Goal: Task Accomplishment & Management: Manage account settings

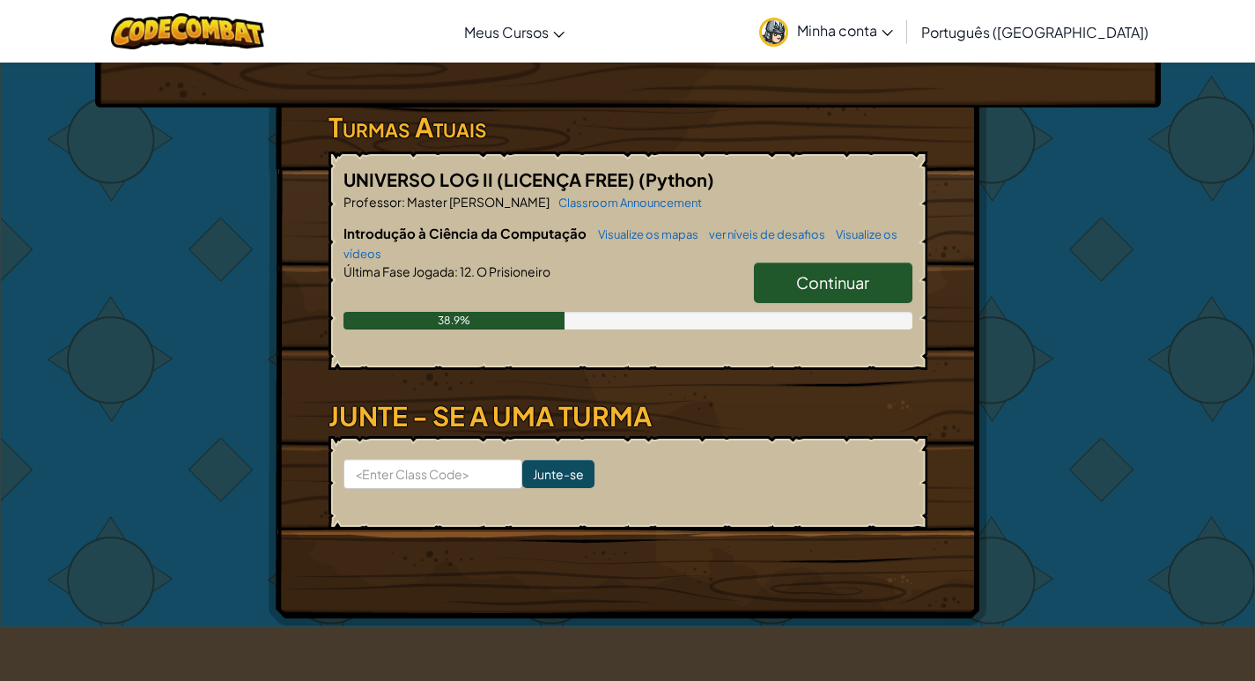
scroll to position [176, 0]
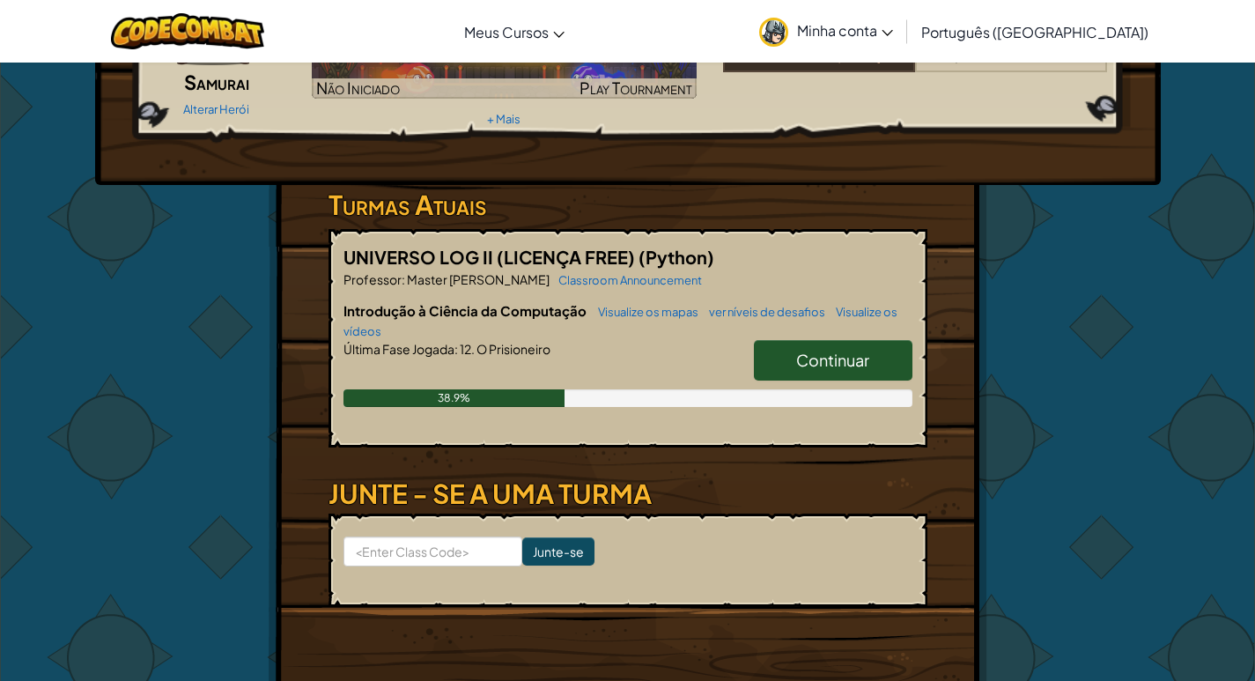
click at [809, 352] on span "Continuar" at bounding box center [832, 360] width 73 height 20
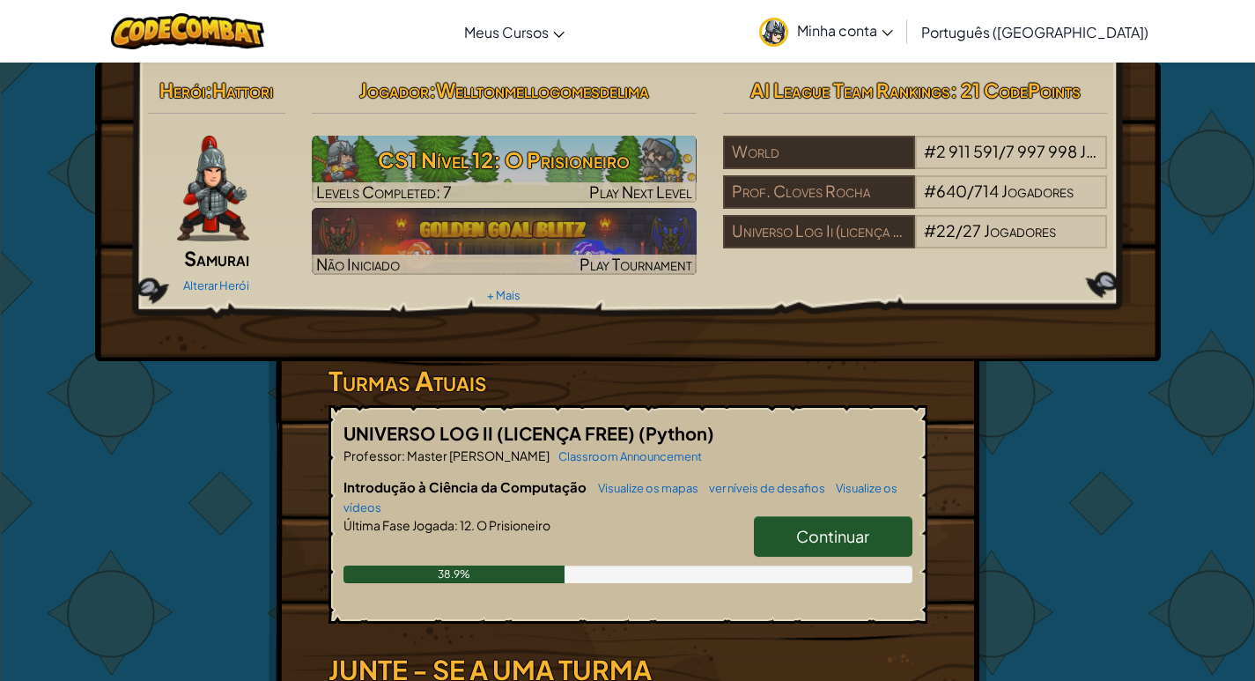
select select "pt-BR"
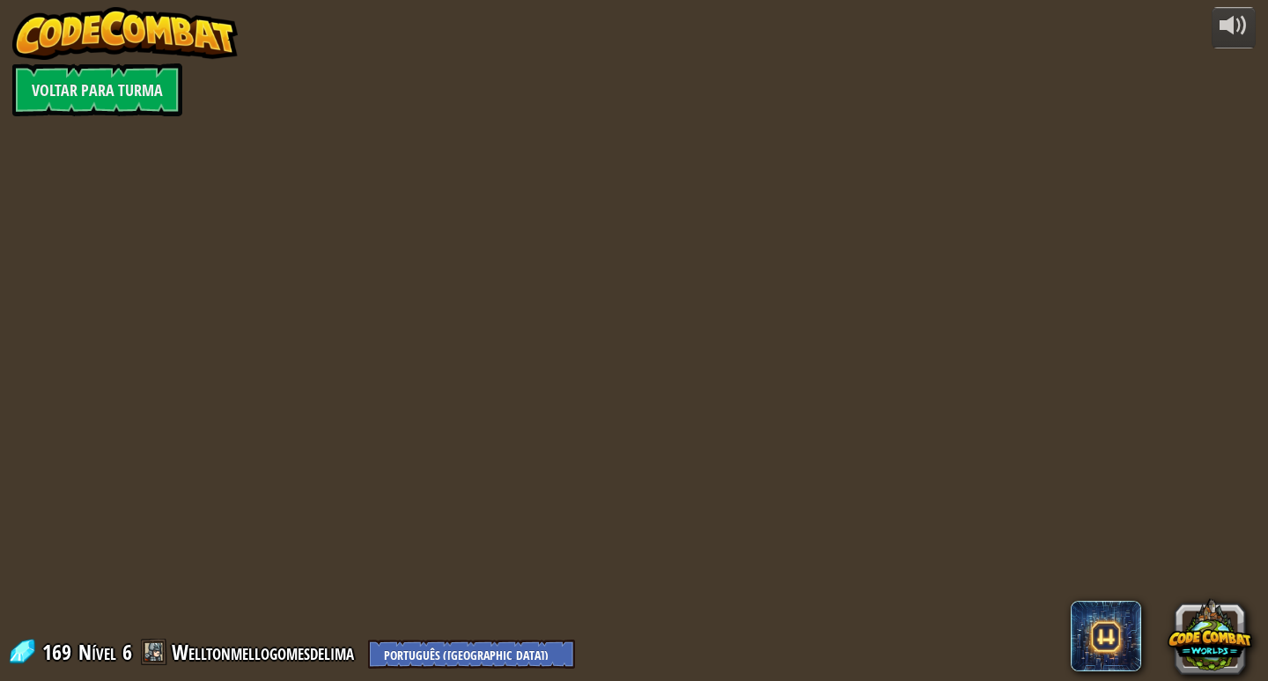
select select "pt-BR"
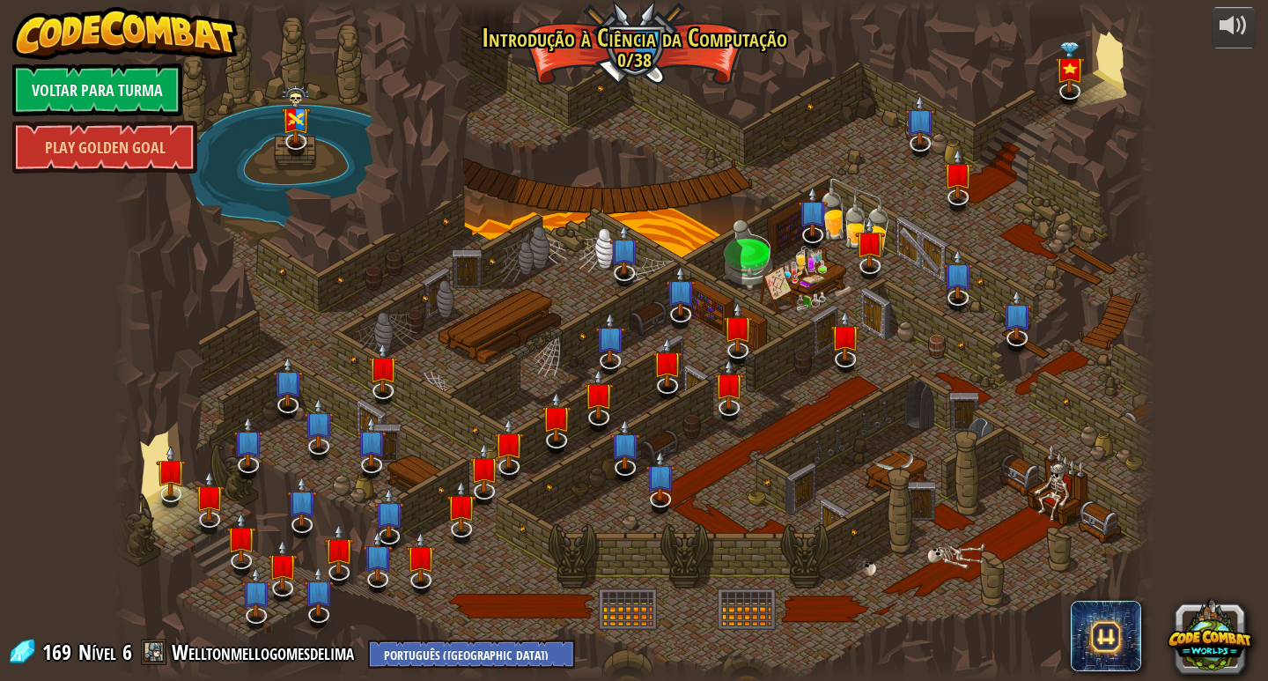
select select "pt-BR"
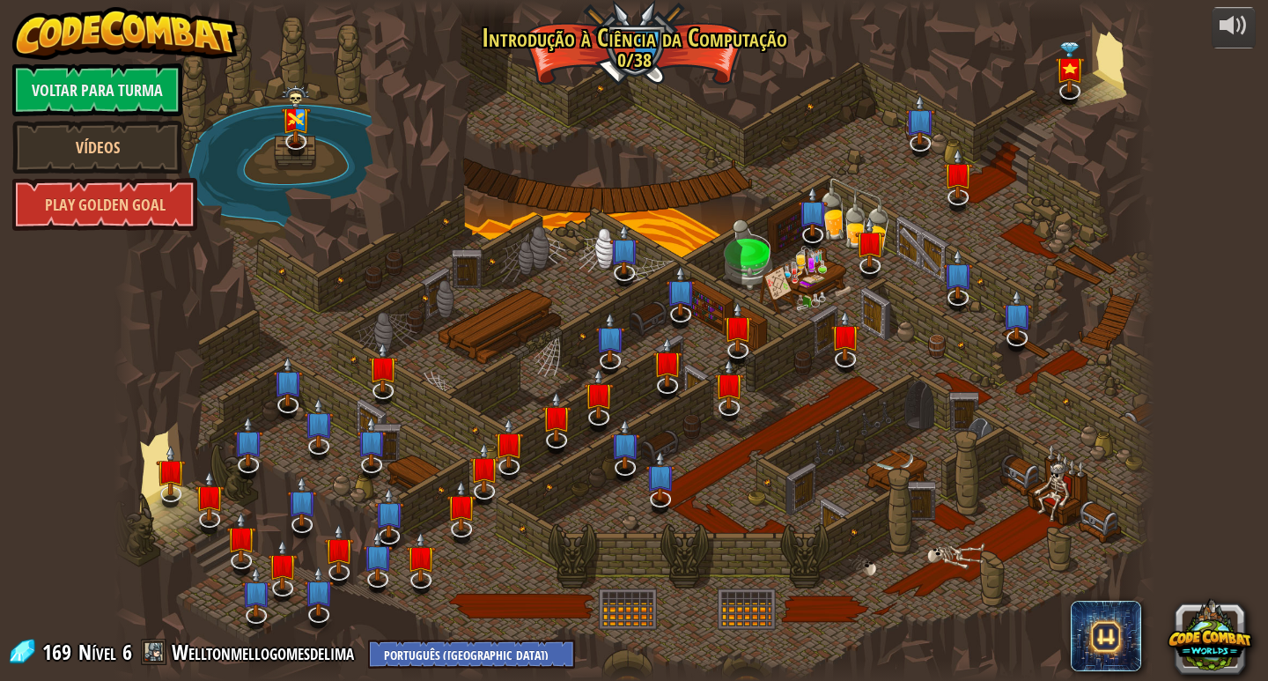
select select "pt-BR"
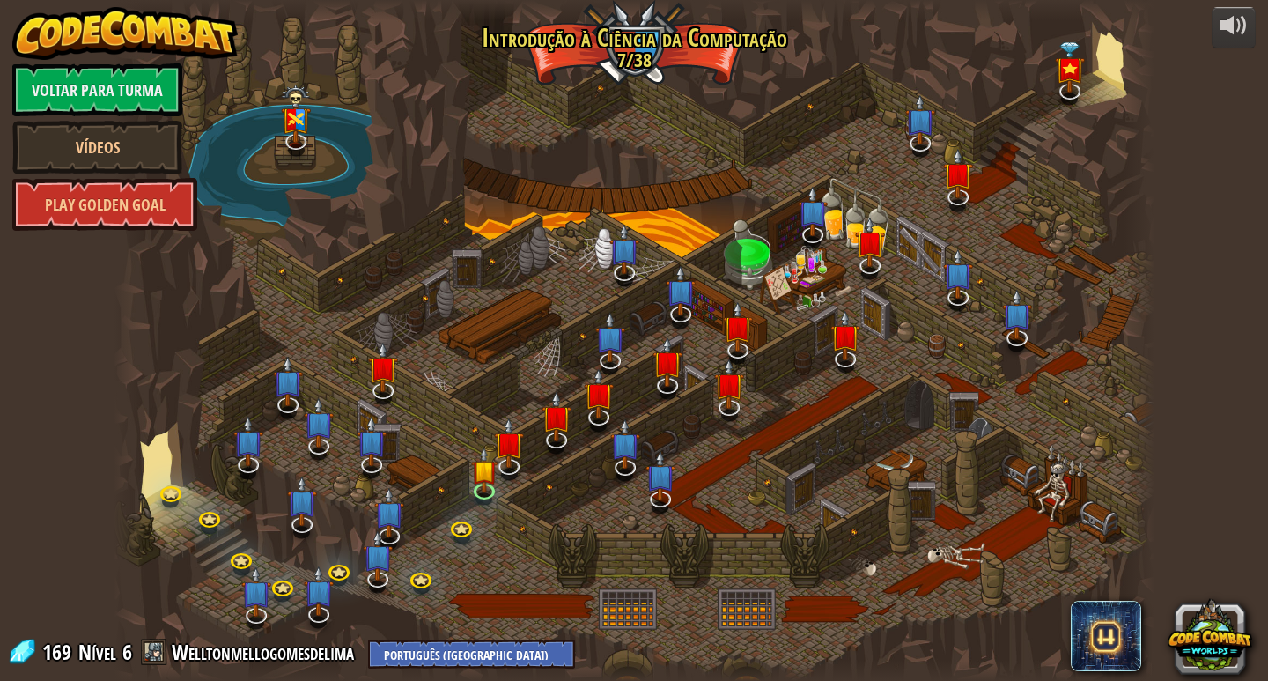
select select "pt-BR"
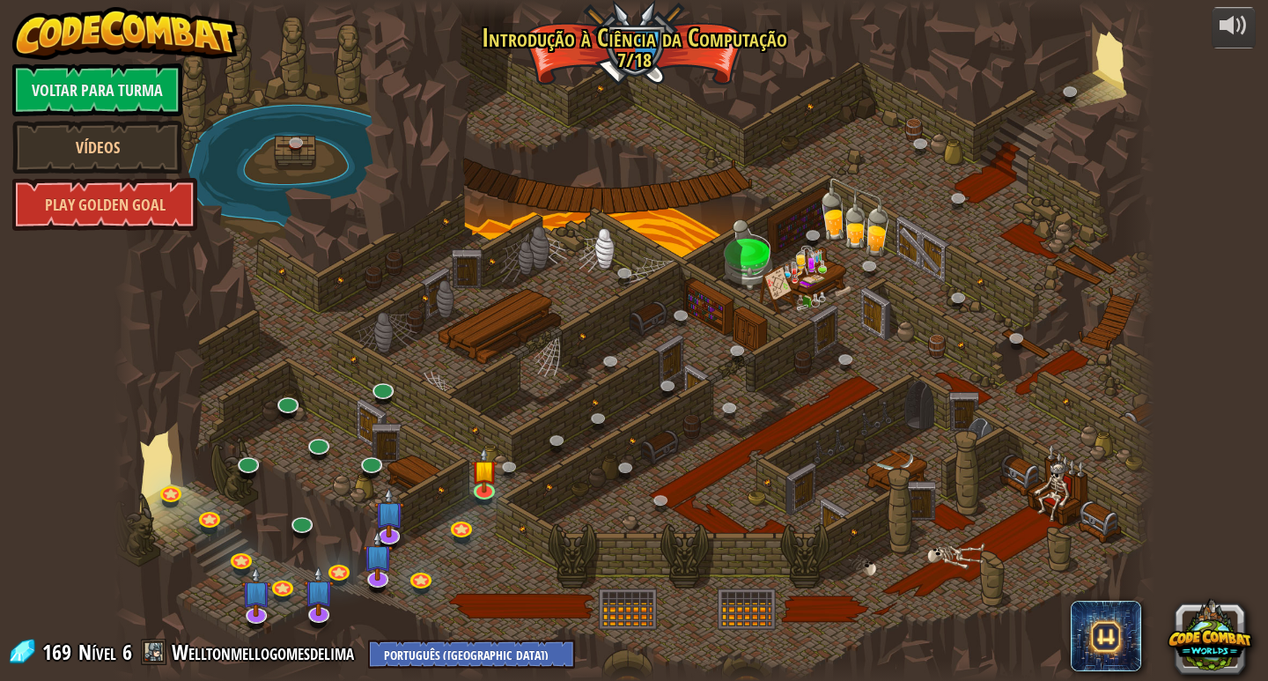
select select "pt-BR"
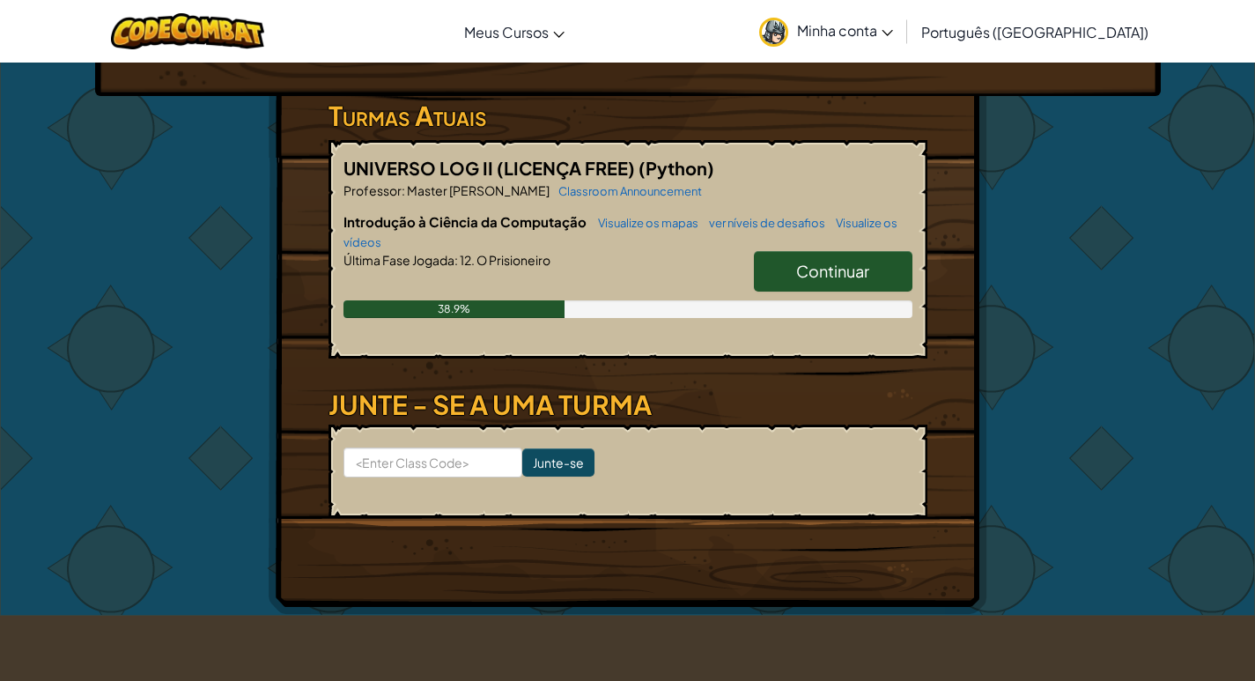
scroll to position [264, 0]
click at [461, 475] on input at bounding box center [432, 463] width 179 height 30
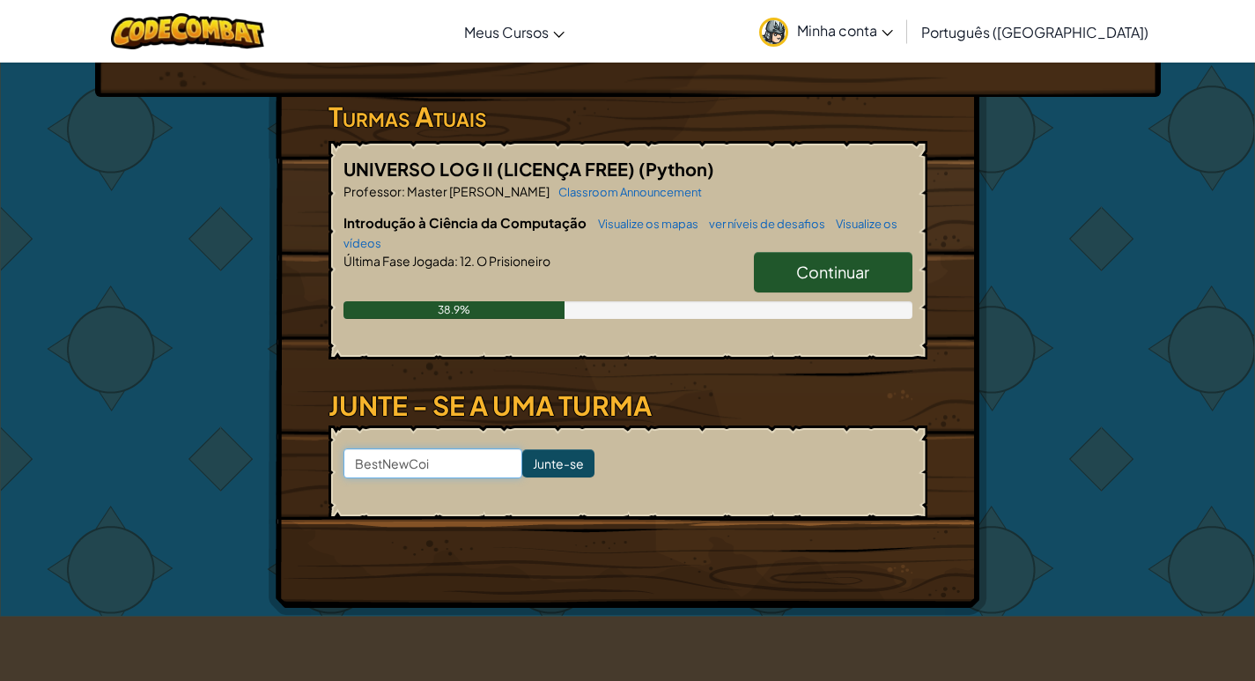
type input "BestNewCoin"
click input "Junte-se" at bounding box center [558, 463] width 72 height 28
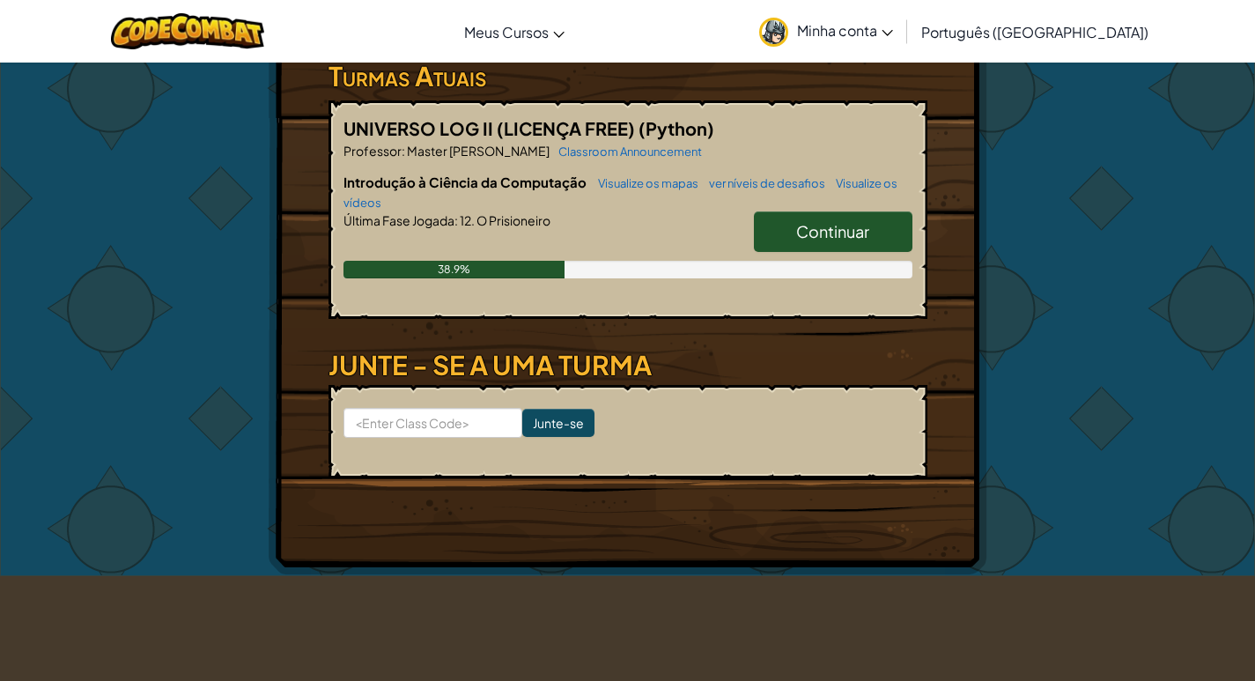
scroll to position [264, 0]
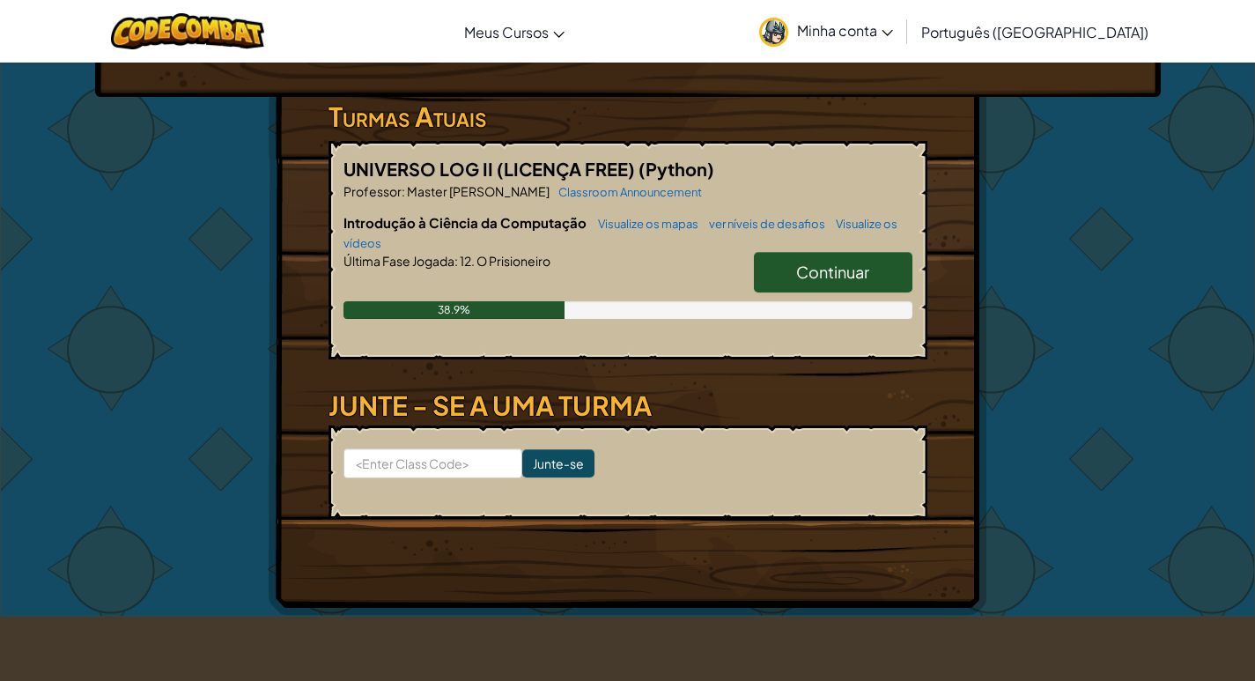
click at [803, 284] on link "Continuar" at bounding box center [833, 272] width 159 height 41
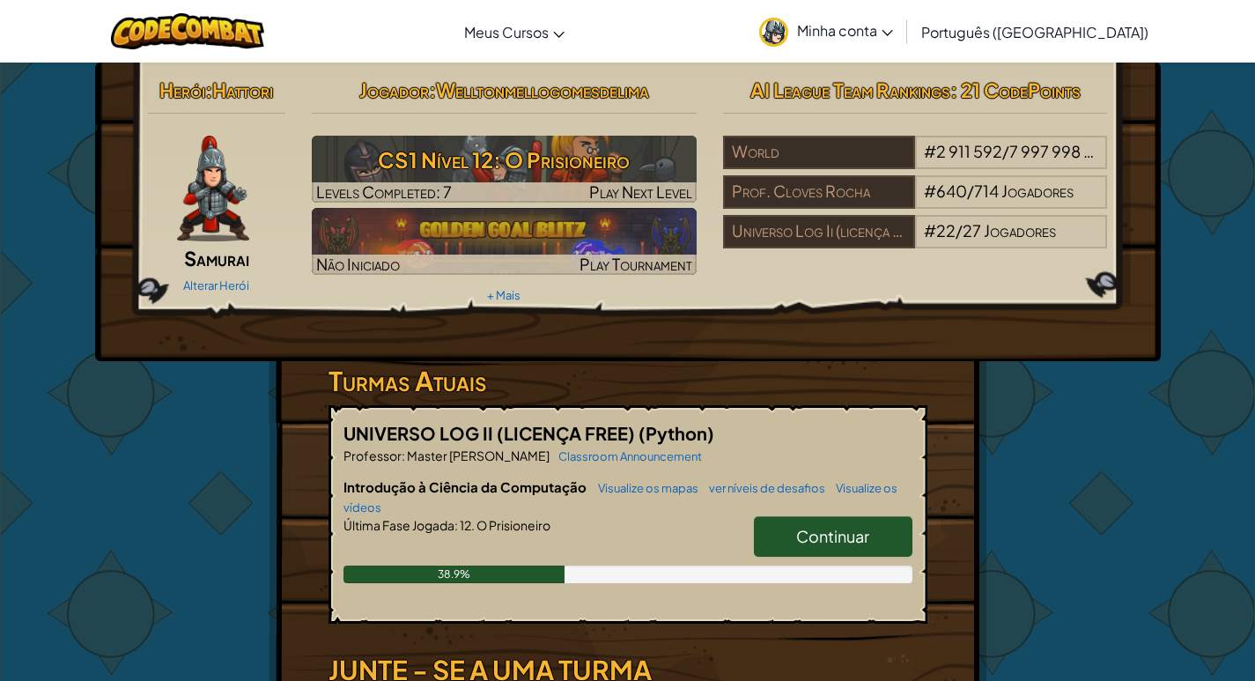
select select "pt-BR"
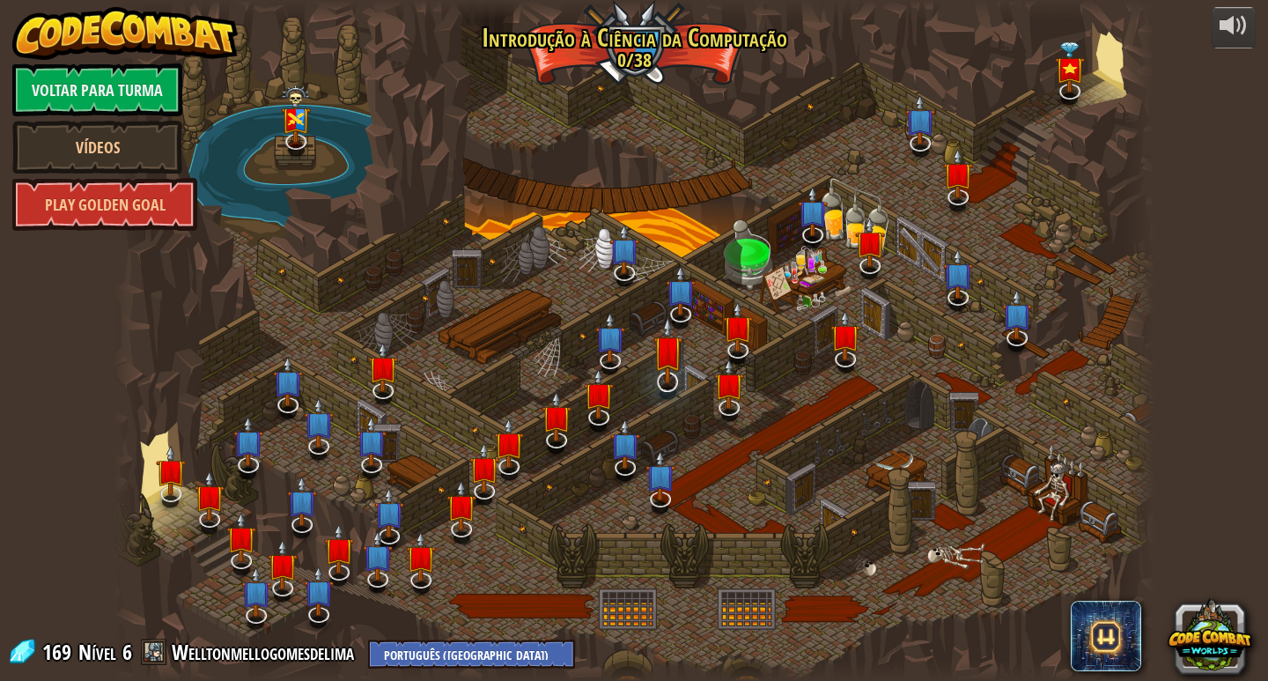
select select "pt-BR"
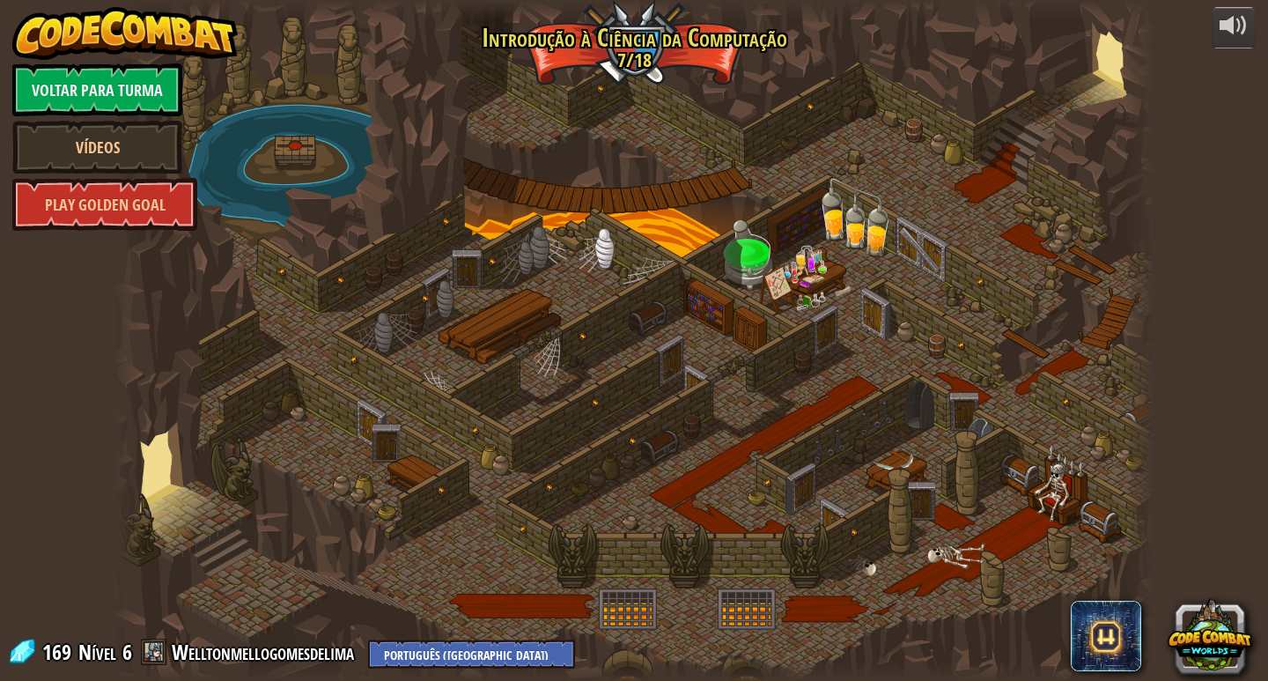
select select "pt-BR"
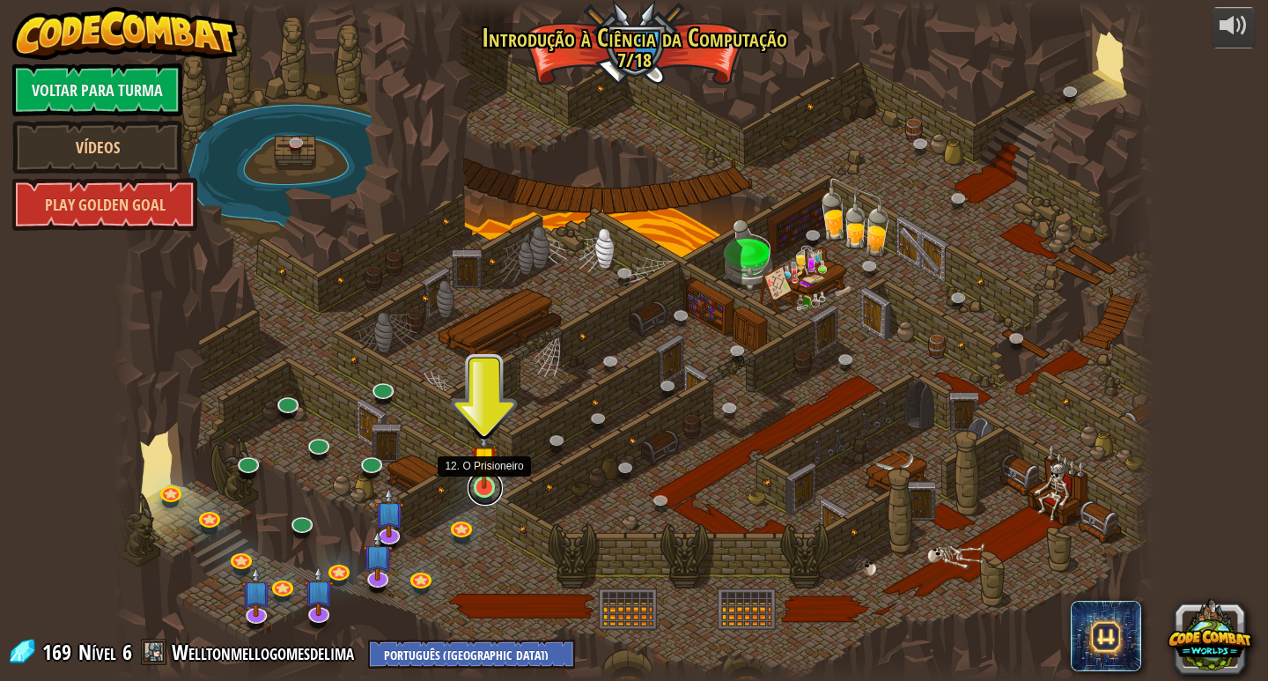
click at [487, 494] on link at bounding box center [485, 487] width 35 height 35
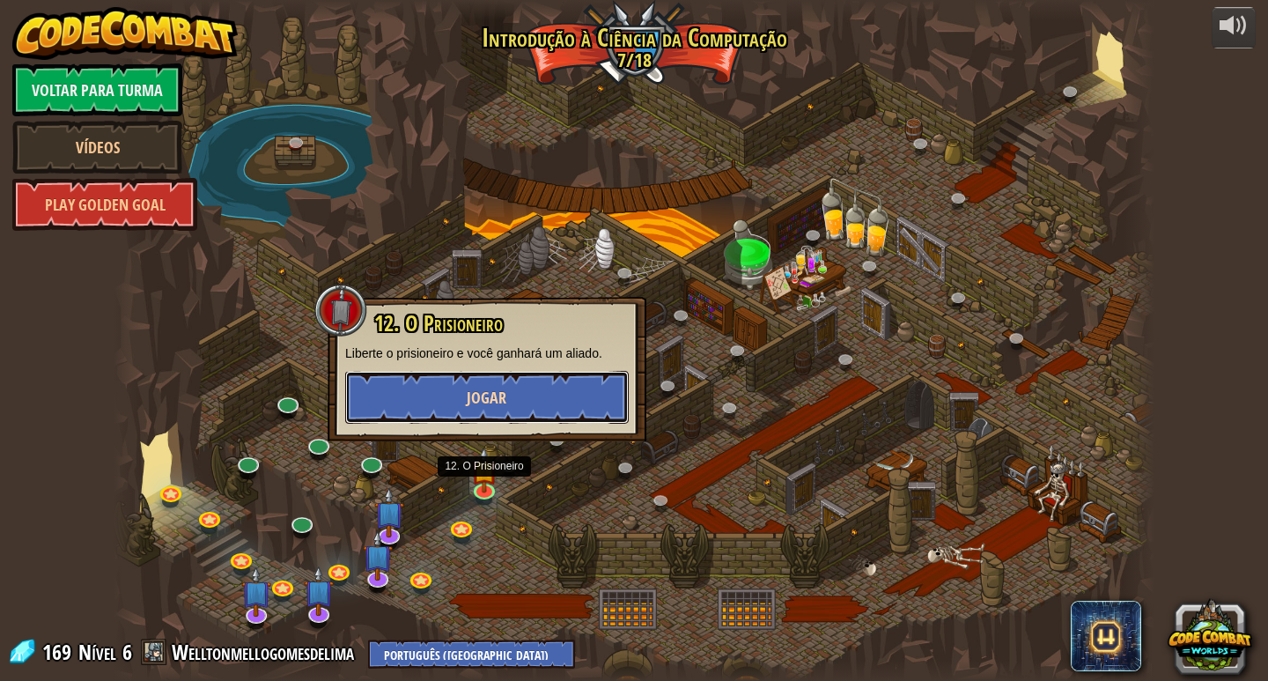
click at [535, 407] on button "Jogar" at bounding box center [487, 397] width 284 height 53
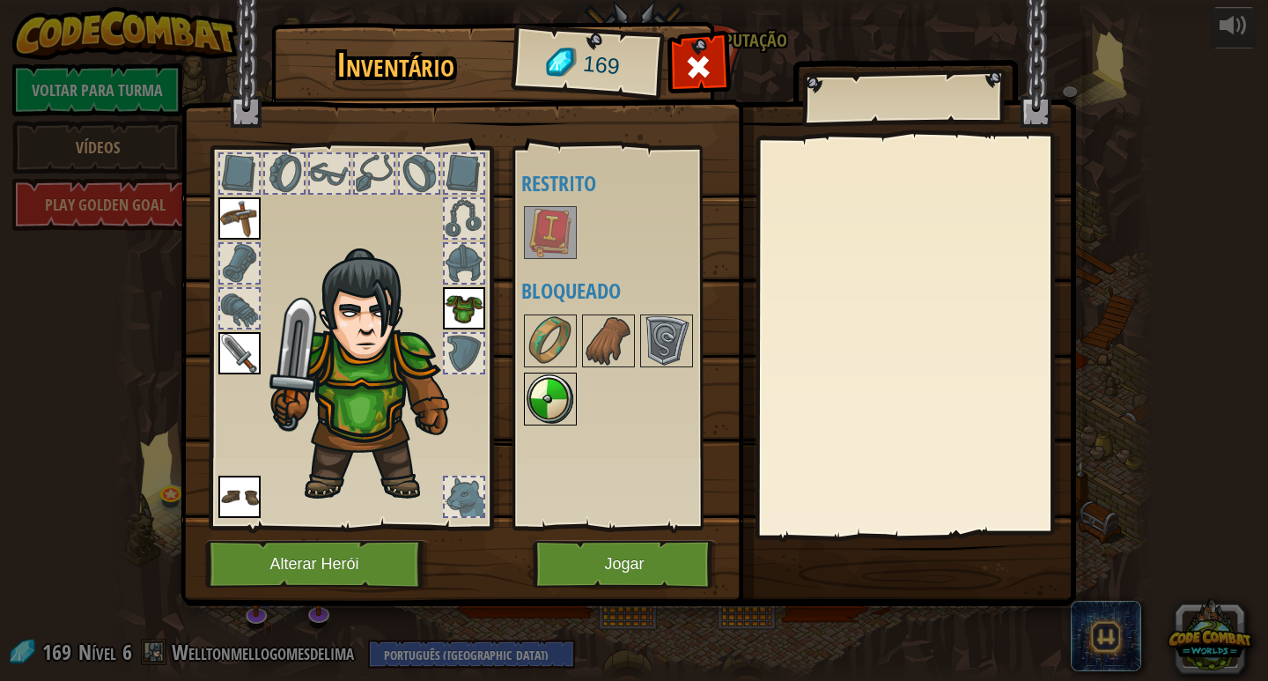
click at [554, 397] on img at bounding box center [550, 398] width 49 height 49
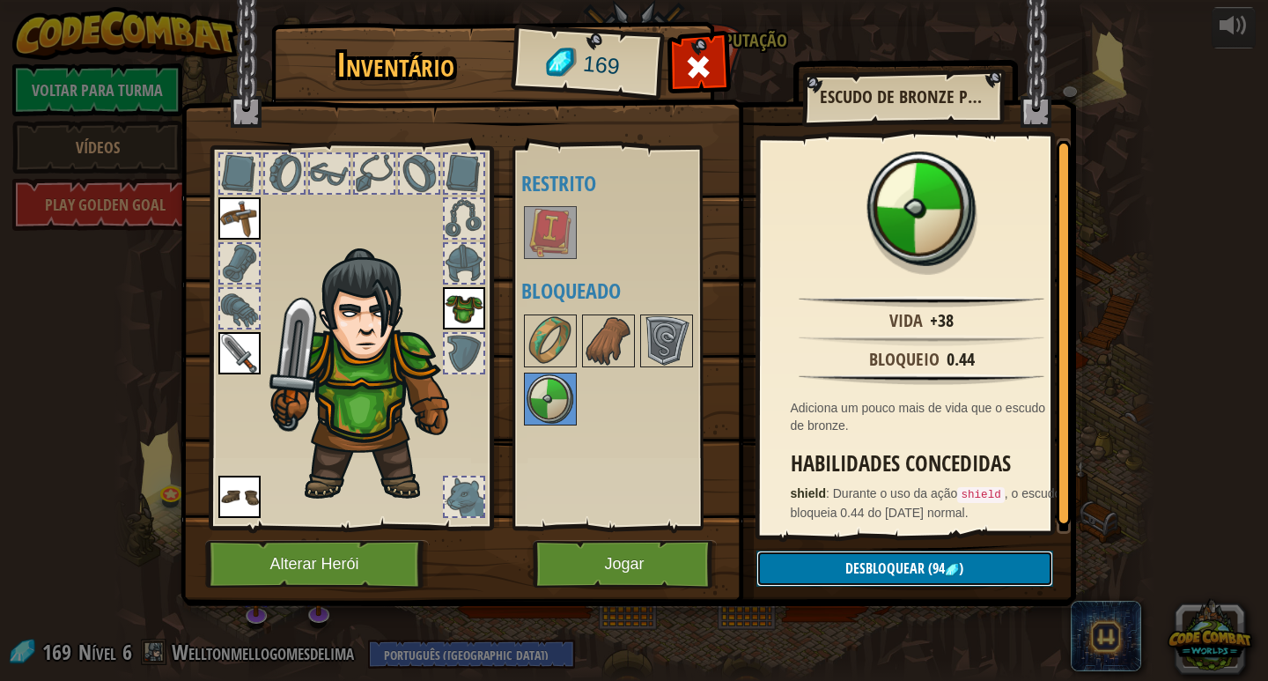
click at [821, 559] on button "Desbloquear (94 )" at bounding box center [905, 568] width 297 height 36
click at [819, 557] on button "Confirmar" at bounding box center [905, 568] width 297 height 36
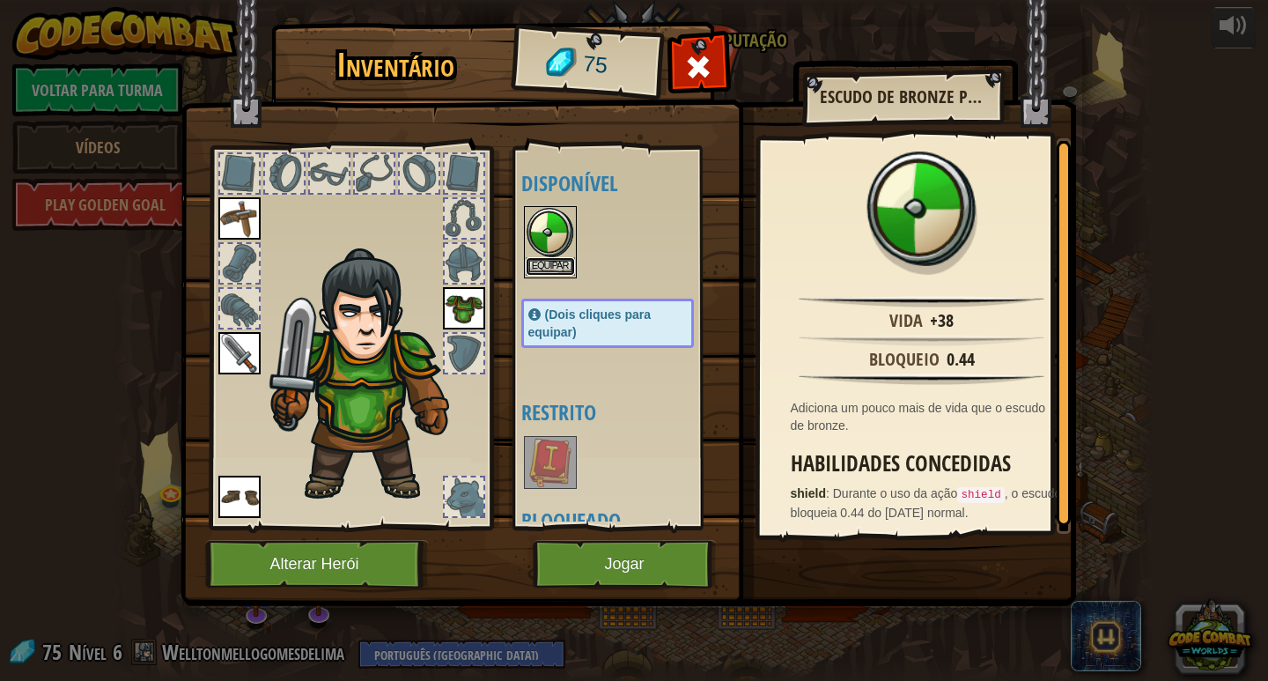
click at [543, 273] on button "Equipar" at bounding box center [550, 266] width 49 height 18
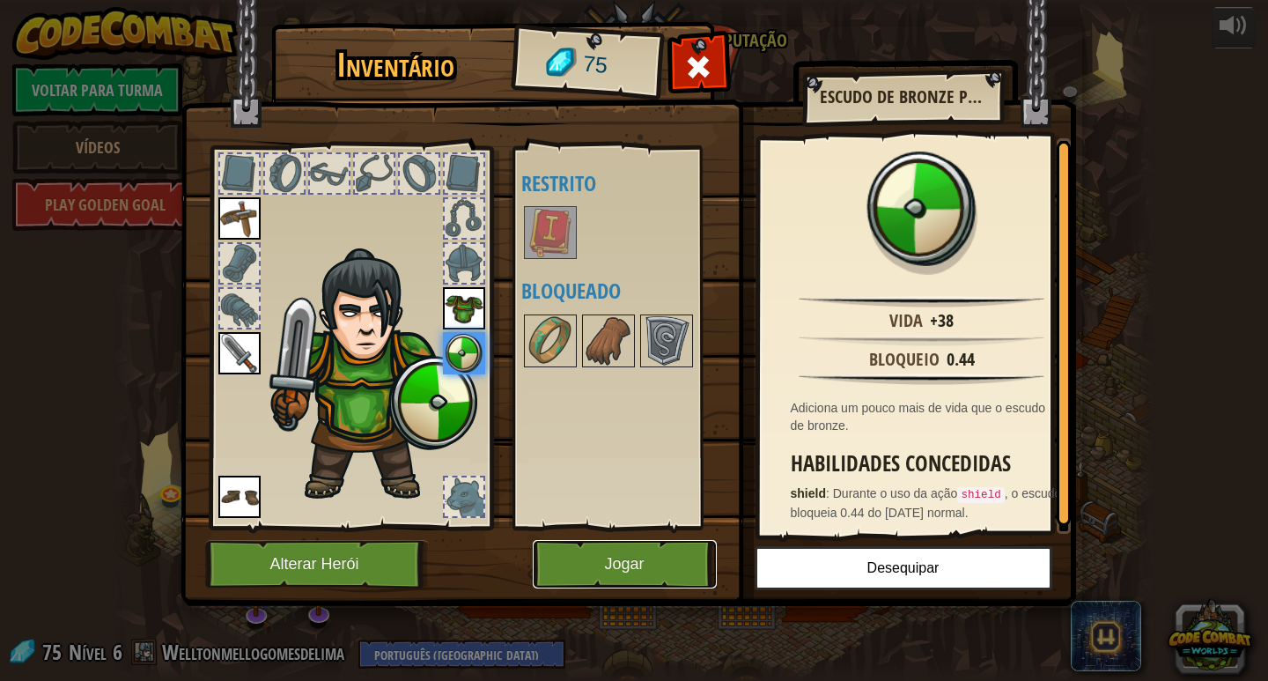
click at [583, 557] on button "Jogar" at bounding box center [625, 564] width 184 height 48
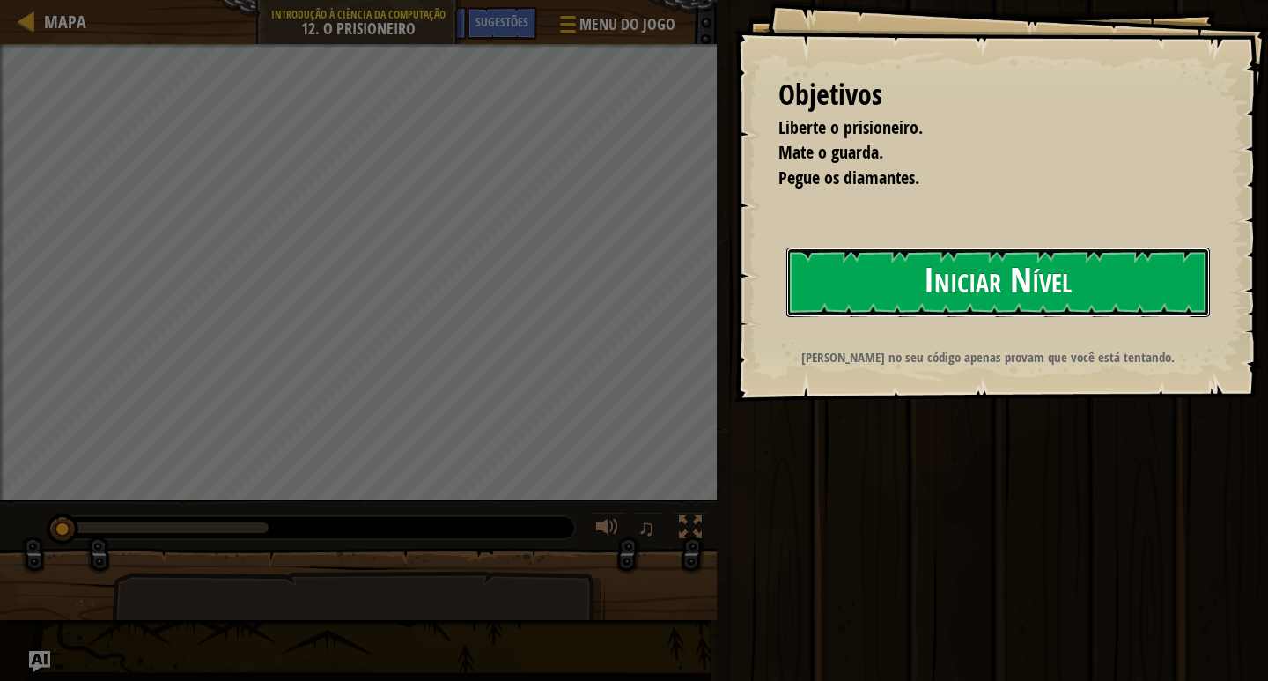
click at [950, 298] on button "Iniciar Nível" at bounding box center [998, 282] width 424 height 70
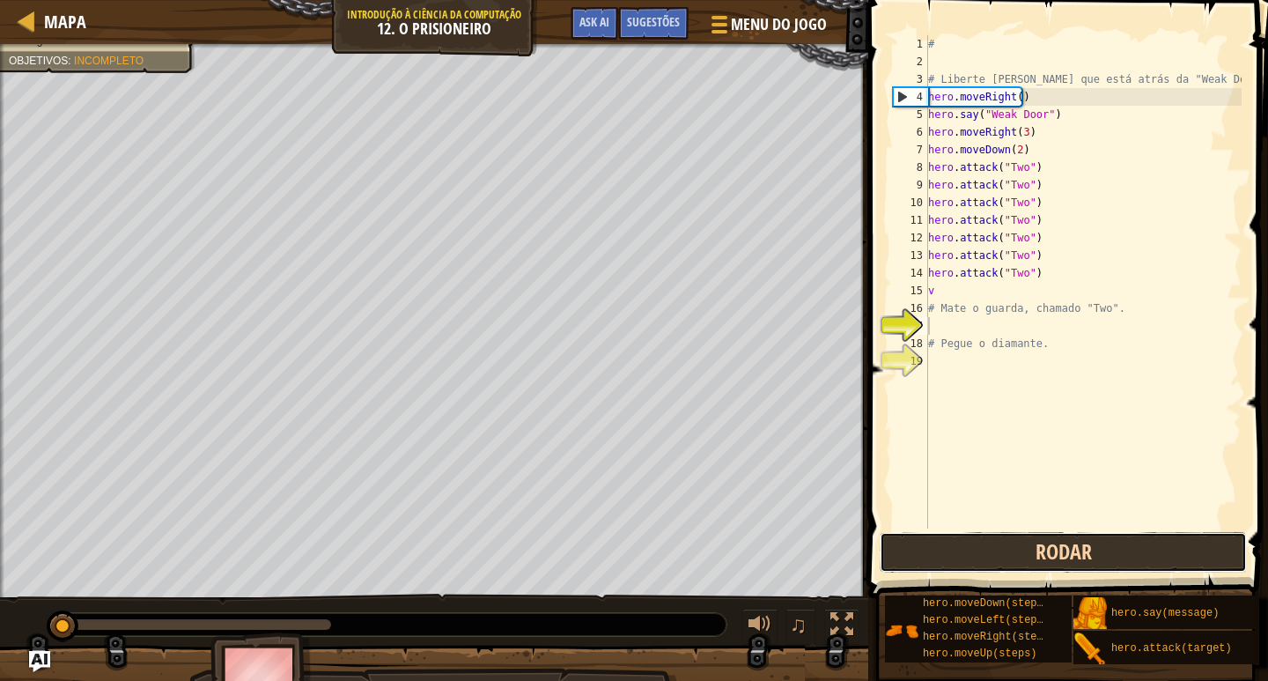
click at [1059, 549] on button "Rodar" at bounding box center [1063, 552] width 367 height 41
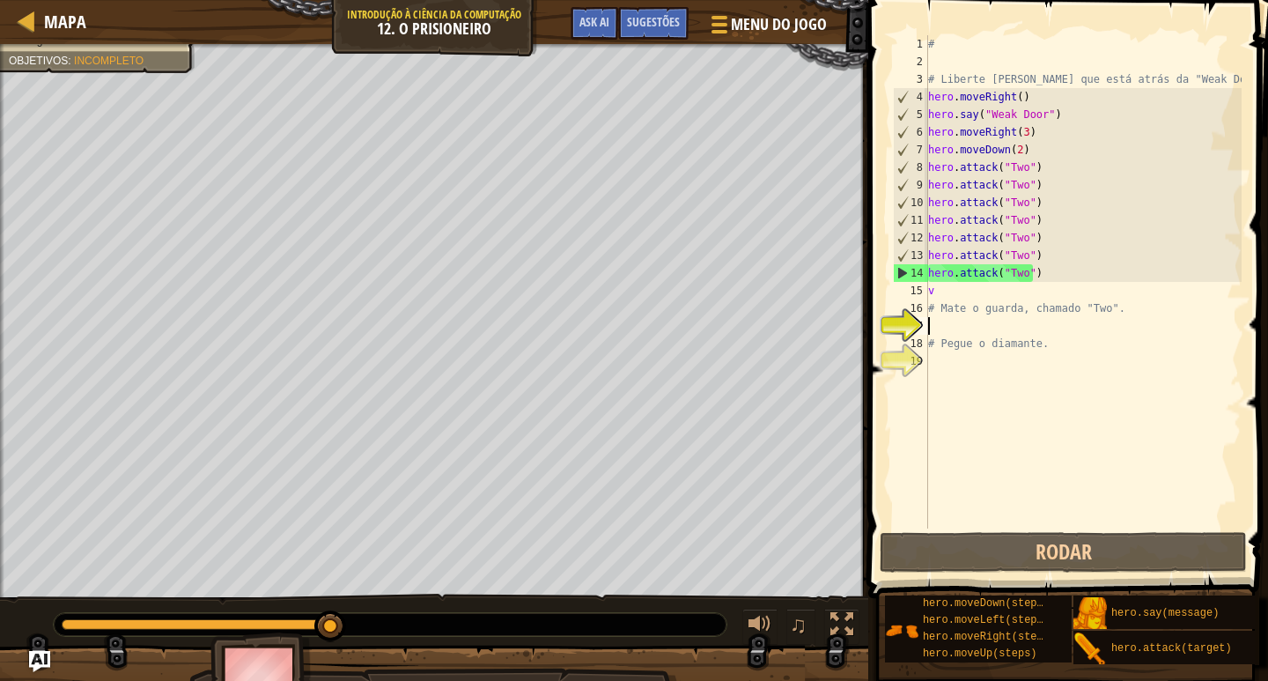
click at [984, 330] on div "# # Liberte [PERSON_NAME] que está atrás da "Weak Door". hero . moveRight ( ) h…" at bounding box center [1083, 299] width 317 height 528
click at [970, 363] on div "# # Liberte [PERSON_NAME] que está atrás da "Weak Door". hero . moveRight ( ) h…" at bounding box center [1083, 299] width 317 height 528
click at [967, 318] on div "# # Liberte [PERSON_NAME] que está atrás da "Weak Door". hero . moveRight ( ) h…" at bounding box center [1083, 299] width 317 height 528
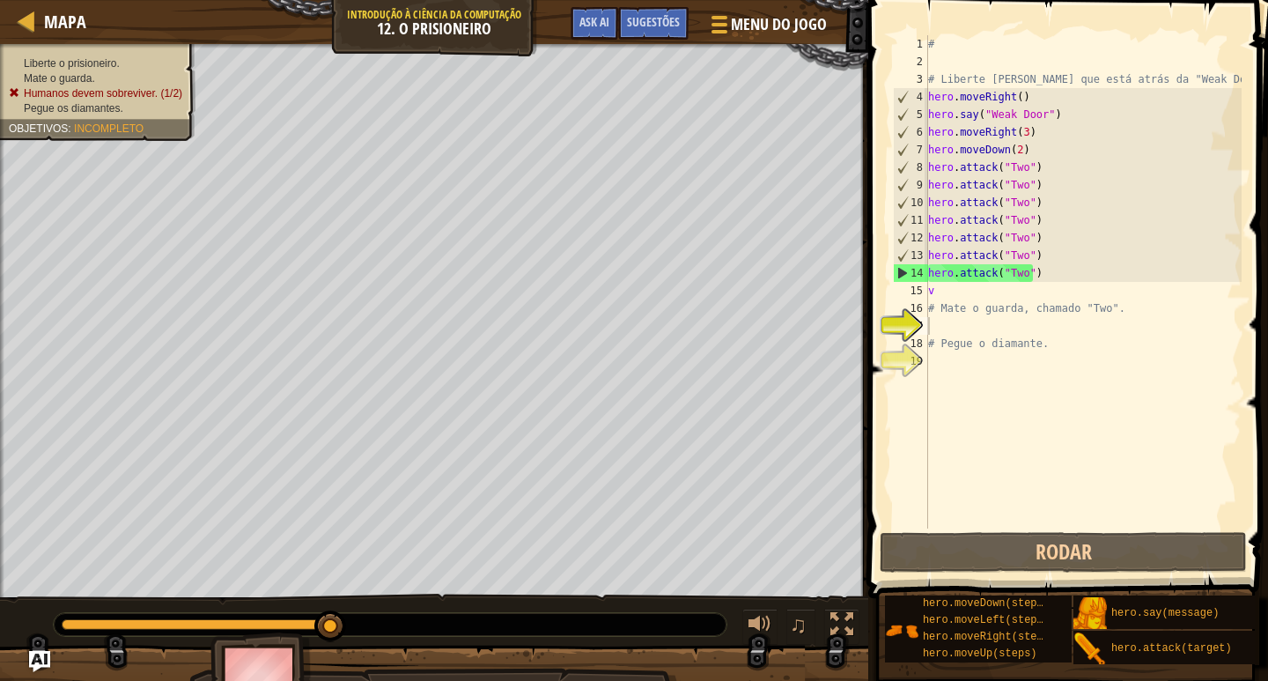
drag, startPoint x: 145, startPoint y: 69, endPoint x: 114, endPoint y: 54, distance: 34.3
click at [144, 67] on div "Liberte o prisioneiro. Mate o guarda. Humanos devem sobreviver. (1/2) Pegue os …" at bounding box center [88, 87] width 216 height 108
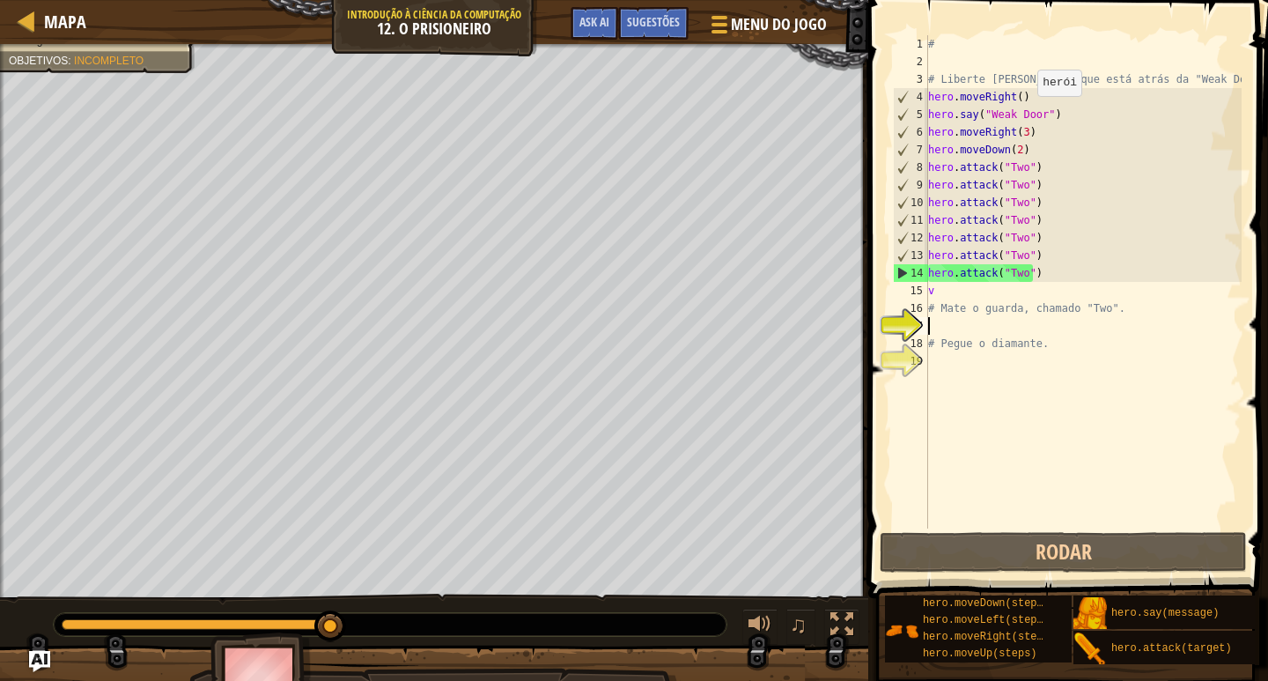
click at [1050, 116] on div "# # Liberte [PERSON_NAME] que está atrás da "Weak Door". hero . moveRight ( ) h…" at bounding box center [1083, 299] width 317 height 528
drag, startPoint x: 927, startPoint y: 168, endPoint x: 1050, endPoint y: 170, distance: 123.3
click at [1050, 170] on div "hero.say("Weak Door") 1 2 3 4 5 6 7 8 9 10 11 12 13 14 15 16 17 18 19 # # Liber…" at bounding box center [1066, 281] width 352 height 493
click at [1032, 167] on div "# # Liberte [PERSON_NAME] que está atrás da "Weak Door". hero . moveRight ( ) h…" at bounding box center [1083, 281] width 317 height 493
click at [1032, 167] on div "# # Liberte [PERSON_NAME] que está atrás da "Weak Door". hero . moveRight ( ) h…" at bounding box center [1083, 299] width 317 height 528
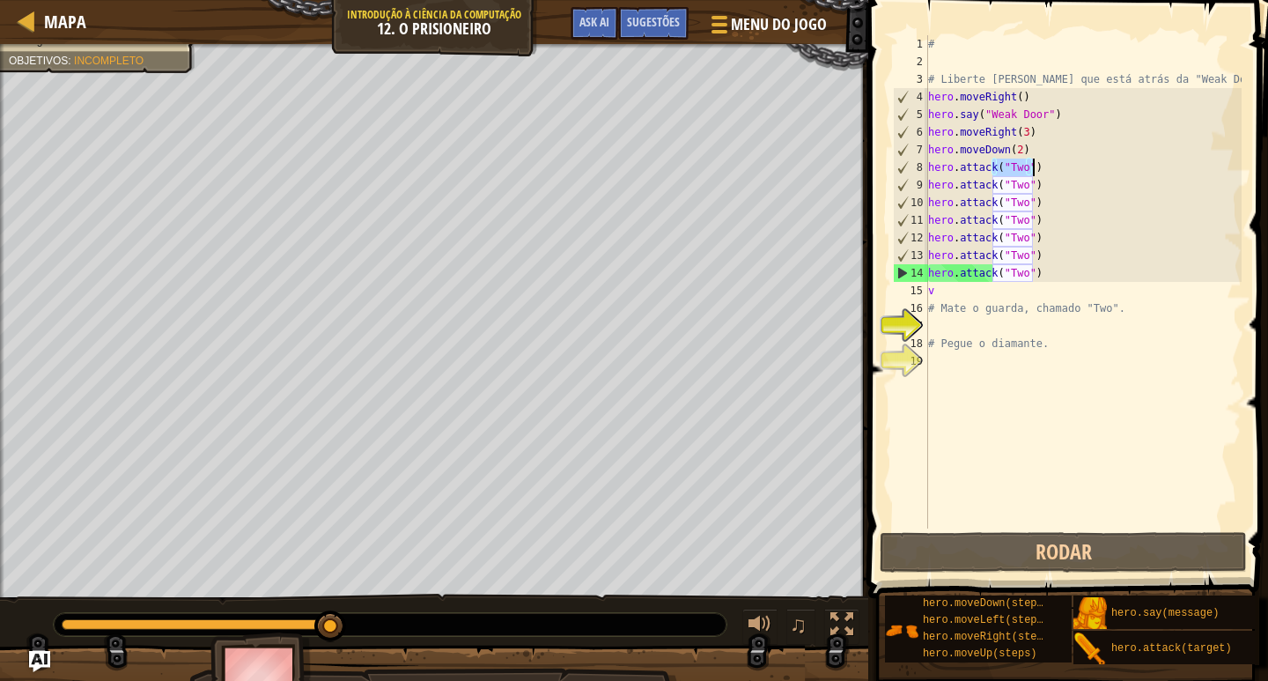
click at [1032, 167] on div "# # Liberte [PERSON_NAME] que está atrás da "Weak Door". hero . moveRight ( ) h…" at bounding box center [1083, 299] width 317 height 528
drag, startPoint x: 984, startPoint y: 112, endPoint x: 1020, endPoint y: 117, distance: 36.5
click at [1020, 117] on div "# # Liberte [PERSON_NAME] que está atrás da "Weak Door". hero . moveRight ( ) h…" at bounding box center [1083, 299] width 317 height 528
click at [978, 117] on div "# # Liberte [PERSON_NAME] que está atrás da "Weak Door". hero . moveRight ( ) h…" at bounding box center [1083, 299] width 317 height 528
drag, startPoint x: 974, startPoint y: 117, endPoint x: 909, endPoint y: 121, distance: 65.3
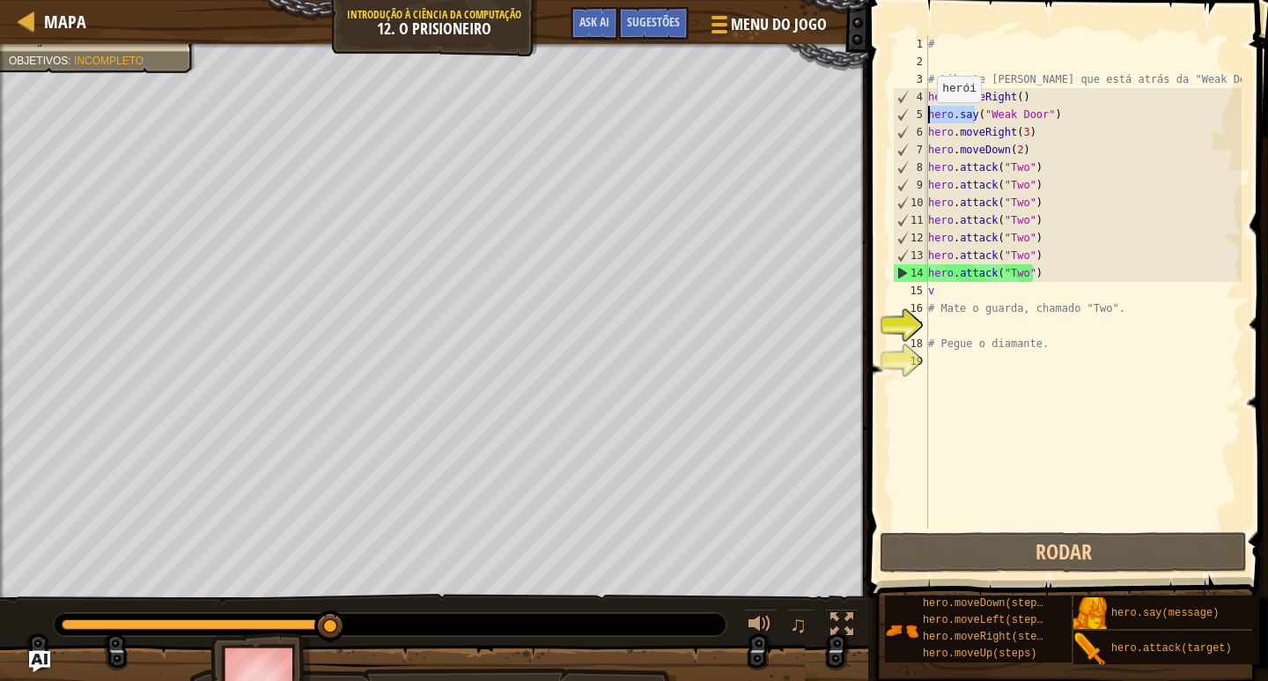
click at [910, 121] on div "hero.say("Weak Door") 1 2 3 4 5 6 7 8 9 10 11 12 13 14 15 16 17 18 19 # # Liber…" at bounding box center [1066, 281] width 352 height 493
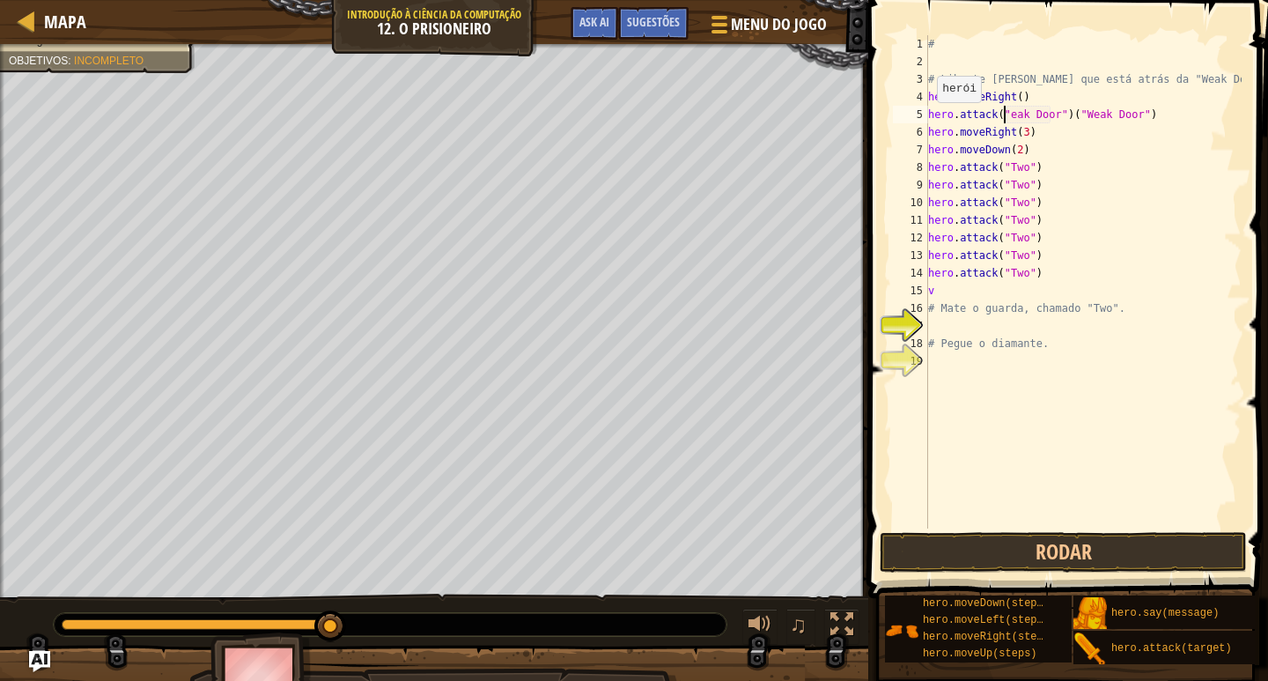
scroll to position [8, 7]
drag, startPoint x: 1178, startPoint y: 109, endPoint x: 1070, endPoint y: 118, distance: 107.8
click at [1070, 118] on div "# # Liberte [PERSON_NAME] que está atrás da "Weak Door". hero . moveRight ( ) h…" at bounding box center [1083, 299] width 317 height 528
click at [1128, 551] on button "Rodar" at bounding box center [1063, 552] width 367 height 41
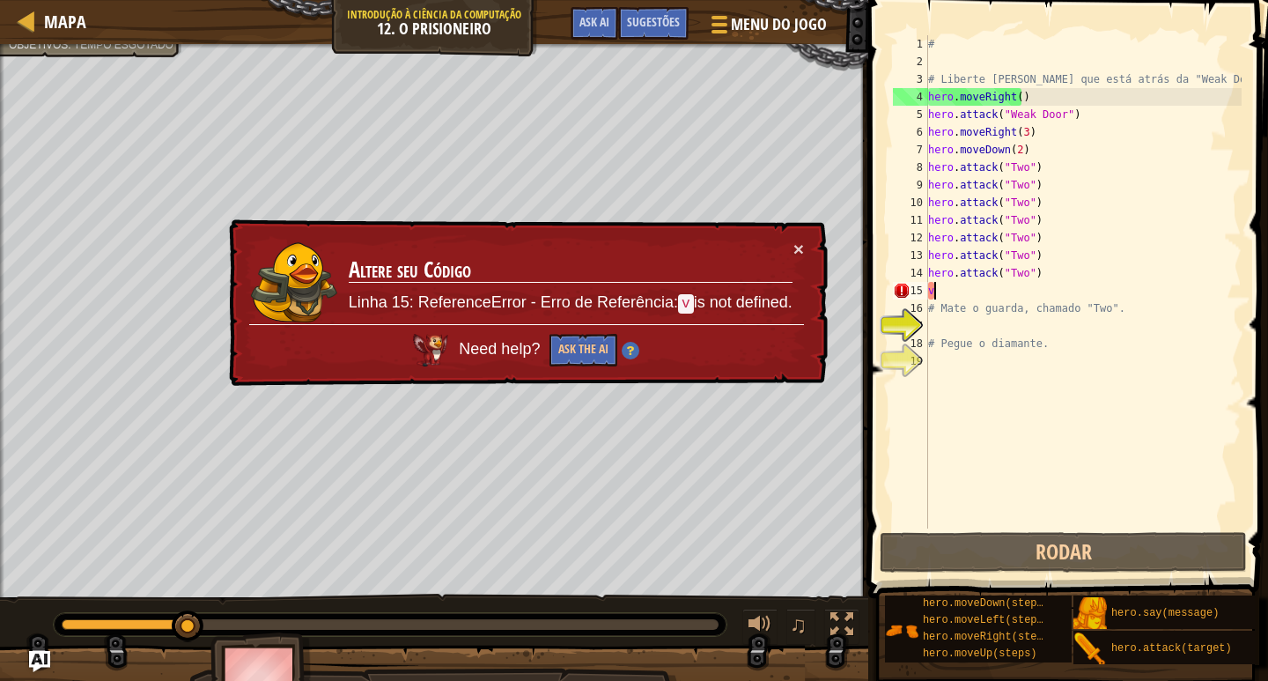
click at [941, 296] on div "# # Liberte [PERSON_NAME] que está atrás da "Weak Door". hero . moveRight ( ) h…" at bounding box center [1083, 299] width 317 height 528
type textarea "v"
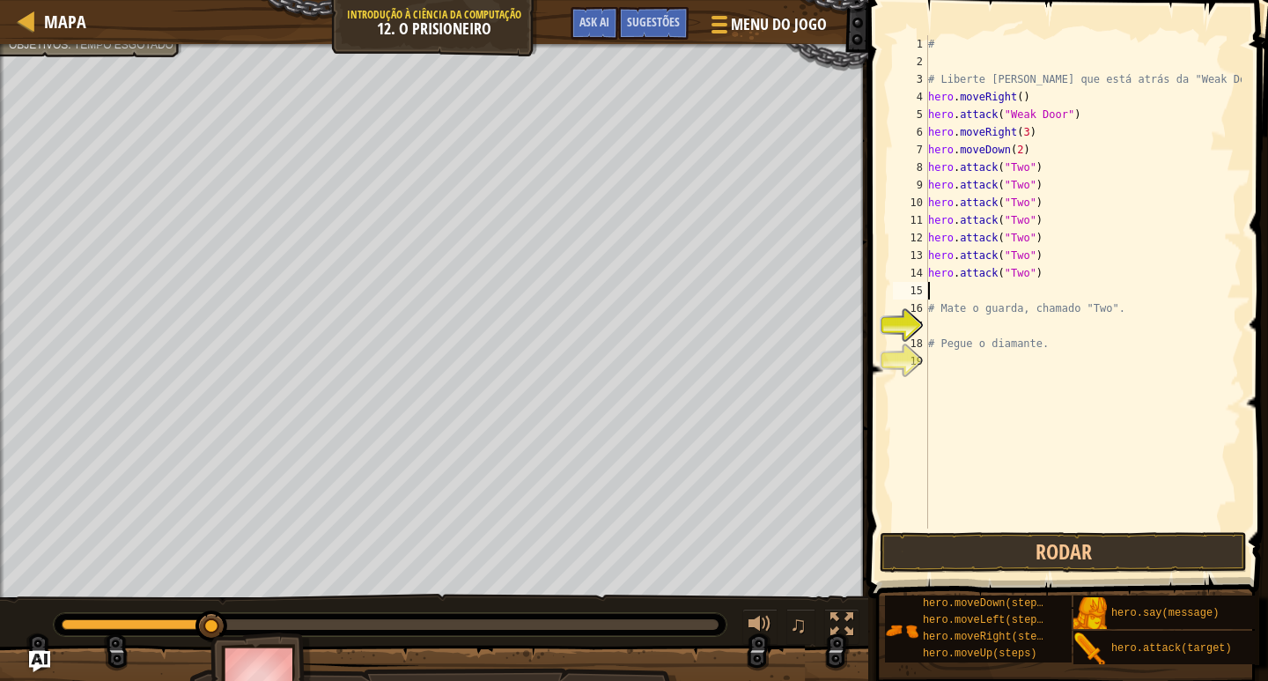
drag, startPoint x: 1007, startPoint y: 506, endPoint x: 1000, endPoint y: 529, distance: 24.8
click at [1007, 506] on div "# # Liberte [PERSON_NAME] que está atrás da "Weak Door". hero . moveRight ( ) h…" at bounding box center [1083, 299] width 317 height 528
click at [996, 538] on button "Rodar" at bounding box center [1063, 552] width 367 height 41
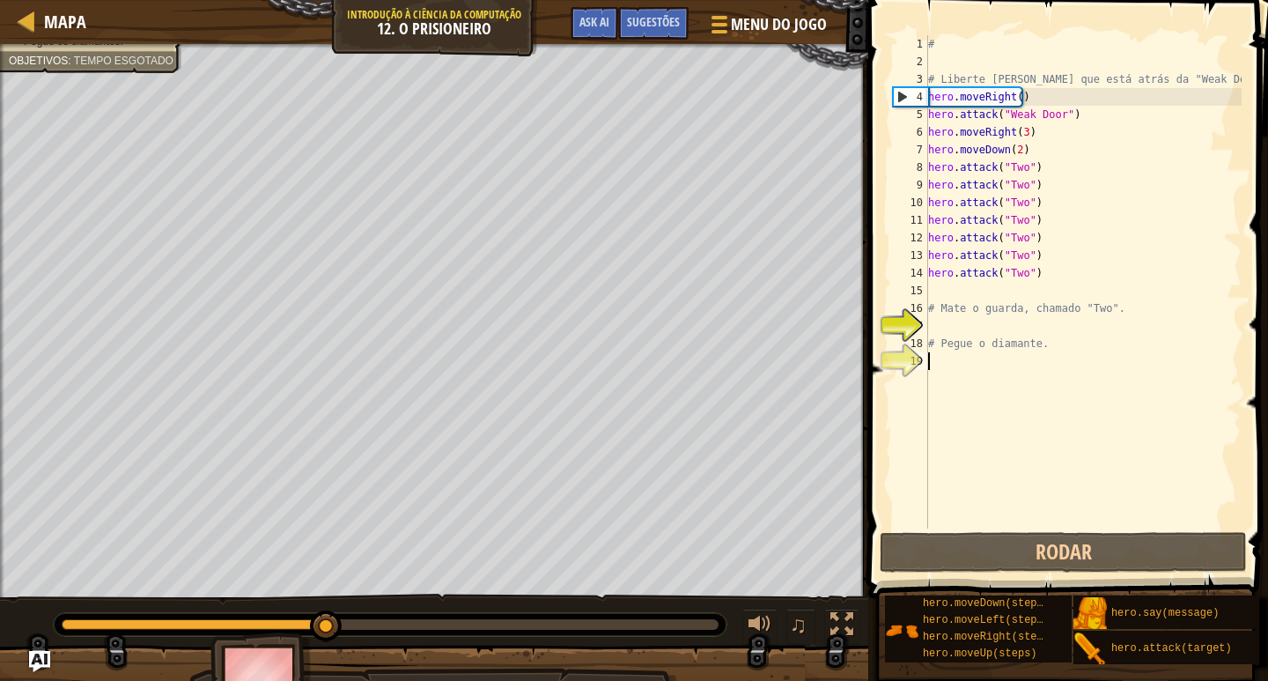
click at [957, 302] on div "# # Liberte [PERSON_NAME] que está atrás da "Weak Door". hero . moveRight ( ) h…" at bounding box center [1083, 299] width 317 height 528
type textarea "# Mate o guarda, chamado "Two"."
click at [935, 292] on div "# # Liberte [PERSON_NAME] que está atrás da "Weak Door". hero . moveRight ( ) h…" at bounding box center [1083, 299] width 317 height 528
type textarea "m"
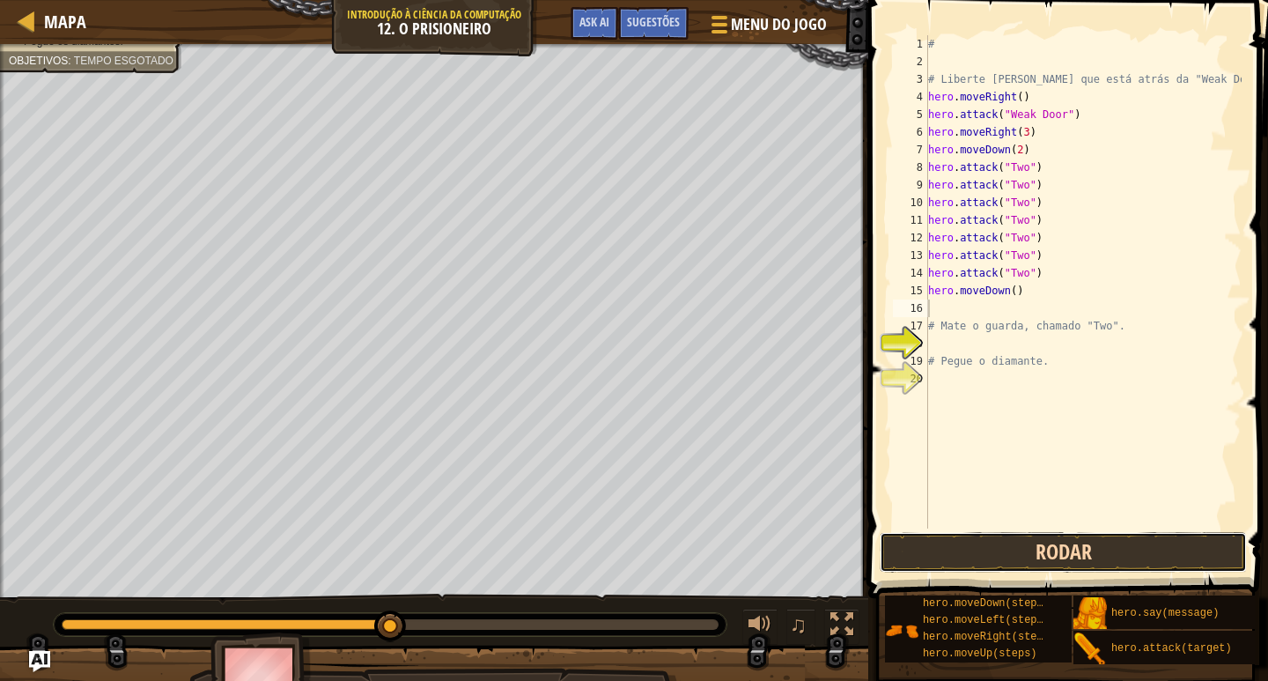
click at [1192, 556] on button "Rodar" at bounding box center [1063, 552] width 367 height 41
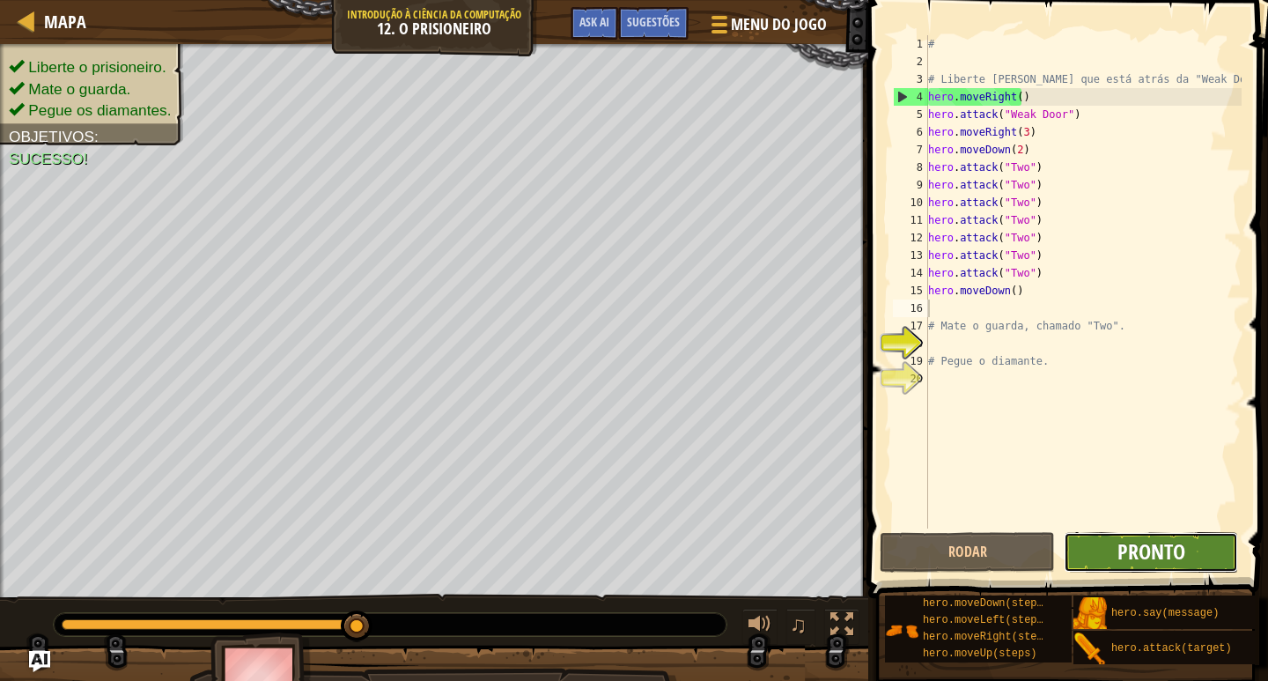
click at [1163, 546] on span "Pronto" at bounding box center [1152, 551] width 68 height 28
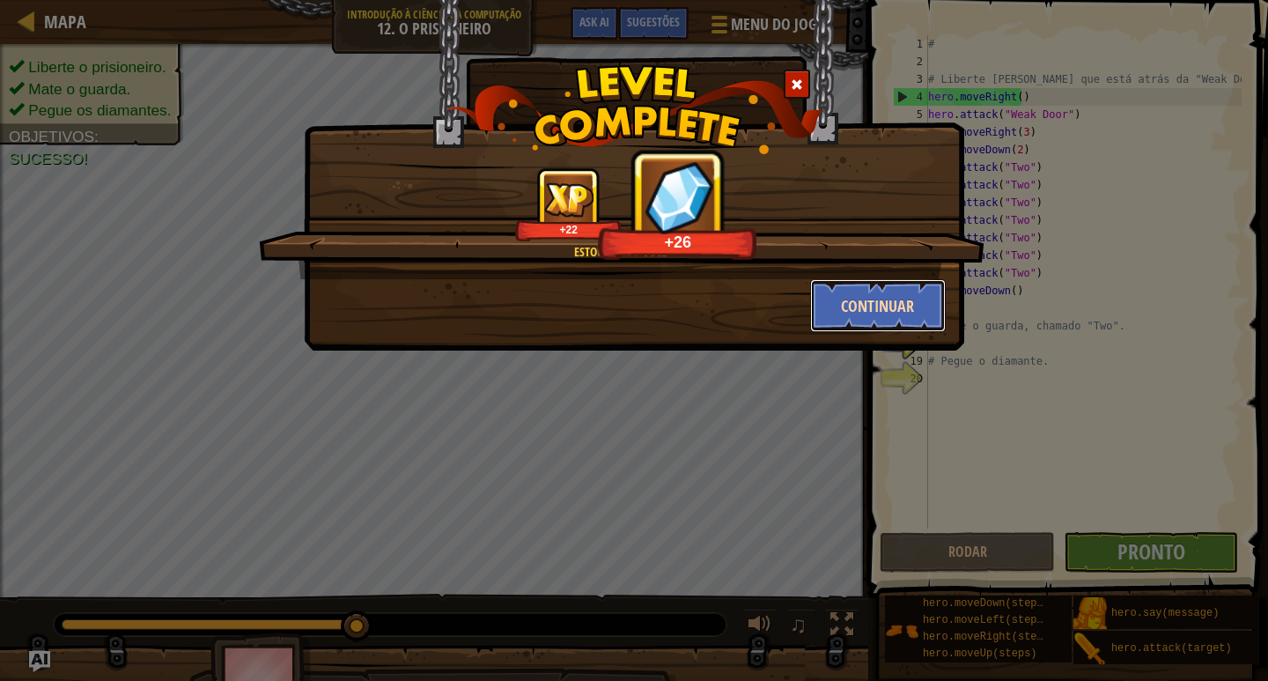
click at [887, 314] on button "Continuar" at bounding box center [878, 305] width 137 height 53
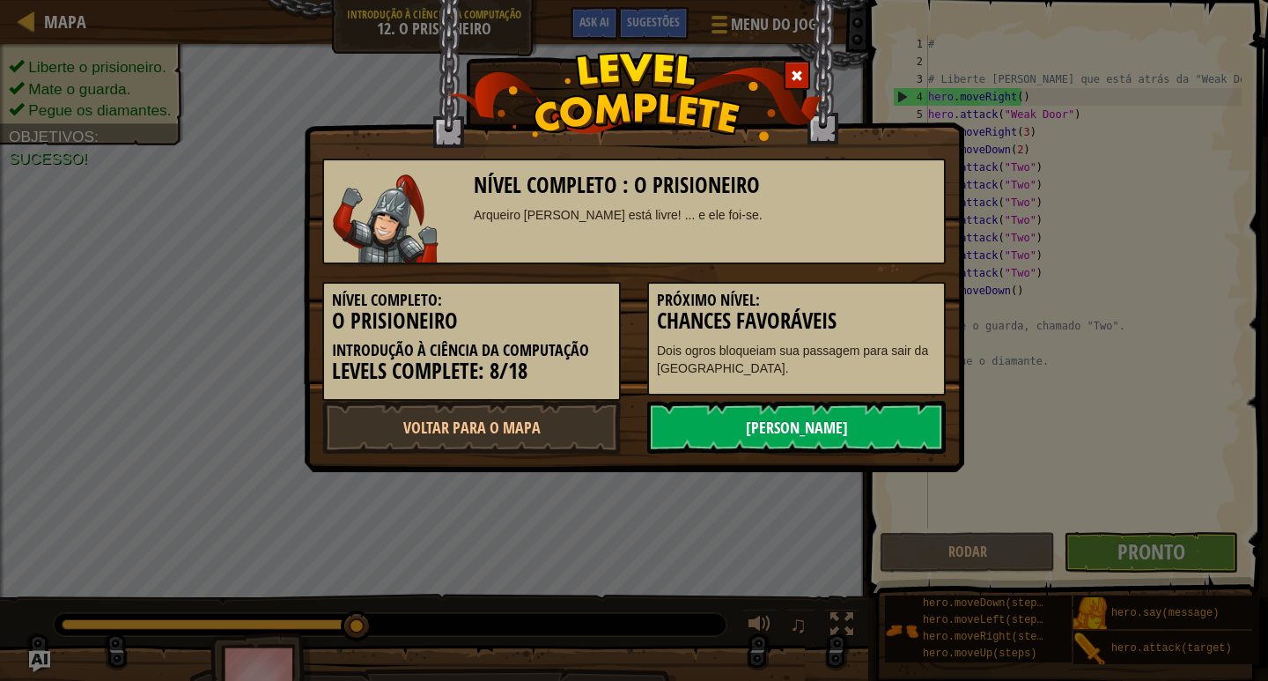
click at [752, 429] on link "[PERSON_NAME]" at bounding box center [796, 427] width 299 height 53
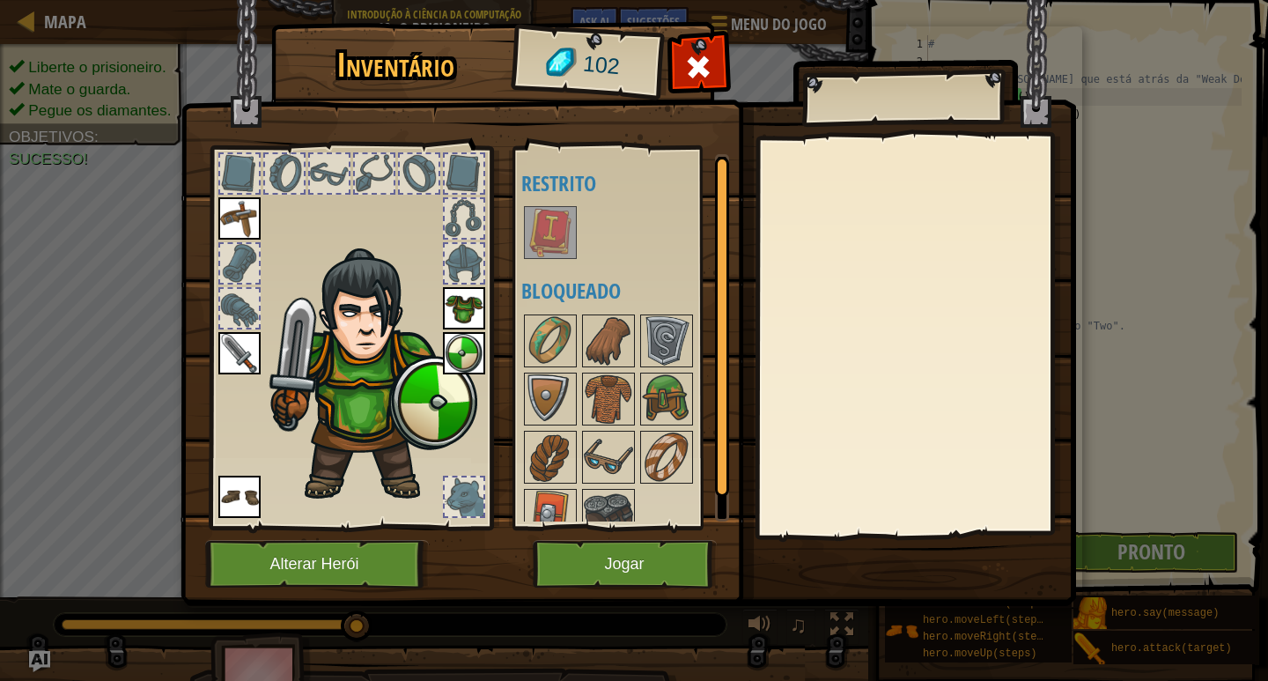
click at [560, 243] on img at bounding box center [550, 232] width 49 height 49
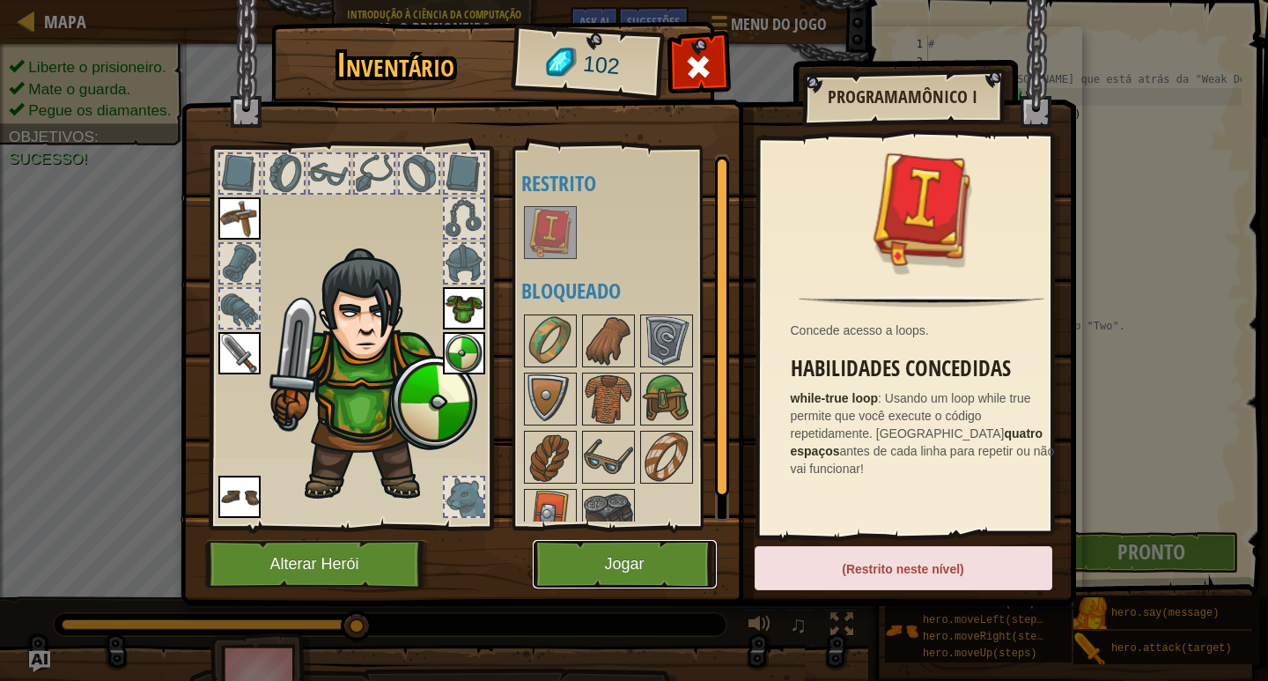
click at [673, 565] on button "Jogar" at bounding box center [625, 564] width 184 height 48
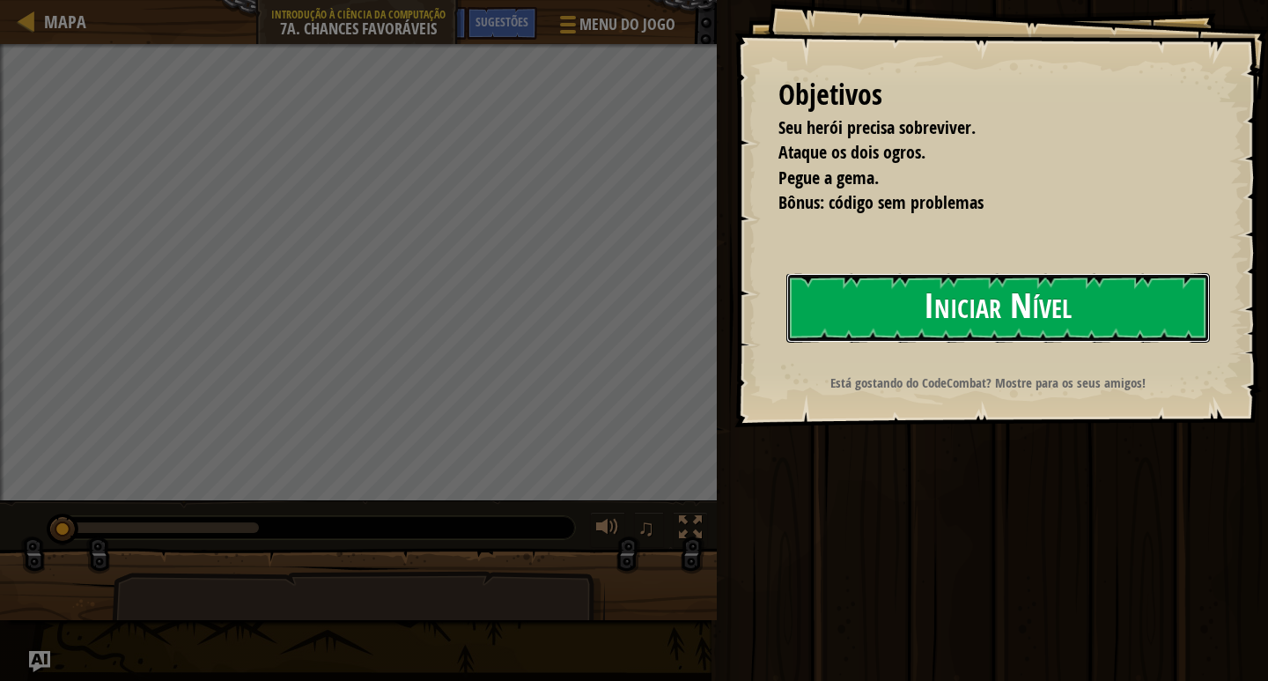
click at [1003, 318] on button "Iniciar Nível" at bounding box center [998, 308] width 424 height 70
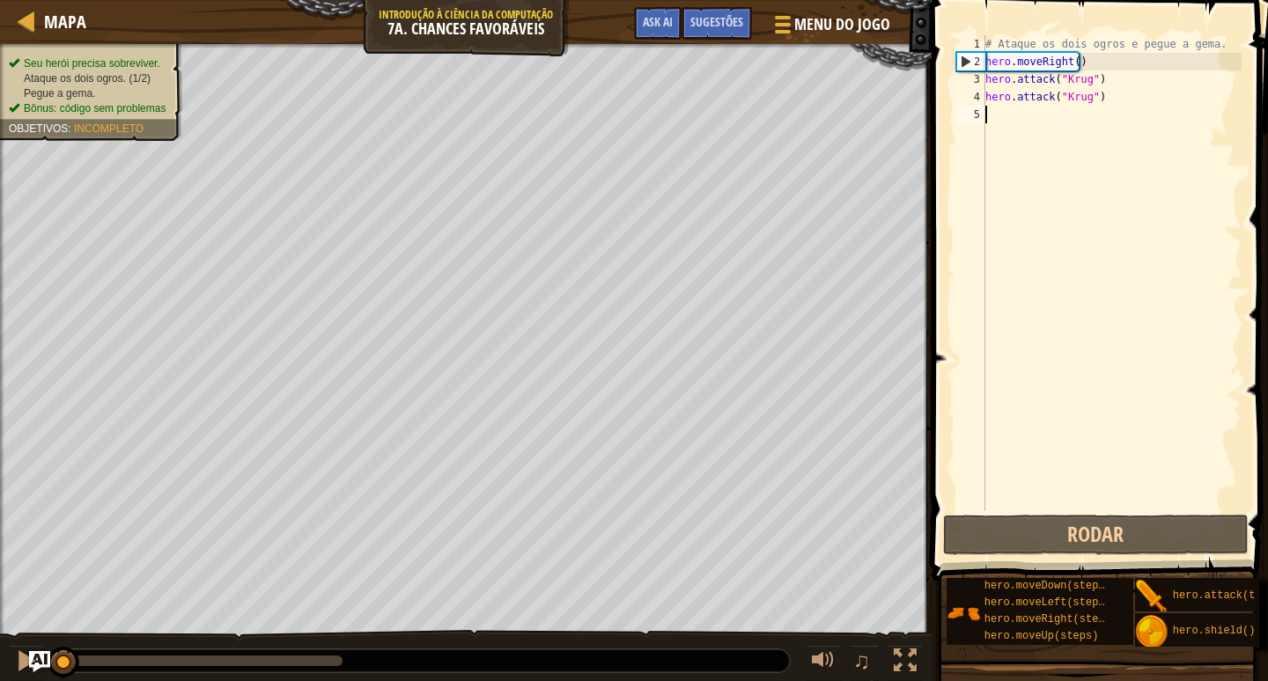
click at [1055, 141] on div "# Ataque os dois ogros e pegue a gema. hero . moveRight ( ) hero . attack ( "Kr…" at bounding box center [1112, 290] width 260 height 511
click at [1050, 125] on div "# Ataque os dois ogros e pegue a gema. hero . moveRight ( ) hero . attack ( "Kr…" at bounding box center [1112, 290] width 260 height 511
click at [1099, 55] on div "# Ataque os dois ogros e pegue a gema. hero . moveRight ( ) hero . attack ( "Kr…" at bounding box center [1112, 290] width 260 height 511
type textarea "hero.moveRight()"
drag, startPoint x: 1098, startPoint y: 55, endPoint x: 950, endPoint y: 67, distance: 148.4
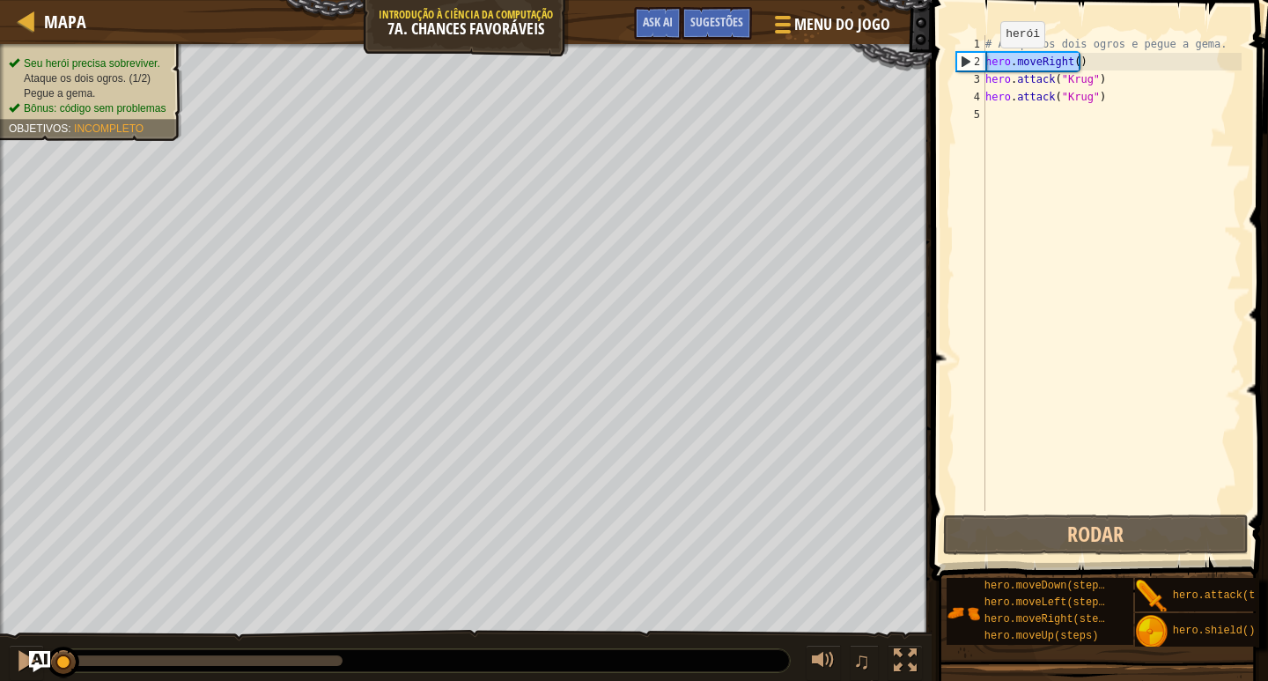
click at [950, 67] on div "hero.moveRight() 1 2 3 4 5 # Ataque os dois ogros e pegue a gema. hero . moveRi…" at bounding box center [1098, 325] width 342 height 632
click at [1008, 122] on div "# Ataque os dois ogros e pegue a gema. hero . moveRight ( ) hero . attack ( "Kr…" at bounding box center [1112, 290] width 260 height 511
type textarea "hero.moveRight()"
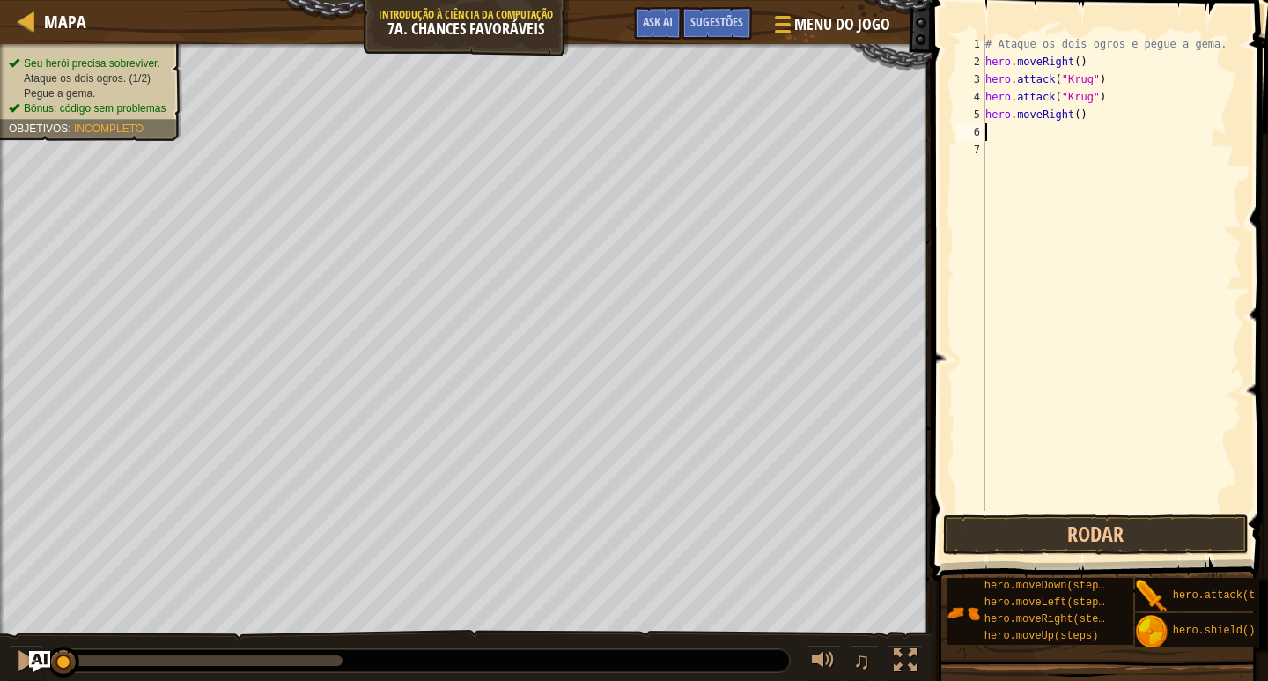
type textarea "h"
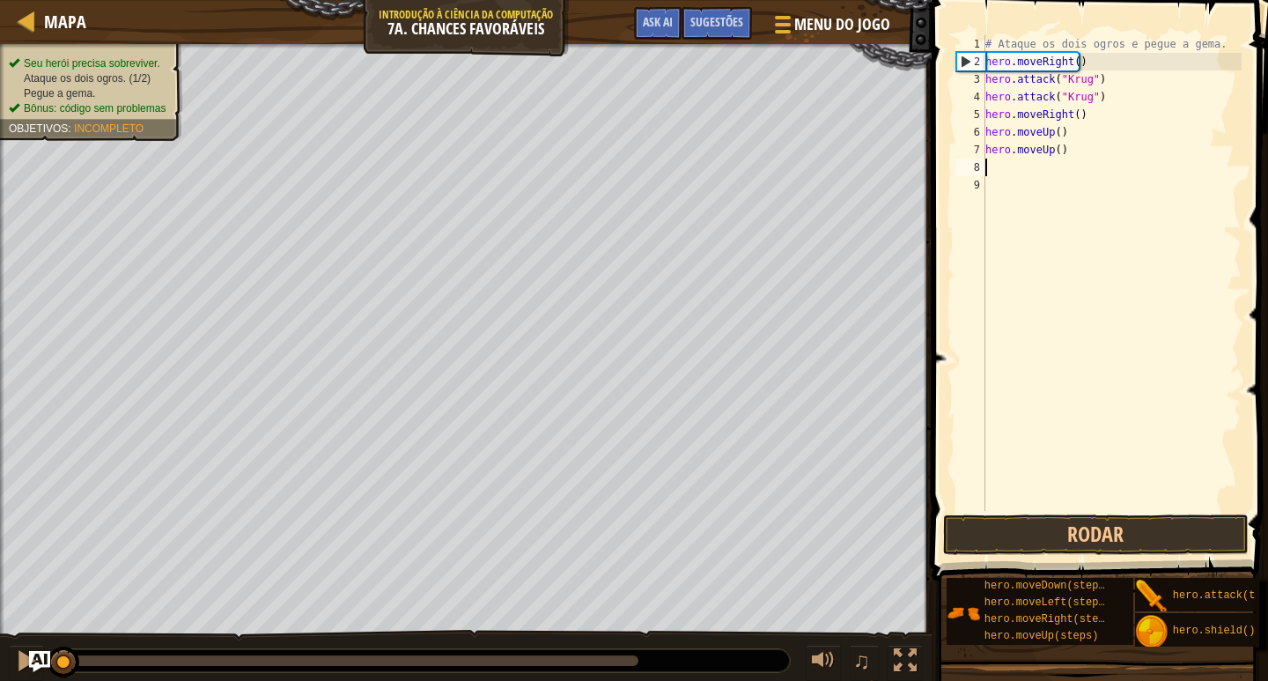
type textarea "h"
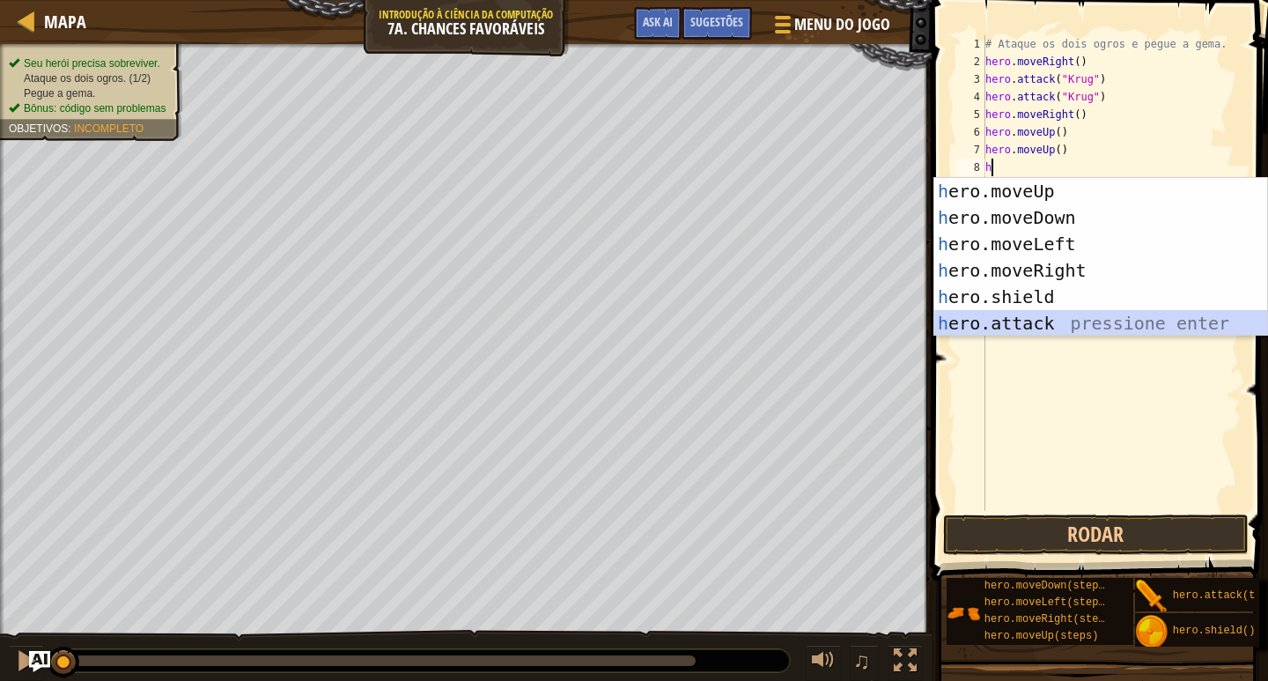
type textarea "hero.attack("Enemy Name")"
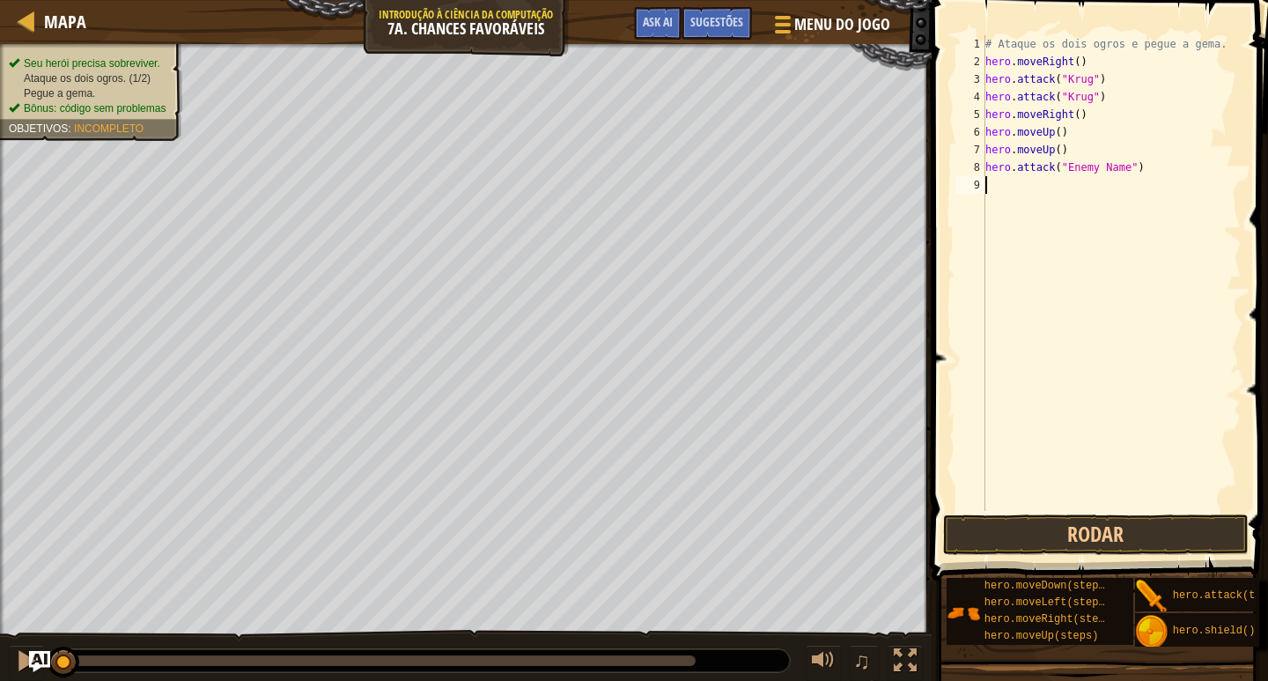
type textarea "hero.attack("Enemy Name")"
click at [1092, 150] on div "# Ataque os dois ogros e pegue a gema. hero . moveRight ( ) hero . attack ( "Kr…" at bounding box center [1112, 290] width 260 height 511
click at [1089, 159] on div "# Ataque os dois ogros e pegue a gema. hero . moveRight ( ) hero . attack ( "Kr…" at bounding box center [1112, 290] width 260 height 511
click at [1088, 166] on div "# Ataque os dois ogros e pegue a gema. hero . moveRight ( ) hero . attack ( "Kr…" at bounding box center [1112, 290] width 260 height 511
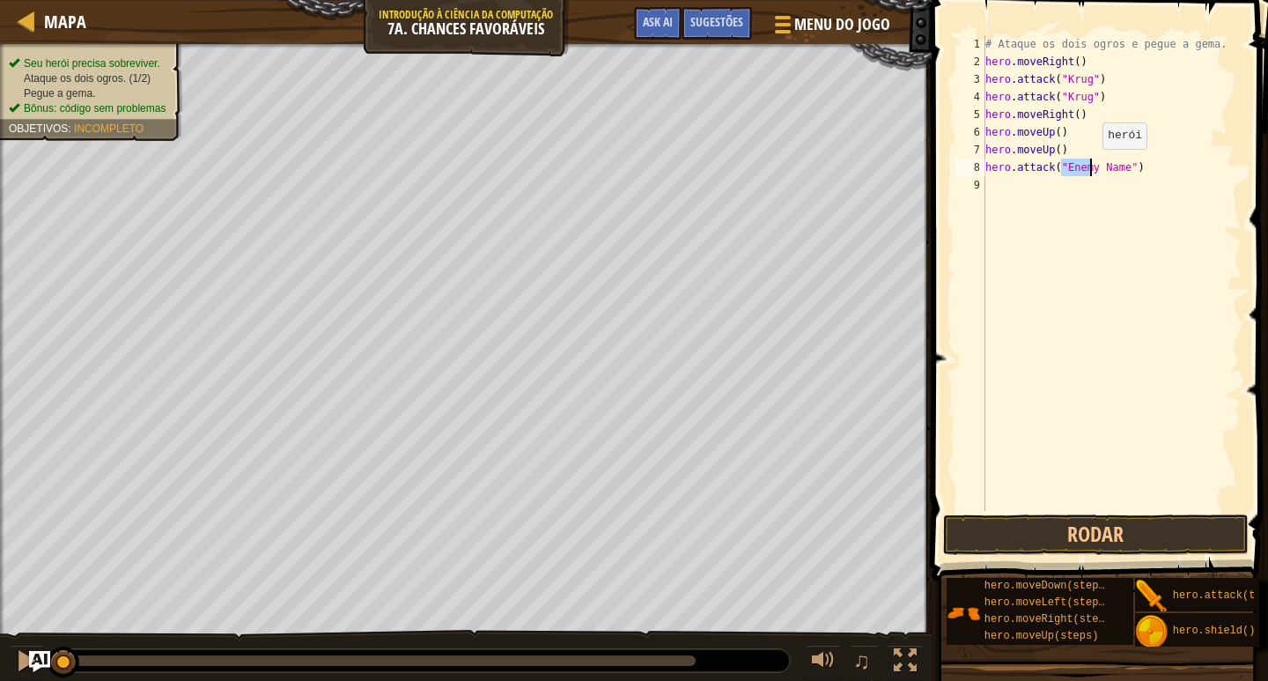
click at [1088, 166] on div "# Ataque os dois ogros e pegue a gema. hero . moveRight ( ) hero . attack ( "Kr…" at bounding box center [1112, 290] width 260 height 511
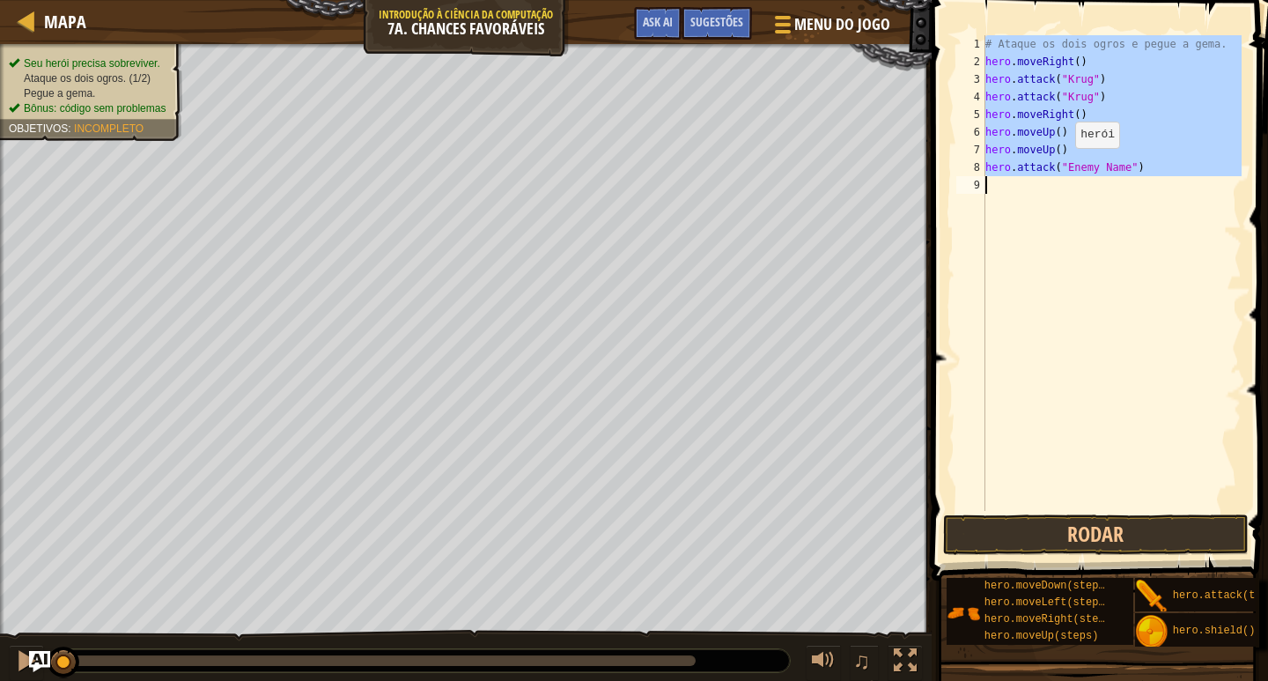
click at [1067, 166] on div "# Ataque os dois ogros e pegue a gema. hero . moveRight ( ) hero . attack ( "Kr…" at bounding box center [1112, 273] width 260 height 476
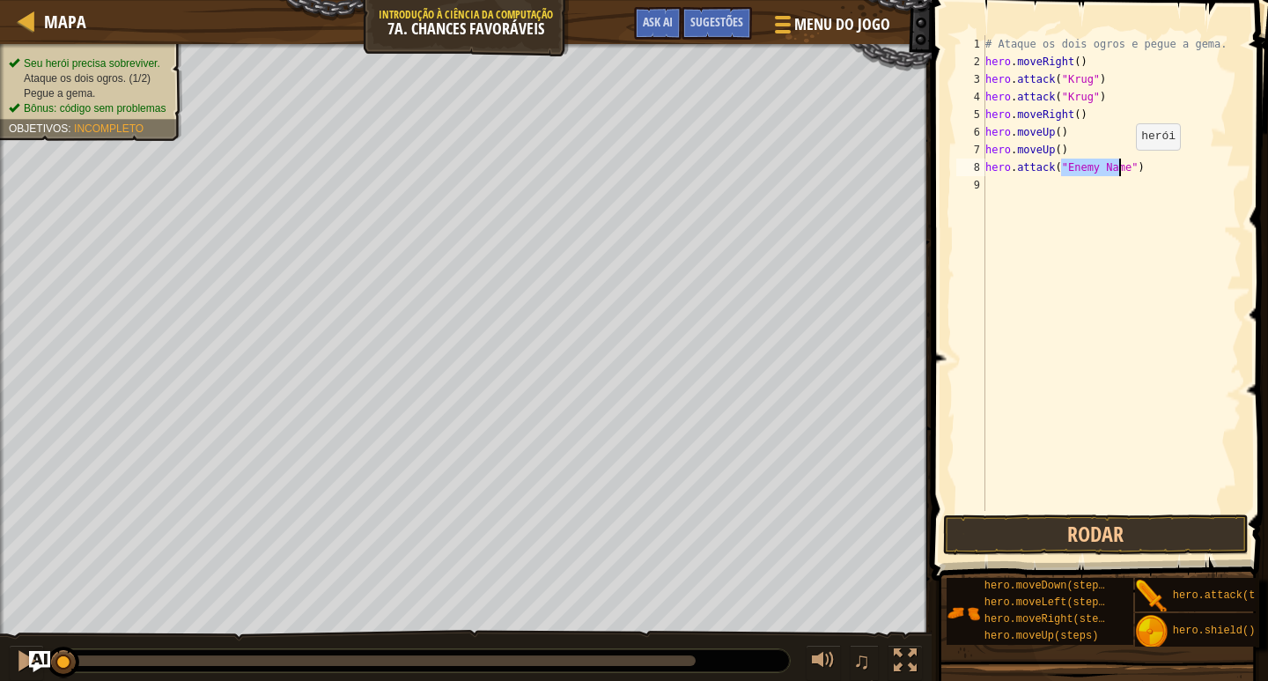
drag, startPoint x: 1060, startPoint y: 166, endPoint x: 1121, endPoint y: 167, distance: 60.8
click at [1121, 167] on div "# Ataque os dois ogros e pegue a gema. hero . moveRight ( ) hero . attack ( "Kr…" at bounding box center [1112, 290] width 260 height 511
type textarea "hero.attack("Grump")"
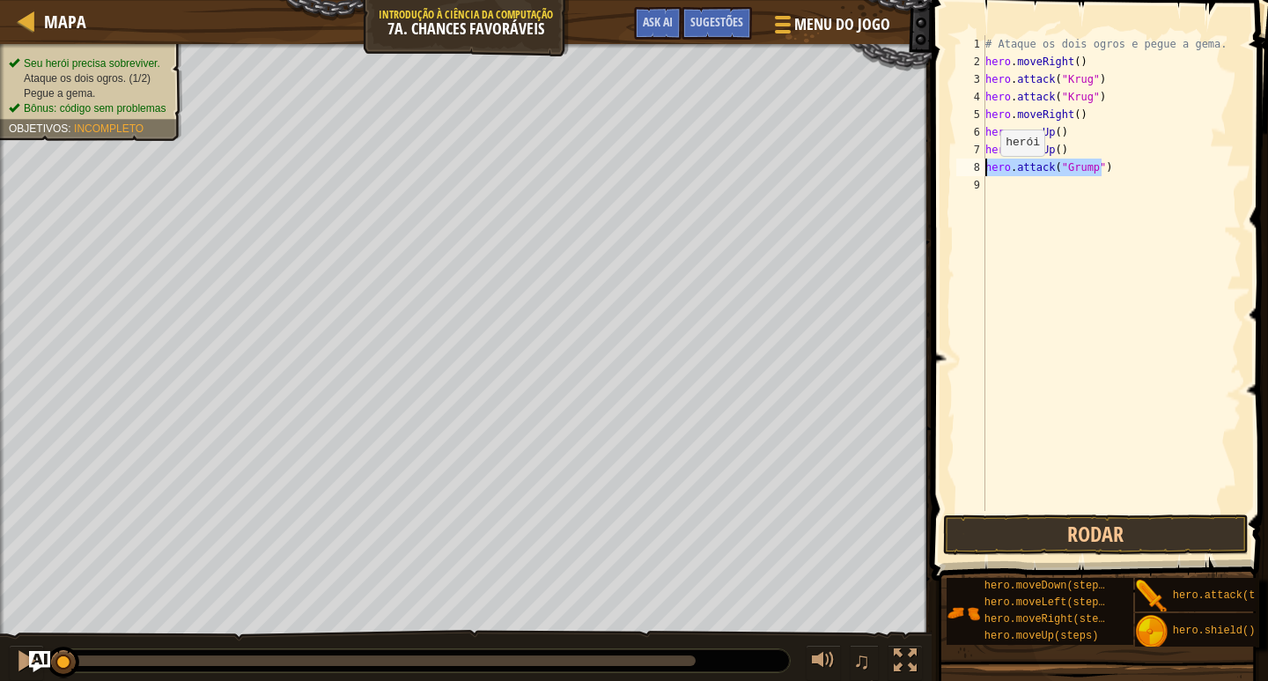
drag, startPoint x: 1111, startPoint y: 162, endPoint x: 986, endPoint y: 174, distance: 126.5
click at [986, 174] on div "# Ataque os dois ogros e pegue a gema. hero . moveRight ( ) hero . attack ( "Kr…" at bounding box center [1112, 290] width 260 height 511
click at [983, 179] on div "9" at bounding box center [970, 185] width 29 height 18
paste textarea "hero.attack("Grump")"
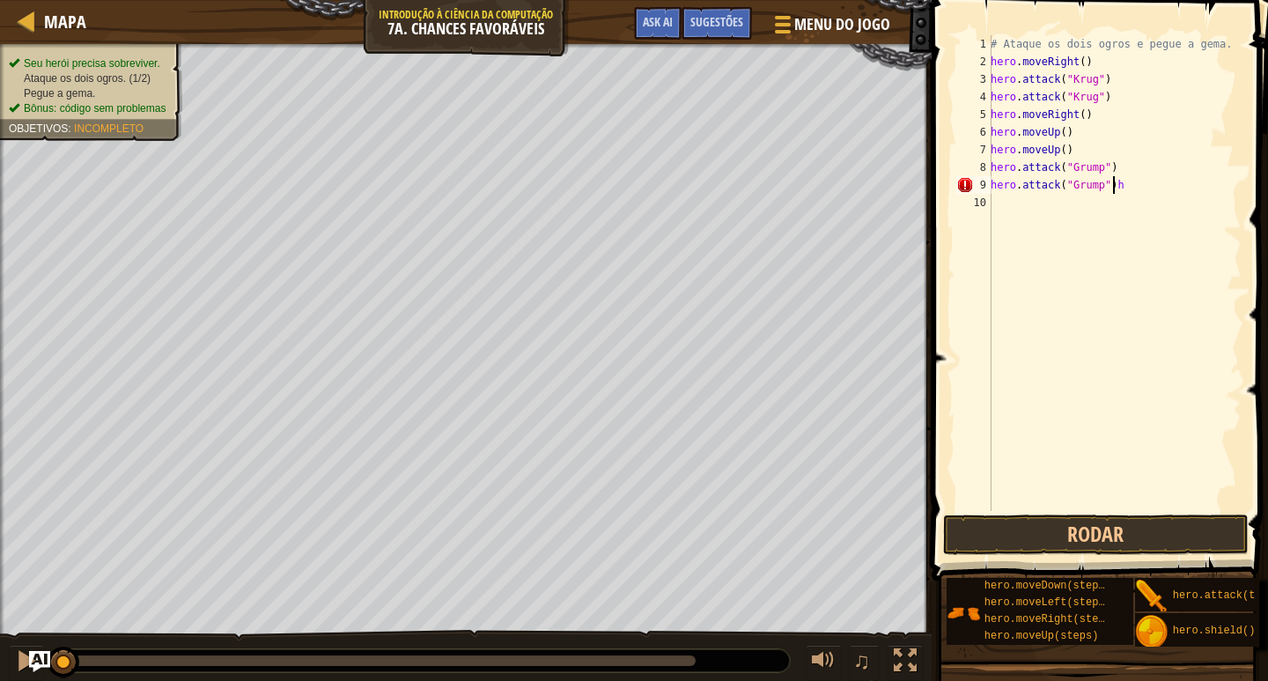
type textarea "hero.attack("Grump")"
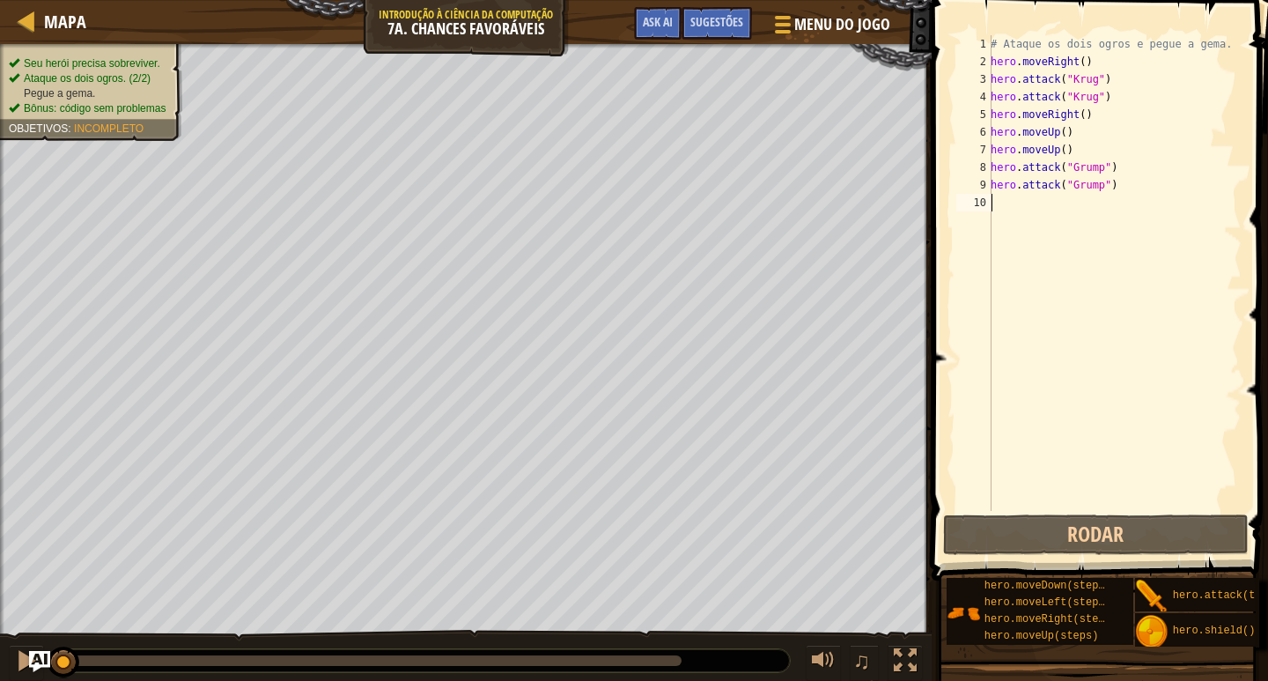
paste textarea "hero.attack("Grump")"
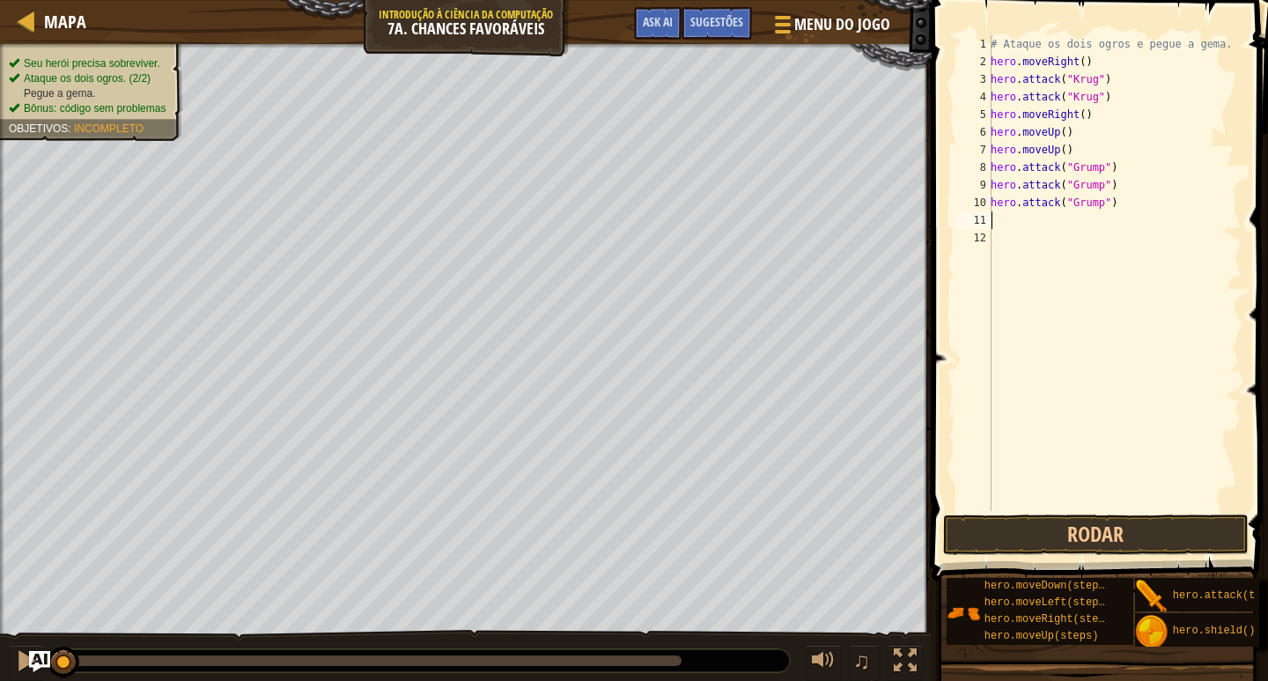
scroll to position [8, 10]
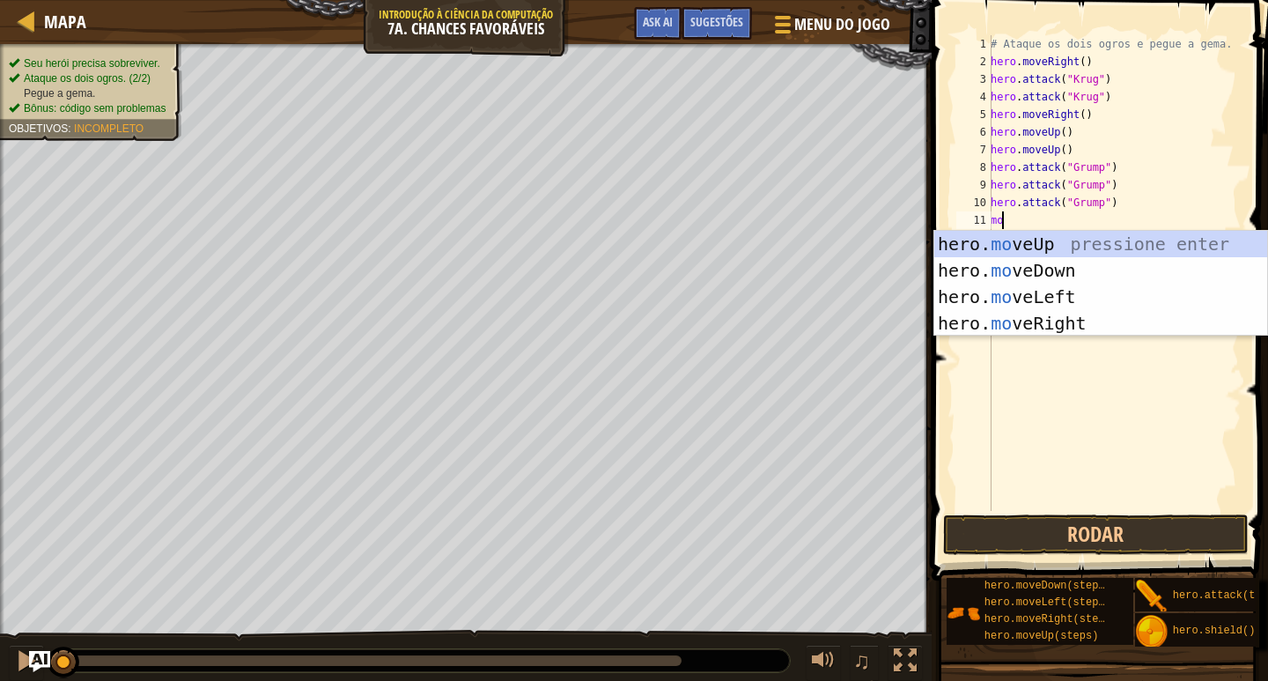
type textarea "mo"
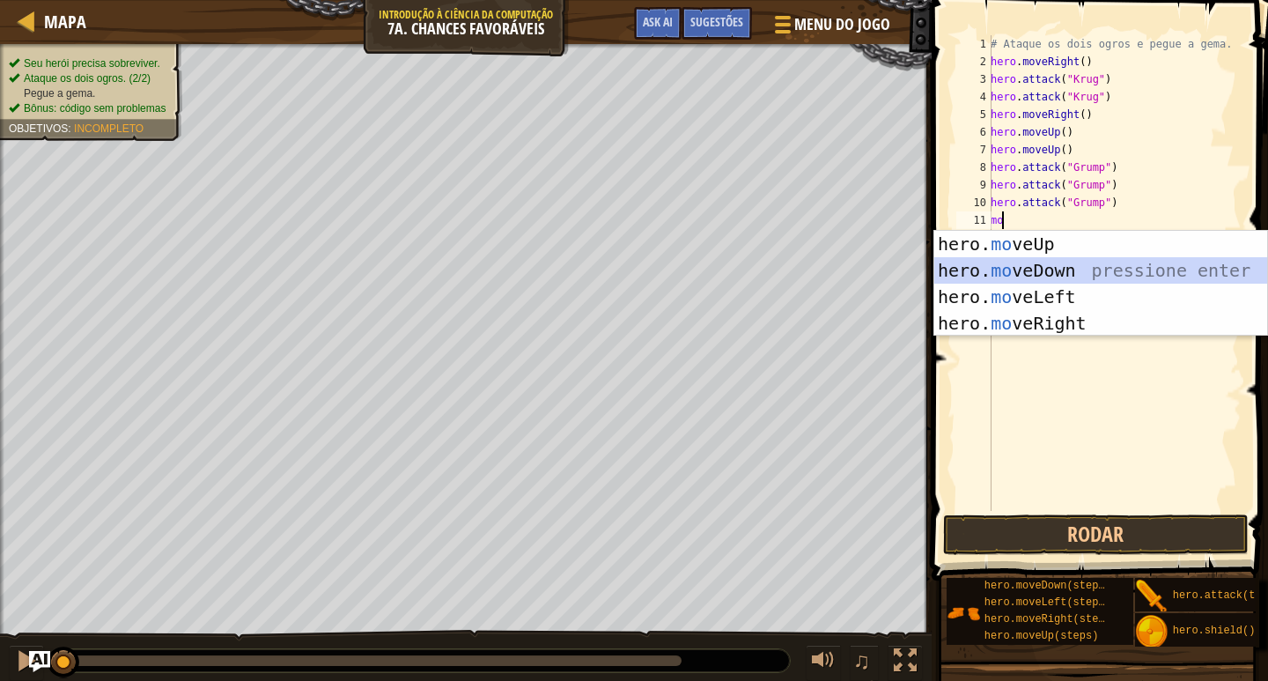
scroll to position [8, 0]
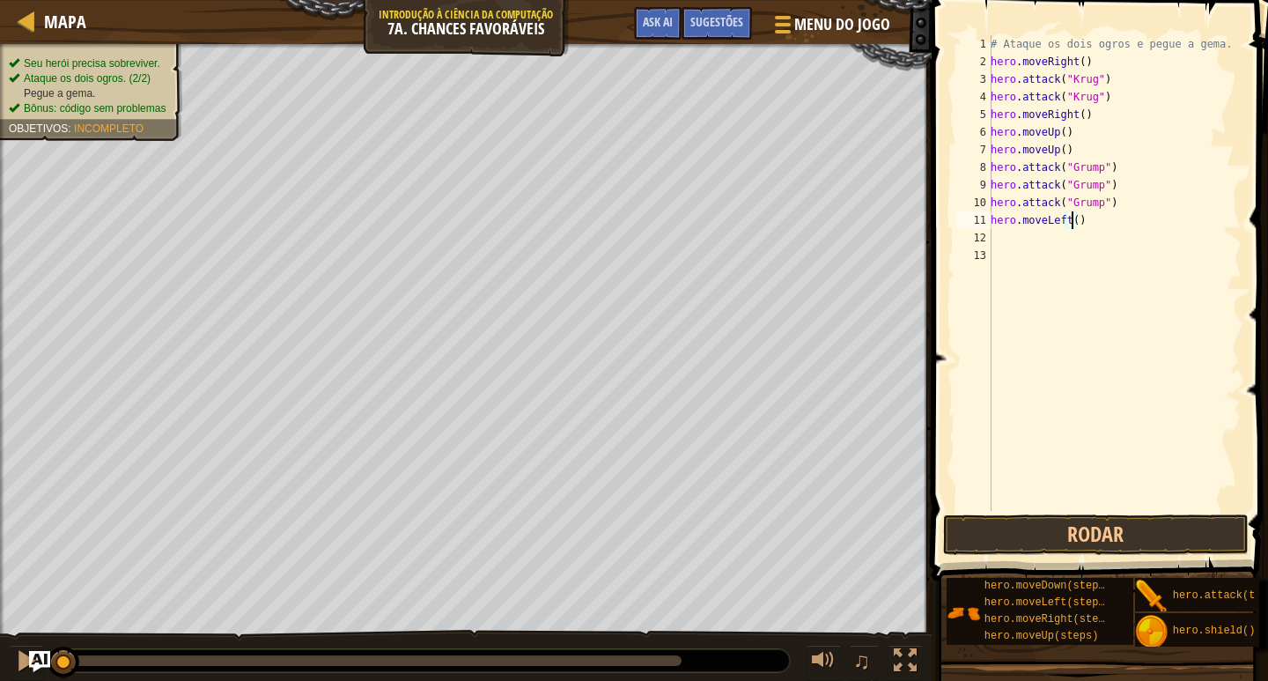
type textarea "hero.moveLeft(2)"
click at [1106, 530] on button "Rodar" at bounding box center [1096, 534] width 306 height 41
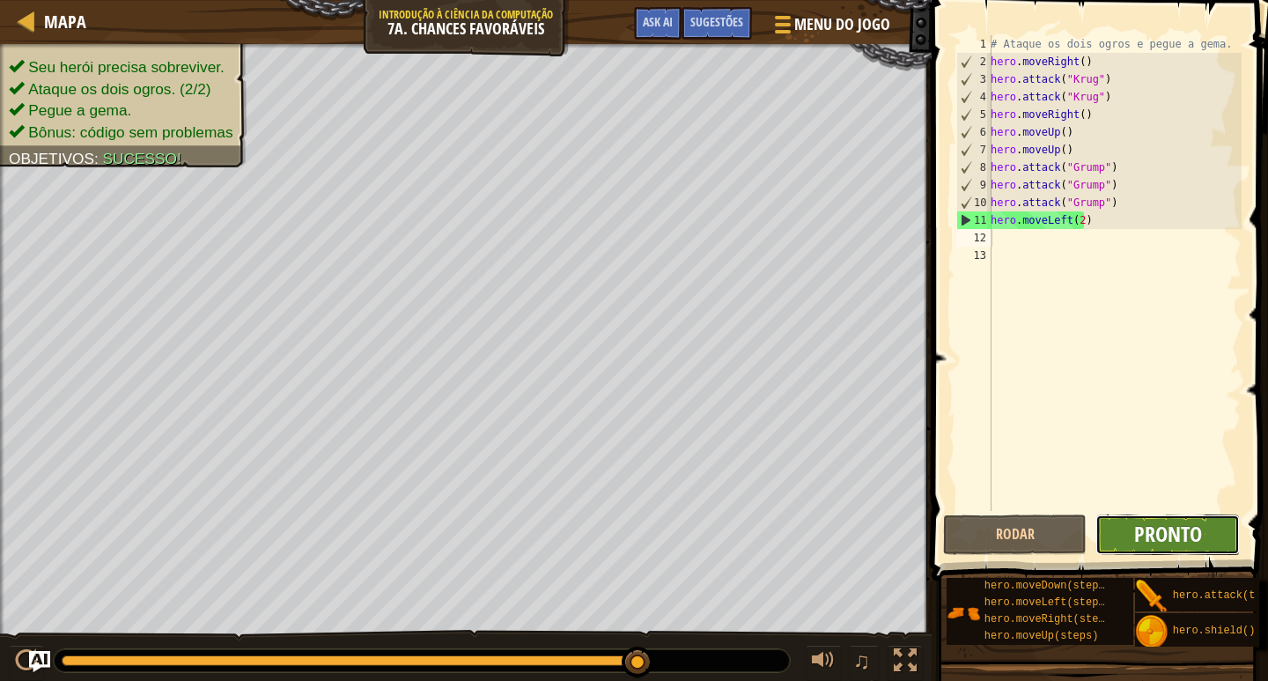
click at [1176, 521] on span "Pronto" at bounding box center [1168, 534] width 68 height 28
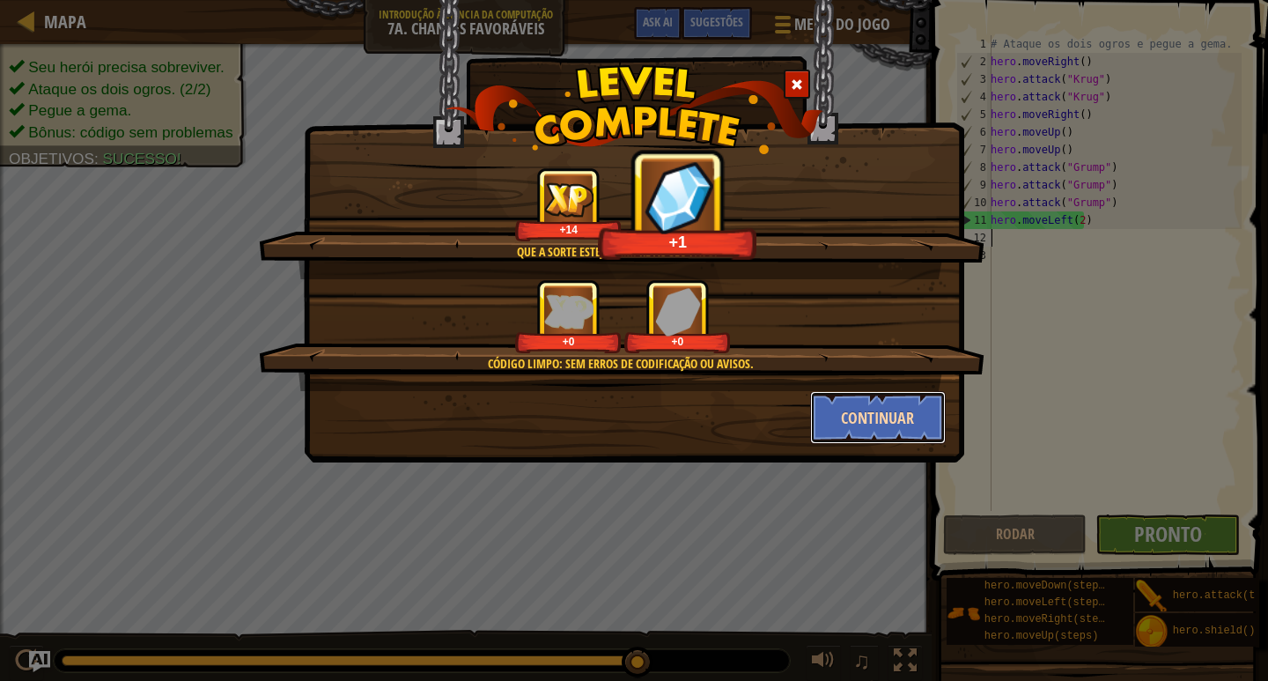
click at [855, 428] on button "Continuar" at bounding box center [878, 417] width 137 height 53
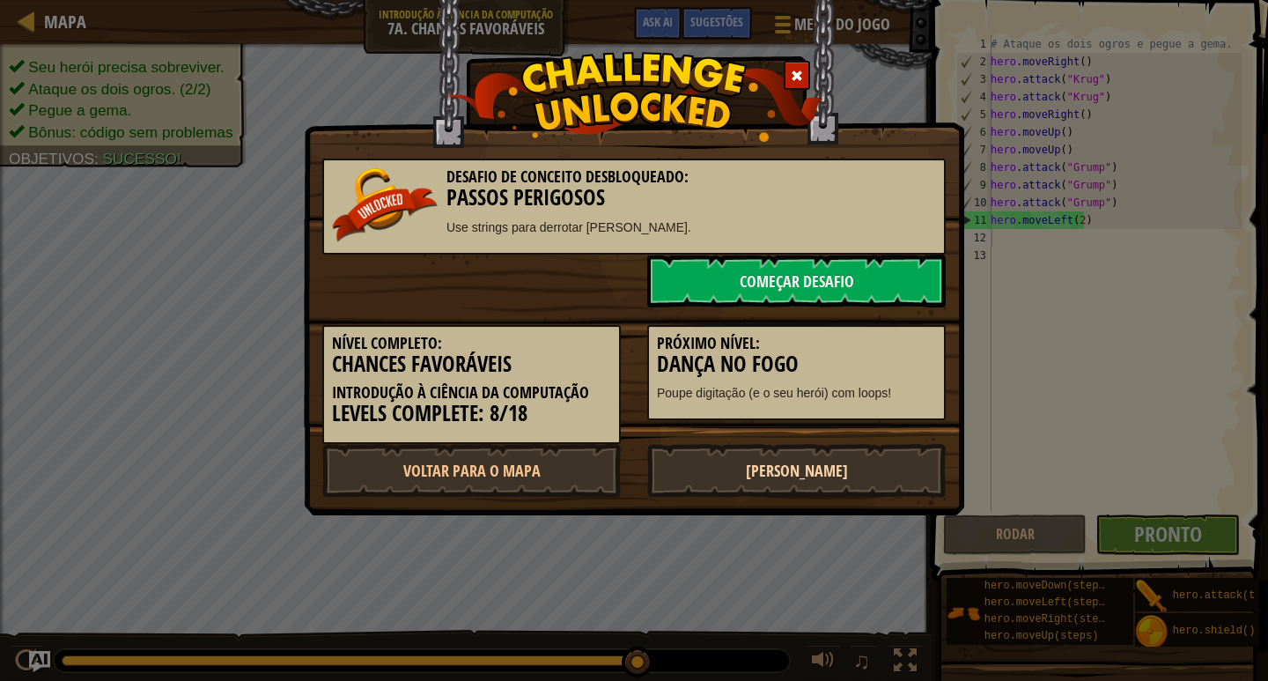
click at [698, 474] on link "[PERSON_NAME]" at bounding box center [796, 470] width 299 height 53
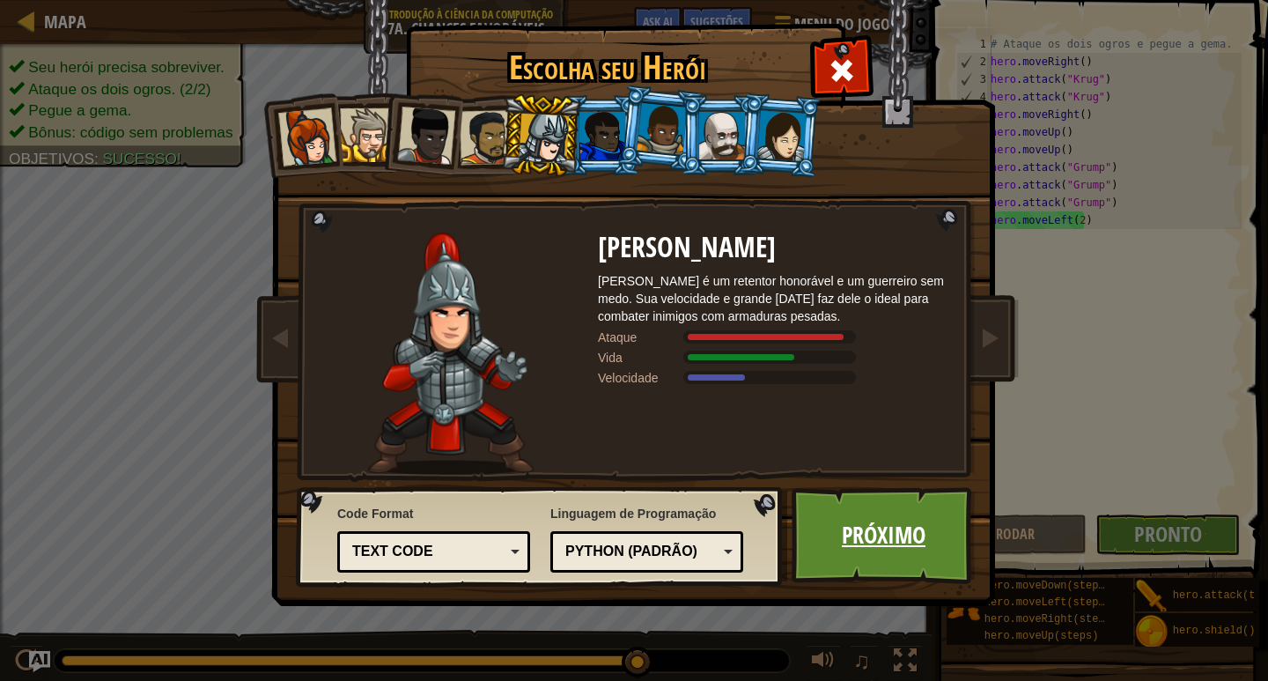
click at [941, 546] on link "Próximo" at bounding box center [884, 535] width 184 height 97
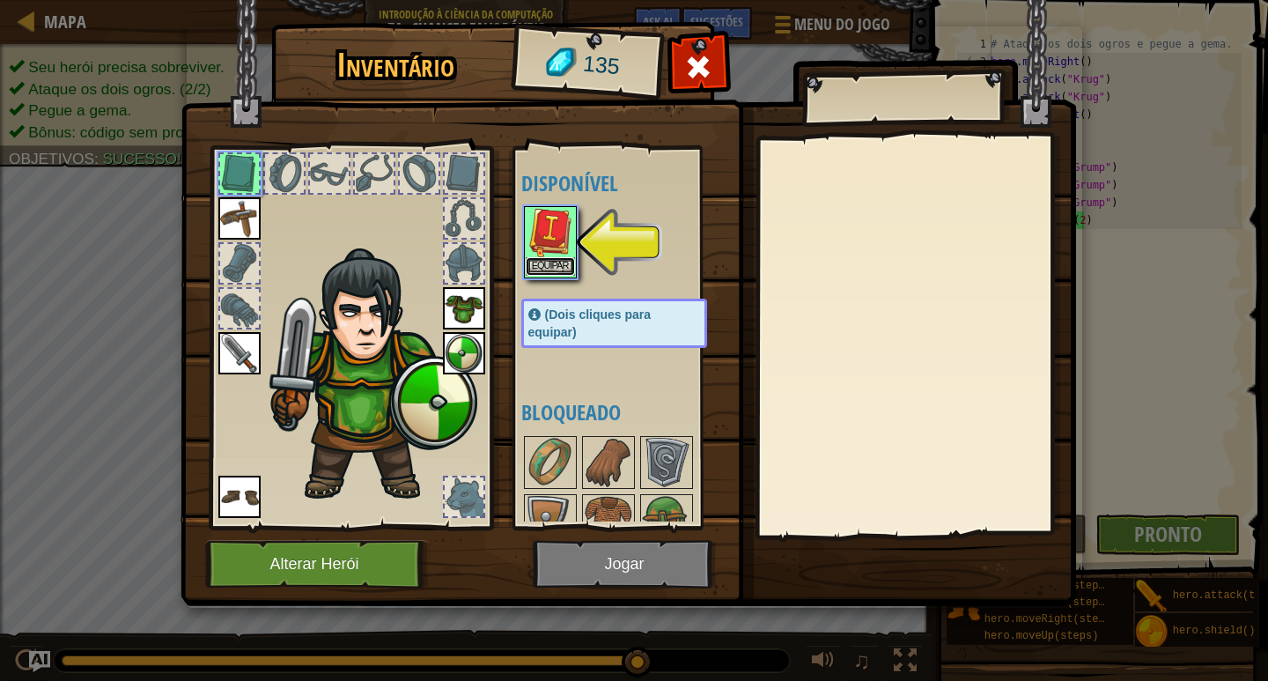
click at [565, 274] on button "Equipar" at bounding box center [550, 266] width 49 height 18
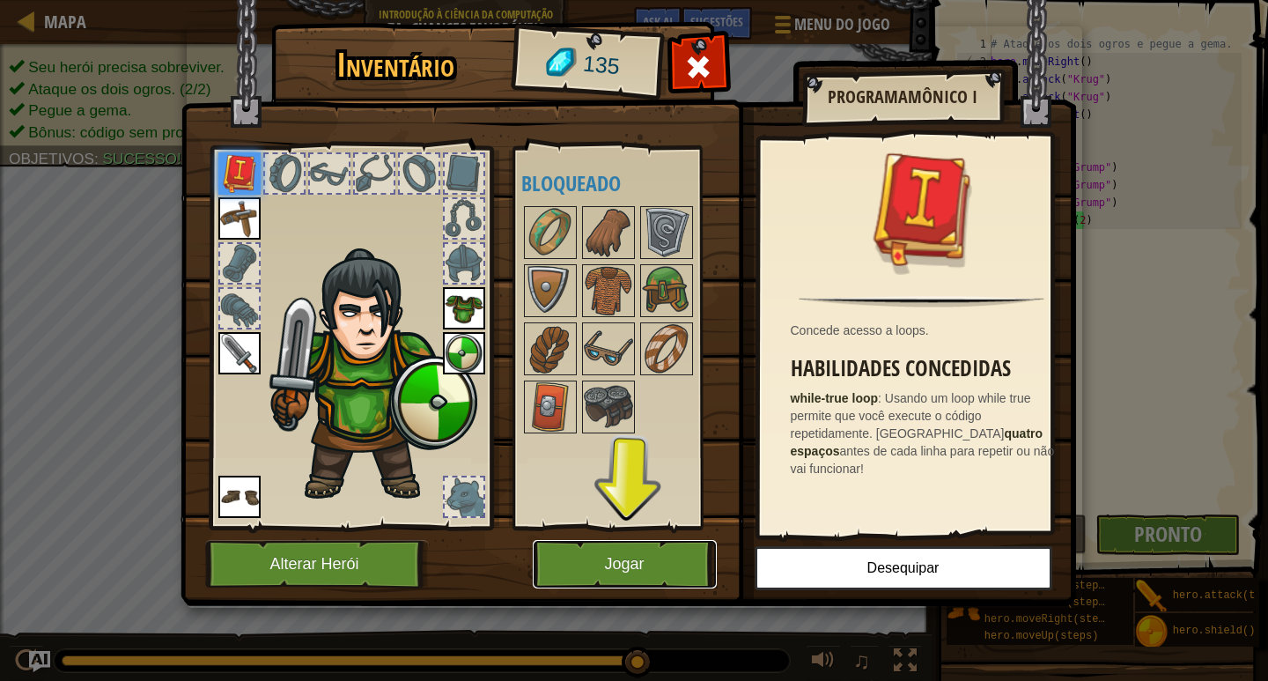
click at [676, 570] on button "Jogar" at bounding box center [625, 564] width 184 height 48
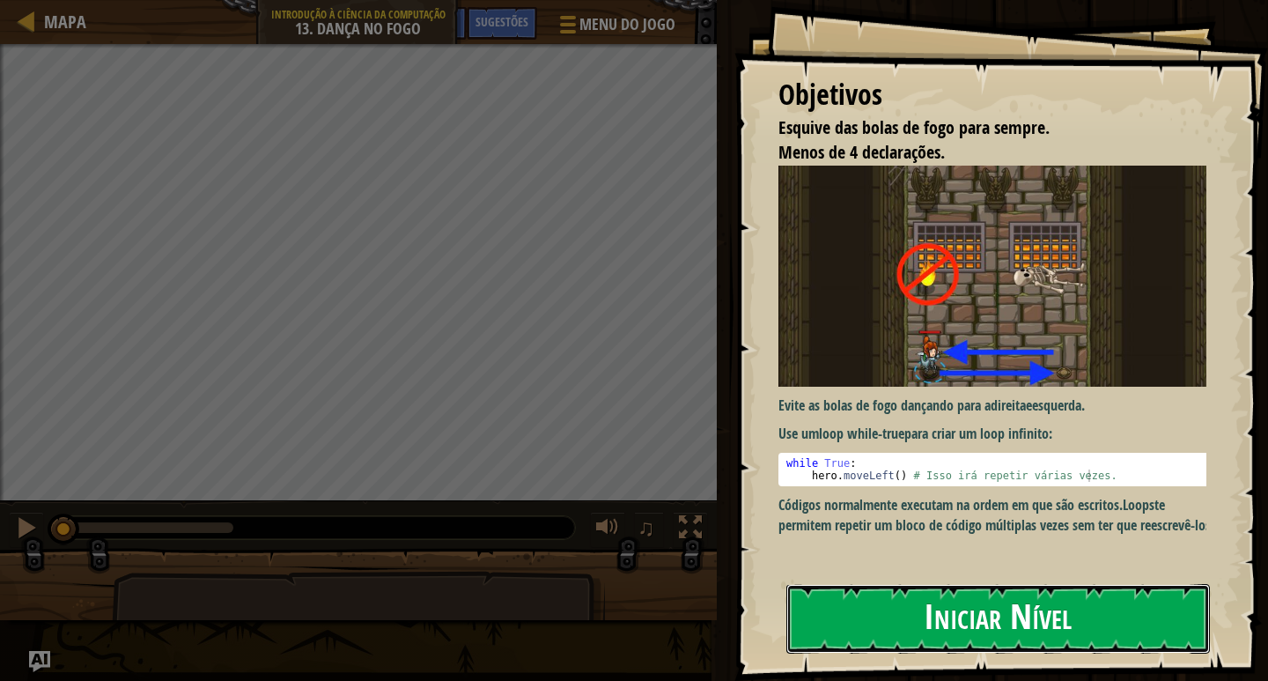
click at [876, 602] on button "Iniciar Nível" at bounding box center [998, 619] width 424 height 70
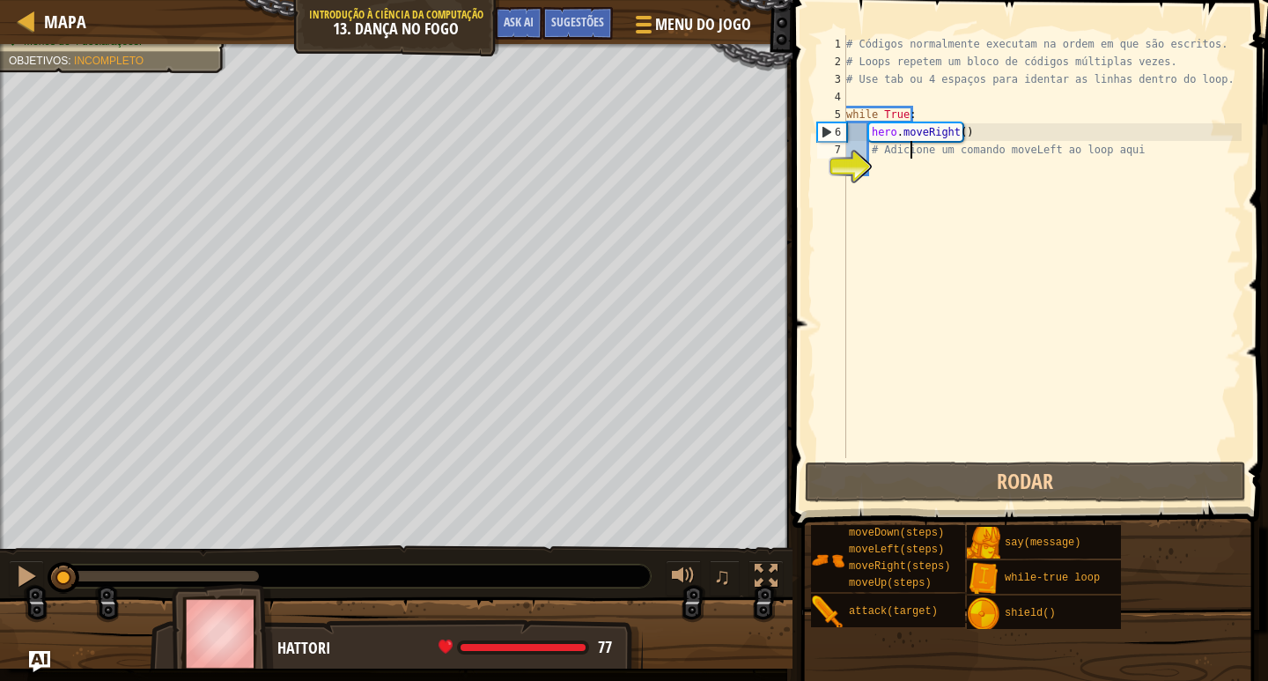
click at [910, 147] on div "# Códigos normalmente executam na ordem em que são escritos. # Loops repetem um…" at bounding box center [1042, 264] width 399 height 458
click at [1033, 126] on div "# Códigos normalmente executam na ordem em que são escritos. # Loops repetem um…" at bounding box center [1042, 264] width 399 height 458
type textarea "hero.moveRight()"
click at [1033, 127] on div "# Códigos normalmente executam na ordem em que são escritos. # Loops repetem um…" at bounding box center [1042, 264] width 399 height 458
click at [1043, 159] on div "# Códigos normalmente executam na ordem em que são escritos. # Loops repetem um…" at bounding box center [1042, 264] width 399 height 458
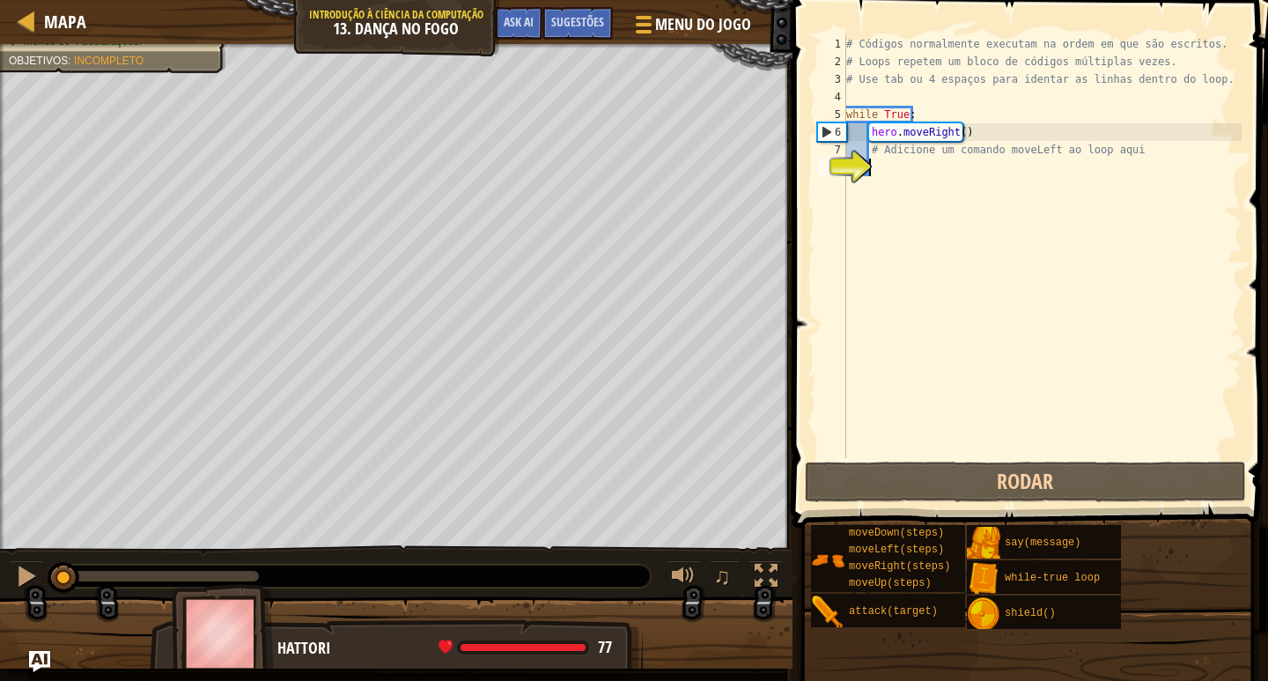
click at [1041, 158] on div "# Códigos normalmente executam na ordem em que são escritos. # Loops repetem um…" at bounding box center [1042, 264] width 399 height 458
click at [1144, 155] on div "# Códigos normalmente executam na ordem em que são escritos. # Loops repetem um…" at bounding box center [1042, 246] width 399 height 423
drag, startPoint x: 1144, startPoint y: 155, endPoint x: 1060, endPoint y: 173, distance: 85.5
click at [1060, 173] on div "# Códigos normalmente executam na ordem em que são escritos. # Loops repetem um…" at bounding box center [1042, 264] width 399 height 458
type textarea "# Adicione um comando moveLeft ao loop aqui"
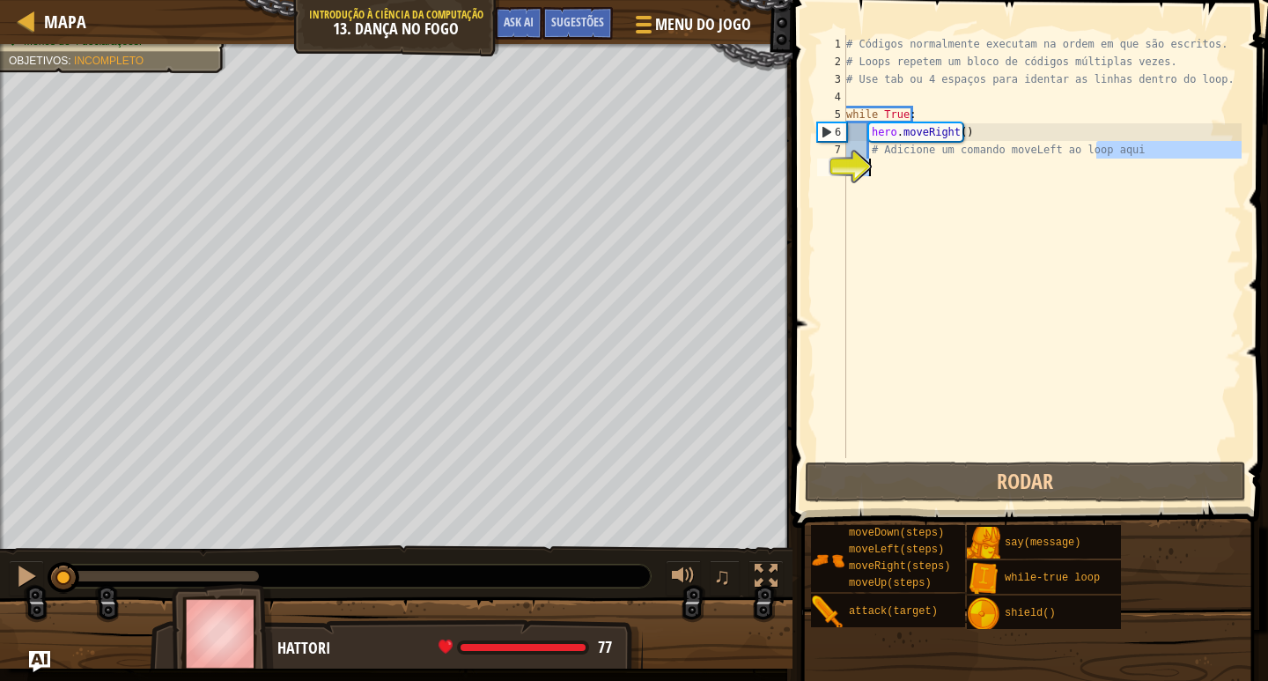
click at [1055, 167] on div "# Códigos normalmente executam na ordem em que são escritos. # Loops repetem um…" at bounding box center [1042, 246] width 399 height 423
click at [1000, 153] on div "# Códigos normalmente executam na ordem em que são escritos. # Loops repetem um…" at bounding box center [1042, 264] width 399 height 458
click at [934, 150] on div "# Códigos normalmente executam na ordem em que são escritos. # Loops repetem um…" at bounding box center [1042, 264] width 399 height 458
click at [875, 130] on div "# Códigos normalmente executam na ordem em que são escritos. # Loops repetem um…" at bounding box center [1042, 264] width 399 height 458
click at [88, 49] on div "Esquive das bolas de fogo para sempre. Menos de 4 declarações. Objetivos : Inco…" at bounding box center [113, 34] width 209 height 30
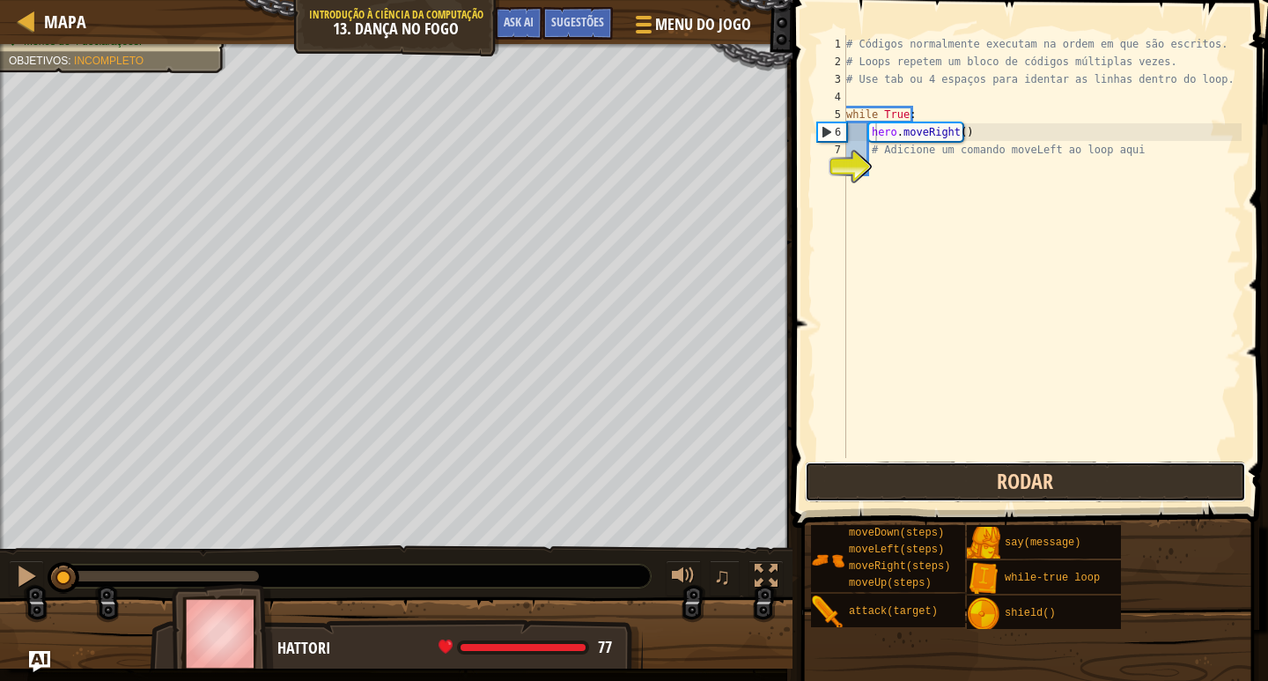
click at [978, 491] on button "Rodar" at bounding box center [1025, 481] width 441 height 41
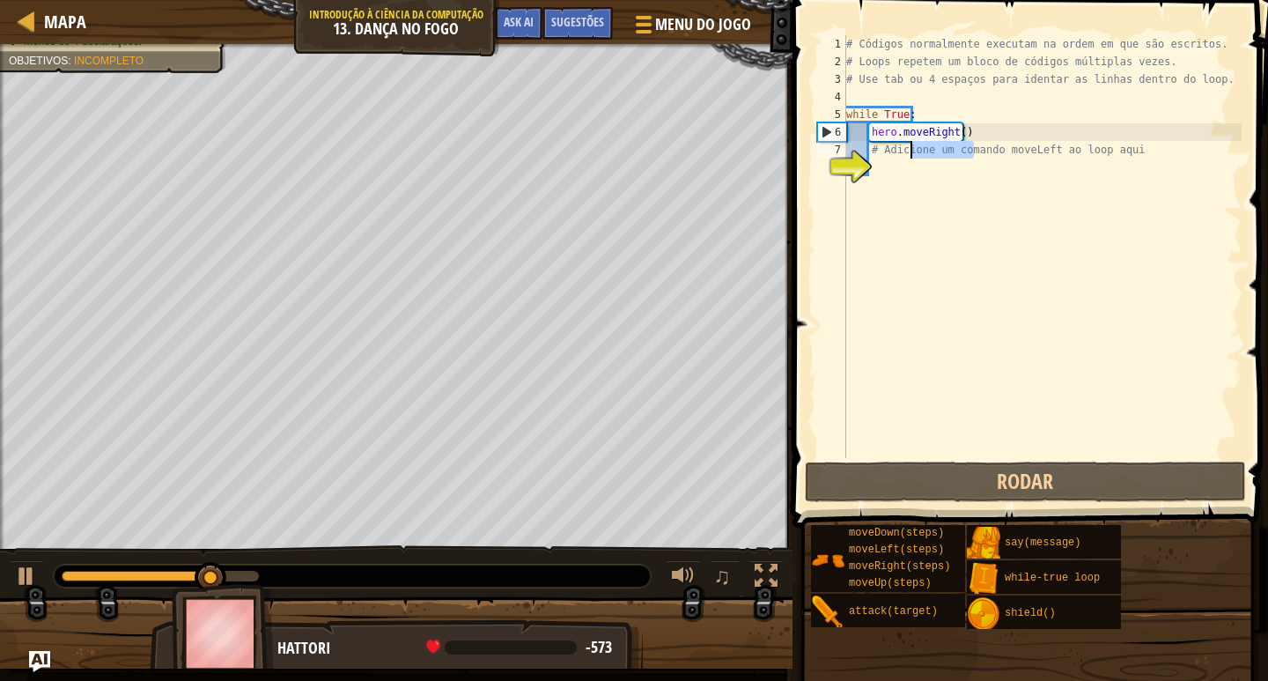
drag, startPoint x: 975, startPoint y: 141, endPoint x: 911, endPoint y: 145, distance: 64.4
click at [911, 145] on div "# Códigos normalmente executam na ordem em que são escritos. # Loops repetem um…" at bounding box center [1042, 264] width 399 height 458
click at [948, 133] on div "# Códigos normalmente executam na ordem em que são escritos. # Loops repetem um…" at bounding box center [1042, 264] width 399 height 458
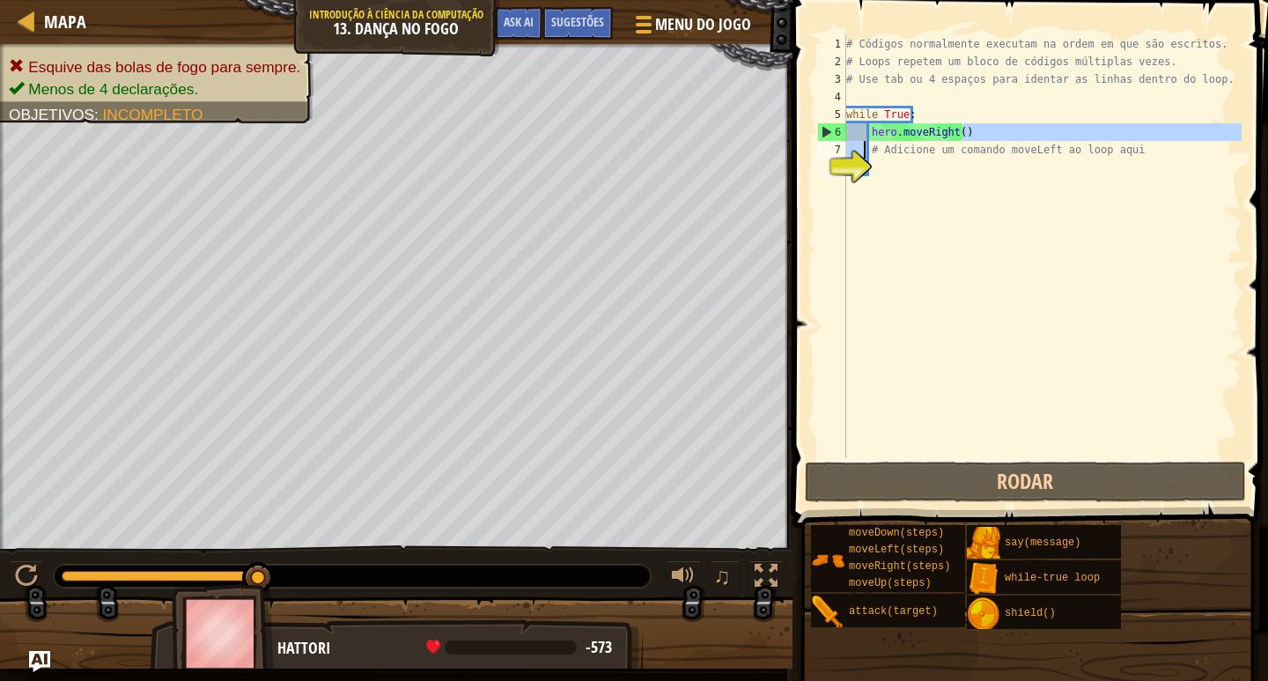
drag, startPoint x: 964, startPoint y: 133, endPoint x: 864, endPoint y: 142, distance: 100.8
click at [864, 142] on div "# Códigos normalmente executam na ordem em que são escritos. # Loops repetem um…" at bounding box center [1042, 264] width 399 height 458
click at [884, 130] on div "# Códigos normalmente executam na ordem em que são escritos. # Loops repetem um…" at bounding box center [1042, 264] width 399 height 458
type textarea "hero.moveRight()"
click at [884, 130] on div "# Códigos normalmente executam na ordem em que são escritos. # Loops repetem um…" at bounding box center [1042, 264] width 399 height 458
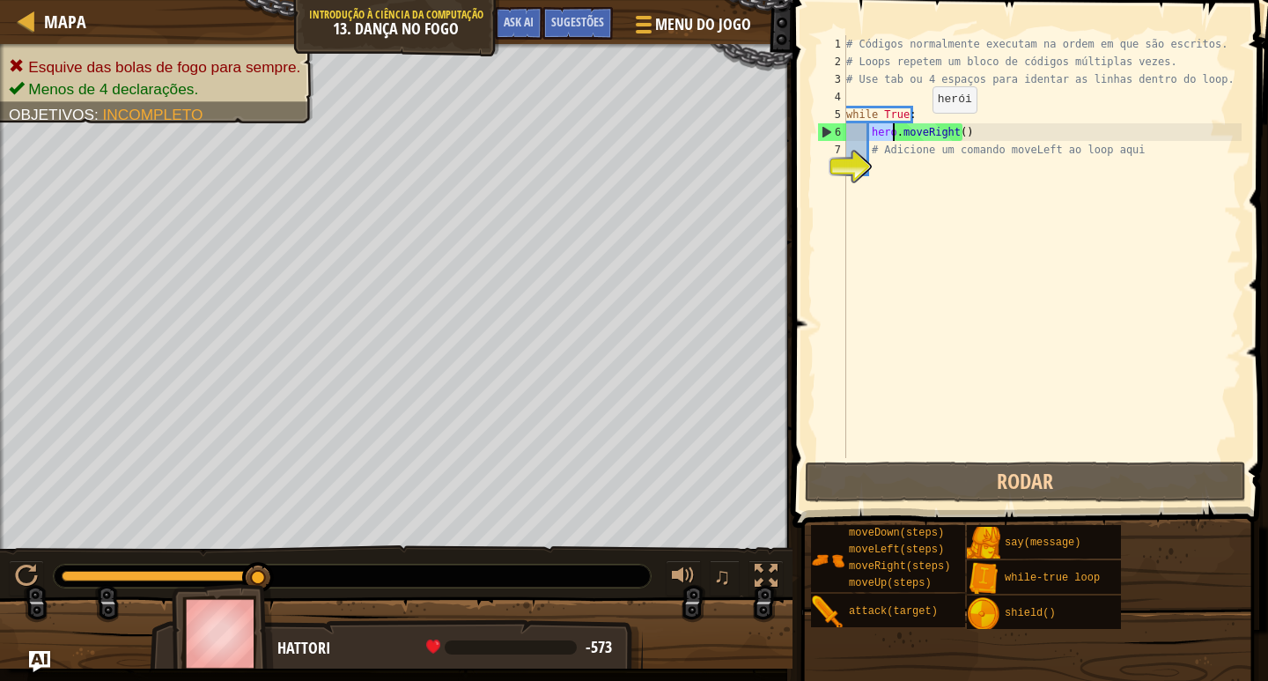
click at [925, 130] on div "# Códigos normalmente executam na ordem em que são escritos. # Loops repetem um…" at bounding box center [1042, 264] width 399 height 458
drag, startPoint x: 972, startPoint y: 135, endPoint x: 862, endPoint y: 126, distance: 110.4
click at [862, 126] on div "# Códigos normalmente executam na ordem em que são escritos. # Loops repetem um…" at bounding box center [1042, 264] width 399 height 458
click at [887, 134] on div "# Códigos normalmente executam na ordem em que são escritos. # Loops repetem um…" at bounding box center [1042, 246] width 399 height 423
click at [938, 129] on div "# Códigos normalmente executam na ordem em que são escritos. # Loops repetem um…" at bounding box center [1042, 264] width 399 height 458
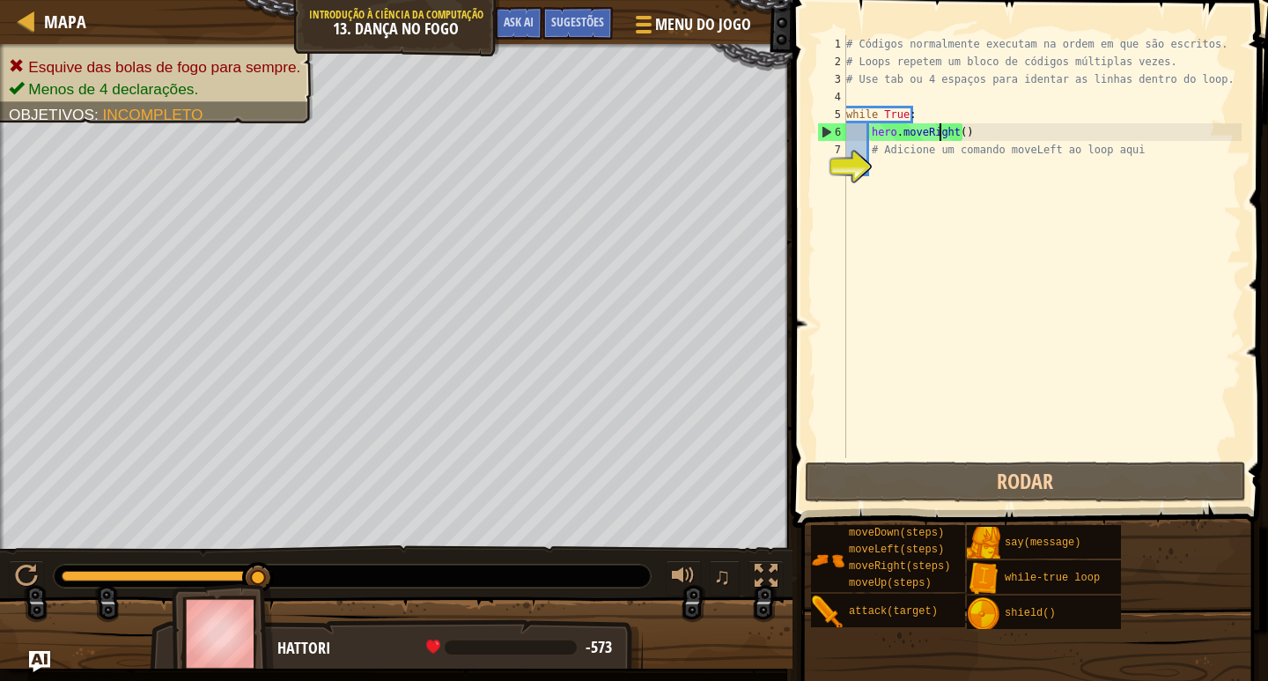
click at [981, 125] on div "# Códigos normalmente executam na ordem em que são escritos. # Loops repetem um…" at bounding box center [1042, 264] width 399 height 458
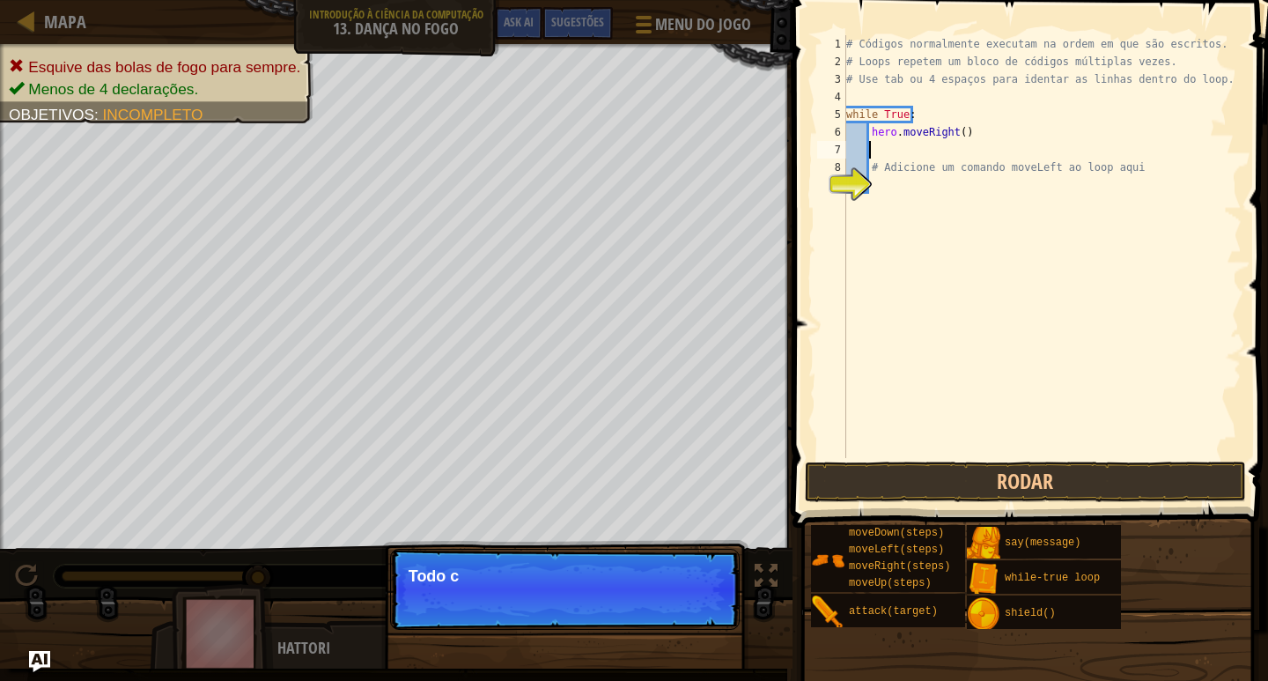
type textarea "m"
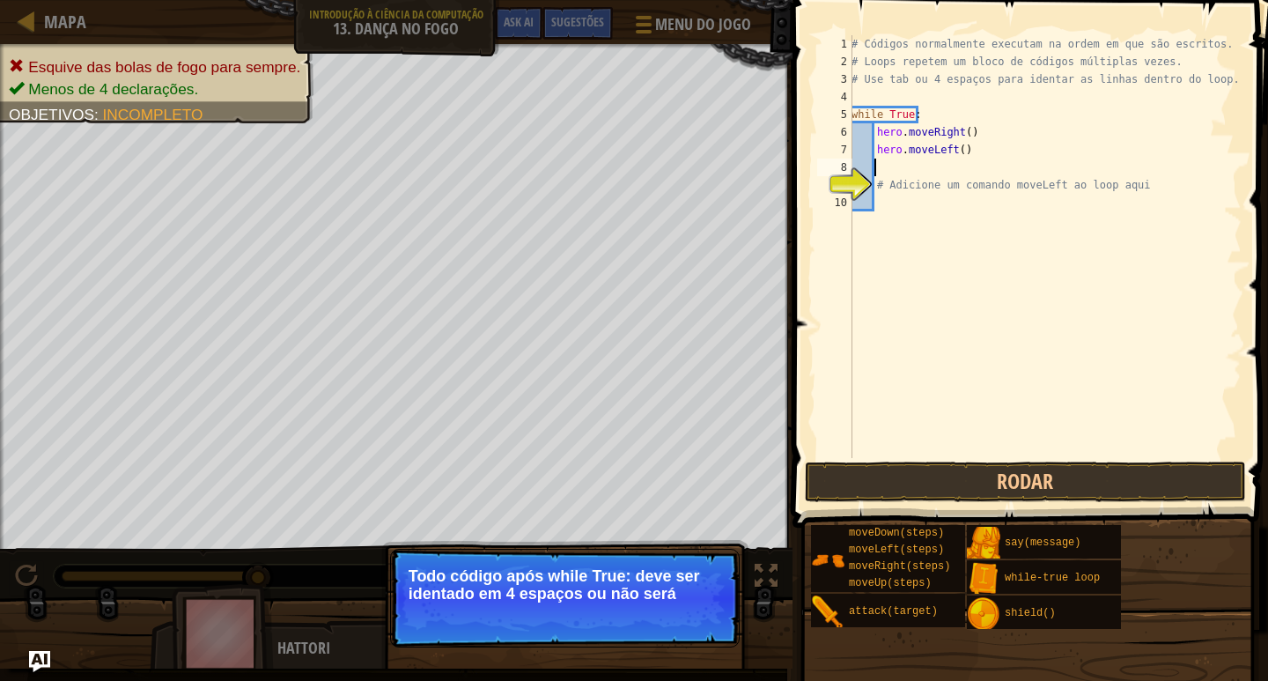
type textarea "# Adicione um comando moveLeft ao loop aqui"
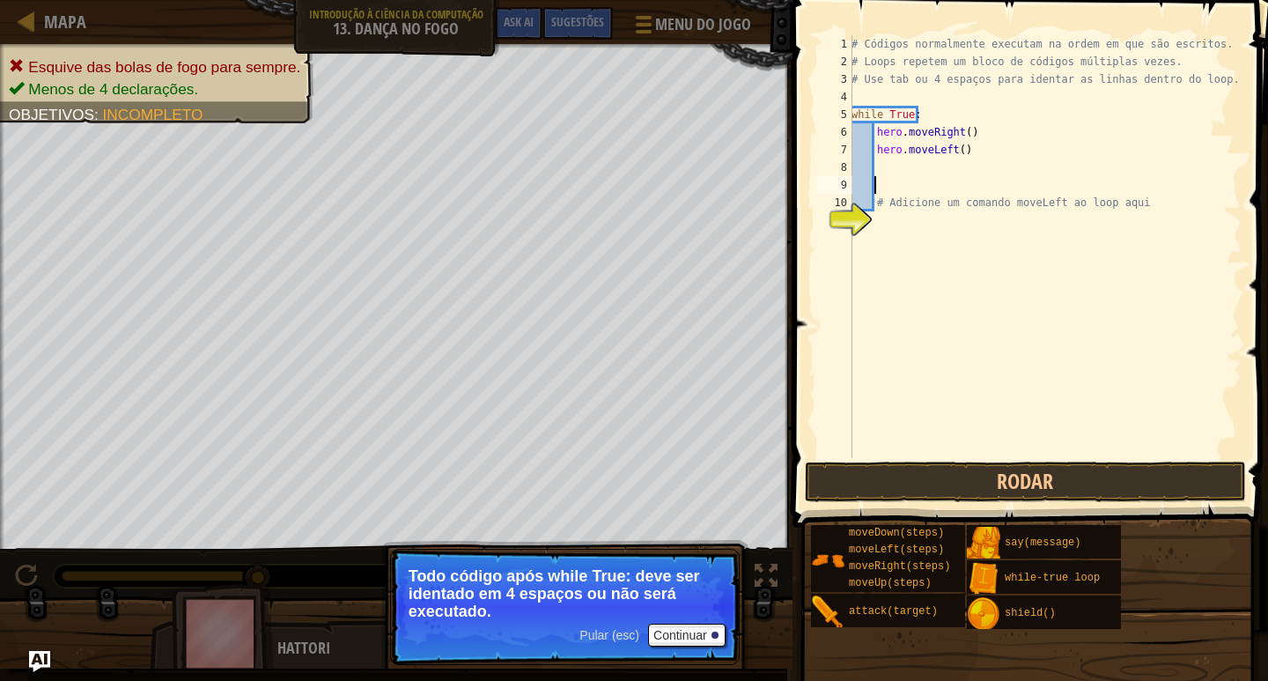
scroll to position [8, 0]
type textarea "# Adicione um comando moveLeft ao loop aqui"
type textarea "m"
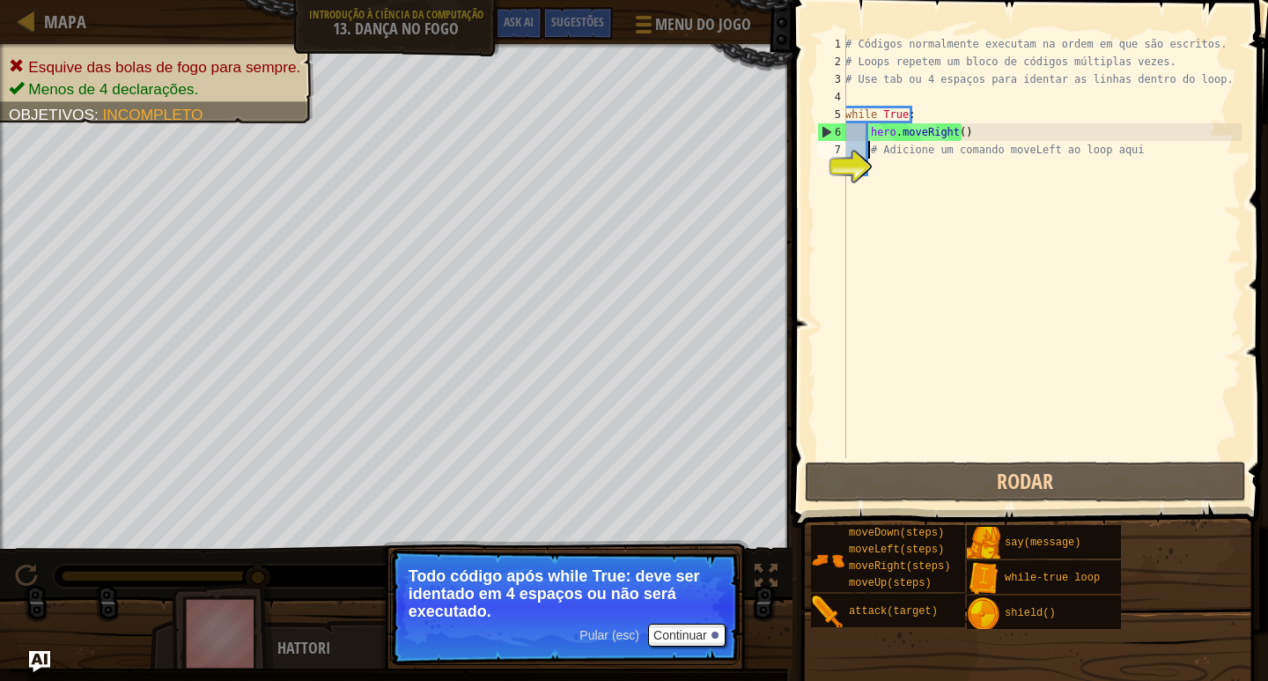
scroll to position [8, 2]
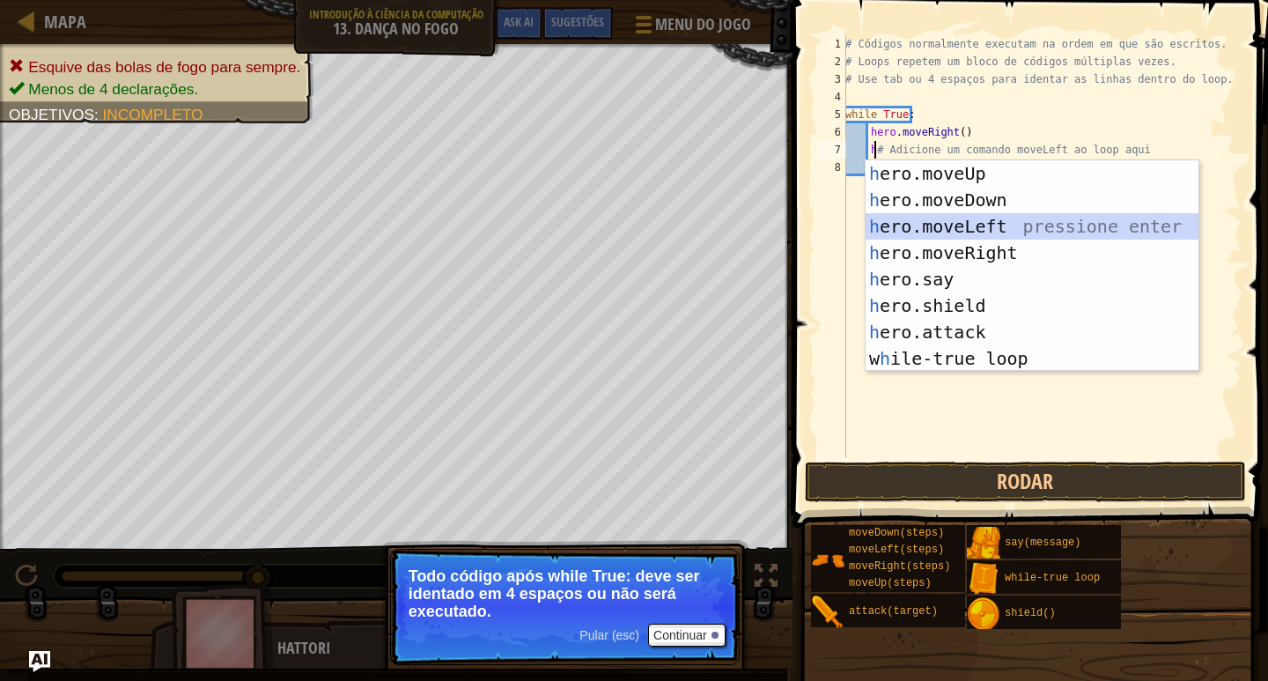
type textarea "hero.moveLeft()# Adicione um comando moveLeft ao loop aqui"
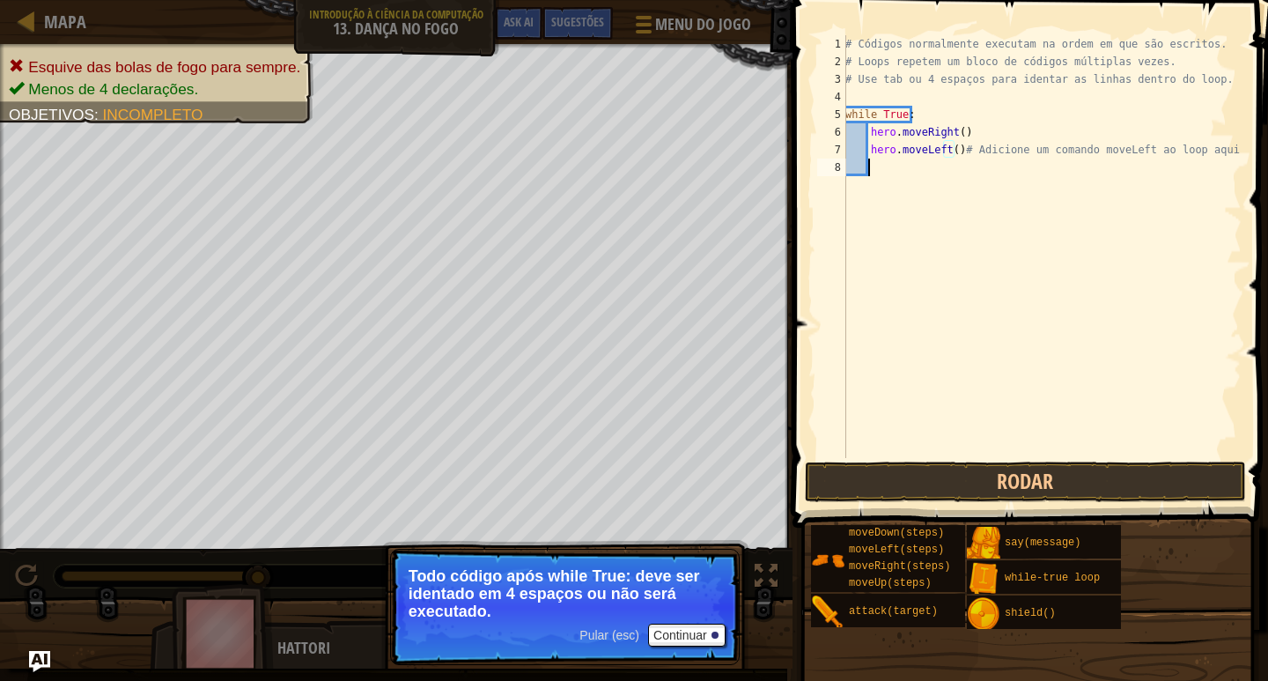
scroll to position [8, 1]
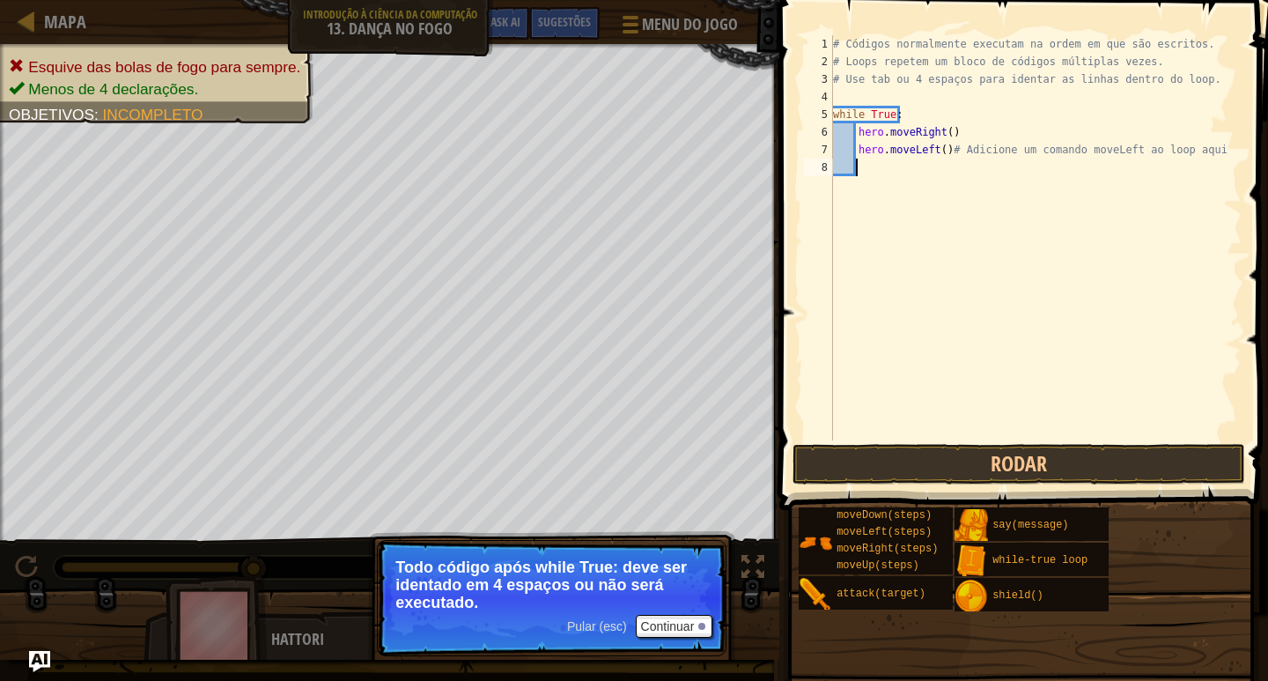
type textarea "r"
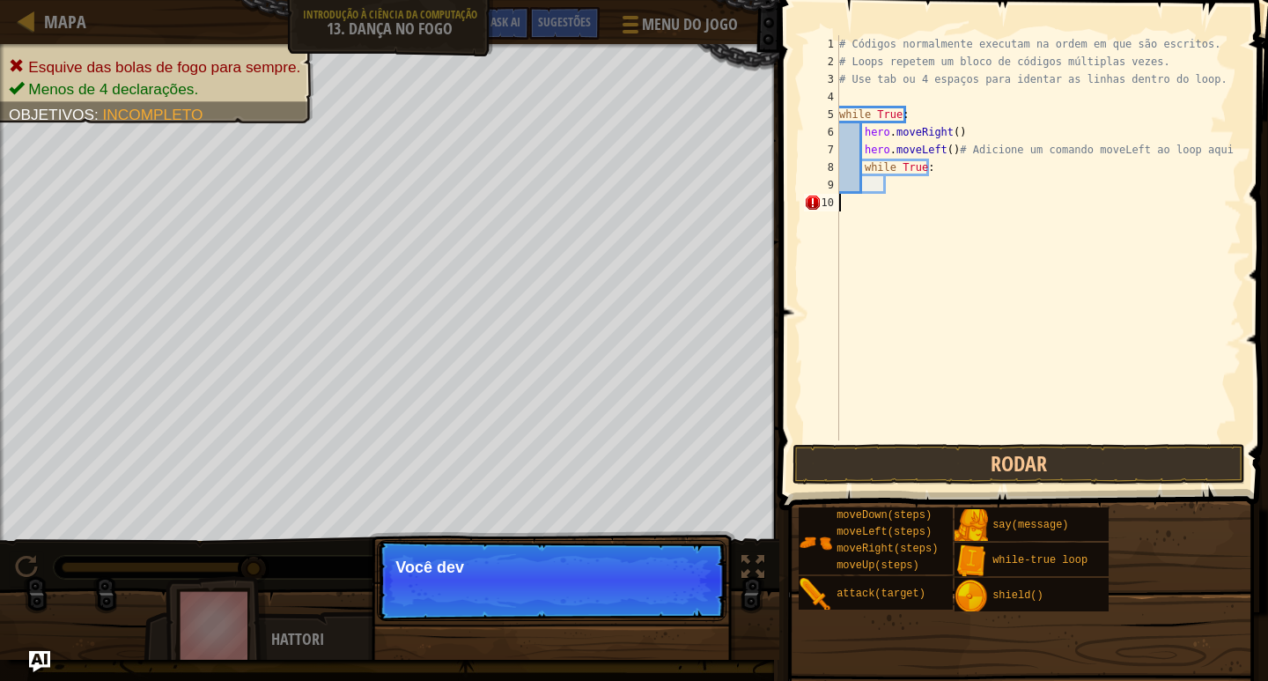
scroll to position [8, 0]
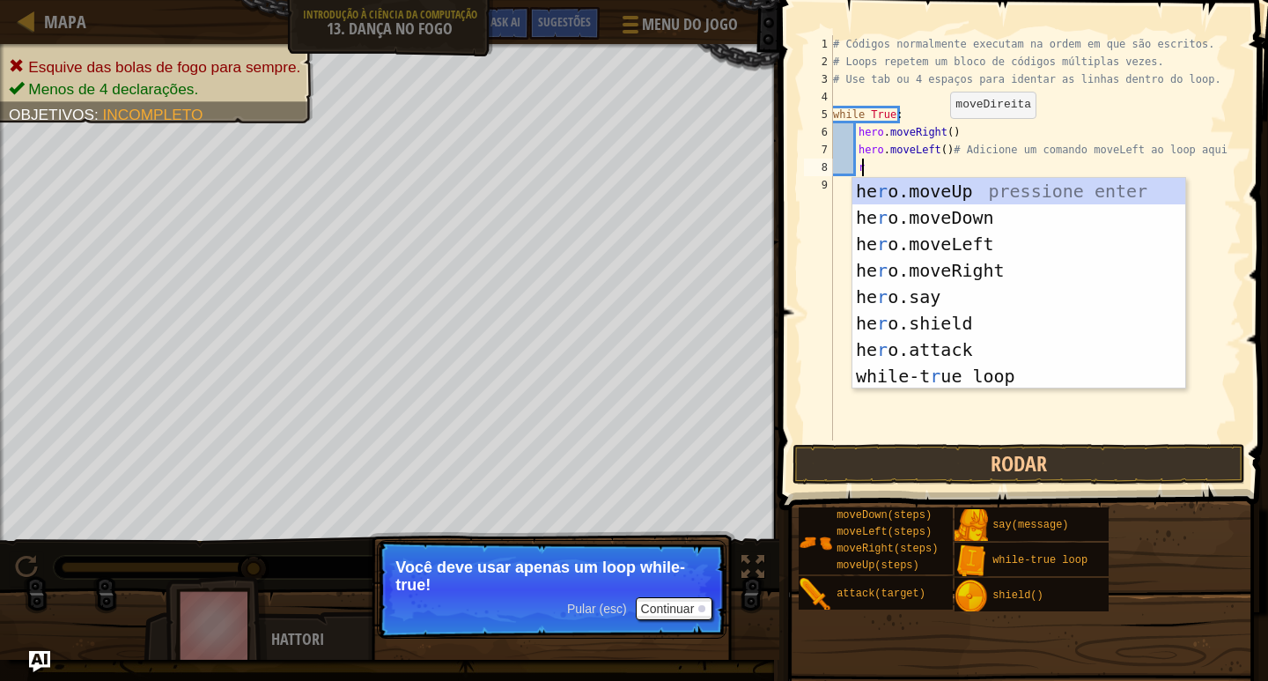
type textarea "r"
click at [802, 205] on div "r 1 2 3 4 5 6 7 8 9 # Códigos normalmente executam na ordem em que são escritos…" at bounding box center [1021, 237] width 441 height 405
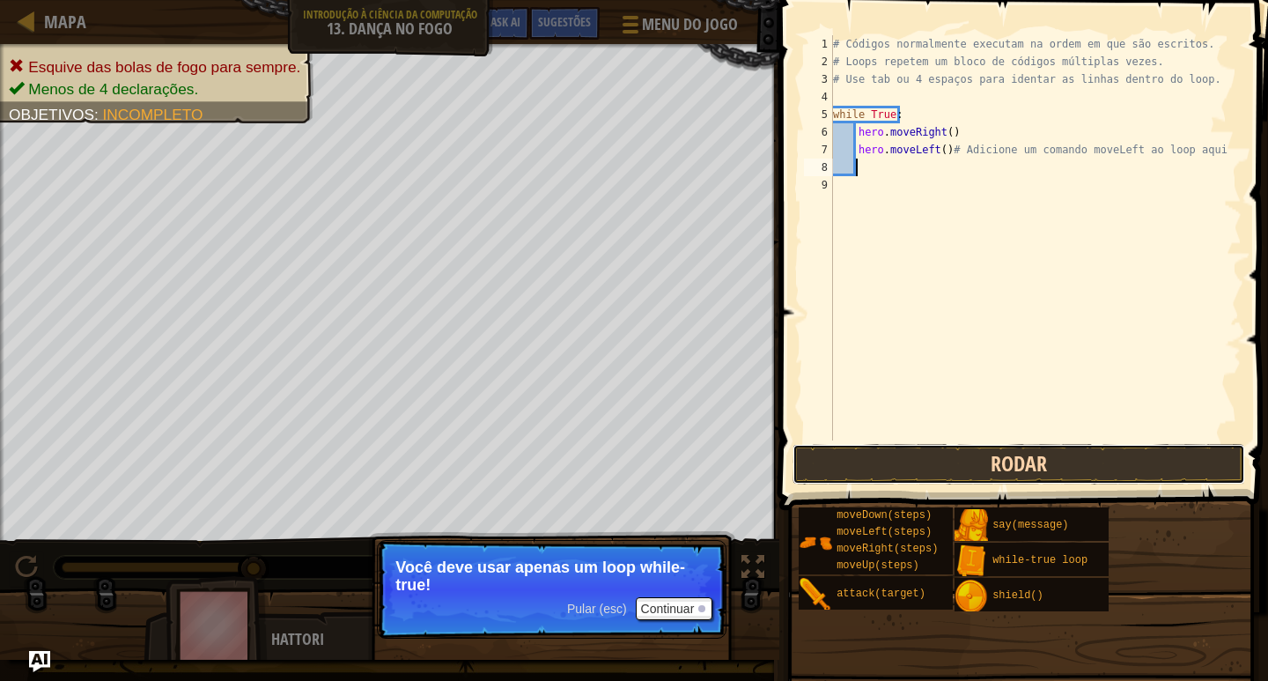
click at [1037, 468] on button "Rodar" at bounding box center [1020, 464] width 454 height 41
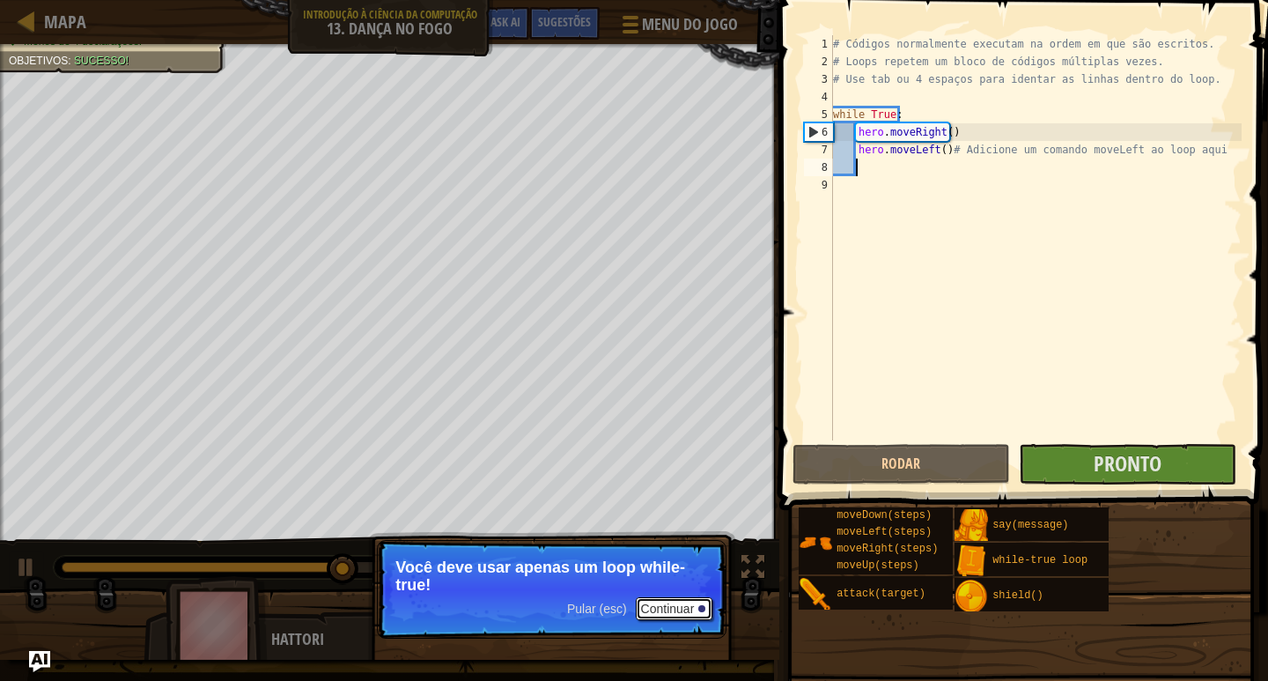
click at [671, 602] on button "Continuar" at bounding box center [675, 608] width 78 height 23
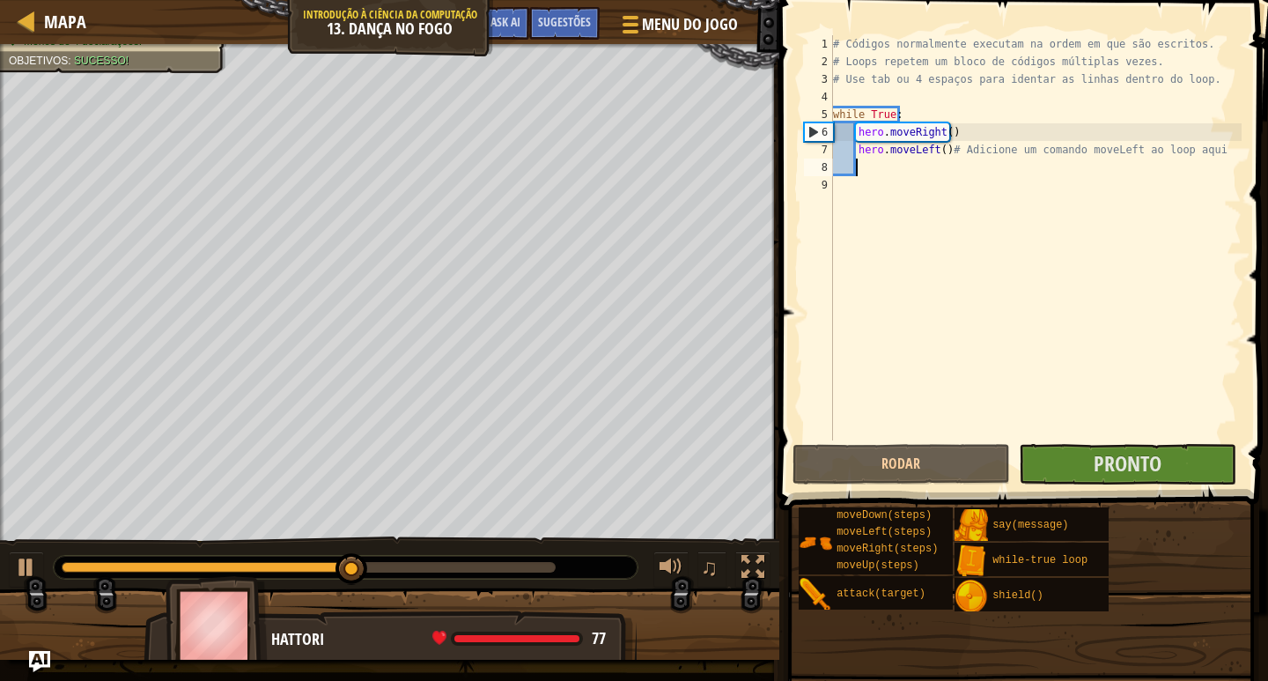
scroll to position [8, 1]
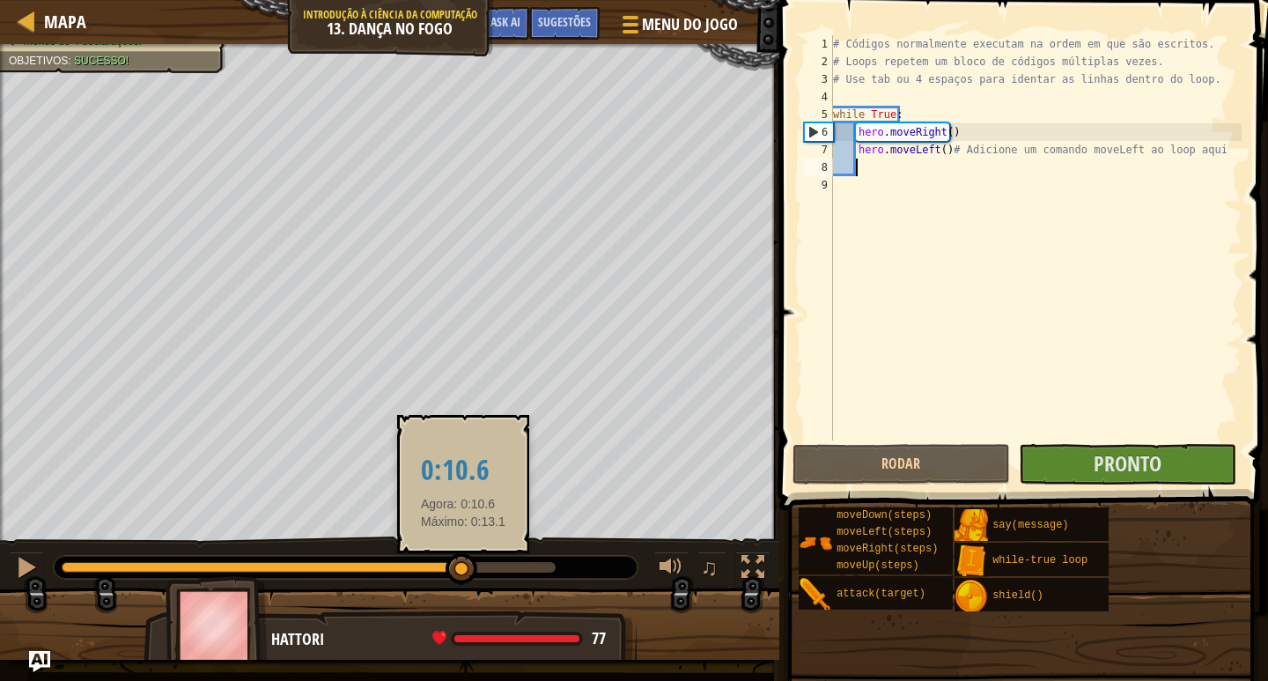
drag, startPoint x: 463, startPoint y: 566, endPoint x: 542, endPoint y: 574, distance: 78.8
click at [477, 574] on div at bounding box center [462, 569] width 32 height 32
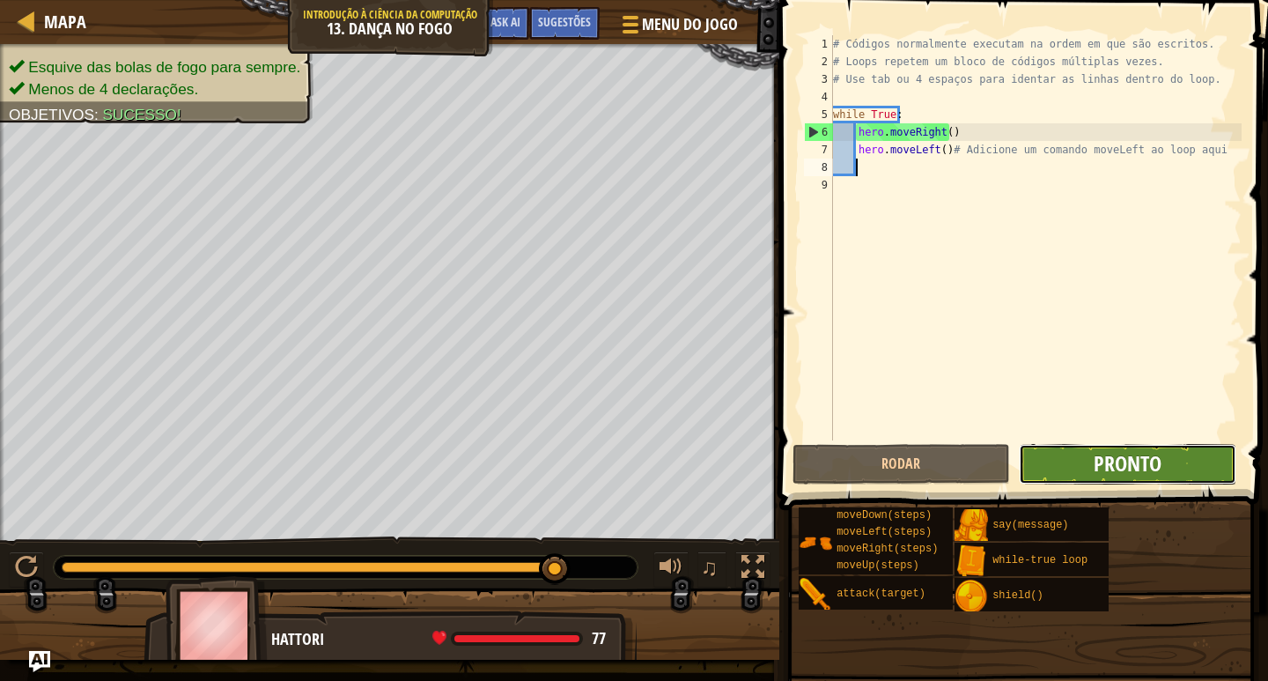
click at [1154, 454] on span "Pronto" at bounding box center [1128, 463] width 68 height 28
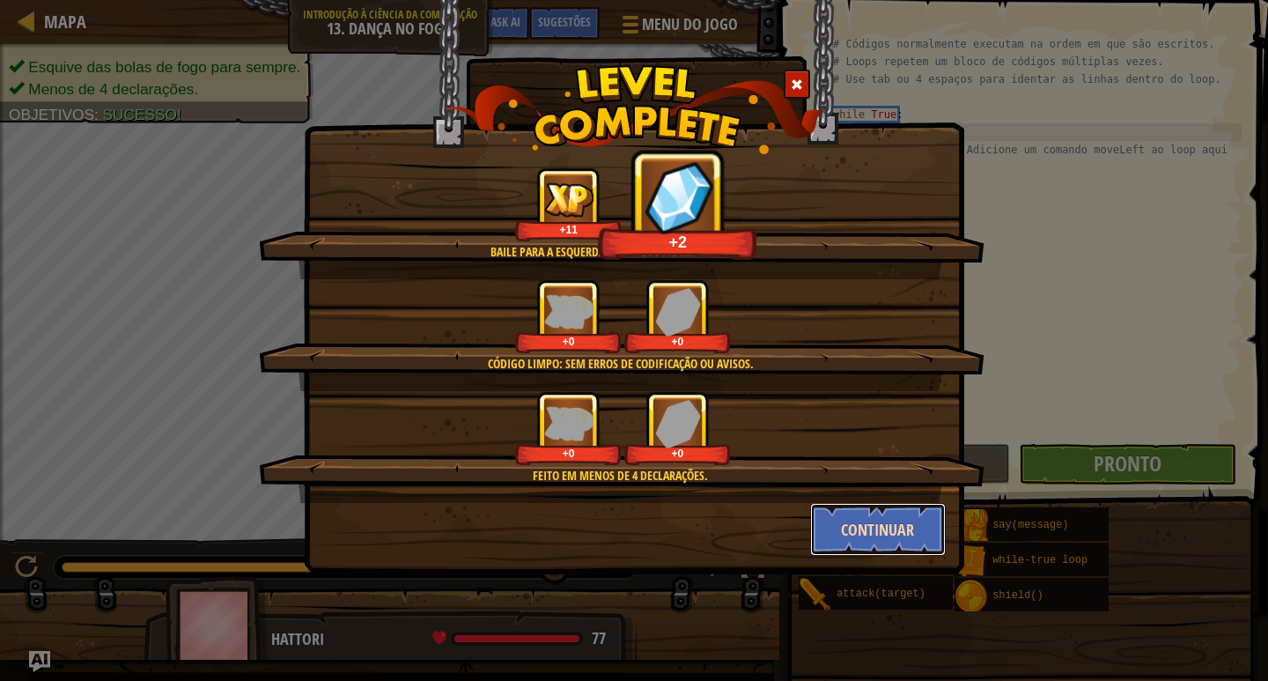
click at [860, 516] on button "Continuar" at bounding box center [878, 529] width 137 height 53
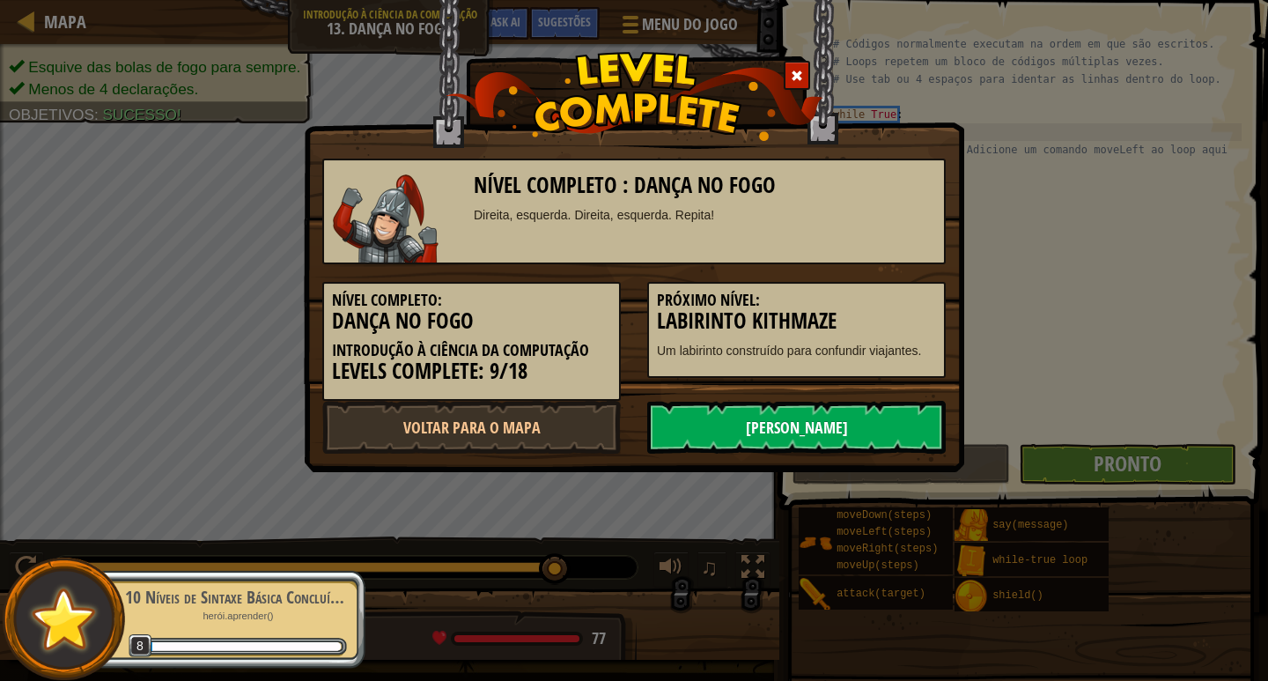
click at [901, 435] on link "[PERSON_NAME]" at bounding box center [796, 427] width 299 height 53
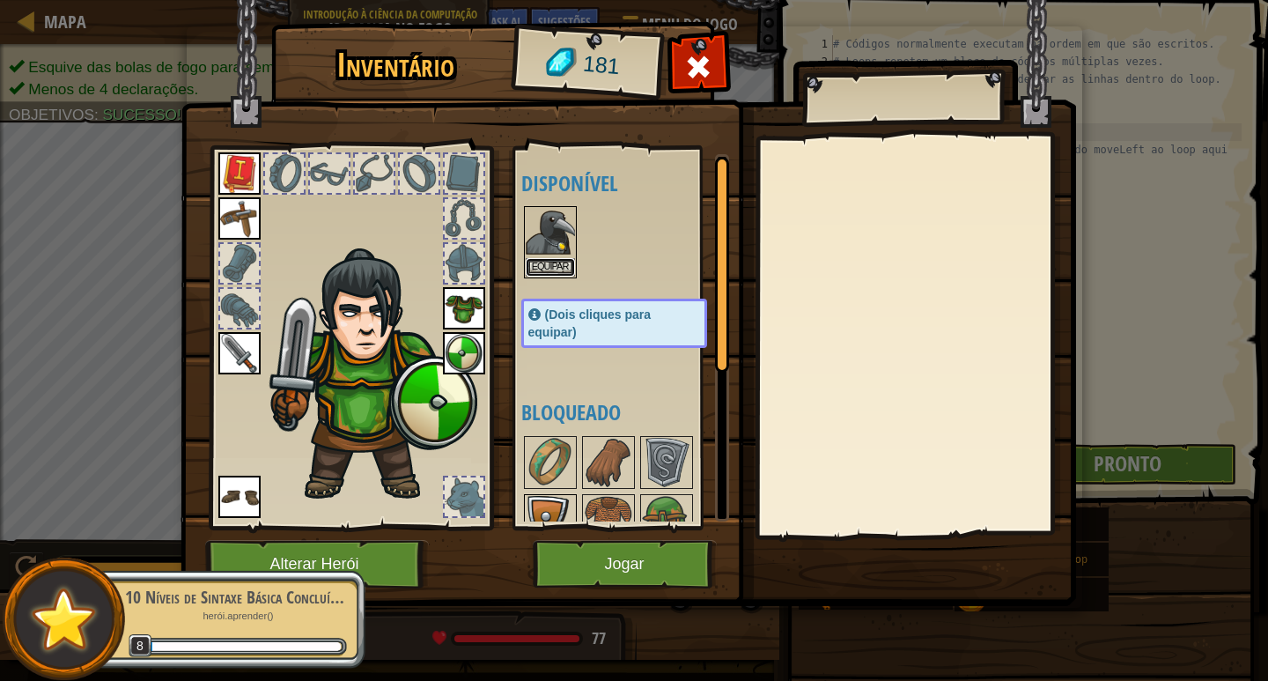
click at [557, 271] on button "Equipar" at bounding box center [550, 267] width 49 height 18
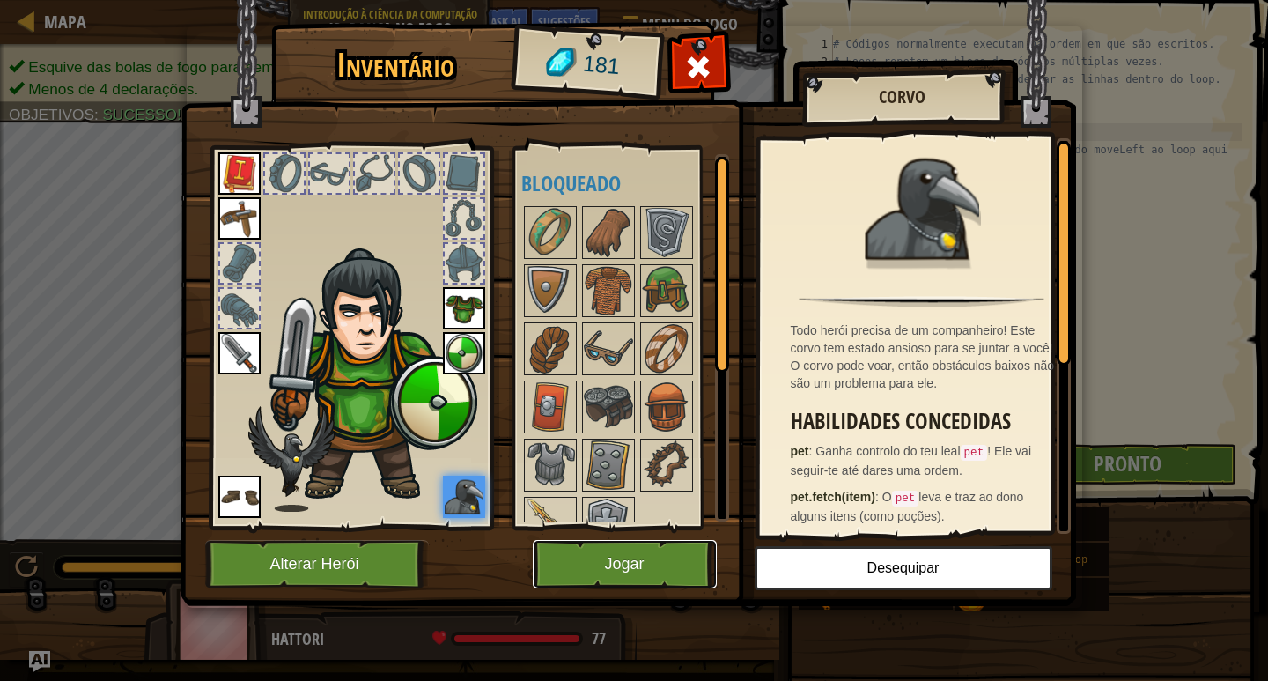
click at [691, 555] on button "Jogar" at bounding box center [625, 564] width 184 height 48
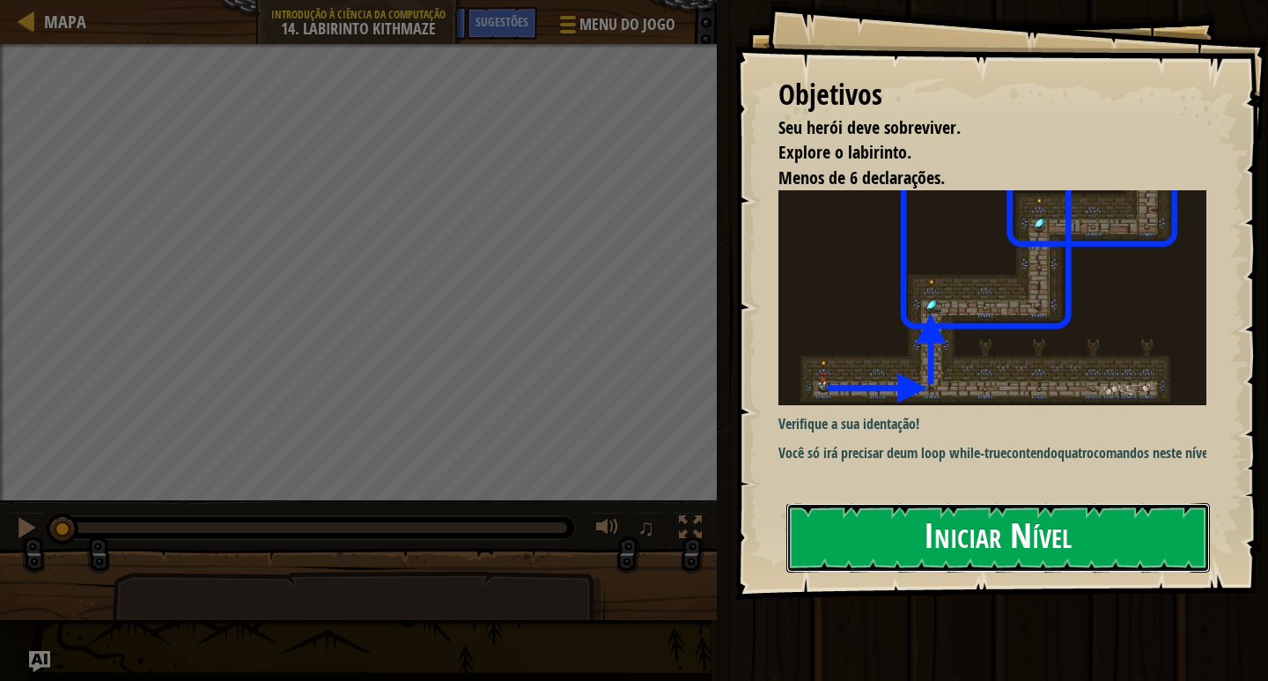
click at [965, 516] on button "Iniciar Nível" at bounding box center [998, 538] width 424 height 70
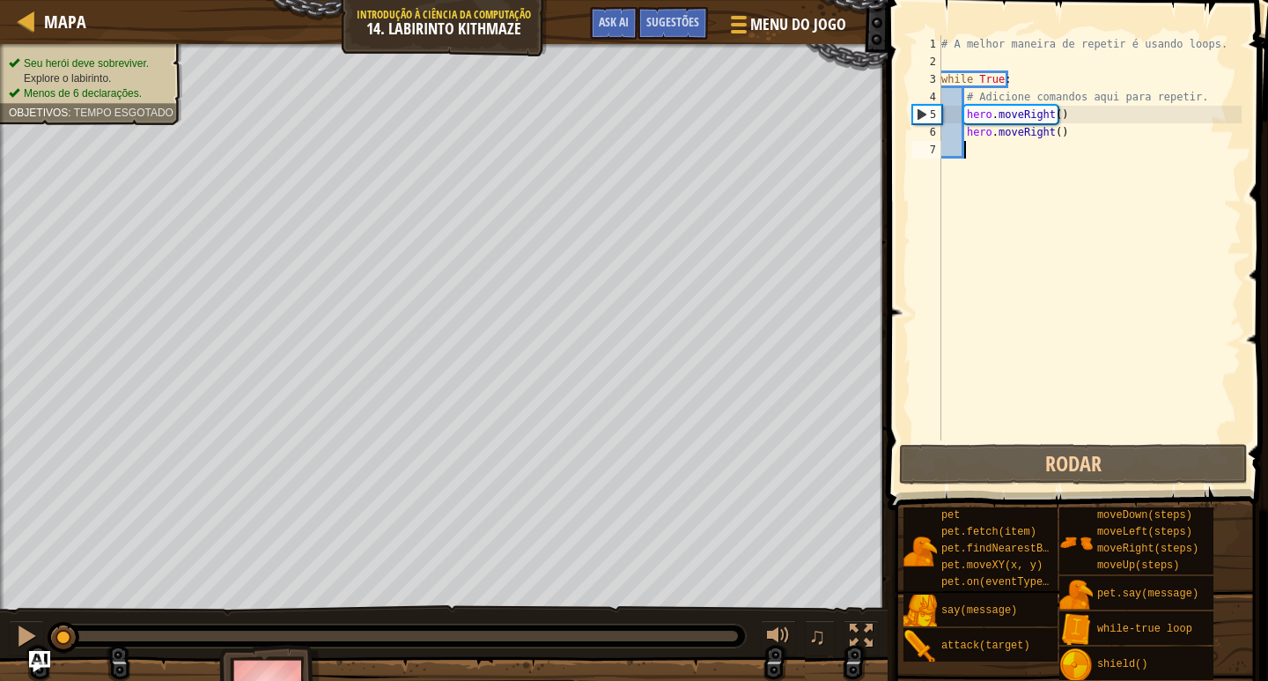
click at [1039, 277] on div "# A melhor maneira de repetir é usando loops. while True : # Adicione comandos …" at bounding box center [1090, 255] width 304 height 440
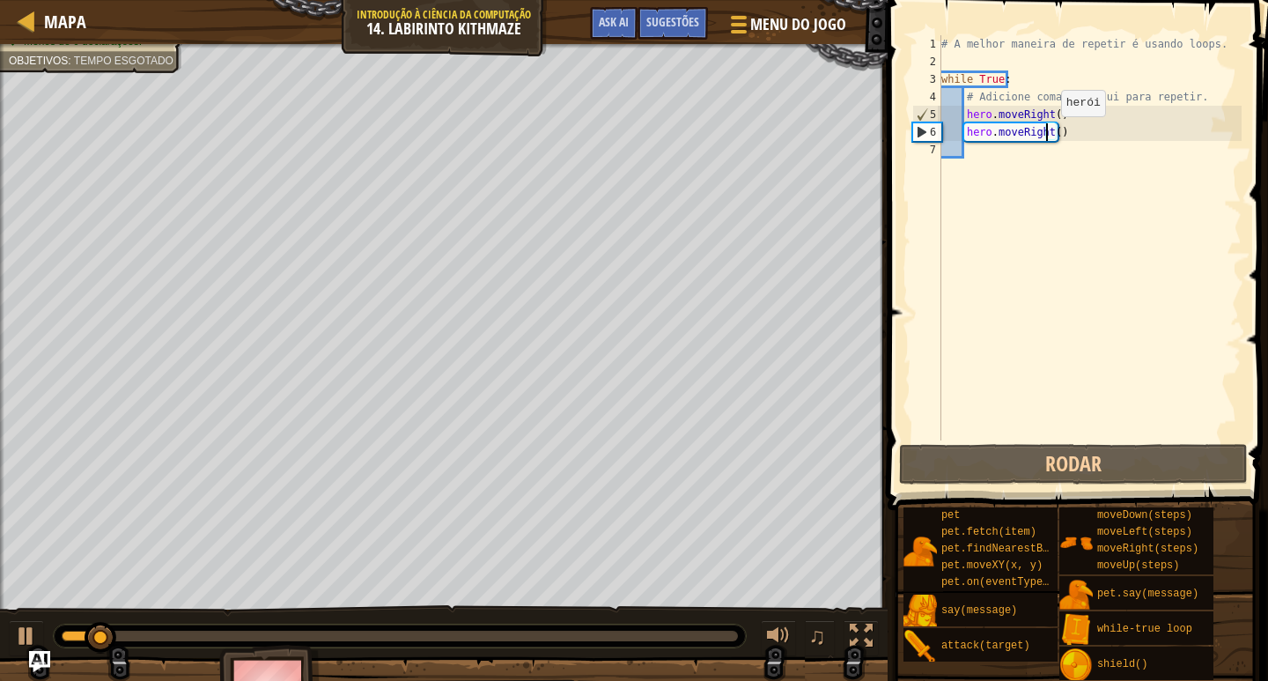
click at [1046, 134] on div "# A melhor maneira de repetir é usando loops. while True : # Adicione comandos …" at bounding box center [1090, 255] width 304 height 440
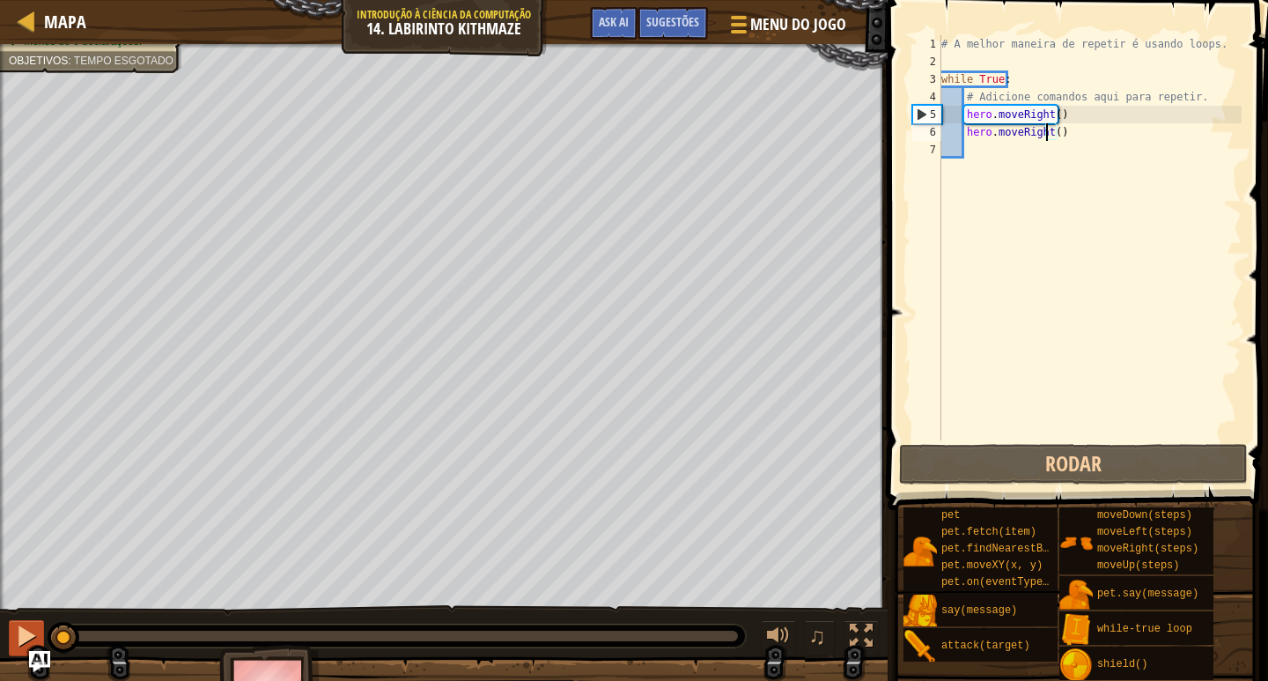
drag, startPoint x: 84, startPoint y: 640, endPoint x: 27, endPoint y: 646, distance: 56.7
click at [27, 646] on div "♫" at bounding box center [444, 631] width 888 height 53
click at [29, 631] on div at bounding box center [26, 635] width 23 height 23
click at [1055, 129] on div "# A melhor maneira de repetir é usando loops. while True : # Adicione comandos …" at bounding box center [1090, 255] width 304 height 440
click at [1052, 129] on div "# A melhor maneira de repetir é usando loops. while True : # Adicione comandos …" at bounding box center [1090, 255] width 304 height 440
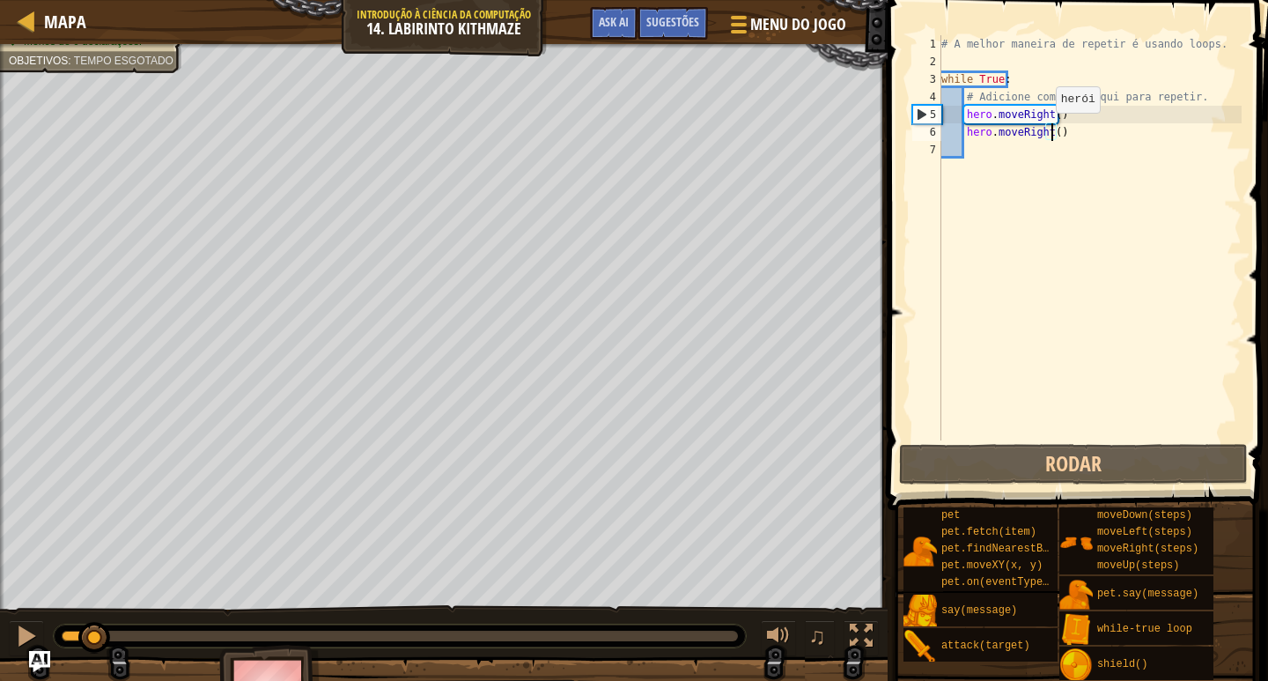
click at [1040, 129] on div "# A melhor maneira de repetir é usando loops. while True : # Adicione comandos …" at bounding box center [1090, 255] width 304 height 440
click at [1045, 133] on div "# A melhor maneira de repetir é usando loops. while True : # Adicione comandos …" at bounding box center [1090, 255] width 304 height 440
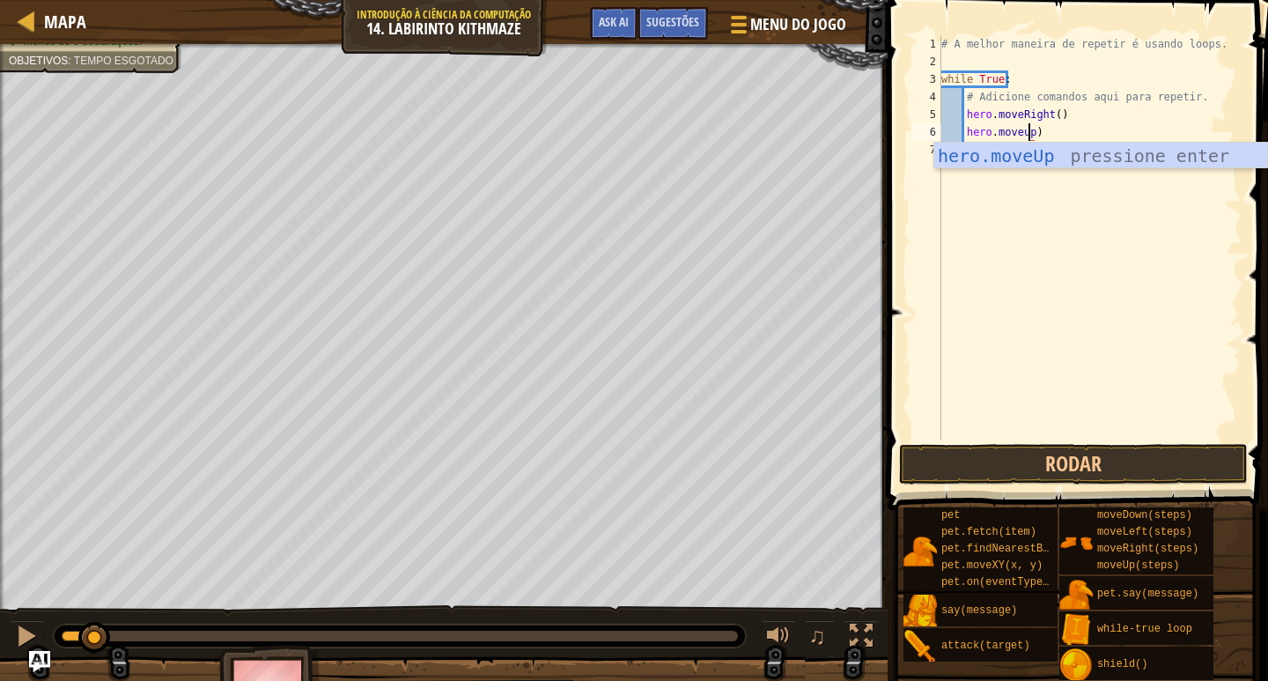
scroll to position [8, 6]
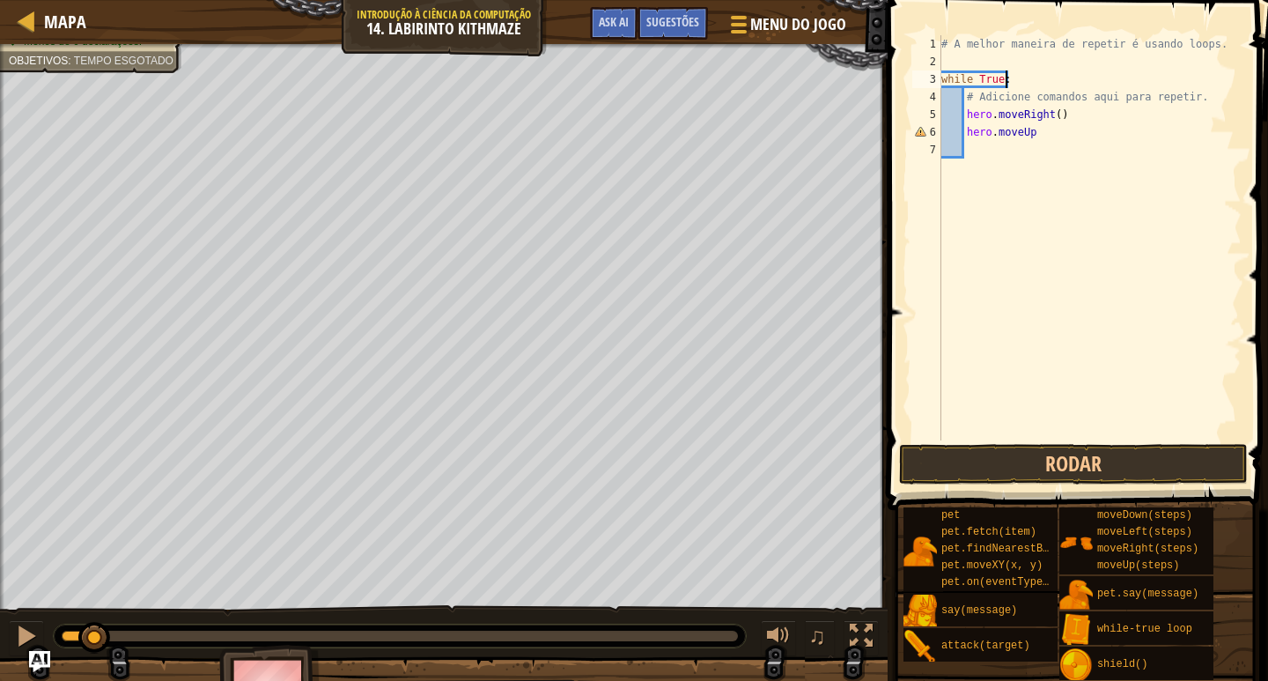
click at [1021, 77] on div "# A melhor maneira de repetir é usando loops. while True : # Adicione comandos …" at bounding box center [1090, 255] width 304 height 440
type textarea "w"
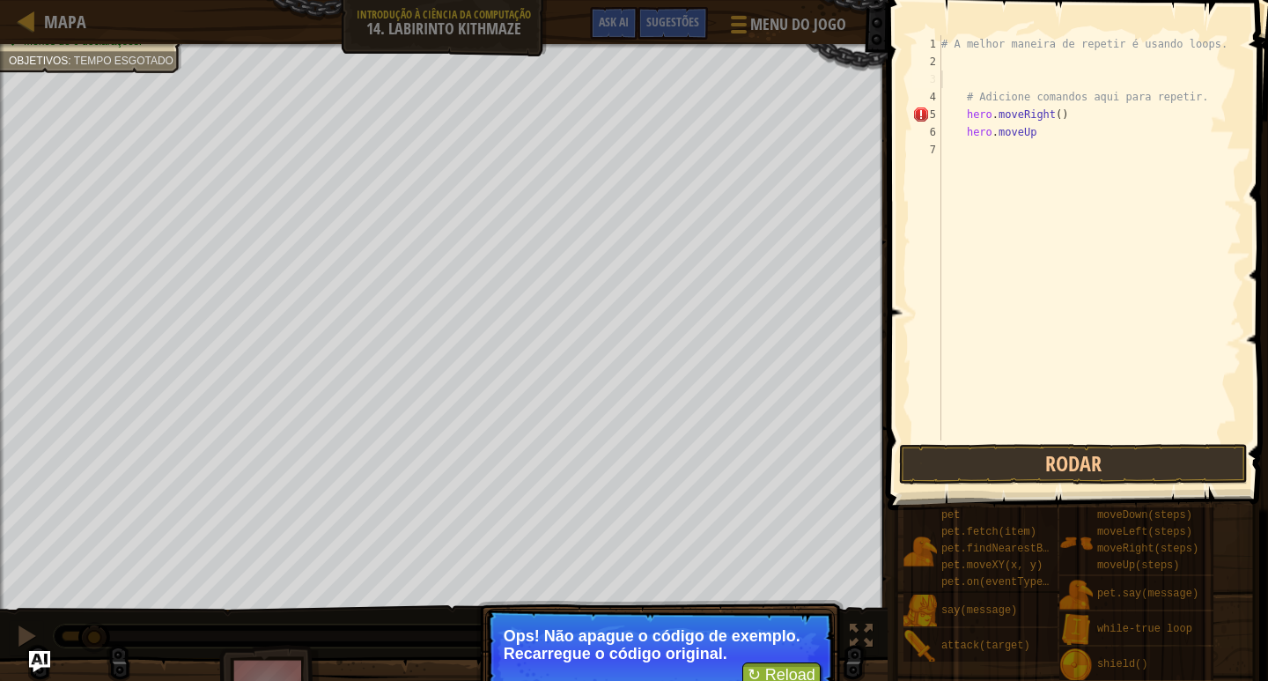
click at [783, 660] on p "Ops! Não apague o código de exemplo. Recarregue o código original." at bounding box center [660, 644] width 313 height 35
click at [789, 662] on button "↻ Reload" at bounding box center [781, 675] width 78 height 26
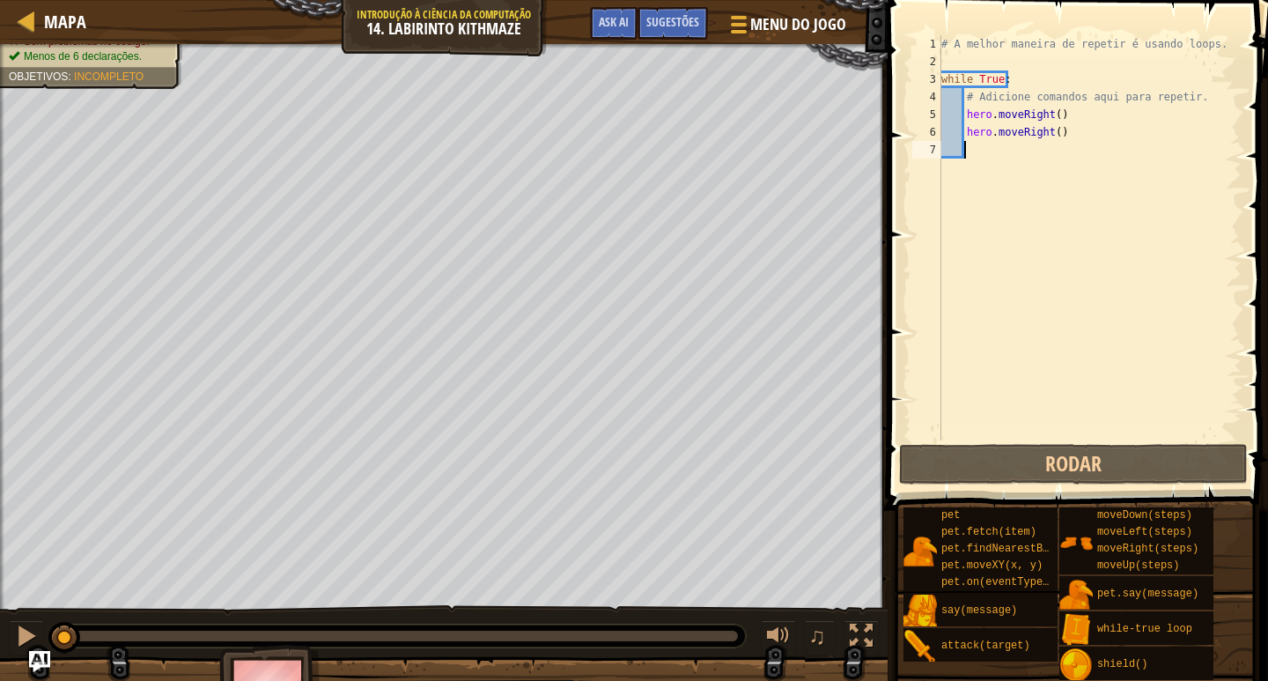
click at [1085, 127] on div "# A melhor maneira de repetir é usando loops. while True : # Adicione comandos …" at bounding box center [1090, 255] width 304 height 440
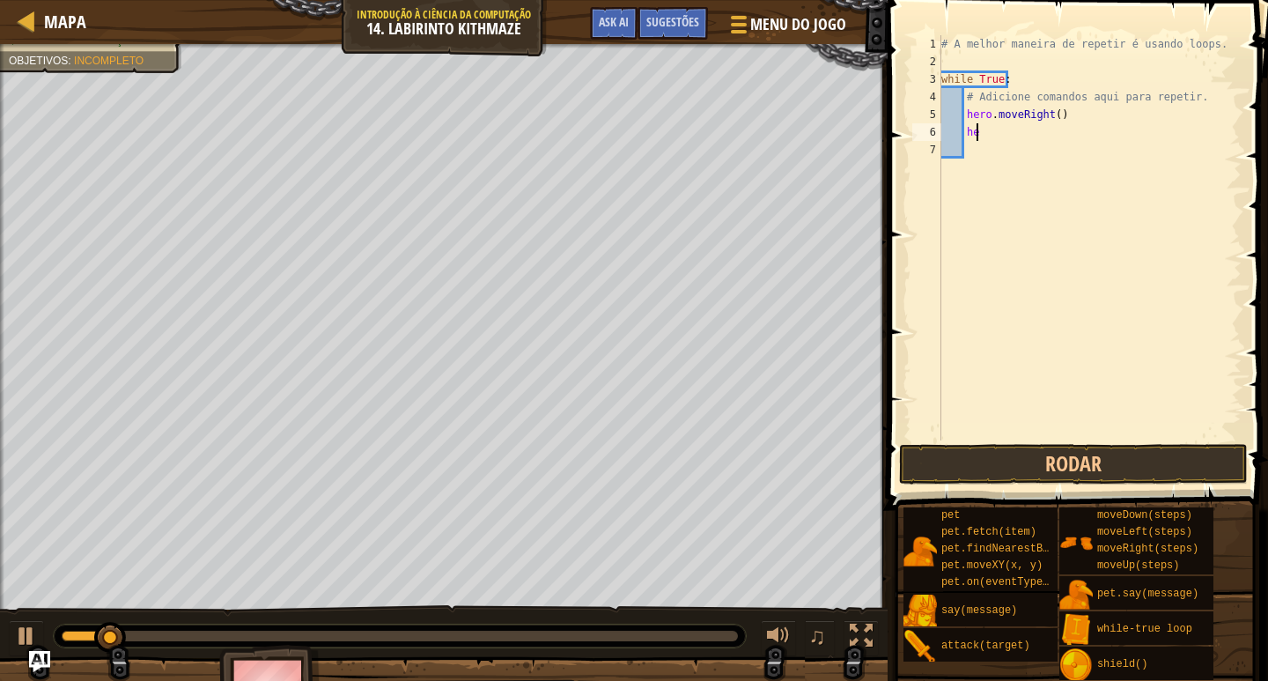
type textarea "h"
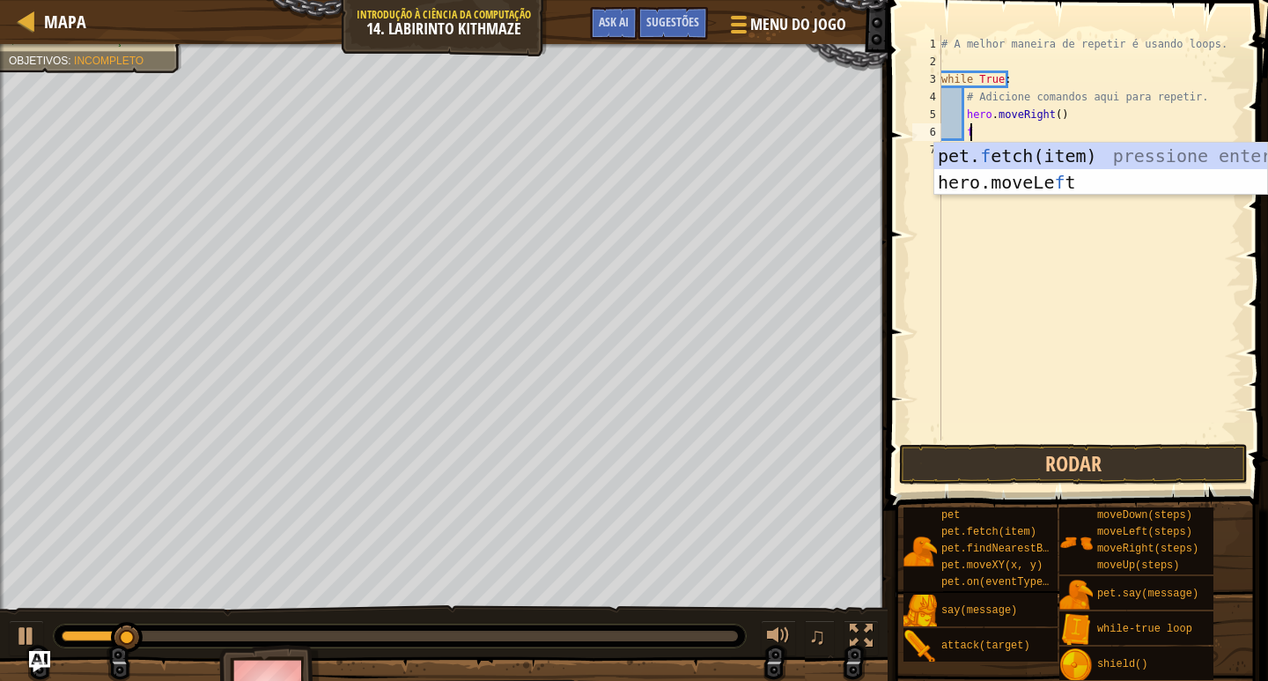
scroll to position [8, 1]
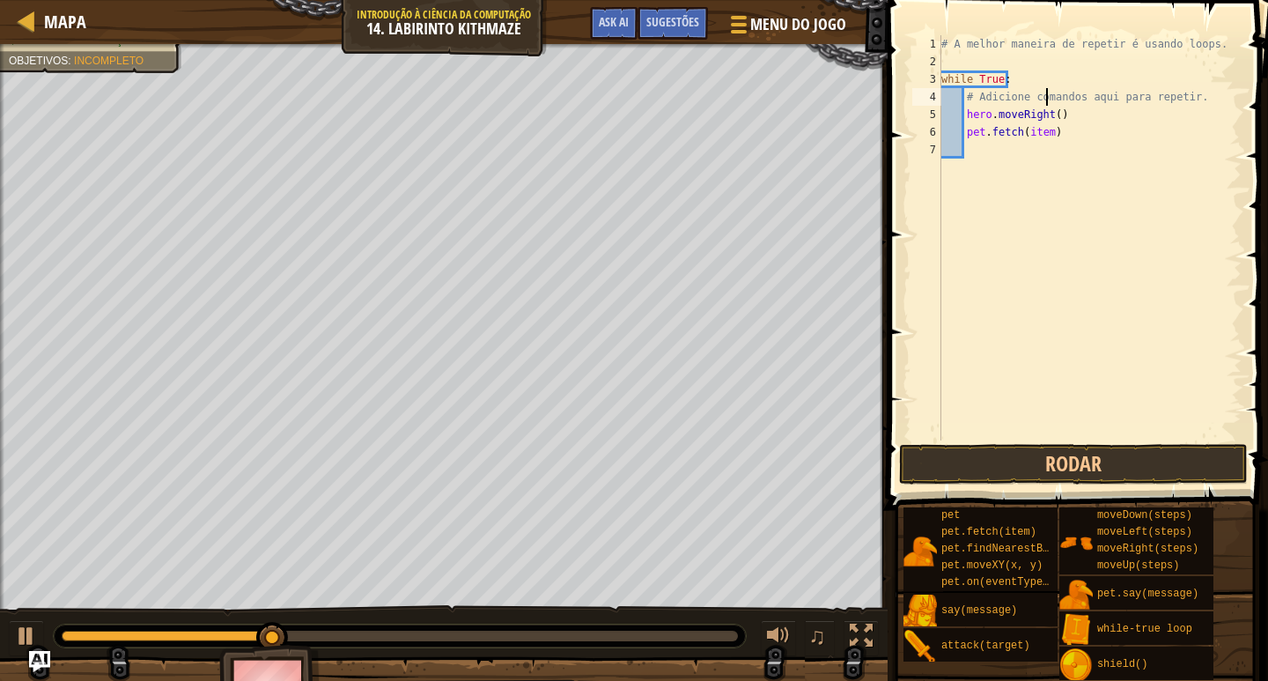
type textarea "while True:"
type textarea "# A melhor maneira de repetir é usando loops."
type textarea "pet.fetch(item)"
type textarea "hero.moveRight(1)"
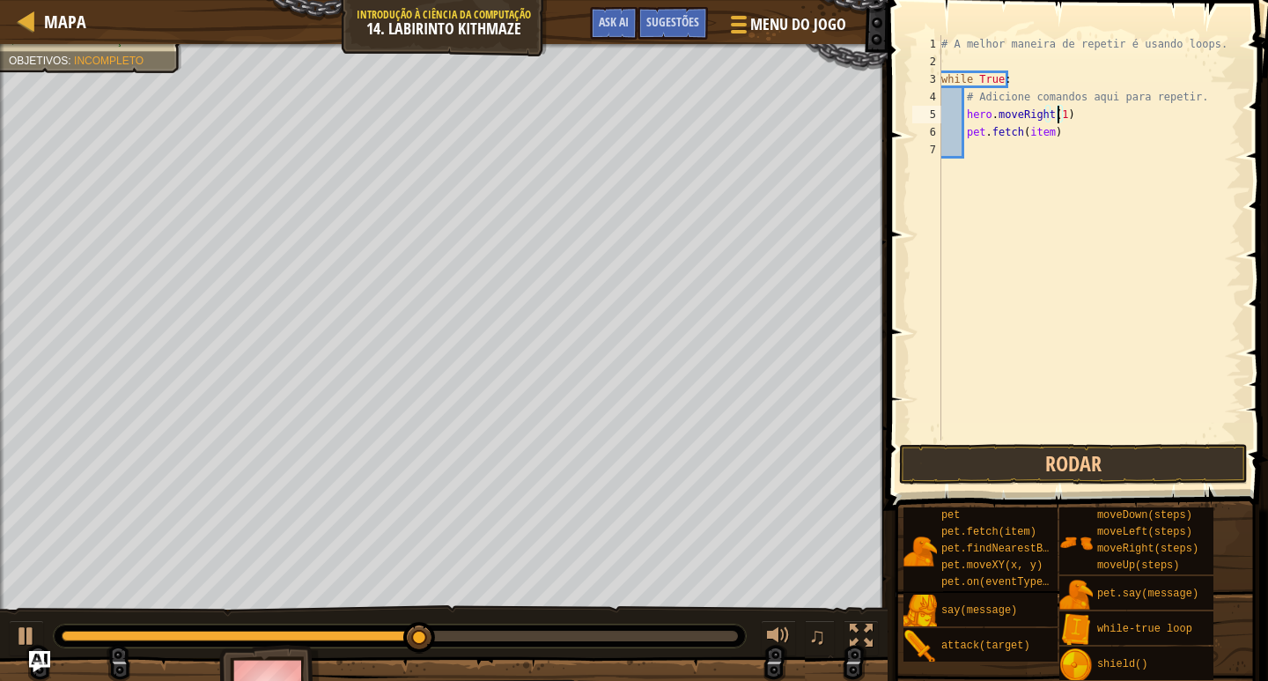
scroll to position [8, 1]
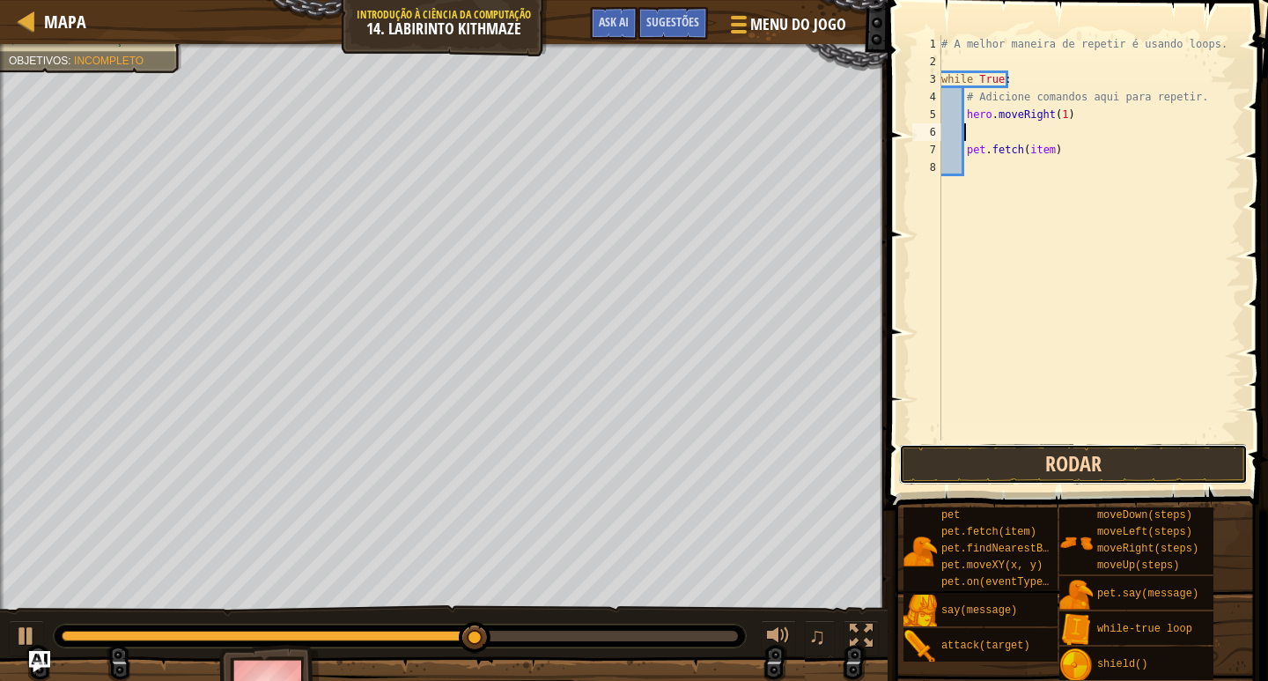
click at [960, 454] on button "Rodar" at bounding box center [1073, 464] width 349 height 41
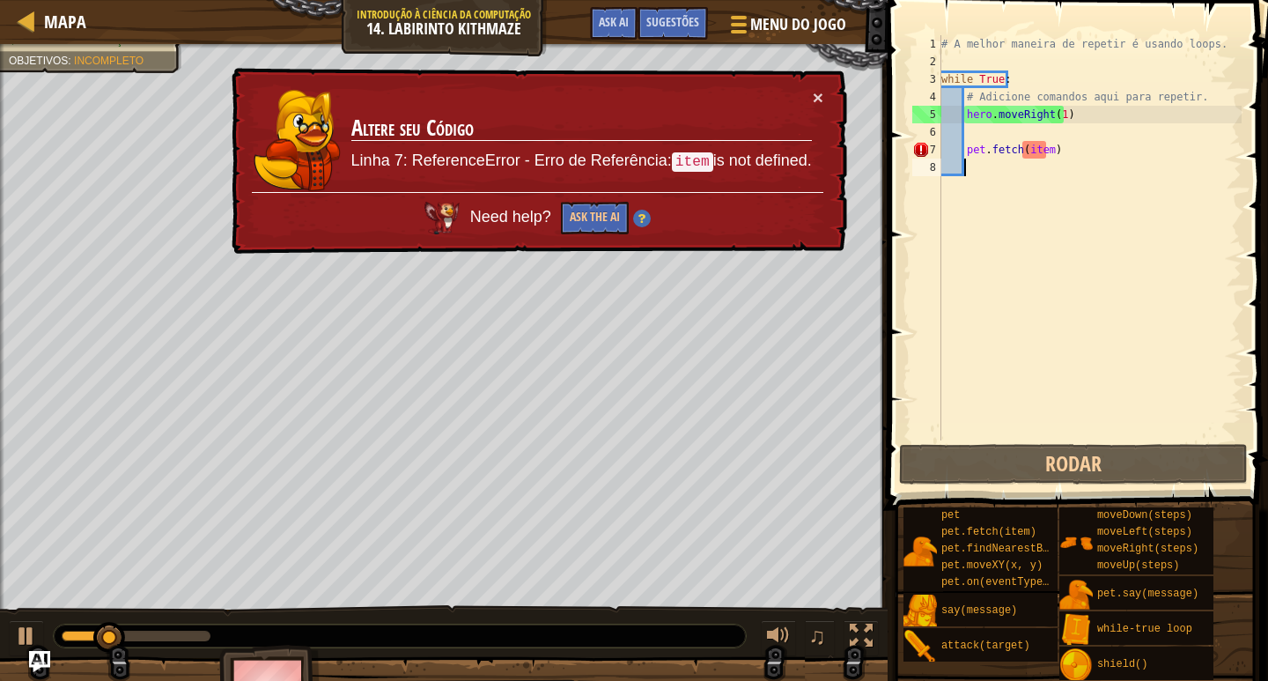
click at [1008, 219] on div "# A melhor maneira de repetir é usando loops. while True : # Adicione comandos …" at bounding box center [1090, 255] width 304 height 440
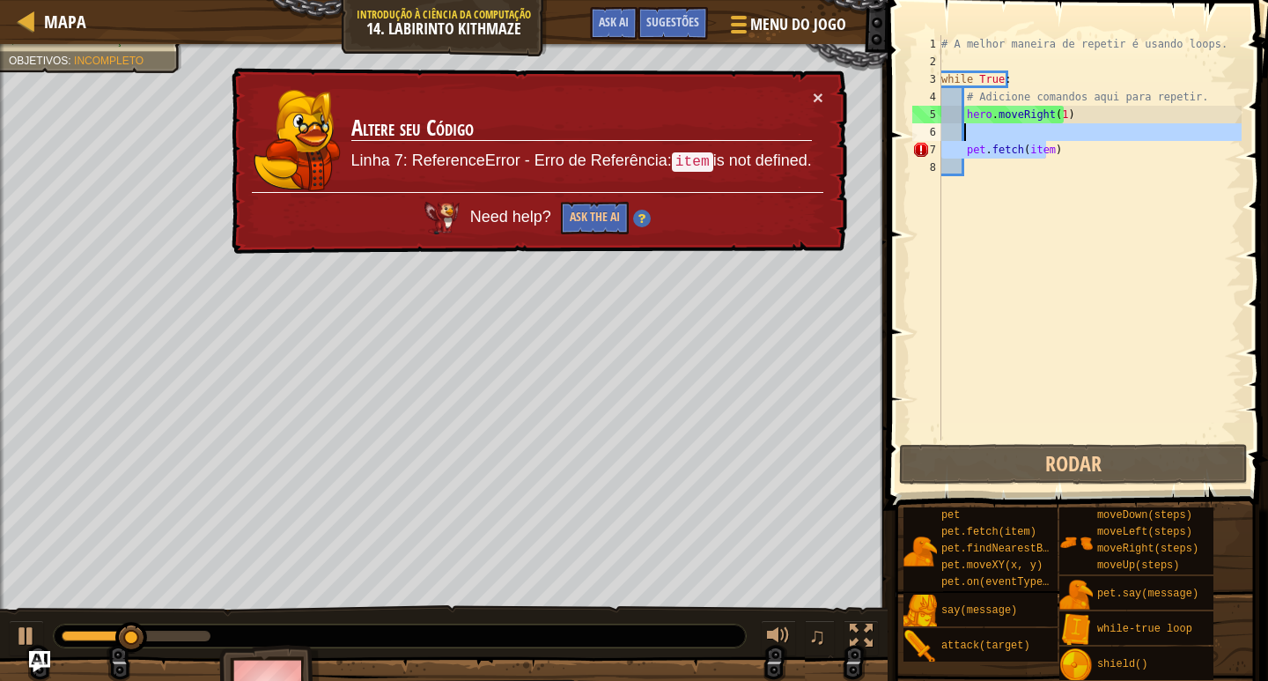
drag, startPoint x: 1048, startPoint y: 154, endPoint x: 972, endPoint y: 134, distance: 78.4
click at [972, 134] on div "# A melhor maneira de repetir é usando loops. while True : # Adicione comandos …" at bounding box center [1090, 255] width 304 height 440
type textarea ")"
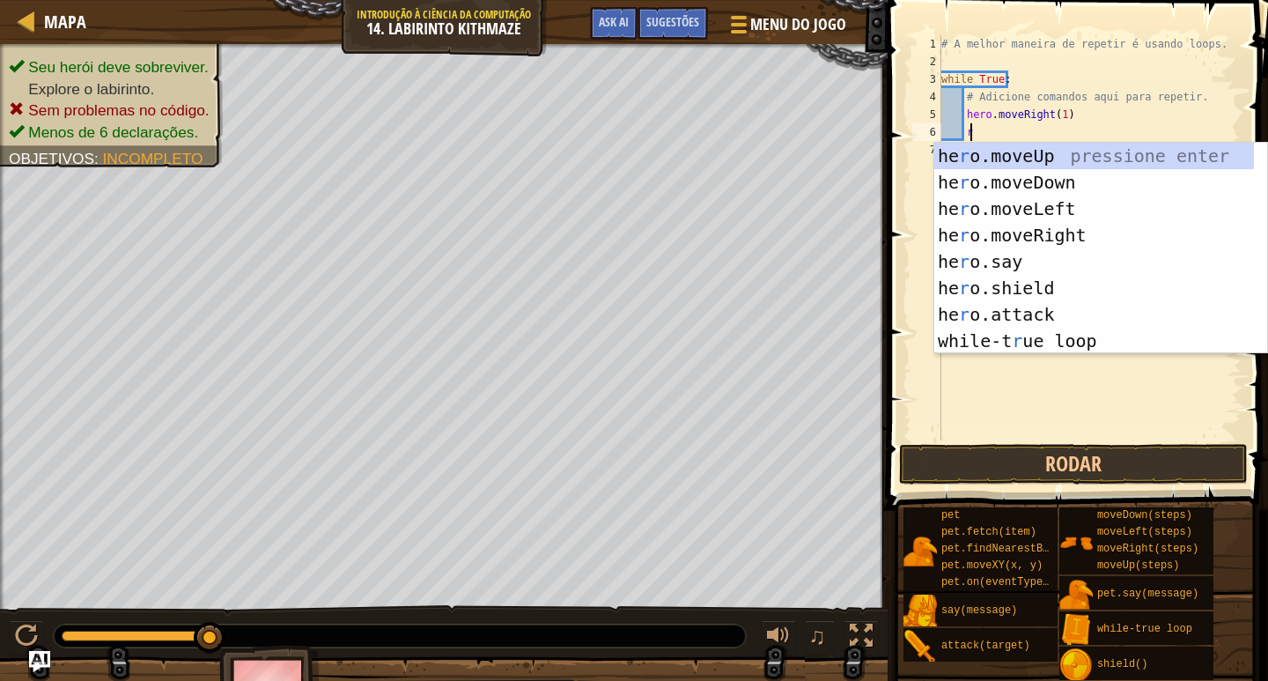
type textarea "re"
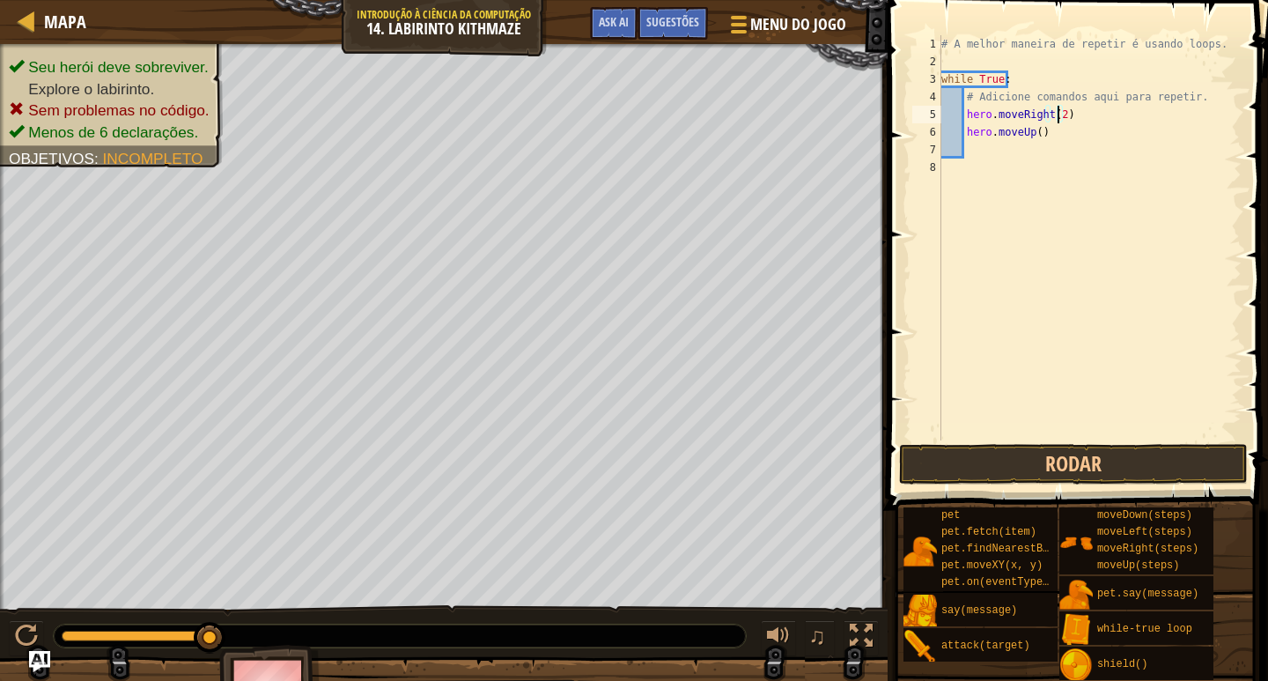
scroll to position [8, 7]
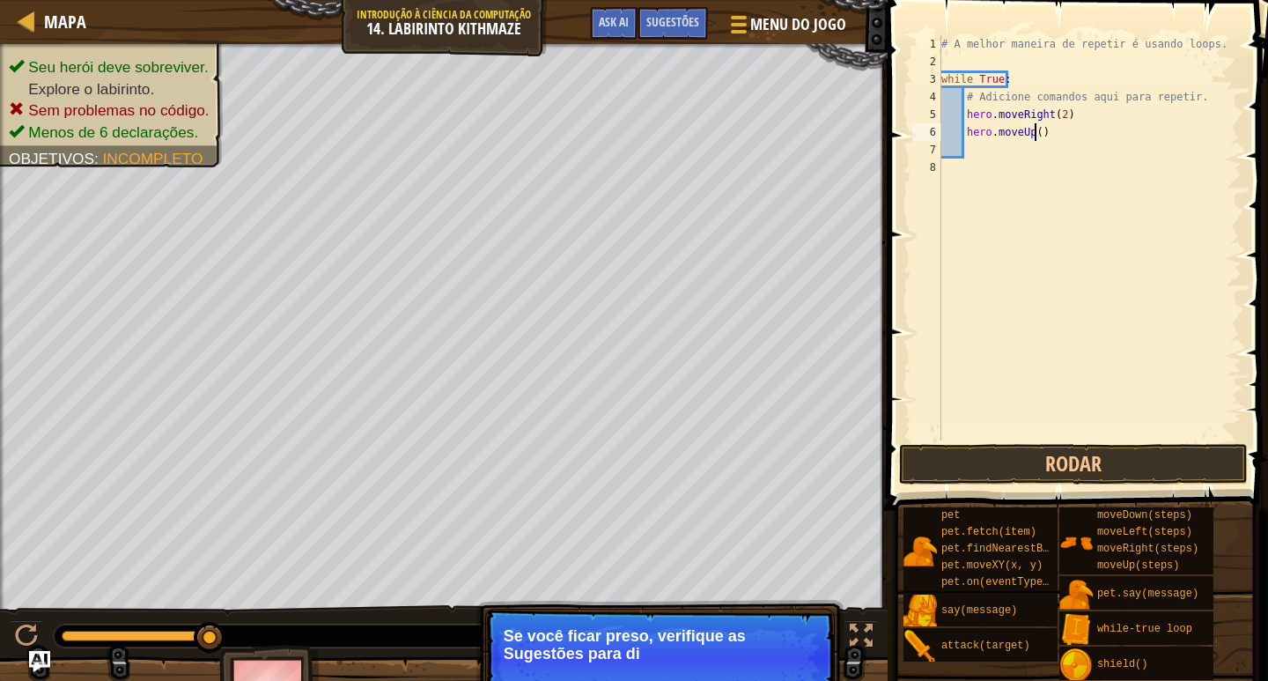
type textarea "hero.moveUp(2)"
click at [1192, 455] on button "Rodar" at bounding box center [1073, 464] width 349 height 41
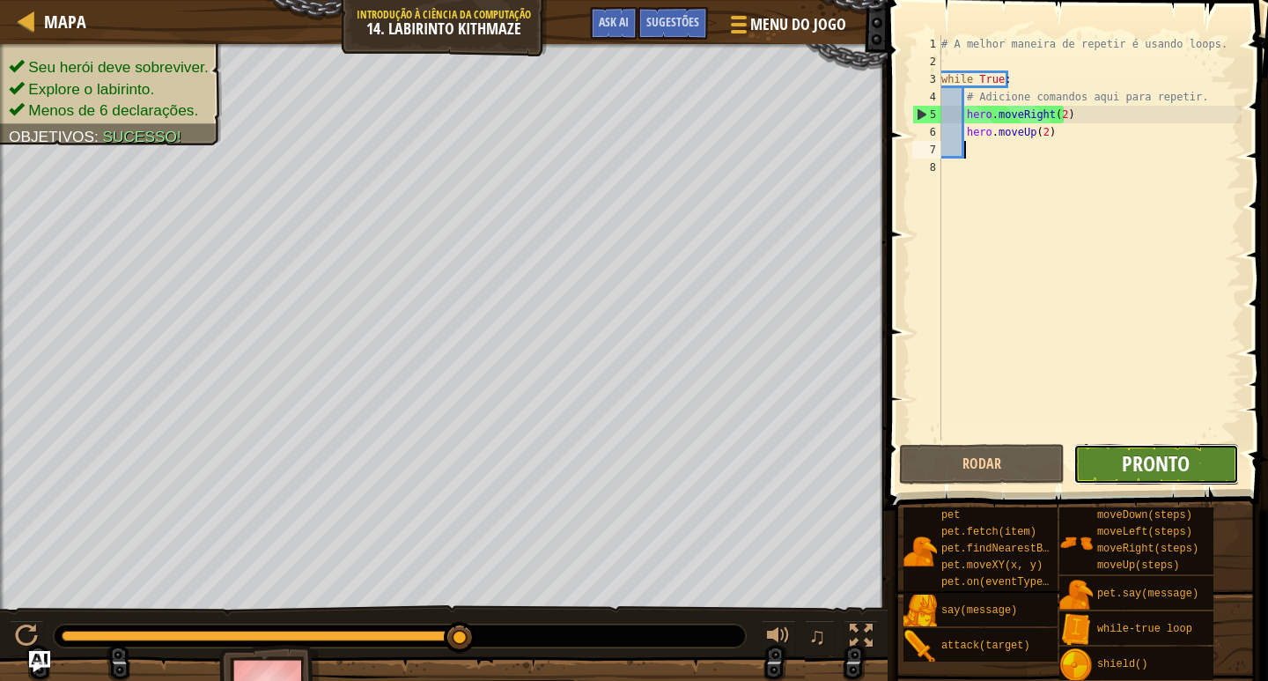
click at [1134, 463] on span "Pronto" at bounding box center [1156, 463] width 68 height 28
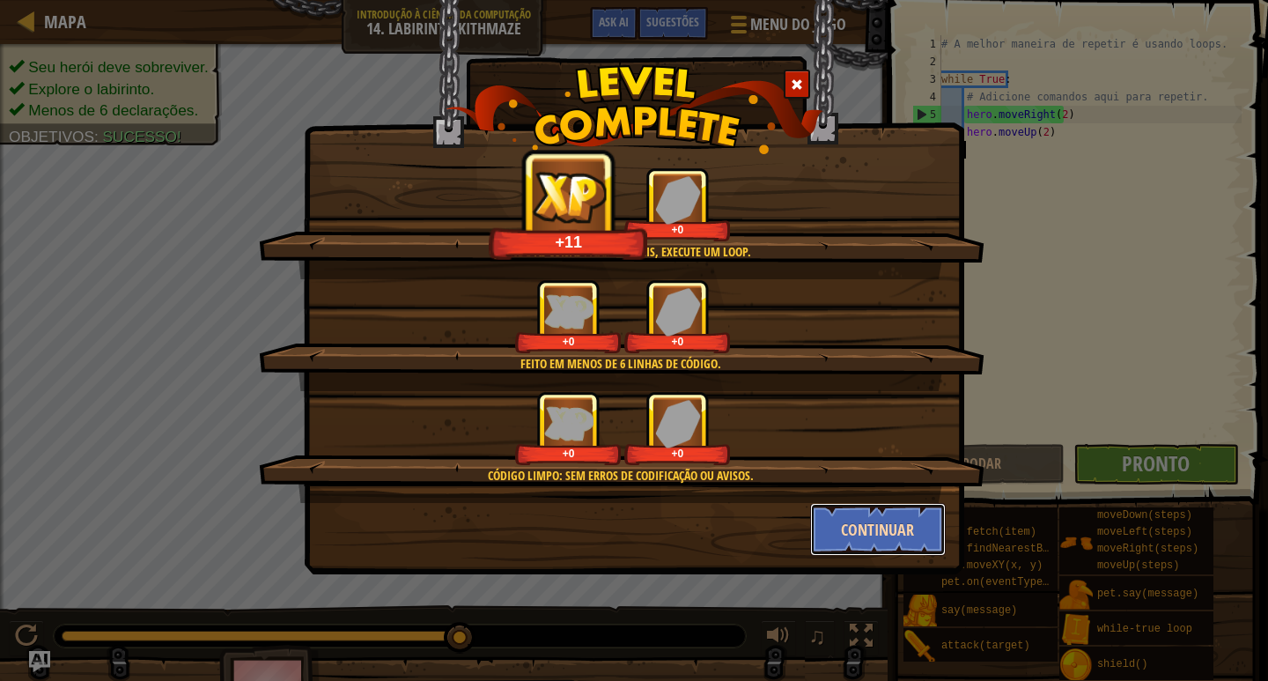
click at [918, 515] on button "Continuar" at bounding box center [878, 529] width 137 height 53
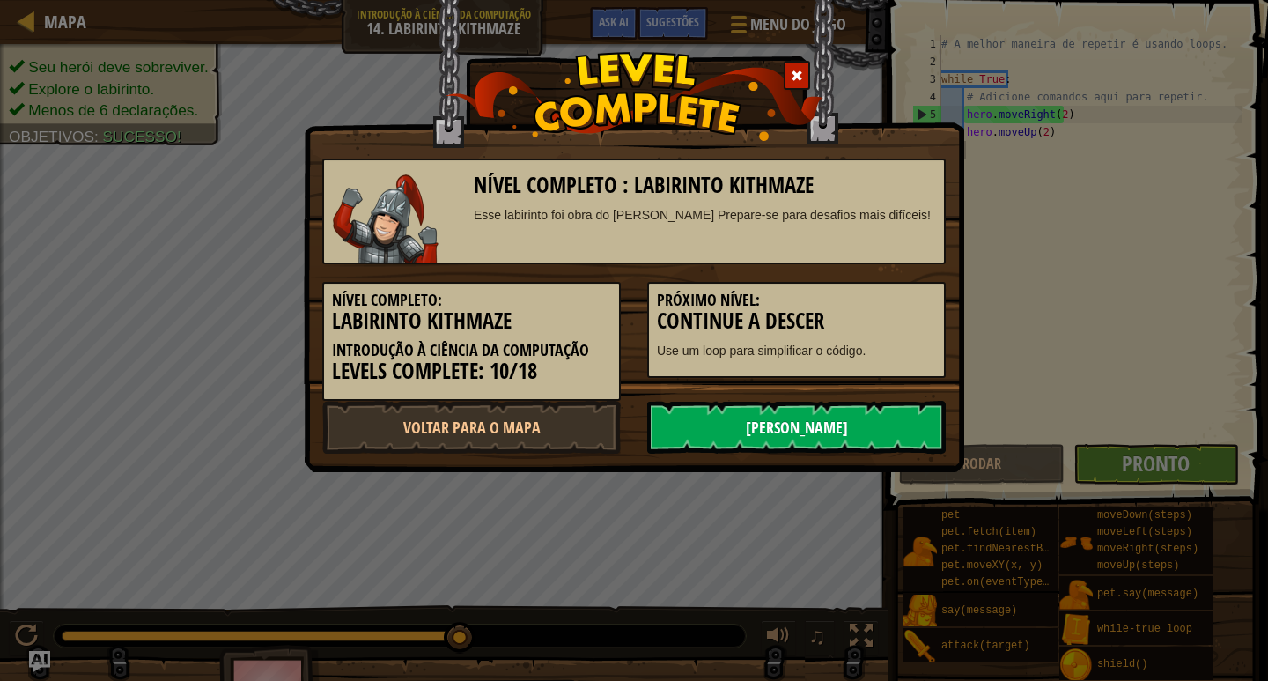
click at [838, 434] on link "[PERSON_NAME]" at bounding box center [796, 427] width 299 height 53
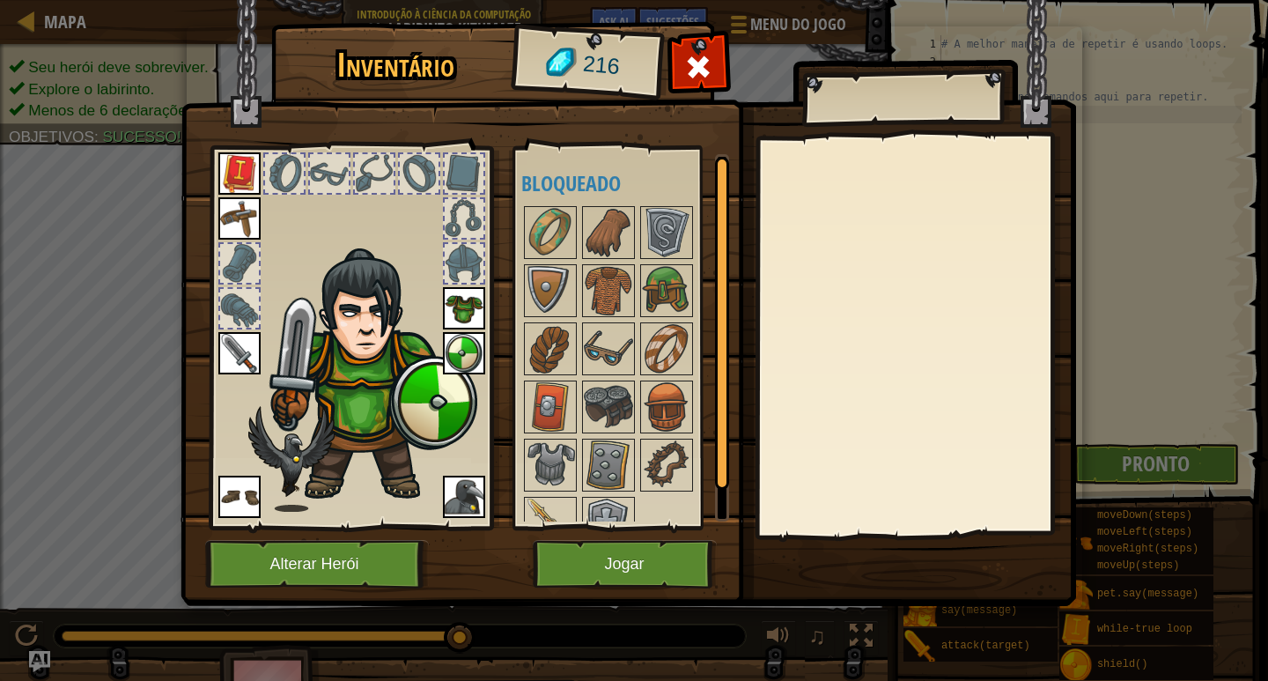
scroll to position [31, 0]
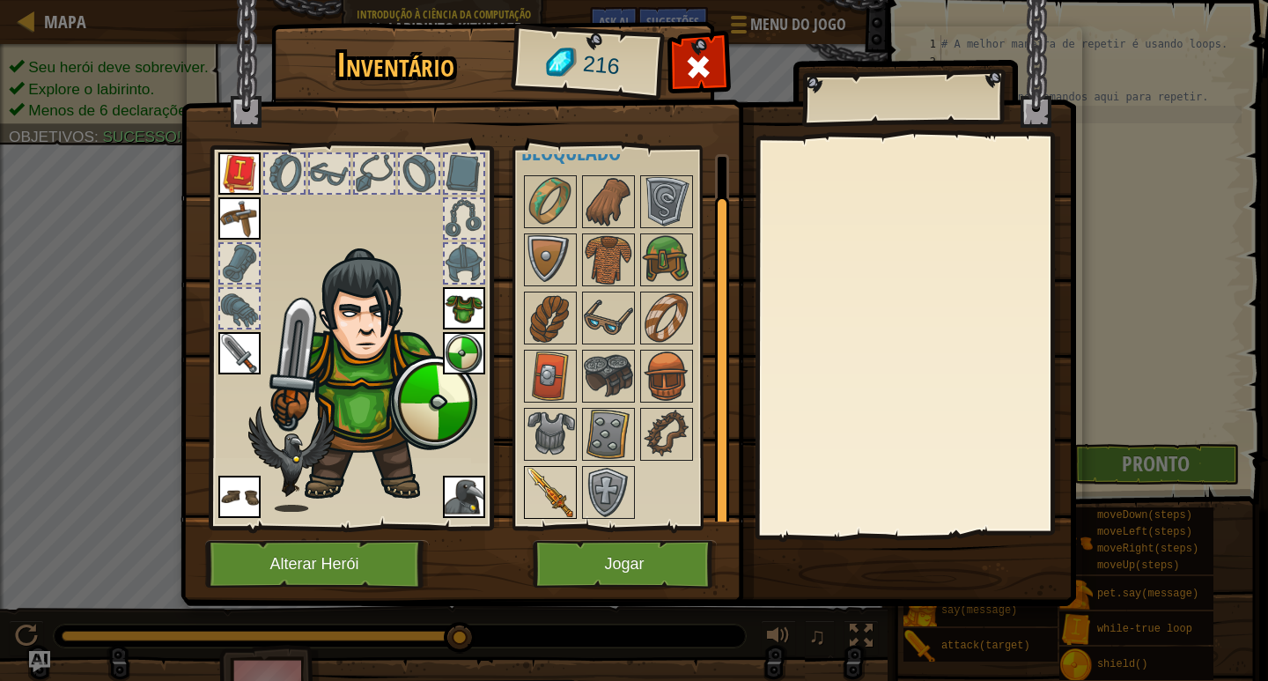
click at [538, 484] on img at bounding box center [550, 492] width 49 height 49
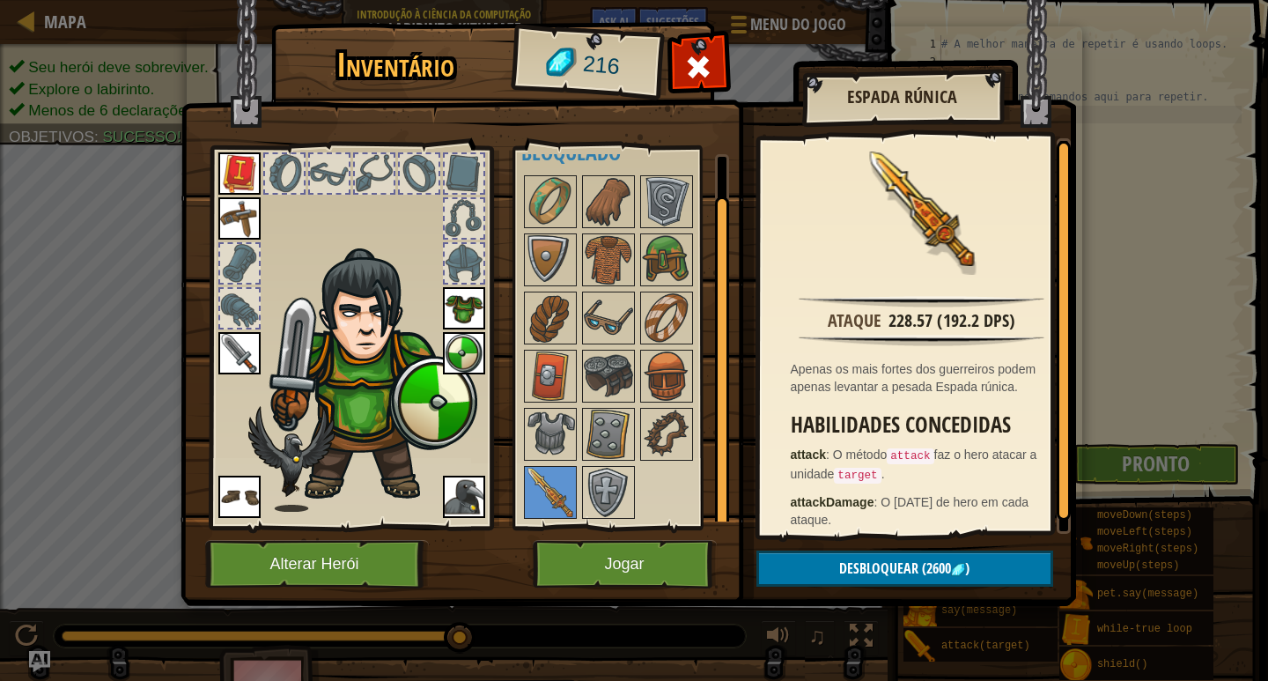
click at [240, 343] on img at bounding box center [239, 353] width 42 height 42
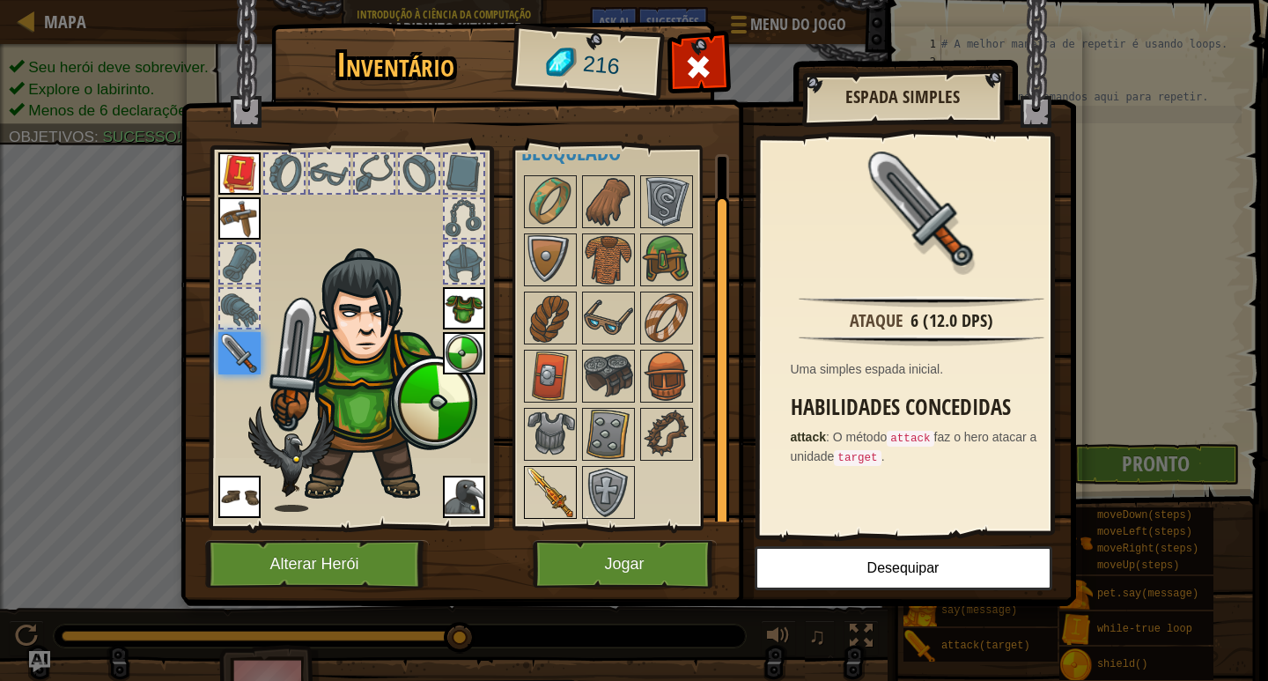
click at [556, 478] on img at bounding box center [550, 492] width 49 height 49
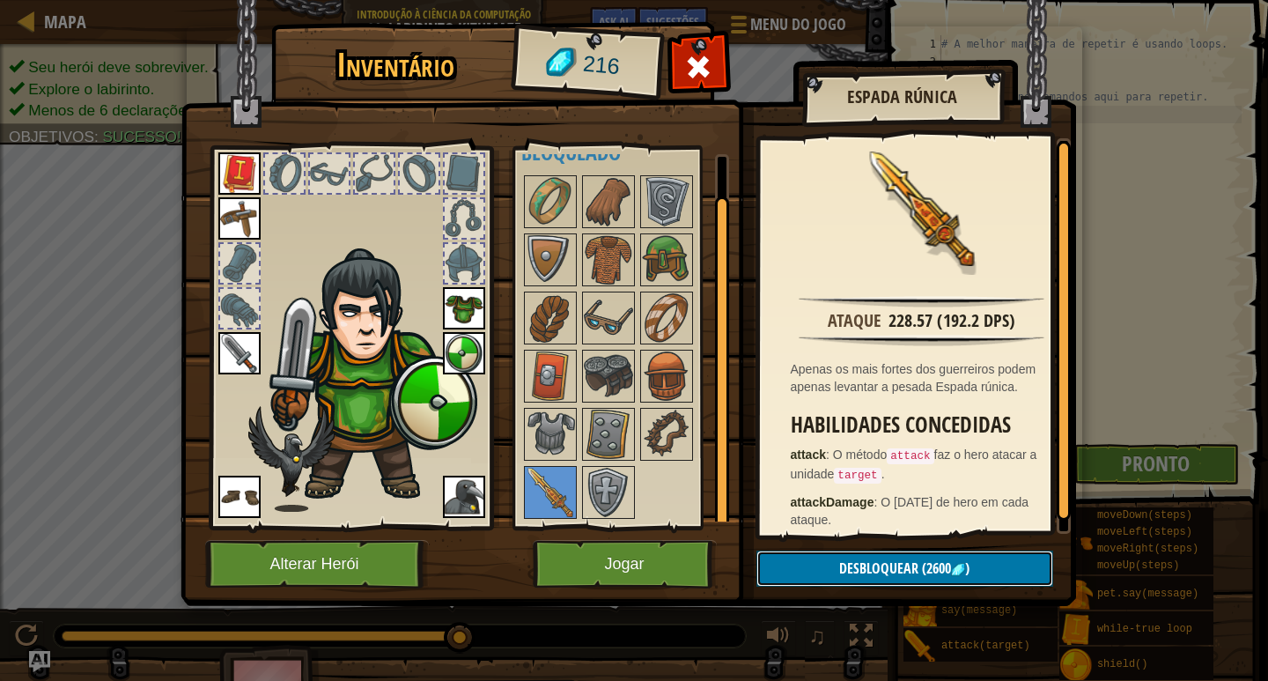
click at [853, 563] on span "Desbloquear" at bounding box center [878, 567] width 79 height 19
click at [611, 555] on button "Jogar" at bounding box center [625, 564] width 184 height 48
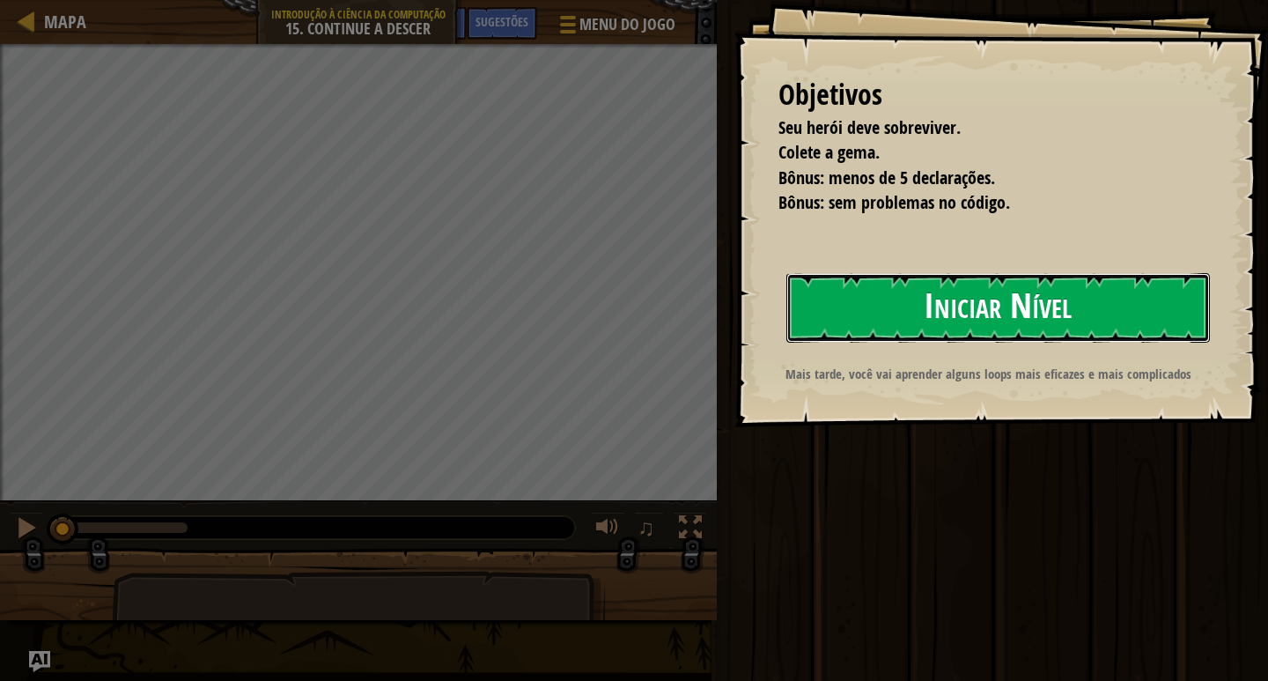
click at [924, 333] on button "Iniciar Nível" at bounding box center [998, 308] width 424 height 70
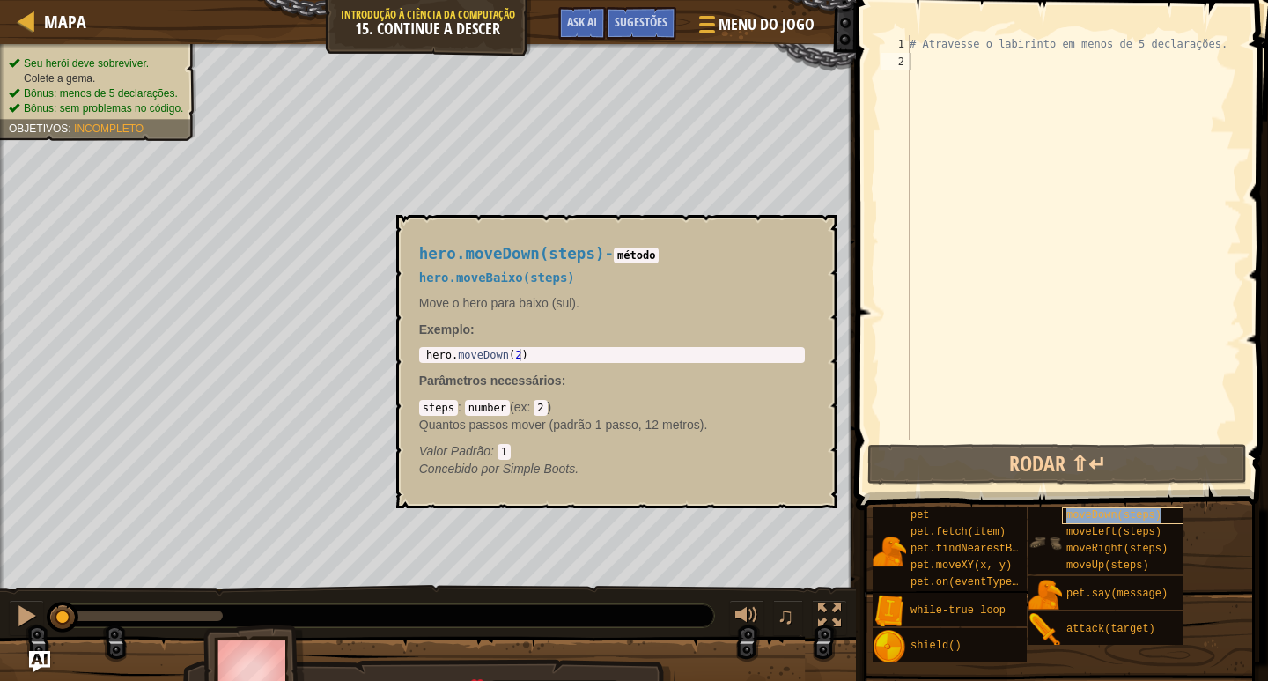
click at [1112, 522] on div "moveDown(steps)" at bounding box center [1125, 515] width 127 height 17
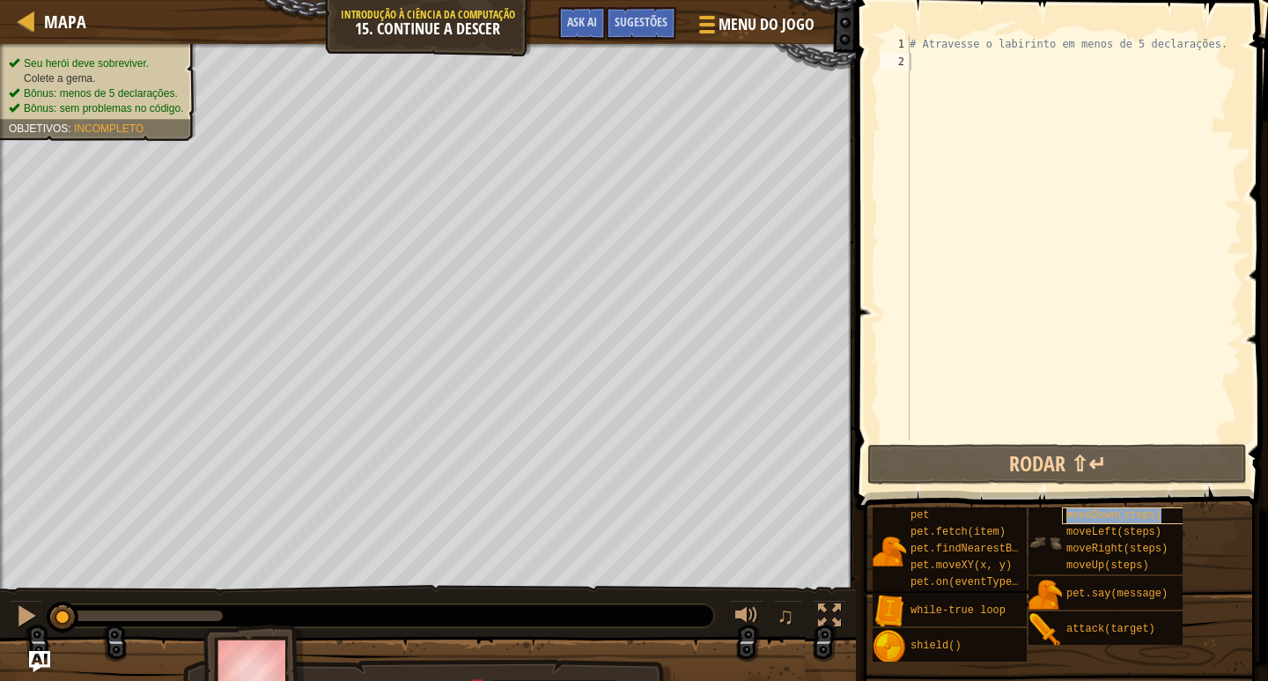
click at [1112, 522] on div "moveDown(steps)" at bounding box center [1125, 515] width 127 height 17
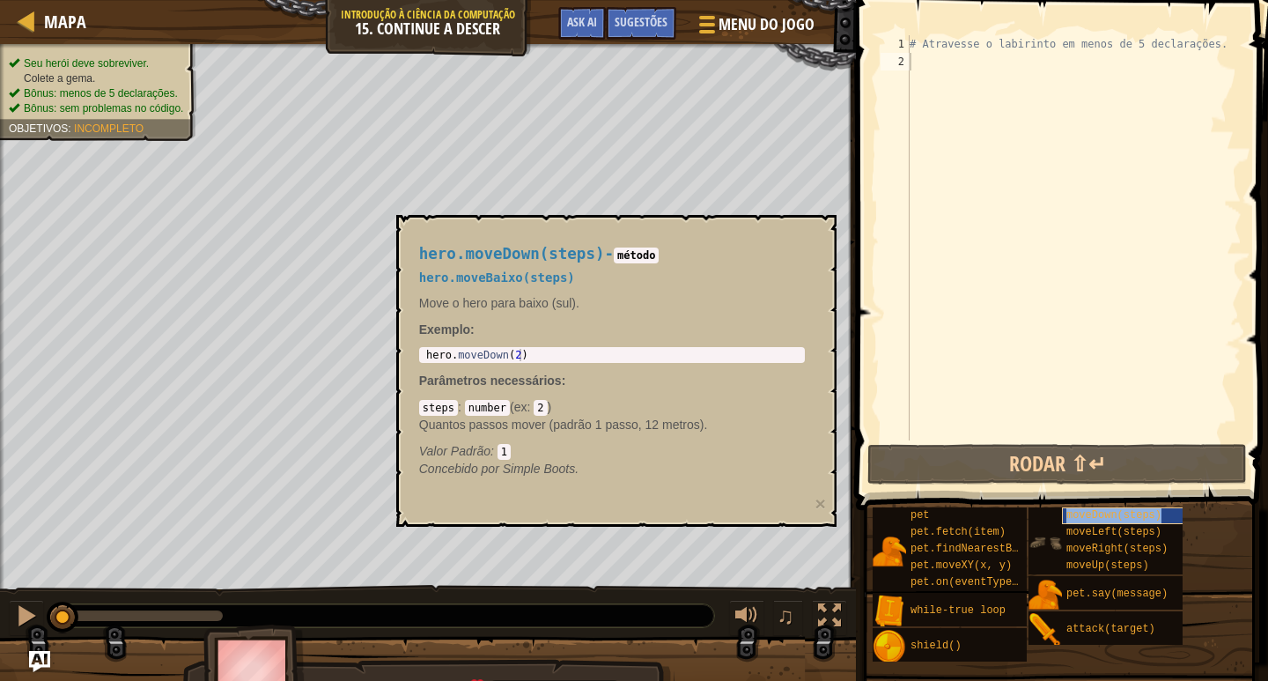
click at [1112, 522] on div "moveDown(steps)" at bounding box center [1125, 515] width 127 height 17
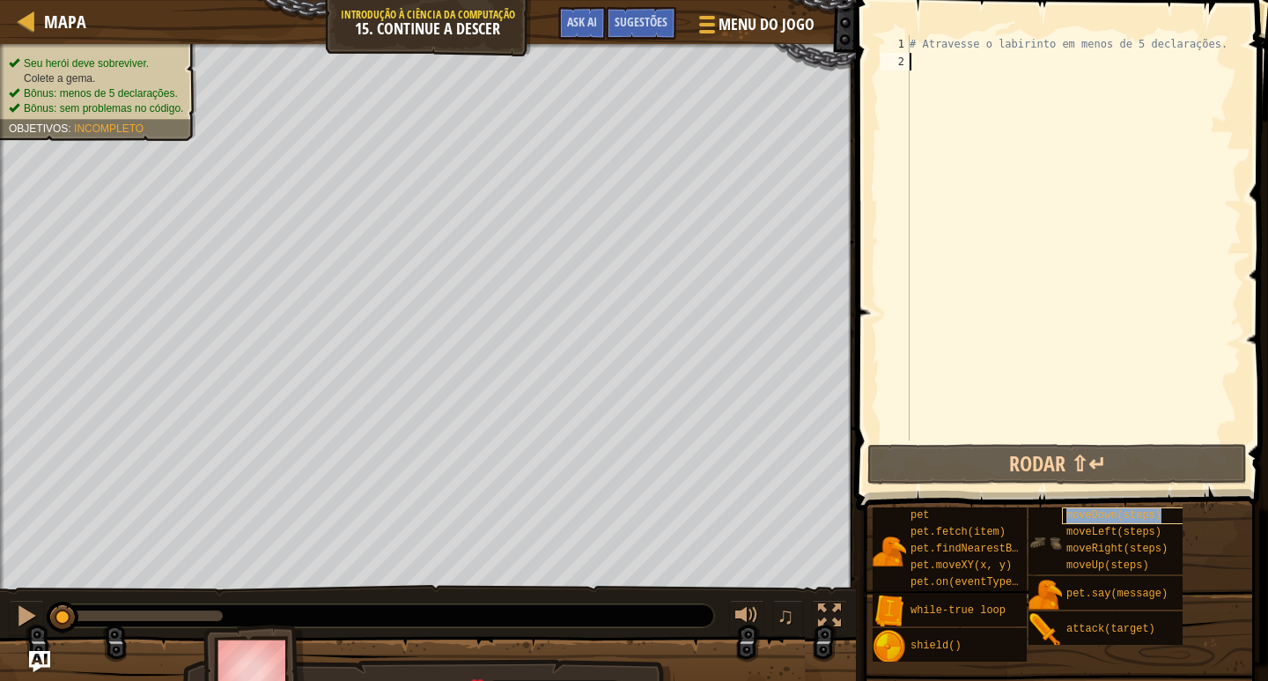
click at [1112, 522] on div "moveDown(steps)" at bounding box center [1125, 515] width 127 height 17
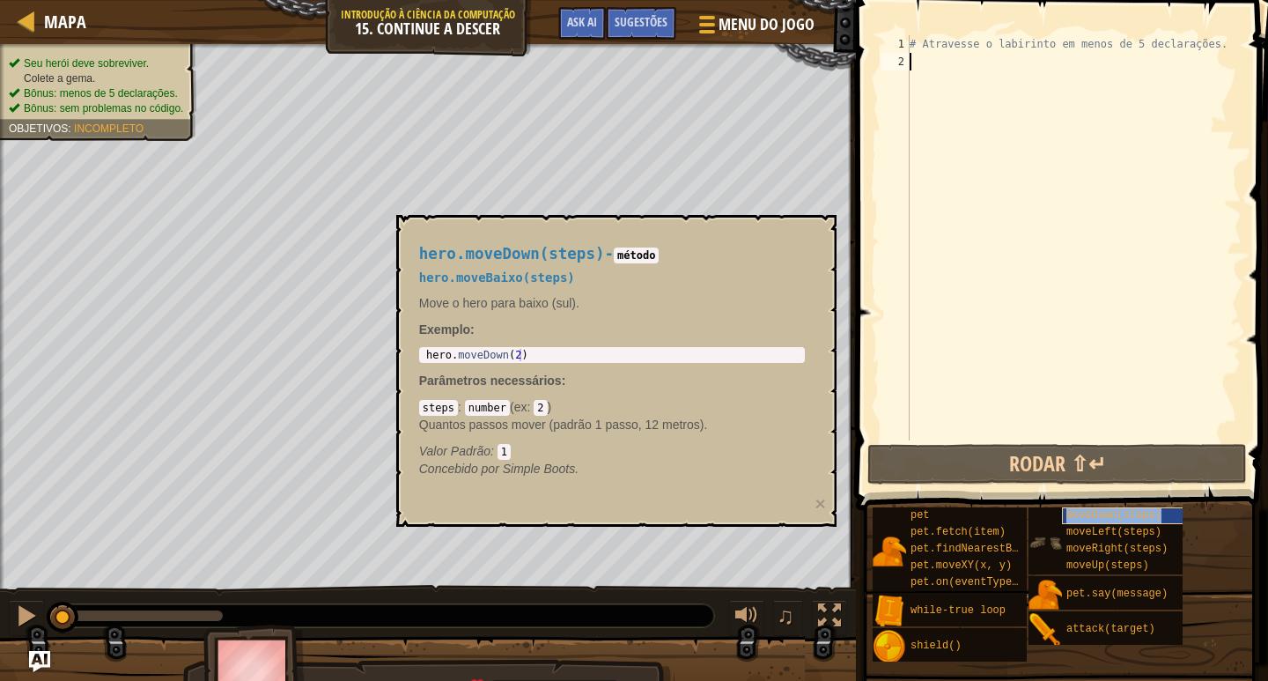
click at [1112, 522] on div "moveDown(steps)" at bounding box center [1125, 515] width 127 height 17
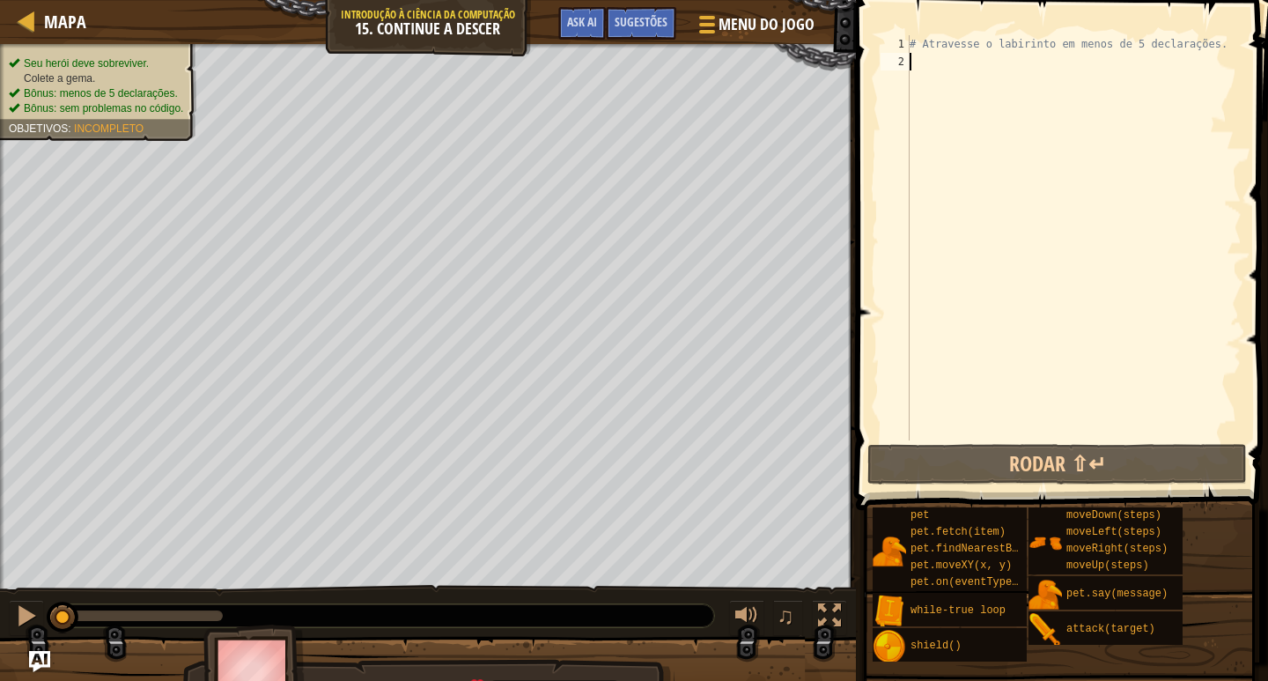
scroll to position [8, 0]
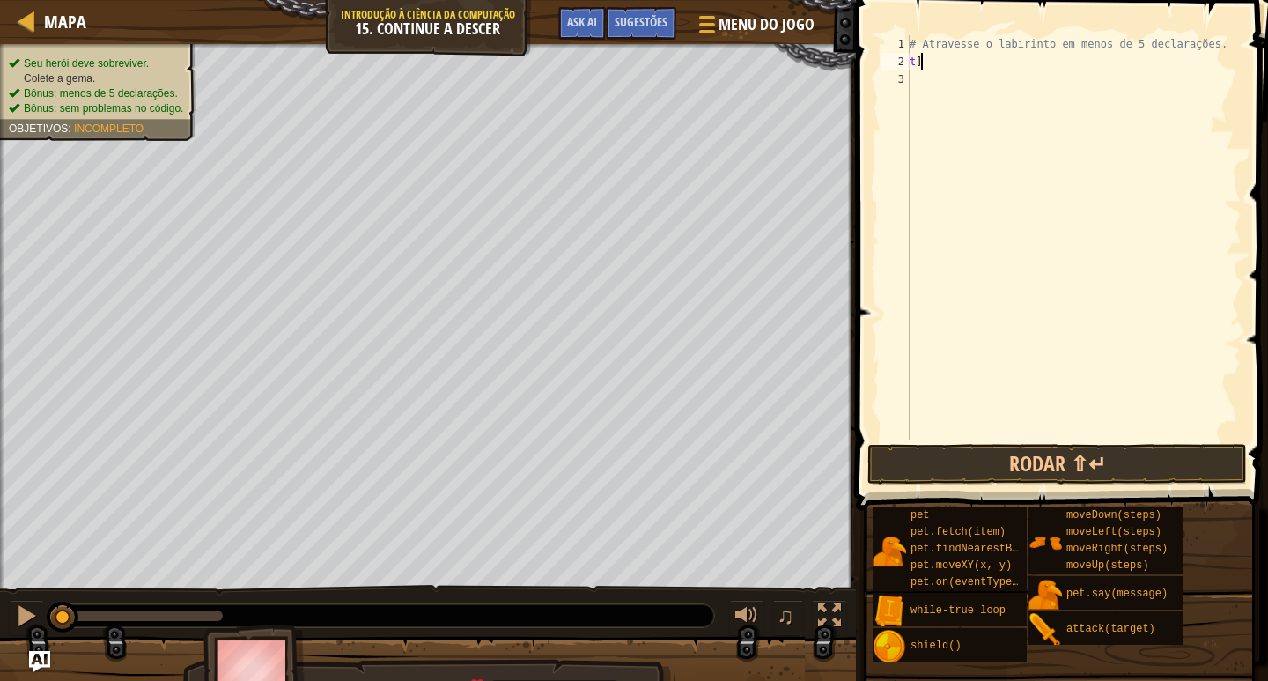
type textarea "t"
type textarea "w"
type textarea "h"
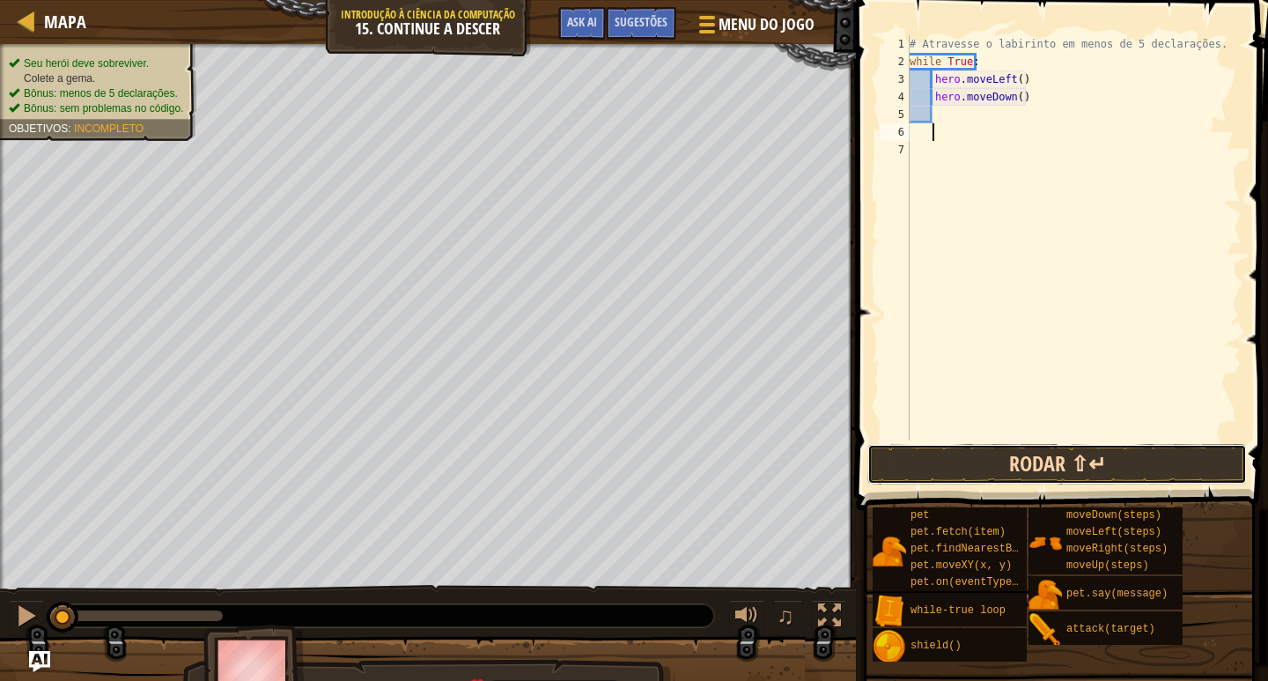
click at [993, 457] on button "Rodar ⇧↵" at bounding box center [1058, 464] width 380 height 41
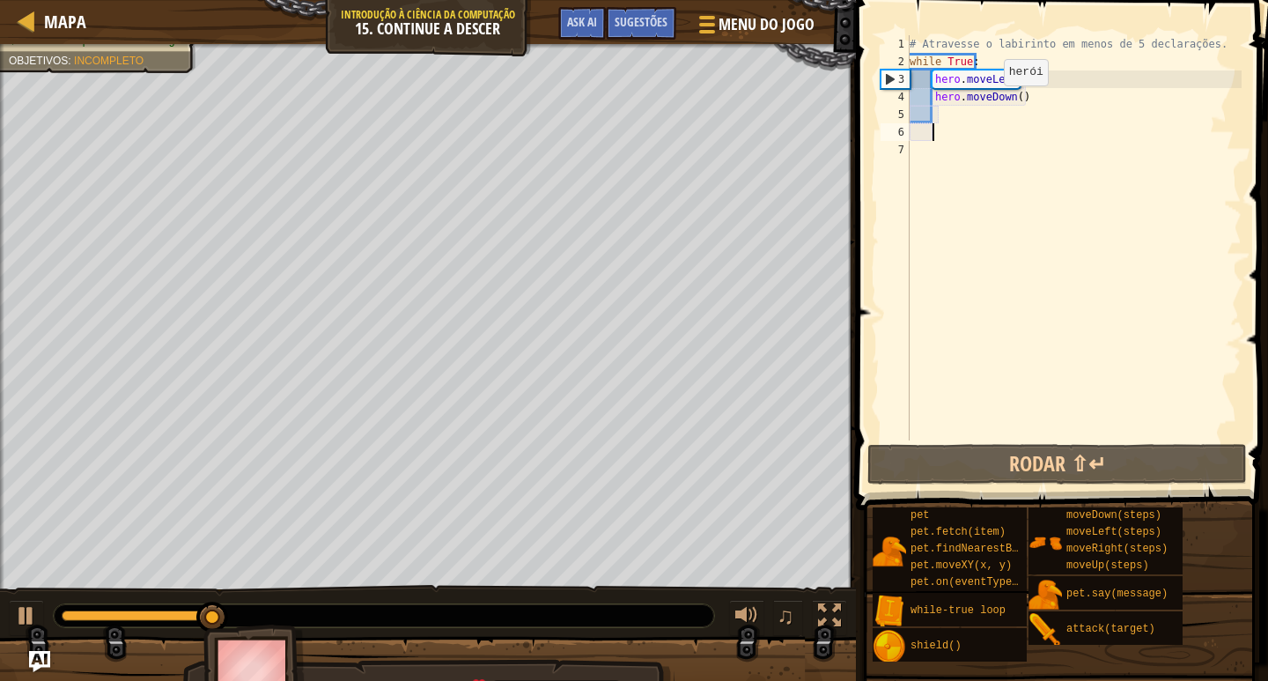
click at [998, 94] on div "# Atravesse o labirinto em menos de 5 declarações. while True : hero . moveLeft…" at bounding box center [1074, 255] width 336 height 440
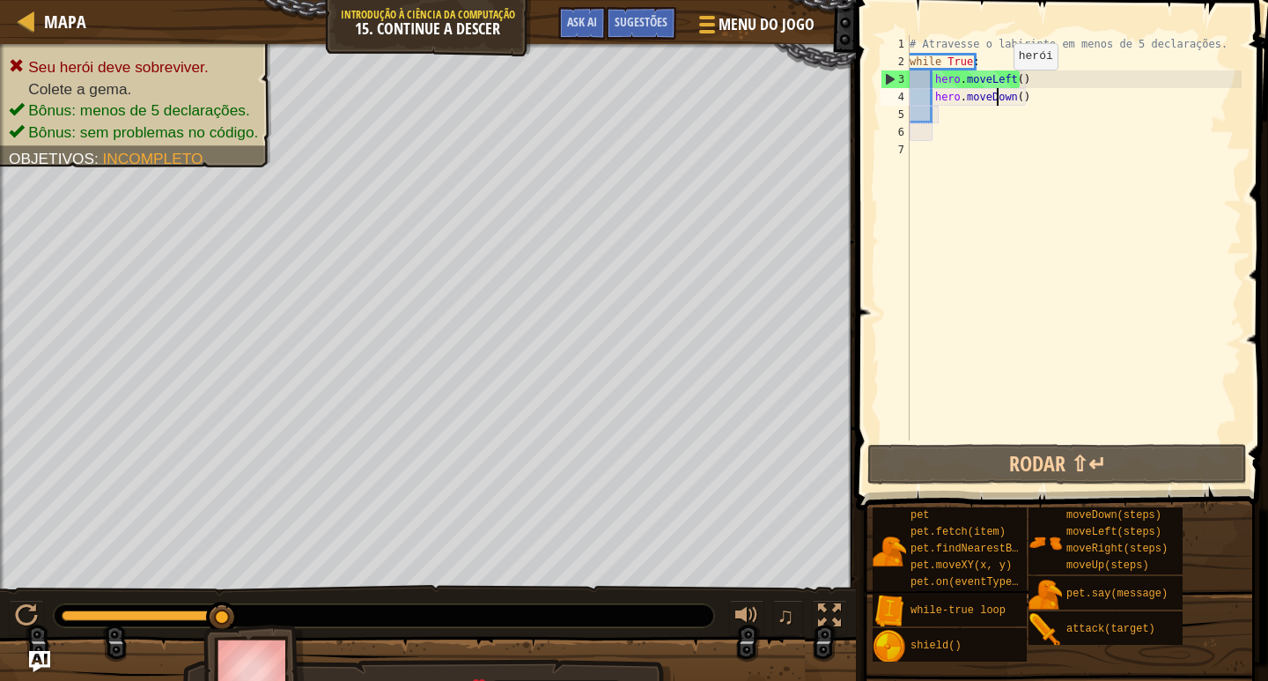
click at [999, 87] on div "# Atravesse o labirinto em menos de 5 declarações. while True : hero . moveLeft…" at bounding box center [1074, 255] width 336 height 440
click at [1006, 86] on div "# Atravesse o labirinto em menos de 5 declarações. while True : hero . moveLeft…" at bounding box center [1074, 255] width 336 height 440
drag, startPoint x: 1006, startPoint y: 86, endPoint x: 987, endPoint y: 87, distance: 18.5
click at [987, 87] on div "# Atravesse o labirinto em menos de 5 declarações. while True : hero . moveLeft…" at bounding box center [1074, 255] width 336 height 440
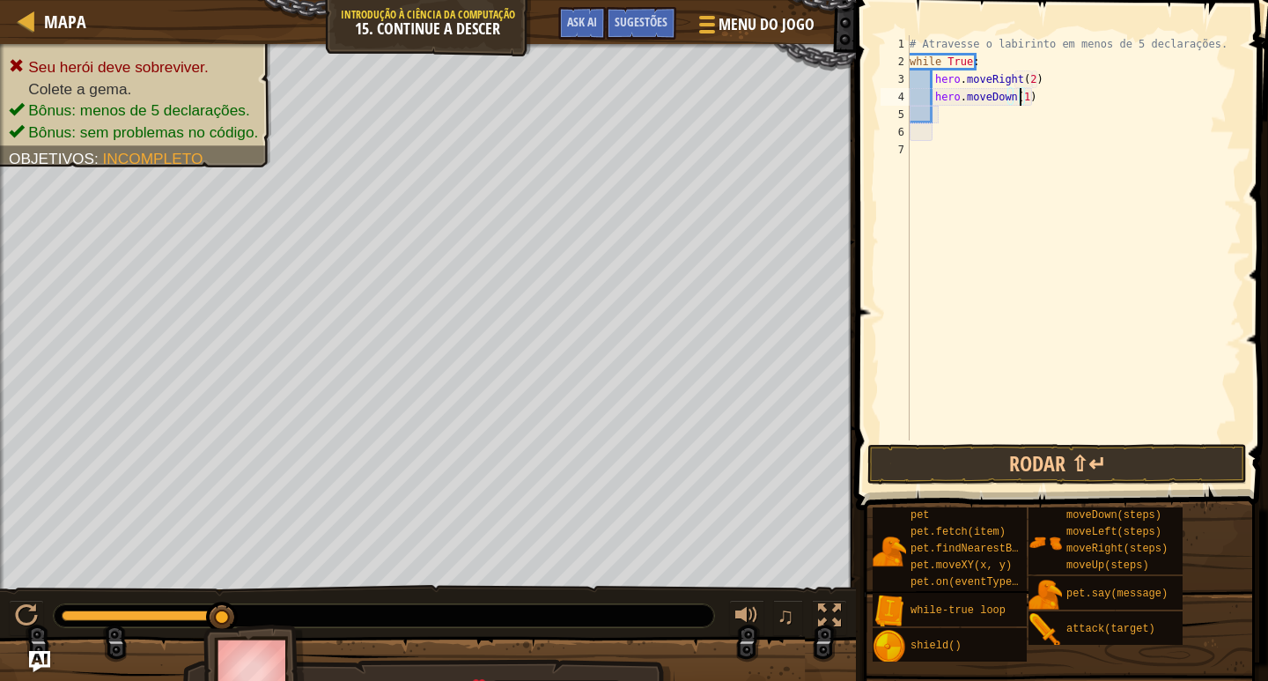
scroll to position [8, 8]
type textarea "hero.moveDown()"
click at [1088, 453] on button "Rodar ⇧↵" at bounding box center [1058, 464] width 380 height 41
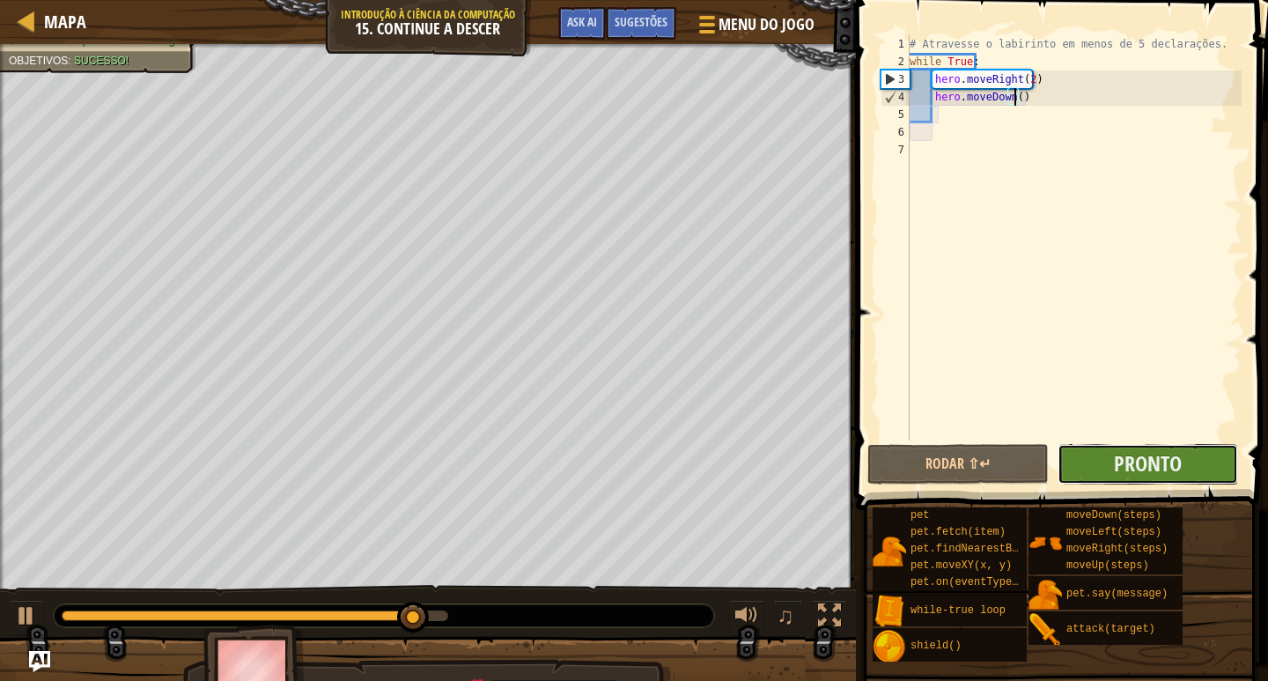
click at [1163, 444] on button "Pronto" at bounding box center [1148, 464] width 181 height 41
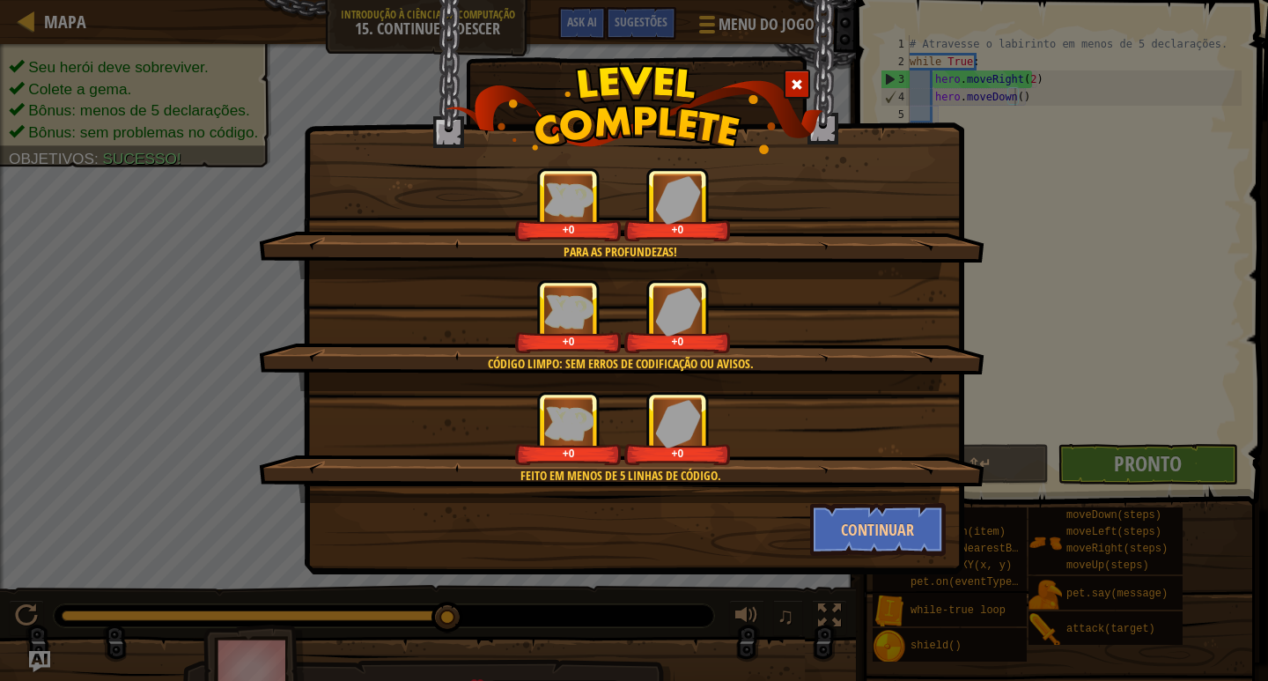
click at [1163, 444] on div "Para as profundezas! +0 +0 Código Limpo: sem erros de codificação ou avisos. +0…" at bounding box center [634, 340] width 1268 height 681
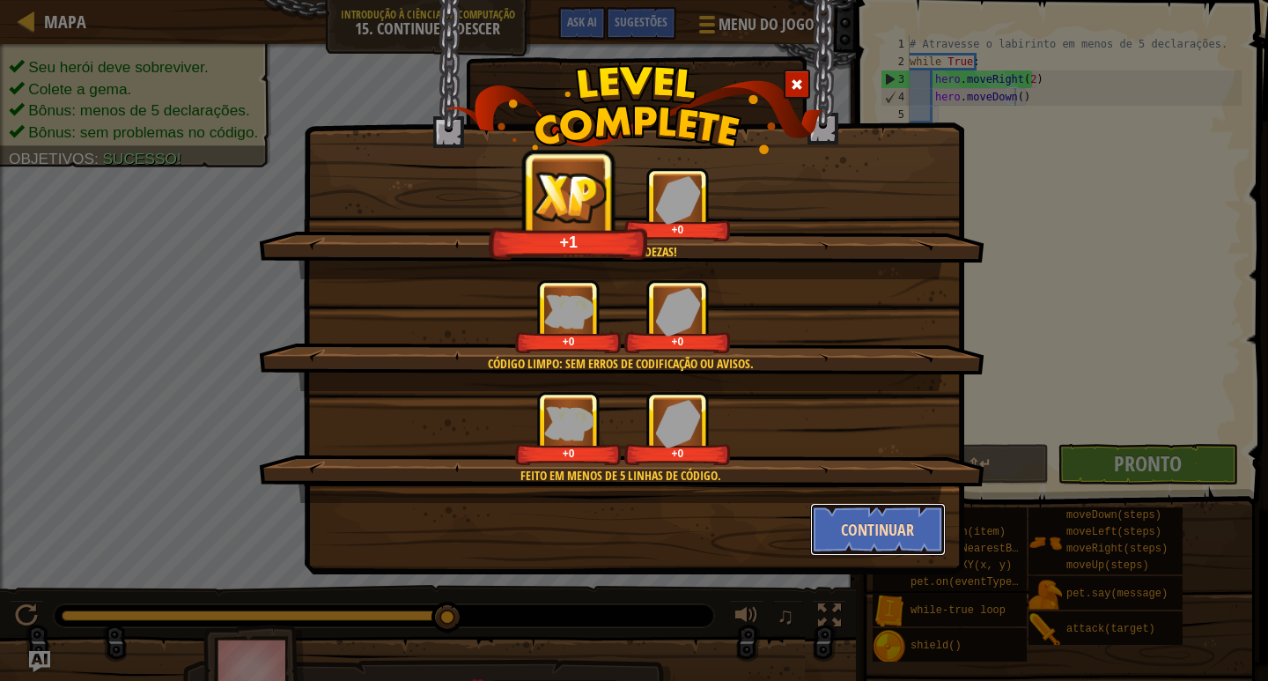
click at [890, 514] on button "Continuar" at bounding box center [878, 529] width 137 height 53
click at [1253, 468] on div "Para as profundezas! +1 +0 Código Limpo: sem erros de codificação ou avisos. +0…" at bounding box center [634, 340] width 1268 height 681
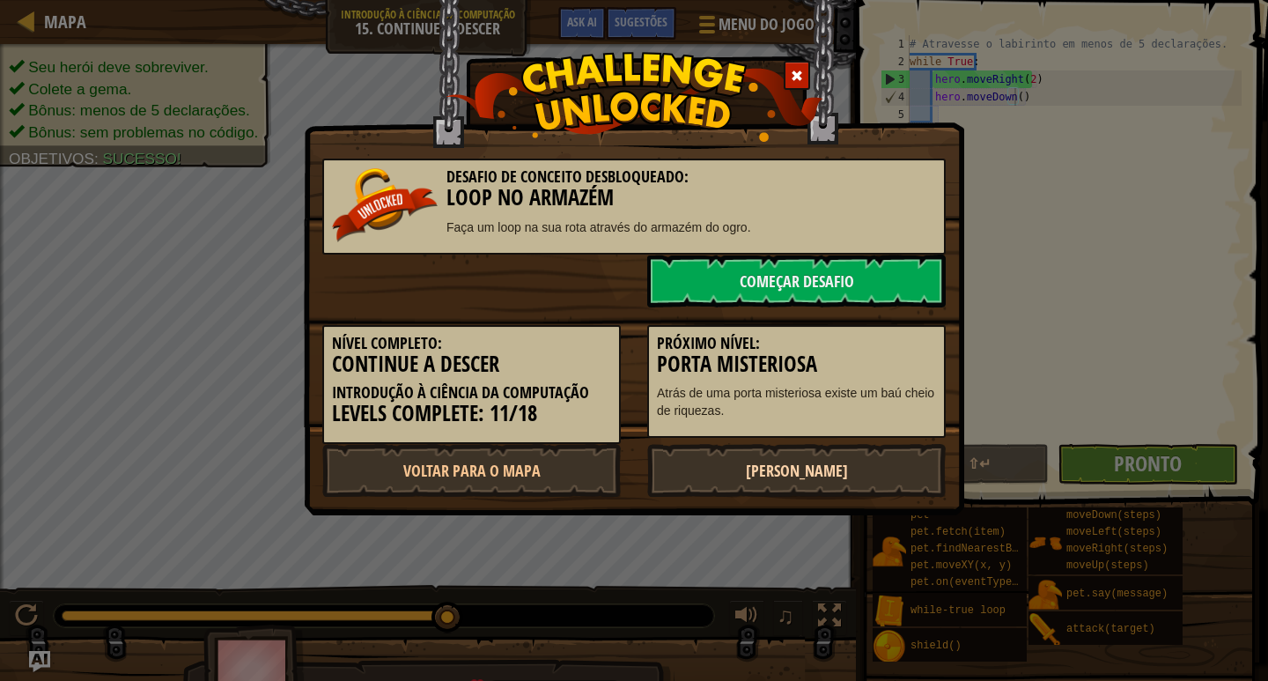
click at [858, 458] on link "[PERSON_NAME]" at bounding box center [796, 470] width 299 height 53
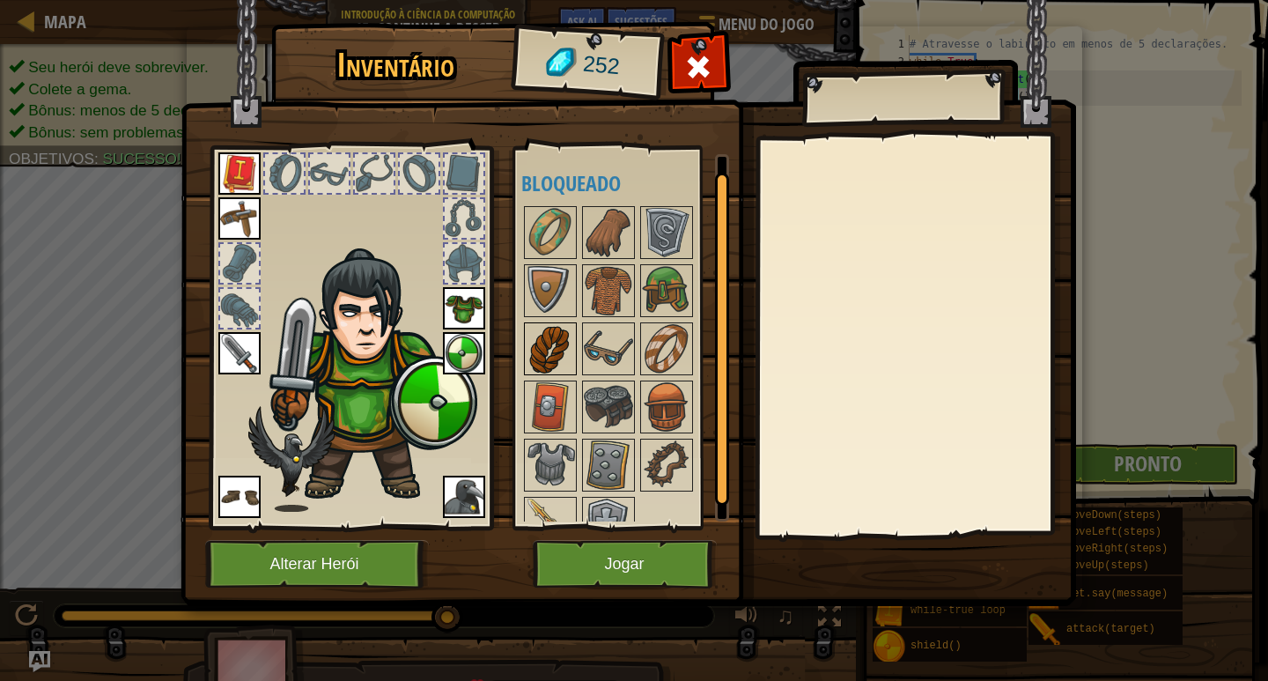
scroll to position [31, 0]
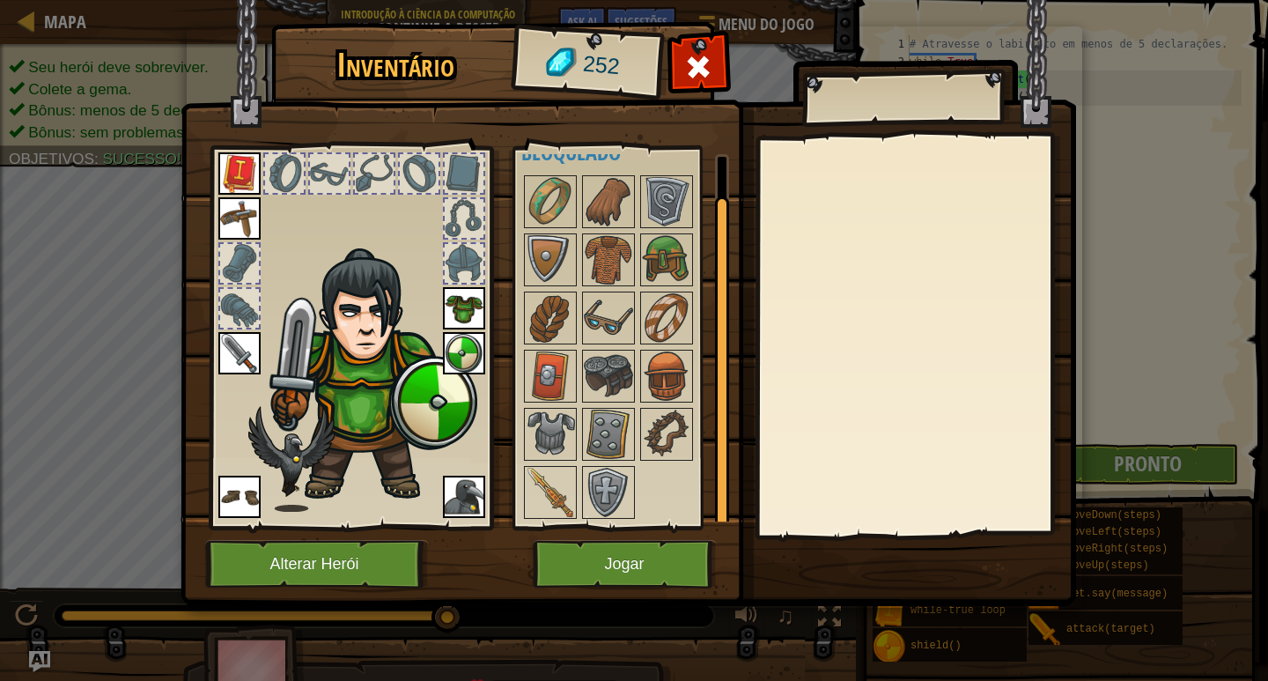
click at [551, 463] on div at bounding box center [631, 347] width 221 height 349
click at [543, 482] on img at bounding box center [550, 492] width 49 height 49
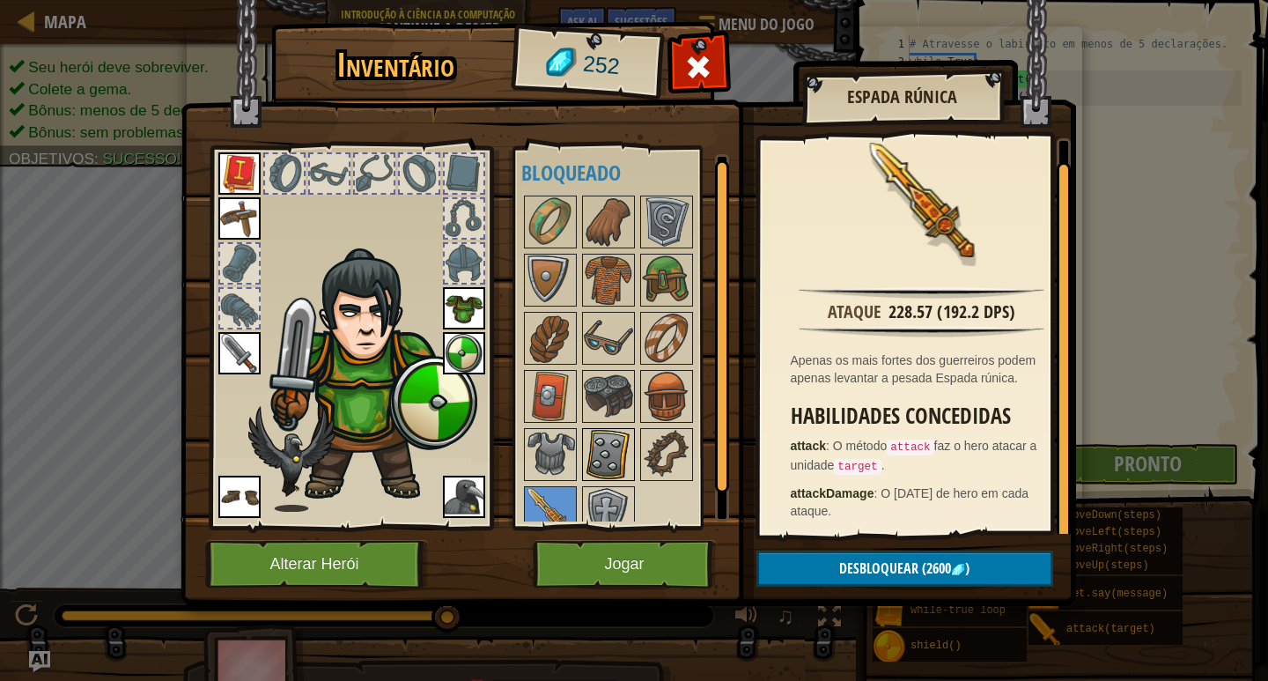
scroll to position [0, 0]
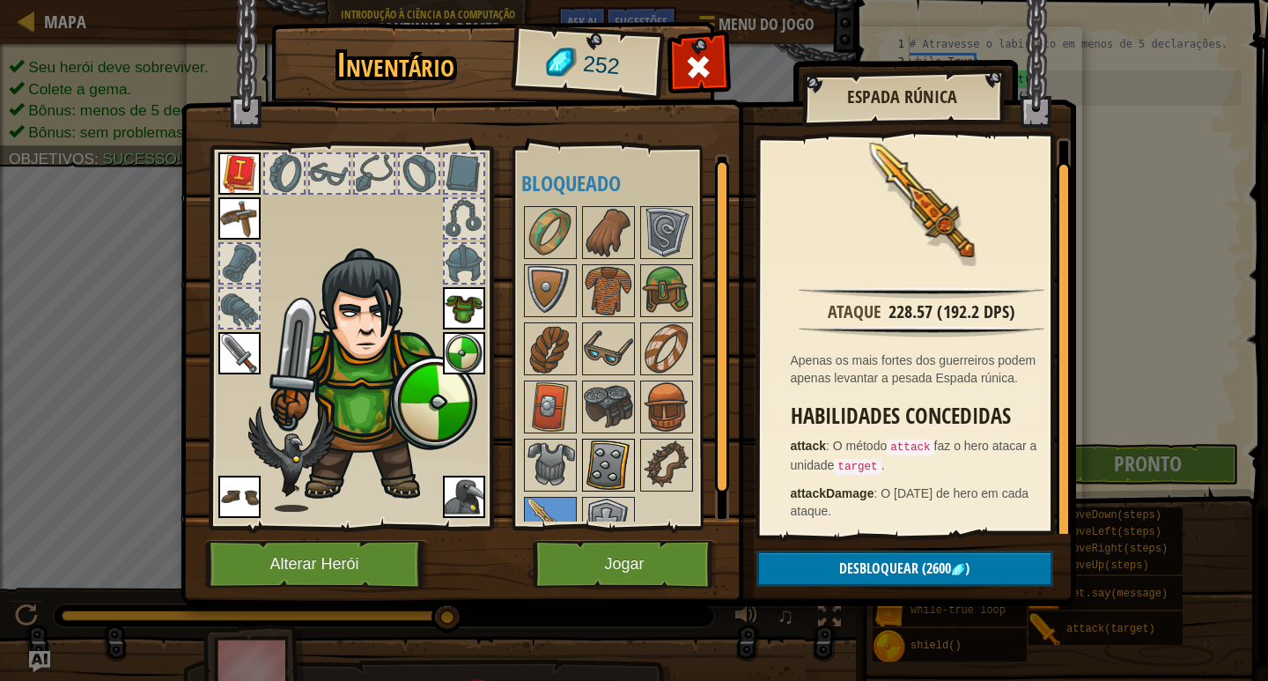
click at [615, 439] on div at bounding box center [608, 465] width 53 height 53
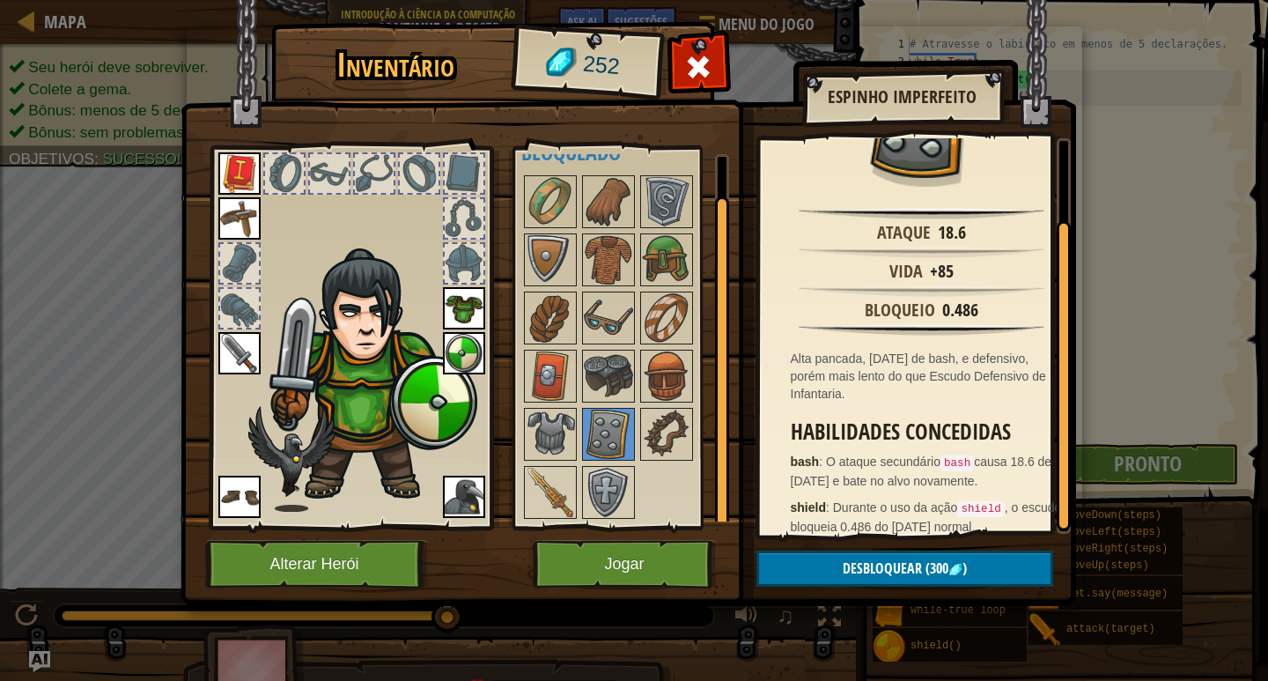
scroll to position [104, 0]
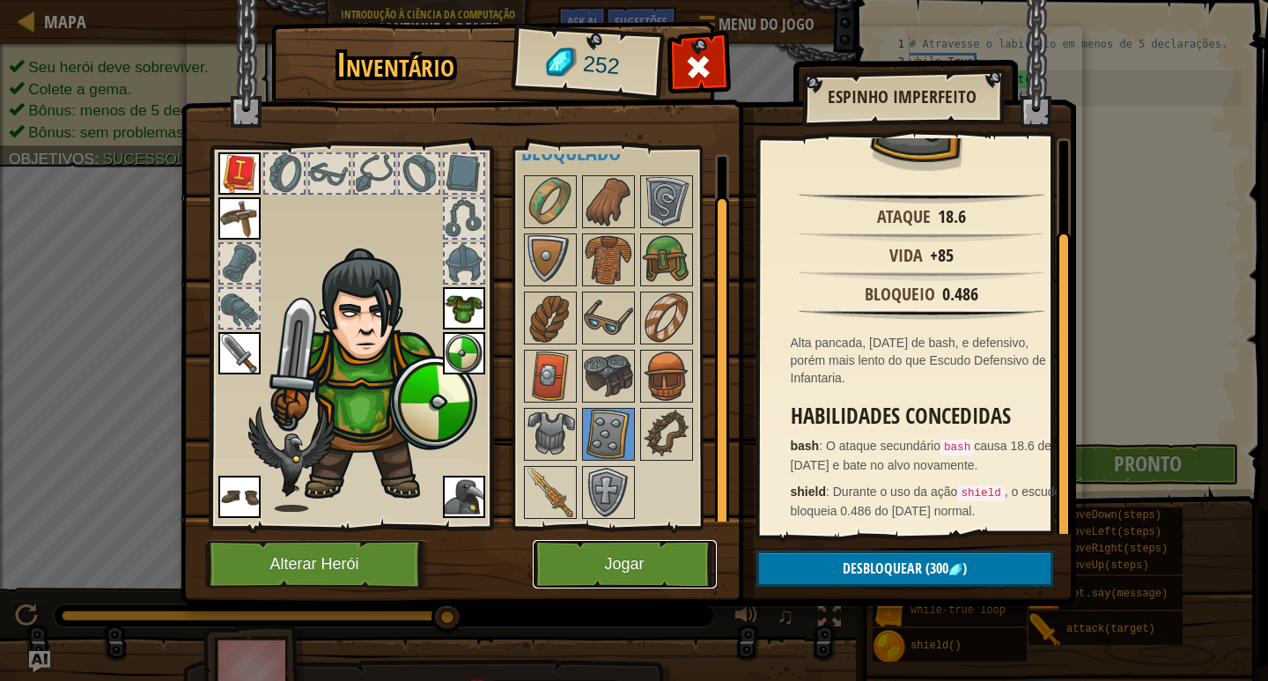
click at [639, 551] on button "Jogar" at bounding box center [625, 564] width 184 height 48
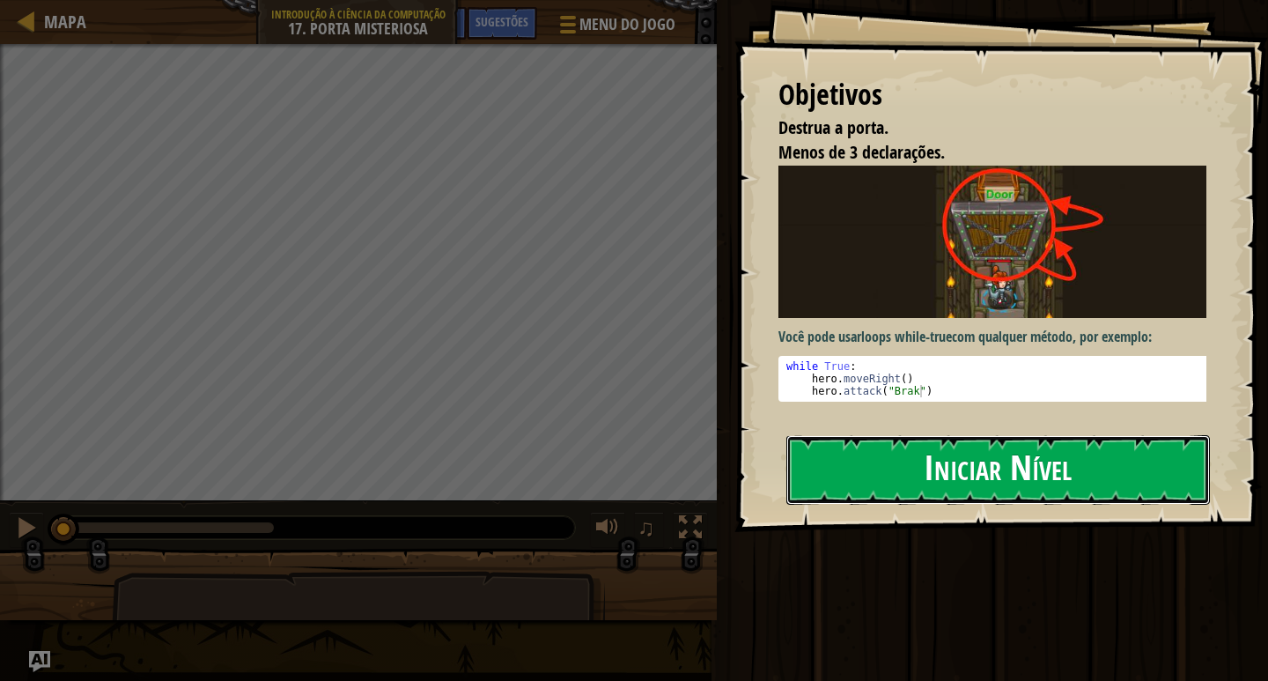
click at [881, 445] on button "Iniciar Nível" at bounding box center [998, 470] width 424 height 70
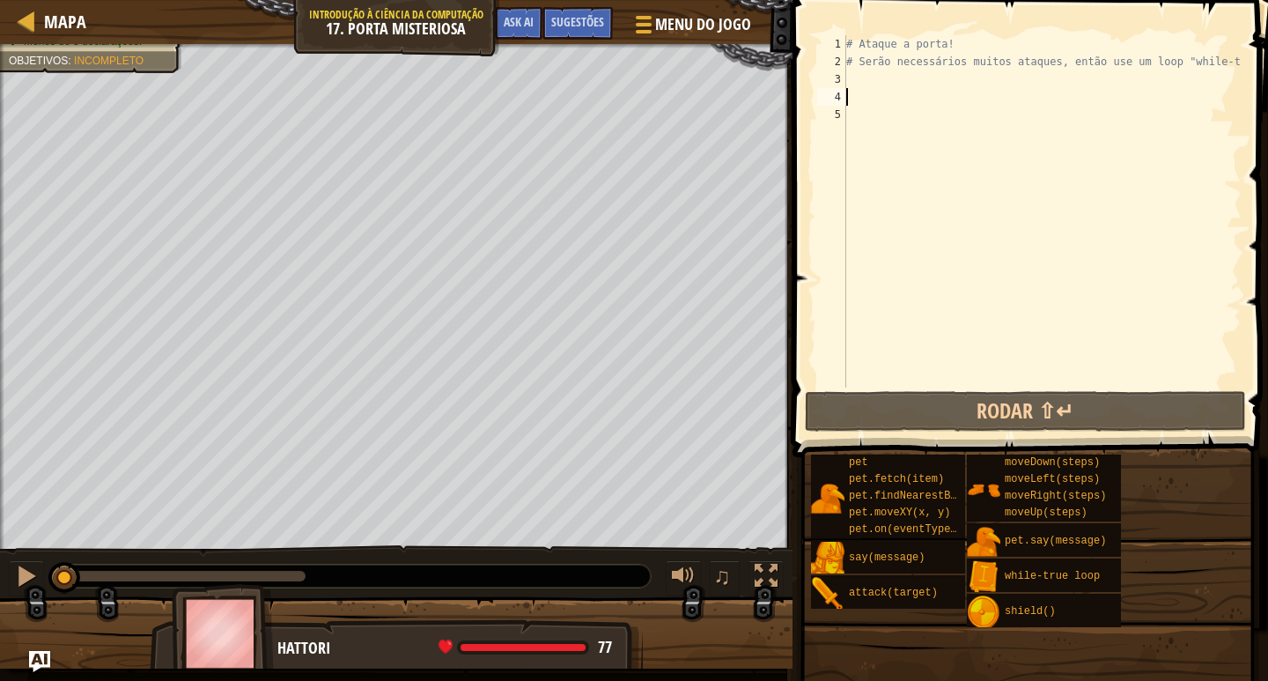
click at [884, 93] on div "# Ataque a porta! # Serão necessários muitos ataques, então use um loop "while-…" at bounding box center [1042, 229] width 399 height 388
click at [870, 78] on div "# Ataque a porta! # Serão necessários muitos ataques, então use um loop "while-…" at bounding box center [1042, 229] width 399 height 388
type textarea "r"
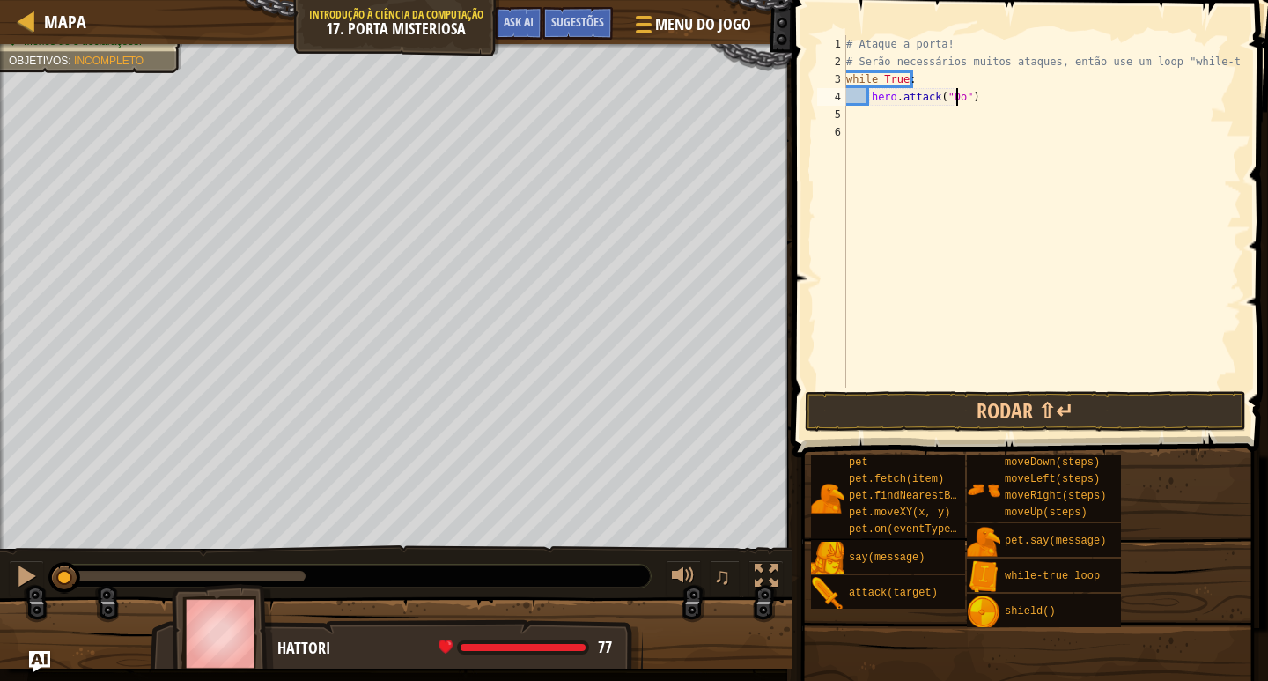
scroll to position [8, 10]
type textarea "hero.attack("Door")"
click at [925, 410] on button "Rodar ⇧↵" at bounding box center [1025, 411] width 441 height 41
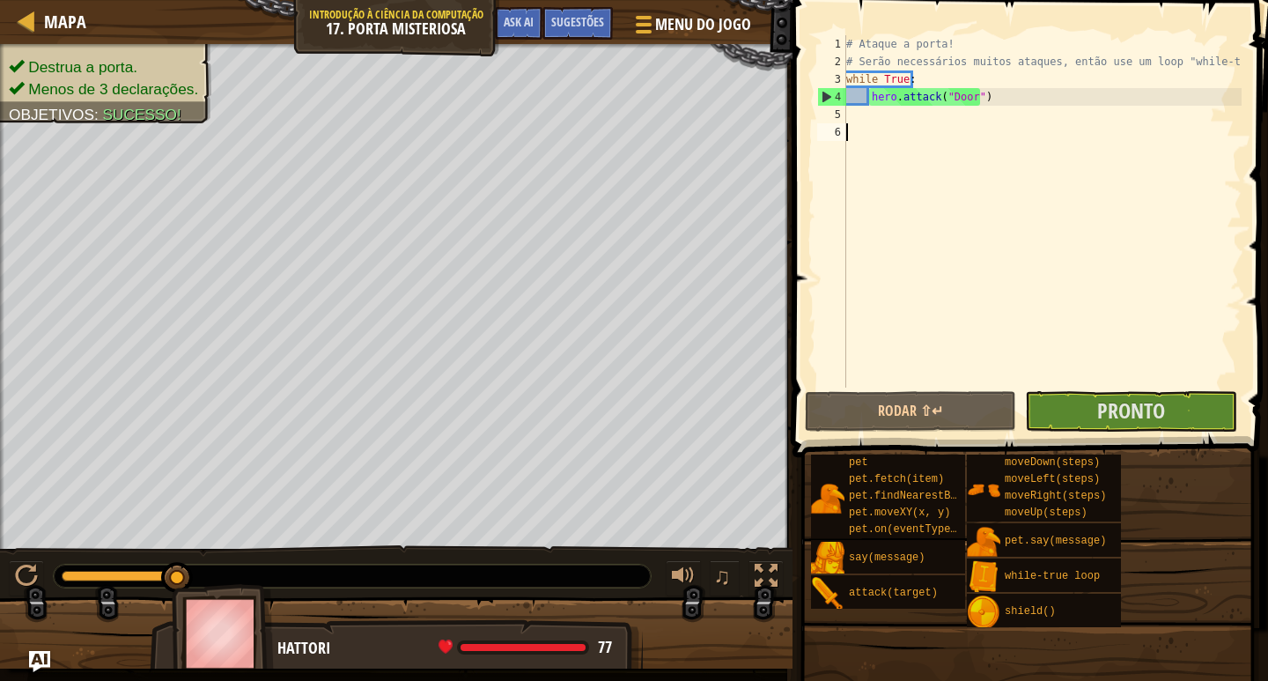
click at [1158, 380] on div "# Ataque a porta! # Serão necessários muitos ataques, então use um loop "while-…" at bounding box center [1042, 229] width 399 height 388
click at [1146, 395] on button "Pronto" at bounding box center [1130, 411] width 211 height 41
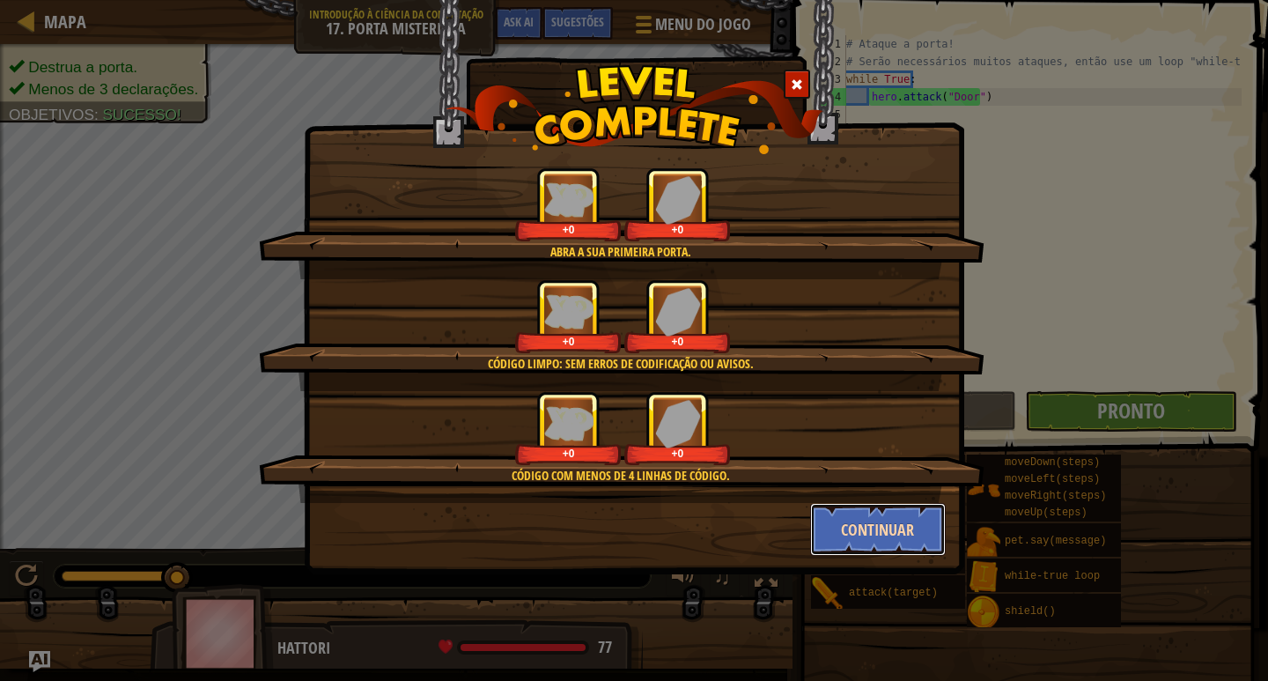
click at [858, 525] on button "Continuar" at bounding box center [878, 529] width 137 height 53
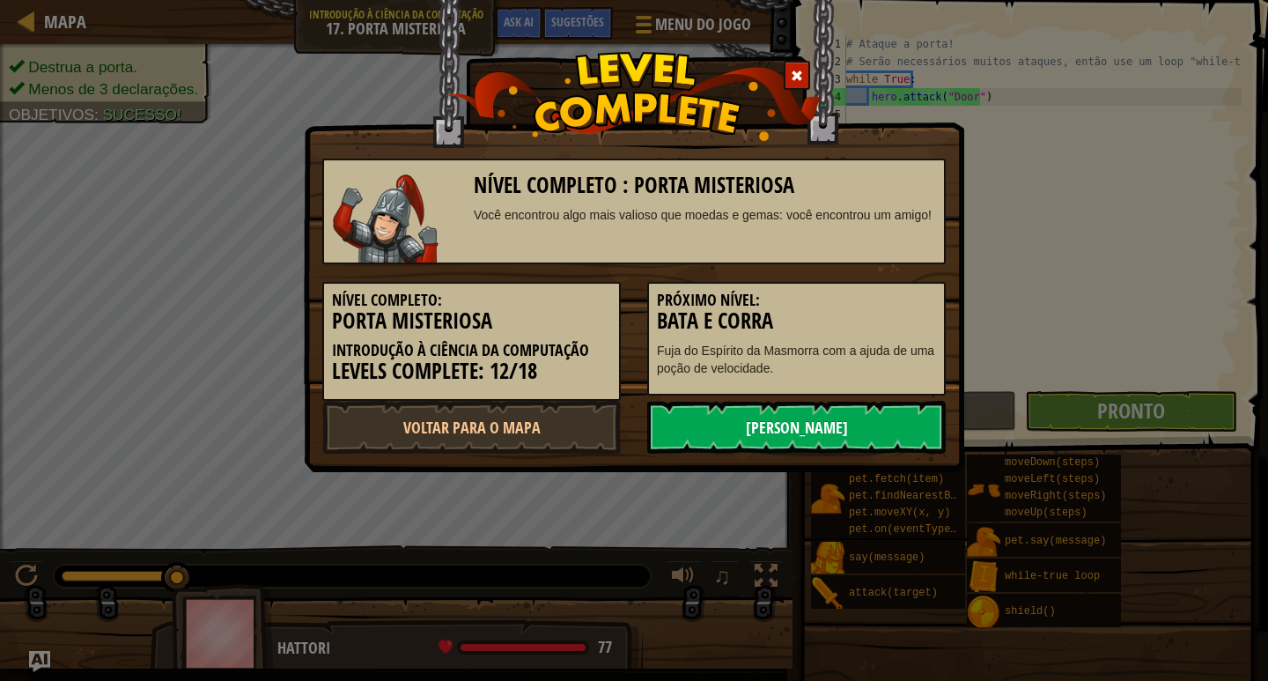
click at [766, 420] on link "[PERSON_NAME]" at bounding box center [796, 427] width 299 height 53
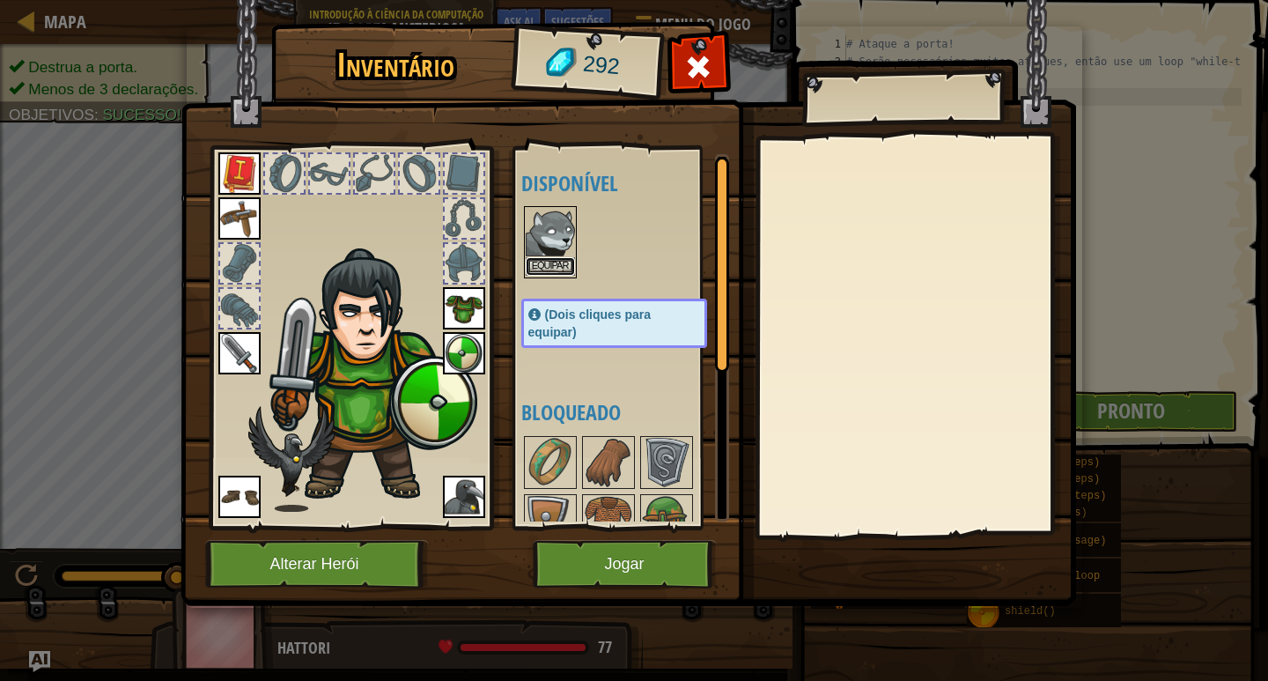
click at [559, 259] on button "Equipar" at bounding box center [550, 266] width 49 height 18
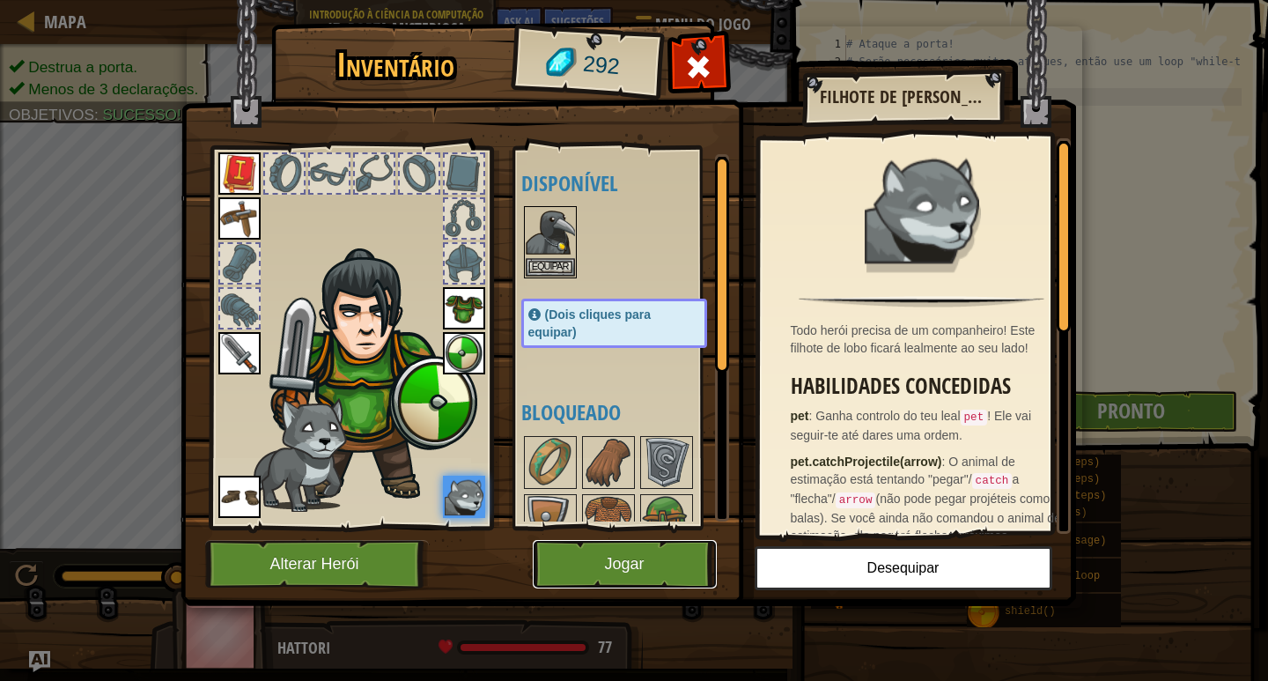
click at [639, 561] on button "Jogar" at bounding box center [625, 564] width 184 height 48
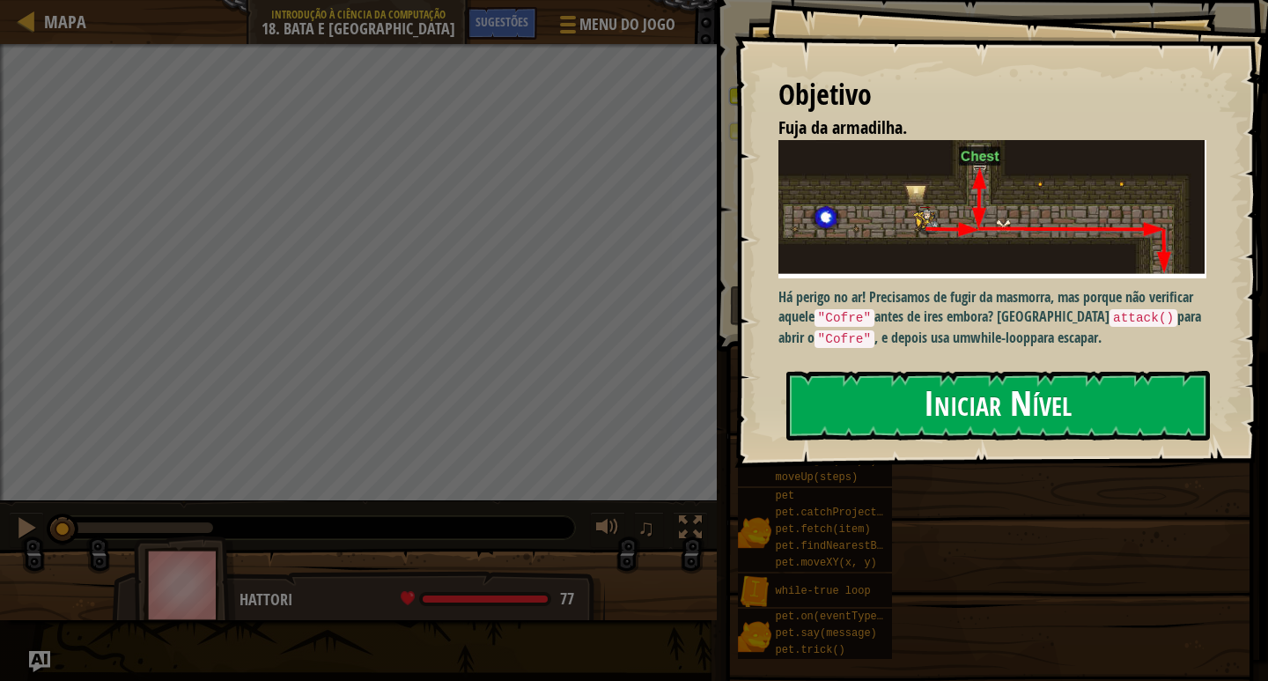
click at [1089, 415] on button "Iniciar Nível" at bounding box center [998, 406] width 424 height 70
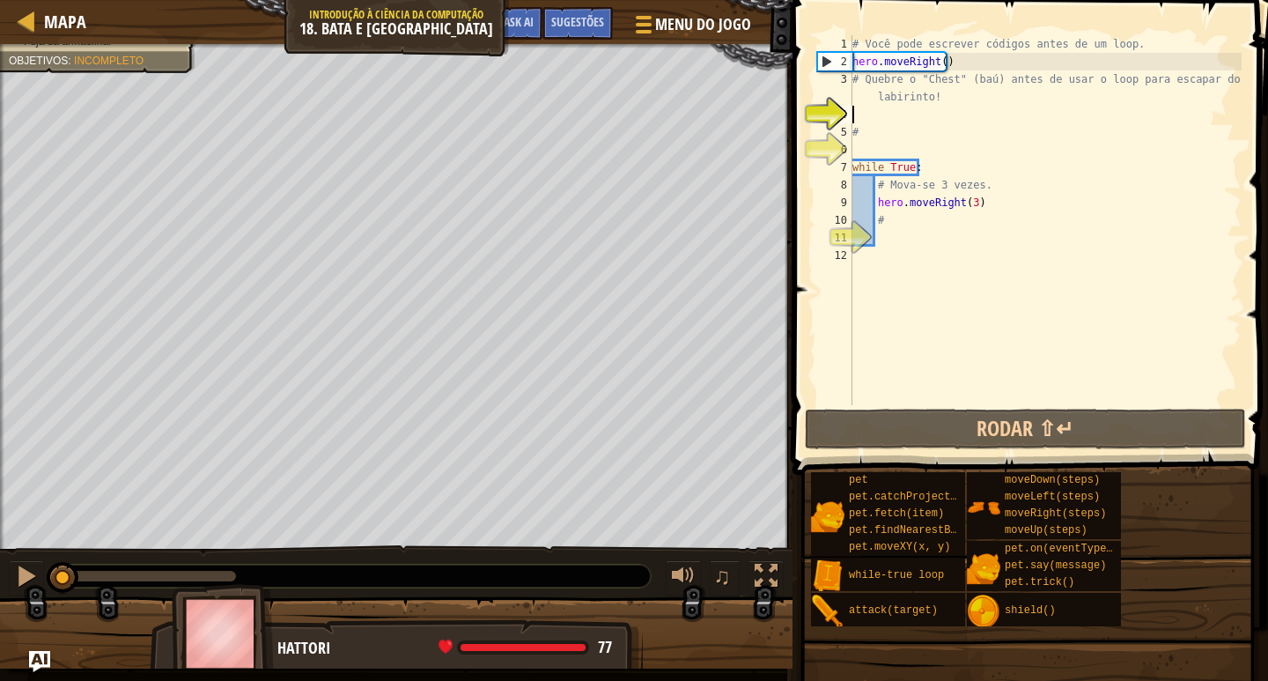
click at [961, 78] on div "# Você pode escrever códigos antes de um loop. hero . moveRight ( ) # Quebre o …" at bounding box center [1045, 237] width 393 height 405
click at [960, 69] on div "# Você pode escrever códigos antes de um loop. hero . moveRight ( ) # Quebre o …" at bounding box center [1045, 237] width 393 height 405
type textarea "hero.moveRight()"
click at [942, 112] on div "# Você pode escrever códigos antes de um loop. hero . moveRight ( ) # Quebre o …" at bounding box center [1045, 237] width 393 height 405
click at [985, 69] on div "# Você pode escrever códigos antes de um loop. hero . moveRight ( ) # Quebre o …" at bounding box center [1045, 237] width 393 height 405
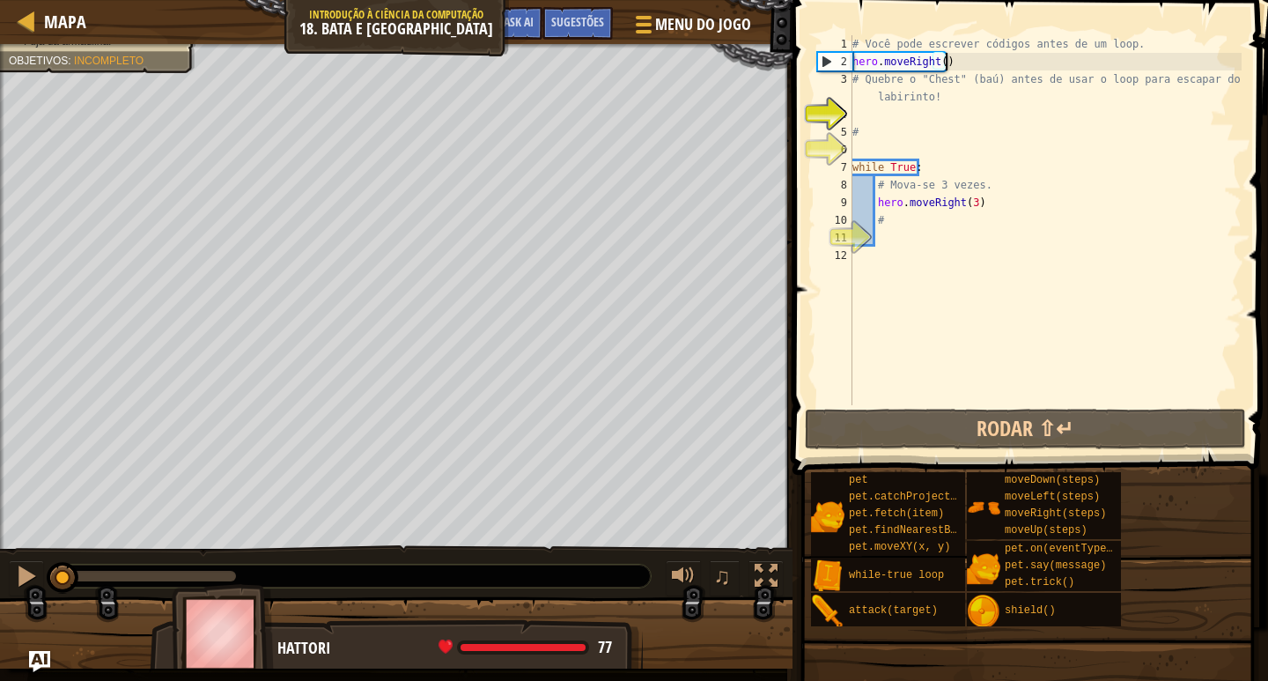
click at [960, 88] on div "# Você pode escrever códigos antes de um loop. hero . moveRight ( ) # Quebre o …" at bounding box center [1045, 237] width 393 height 405
click at [957, 69] on div "# Você pode escrever códigos antes de um loop. hero . moveRight ( ) # Quebre o …" at bounding box center [1045, 237] width 393 height 405
type textarea "hero.moveRight()"
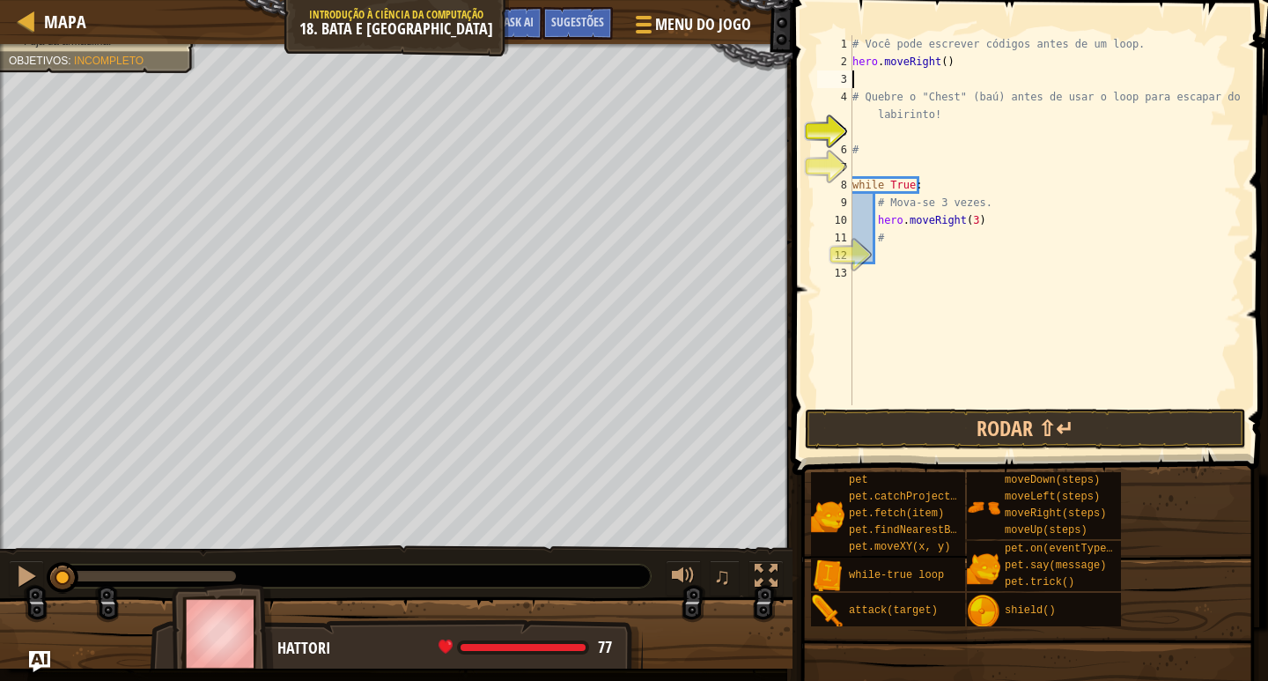
type textarea "u"
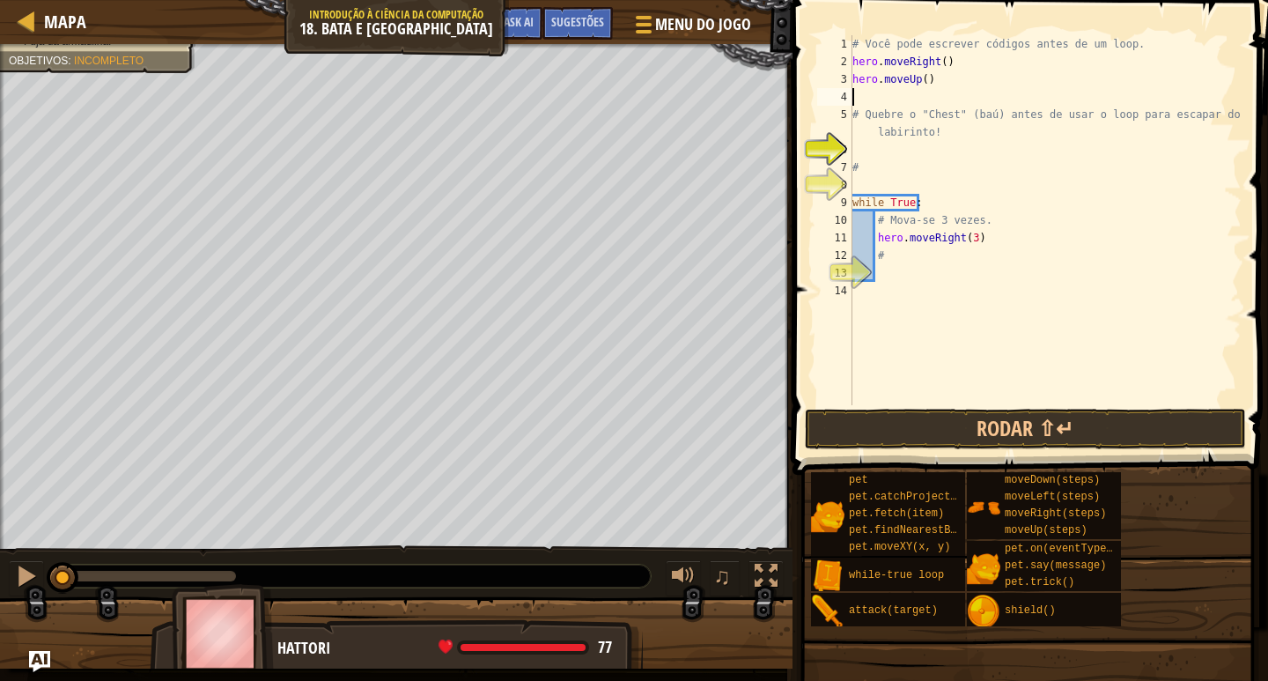
type textarea "# Quebre o "Chest" (baú) antes de usar o loop para escapar do labirinto!"
type textarea "hero.attack("Chest")"
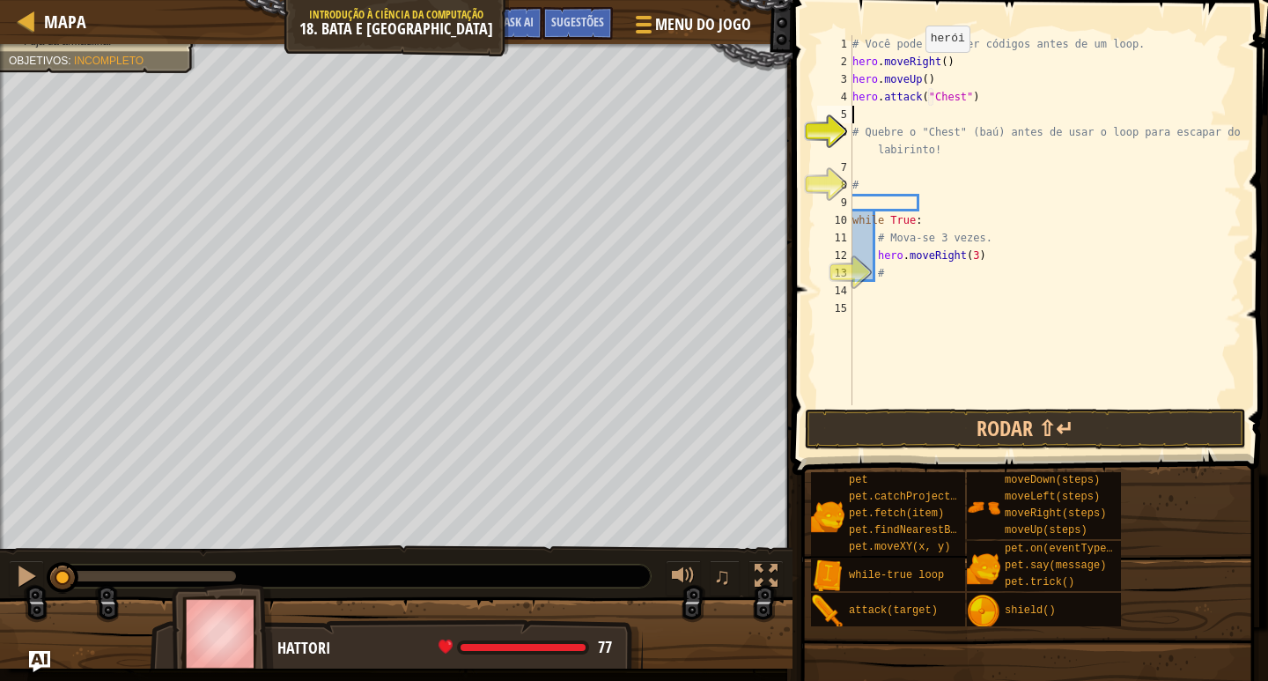
scroll to position [8, 0]
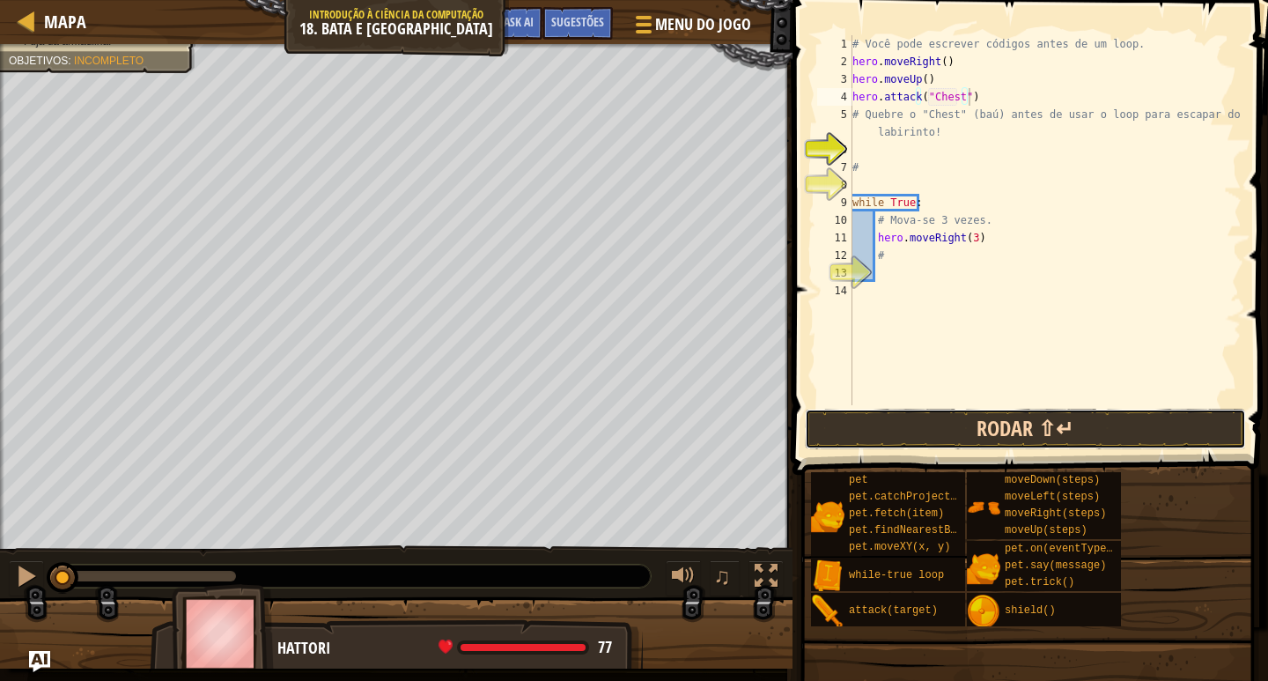
click at [1049, 425] on button "Rodar ⇧↵" at bounding box center [1025, 429] width 441 height 41
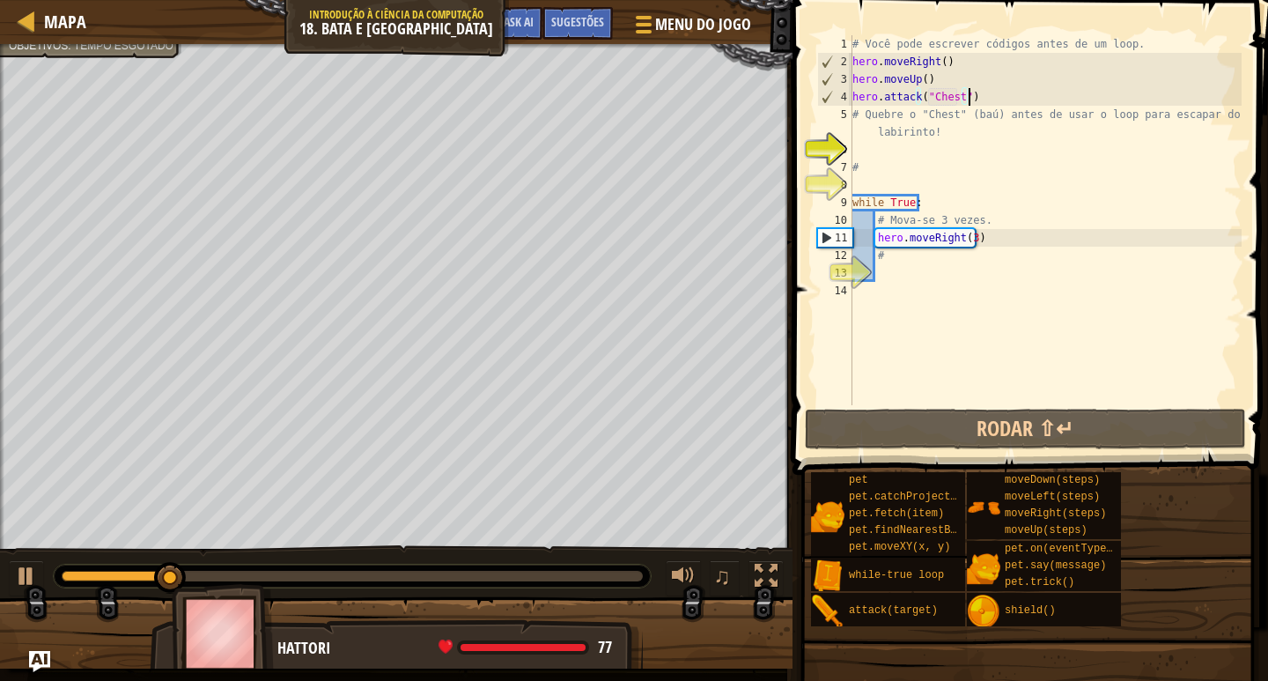
click at [971, 239] on div "# Você pode escrever códigos antes de um loop. hero . moveRight ( ) hero . move…" at bounding box center [1045, 237] width 393 height 405
type textarea "hero.moveRight(3)"
click at [929, 270] on div "# Você pode escrever códigos antes de um loop. hero . moveRight ( ) hero . move…" at bounding box center [1045, 237] width 393 height 405
click at [953, 237] on div "# Você pode escrever códigos antes de um loop. hero . moveRight ( ) hero . move…" at bounding box center [1045, 237] width 393 height 405
click at [955, 237] on div "# Você pode escrever códigos antes de um loop. hero . moveRight ( ) hero . move…" at bounding box center [1045, 237] width 393 height 405
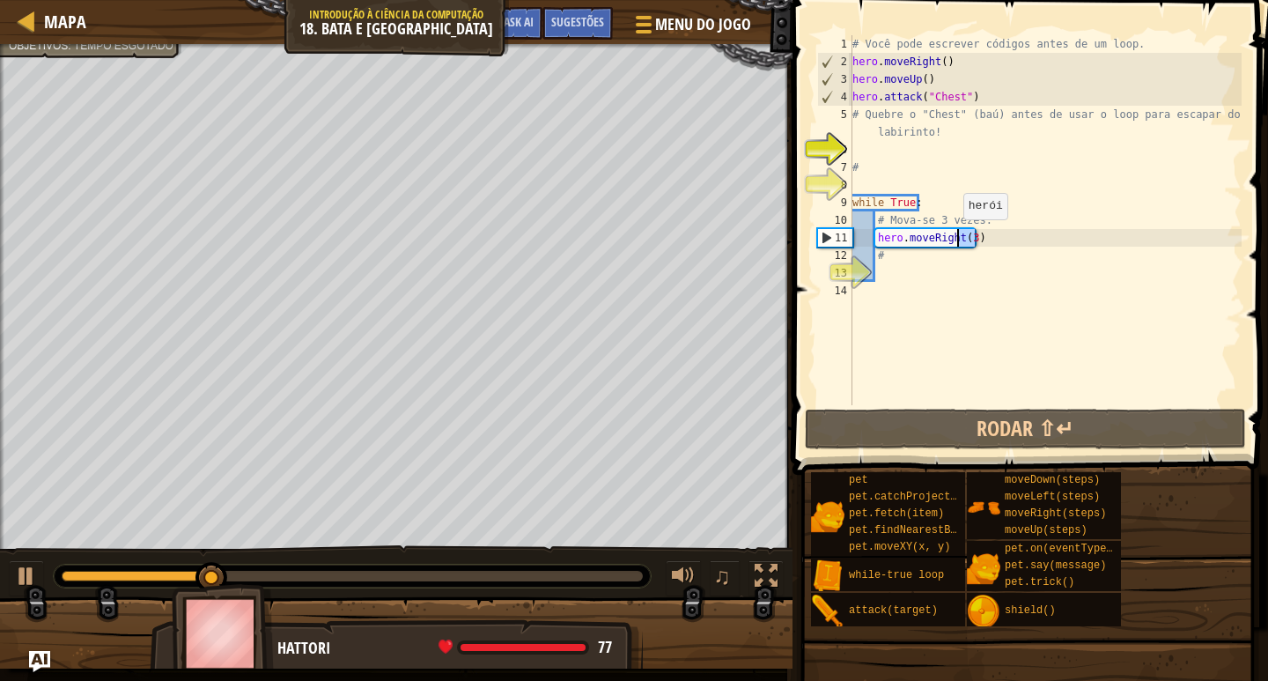
click at [955, 237] on div "# Você pode escrever códigos antes de um loop. hero . moveRight ( ) hero . move…" at bounding box center [1045, 237] width 393 height 405
type textarea "hero.moveRight(3) #"
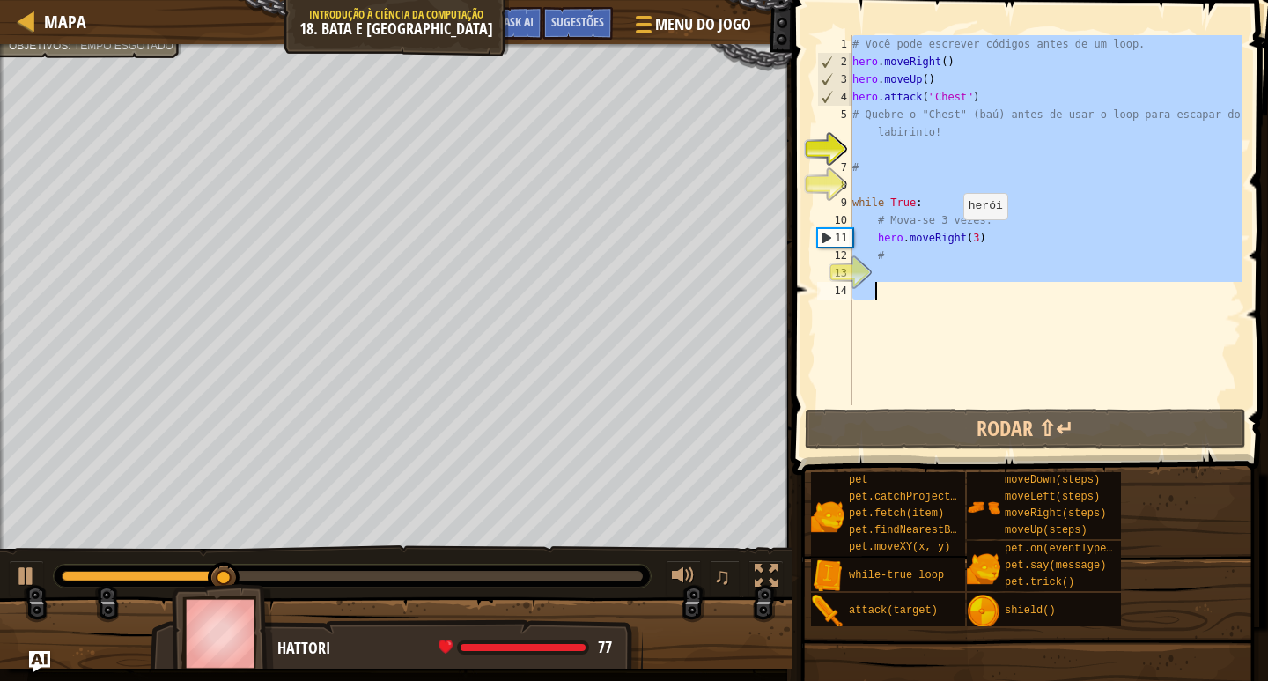
click at [955, 237] on div "# Você pode escrever códigos antes de um loop. hero . moveRight ( ) hero . move…" at bounding box center [1045, 237] width 393 height 405
click at [950, 238] on div "# Você pode escrever códigos antes de um loop. hero . moveRight ( ) hero . move…" at bounding box center [1045, 220] width 393 height 370
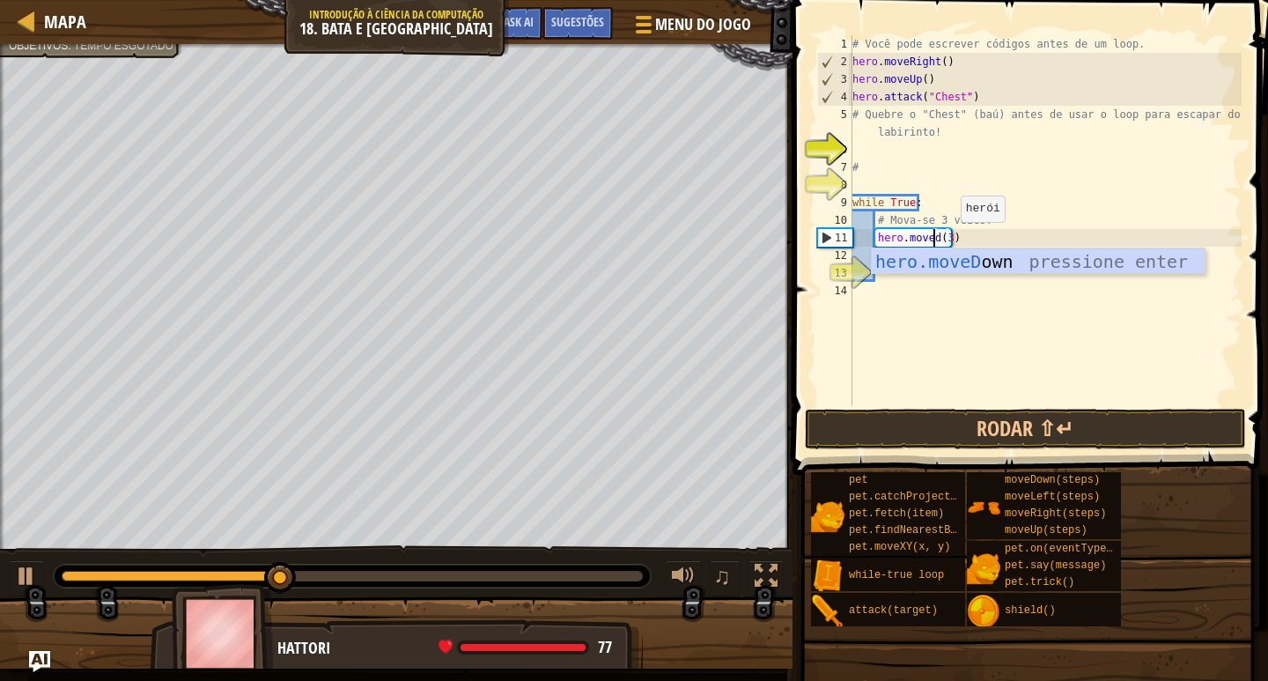
scroll to position [8, 7]
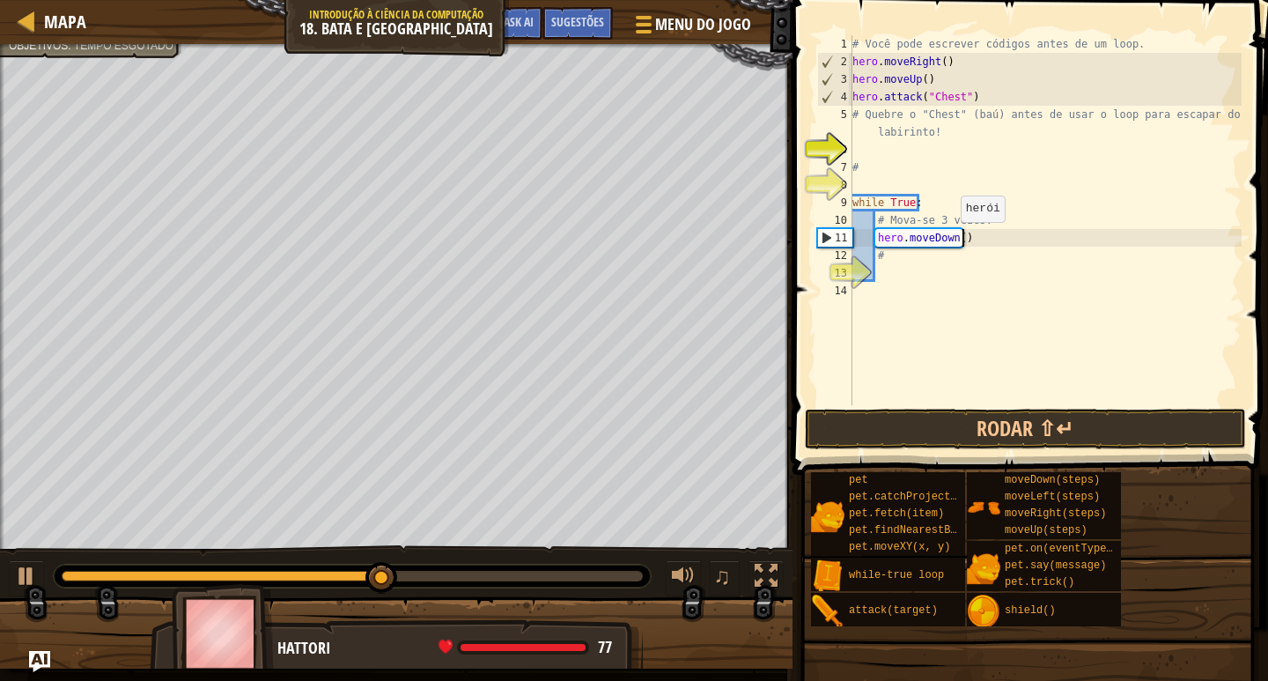
type textarea "hero.moveDown()"
type textarea "h"
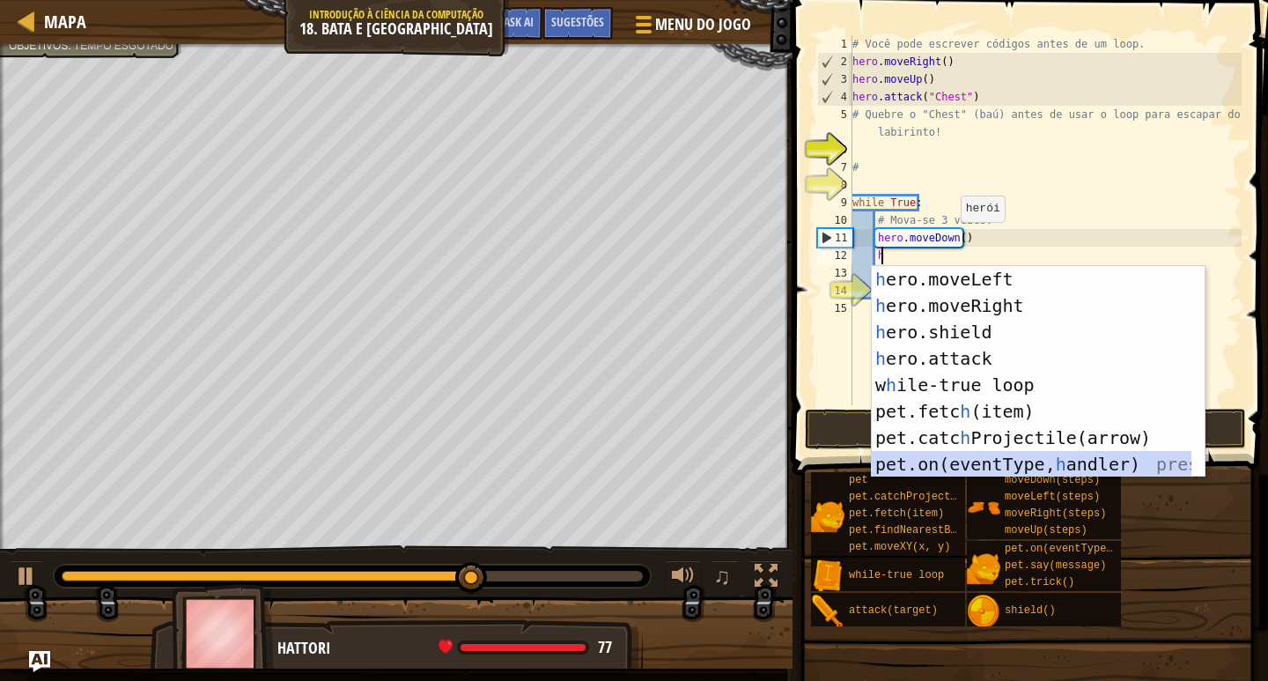
scroll to position [0, 0]
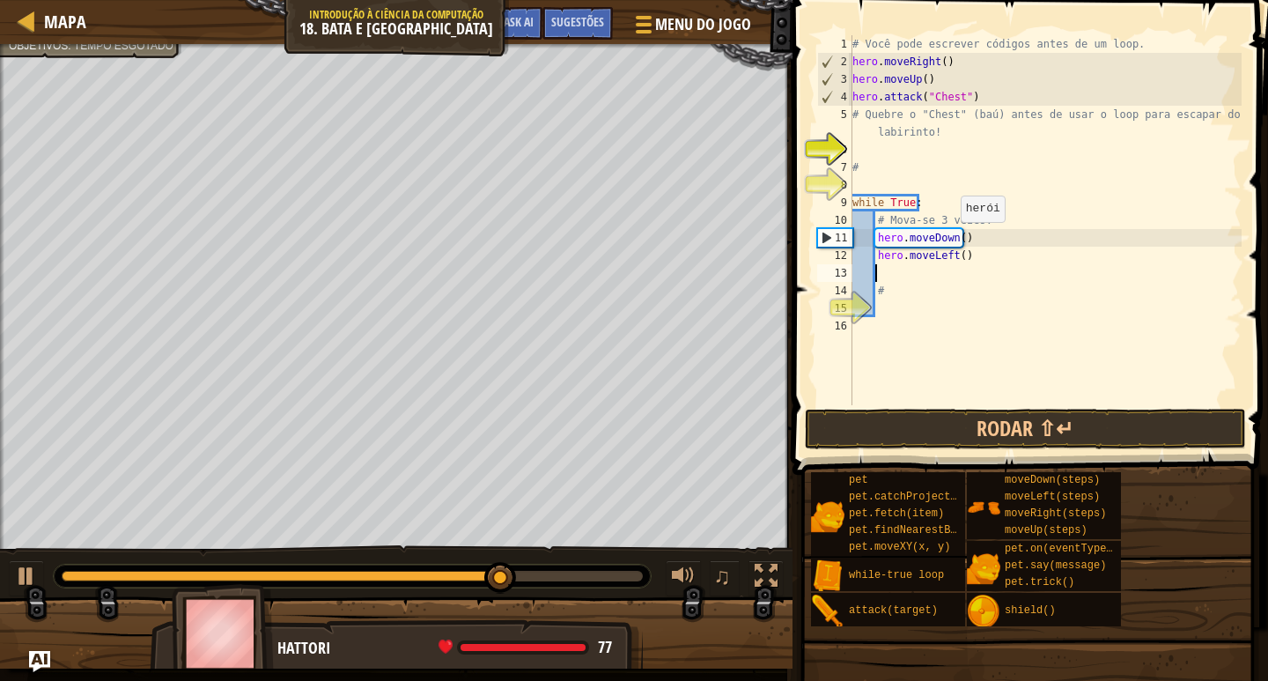
type textarea "#"
type textarea "hero.moveLeft()"
type textarea "h"
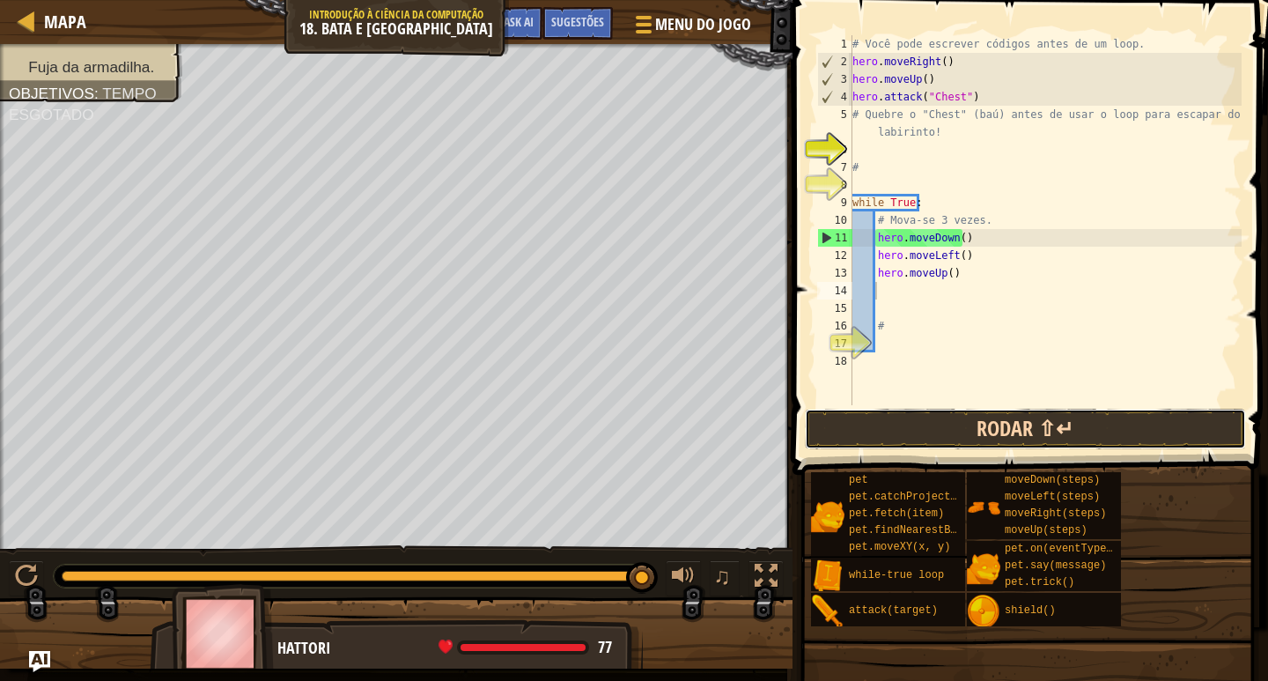
click at [964, 428] on button "Rodar ⇧↵" at bounding box center [1025, 429] width 441 height 41
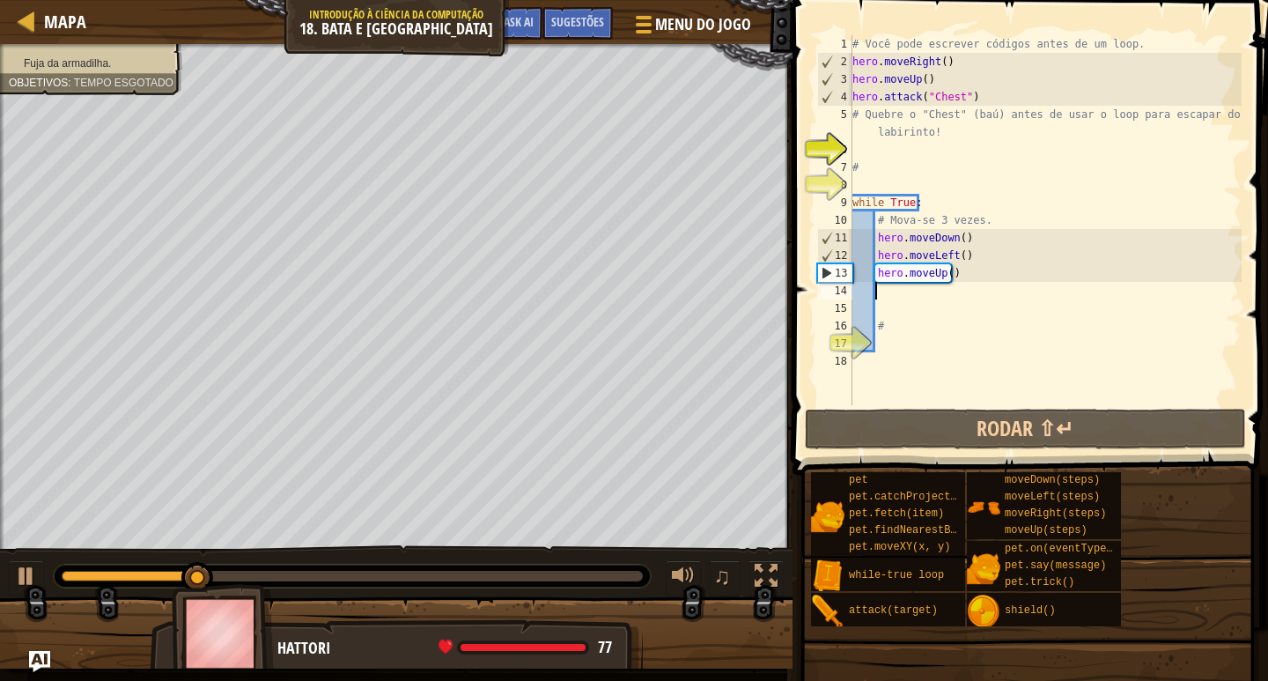
click at [85, 67] on div "Fuja da armadilha. Objetivos : Tempo esgotado" at bounding box center [91, 63] width 165 height 15
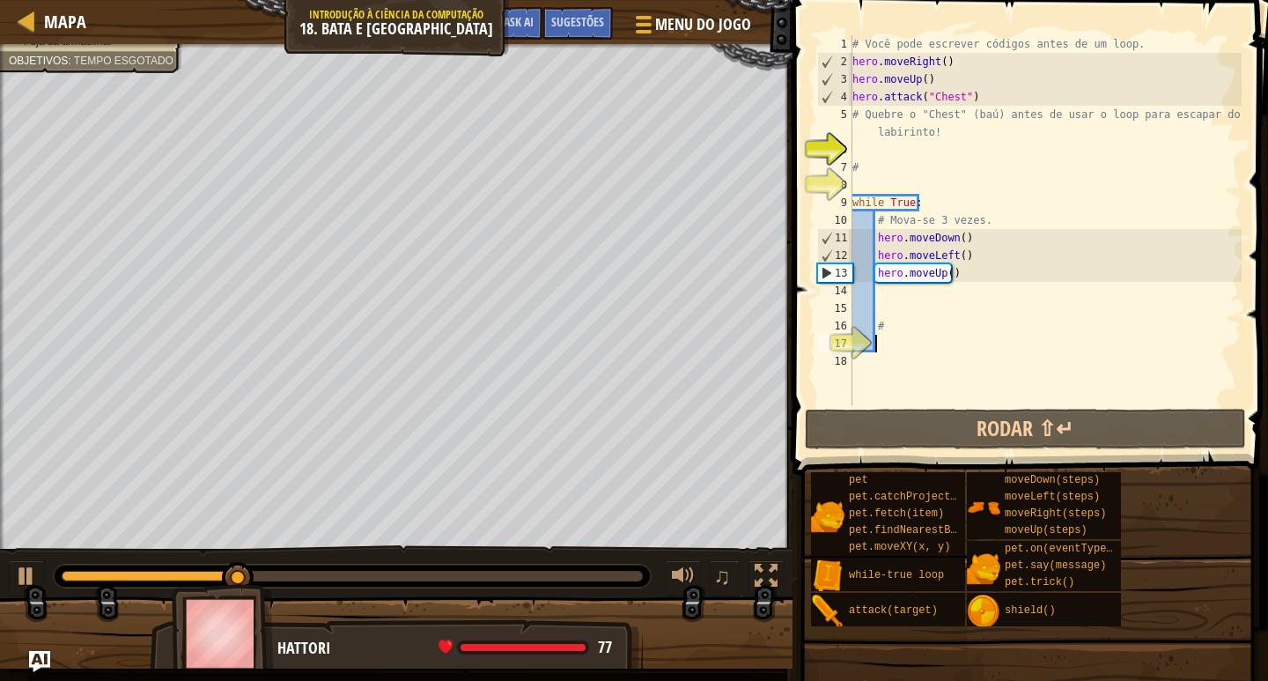
drag, startPoint x: 911, startPoint y: 344, endPoint x: 889, endPoint y: 376, distance: 38.6
click at [908, 349] on div "# Você pode escrever códigos antes de um loop. hero . moveRight ( ) hero . move…" at bounding box center [1045, 237] width 393 height 405
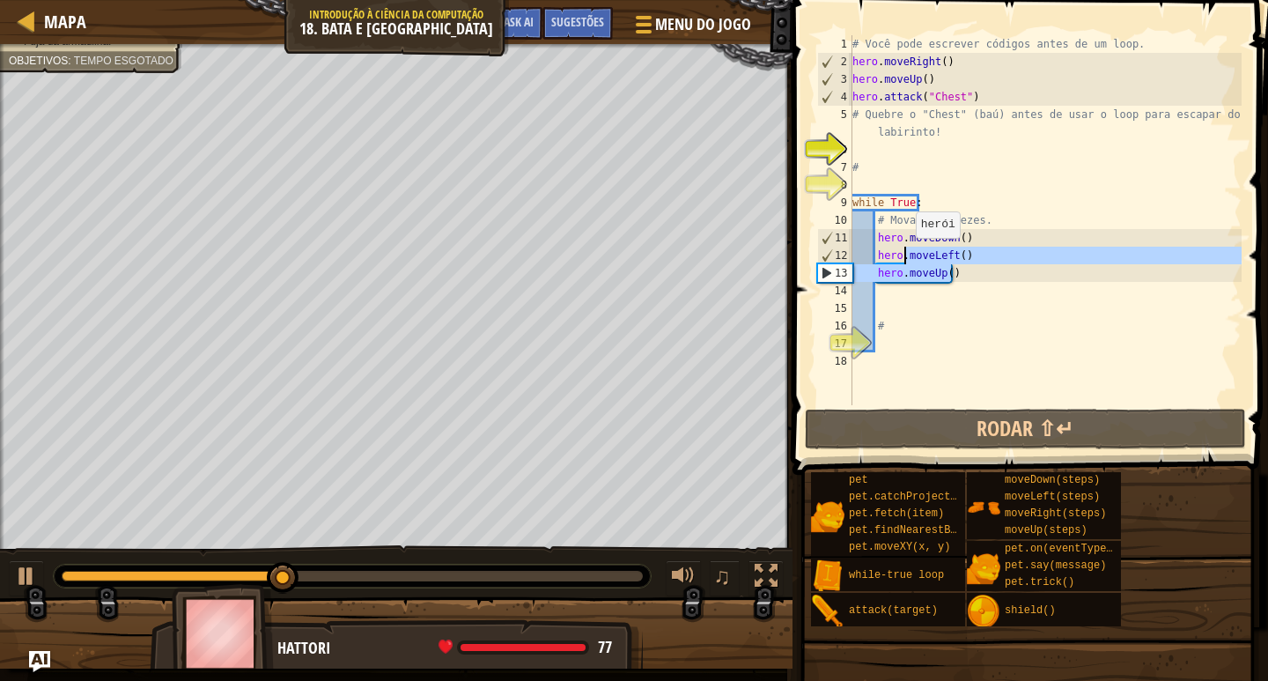
drag, startPoint x: 949, startPoint y: 274, endPoint x: 907, endPoint y: 255, distance: 46.1
click at [907, 255] on div "# Você pode escrever códigos antes de um loop. hero . moveRight ( ) hero . move…" at bounding box center [1045, 237] width 393 height 405
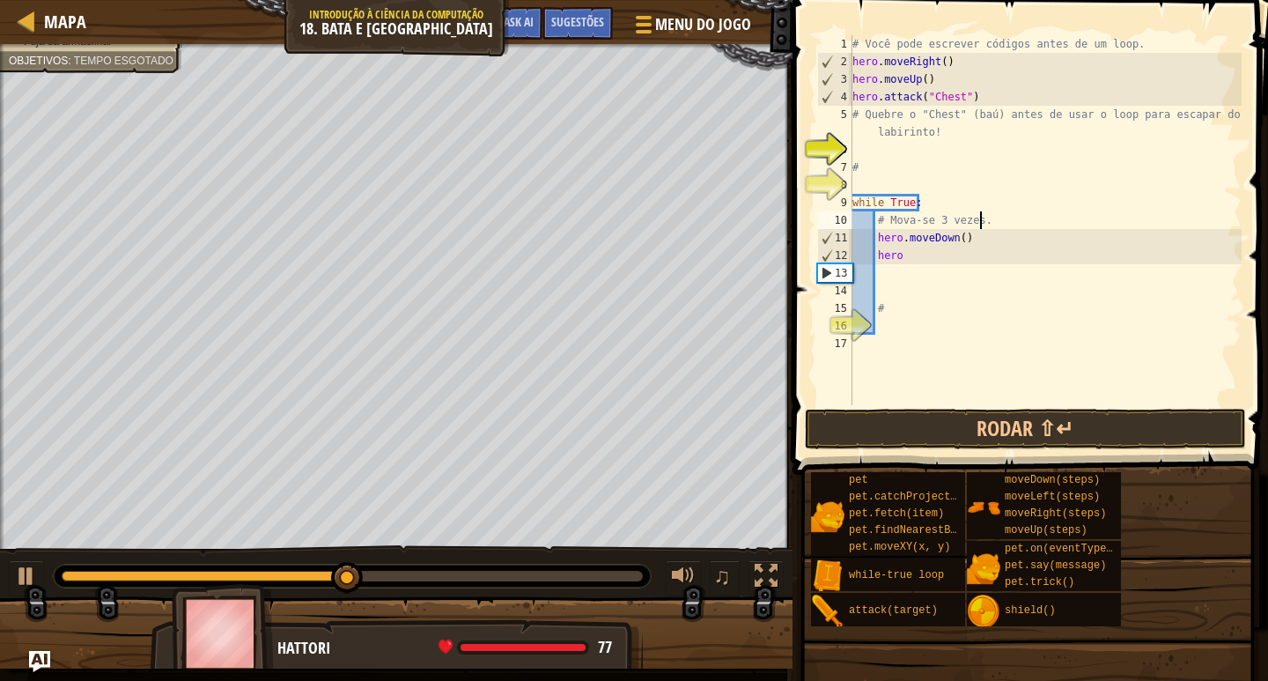
click at [979, 220] on div "# Você pode escrever códigos antes de um loop. hero . moveRight ( ) hero . move…" at bounding box center [1045, 237] width 393 height 405
click at [978, 240] on div "# Você pode escrever códigos antes de um loop. hero . moveRight ( ) hero . move…" at bounding box center [1045, 237] width 393 height 405
drag, startPoint x: 978, startPoint y: 240, endPoint x: 827, endPoint y: 247, distance: 151.6
click at [828, 247] on div "hero.moveDown() 1 2 3 4 5 6 7 8 9 10 11 12 13 14 15 16 17 # Você pode escrever …" at bounding box center [1028, 220] width 428 height 370
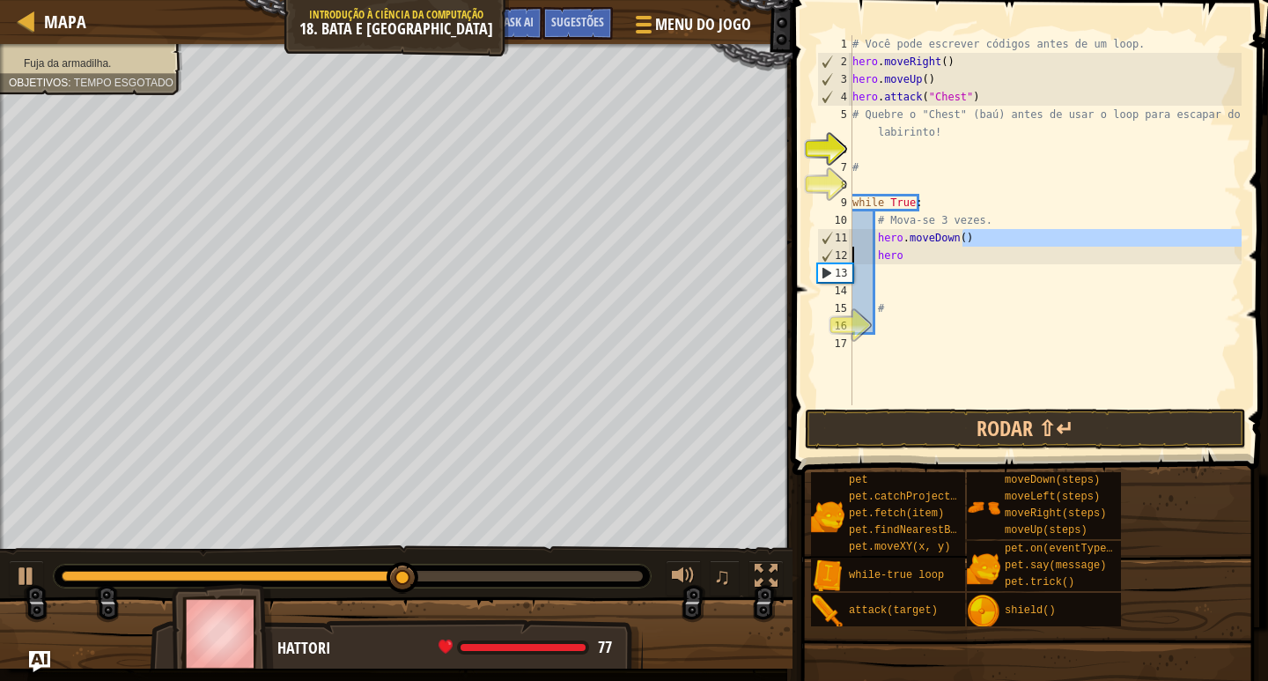
click at [36, 58] on span "Fuja da armadilha." at bounding box center [67, 63] width 87 height 12
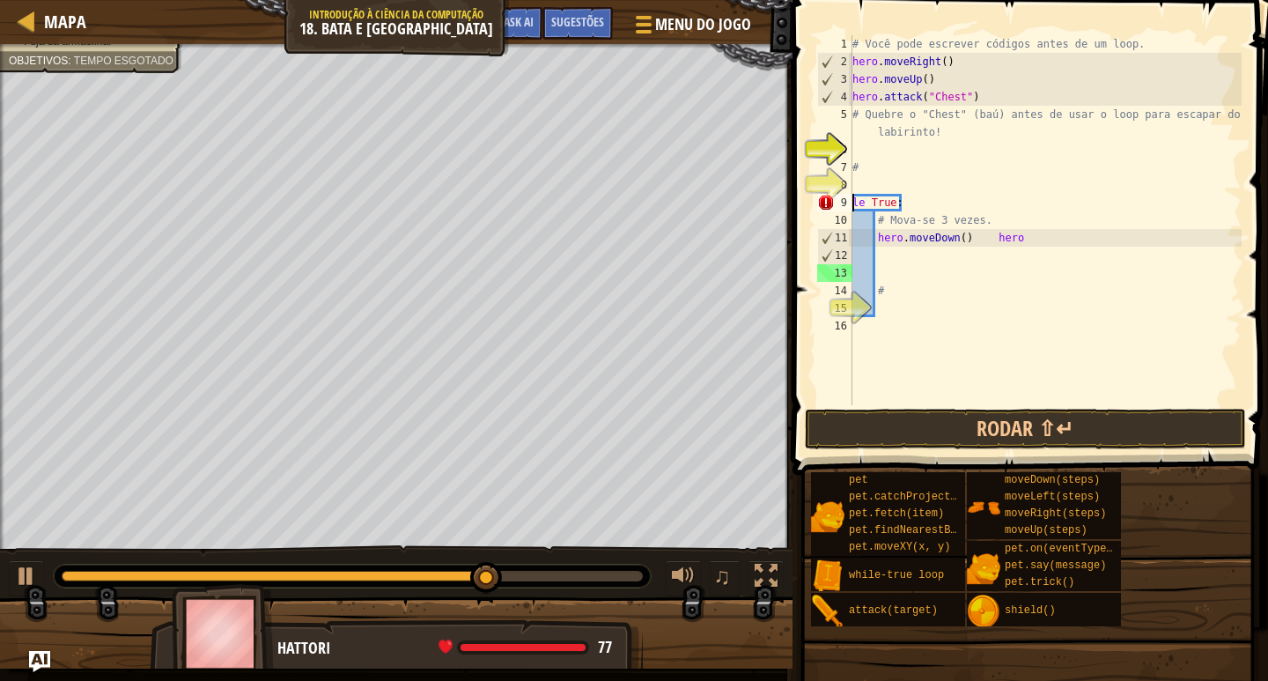
drag, startPoint x: 1091, startPoint y: 238, endPoint x: 1045, endPoint y: 206, distance: 55.7
click at [1074, 235] on div "# Você pode escrever códigos antes de um loop. hero . moveRight ( ) hero . move…" at bounding box center [1045, 237] width 393 height 405
click at [1045, 206] on div "# Você pode escrever códigos antes de um loop. hero . moveRight ( ) hero . move…" at bounding box center [1045, 237] width 393 height 405
drag, startPoint x: 1035, startPoint y: 233, endPoint x: 833, endPoint y: 170, distance: 211.4
click at [831, 173] on div "le True: 1 2 3 4 5 6 7 8 9 10 11 12 13 14 15 16 # Você pode escrever códigos an…" at bounding box center [1028, 220] width 428 height 370
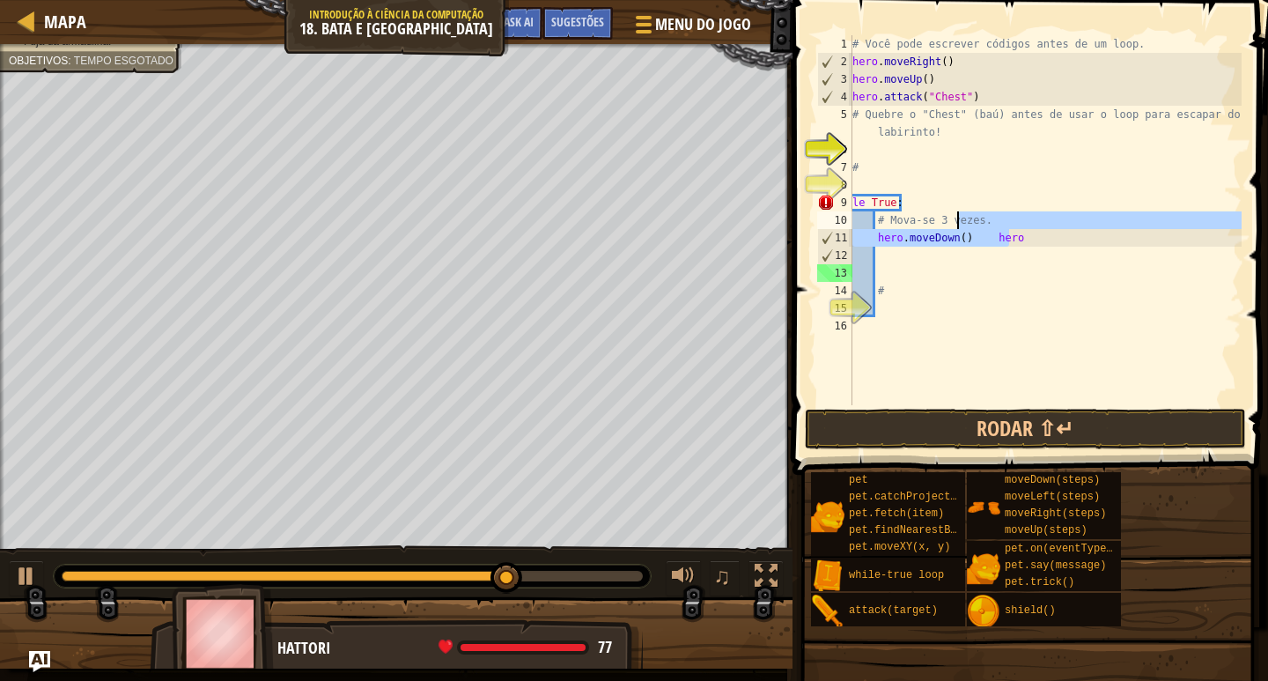
type textarea "#"
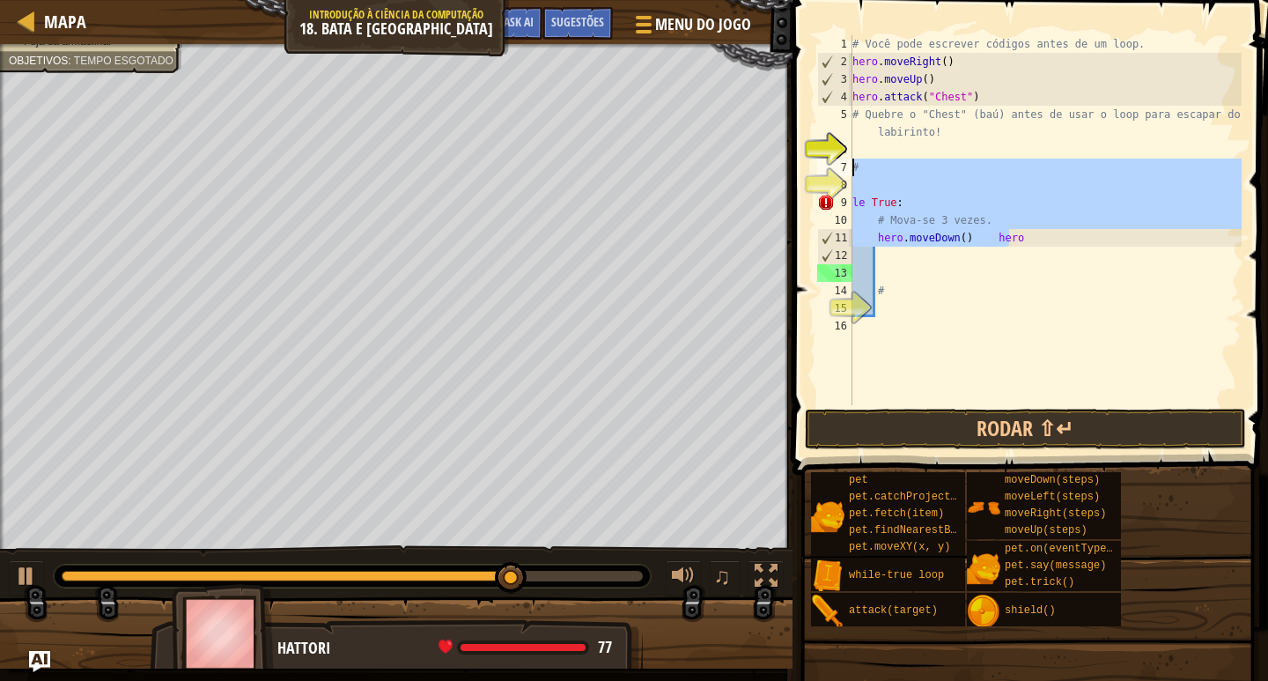
scroll to position [8, 0]
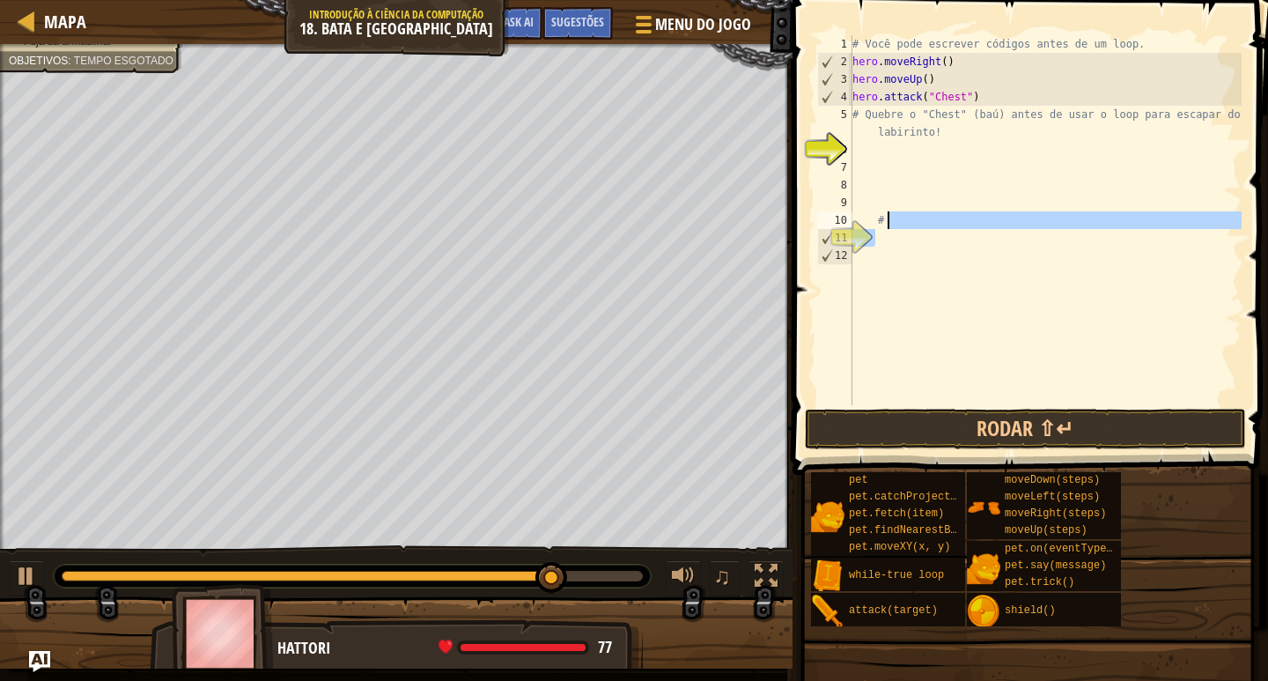
drag, startPoint x: 901, startPoint y: 229, endPoint x: 860, endPoint y: 209, distance: 45.3
click at [860, 209] on div "# Você pode escrever códigos antes de um loop. hero . moveRight ( ) hero . move…" at bounding box center [1045, 237] width 393 height 405
type textarea "#"
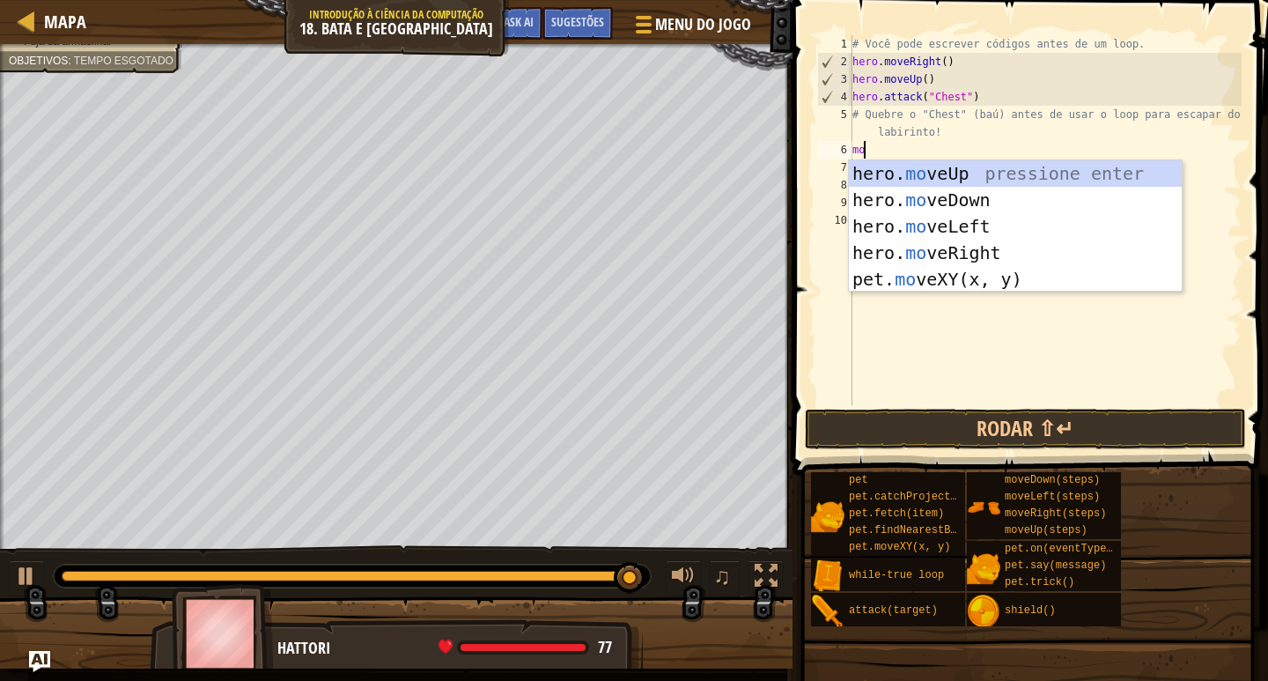
type textarea "move"
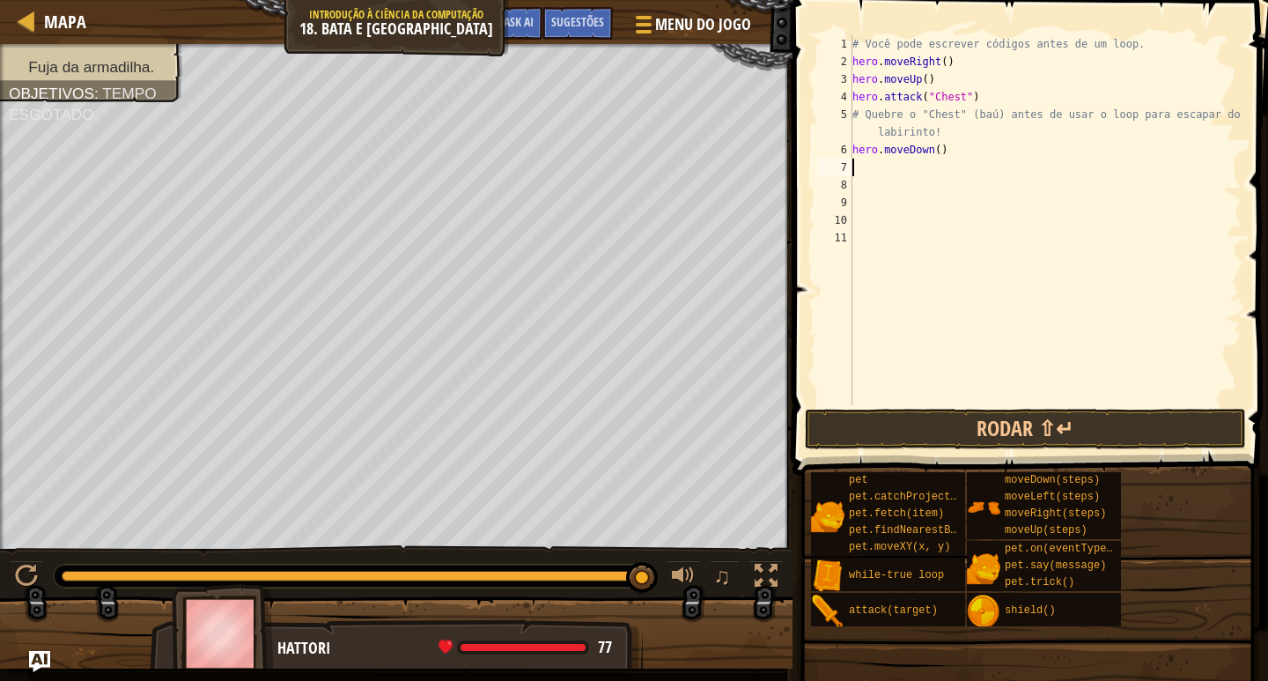
type textarea "h"
type textarea "hero.moveLeft(4)"
click at [970, 418] on button "Rodar ⇧↵" at bounding box center [1025, 429] width 441 height 41
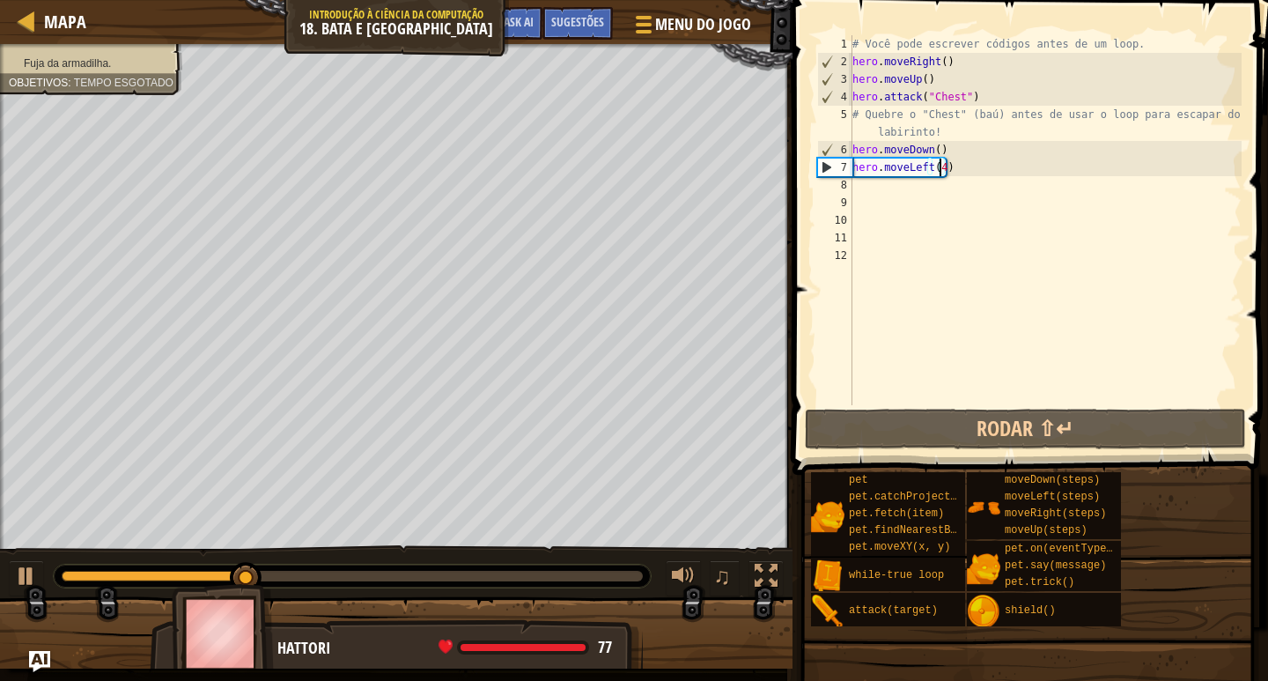
click at [100, 64] on span "Fuja da armadilha." at bounding box center [67, 63] width 87 height 12
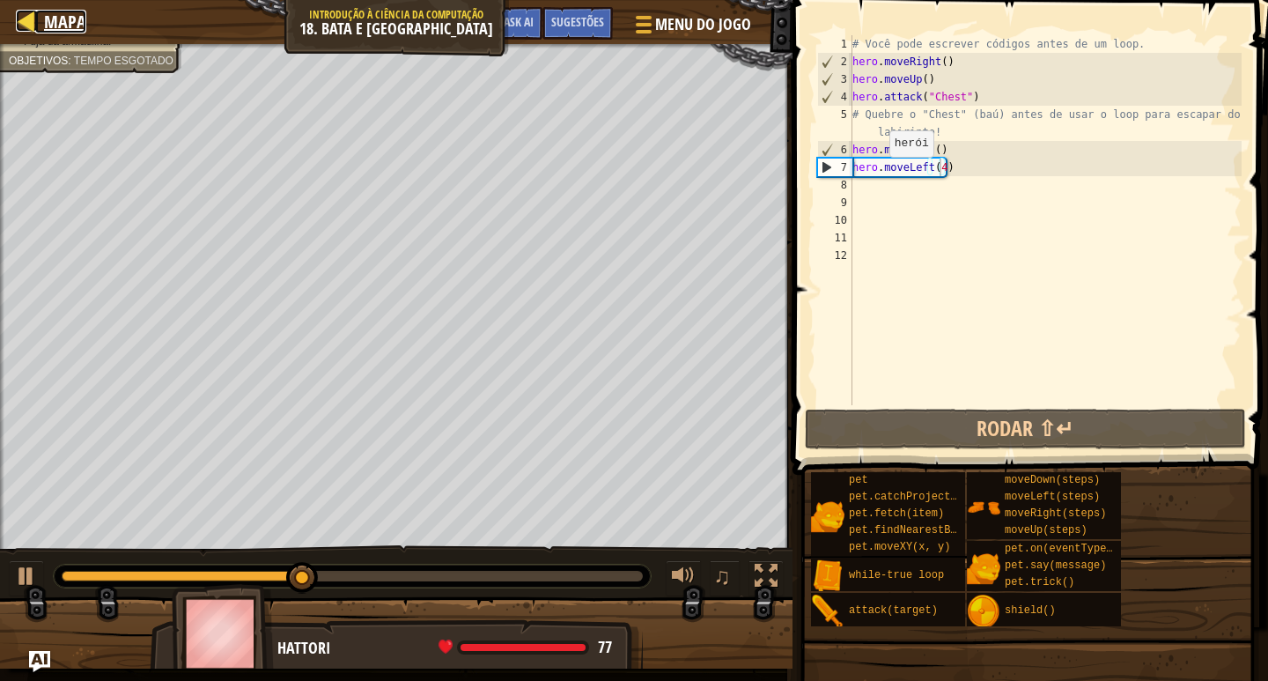
click at [34, 18] on div at bounding box center [27, 21] width 22 height 22
select select "pt-BR"
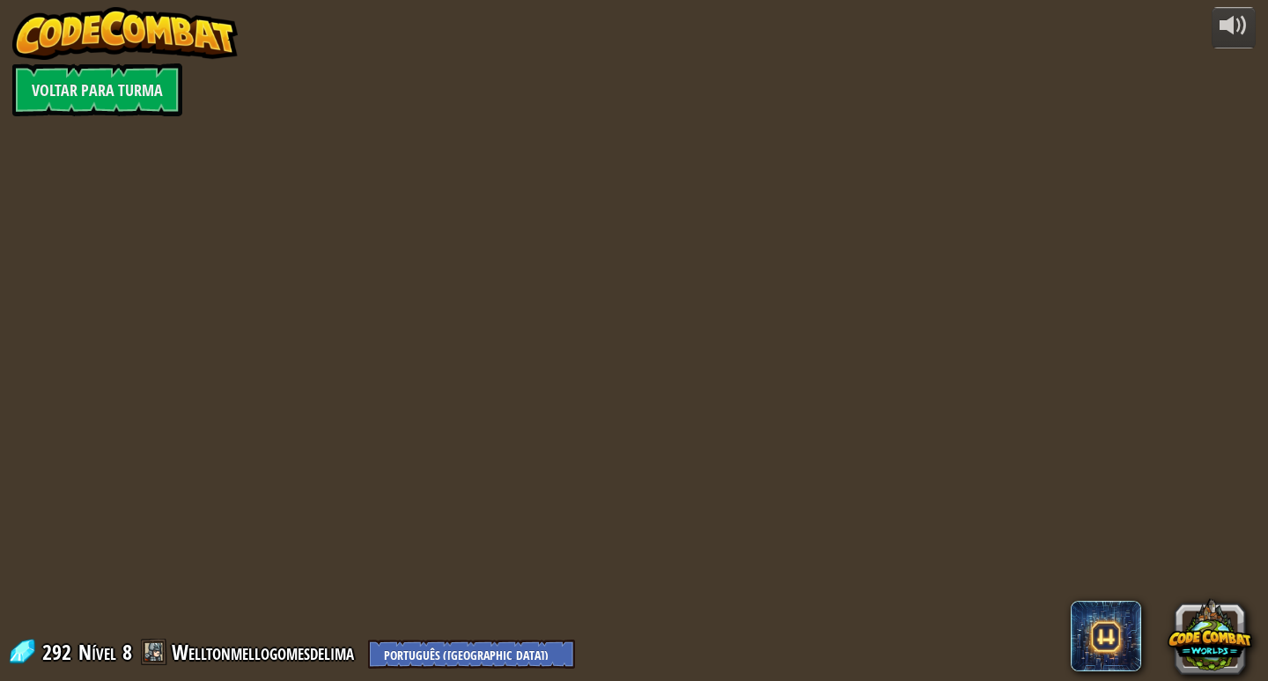
select select "pt-BR"
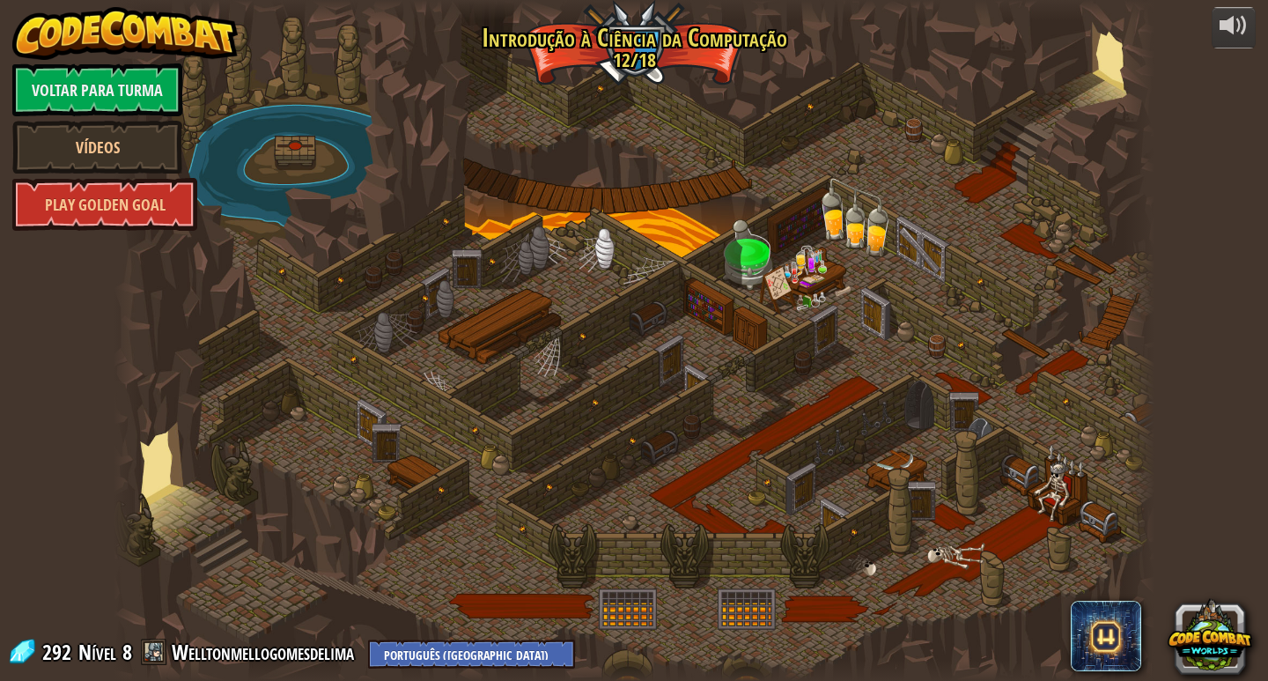
select select "pt-BR"
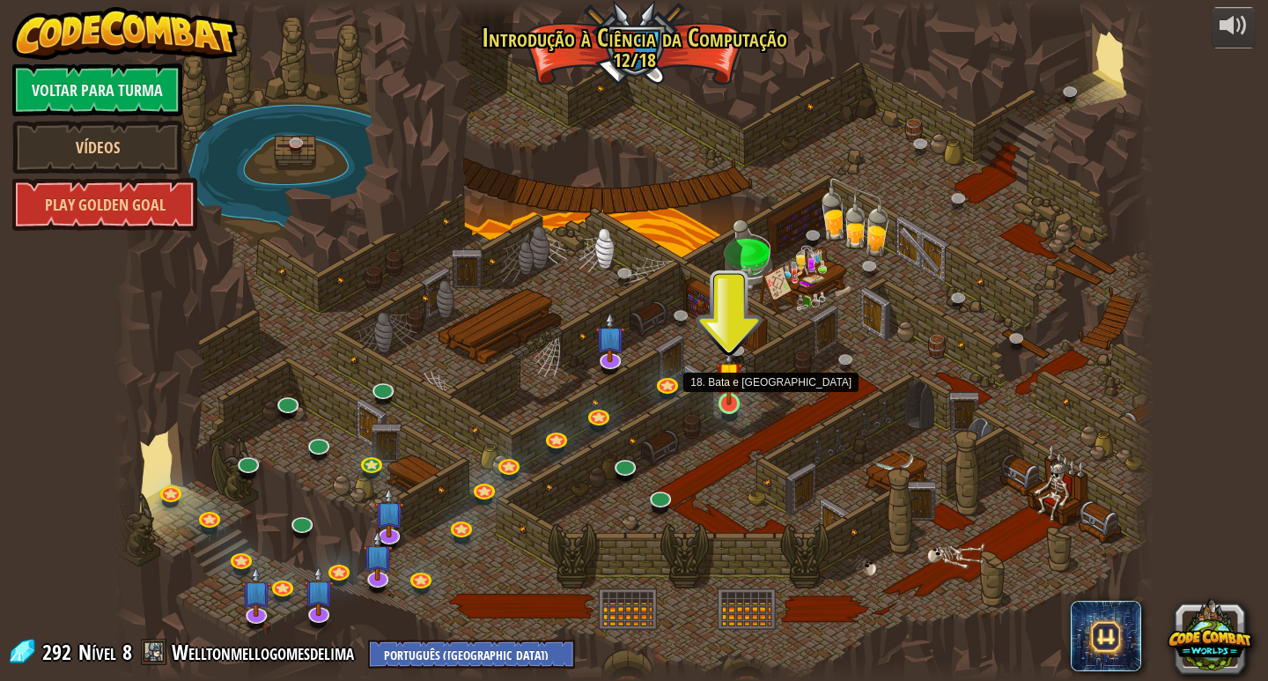
click at [727, 402] on img at bounding box center [729, 374] width 26 height 61
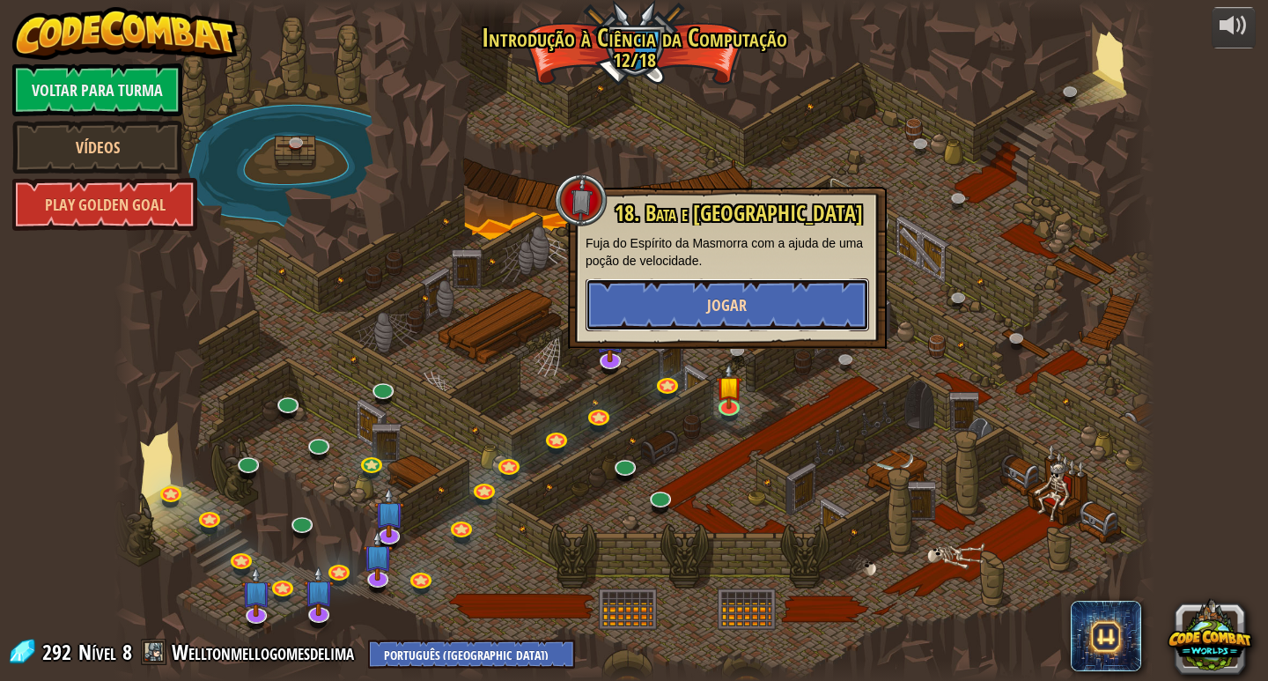
click at [810, 309] on button "Jogar" at bounding box center [728, 304] width 284 height 53
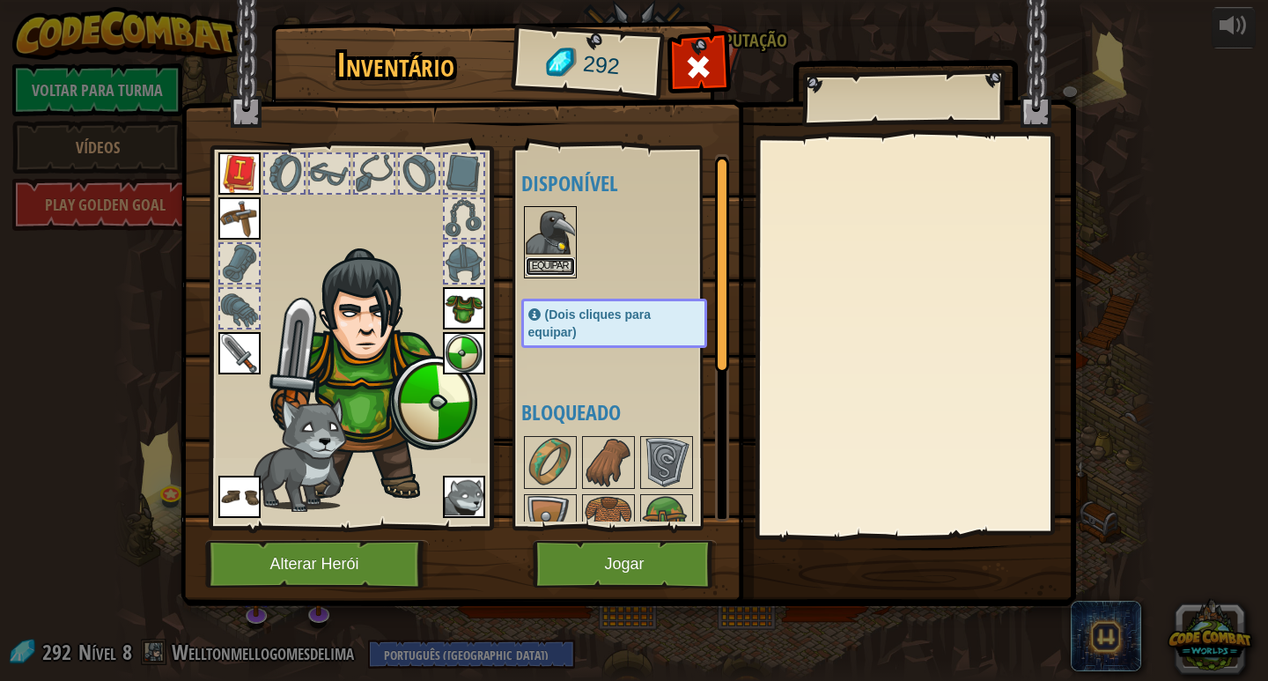
click at [565, 265] on button "Equipar" at bounding box center [550, 266] width 49 height 18
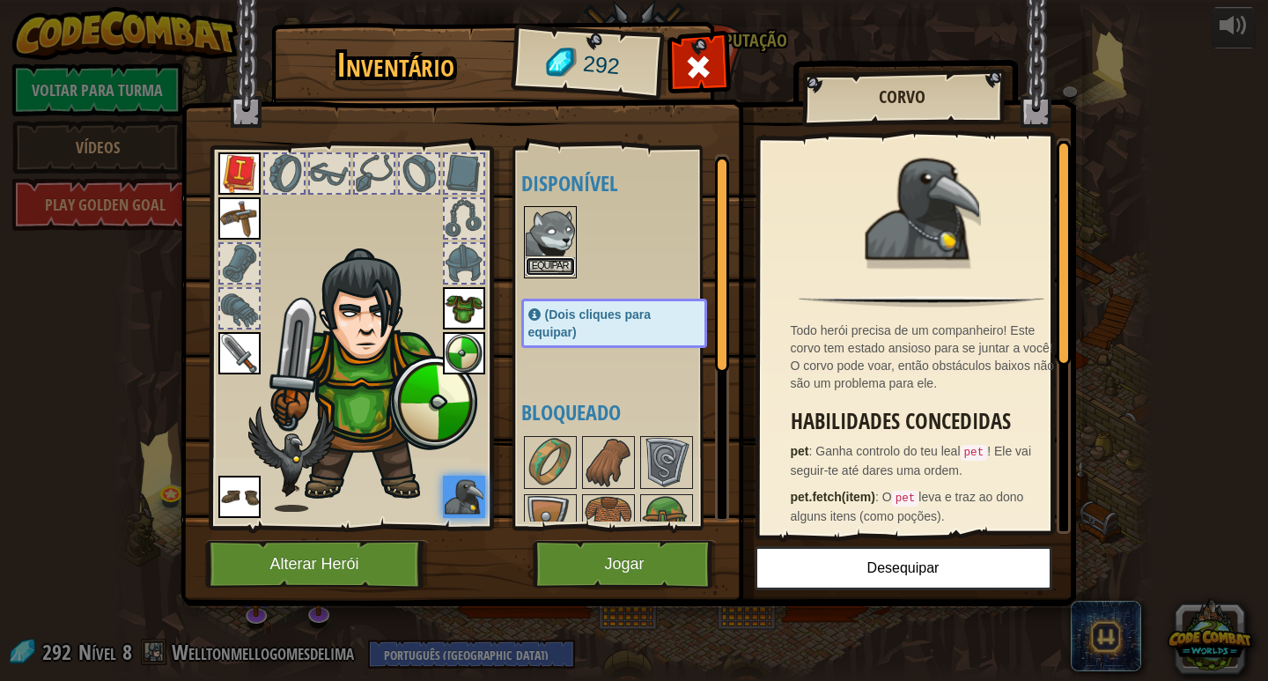
click at [547, 272] on button "Equipar" at bounding box center [550, 266] width 49 height 18
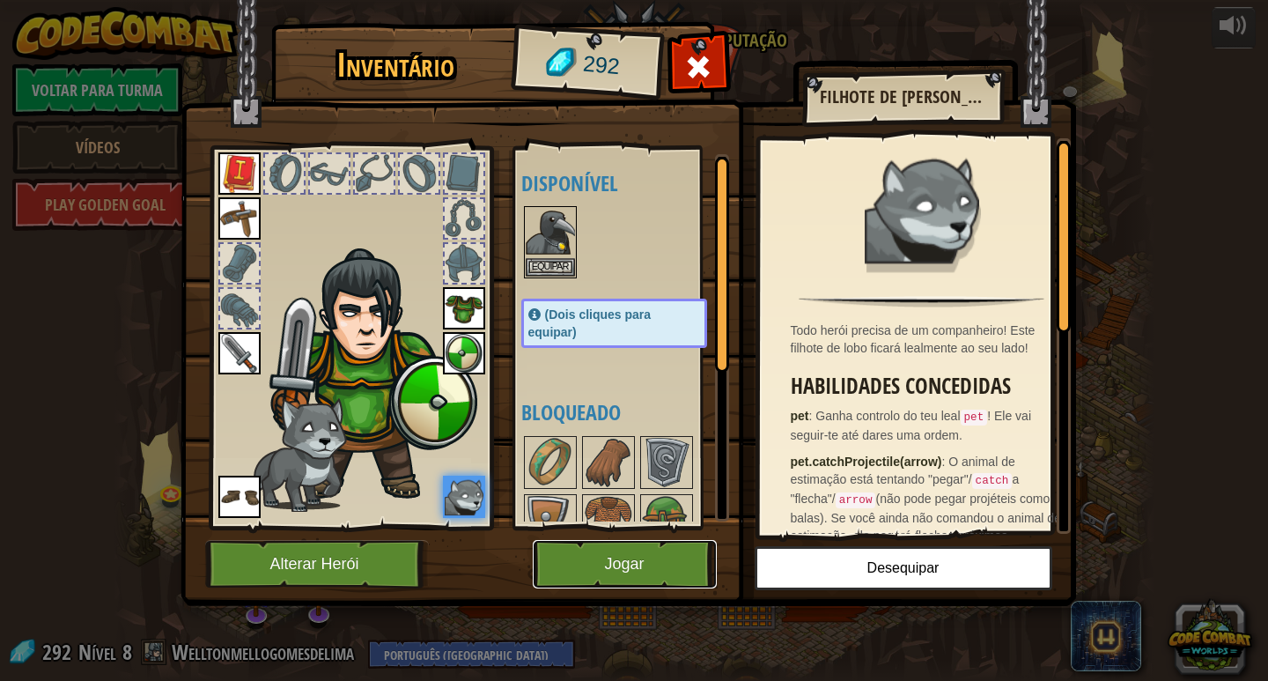
click at [572, 572] on button "Jogar" at bounding box center [625, 564] width 184 height 48
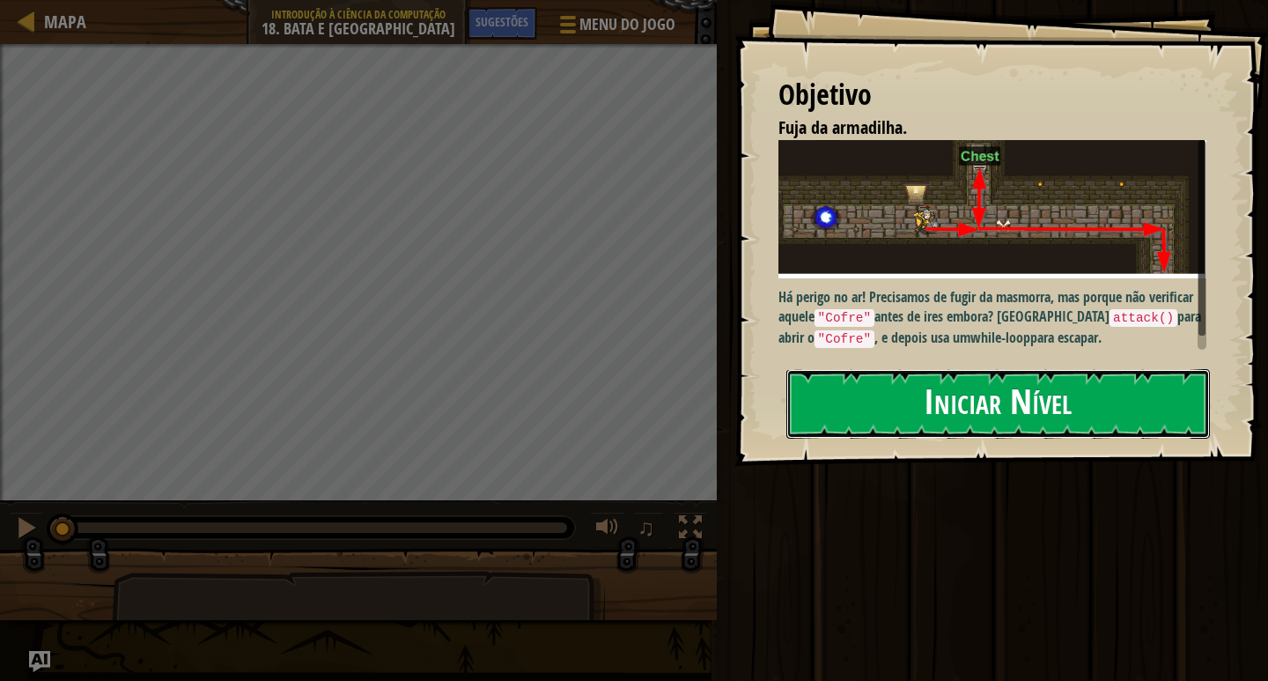
click at [1113, 382] on button "Iniciar Nível" at bounding box center [998, 404] width 424 height 70
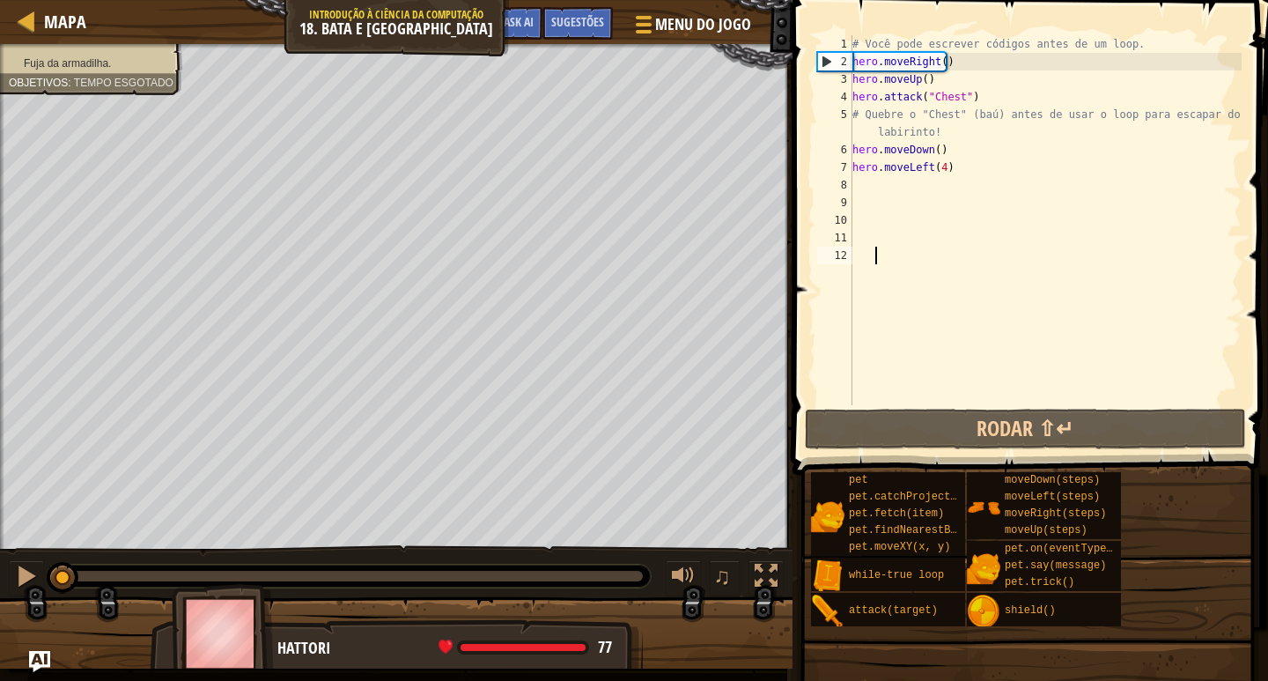
click at [375, 557] on div "Fuja da armadilha. Objetivos : Tempo esgotado ♫ Hattori 77 x: 39 y: 110 x: 50 y…" at bounding box center [634, 356] width 1268 height 624
click at [784, 448] on div "Mapa Introdução à Ciência da Computação 18. Bata e Corra Menu do Jogo Pronto Su…" at bounding box center [634, 340] width 1268 height 681
click at [974, 130] on div "# Você pode escrever códigos antes de um loop. hero . moveRight ( ) hero . move…" at bounding box center [1045, 237] width 393 height 405
click at [974, 156] on div "# Você pode escrever códigos antes de um loop. hero . moveRight ( ) hero . move…" at bounding box center [1045, 237] width 393 height 405
drag, startPoint x: 942, startPoint y: 162, endPoint x: 848, endPoint y: 152, distance: 94.7
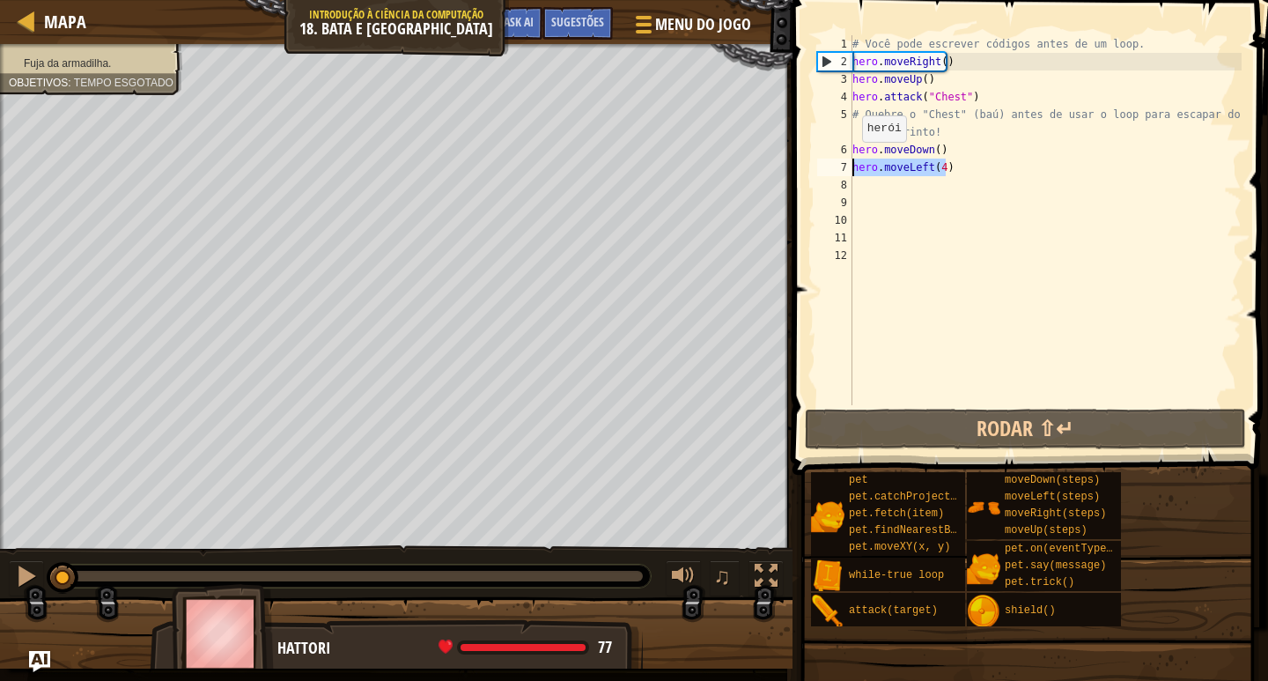
click at [848, 152] on div "hero.moveDown() 1 2 3 4 5 6 7 8 9 10 11 12 # Você pode escrever códigos antes d…" at bounding box center [1028, 220] width 428 height 370
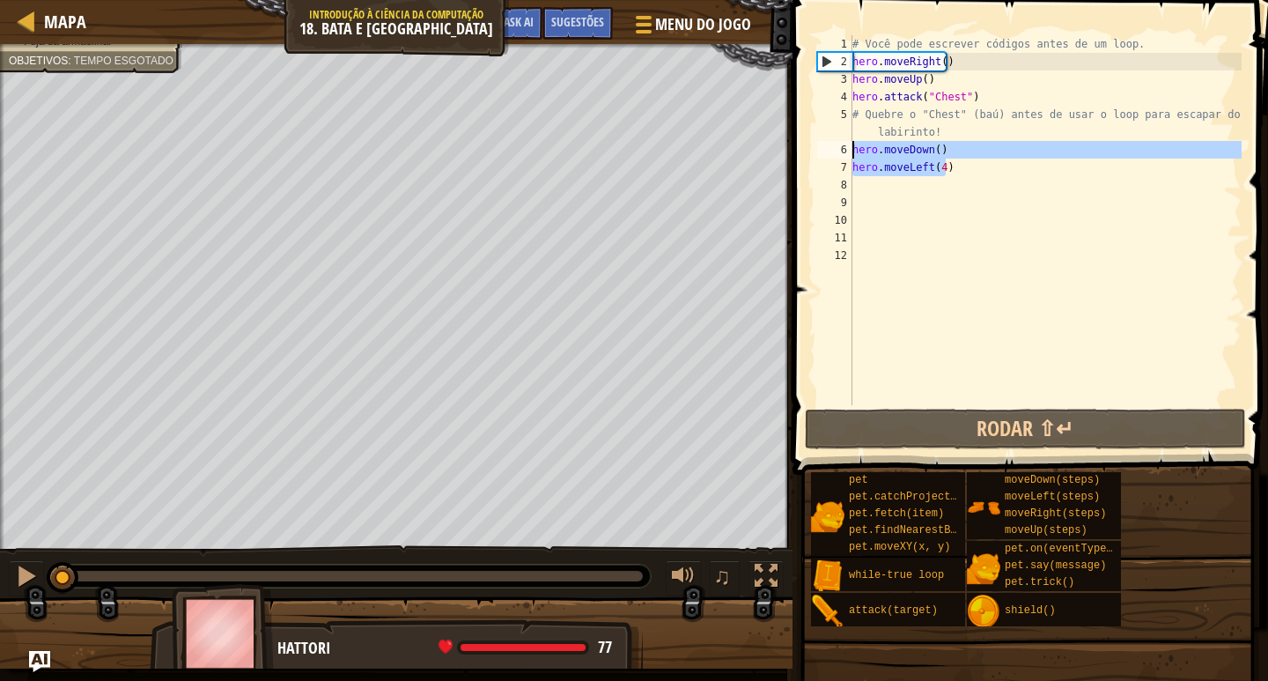
click at [1060, 153] on div "# Você pode escrever códigos antes de um loop. hero . moveRight ( ) hero . move…" at bounding box center [1045, 220] width 393 height 370
drag, startPoint x: 949, startPoint y: 168, endPoint x: 856, endPoint y: 125, distance: 102.8
click at [856, 125] on div "# Você pode escrever códigos antes de um loop. hero . moveRight ( ) hero . move…" at bounding box center [1045, 237] width 393 height 405
click at [650, 46] on button "Menu do Jogo" at bounding box center [691, 27] width 147 height 43
type textarea "# Quebre o "Chest" (baú) antes de usar o loop para escapar do labirinto!"
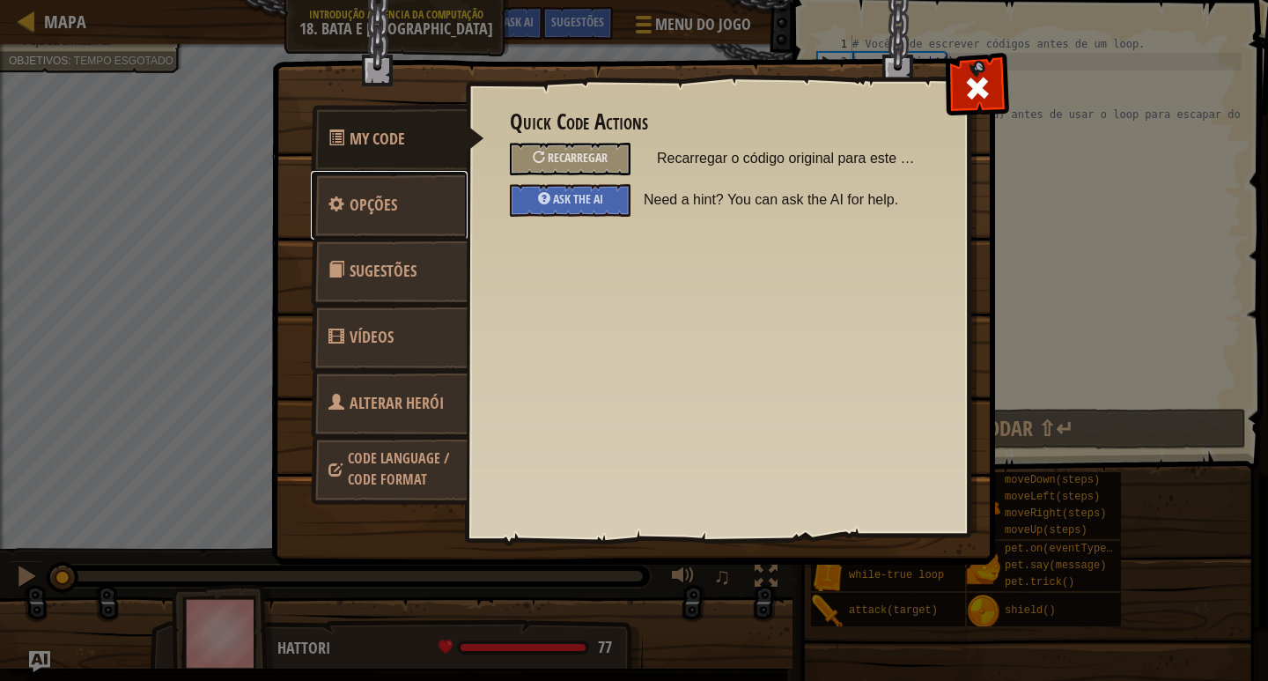
click at [390, 219] on link "Opções" at bounding box center [389, 205] width 157 height 69
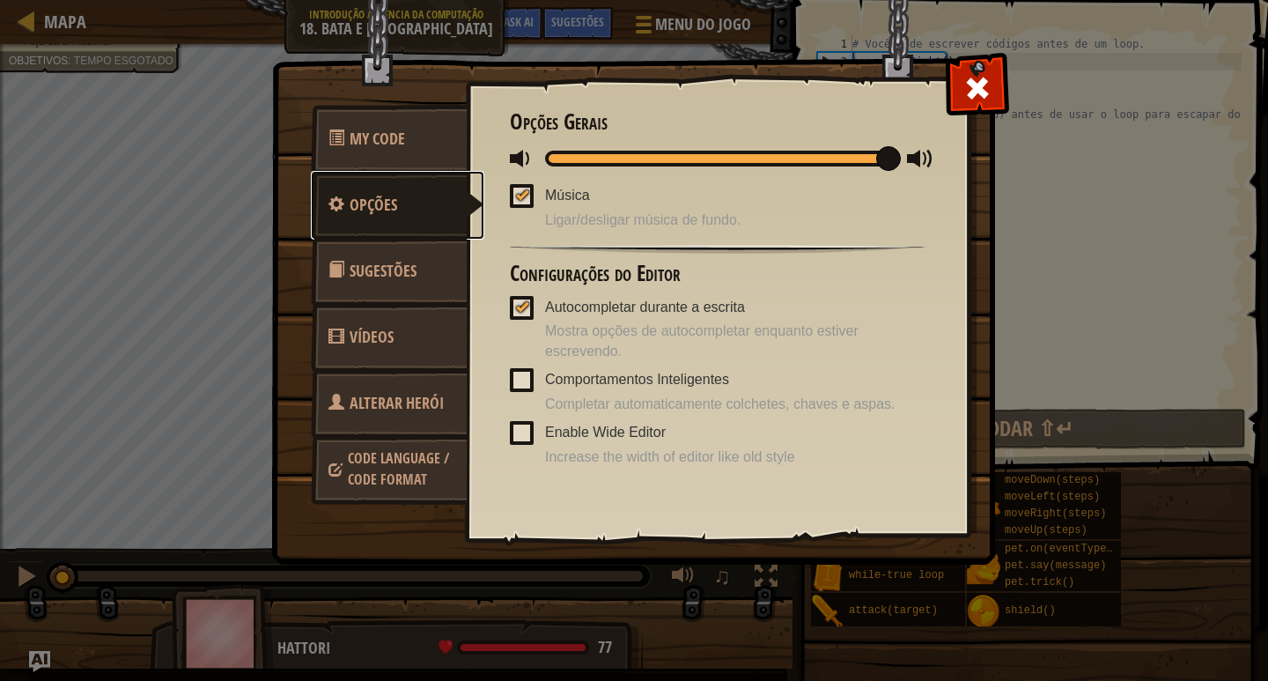
click at [390, 219] on link "Opções" at bounding box center [398, 205] width 174 height 69
click at [388, 173] on link "Opções" at bounding box center [398, 205] width 174 height 69
click at [388, 167] on link "My Code" at bounding box center [389, 139] width 157 height 69
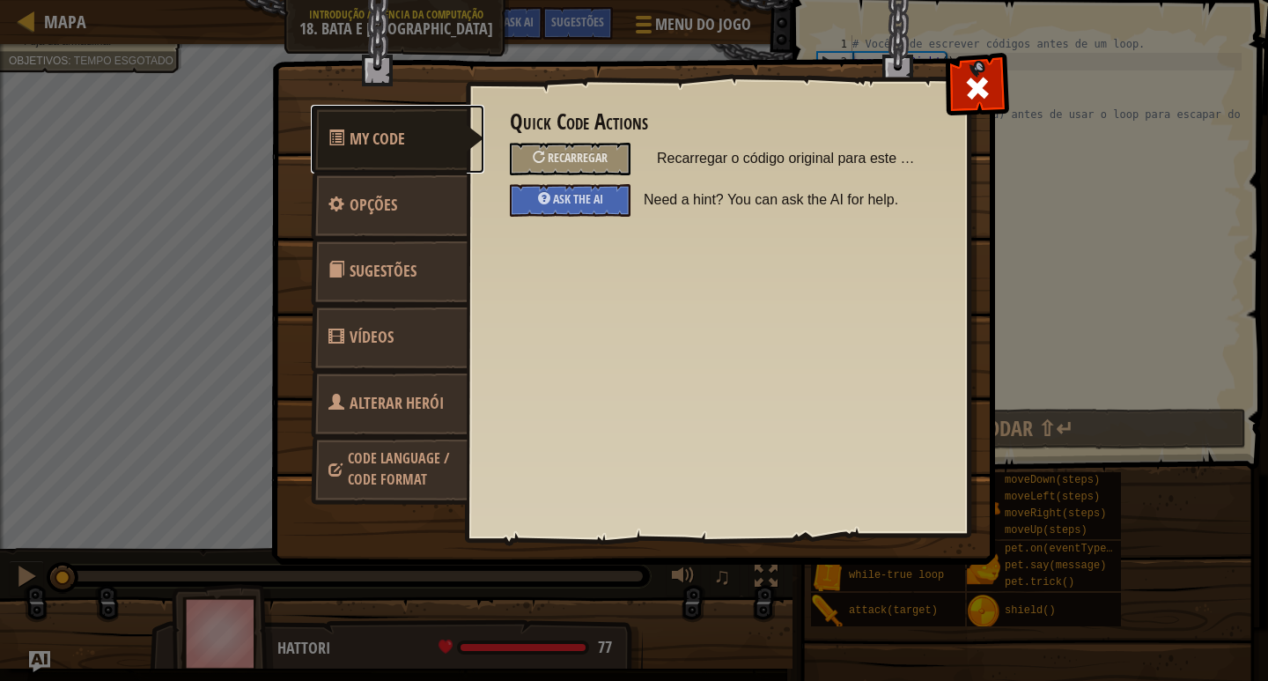
click at [388, 149] on span "My Code" at bounding box center [377, 139] width 55 height 22
click at [379, 386] on link "Alterar Herói" at bounding box center [389, 403] width 157 height 69
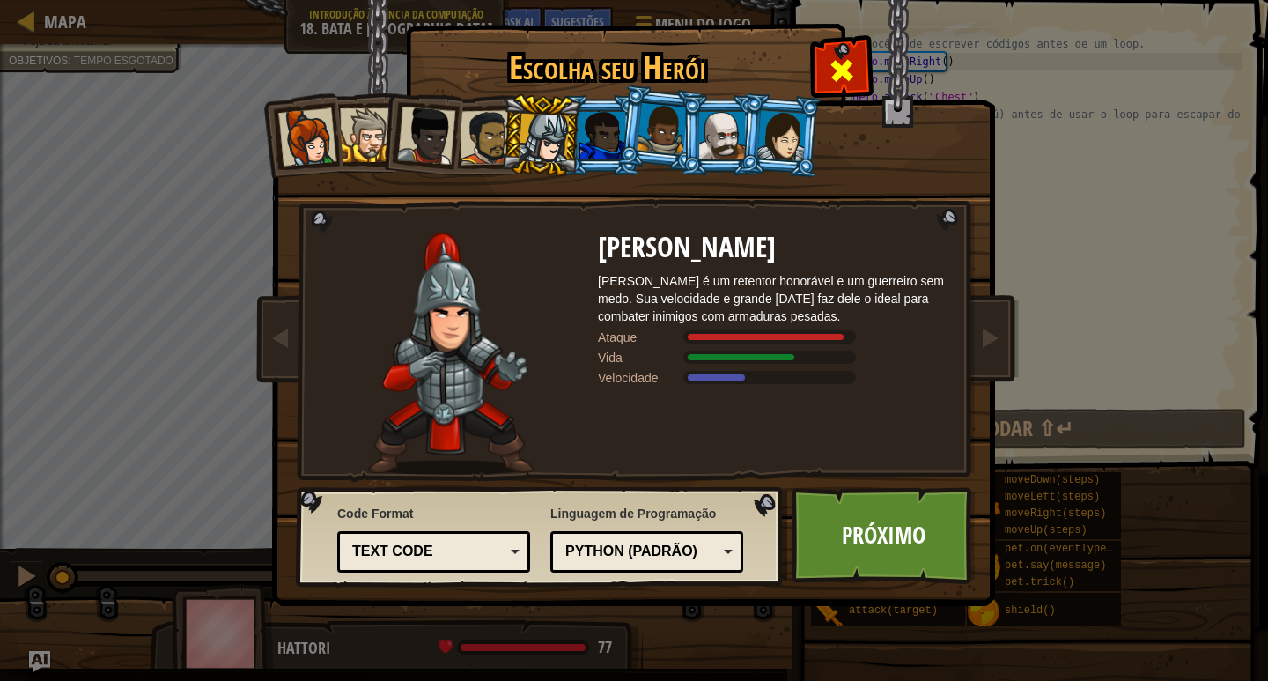
click at [858, 67] on div at bounding box center [841, 68] width 55 height 55
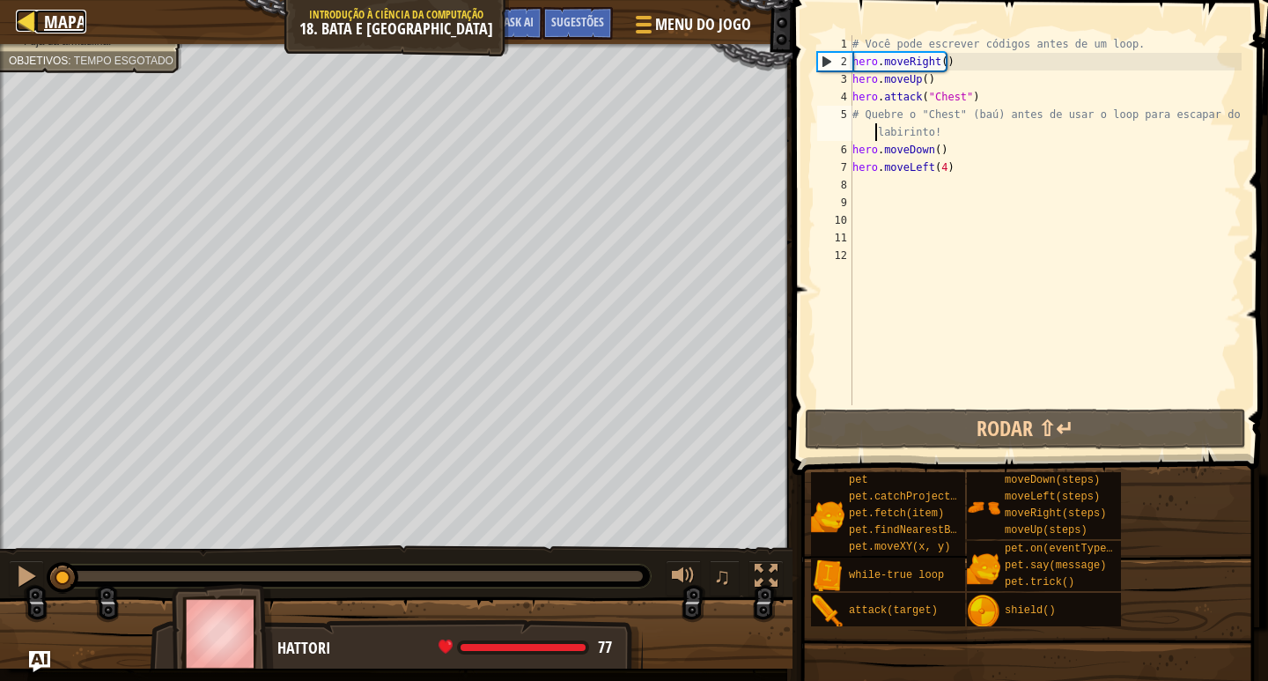
click at [26, 24] on div at bounding box center [27, 21] width 22 height 22
select select "pt-BR"
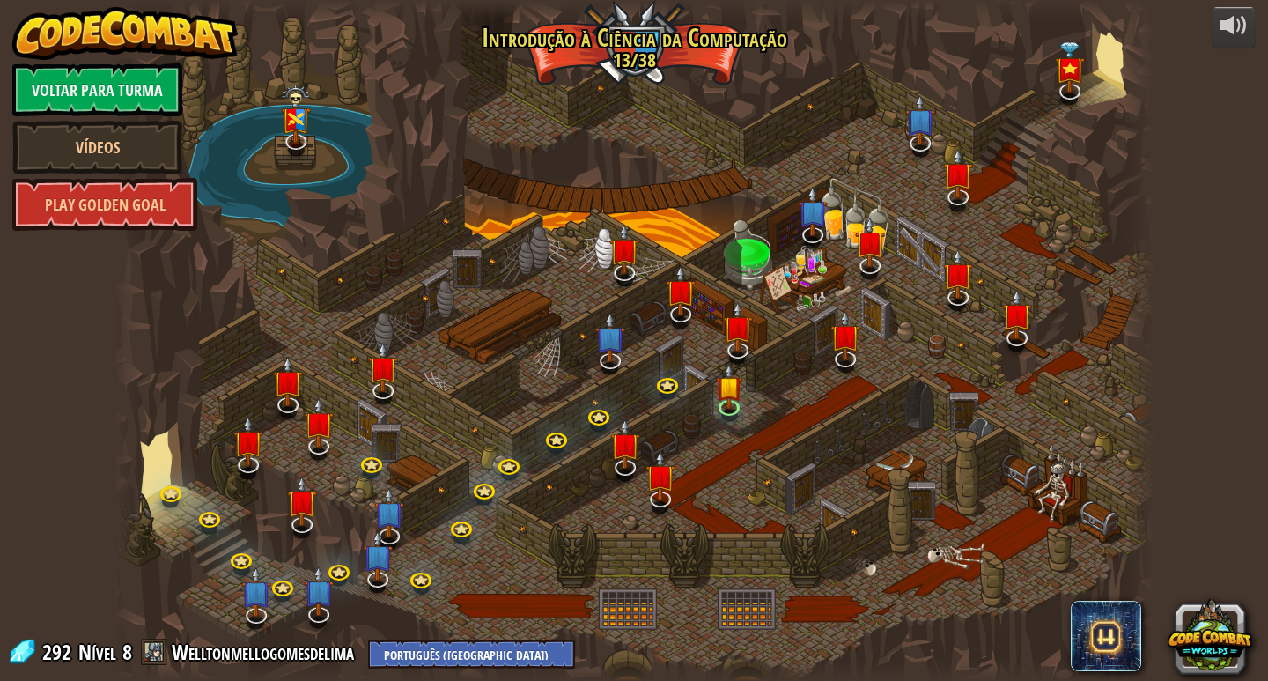
select select "pt-BR"
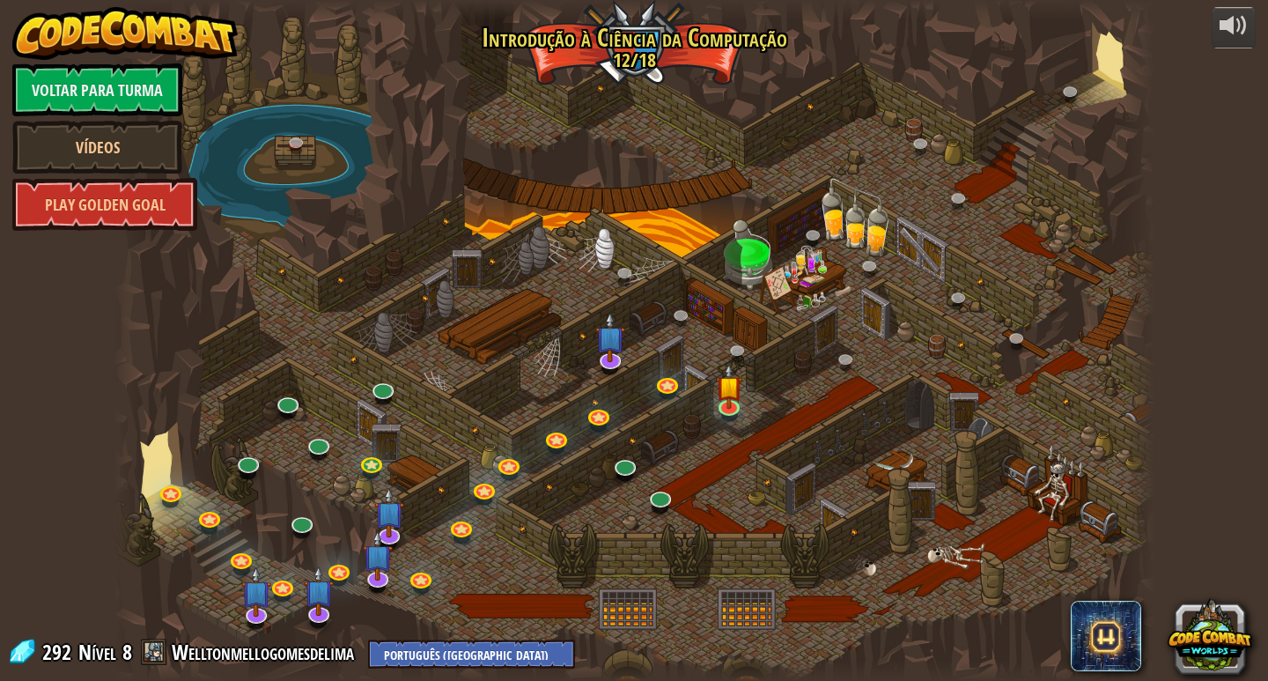
click at [141, 653] on span at bounding box center [154, 652] width 26 height 26
click at [257, 651] on link "Welltonmellogomesdelima" at bounding box center [266, 652] width 188 height 28
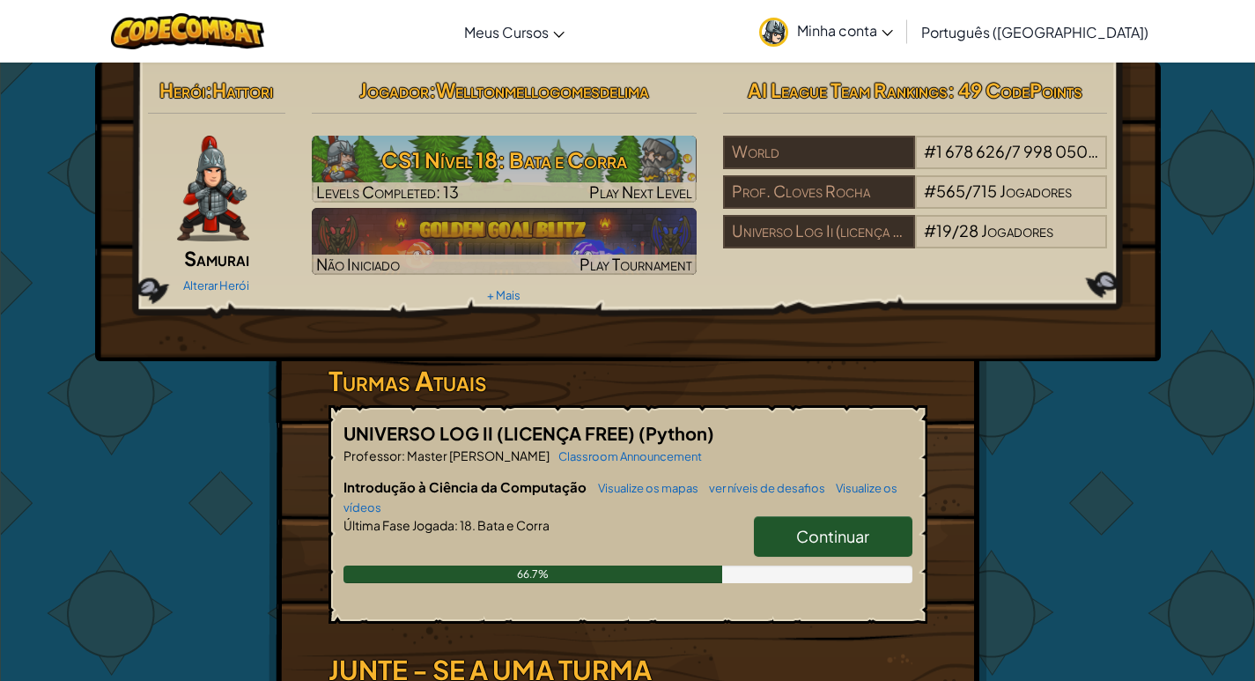
click at [893, 33] on span "Minha conta" at bounding box center [845, 30] width 96 height 18
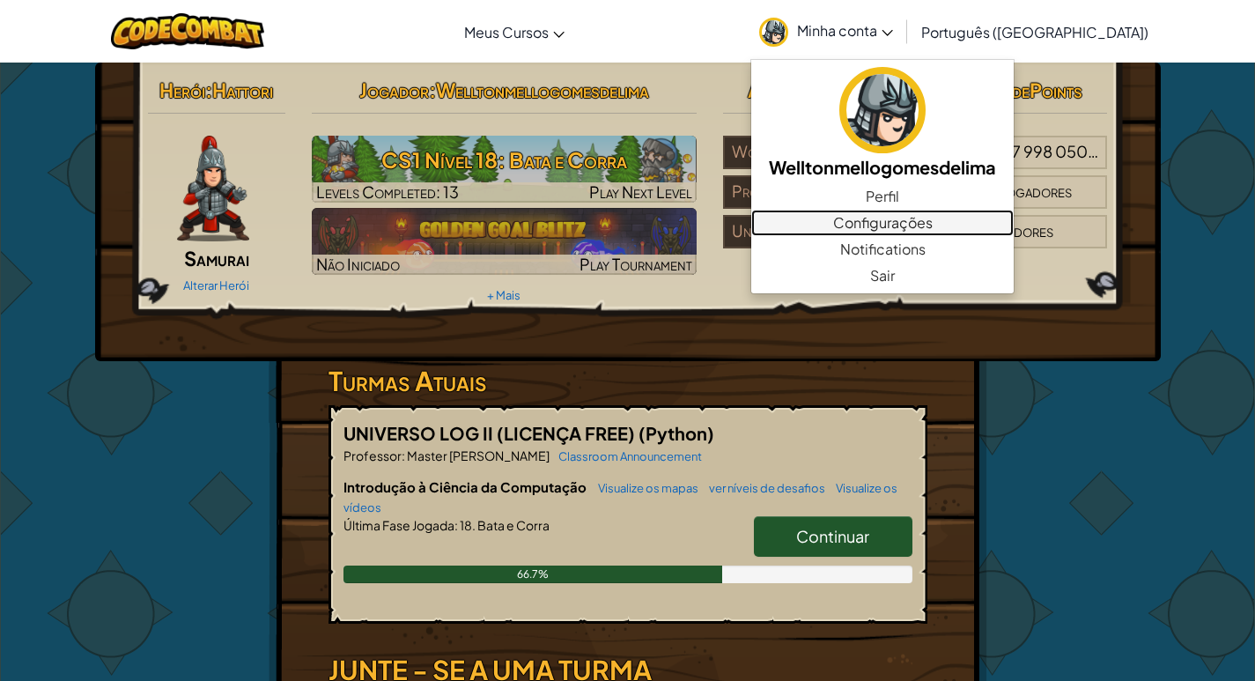
click at [932, 213] on link "Configurações" at bounding box center [882, 223] width 262 height 26
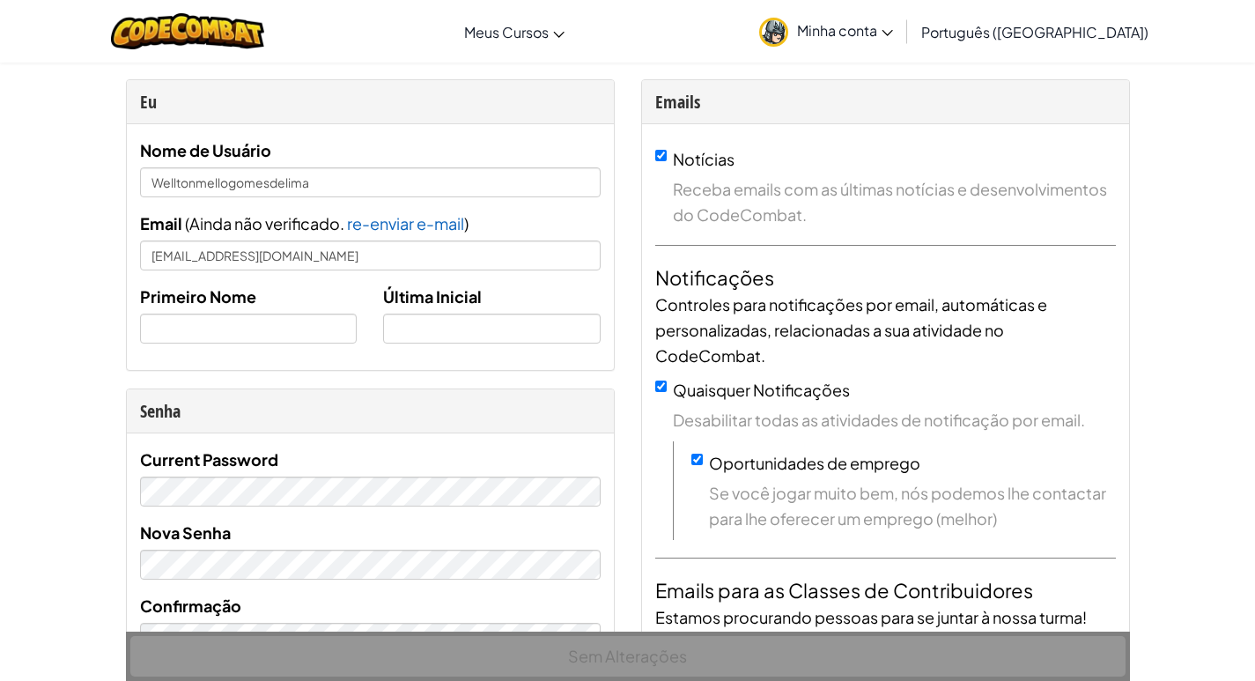
scroll to position [88, 0]
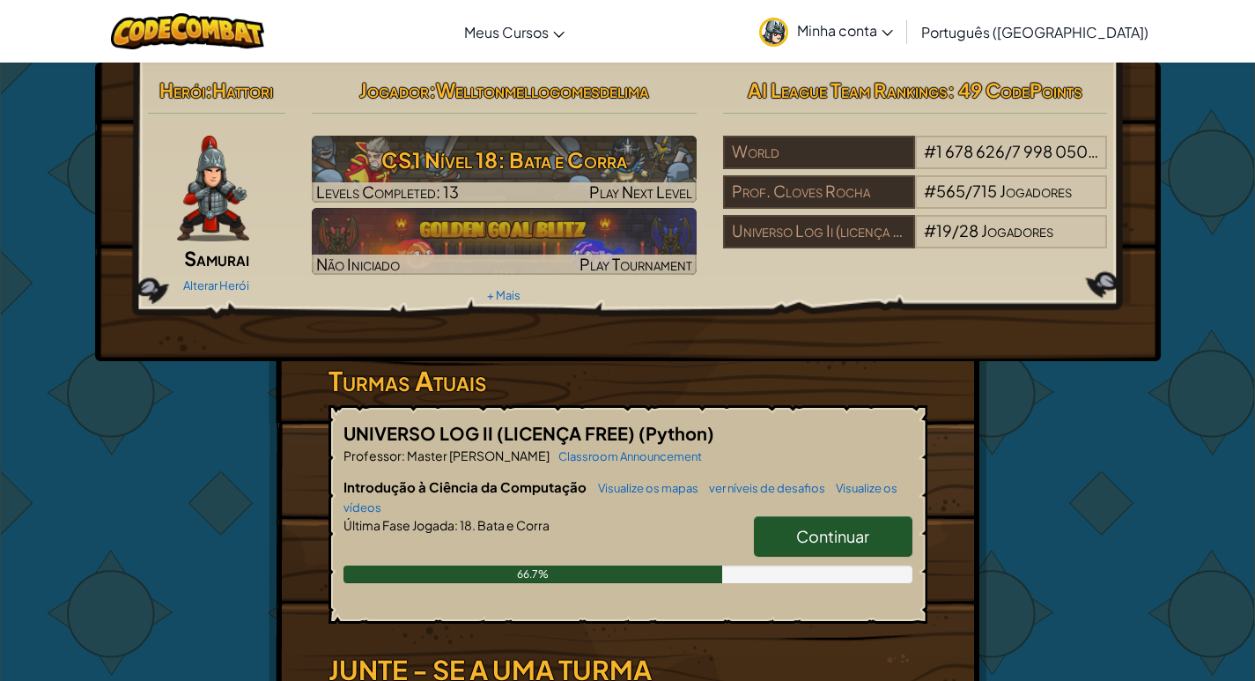
click at [872, 565] on div "66.7%" at bounding box center [627, 574] width 569 height 18
click at [859, 555] on link "Continuar" at bounding box center [833, 536] width 159 height 41
select select "pt-BR"
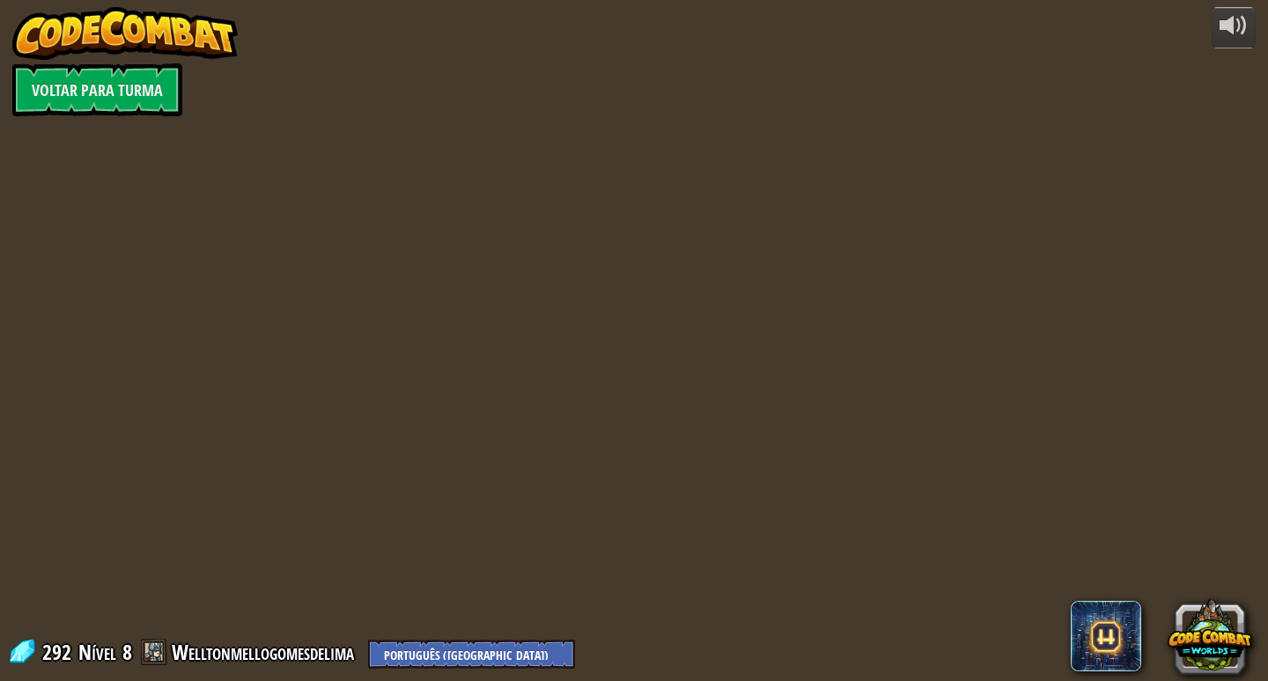
select select "pt-BR"
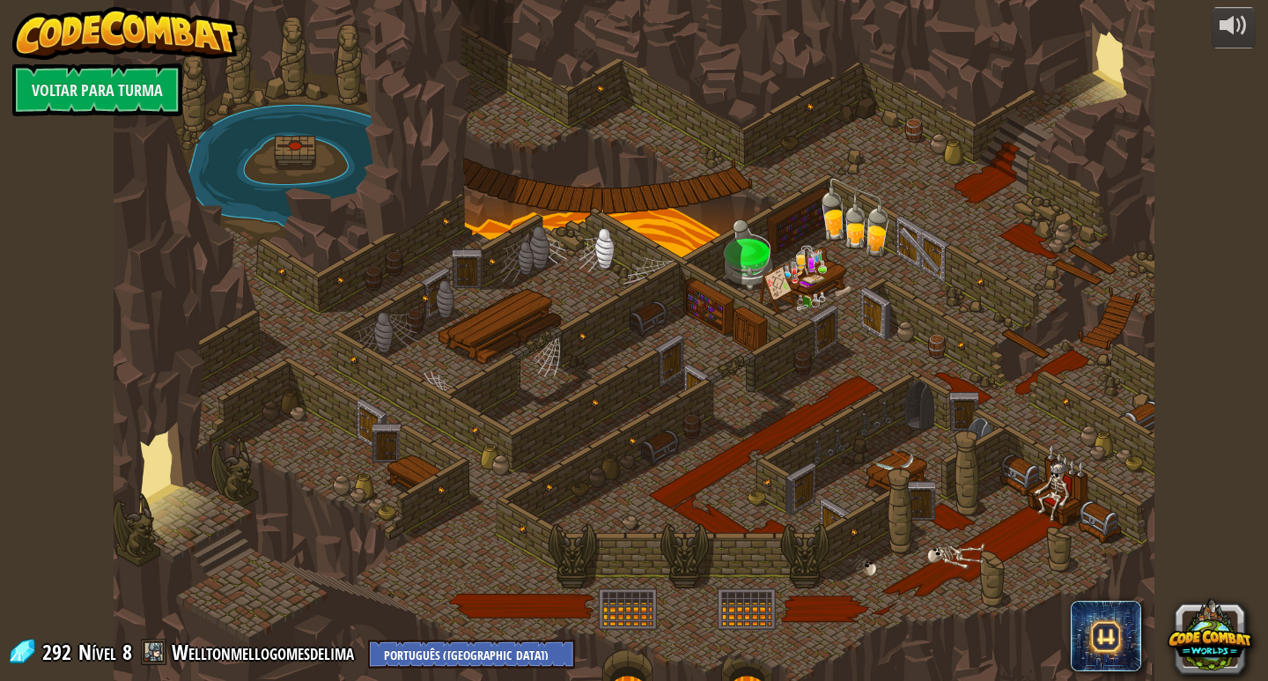
select select "pt-BR"
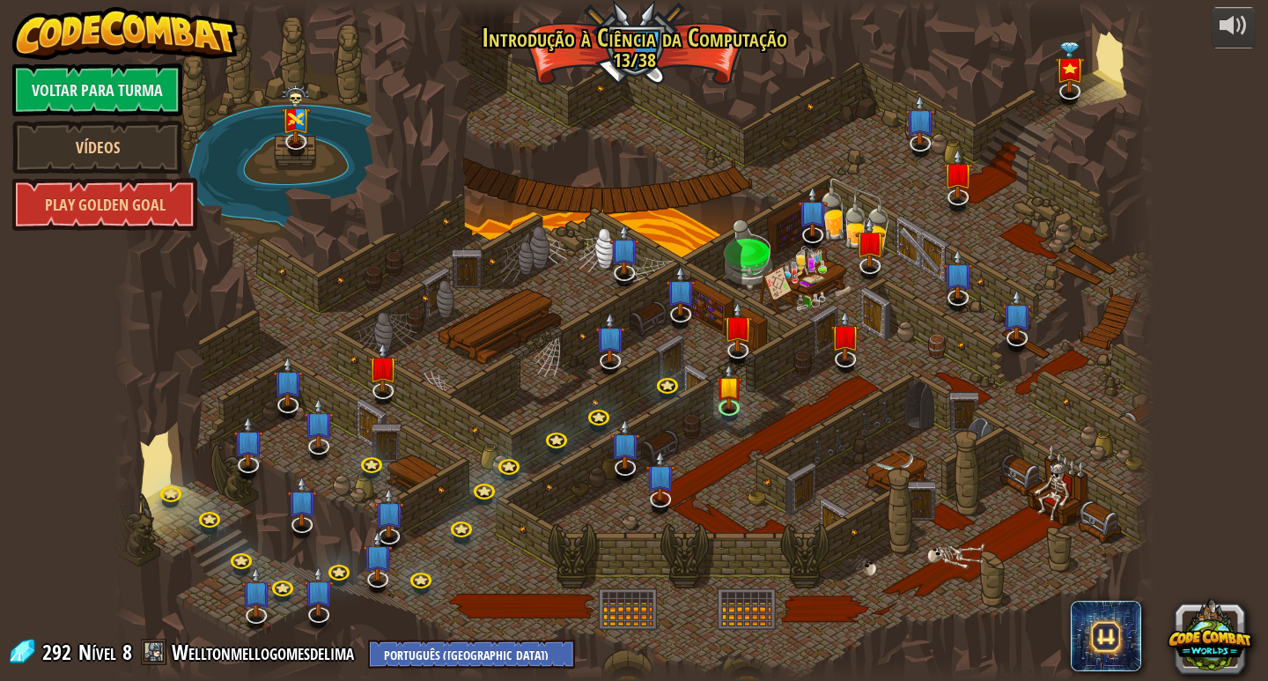
select select "pt-BR"
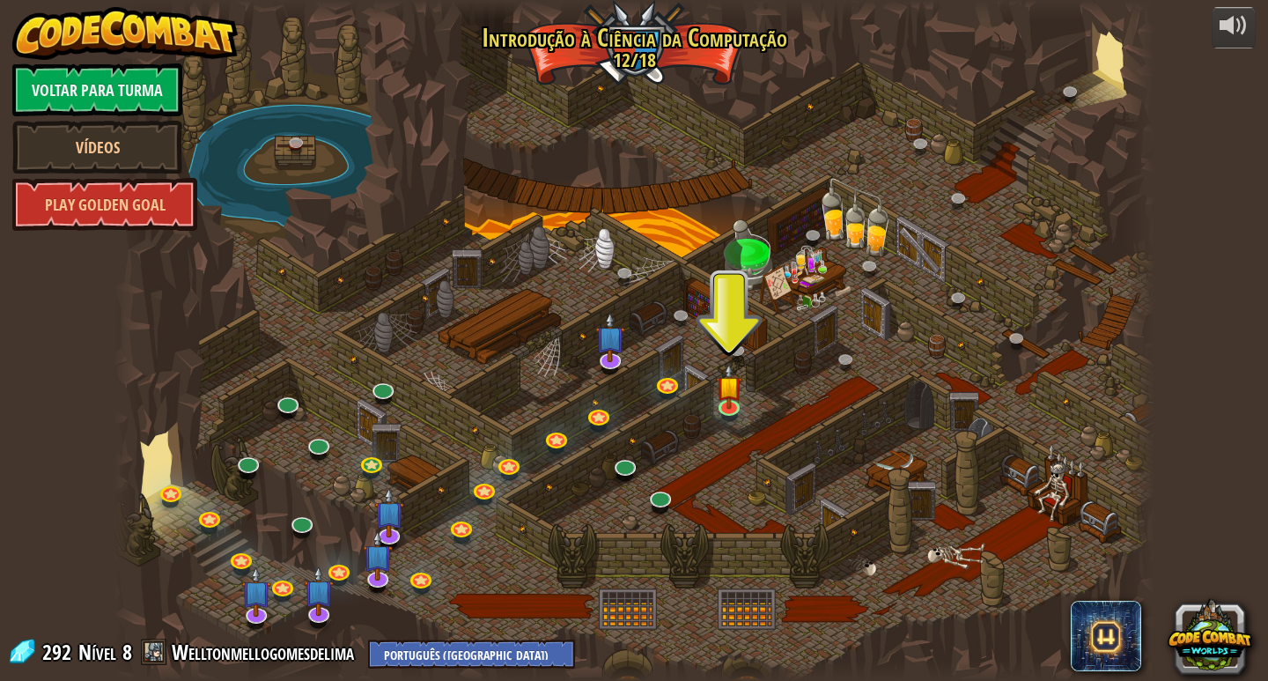
click at [710, 406] on div at bounding box center [635, 340] width 1042 height 681
click at [718, 408] on link at bounding box center [730, 404] width 35 height 35
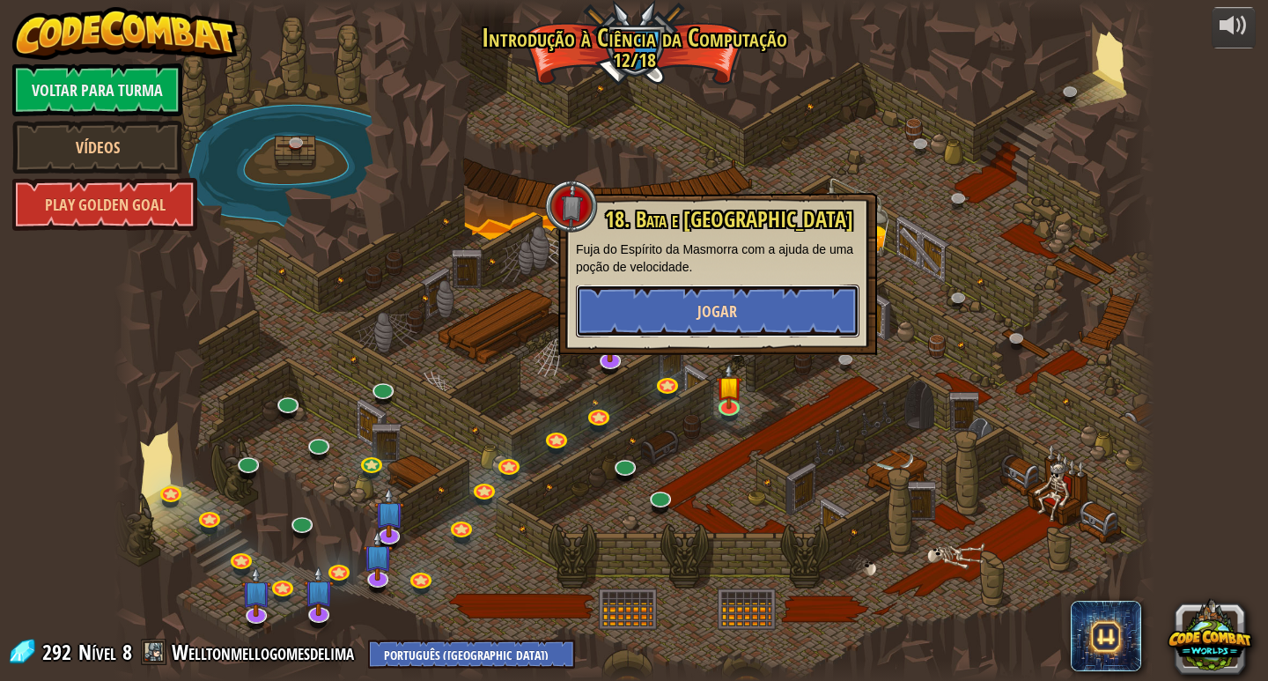
click at [717, 331] on button "Jogar" at bounding box center [718, 310] width 284 height 53
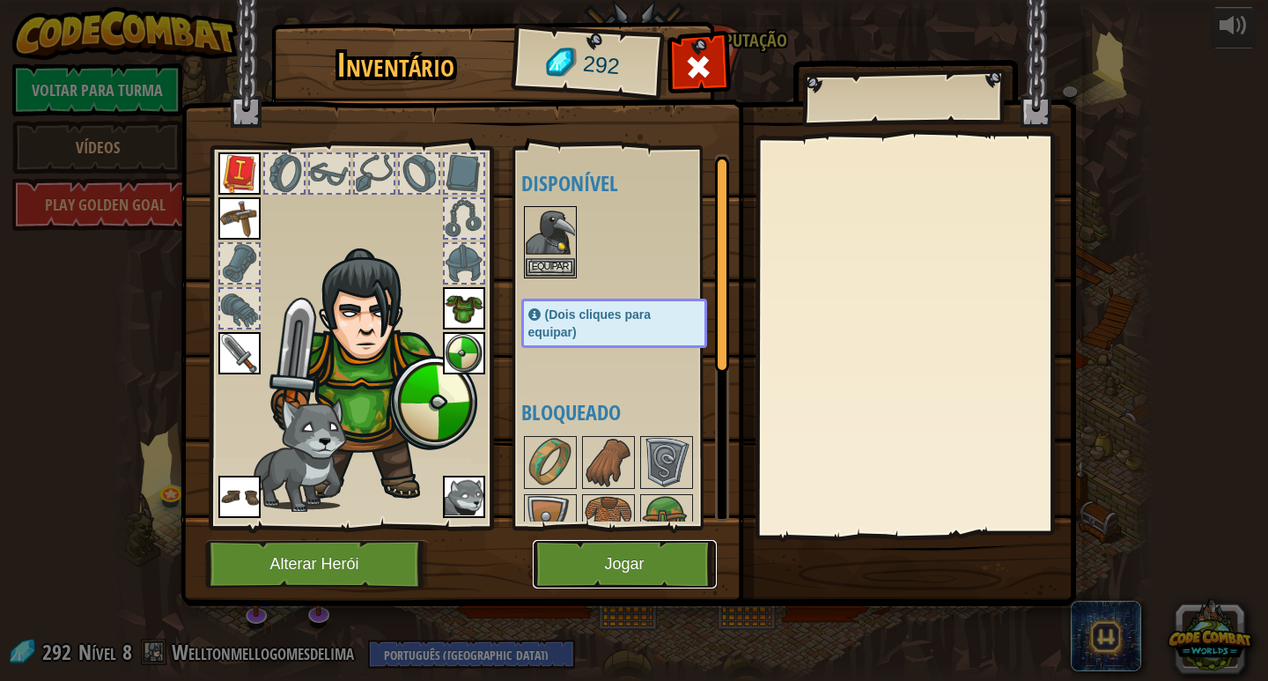
click at [590, 572] on button "Jogar" at bounding box center [625, 564] width 184 height 48
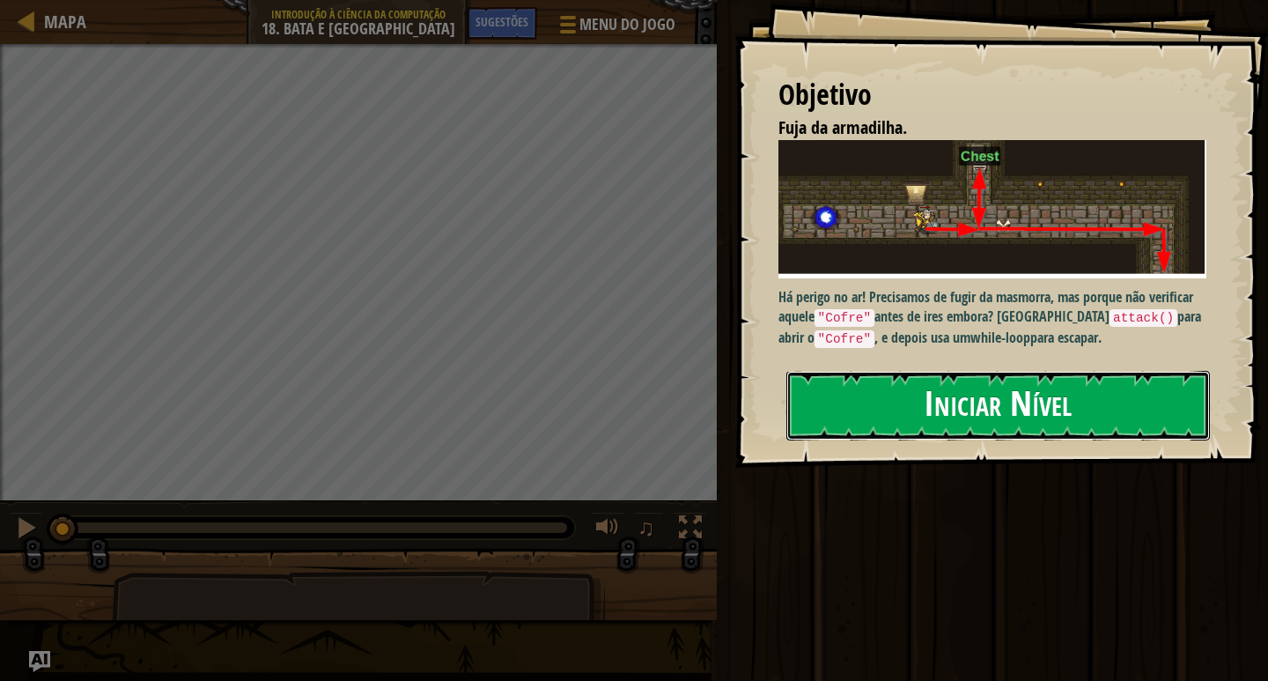
click at [1011, 388] on button "Iniciar Nível" at bounding box center [998, 406] width 424 height 70
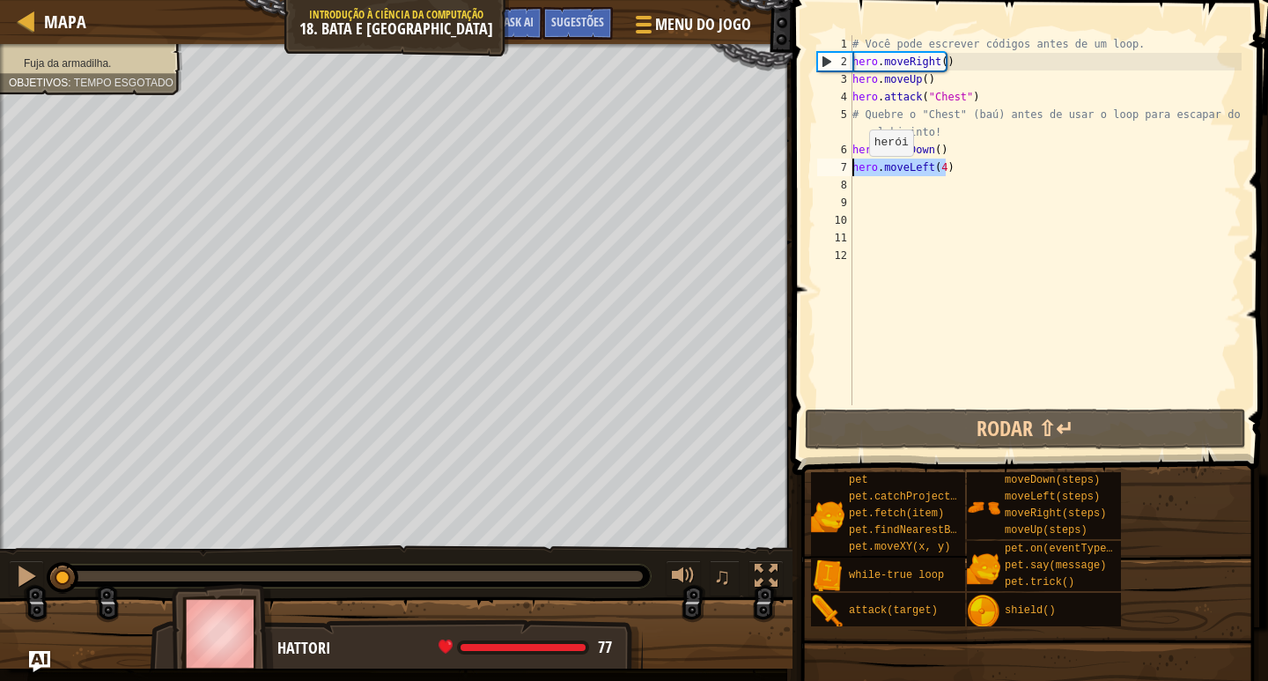
drag, startPoint x: 943, startPoint y: 173, endPoint x: 803, endPoint y: 174, distance: 140.0
click at [803, 174] on div "1 2 3 4 5 6 7 8 9 10 11 12 # Você pode escrever códigos antes de um loop. hero …" at bounding box center [1027, 272] width 481 height 527
type textarea "hero.moveLeft(4)"
click at [862, 179] on div "# Você pode escrever códigos antes de um loop. hero . moveRight ( ) hero . move…" at bounding box center [1045, 237] width 393 height 405
click at [912, 69] on div "# Você pode escrever códigos antes de um loop. hero . moveRight ( ) hero . move…" at bounding box center [1045, 237] width 393 height 405
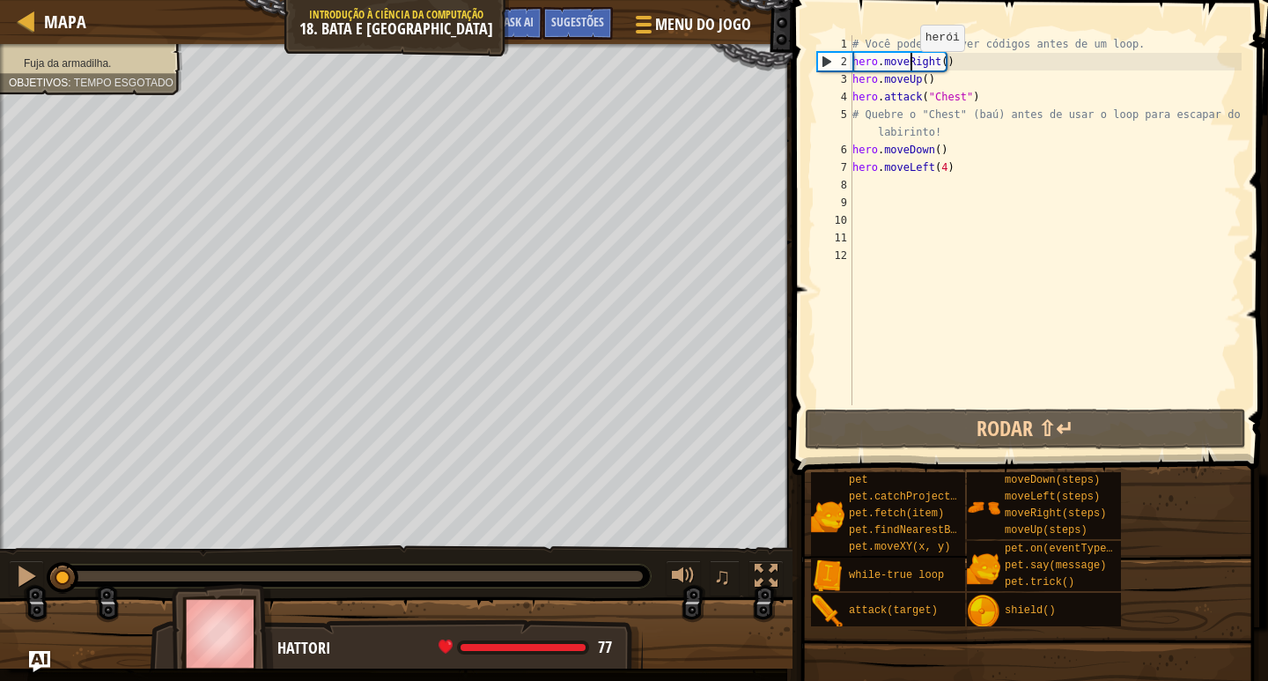
click at [912, 69] on div "# Você pode escrever códigos antes de um loop. hero . moveRight ( ) hero . move…" at bounding box center [1045, 237] width 393 height 405
click at [912, 69] on div "# Você pode escrever códigos antes de um loop. hero . moveRight ( ) hero . move…" at bounding box center [1045, 220] width 393 height 370
click at [909, 67] on div "# Você pode escrever códigos antes de um loop. hero . moveRight ( ) hero . move…" at bounding box center [1045, 237] width 393 height 405
drag, startPoint x: 905, startPoint y: 64, endPoint x: 932, endPoint y: 65, distance: 27.3
click at [932, 65] on div "# Você pode escrever códigos antes de um loop. hero . moveRight ( ) hero . move…" at bounding box center [1045, 237] width 393 height 405
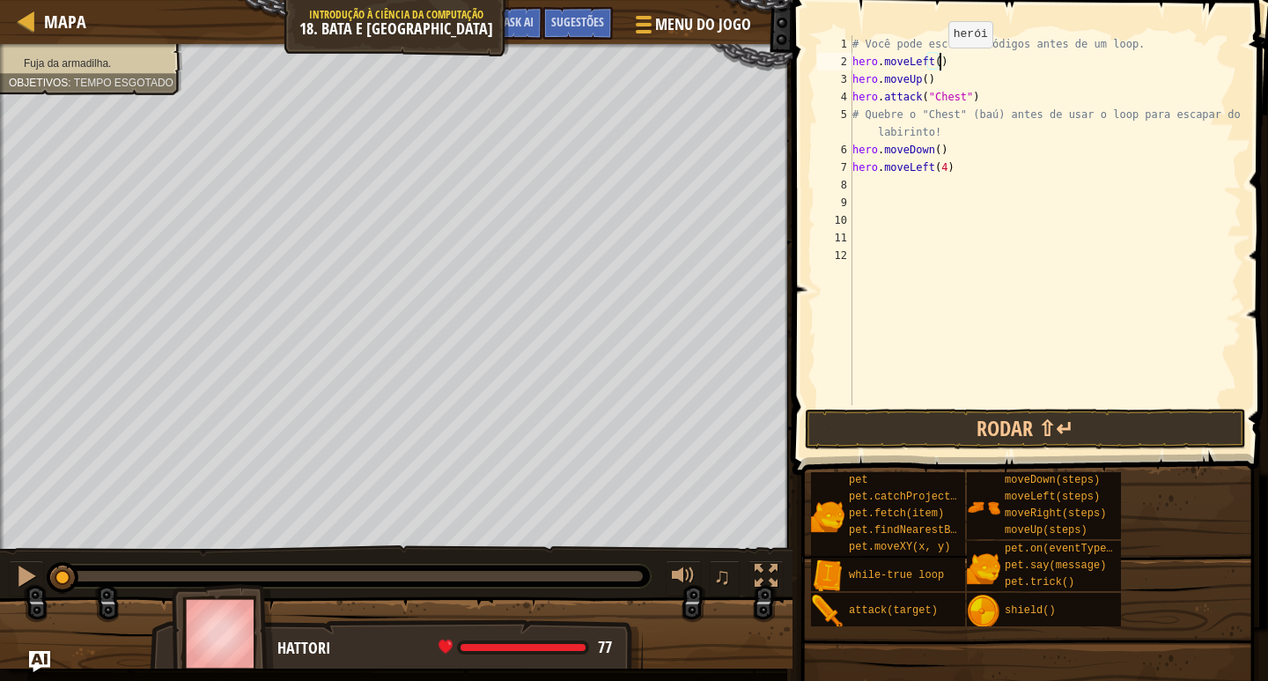
scroll to position [8, 5]
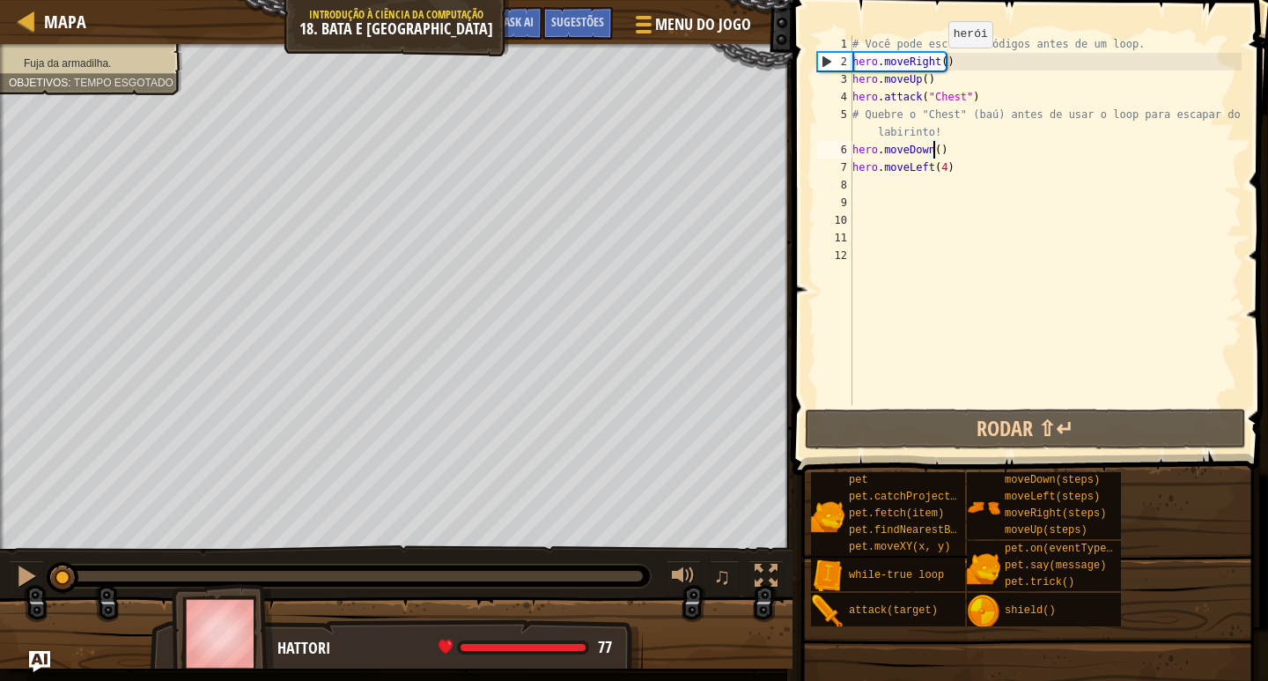
type textarea "hero.moveLeft(4)"
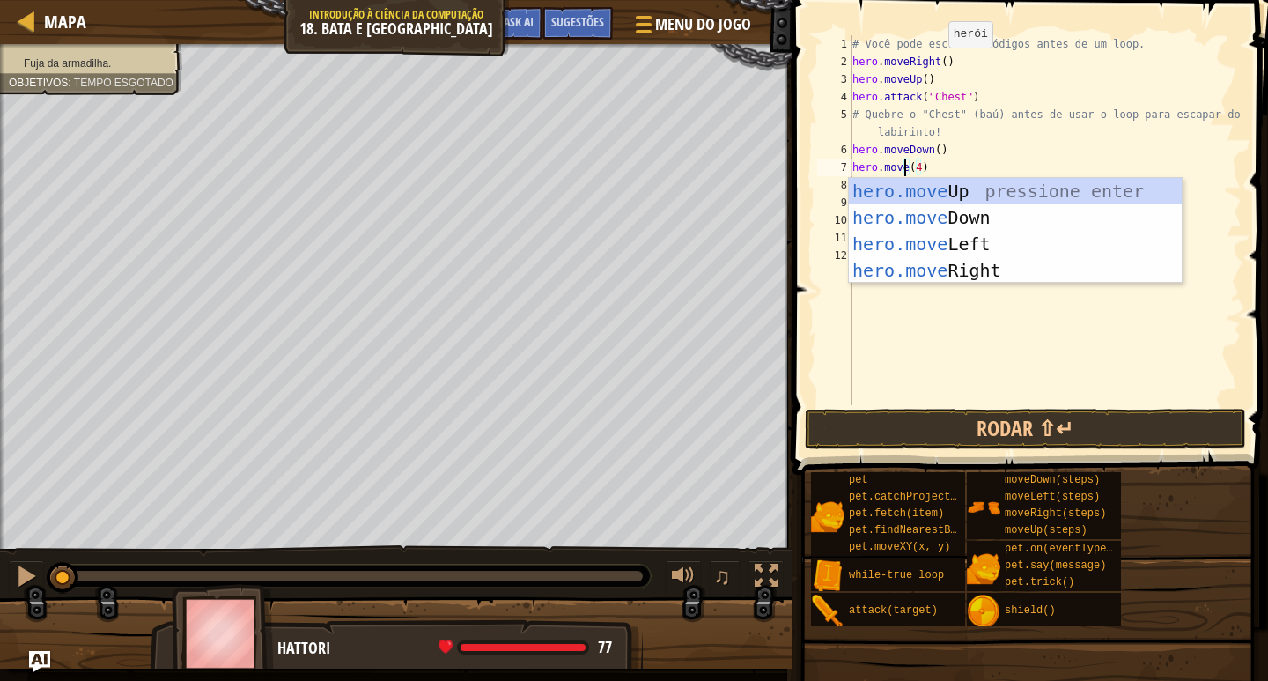
scroll to position [8, 4]
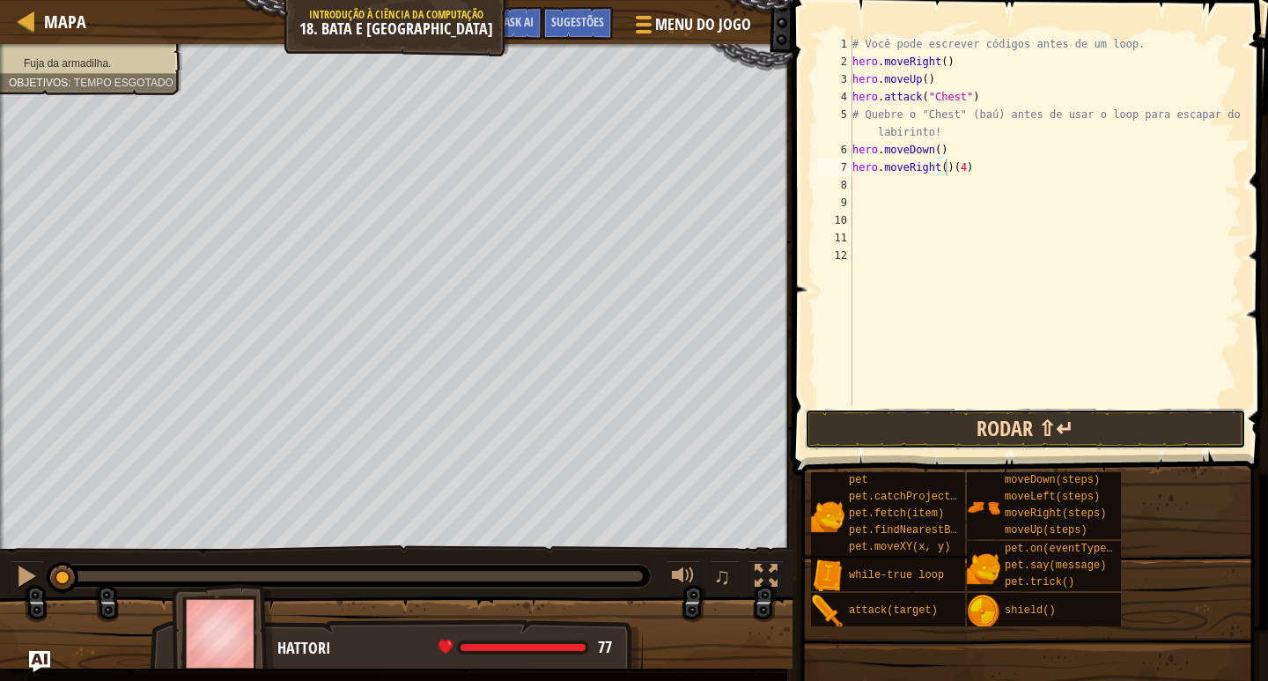
click at [1006, 432] on button "Rodar ⇧↵" at bounding box center [1025, 429] width 441 height 41
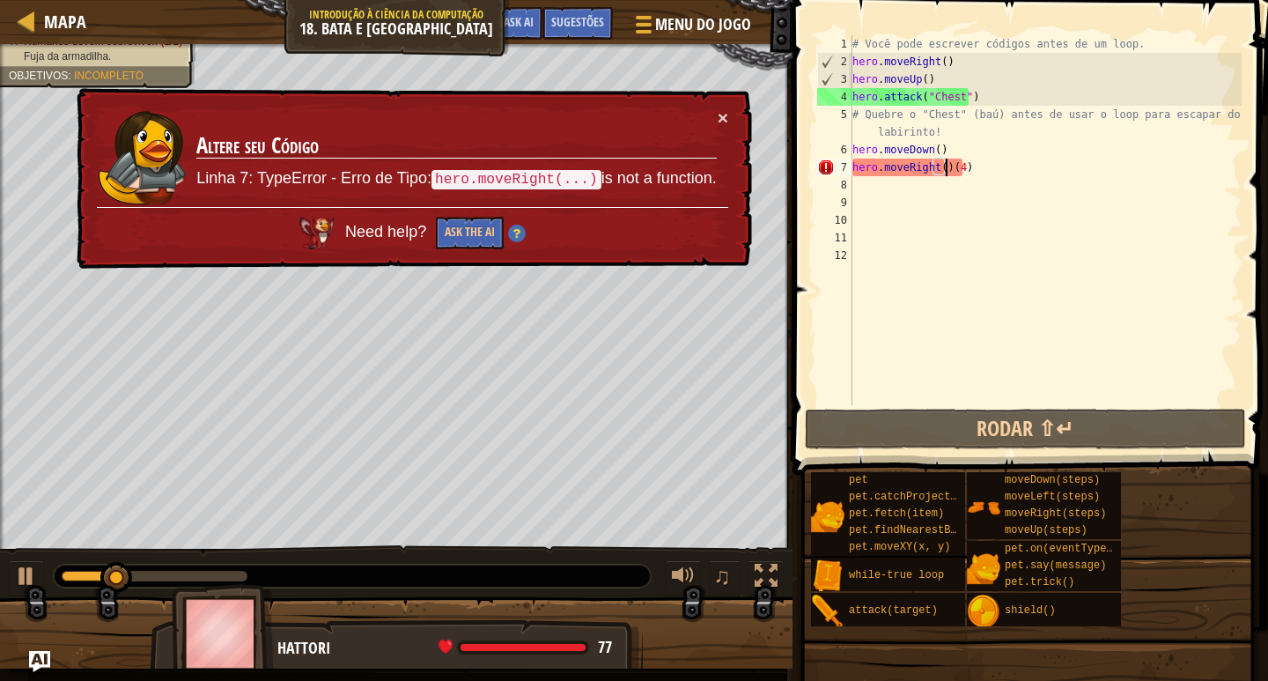
click at [939, 162] on div "# Você pode escrever códigos antes de um loop. hero . moveRight ( ) hero . move…" at bounding box center [1045, 237] width 393 height 405
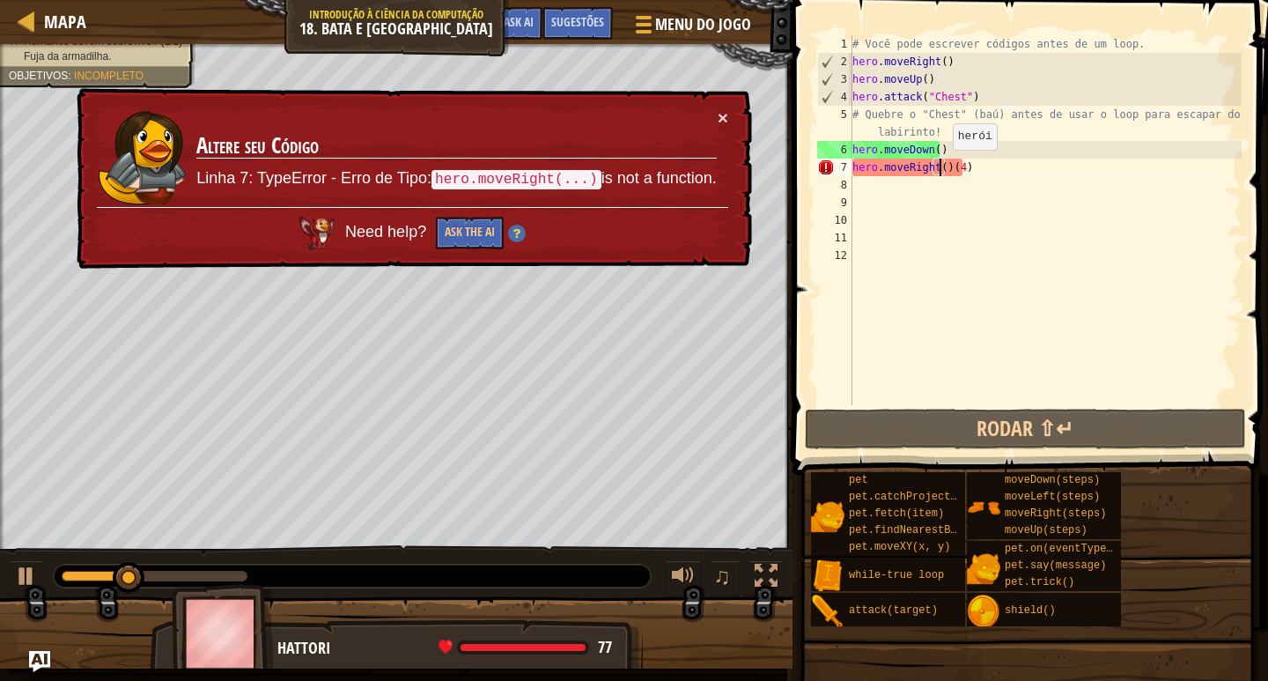
click at [944, 167] on div "# Você pode escrever códigos antes de um loop. hero . moveRight ( ) hero . move…" at bounding box center [1045, 237] width 393 height 405
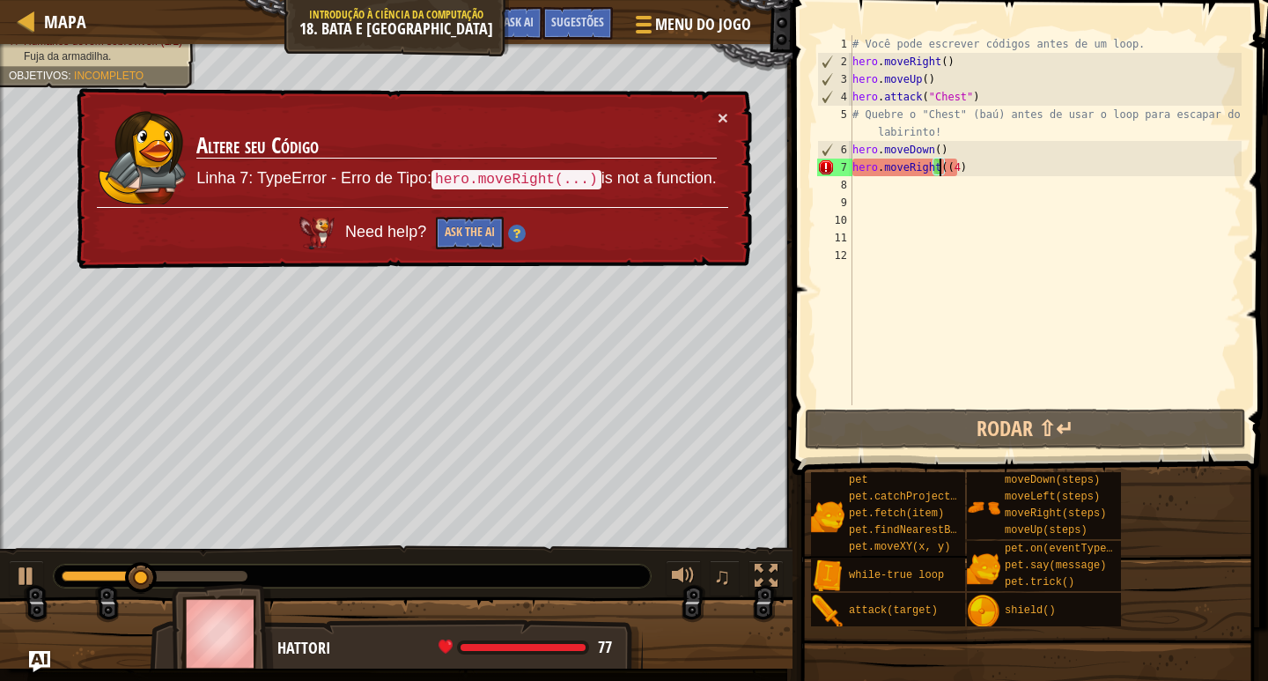
type textarea "hero.moveRight(4)"
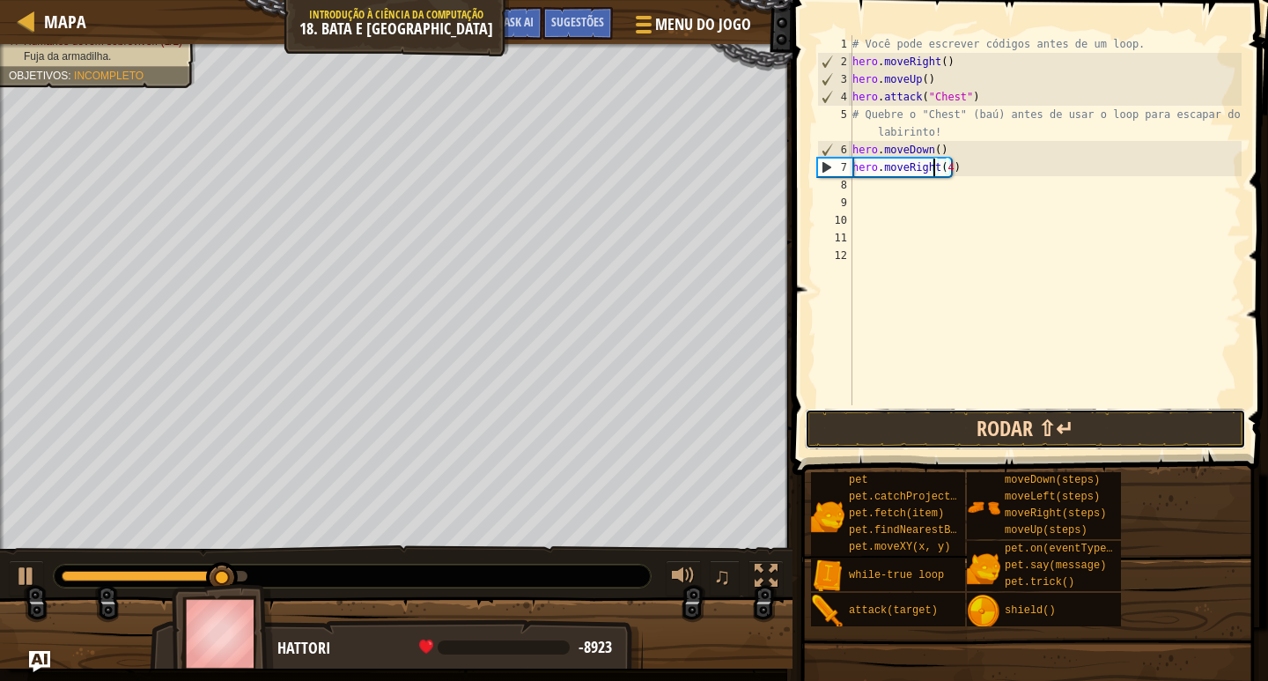
click at [959, 410] on button "Rodar ⇧↵" at bounding box center [1025, 429] width 441 height 41
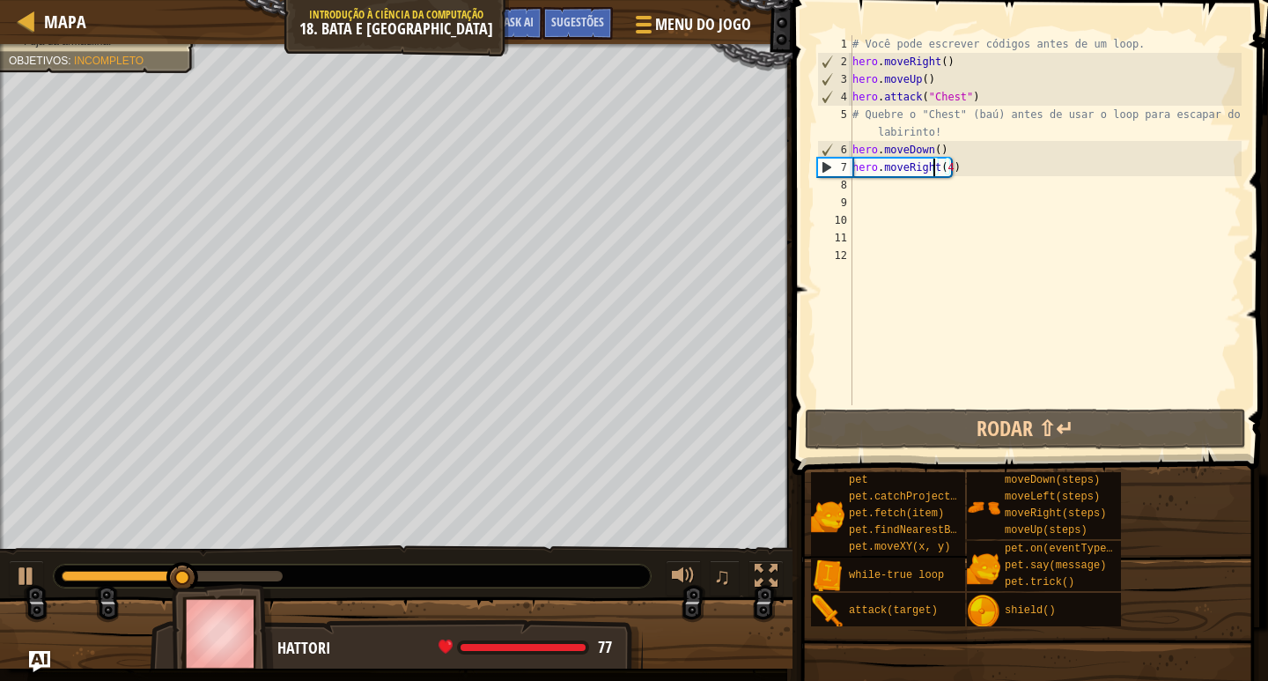
click at [981, 176] on div "# Você pode escrever códigos antes de um loop. hero . moveRight ( ) hero . move…" at bounding box center [1045, 237] width 393 height 405
click at [995, 172] on div "# Você pode escrever códigos antes de um loop. hero . moveRight ( ) hero . move…" at bounding box center [1045, 237] width 393 height 405
click at [957, 167] on div "# Você pode escrever códigos antes de um loop. hero . moveRight ( ) hero . move…" at bounding box center [1045, 237] width 393 height 405
click at [942, 167] on div "# Você pode escrever códigos antes de um loop. hero . moveRight ( ) hero . move…" at bounding box center [1045, 237] width 393 height 405
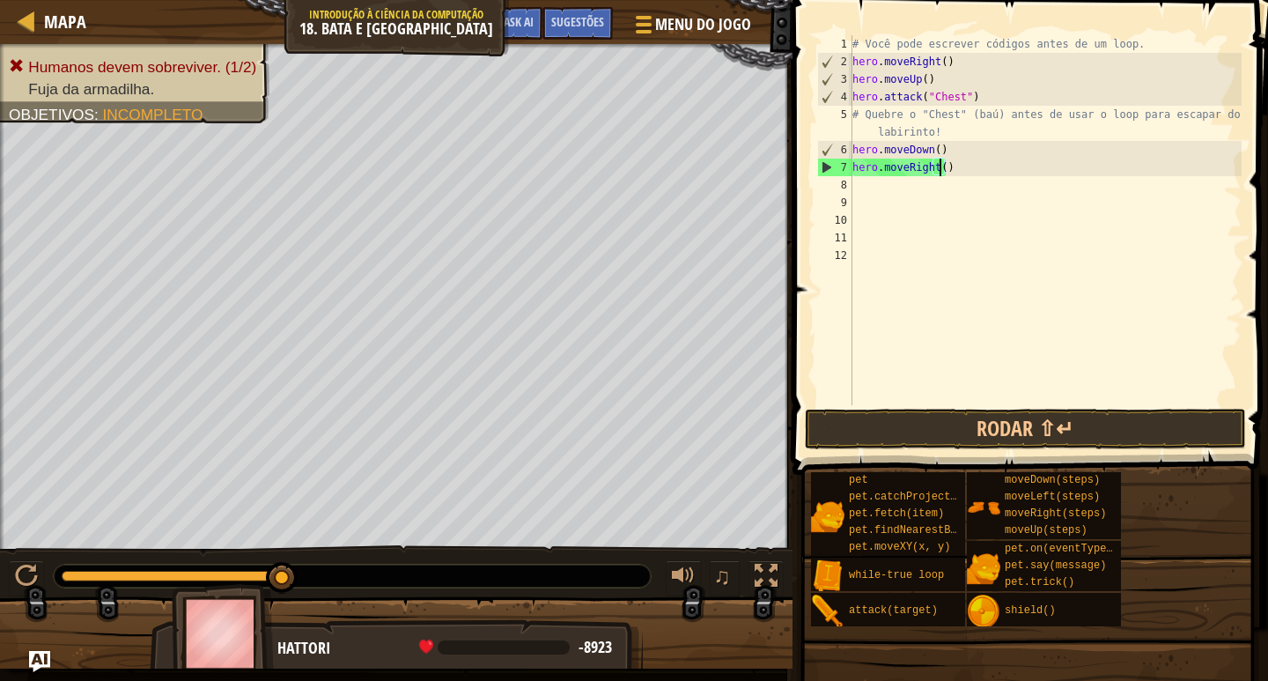
scroll to position [8, 7]
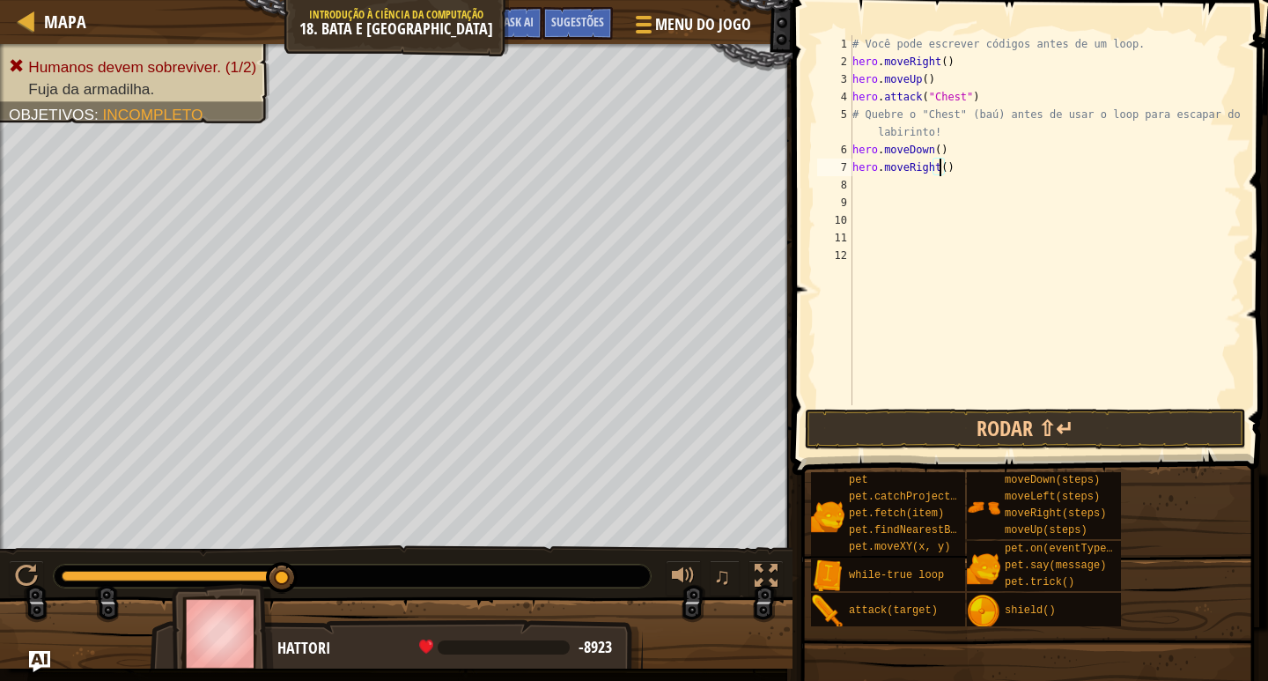
type textarea "hero.moveRight(3)"
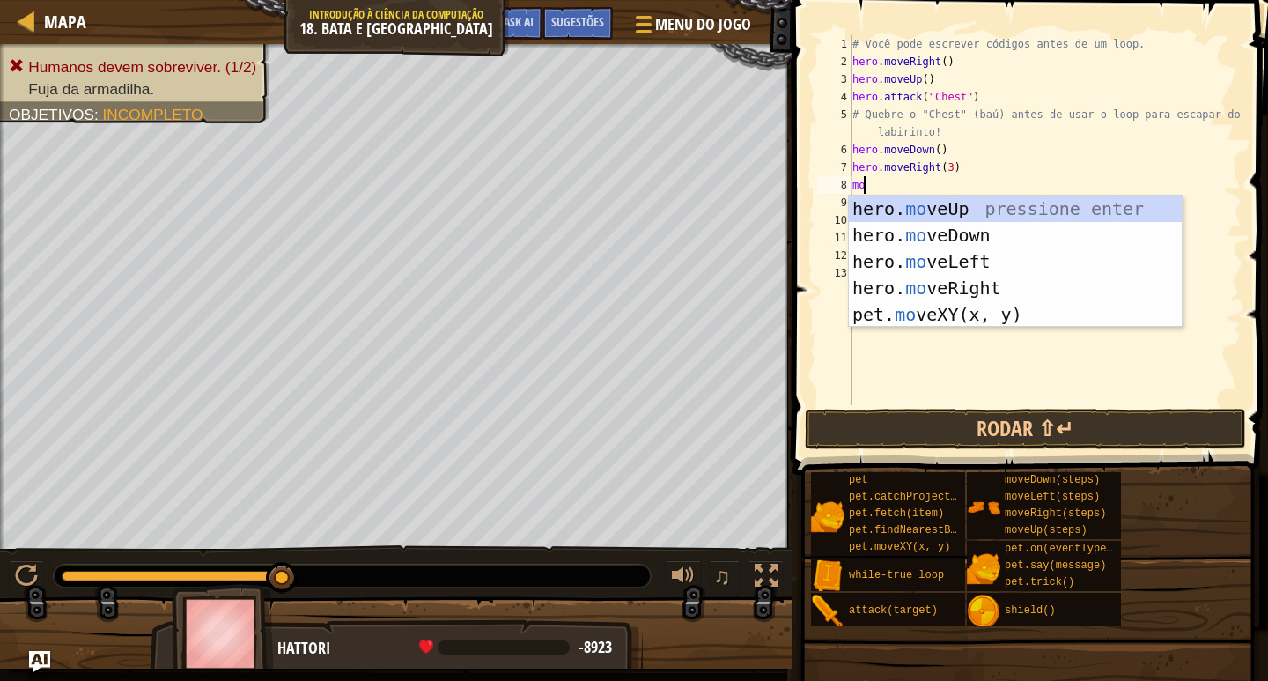
type textarea "mov"
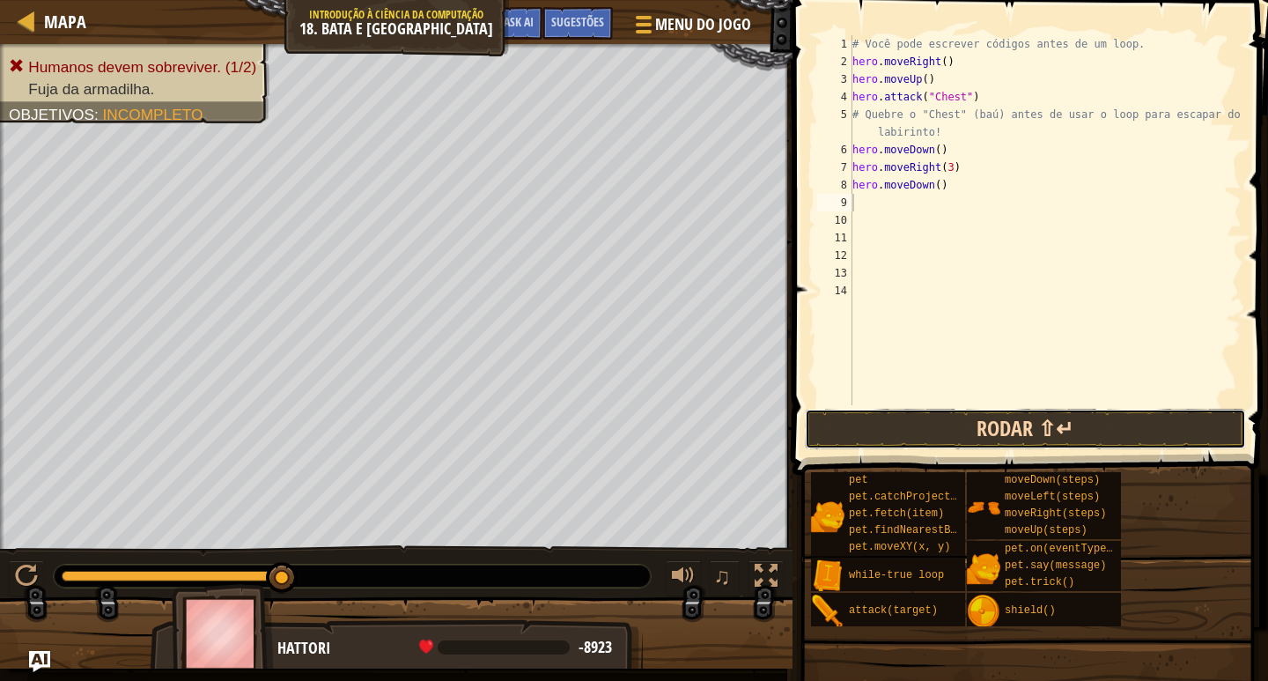
click at [1008, 420] on button "Rodar ⇧↵" at bounding box center [1025, 429] width 441 height 41
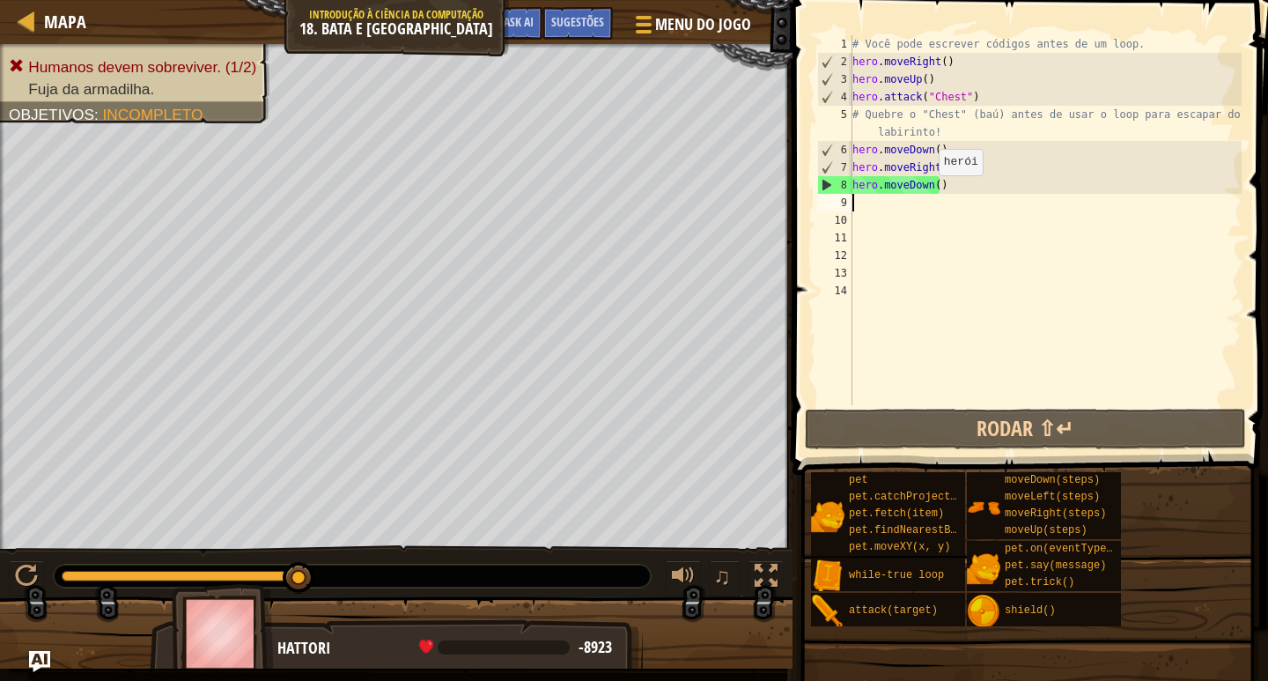
click at [933, 188] on div "# Você pode escrever códigos antes de um loop. hero . moveRight ( ) hero . move…" at bounding box center [1045, 237] width 393 height 405
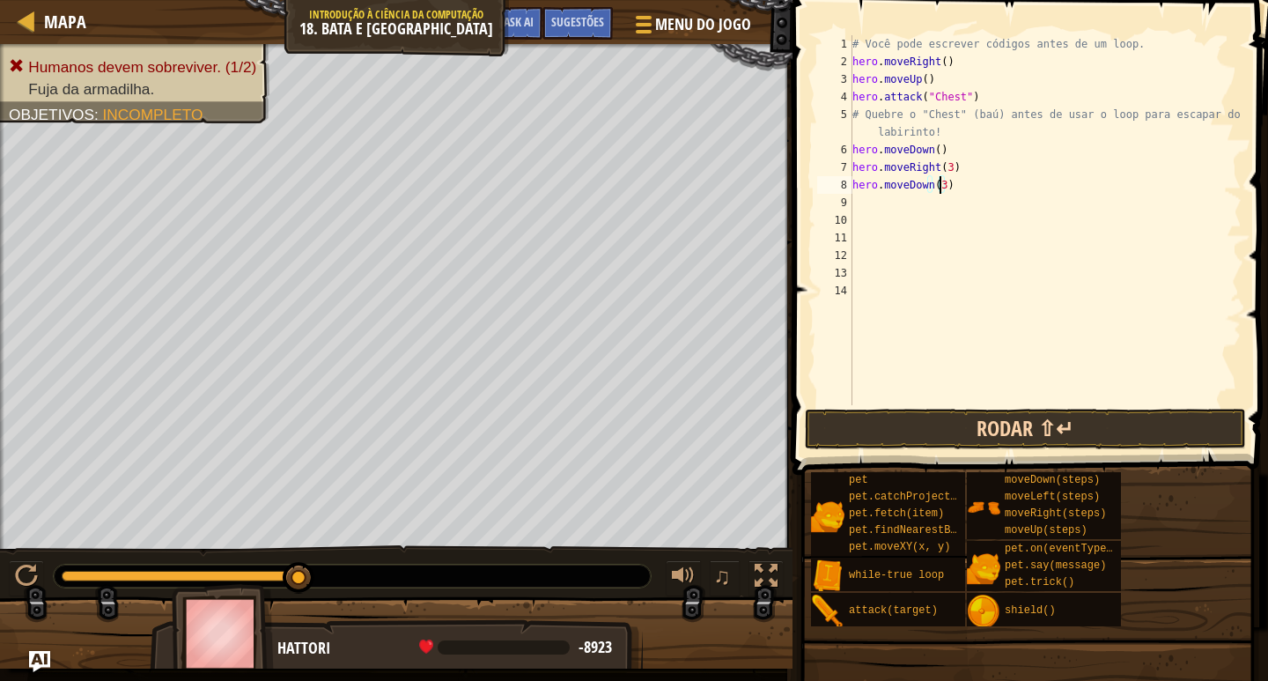
type textarea "hero.moveDown(3)"
click at [898, 411] on button "Rodar ⇧↵" at bounding box center [1025, 429] width 441 height 41
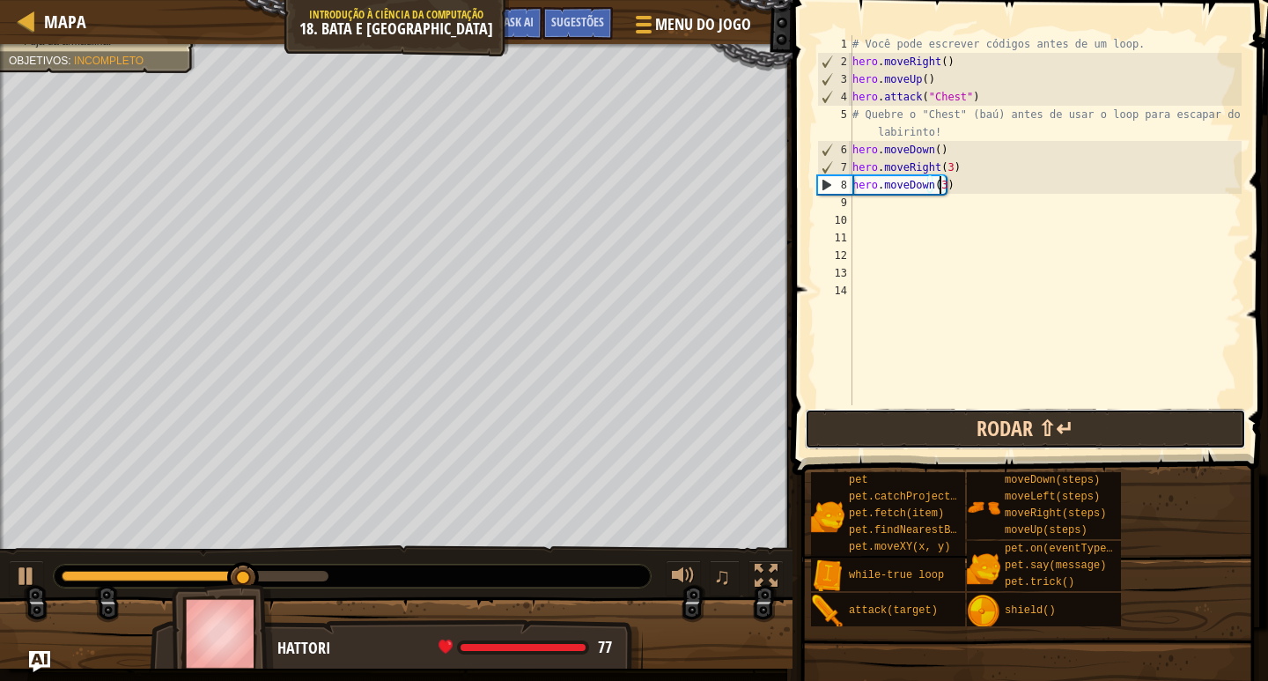
click at [898, 411] on button "Rodar ⇧↵" at bounding box center [1025, 429] width 441 height 41
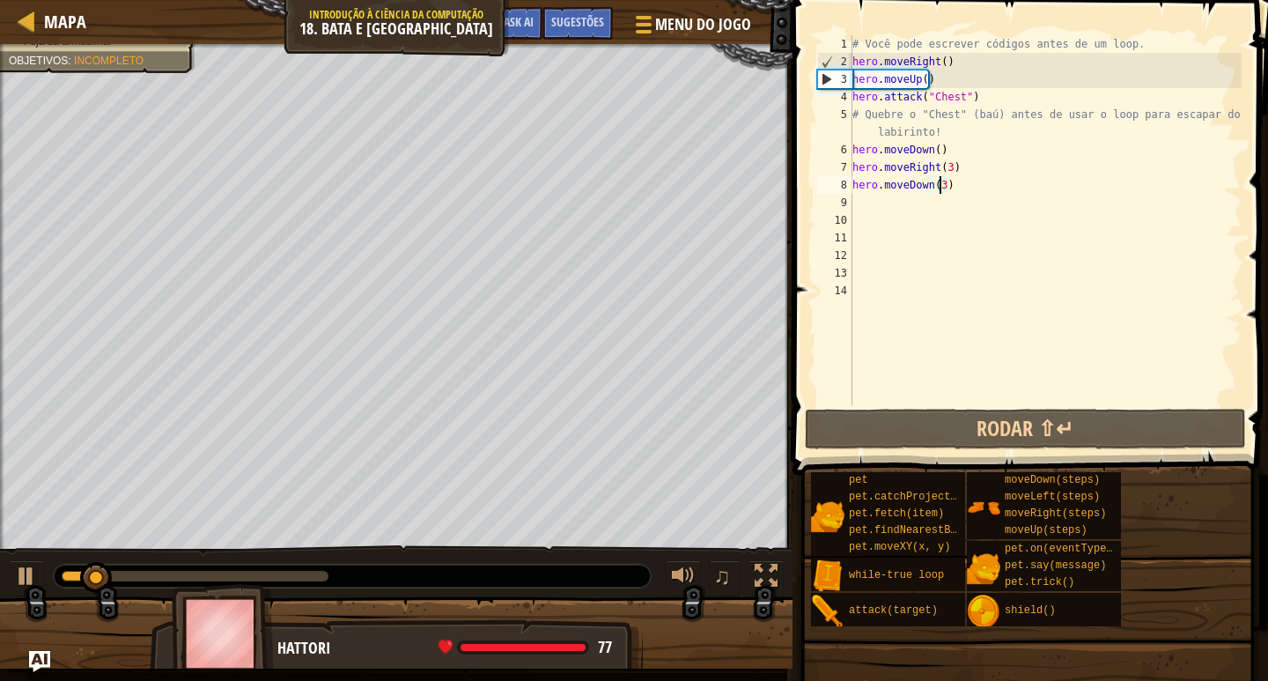
click at [970, 196] on div "# Você pode escrever códigos antes de um loop. hero . moveRight ( ) hero . move…" at bounding box center [1045, 237] width 393 height 405
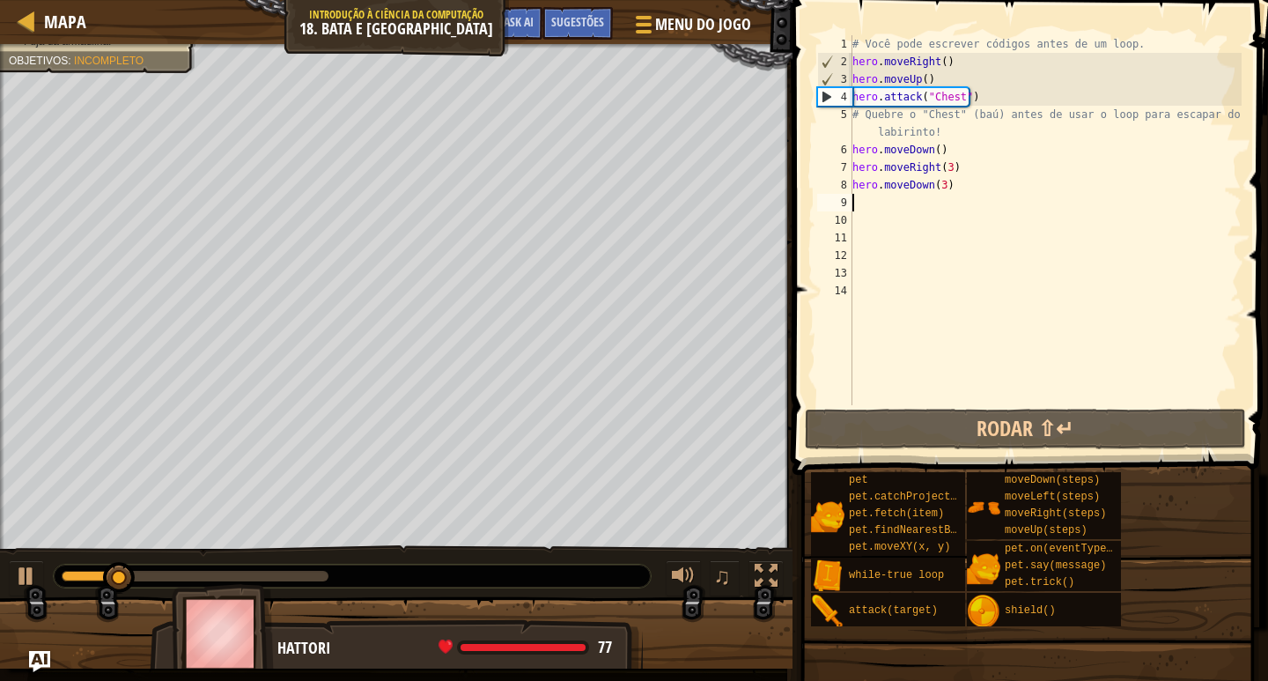
click at [958, 184] on div "# Você pode escrever códigos antes de um loop. hero . moveRight ( ) hero . move…" at bounding box center [1045, 237] width 393 height 405
type textarea "hero.moveDown(3)"
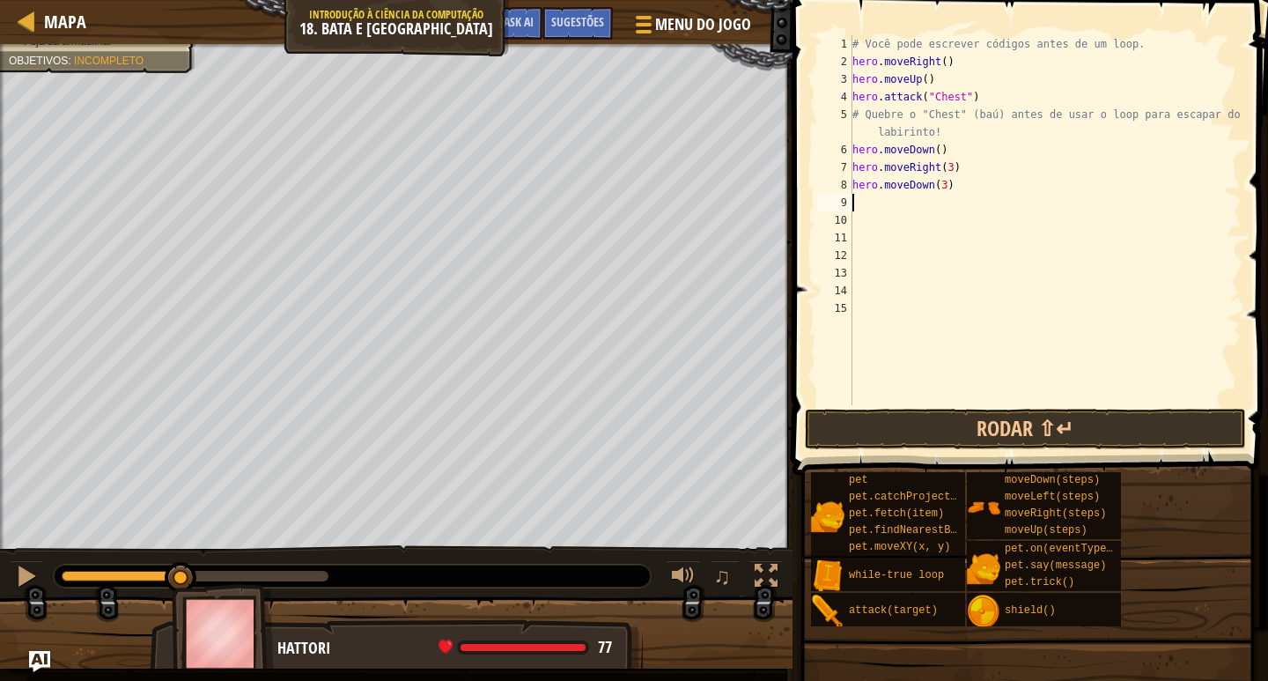
type textarea "v"
type textarea "m"
type textarea "hero.moveRight(3)"
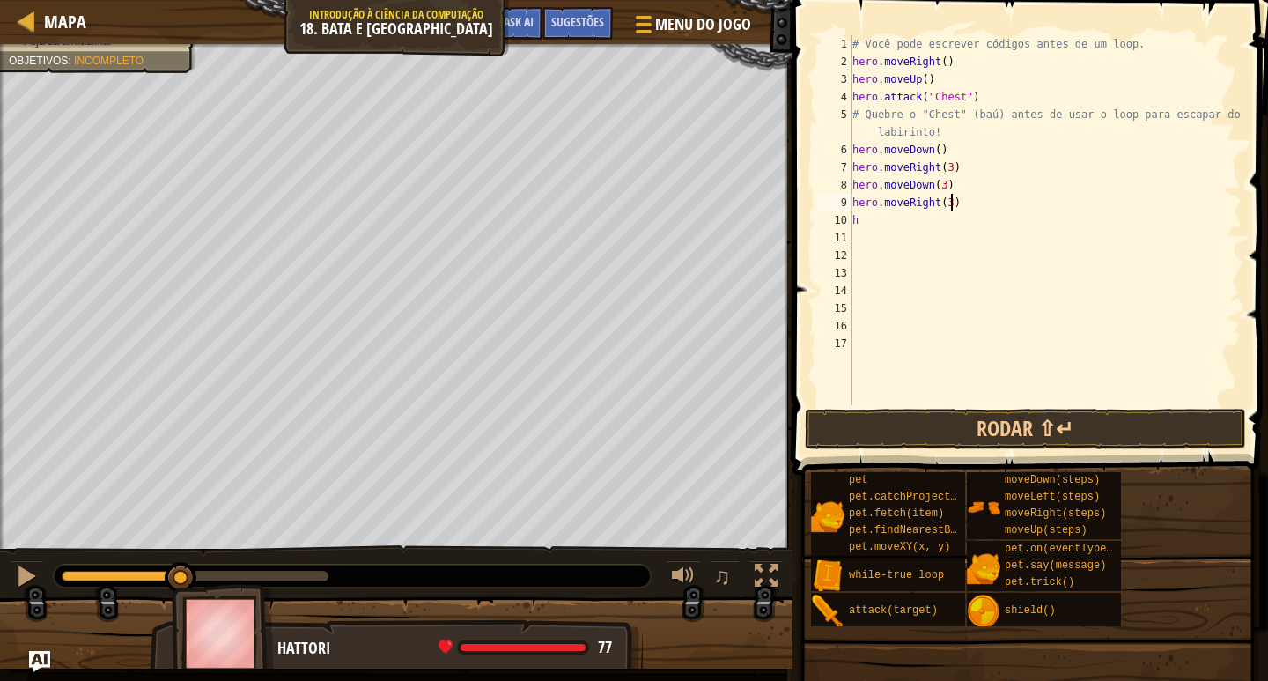
click at [1033, 207] on div "# Você pode escrever códigos antes de um loop. hero . moveRight ( ) hero . move…" at bounding box center [1045, 237] width 393 height 405
click at [854, 161] on div "# Você pode escrever códigos antes de um loop. hero . moveRight ( ) hero . move…" at bounding box center [1045, 237] width 393 height 405
type textarea "hero.moveRight(3)"
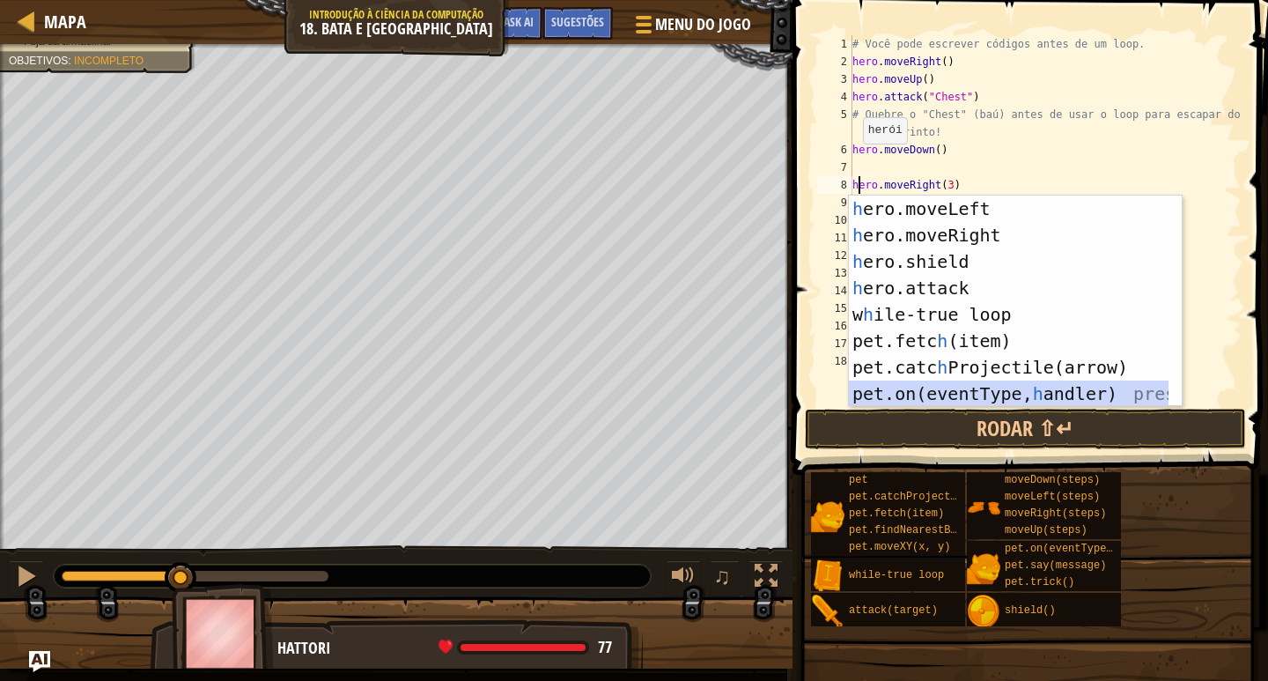
scroll to position [53, 0]
click at [866, 168] on div "# Você pode escrever códigos antes de um loop. hero . moveRight ( ) hero . move…" at bounding box center [1045, 237] width 393 height 405
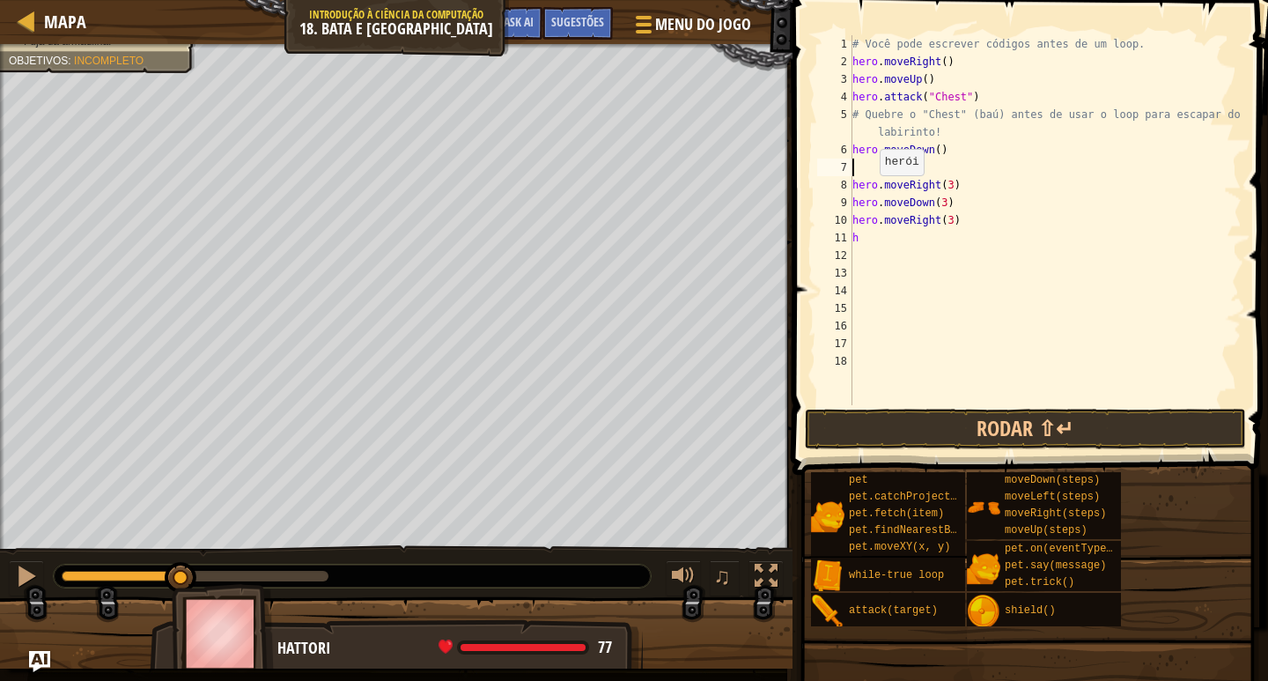
type textarea "w"
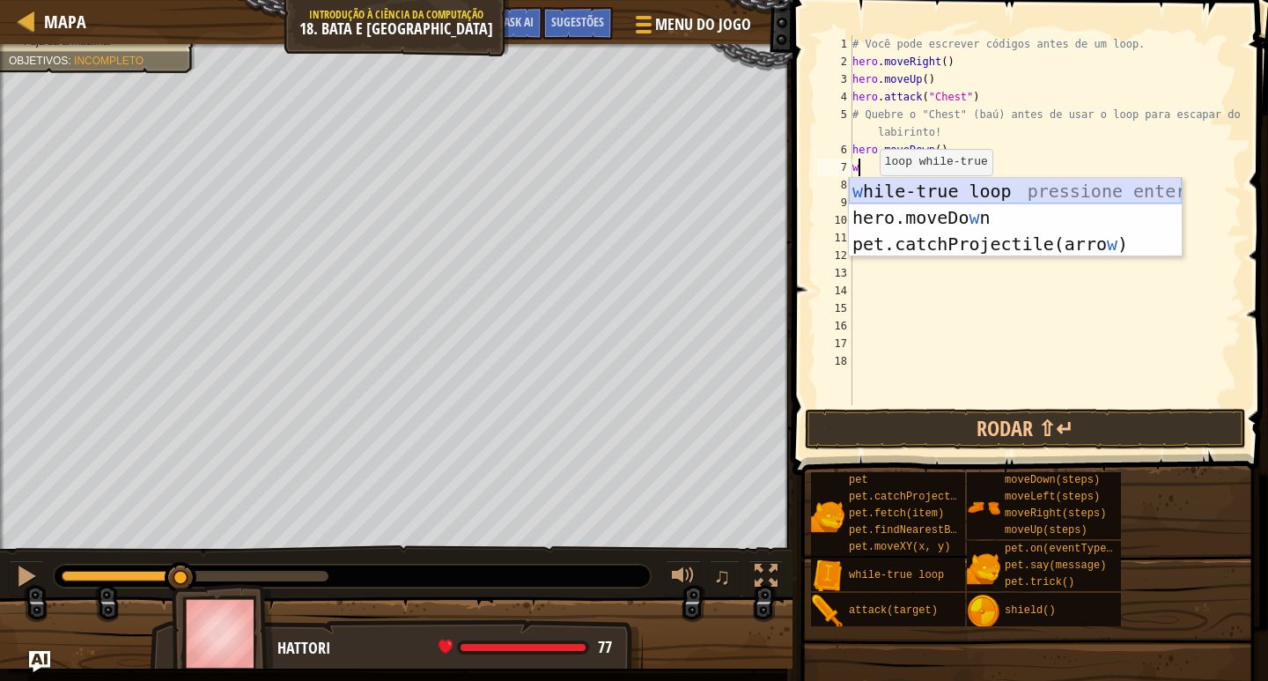
click at [918, 189] on div "w hile-true loop pressione enter hero.moveDo w n pressione enter pet.catchProje…" at bounding box center [1015, 244] width 333 height 132
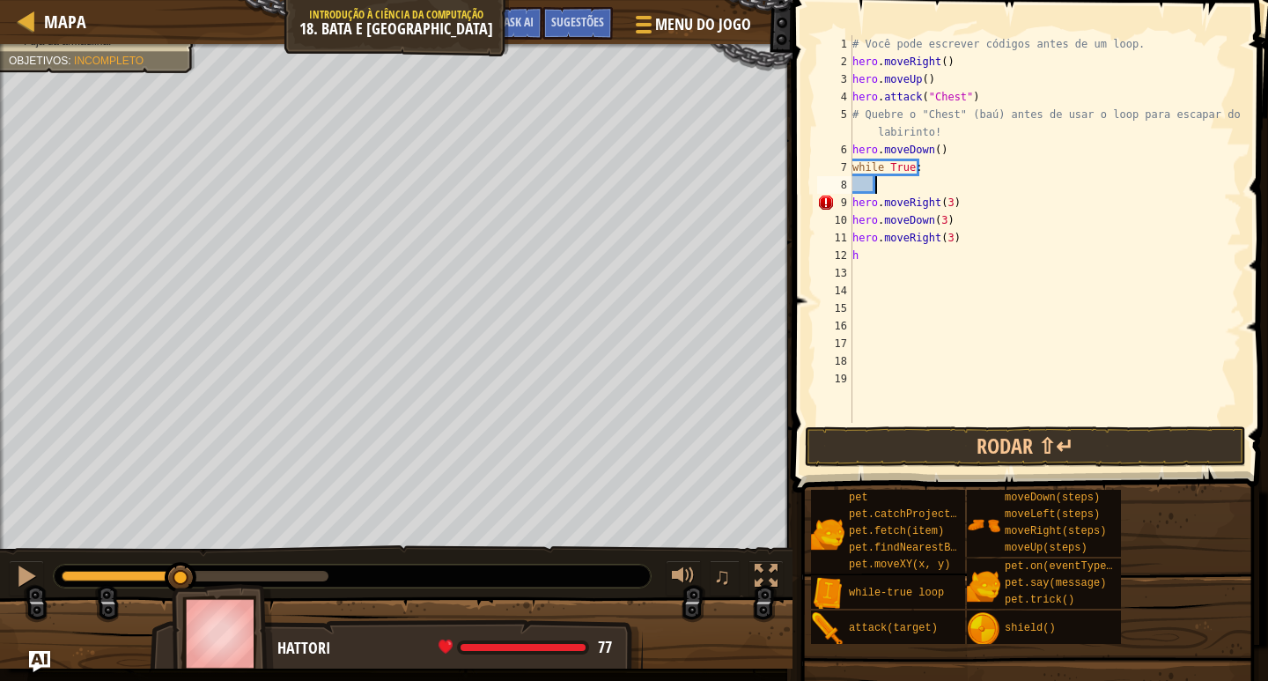
click at [888, 252] on div "# Você pode escrever códigos antes de um loop. hero . moveRight ( ) hero . move…" at bounding box center [1045, 246] width 393 height 423
type textarea "h"
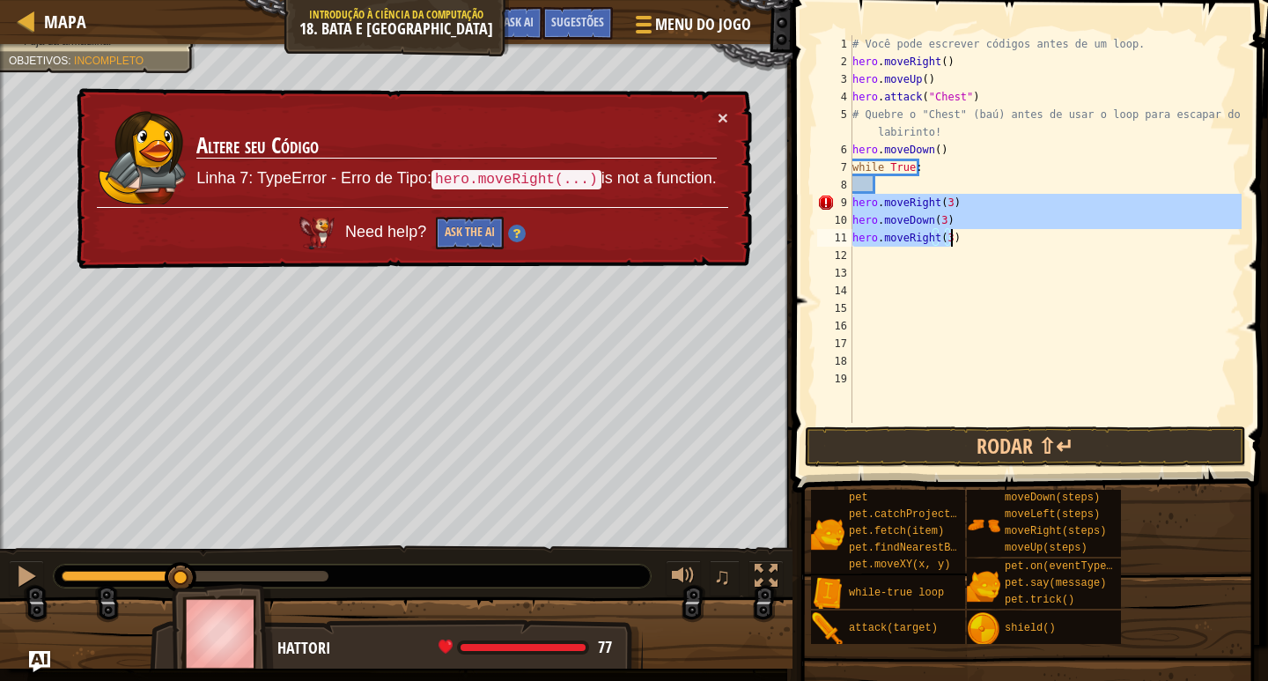
drag, startPoint x: 853, startPoint y: 199, endPoint x: 956, endPoint y: 234, distance: 109.7
click at [956, 234] on div "# Você pode escrever códigos antes de um loop. hero . moveRight ( ) hero . move…" at bounding box center [1045, 246] width 393 height 423
type textarea "hero.moveDown(3) hero.moveRight(3)"
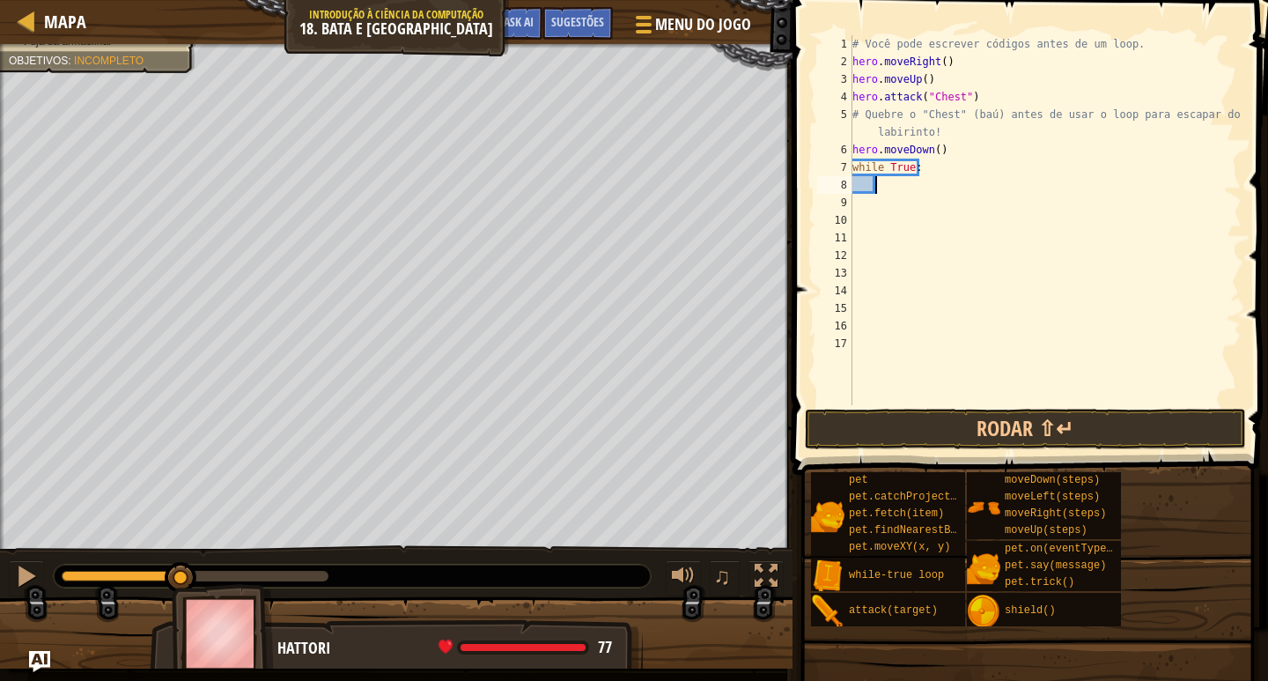
click at [922, 187] on div "# Você pode escrever códigos antes de um loop. hero . moveRight ( ) hero . move…" at bounding box center [1045, 237] width 393 height 405
paste textarea "hero.moveRight(3)"
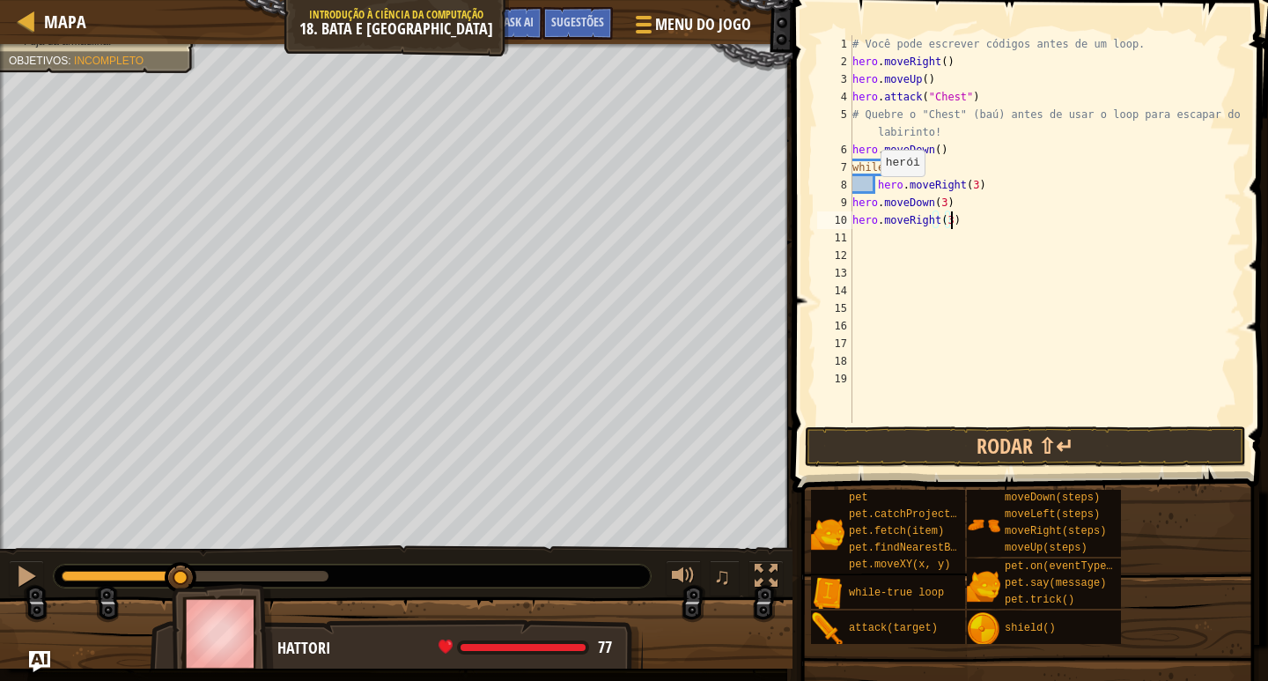
click at [874, 192] on div "# Você pode escrever códigos antes de um loop. hero . moveRight ( ) hero . move…" at bounding box center [1045, 246] width 393 height 423
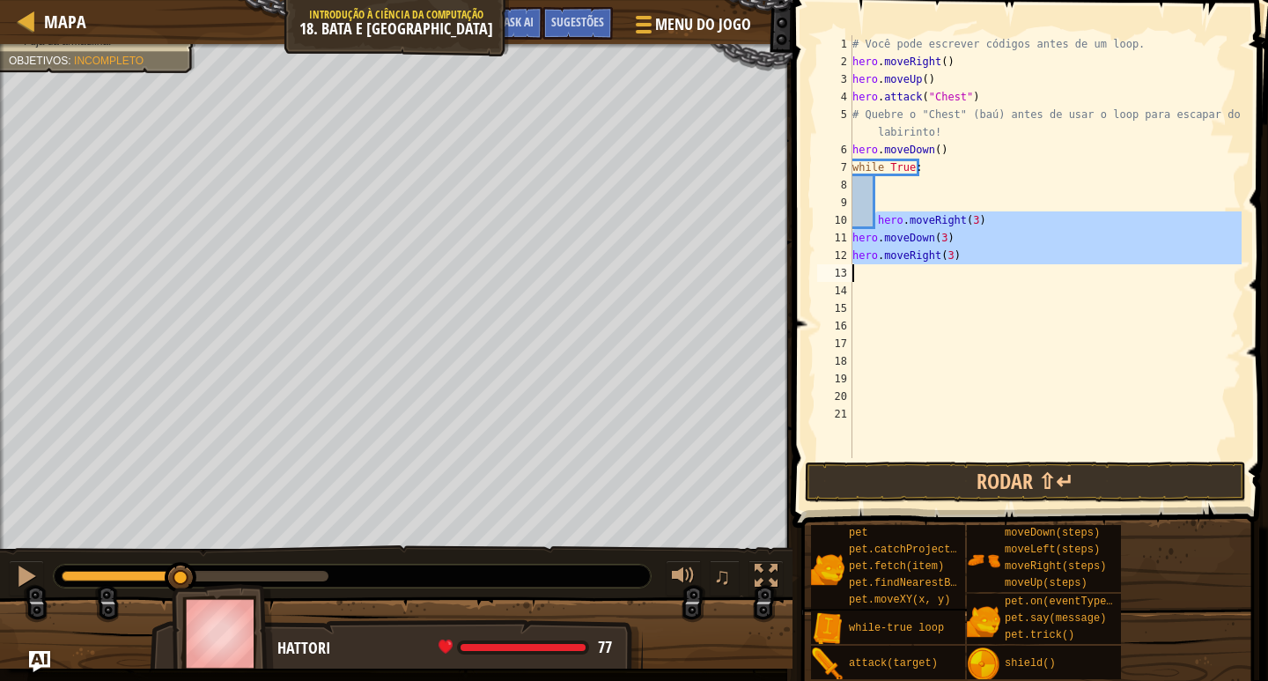
drag, startPoint x: 875, startPoint y: 219, endPoint x: 965, endPoint y: 264, distance: 101.2
click at [965, 264] on div "# Você pode escrever códigos antes de um loop. hero . moveRight ( ) hero . move…" at bounding box center [1045, 264] width 393 height 458
type textarea "hero.moveRight(3)"
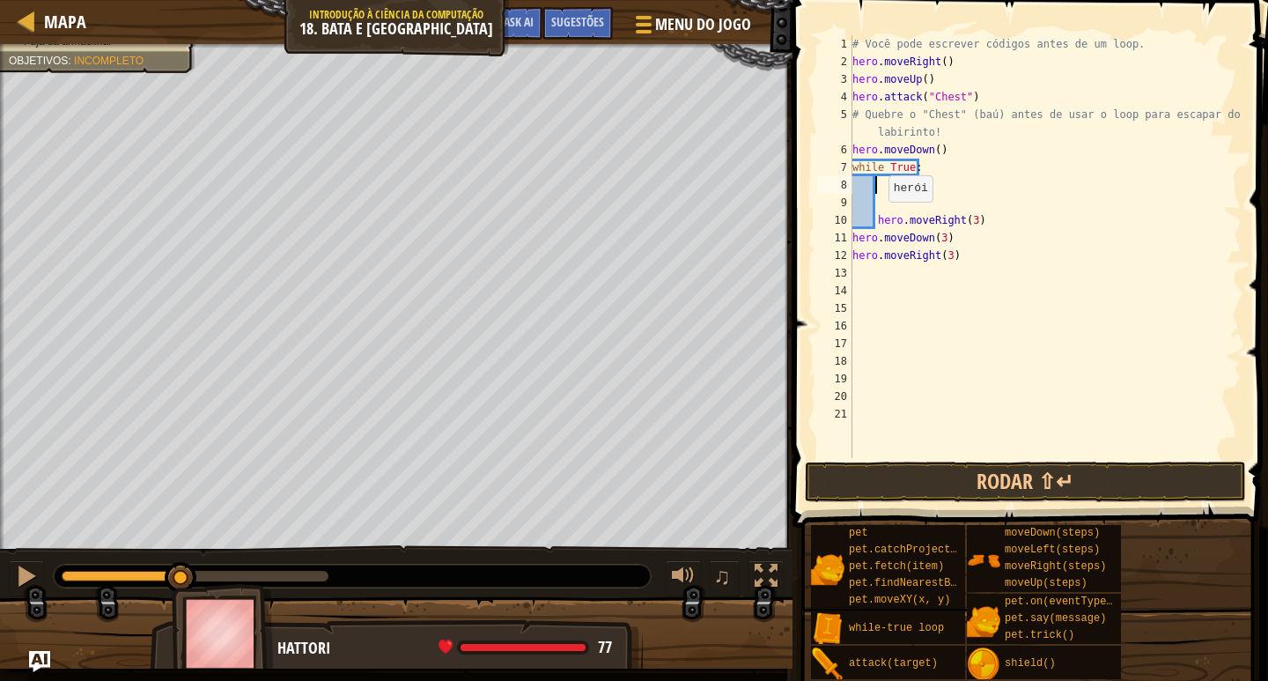
click at [880, 219] on div "# Você pode escrever códigos antes de um loop. hero . moveRight ( ) hero . move…" at bounding box center [1045, 264] width 393 height 458
type textarea "hero.moveRight(3)"
drag, startPoint x: 875, startPoint y: 218, endPoint x: 978, endPoint y: 292, distance: 127.4
click at [978, 292] on div "# Você pode escrever códigos antes de um loop. hero . moveRight ( ) hero . move…" at bounding box center [1045, 264] width 393 height 458
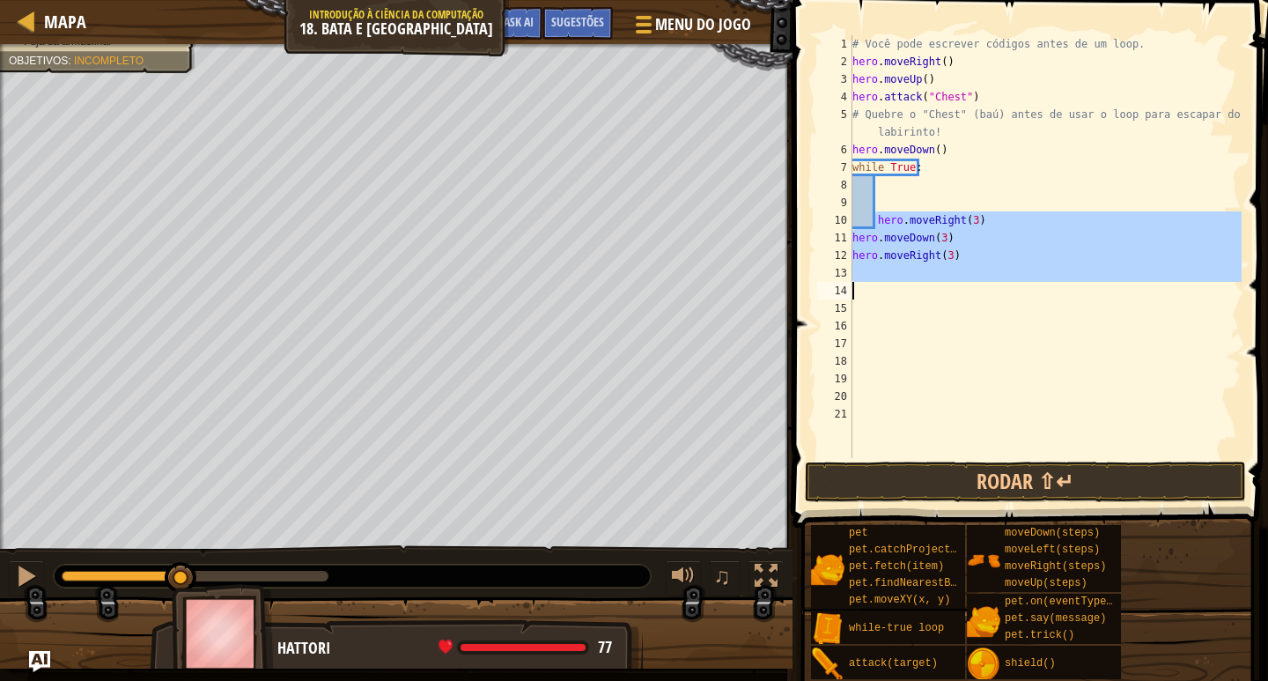
click at [918, 237] on div "# Você pode escrever códigos antes de um loop. hero . moveRight ( ) hero . move…" at bounding box center [1045, 246] width 393 height 423
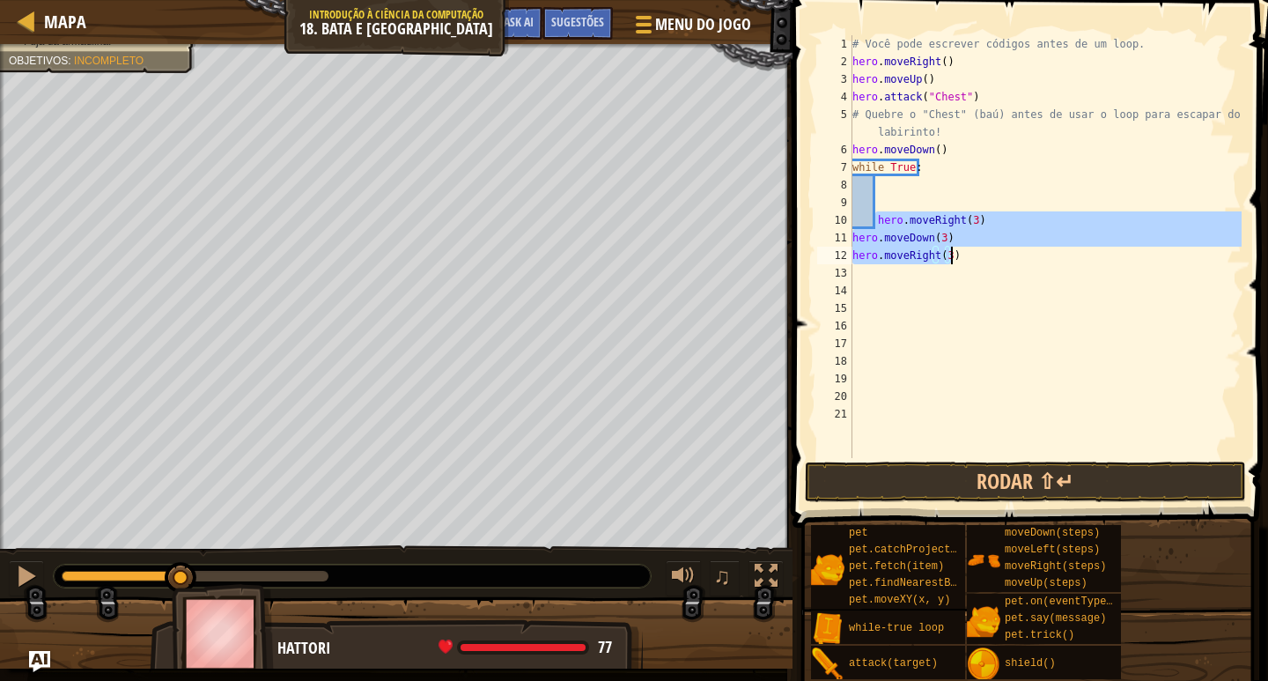
drag, startPoint x: 905, startPoint y: 228, endPoint x: 958, endPoint y: 255, distance: 60.3
click at [958, 255] on div "# Você pode escrever códigos antes de um loop. hero . moveRight ( ) hero . move…" at bounding box center [1045, 264] width 393 height 458
type textarea "hero.moveDown(3) hero.moveRight(3)"
click at [881, 188] on div "# Você pode escrever códigos antes de um loop. hero . moveRight ( ) hero . move…" at bounding box center [1045, 264] width 393 height 458
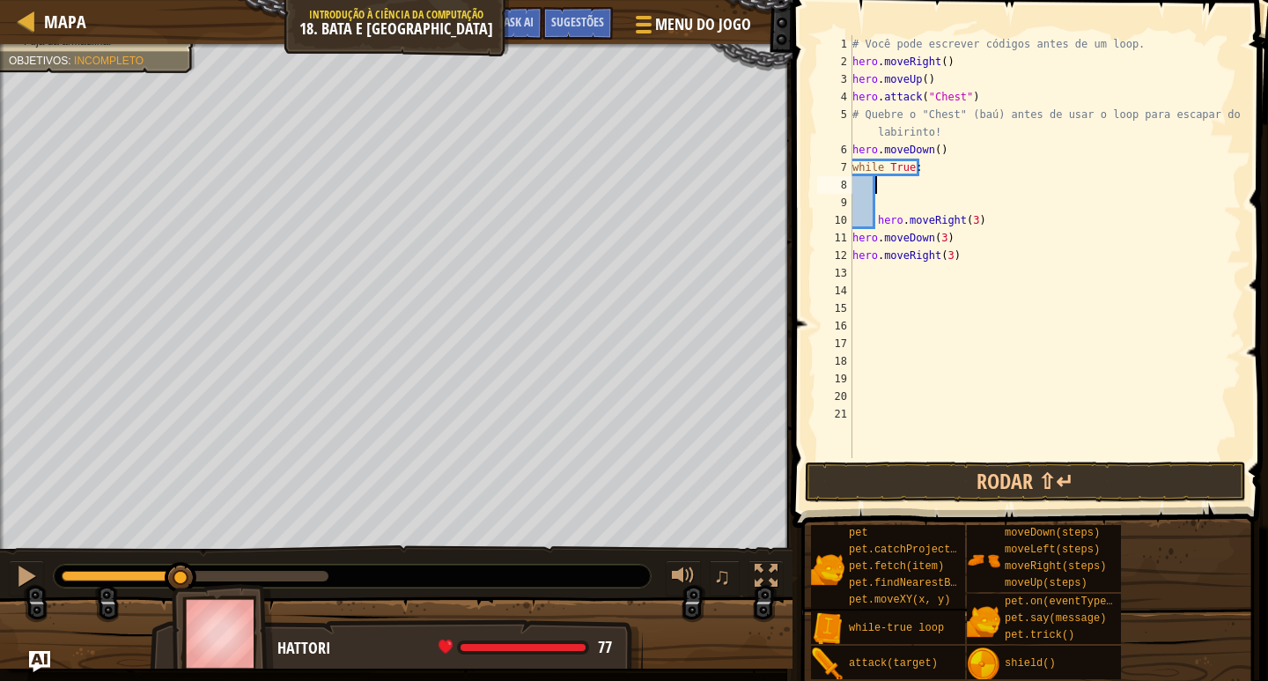
paste textarea "hero.moveRight(3)"
type textarea "hero.moveRight(3)"
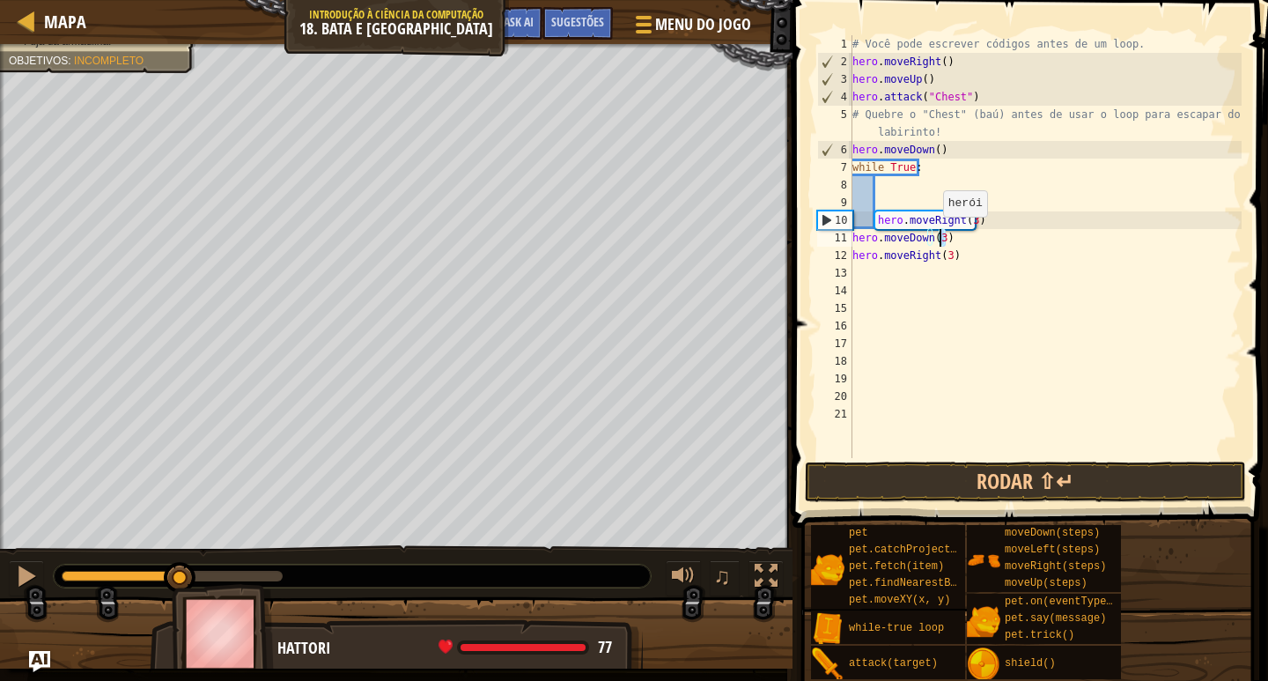
drag, startPoint x: 947, startPoint y: 233, endPoint x: 820, endPoint y: 235, distance: 126.8
click at [820, 235] on div "1 2 3 4 5 6 7 8 9 10 11 12 13 14 15 16 17 18 19 20 21 # Você pode escrever códi…" at bounding box center [1028, 246] width 428 height 423
click at [959, 262] on div "# Você pode escrever códigos antes de um loop. hero . moveRight ( ) hero . move…" at bounding box center [1045, 264] width 393 height 458
type textarea "hero.moveRight(3)"
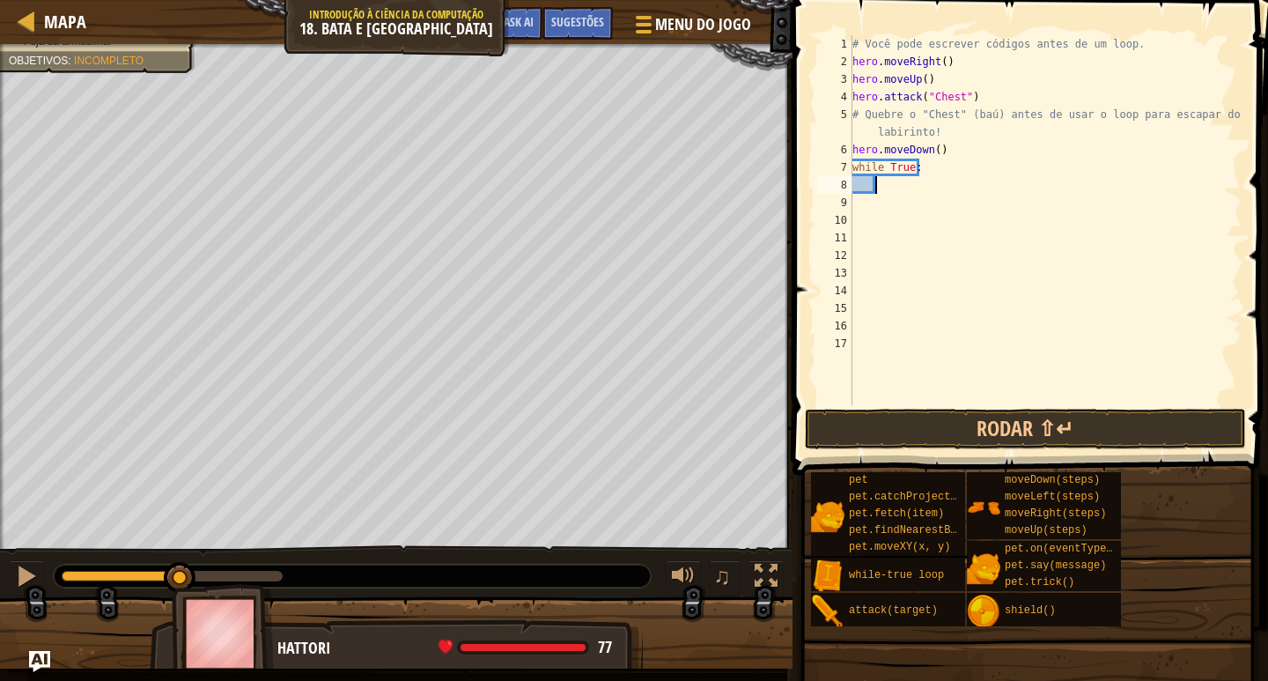
type textarea "r"
click at [959, 192] on div "# Você pode escrever códigos antes de um loop. hero . moveRight ( ) hero . move…" at bounding box center [1045, 237] width 393 height 405
click at [962, 190] on div "# Você pode escrever códigos antes de um loop. hero . moveRight ( ) hero . move…" at bounding box center [1045, 237] width 393 height 405
type textarea "hero.moveRight(3)"
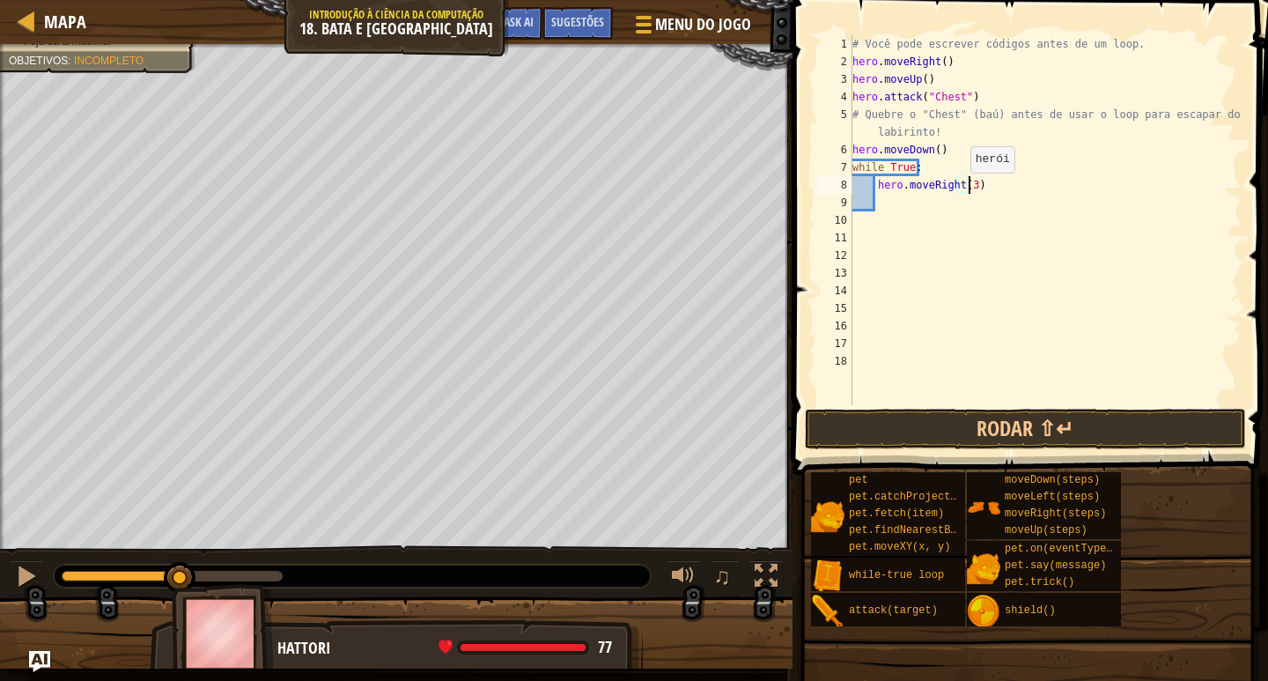
scroll to position [8, 9]
click at [985, 195] on div "# Você pode escrever códigos antes de um loop. hero . moveRight ( ) hero . move…" at bounding box center [1045, 237] width 393 height 405
type textarea "h"
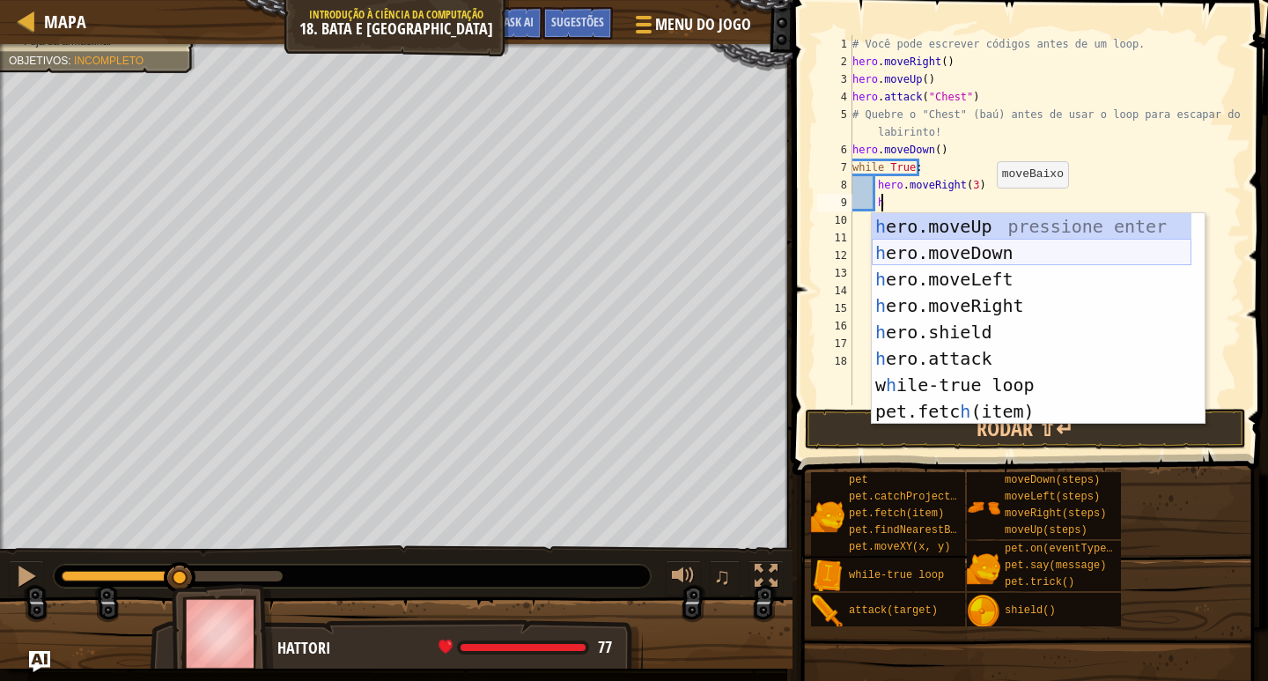
click at [990, 243] on div "h ero.moveUp pressione enter h ero.moveDown pressione enter h ero.moveLeft pres…" at bounding box center [1032, 345] width 320 height 264
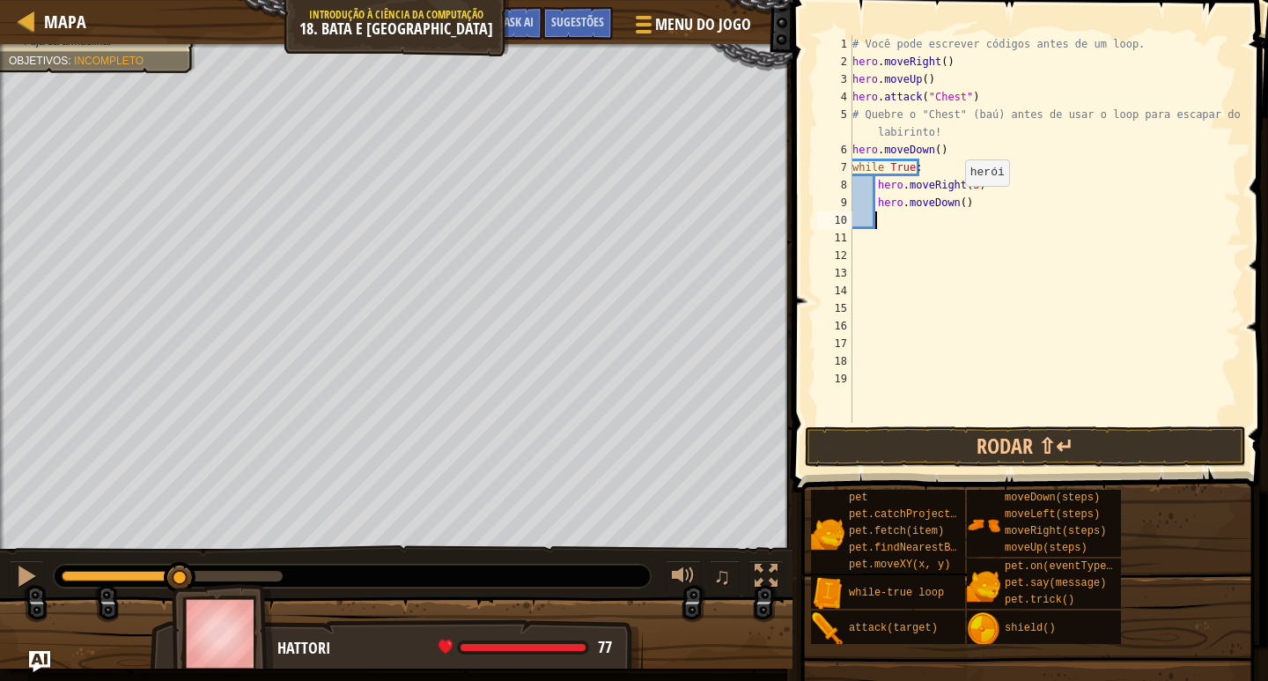
click at [956, 203] on div "# Você pode escrever códigos antes de um loop. hero . moveRight ( ) hero . move…" at bounding box center [1045, 246] width 393 height 423
click at [986, 208] on div "# Você pode escrever códigos antes de um loop. hero . moveRight ( ) hero . move…" at bounding box center [1045, 246] width 393 height 423
type textarea "hero.moveDown(3)"
click at [980, 444] on button "Rodar ⇧↵" at bounding box center [1025, 446] width 441 height 41
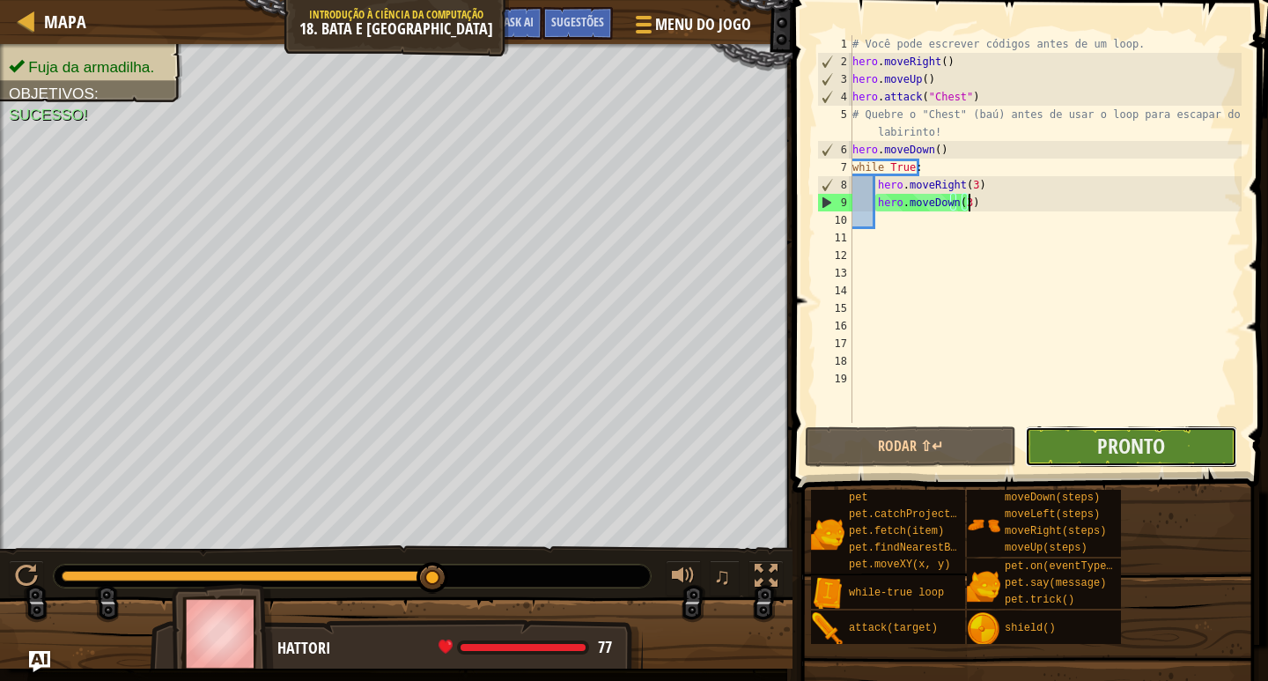
click at [1174, 432] on button "Pronto" at bounding box center [1130, 446] width 211 height 41
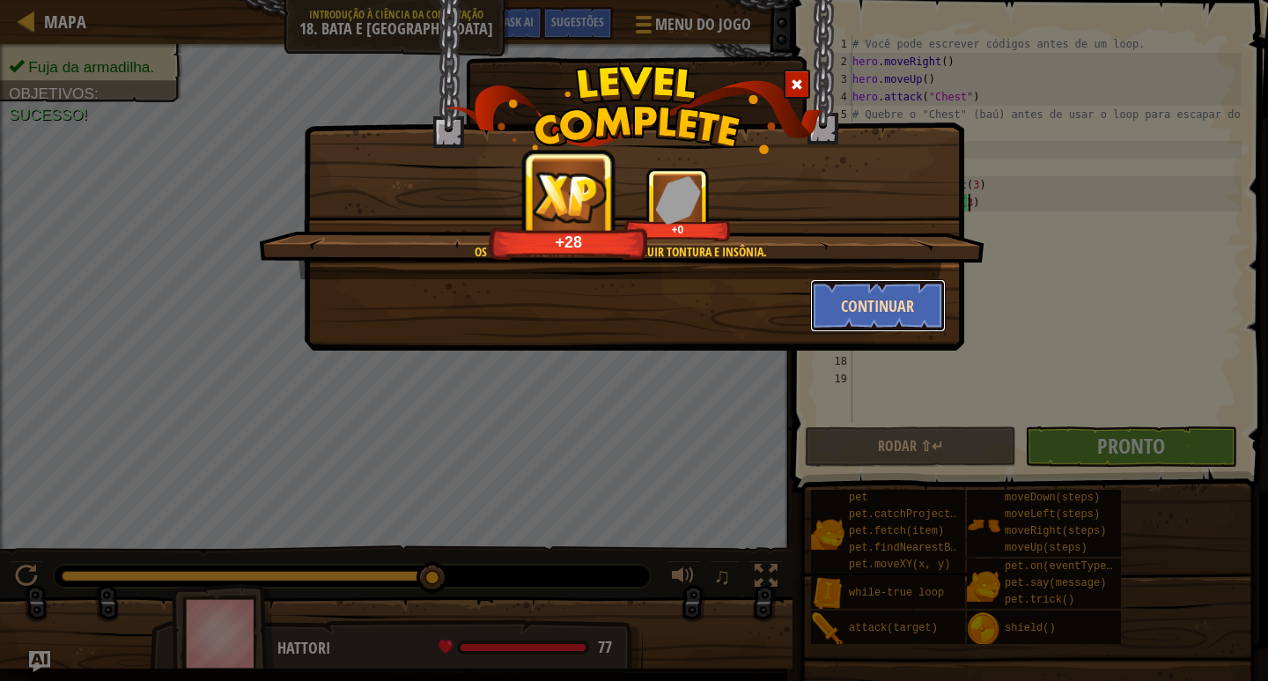
click at [872, 314] on button "Continuar" at bounding box center [878, 305] width 137 height 53
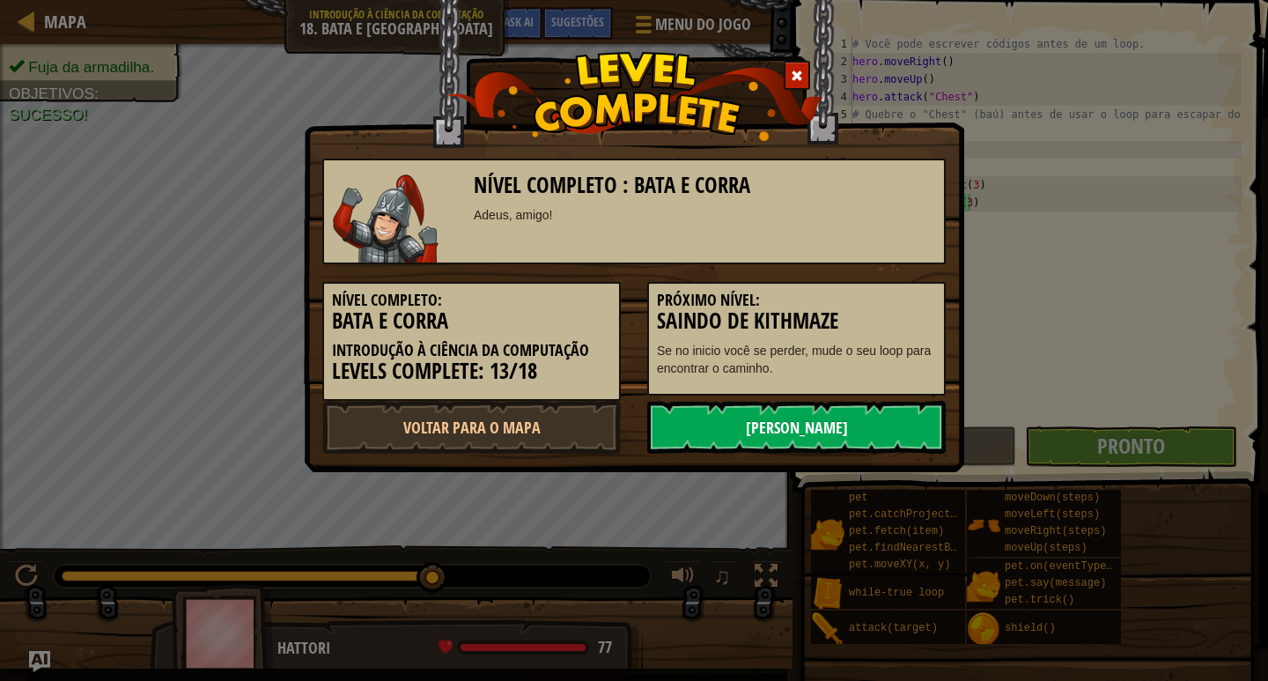
click at [816, 437] on link "[PERSON_NAME]" at bounding box center [796, 427] width 299 height 53
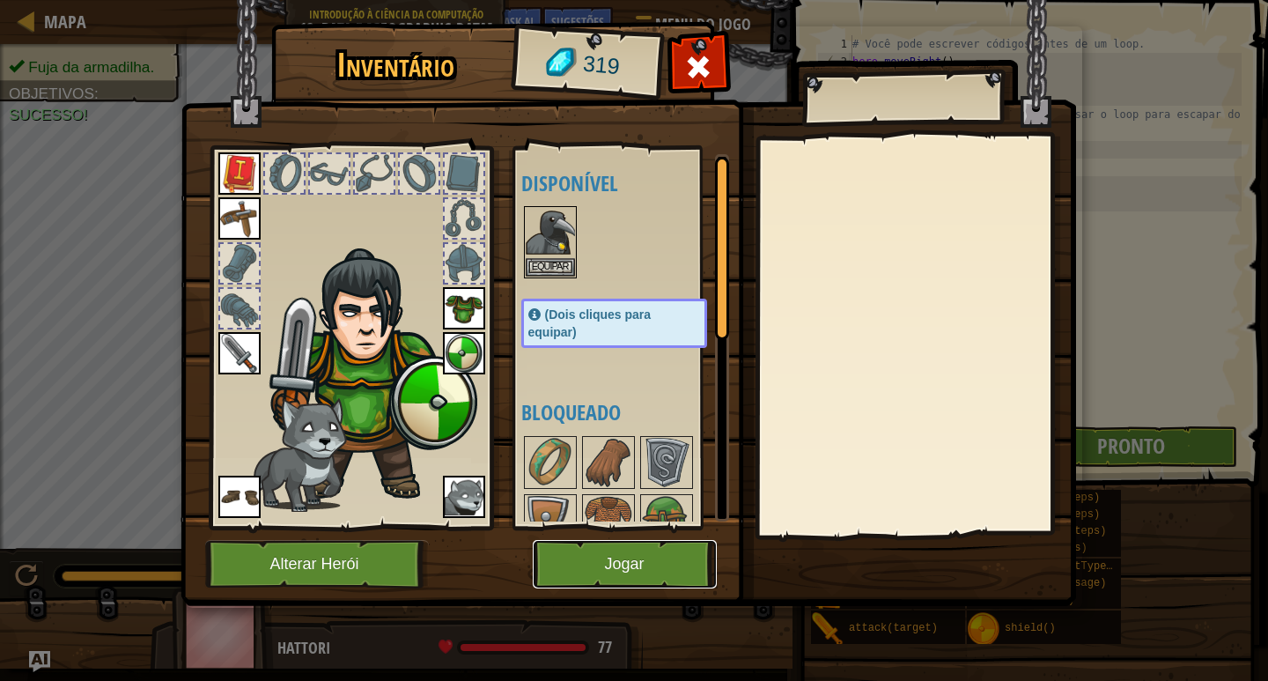
click at [654, 550] on button "Jogar" at bounding box center [625, 564] width 184 height 48
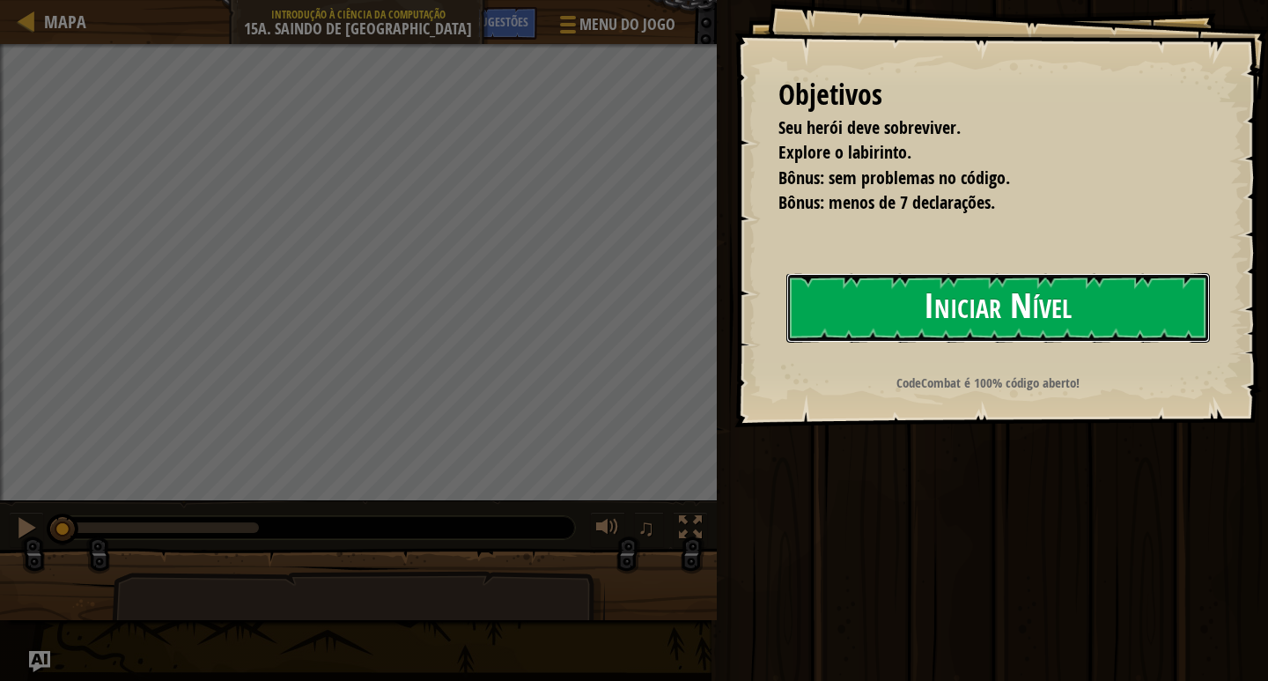
click at [1067, 312] on button "Iniciar Nível" at bounding box center [998, 308] width 424 height 70
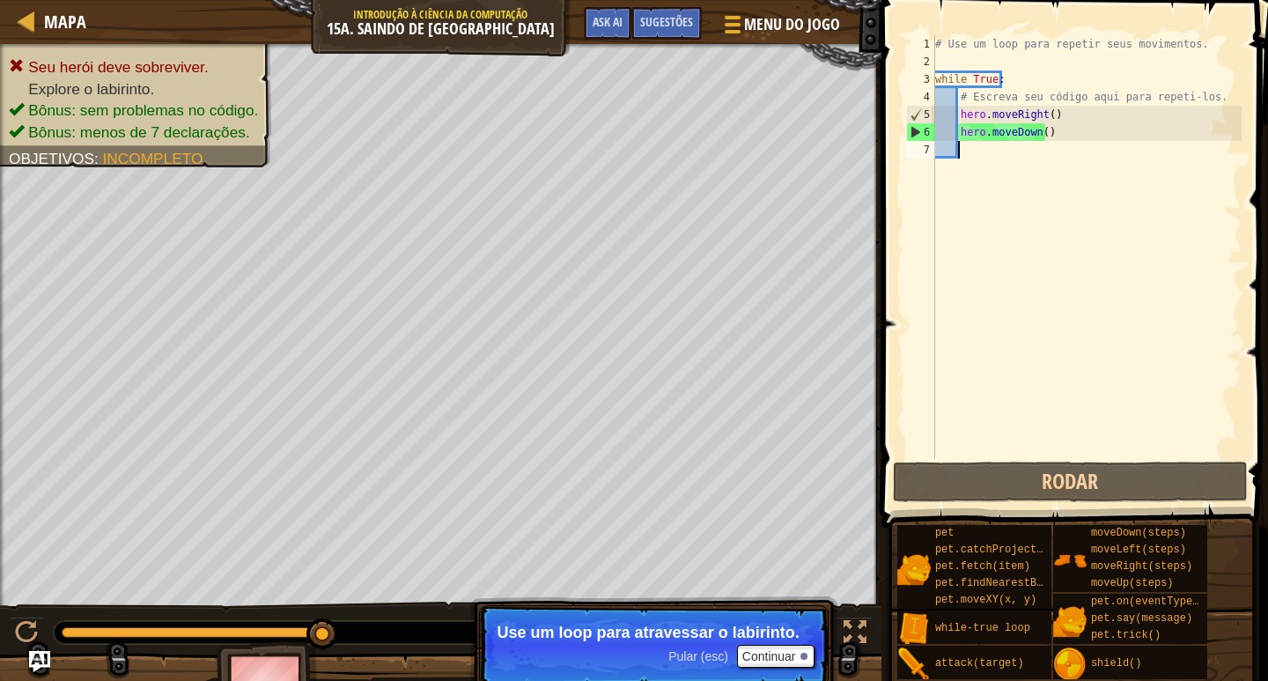
click at [1075, 130] on div "# Use um loop para repetir seus movimentos. while True : # Escreva seu código a…" at bounding box center [1087, 264] width 310 height 458
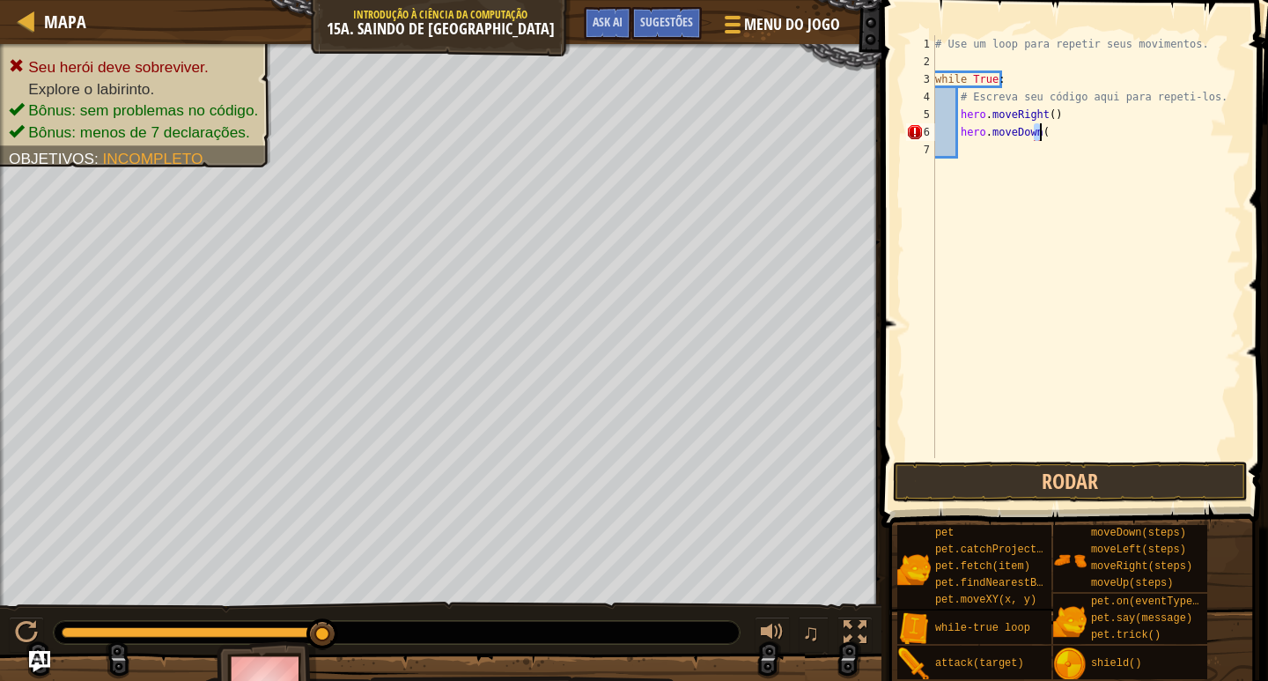
type textarea "hero.moveDown()"
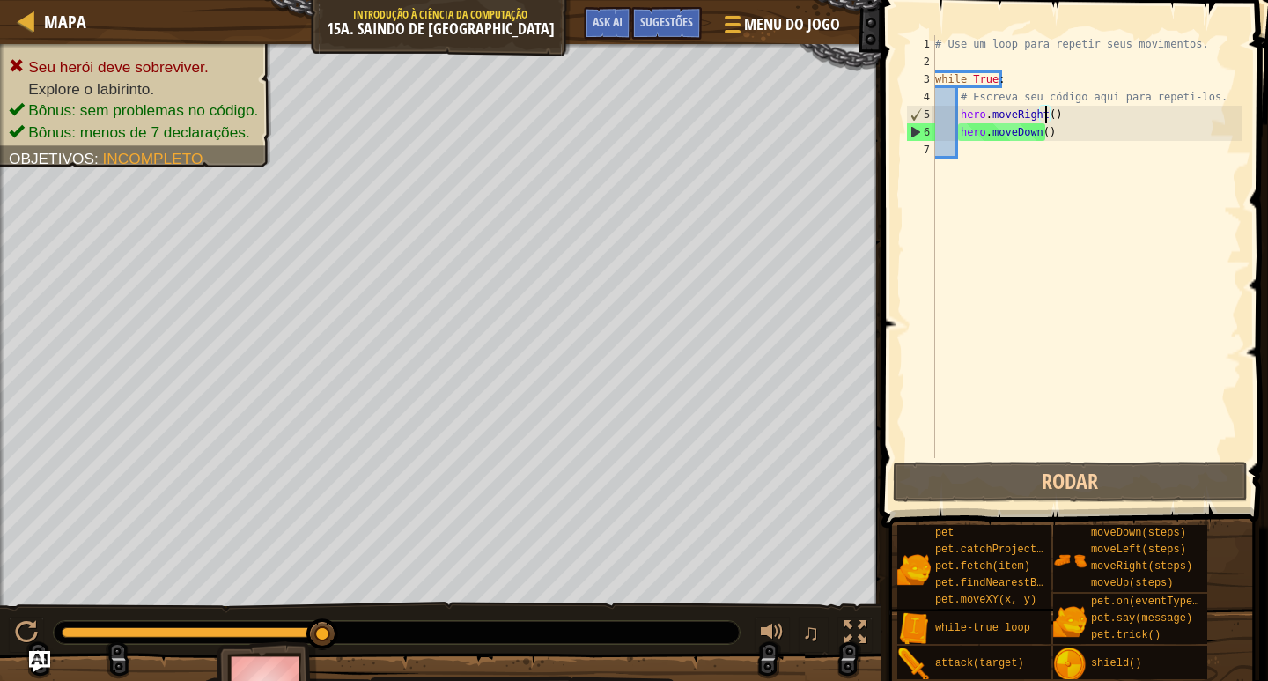
type textarea "hero.moveDown()"
click at [1070, 189] on div "# Use um loop para repetir seus movimentos. while True : # Escreva seu código a…" at bounding box center [1087, 264] width 310 height 458
click at [972, 166] on div "# Use um loop para repetir seus movimentos. while True : # Escreva seu código a…" at bounding box center [1087, 264] width 310 height 458
type textarea "w"
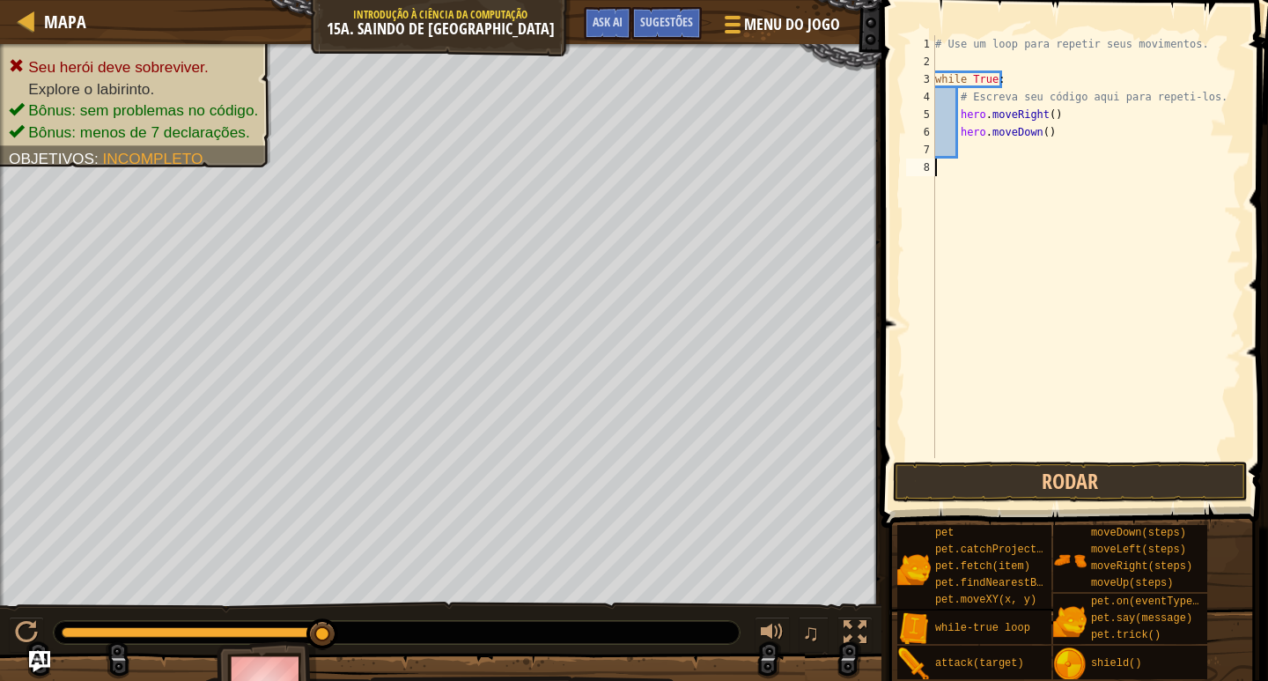
scroll to position [8, 0]
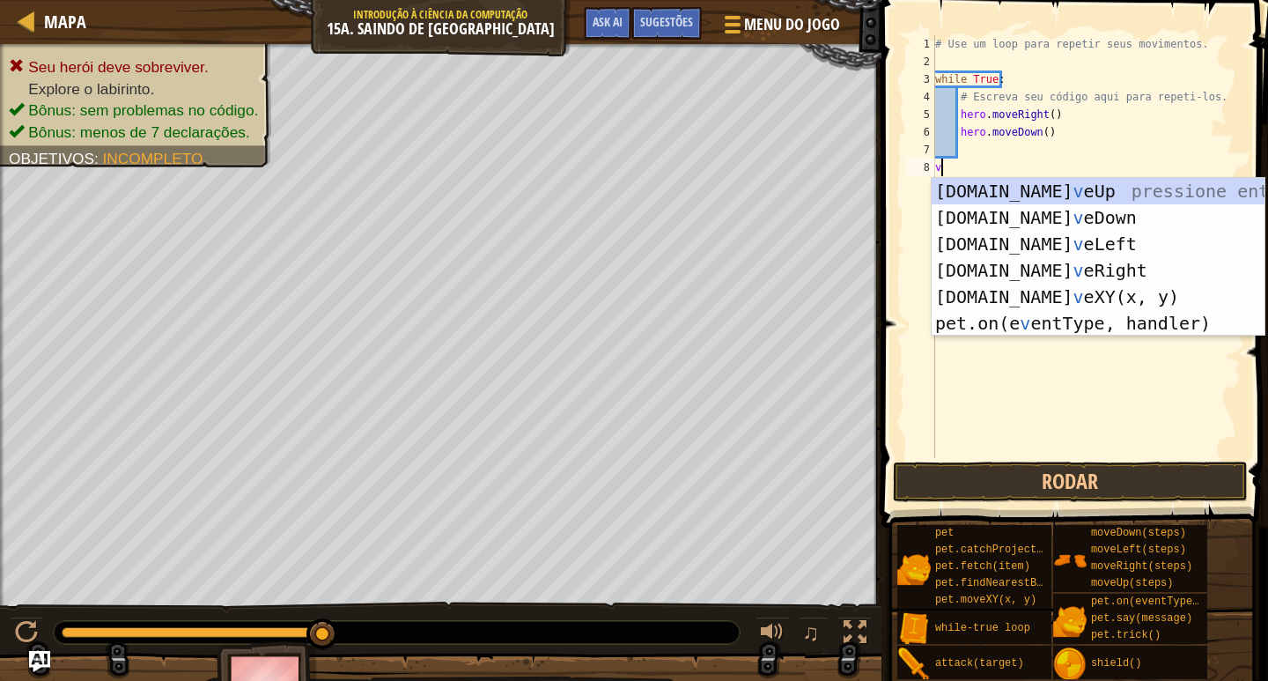
type textarea "v"
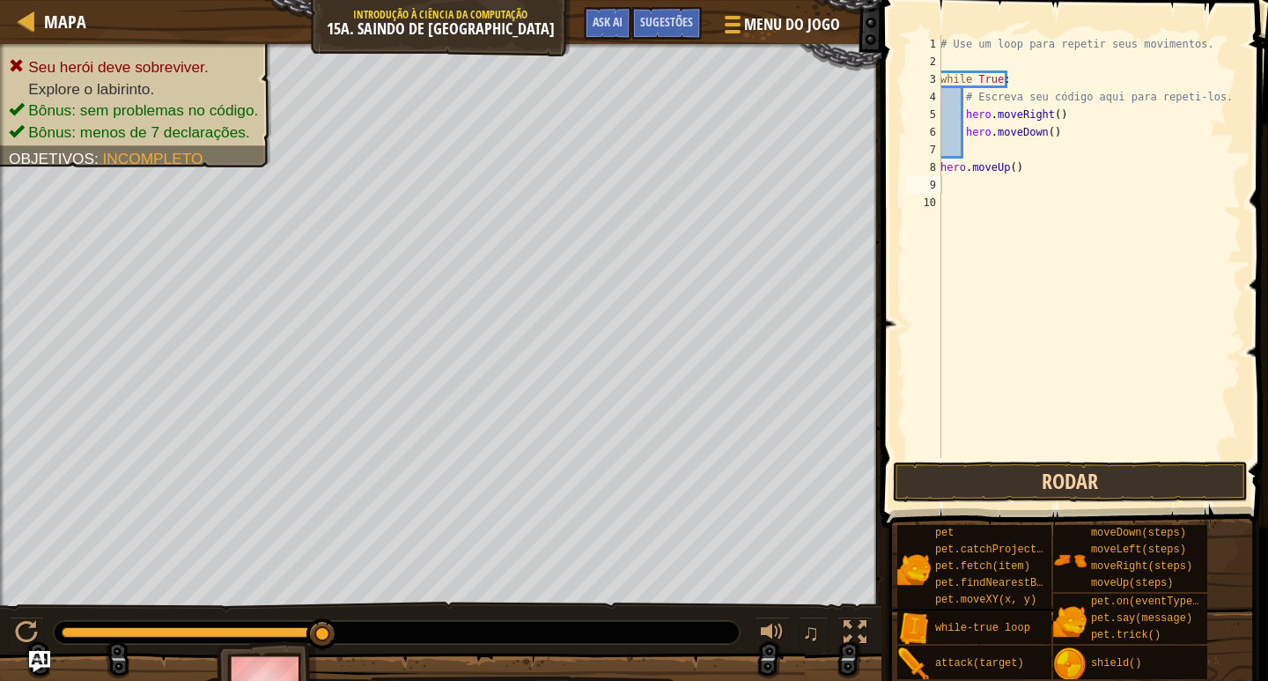
click at [1060, 459] on span at bounding box center [1076, 239] width 401 height 580
click at [1054, 477] on button "Rodar" at bounding box center [1070, 481] width 355 height 41
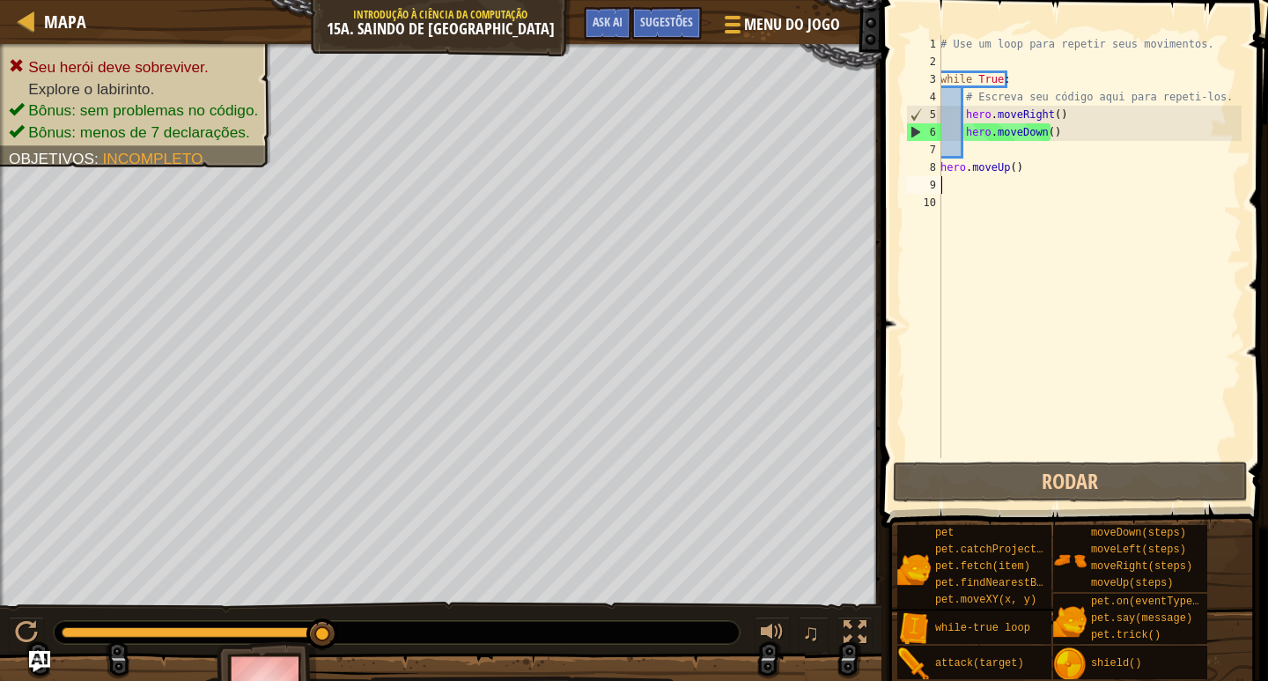
click at [1047, 137] on div "# Use um loop para repetir seus movimentos. while True : # Escreva seu código a…" at bounding box center [1089, 264] width 305 height 458
drag, startPoint x: 1016, startPoint y: 98, endPoint x: 974, endPoint y: 64, distance: 53.9
click at [983, 74] on div "# Use um loop para repetir seus movimentos. while True : # Escreva seu código a…" at bounding box center [1089, 264] width 305 height 458
type textarea "while True: # Escreva seu código aqui para repeti-los."
click at [991, 65] on div "# Use um loop para repetir seus movimentos. while True : # Escreva seu código a…" at bounding box center [1089, 264] width 305 height 458
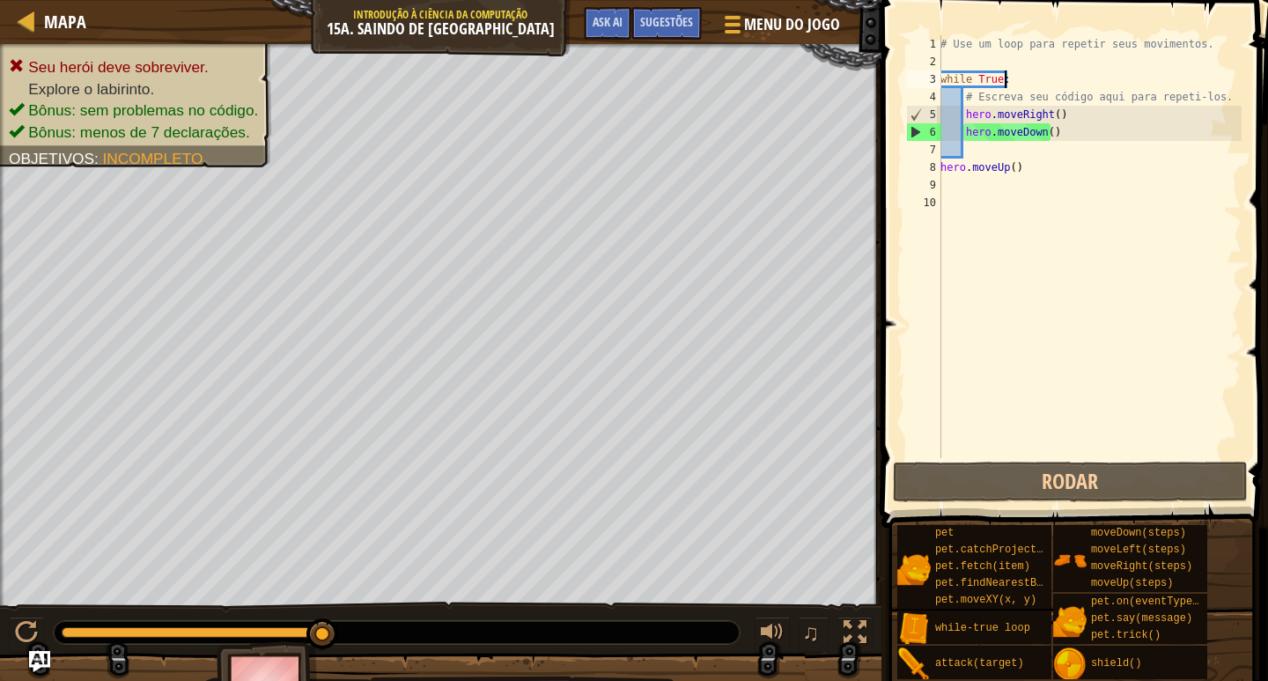
drag, startPoint x: 1007, startPoint y: 72, endPoint x: 889, endPoint y: 58, distance: 118.9
click at [890, 59] on div "1 2 3 4 5 6 7 8 9 10 # Use um loop para repetir seus movimentos. while True : #…" at bounding box center [1072, 299] width 392 height 580
type textarea "while True:"
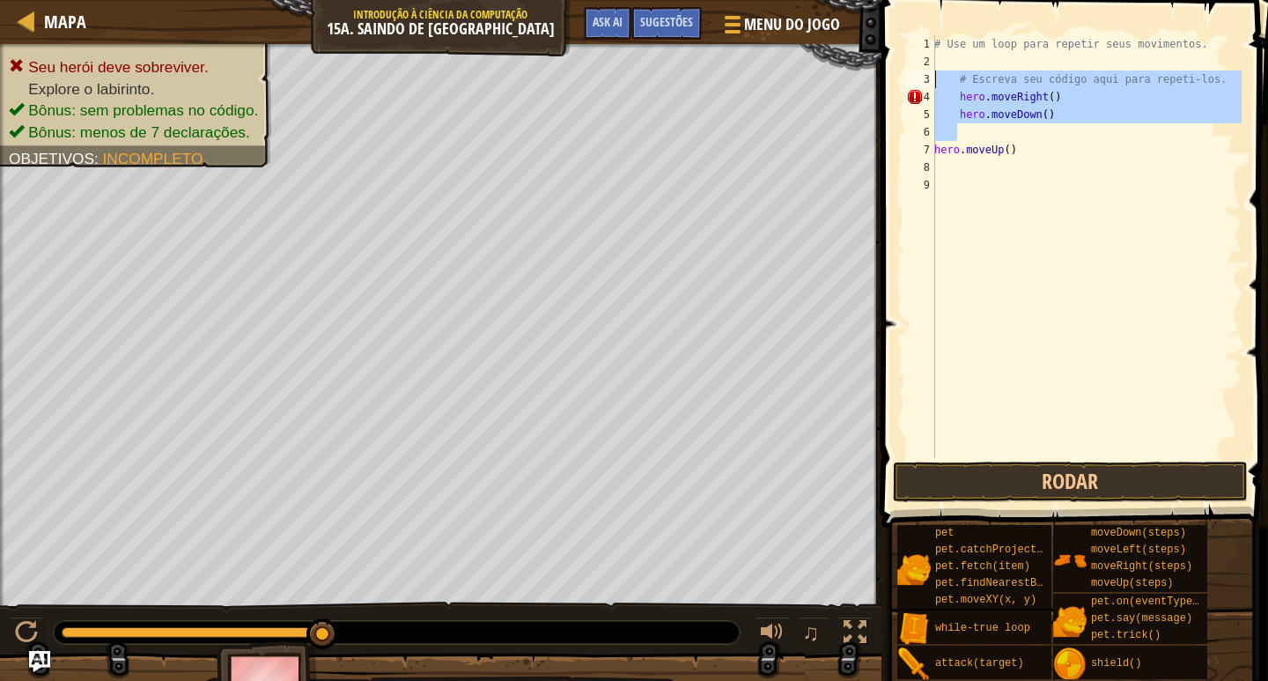
drag, startPoint x: 1049, startPoint y: 137, endPoint x: 888, endPoint y: 74, distance: 173.2
click at [888, 74] on div "1 2 3 4 5 6 7 8 9 # Use um loop para repetir seus movimentos. # Escreva seu cód…" at bounding box center [1072, 299] width 392 height 580
type textarea "# Escreva seu código aqui para repeti-los. hero.moveRight()"
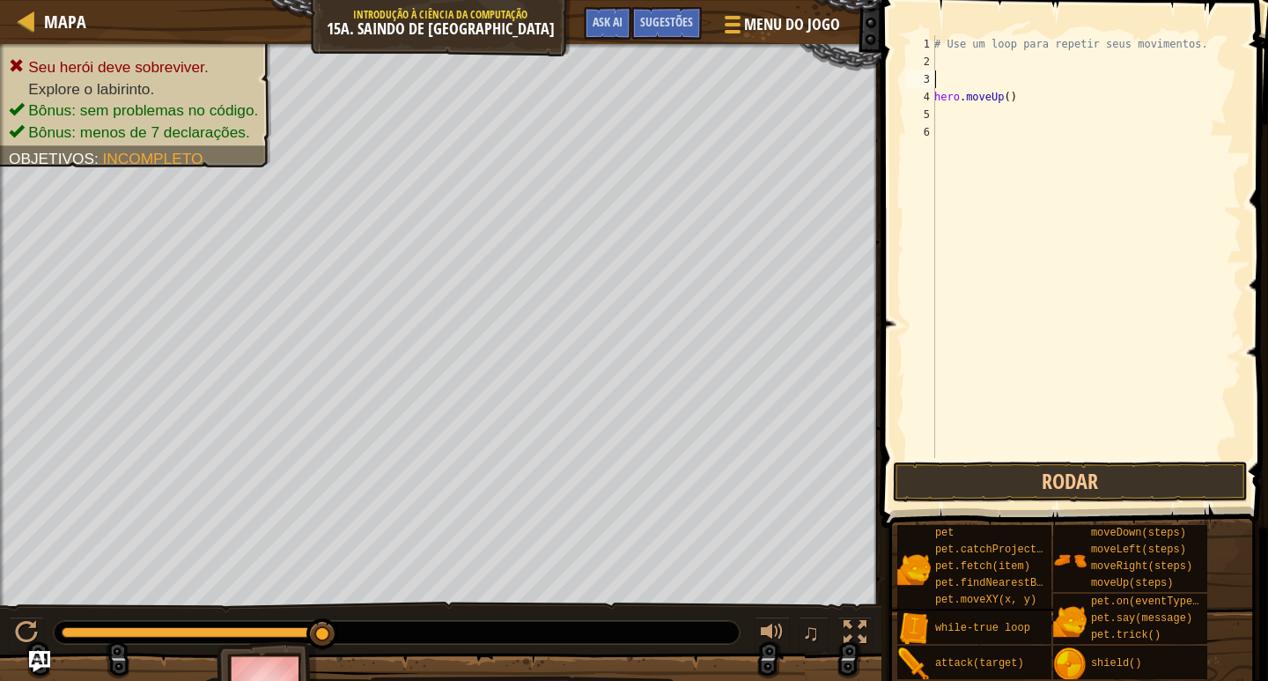
click at [790, 55] on div "Mapa Introdução à Ciência da Computação 15a. Saindo de Kithmaze Menu do Jogo Pr…" at bounding box center [634, 340] width 1268 height 681
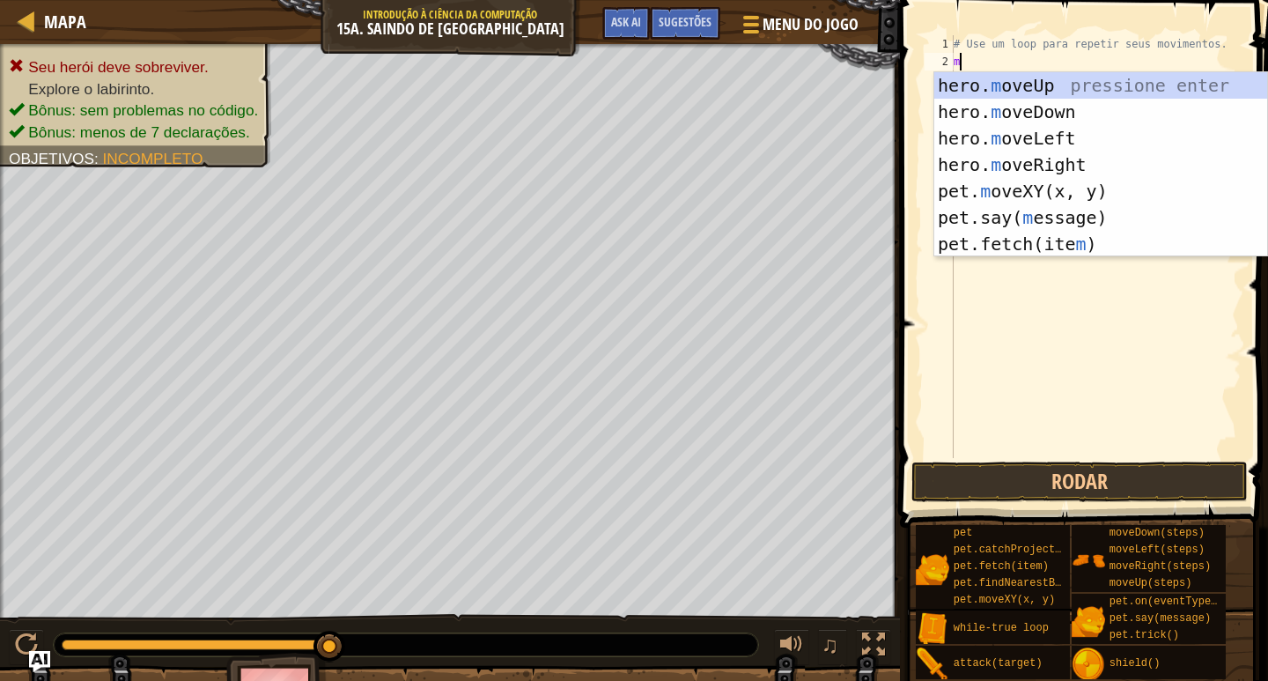
type textarea "mo"
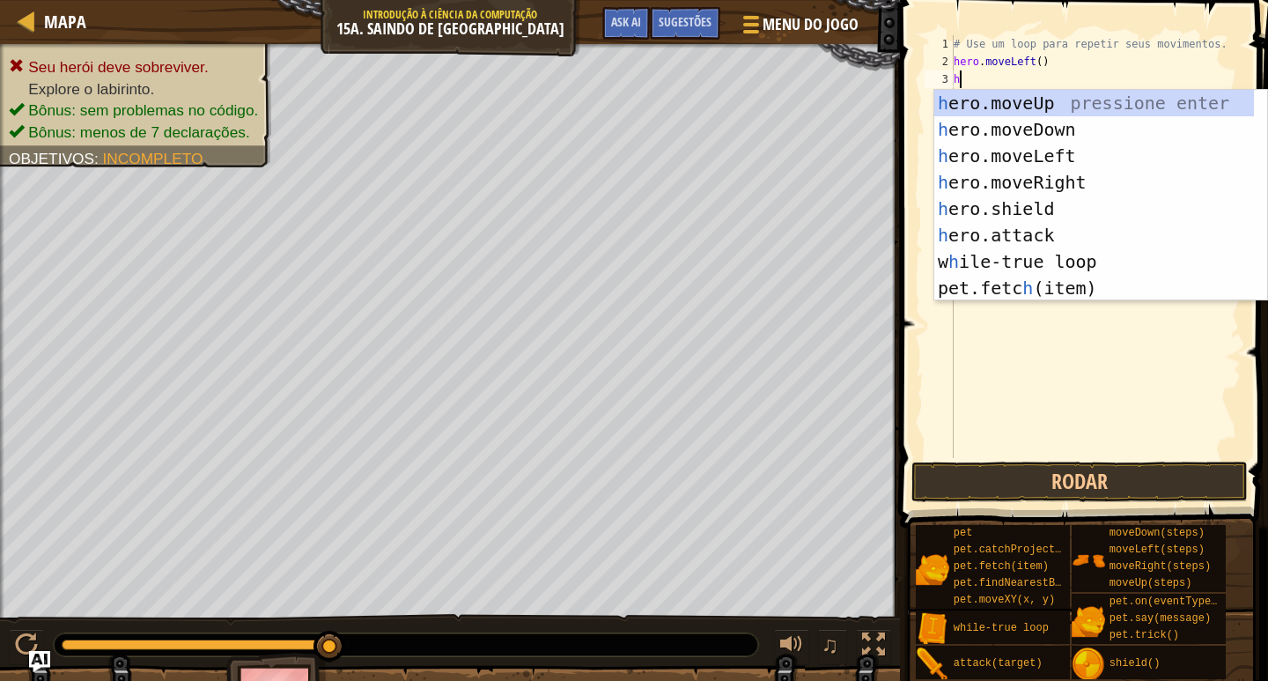
type textarea "hm"
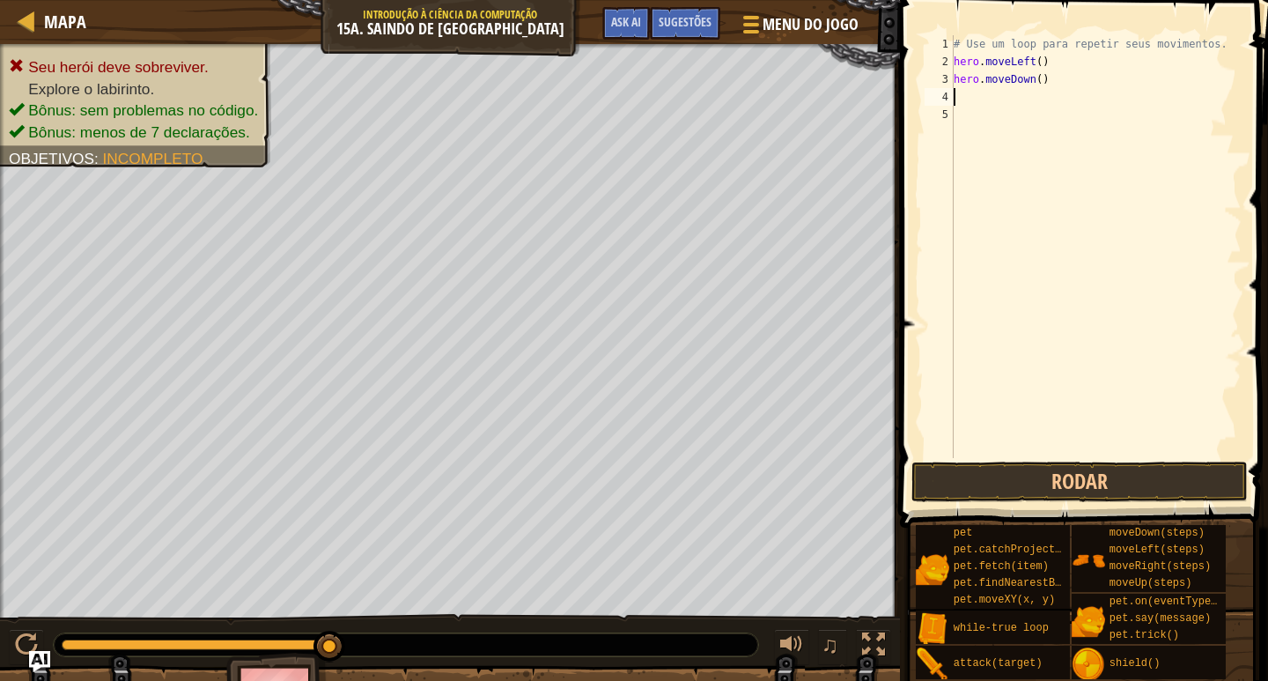
type textarea "h"
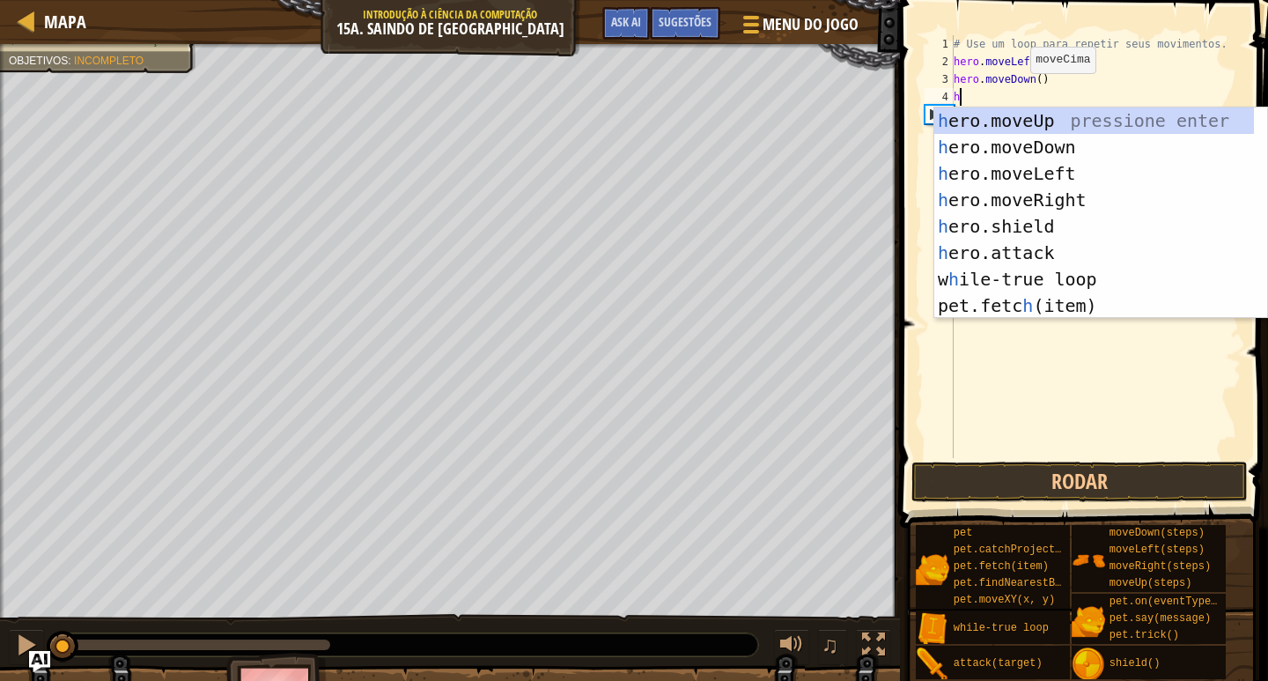
drag, startPoint x: 343, startPoint y: 635, endPoint x: 23, endPoint y: 623, distance: 320.8
click at [25, 624] on div "♫" at bounding box center [450, 640] width 900 height 53
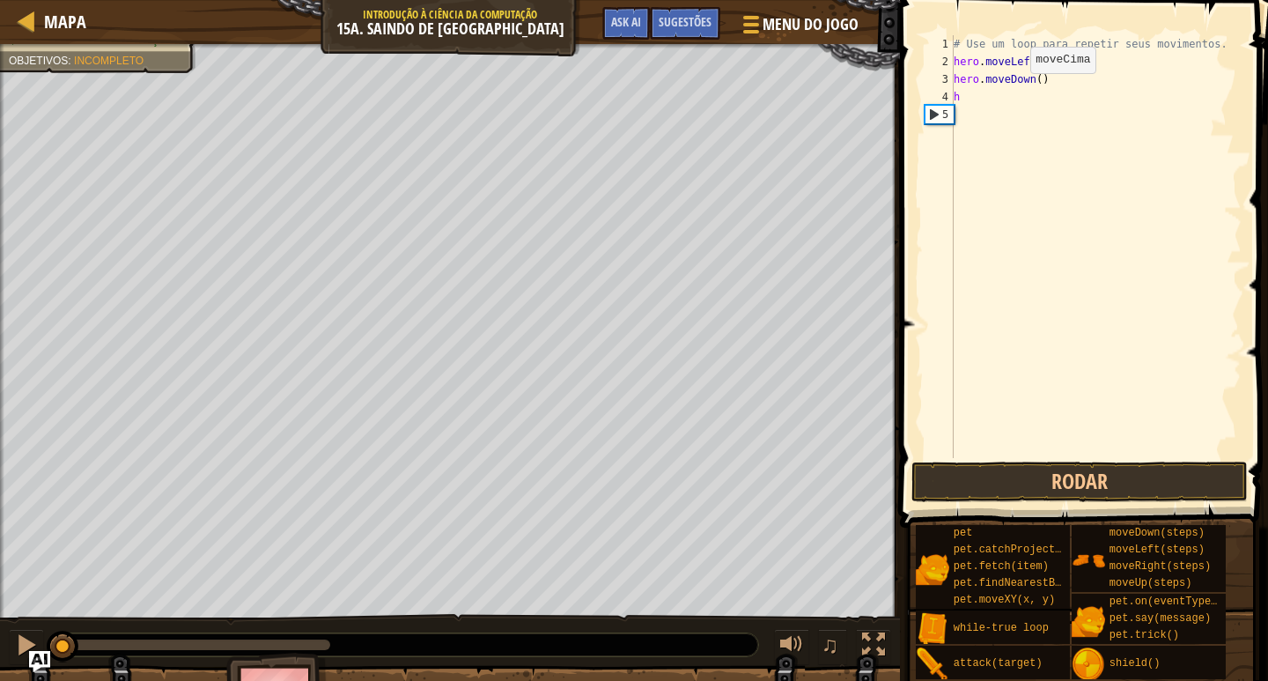
type textarea "h"
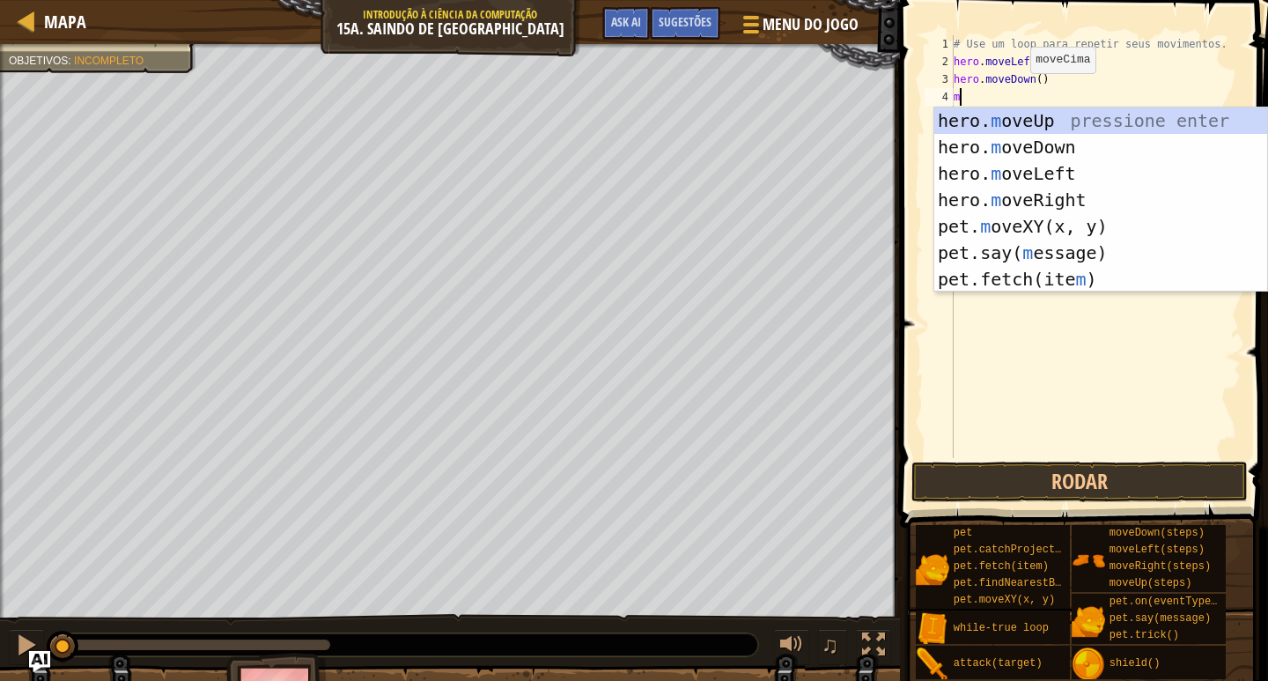
type textarea "mo"
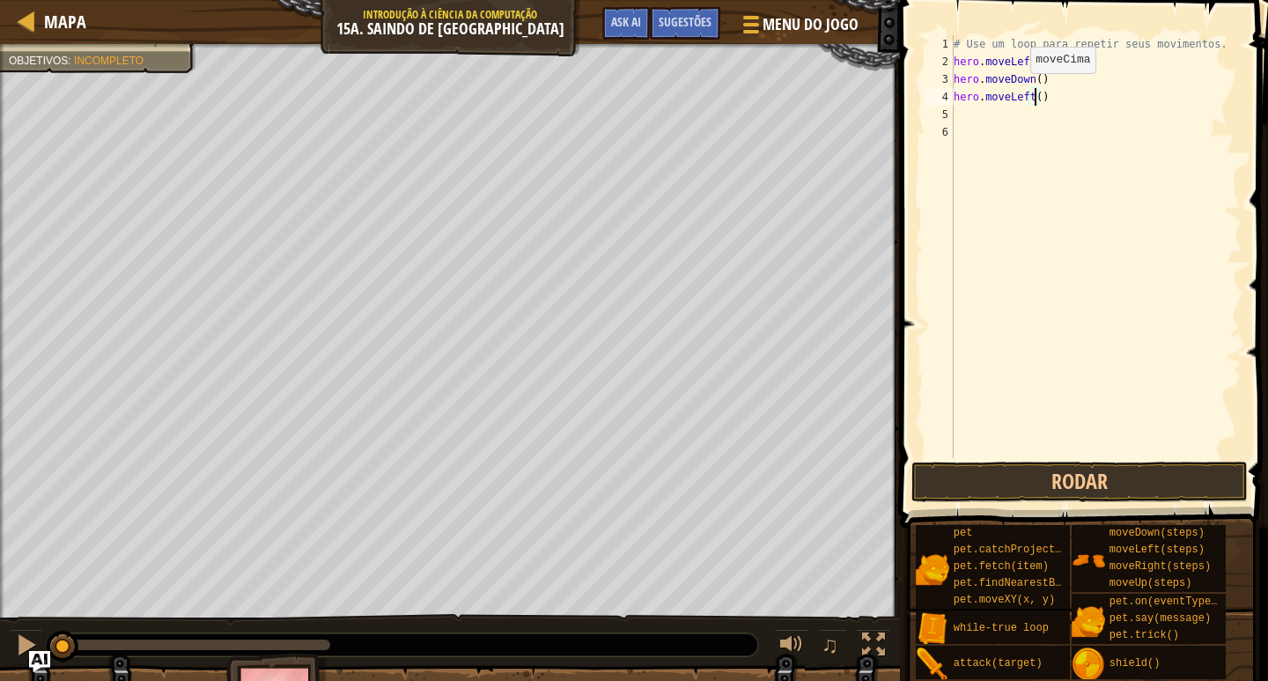
scroll to position [8, 7]
click at [1014, 492] on button "Rodar" at bounding box center [1080, 481] width 336 height 41
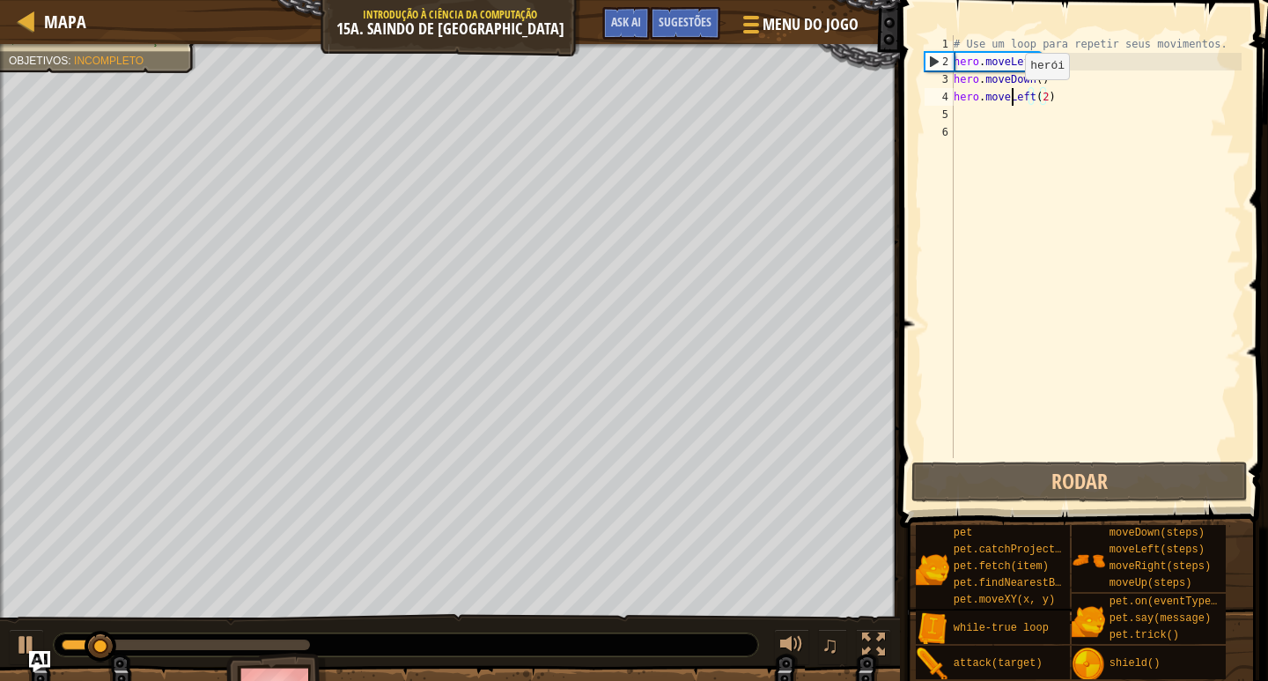
click at [1010, 97] on div "# Use um loop para repetir seus movimentos. hero . moveLeft ( ) hero . moveDown…" at bounding box center [1096, 264] width 292 height 458
click at [1012, 98] on div "# Use um loop para repetir seus movimentos. hero . moveLeft ( ) hero . moveDown…" at bounding box center [1096, 264] width 292 height 458
click at [1012, 98] on div "# Use um loop para repetir seus movimentos. hero . moveLeft ( ) hero . moveDown…" at bounding box center [1096, 246] width 292 height 423
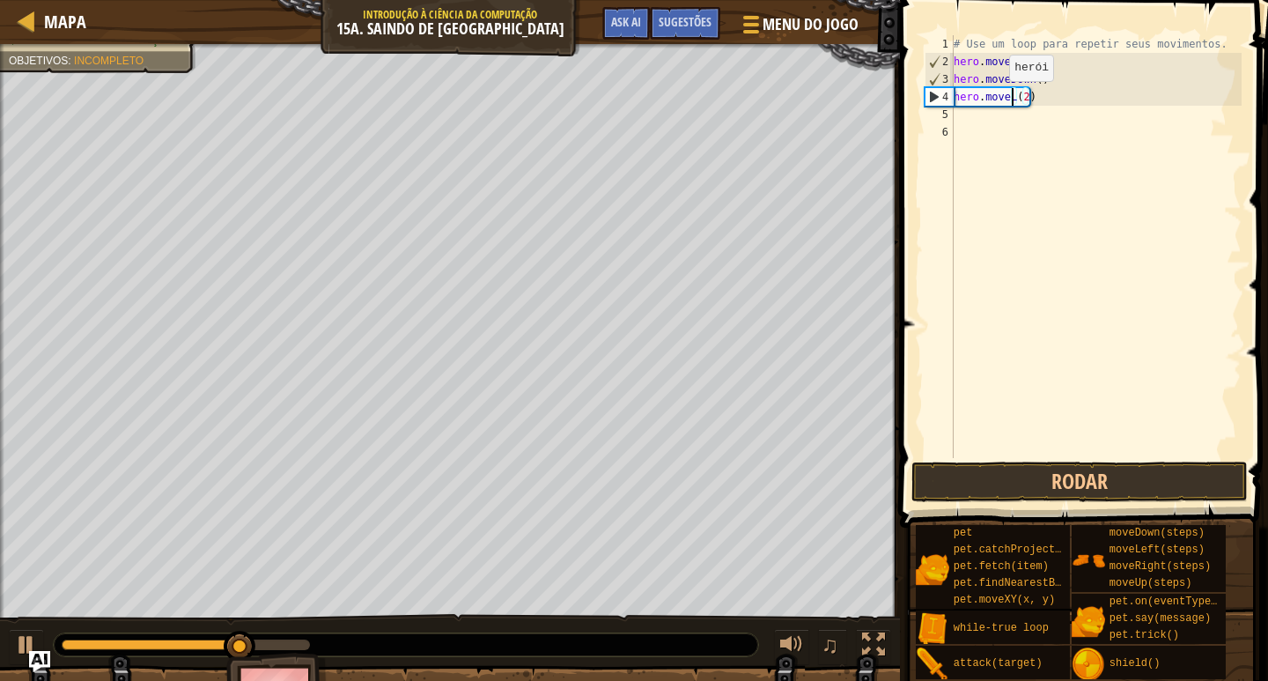
scroll to position [8, 5]
click at [1007, 72] on div "# Use um loop para repetir seus movimentos. hero . moveLeft ( ) hero . moveDown…" at bounding box center [1096, 264] width 292 height 458
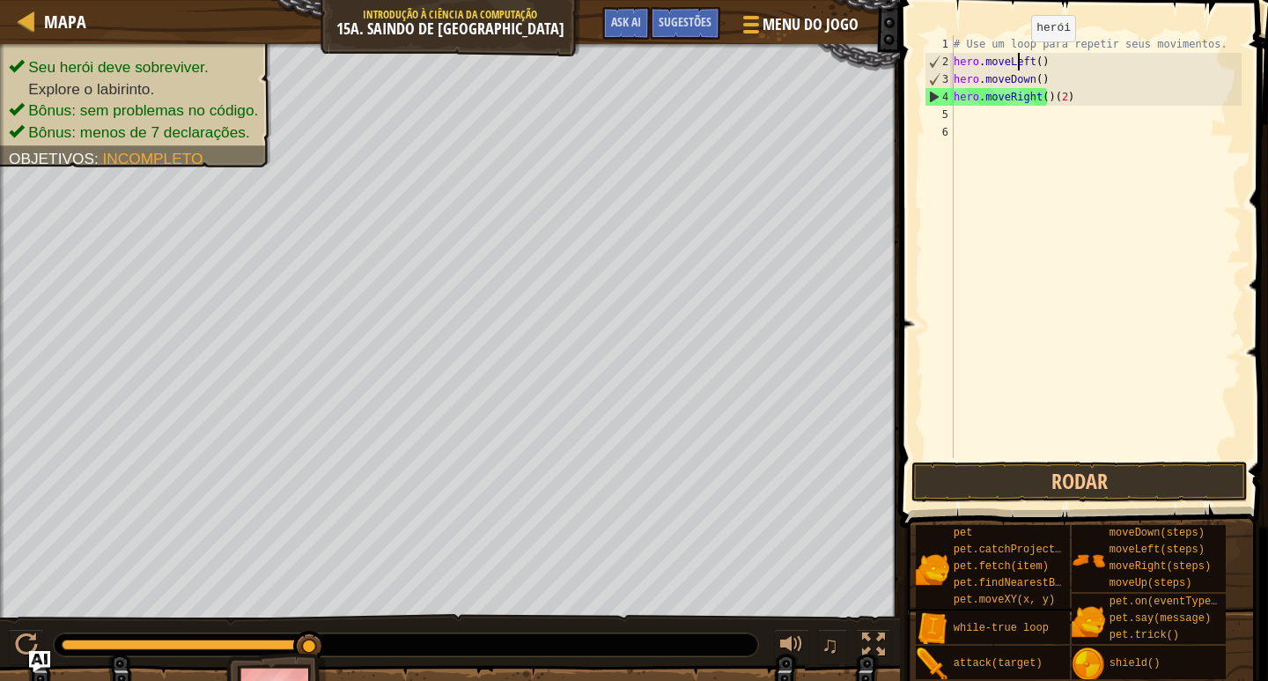
click at [1016, 59] on div "# Use um loop para repetir seus movimentos. hero . moveLeft ( ) hero . moveDown…" at bounding box center [1096, 264] width 292 height 458
click at [1016, 63] on div "# Use um loop para repetir seus movimentos. hero . moveLeft ( ) hero . moveDown…" at bounding box center [1096, 246] width 292 height 423
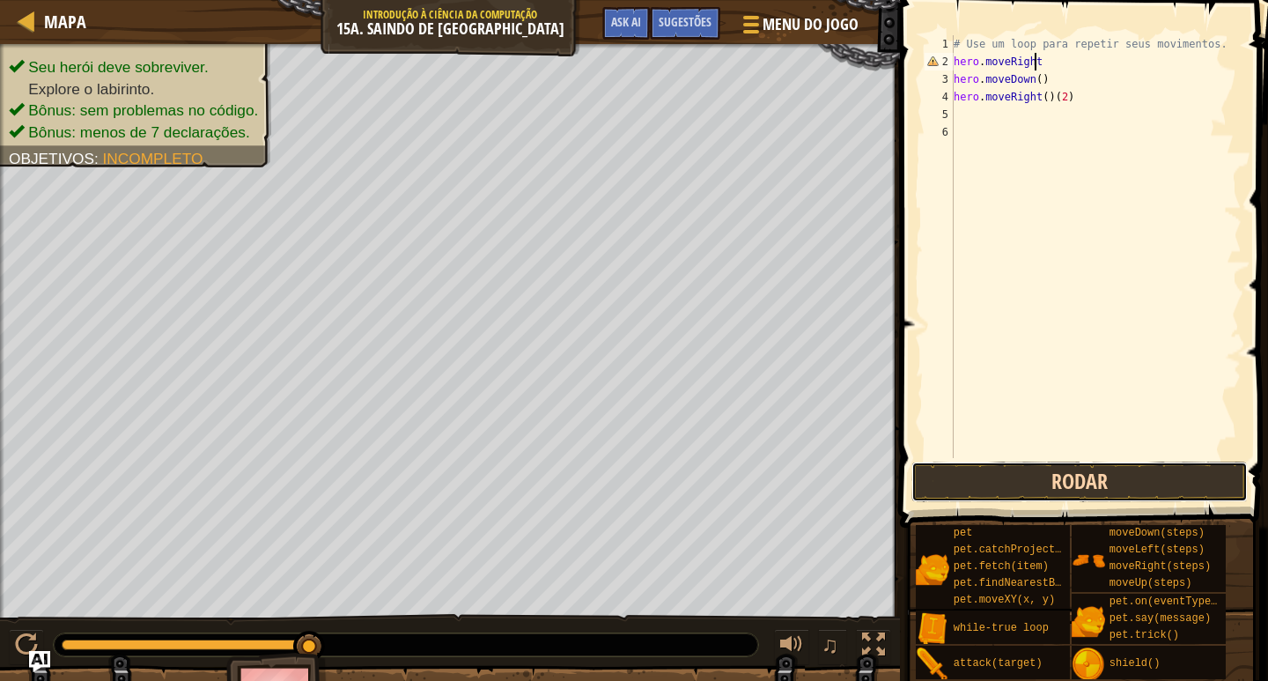
click at [1025, 486] on button "Rodar" at bounding box center [1080, 481] width 336 height 41
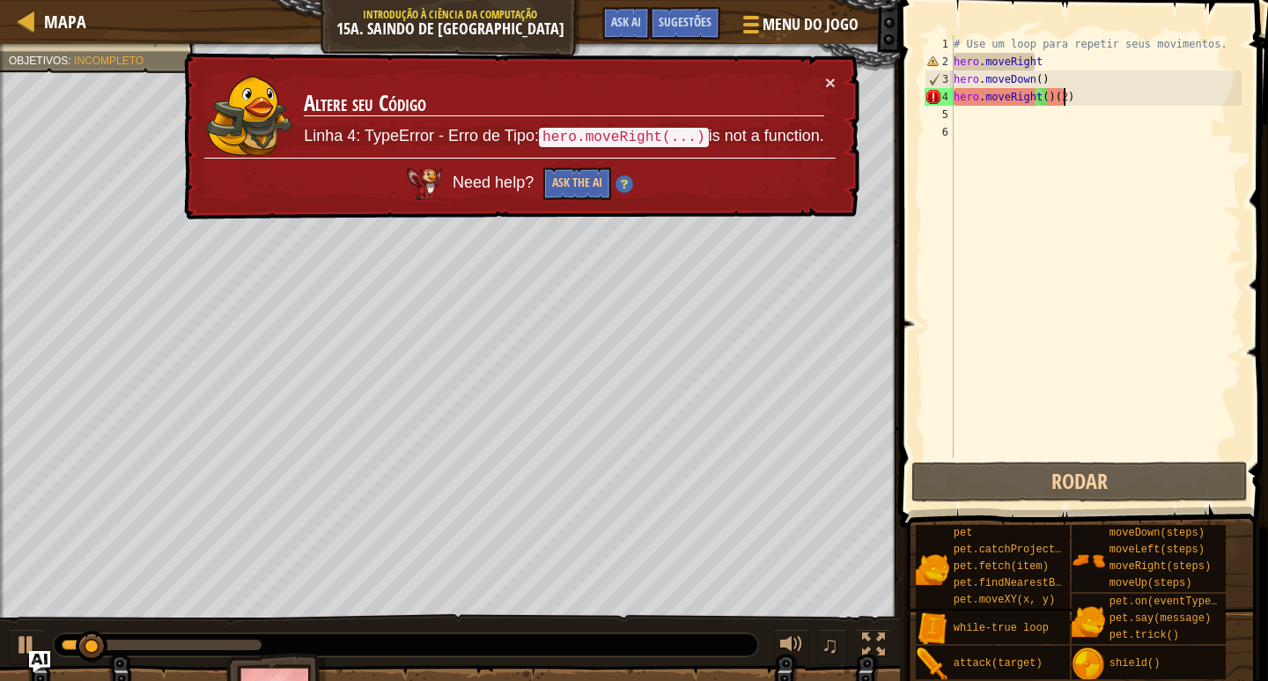
click at [1068, 105] on div "# Use um loop para repetir seus movimentos. hero . moveRight hero . moveDown ( …" at bounding box center [1096, 264] width 292 height 458
click at [1043, 96] on div "# Use um loop para repetir seus movimentos. hero . moveRight hero . moveDown ( …" at bounding box center [1096, 264] width 292 height 458
click at [1043, 100] on div "# Use um loop para repetir seus movimentos. hero . moveRight hero . moveDown ( …" at bounding box center [1096, 264] width 292 height 458
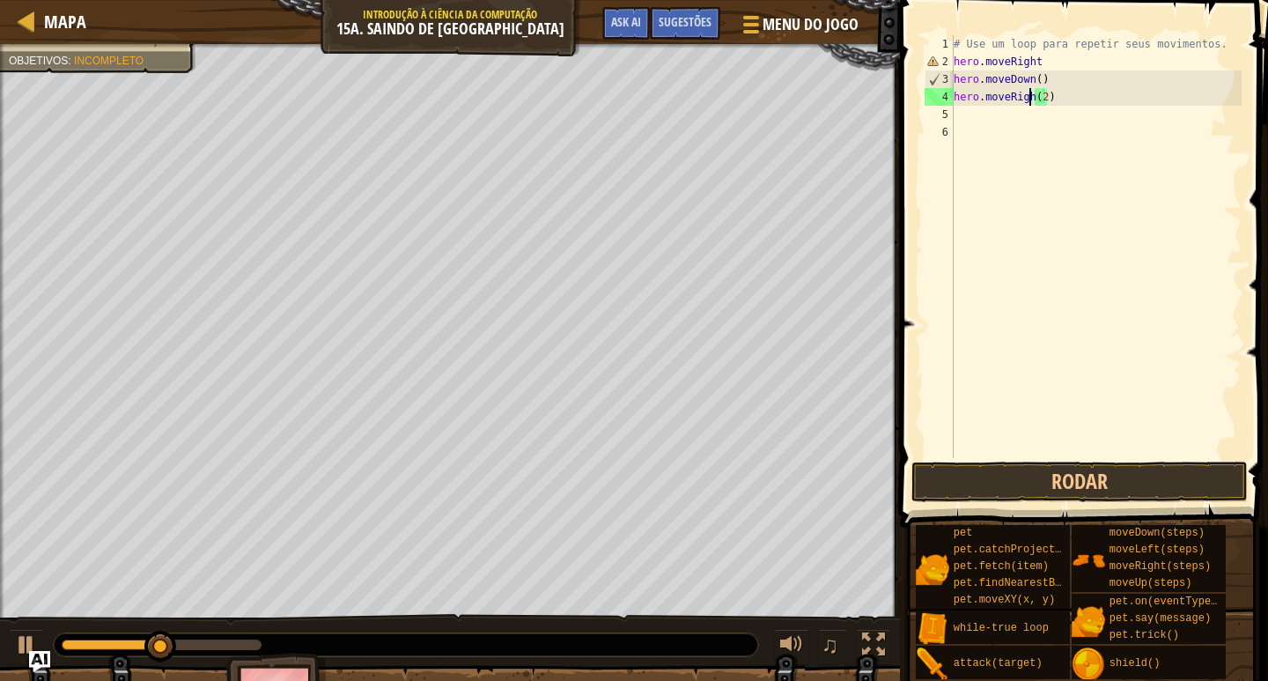
type textarea "hero.moveRight(2)"
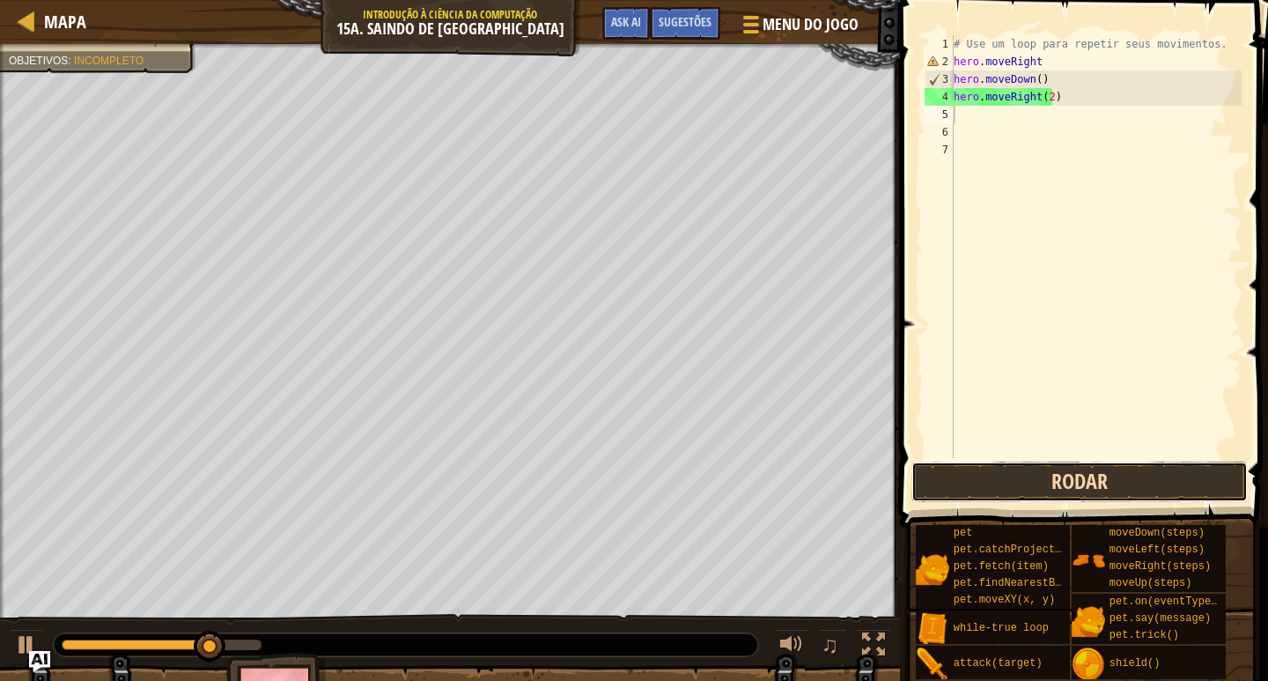
click at [1050, 499] on button "Rodar" at bounding box center [1080, 481] width 336 height 41
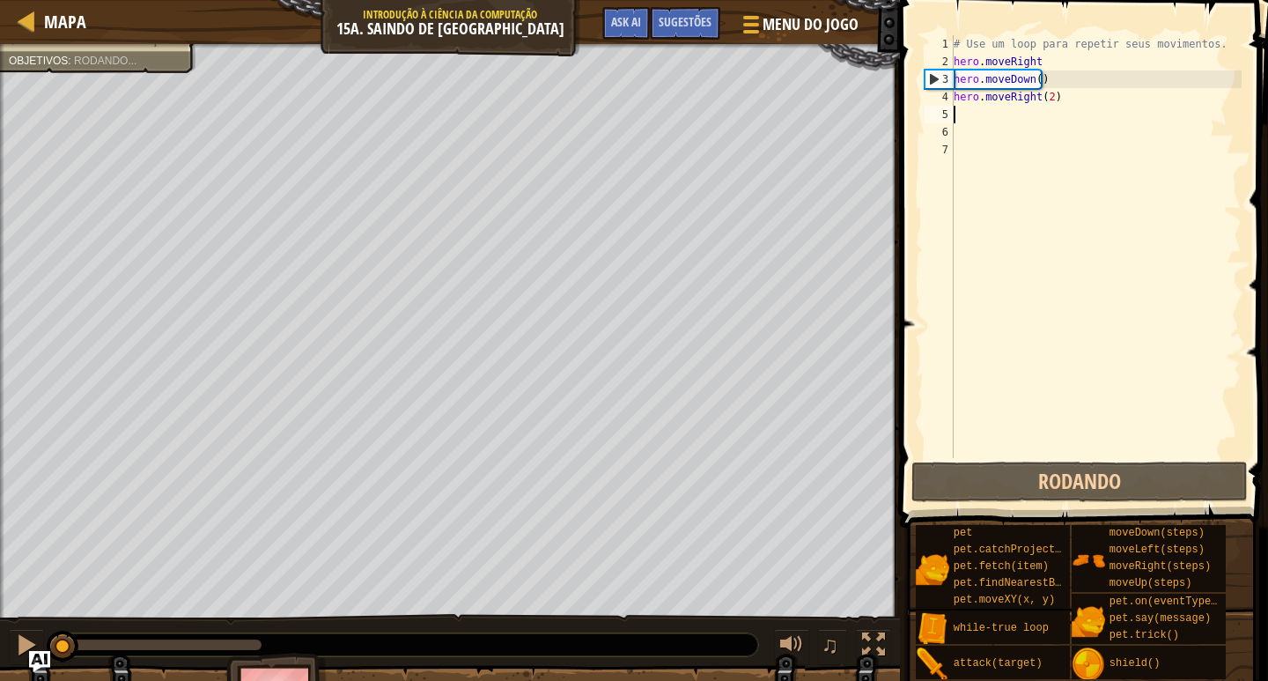
scroll to position [8, 0]
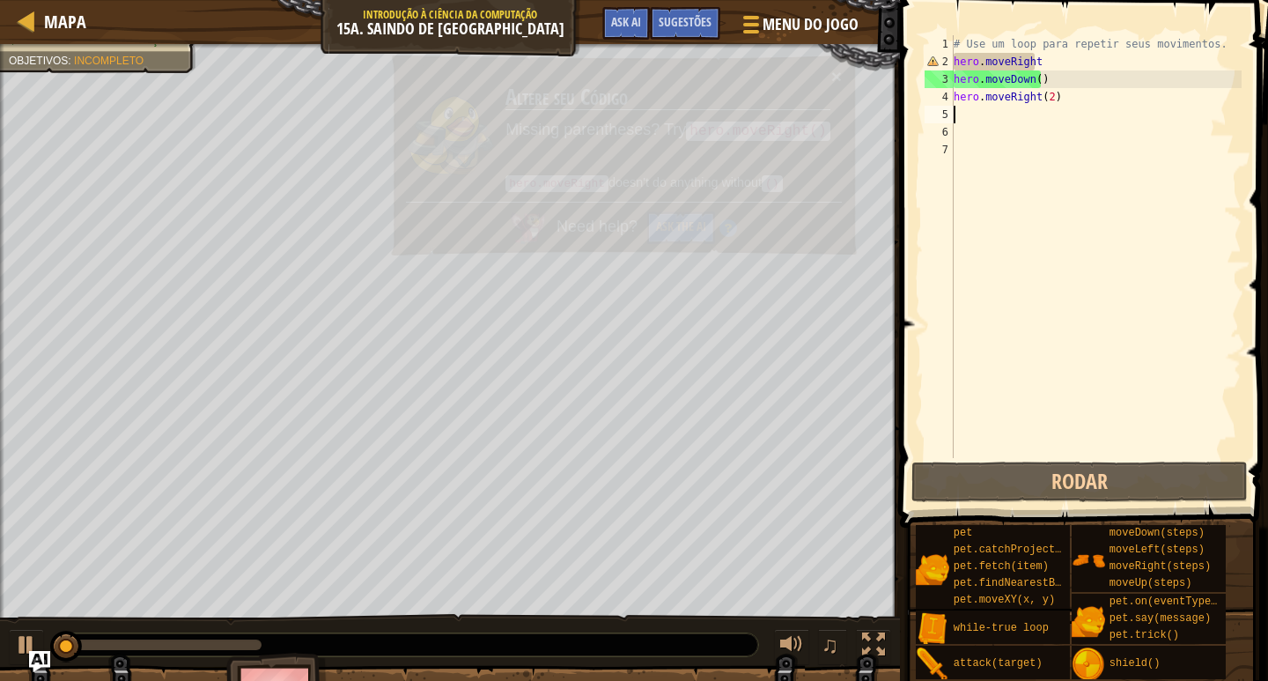
click at [1049, 67] on div "# Use um loop para repetir seus movimentos. hero . moveRight hero . moveDown ( …" at bounding box center [1096, 264] width 292 height 458
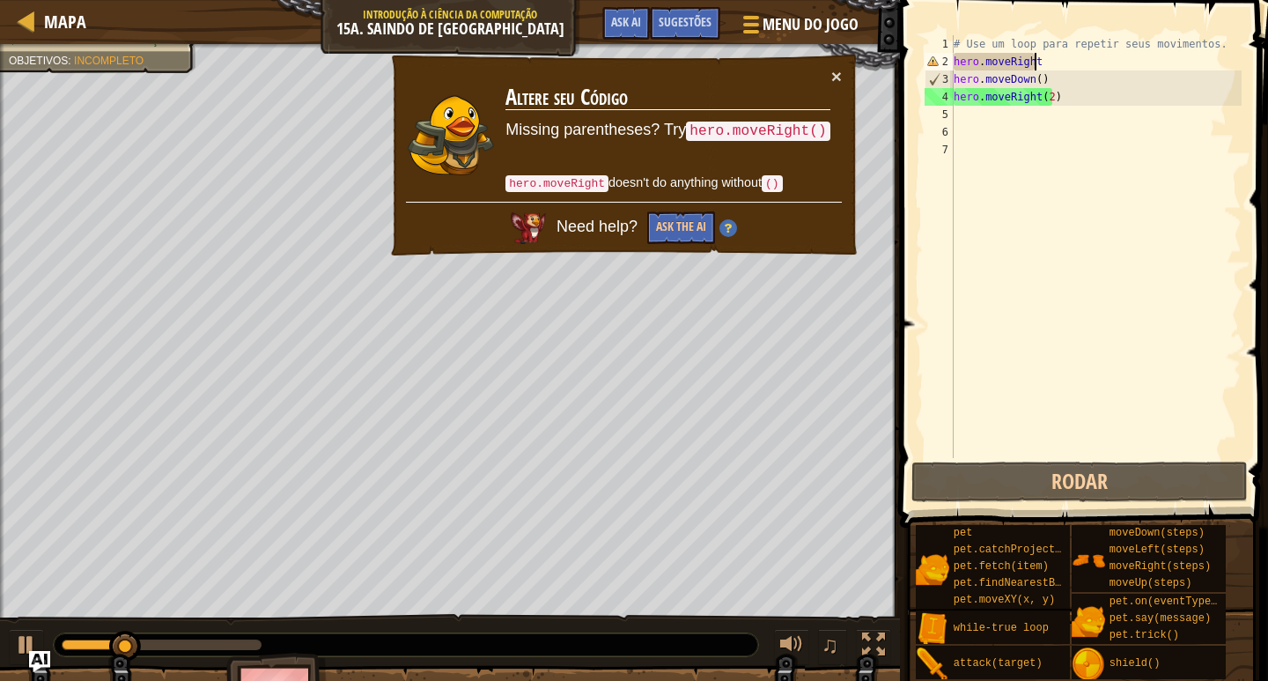
scroll to position [8, 7]
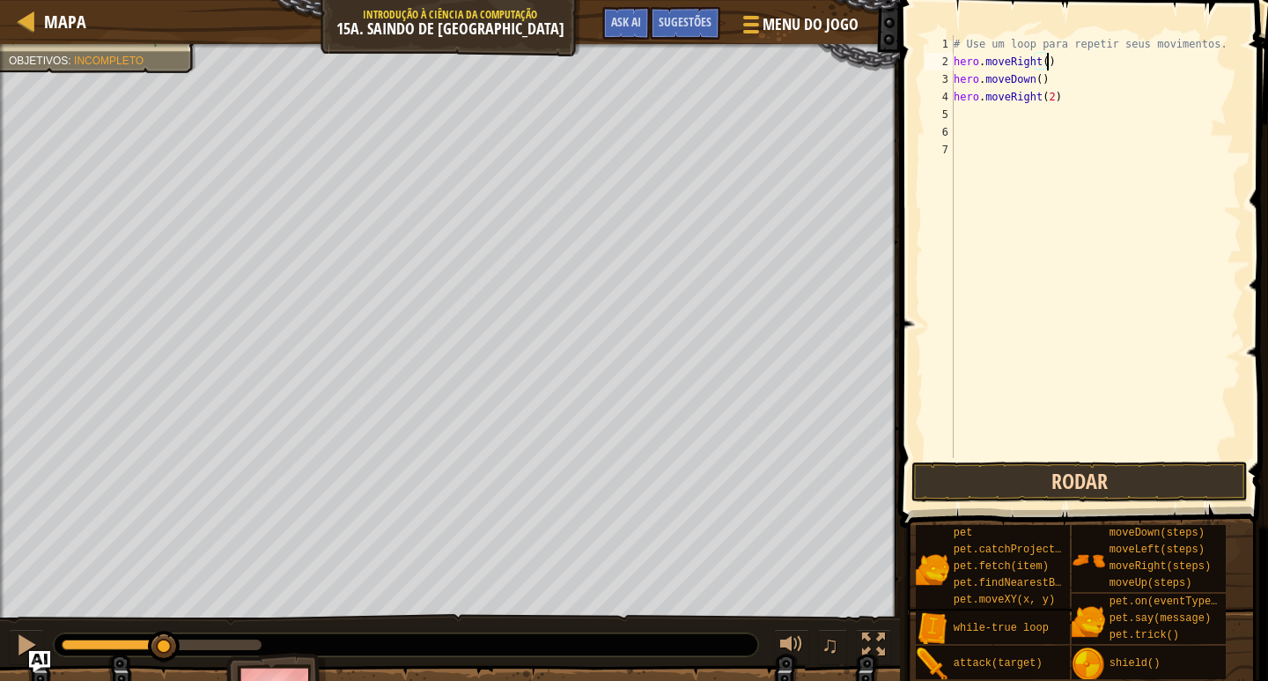
type textarea "hero.moveRight()"
click at [1032, 475] on button "Rodar" at bounding box center [1080, 481] width 336 height 41
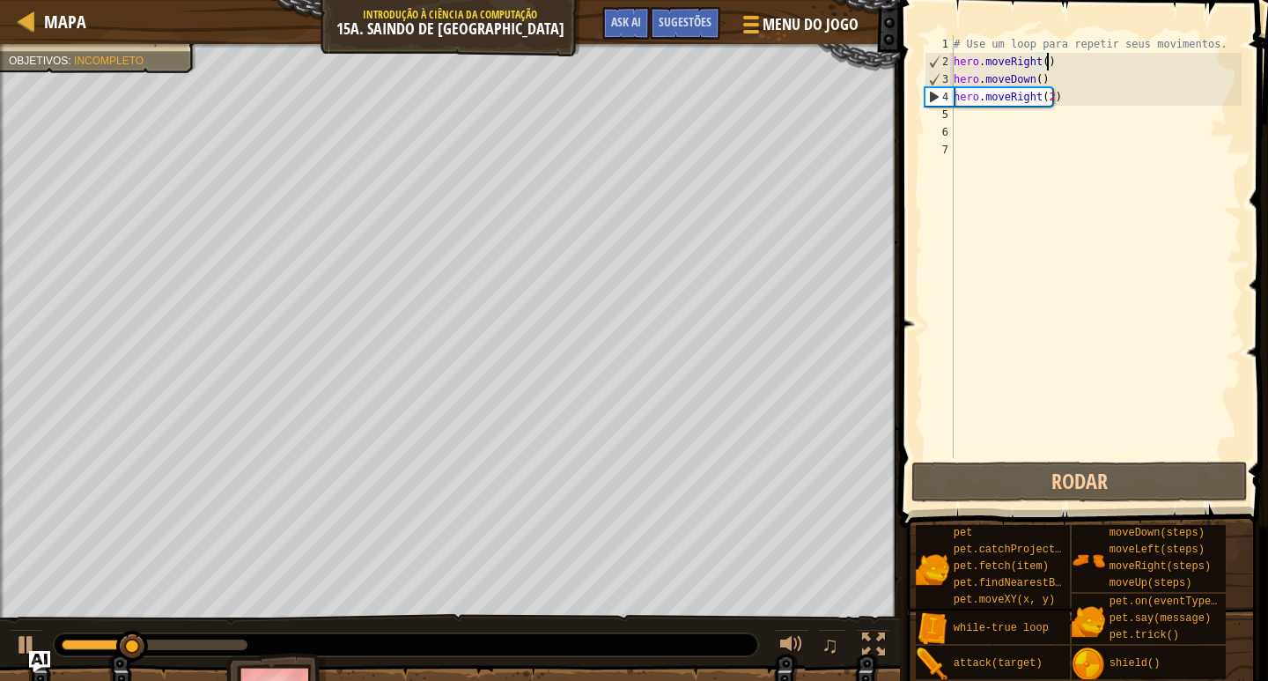
click at [1001, 122] on div "# Use um loop para repetir seus movimentos. hero . moveRight ( ) hero . moveDow…" at bounding box center [1096, 264] width 292 height 458
type textarea "f"
type textarea "h"
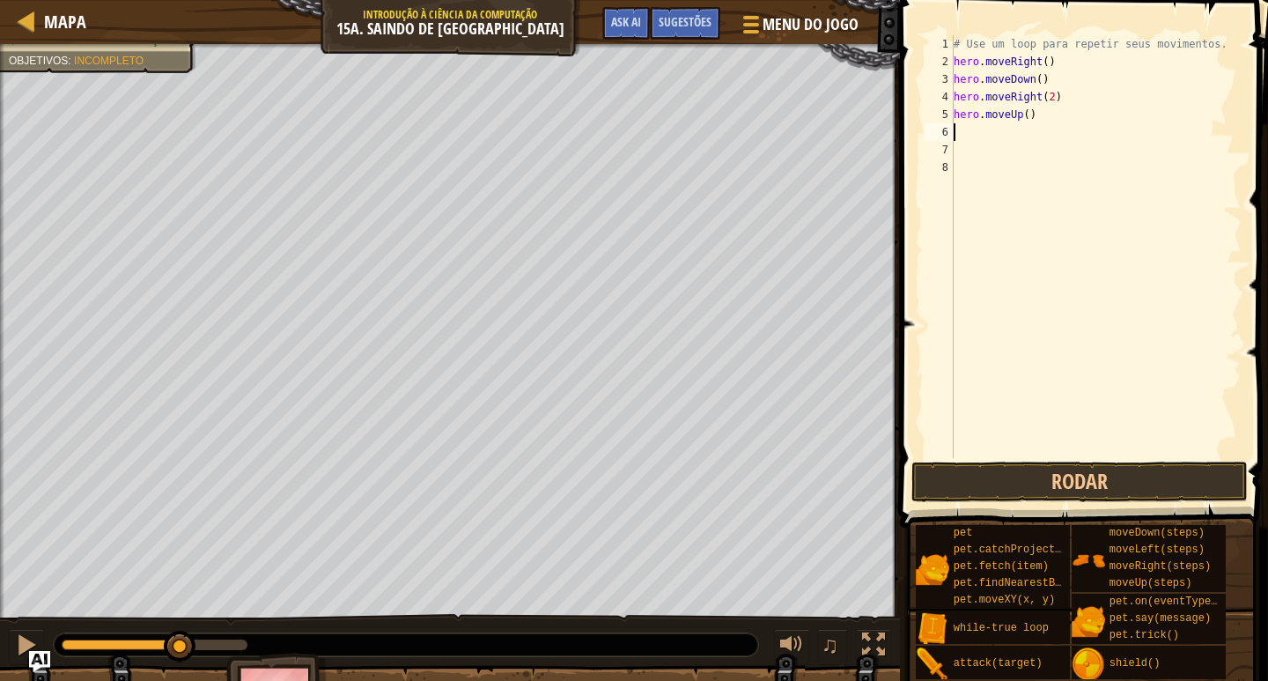
type textarea "h"
type textarea "hero.moveRight(3)"
type textarea "h"
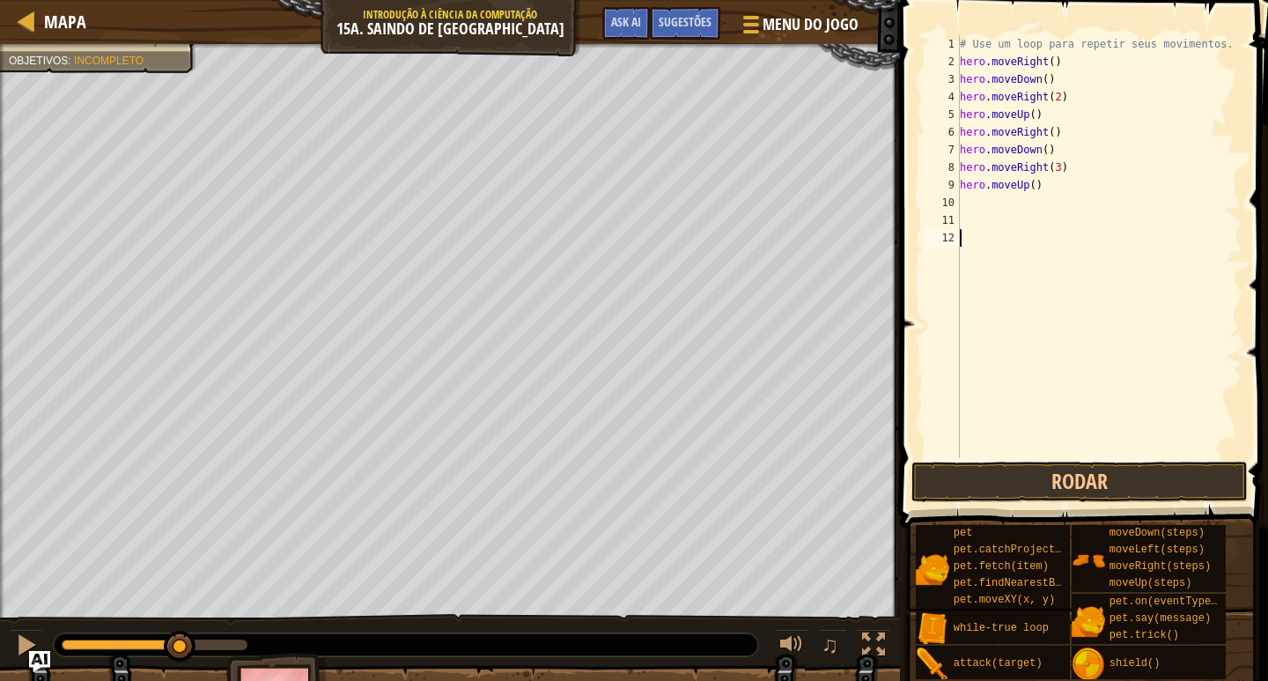
click at [978, 456] on div "# Use um loop para repetir seus movimentos. hero . moveRight ( ) hero . moveDow…" at bounding box center [1098, 264] width 285 height 458
click at [973, 474] on button "Rodar" at bounding box center [1080, 481] width 336 height 41
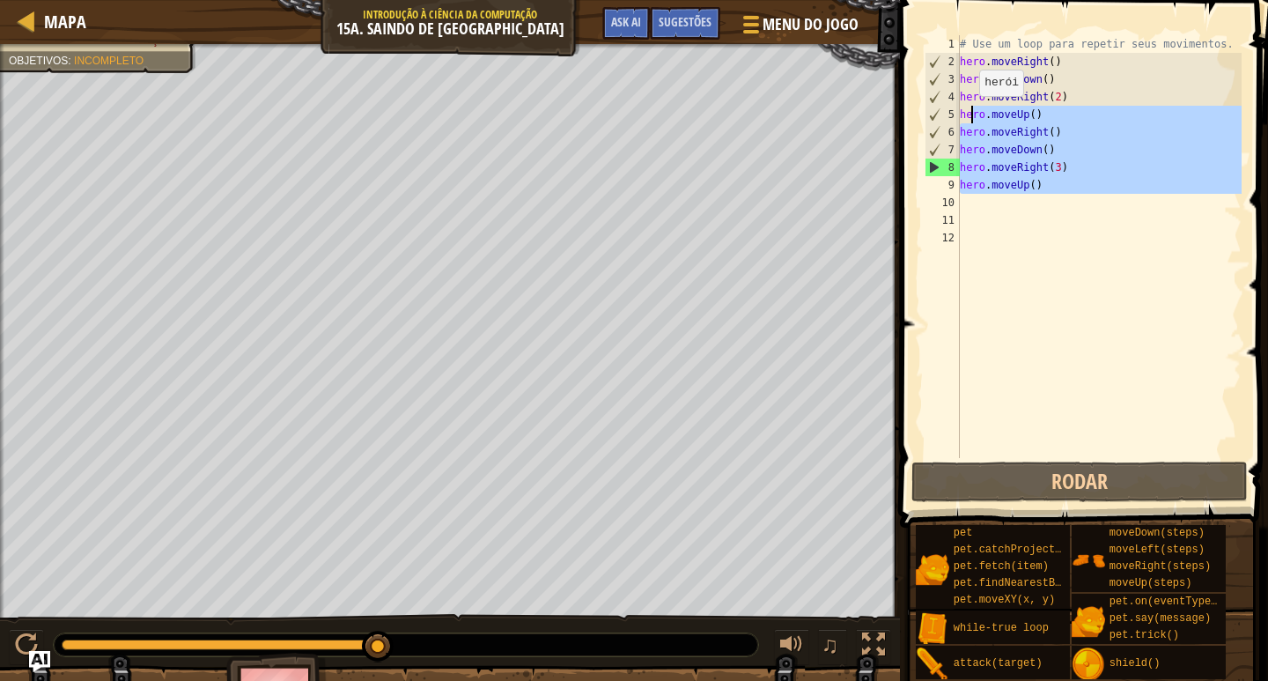
drag, startPoint x: 1041, startPoint y: 196, endPoint x: 963, endPoint y: 103, distance: 121.2
click at [964, 110] on div "# Use um loop para repetir seus movimentos. hero . moveRight ( ) hero . moveDow…" at bounding box center [1098, 264] width 285 height 458
type textarea "h"
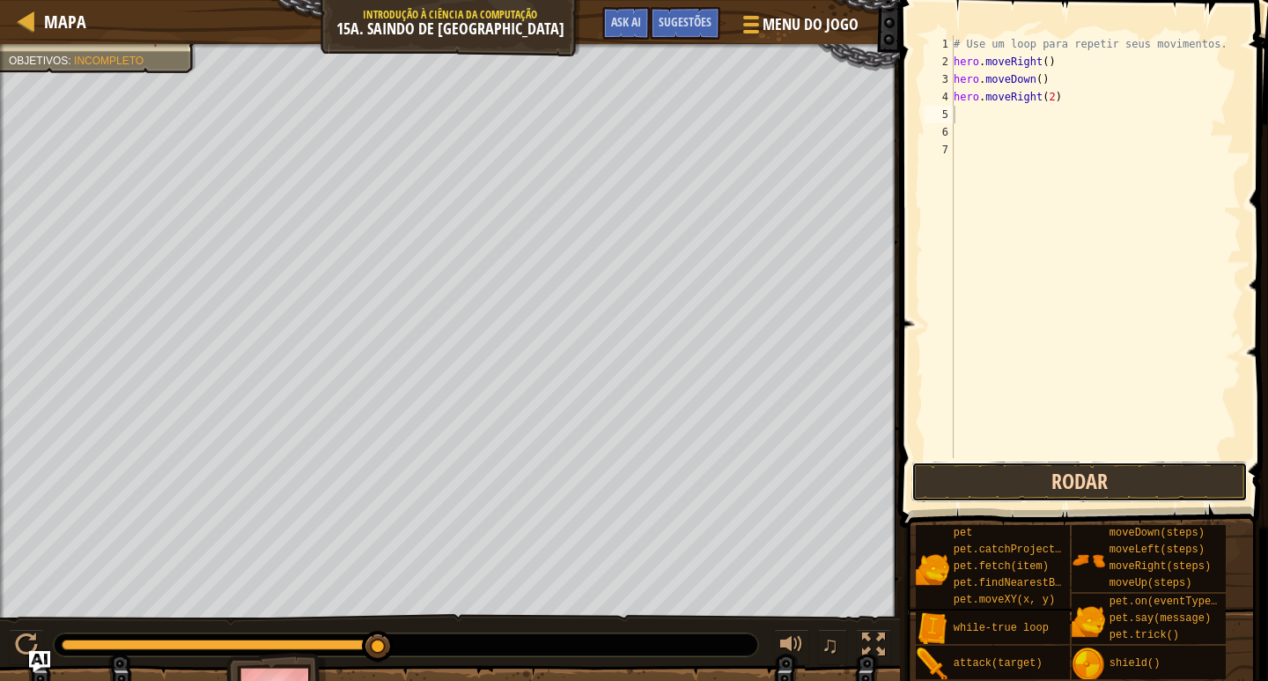
click at [1010, 463] on button "Rodar" at bounding box center [1080, 481] width 336 height 41
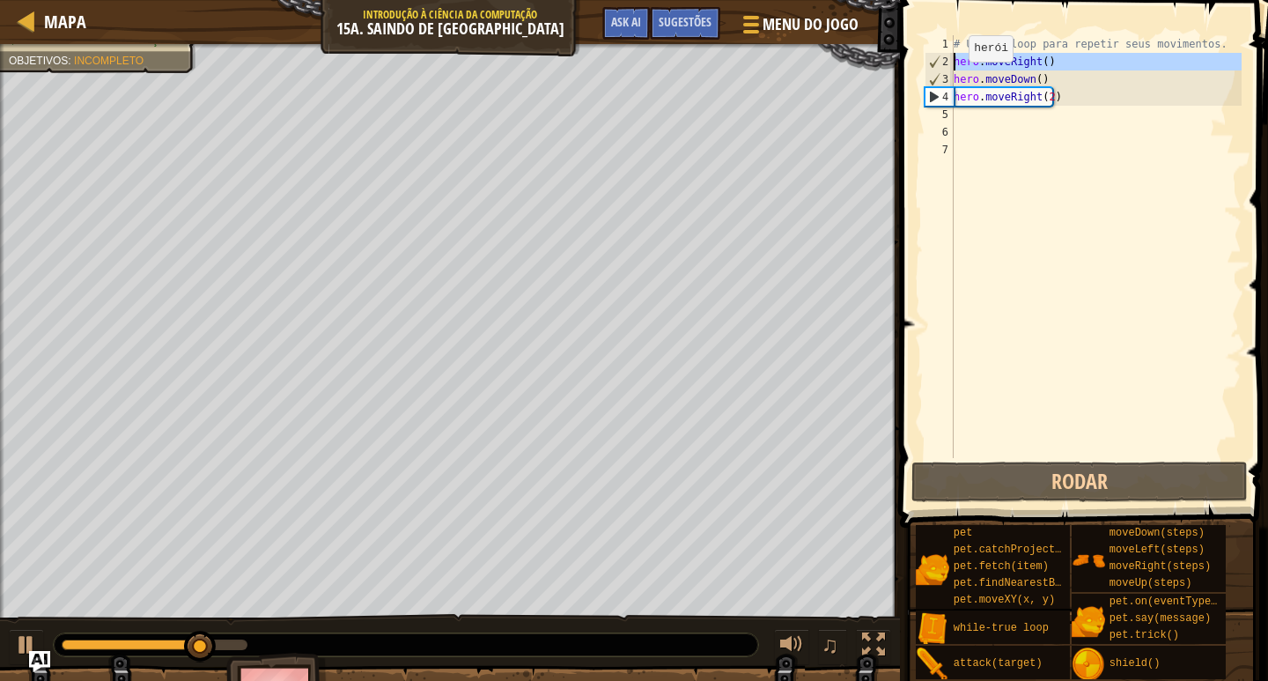
click at [952, 61] on div "2" at bounding box center [940, 62] width 28 height 18
type textarea "hero.moveRight()"
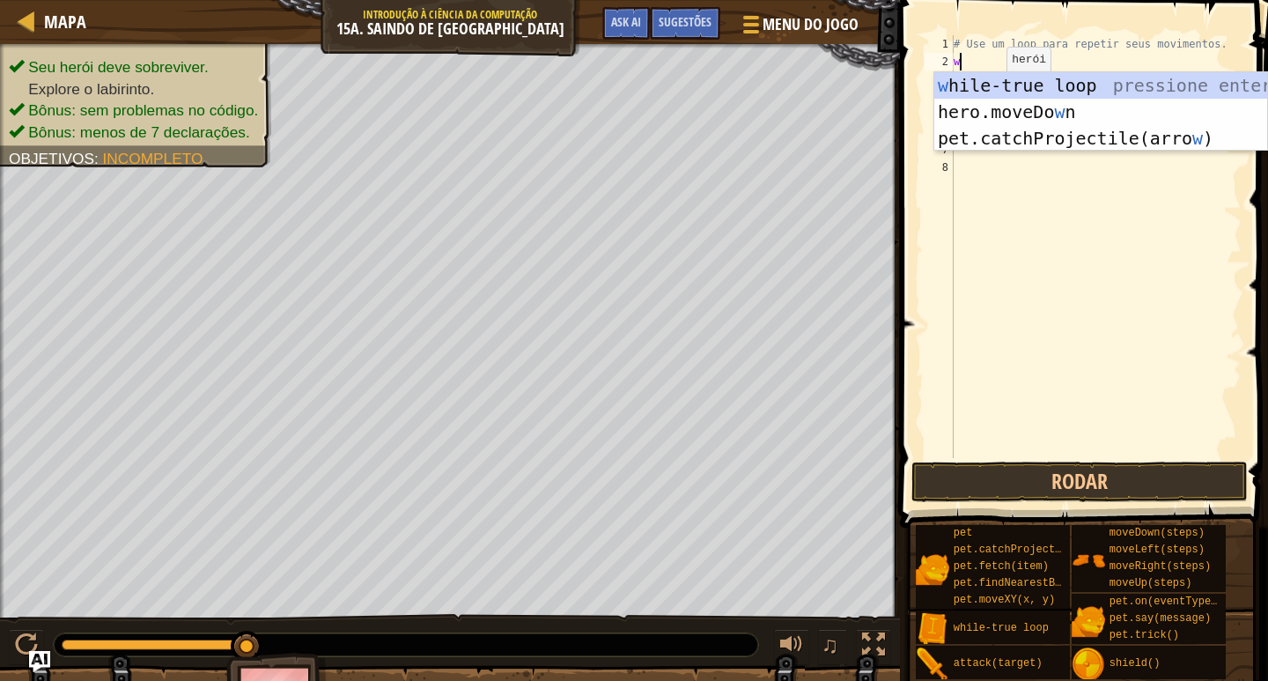
type textarea "w"
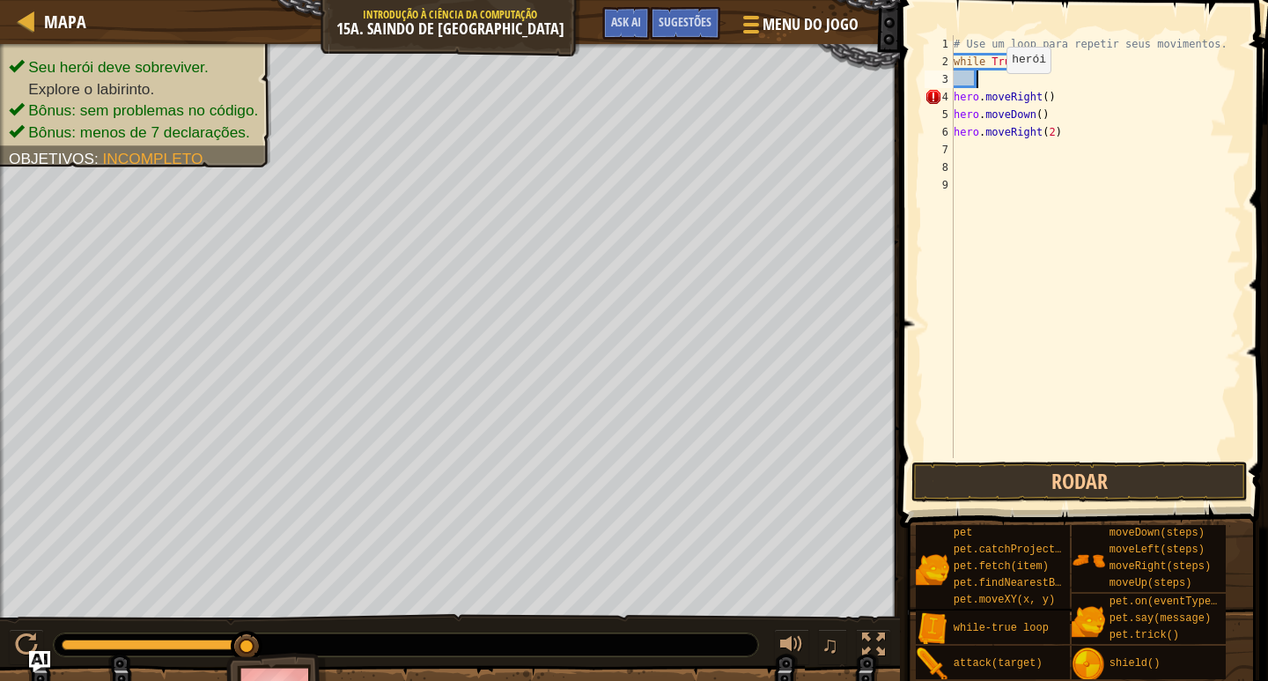
type textarea "h"
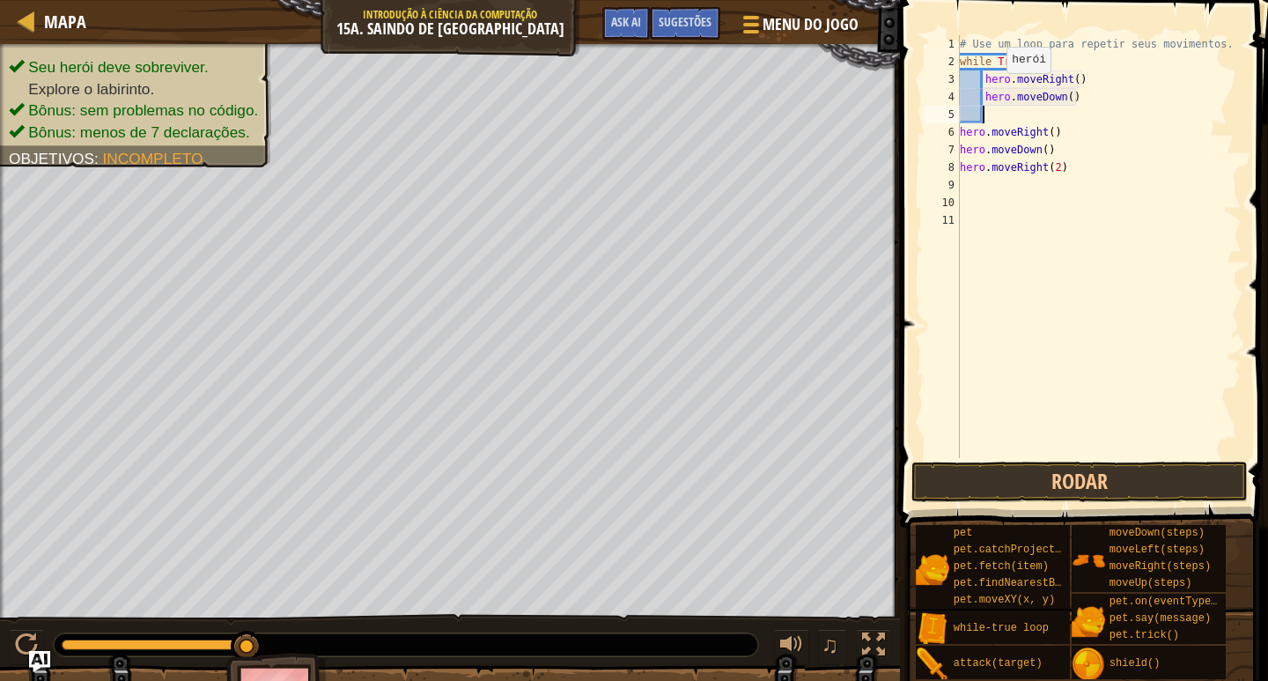
type textarea "h"
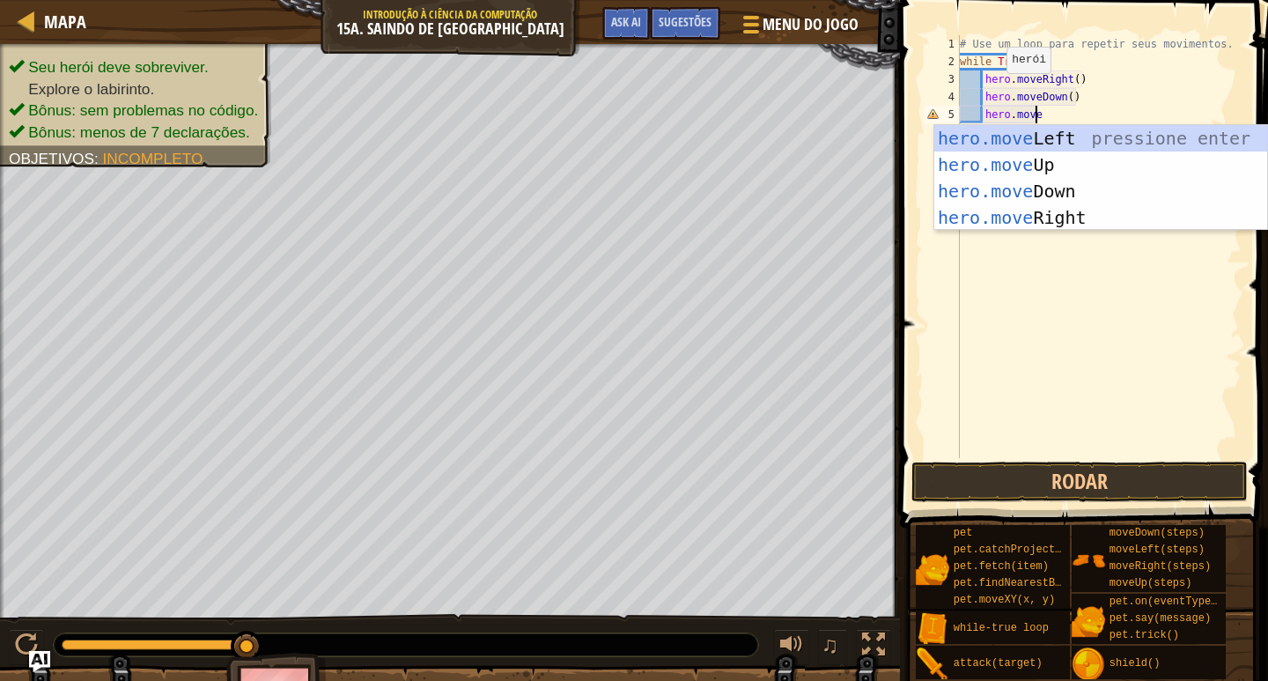
type textarea "hero.mover"
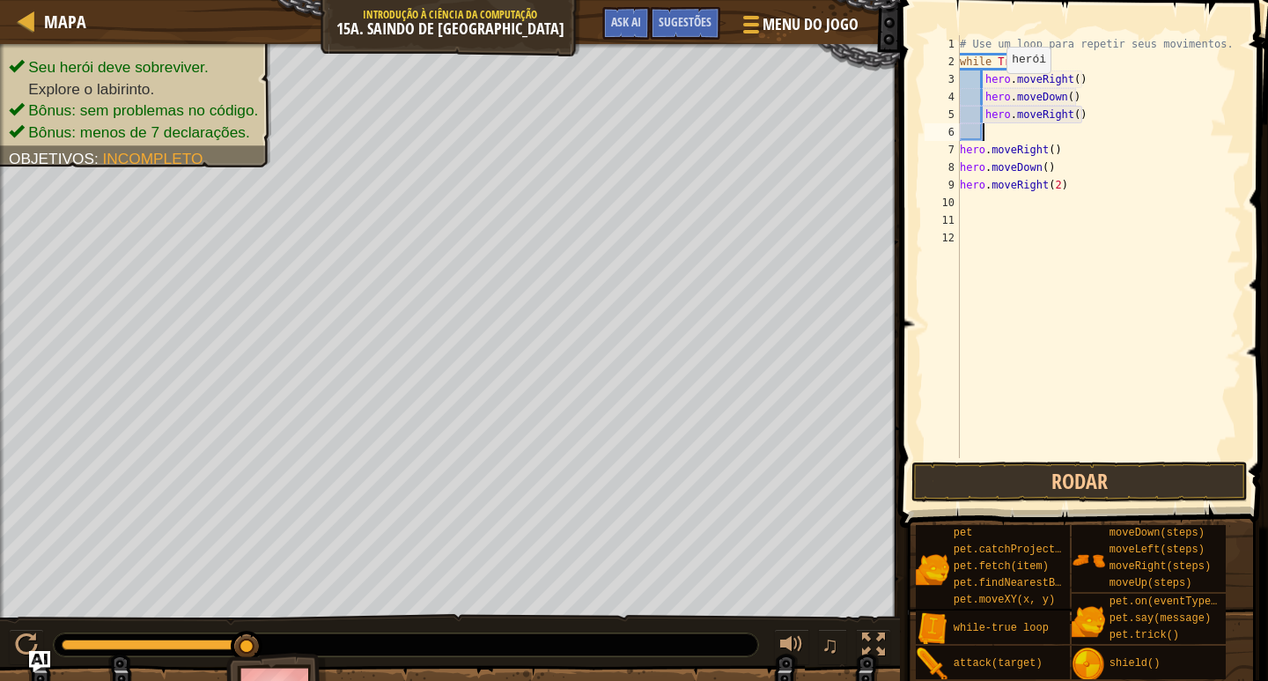
scroll to position [8, 1]
click at [1071, 115] on div "# Use um loop para repetir seus movimentos. while True : hero . moveRight ( ) h…" at bounding box center [1098, 264] width 285 height 458
click at [1115, 477] on button "Rodar" at bounding box center [1080, 481] width 336 height 41
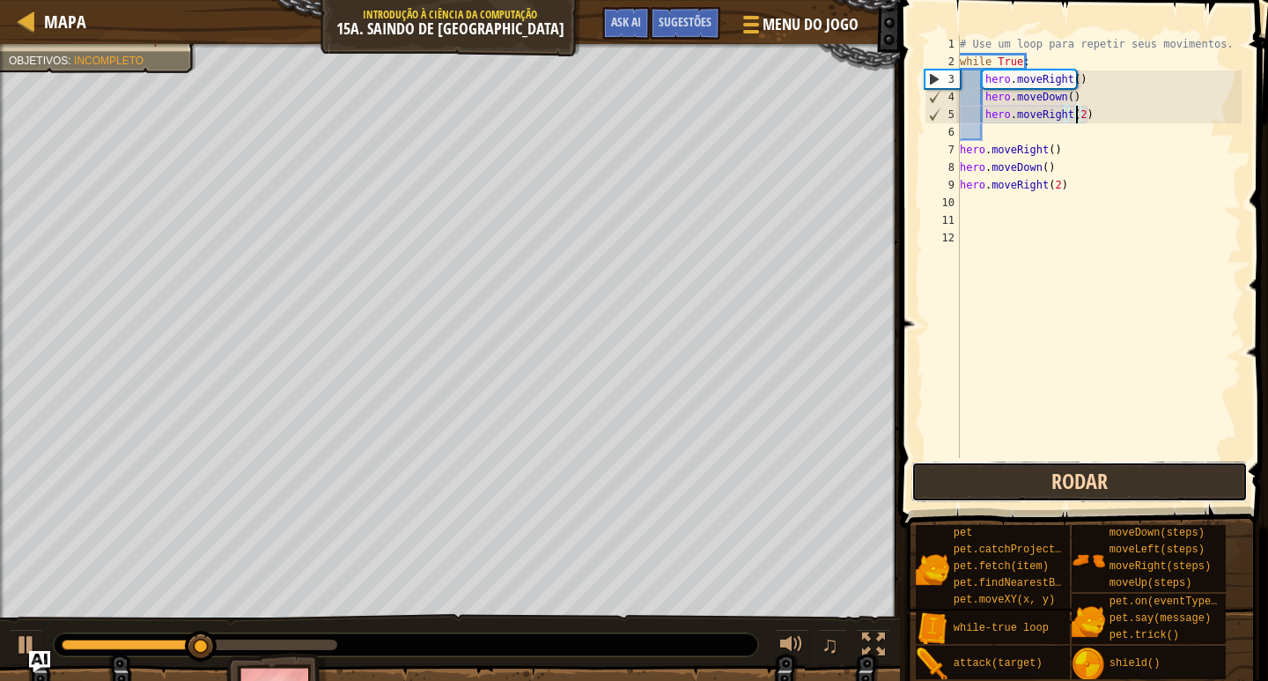
click at [1088, 469] on button "Rodar" at bounding box center [1080, 481] width 336 height 41
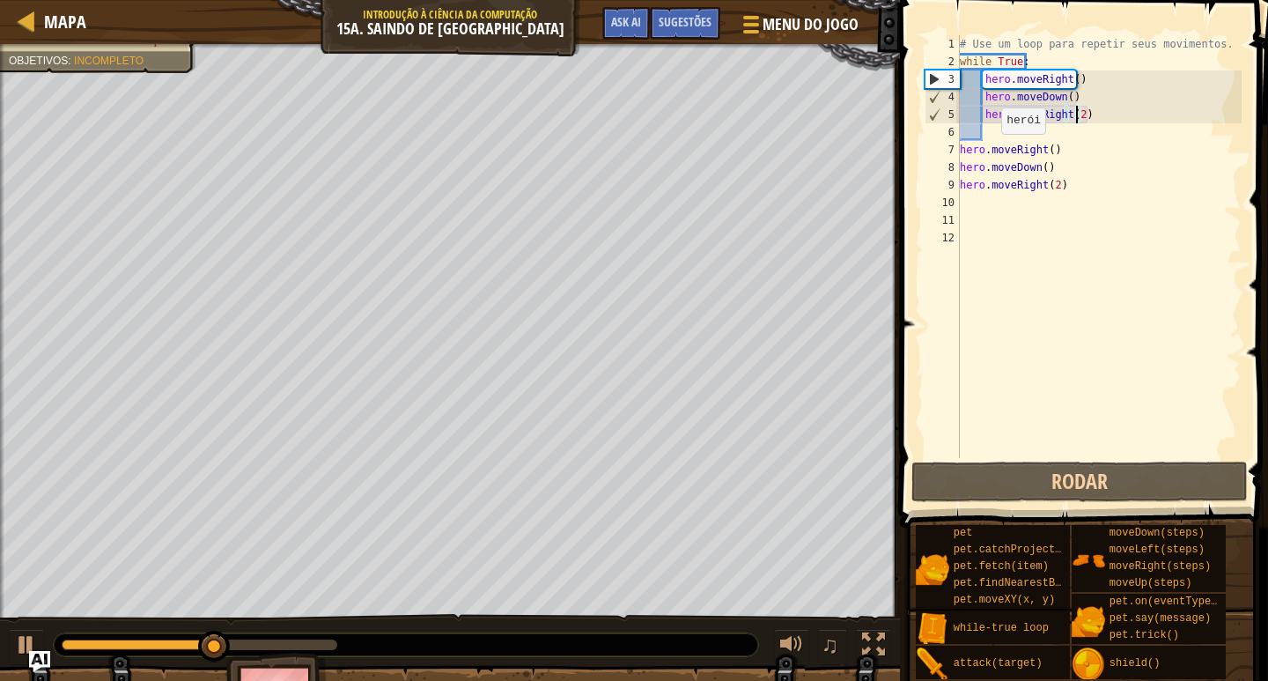
click at [995, 144] on div "# Use um loop para repetir seus movimentos. while True : hero . moveRight ( ) h…" at bounding box center [1098, 264] width 285 height 458
type textarea "hero.moveRight()"
click at [993, 130] on div "# Use um loop para repetir seus movimentos. while True : hero . moveRight ( ) h…" at bounding box center [1098, 264] width 285 height 458
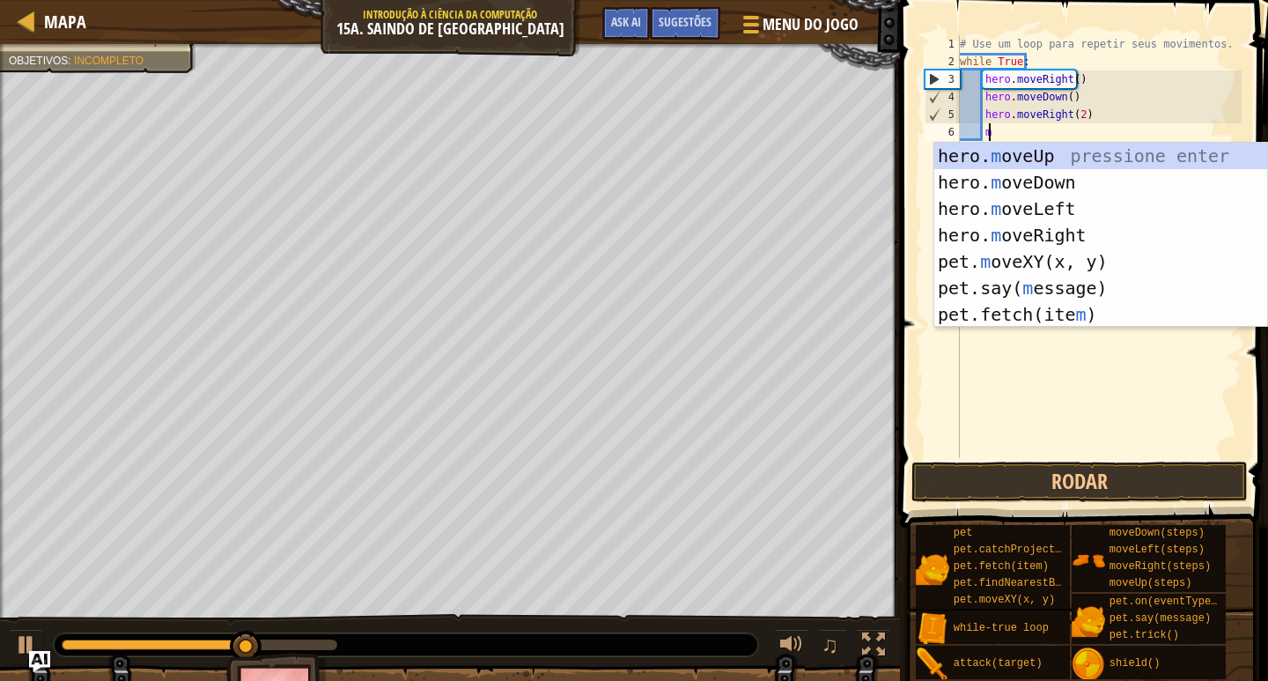
type textarea "mo"
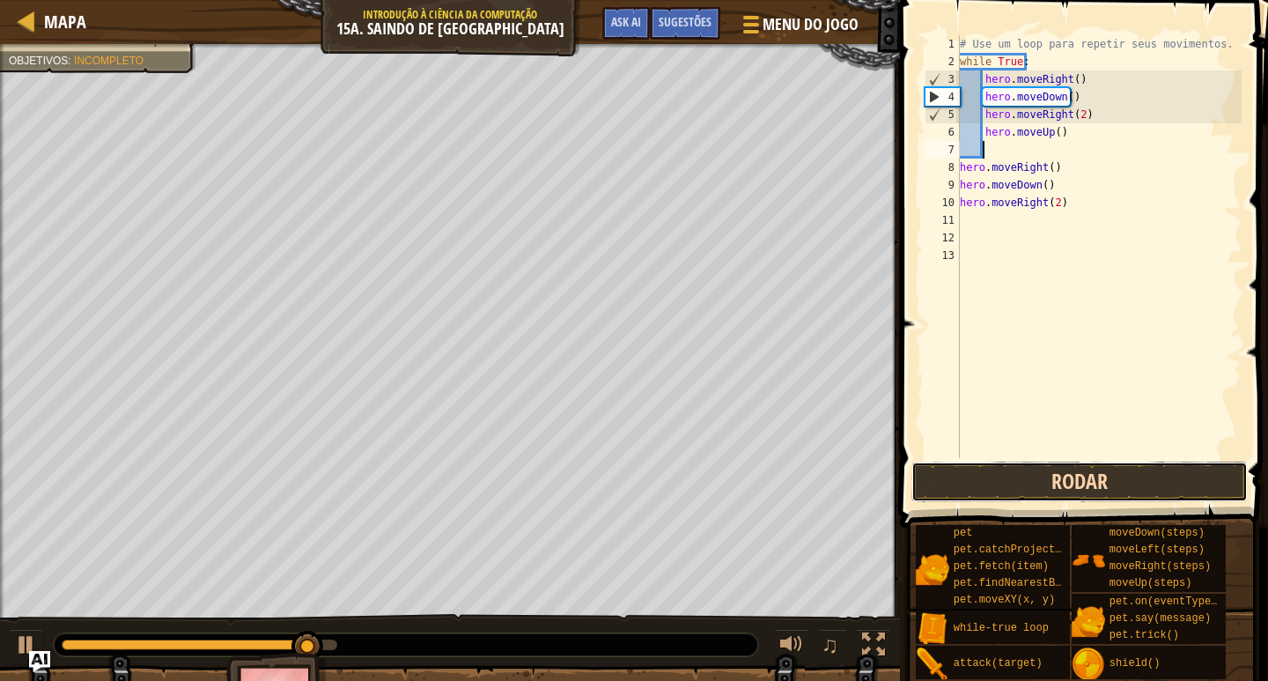
click at [1057, 470] on button "Rodar" at bounding box center [1080, 481] width 336 height 41
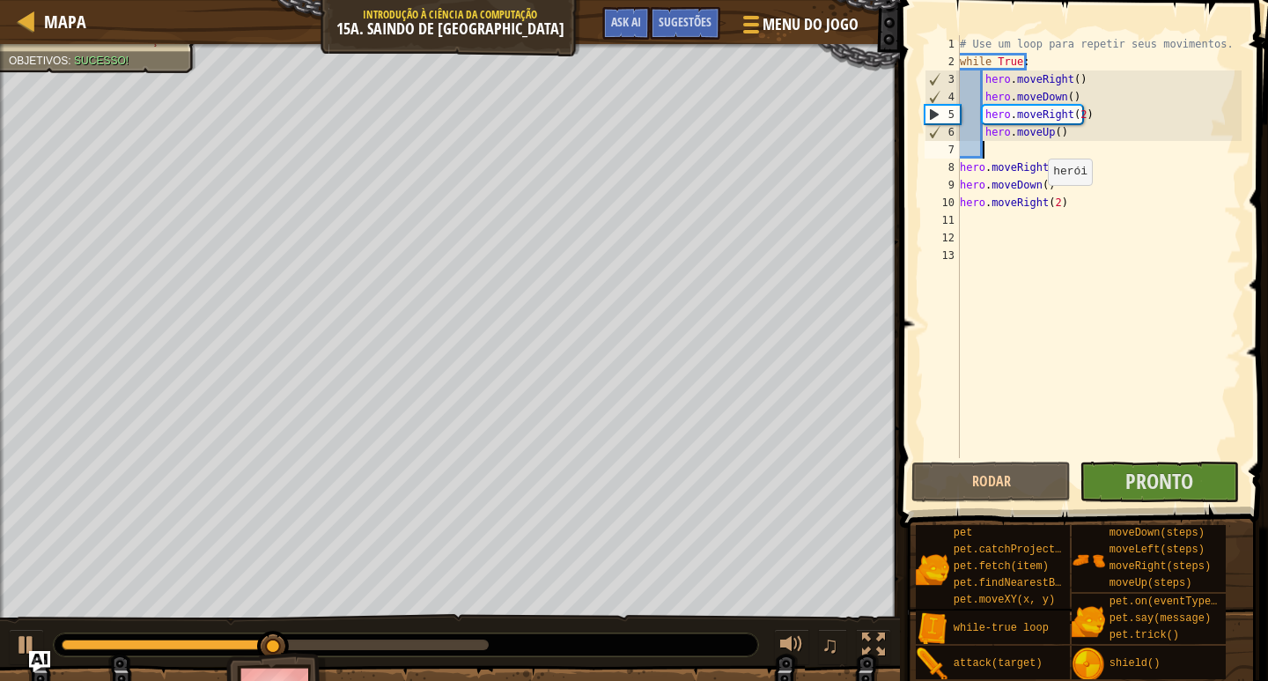
click at [1040, 203] on div "# Use um loop para repetir seus movimentos. while True : hero . moveRight ( ) h…" at bounding box center [1098, 264] width 285 height 458
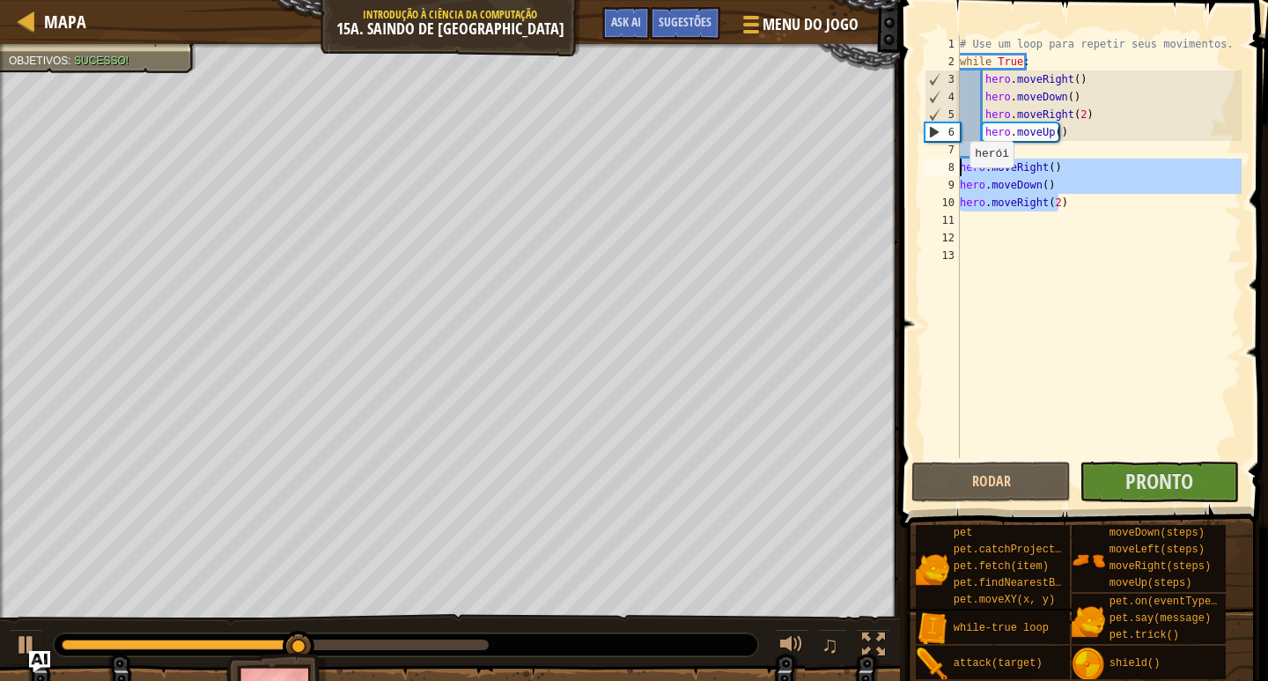
drag, startPoint x: 1070, startPoint y: 207, endPoint x: 956, endPoint y: 174, distance: 119.0
click at [956, 174] on div "hero.moveRight(2) 1 2 3 4 5 6 7 8 9 10 11 12 13 # Use um loop para repetir seus…" at bounding box center [1081, 246] width 321 height 423
type textarea "hero.moveRight() hero.moveDown()"
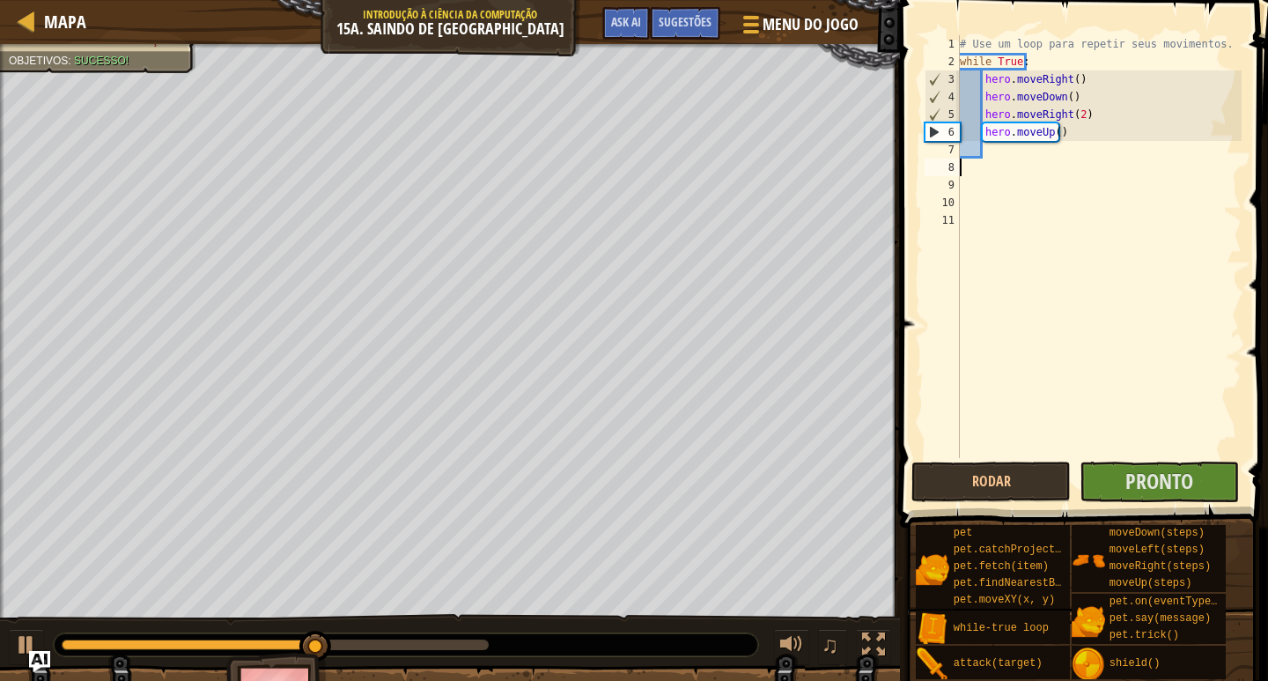
scroll to position [8, 0]
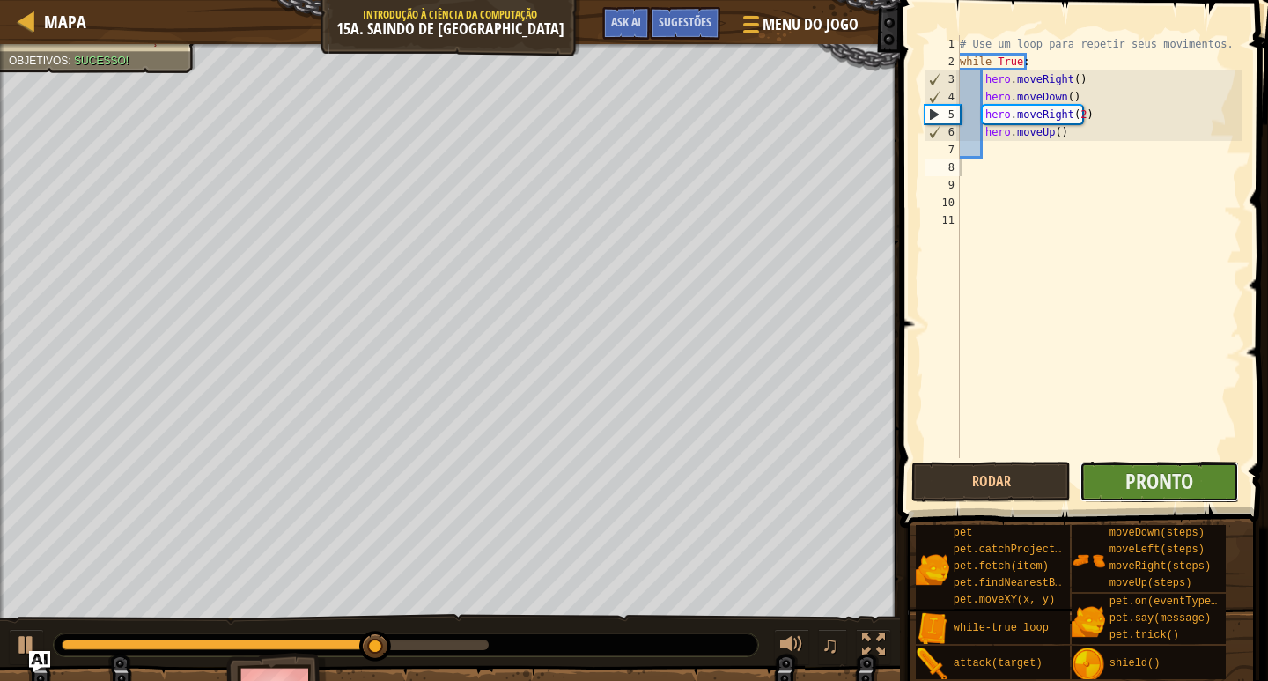
click at [1163, 463] on button "Pronto" at bounding box center [1159, 481] width 159 height 41
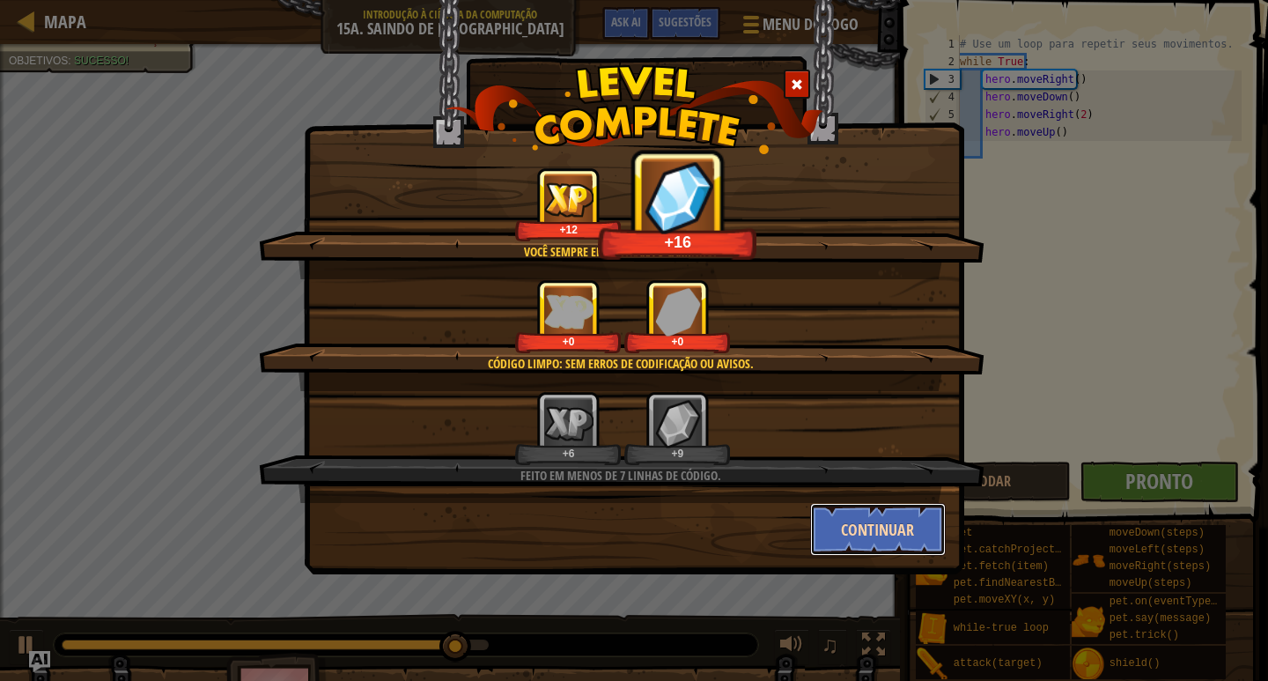
click at [874, 515] on button "Continuar" at bounding box center [878, 529] width 137 height 53
click at [873, 532] on div "Você sempre encontrará o caminho. +12 +16 Código Limpo: sem erros de codificaçã…" at bounding box center [634, 340] width 1268 height 681
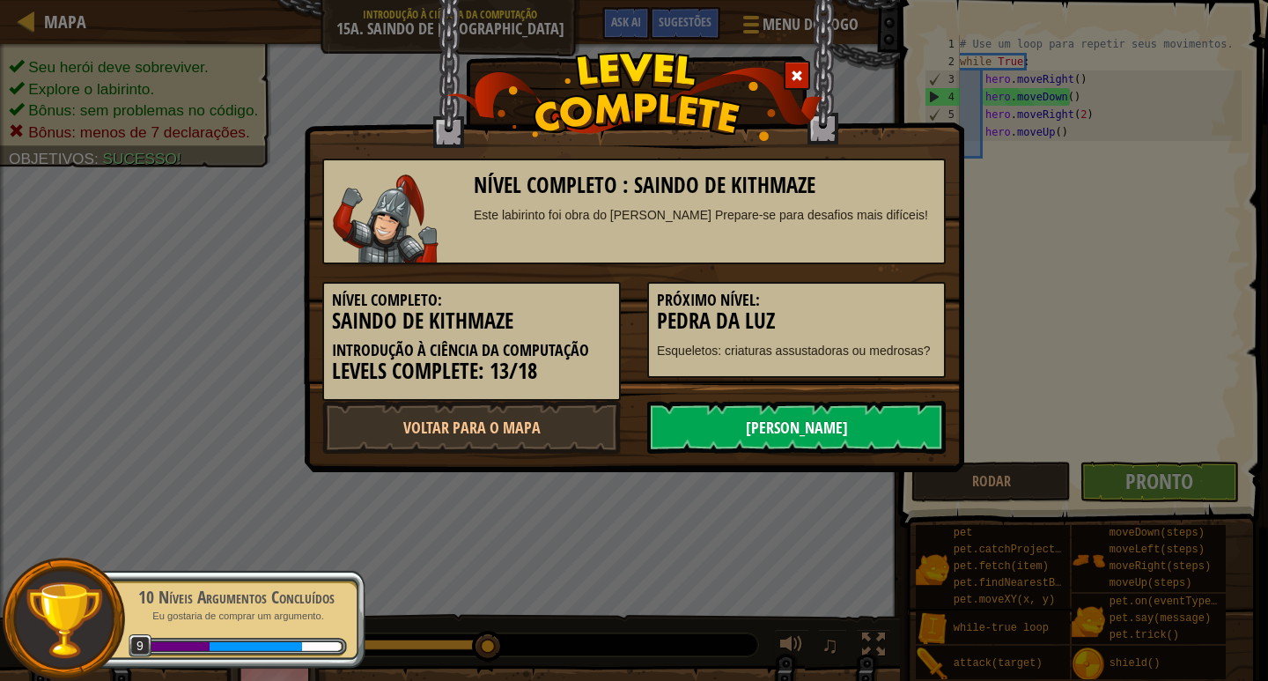
click at [720, 423] on link "[PERSON_NAME]" at bounding box center [796, 427] width 299 height 53
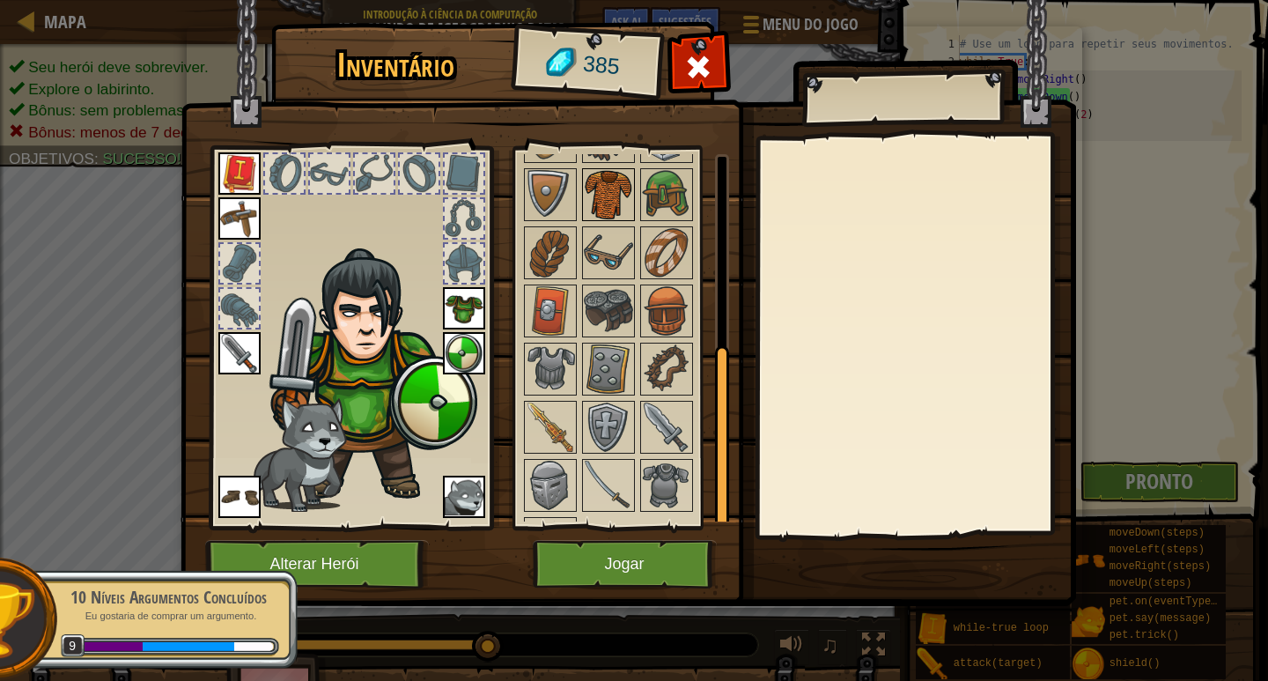
scroll to position [377, 0]
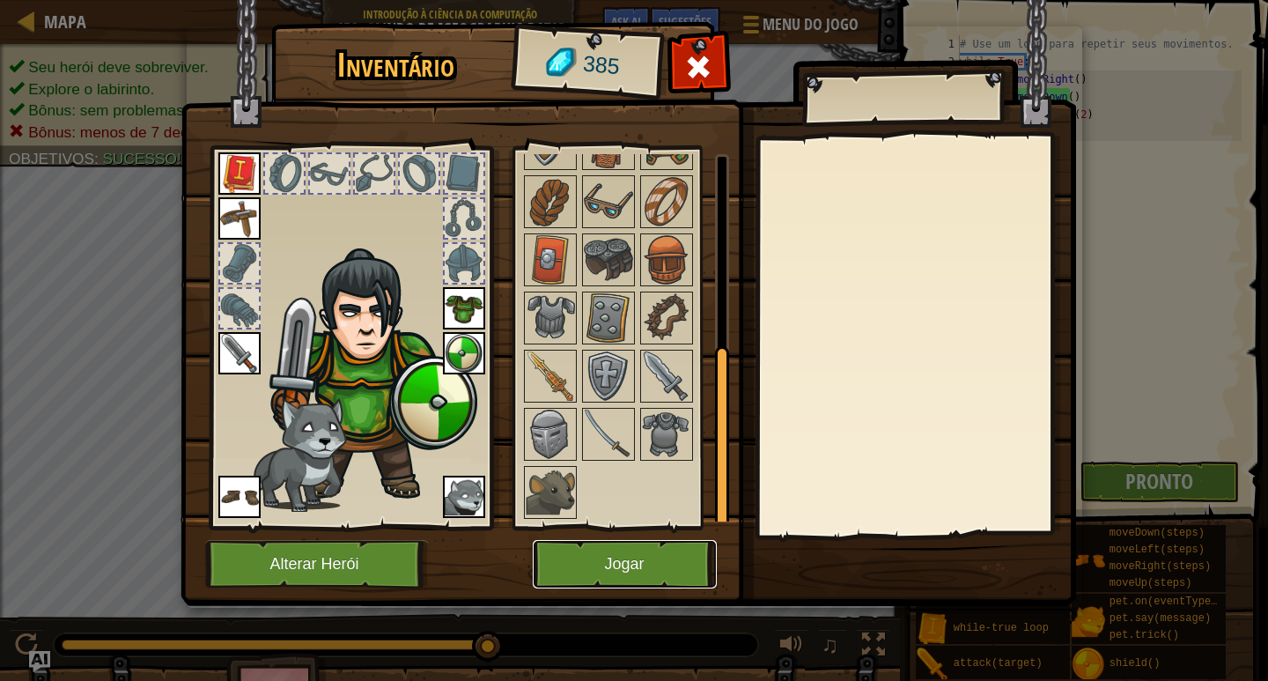
click at [621, 549] on button "Jogar" at bounding box center [625, 564] width 184 height 48
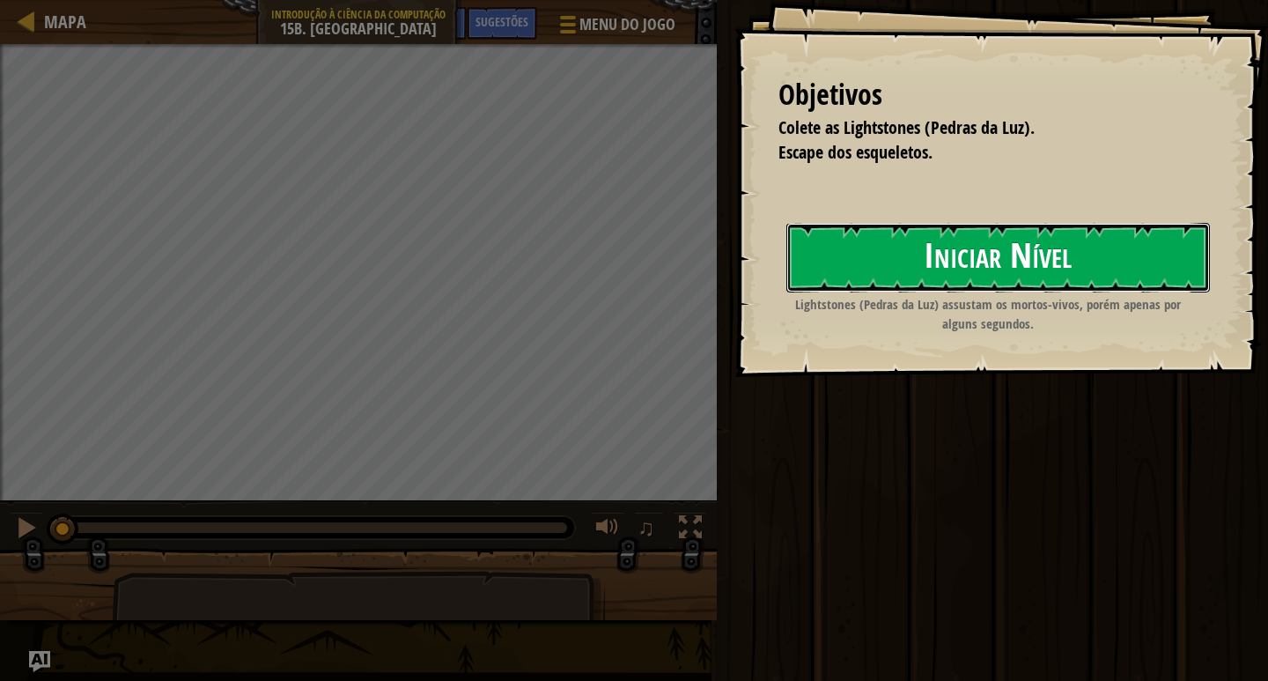
click at [849, 272] on button "Iniciar Nível" at bounding box center [998, 258] width 424 height 70
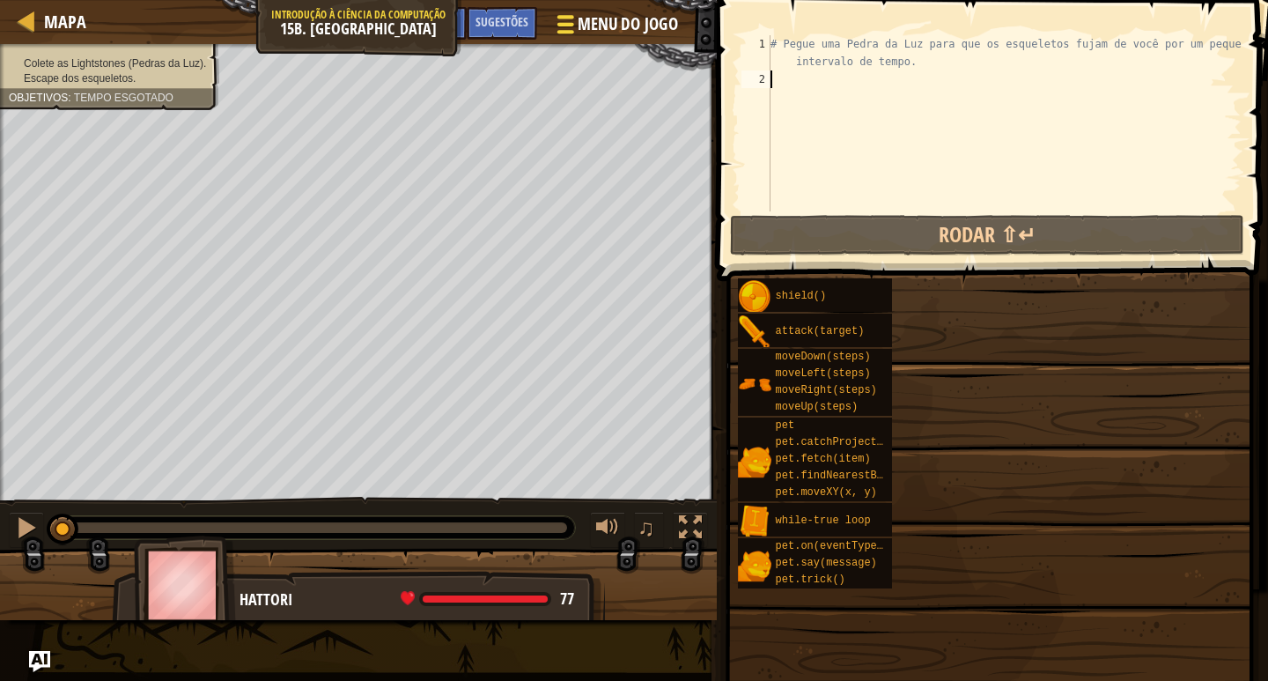
click at [586, 27] on div "Menu do Jogo Pronto Sugestões Ask AI" at bounding box center [548, 27] width 276 height 41
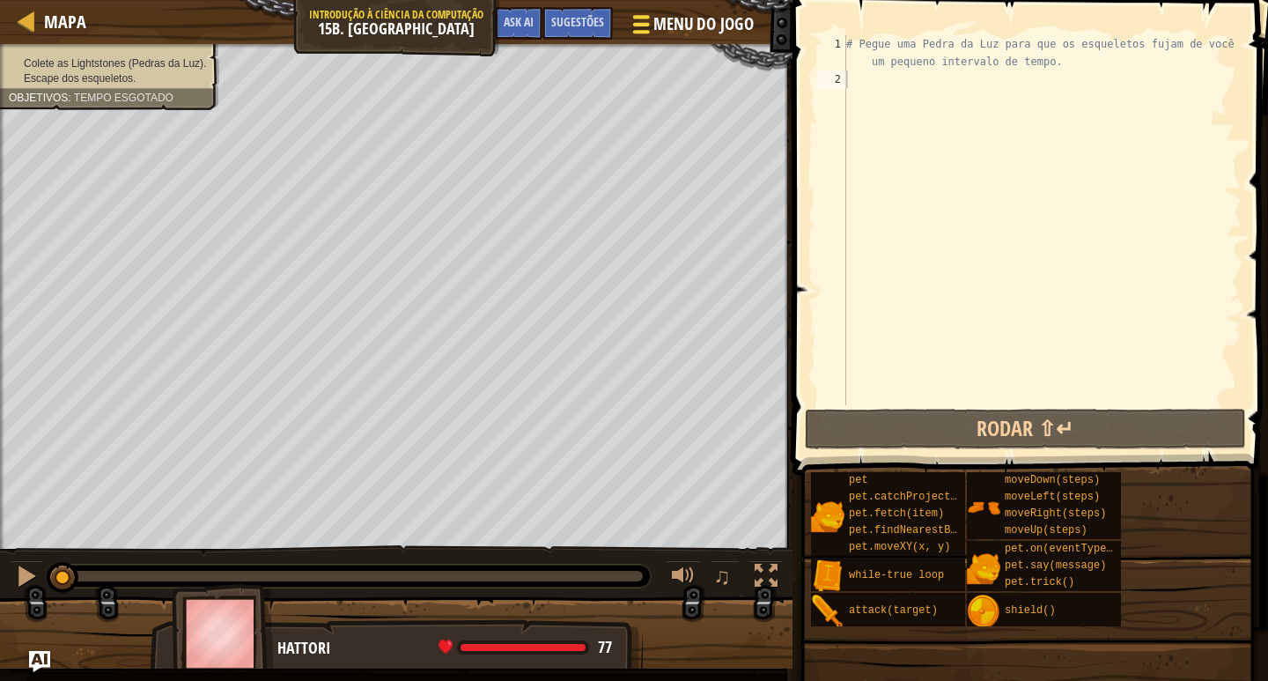
click at [650, 26] on div at bounding box center [641, 24] width 24 height 26
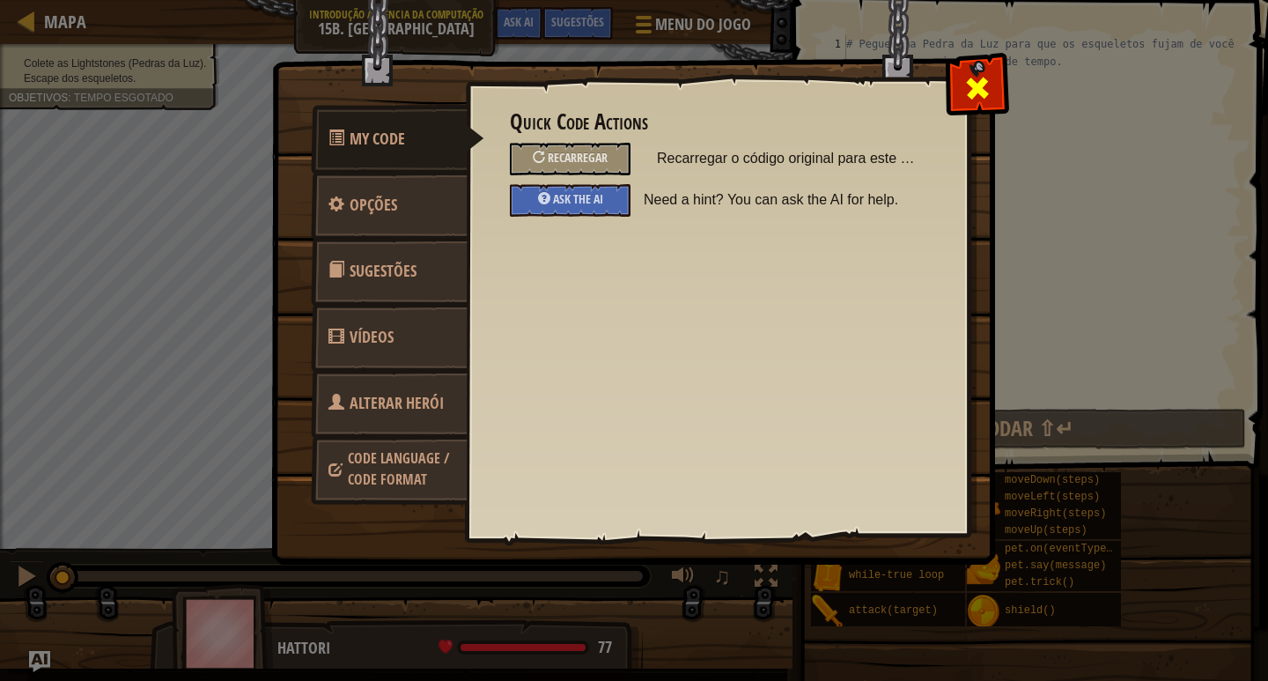
click at [959, 81] on div at bounding box center [976, 83] width 55 height 55
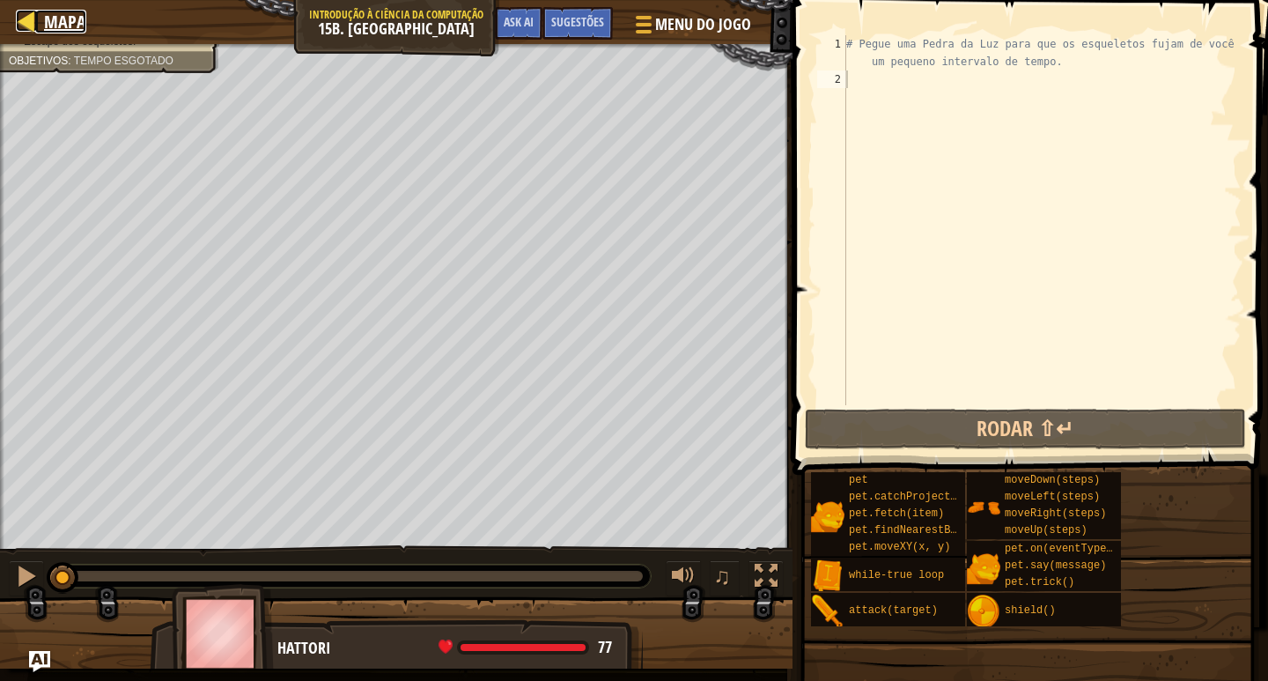
click at [36, 13] on div at bounding box center [27, 21] width 22 height 22
select select "pt-BR"
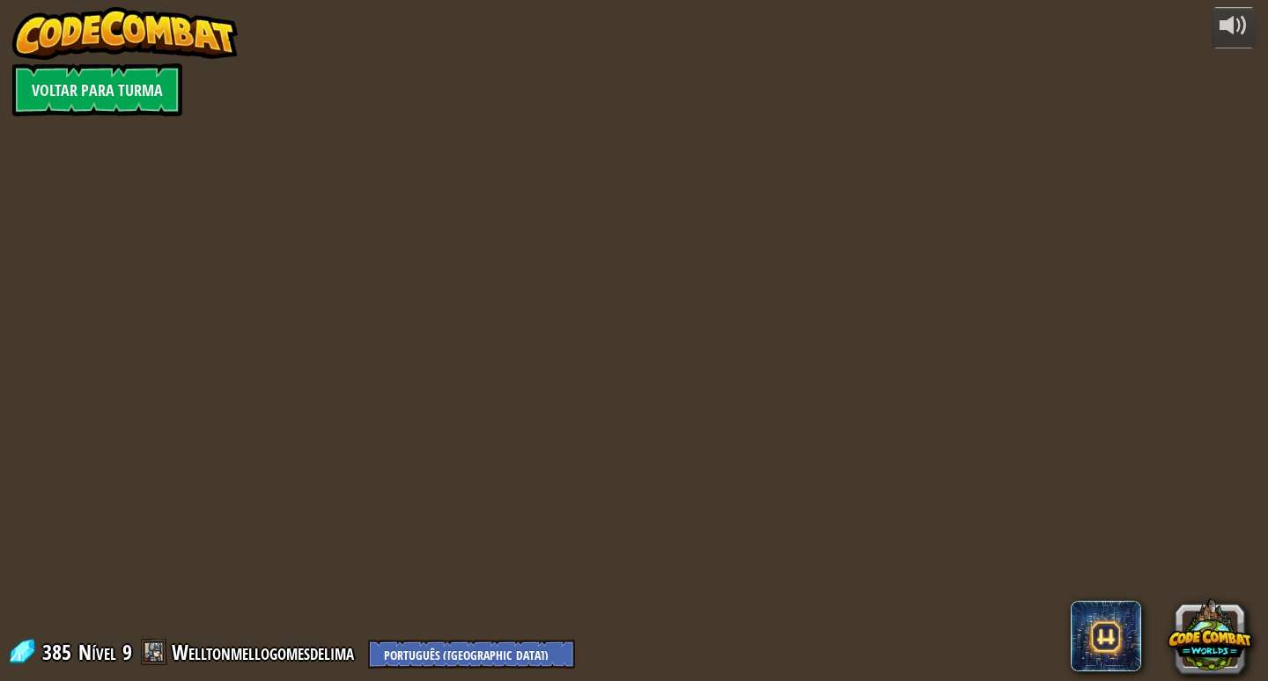
select select "pt-BR"
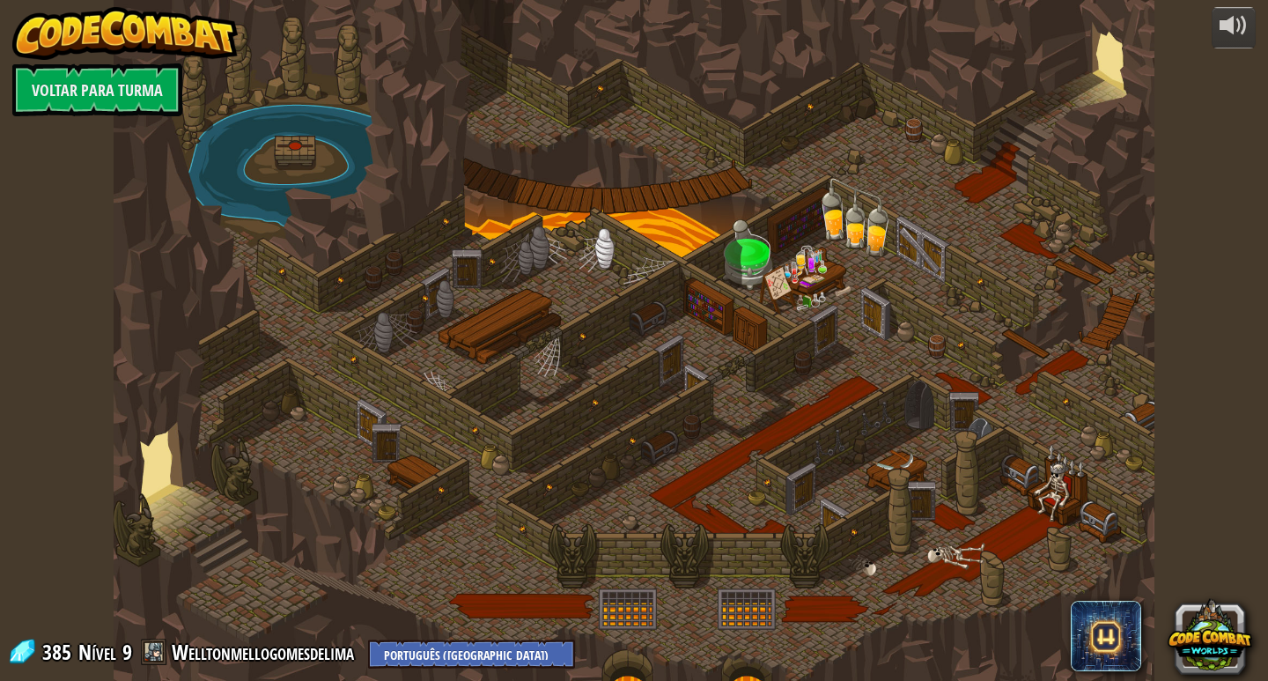
select select "pt-BR"
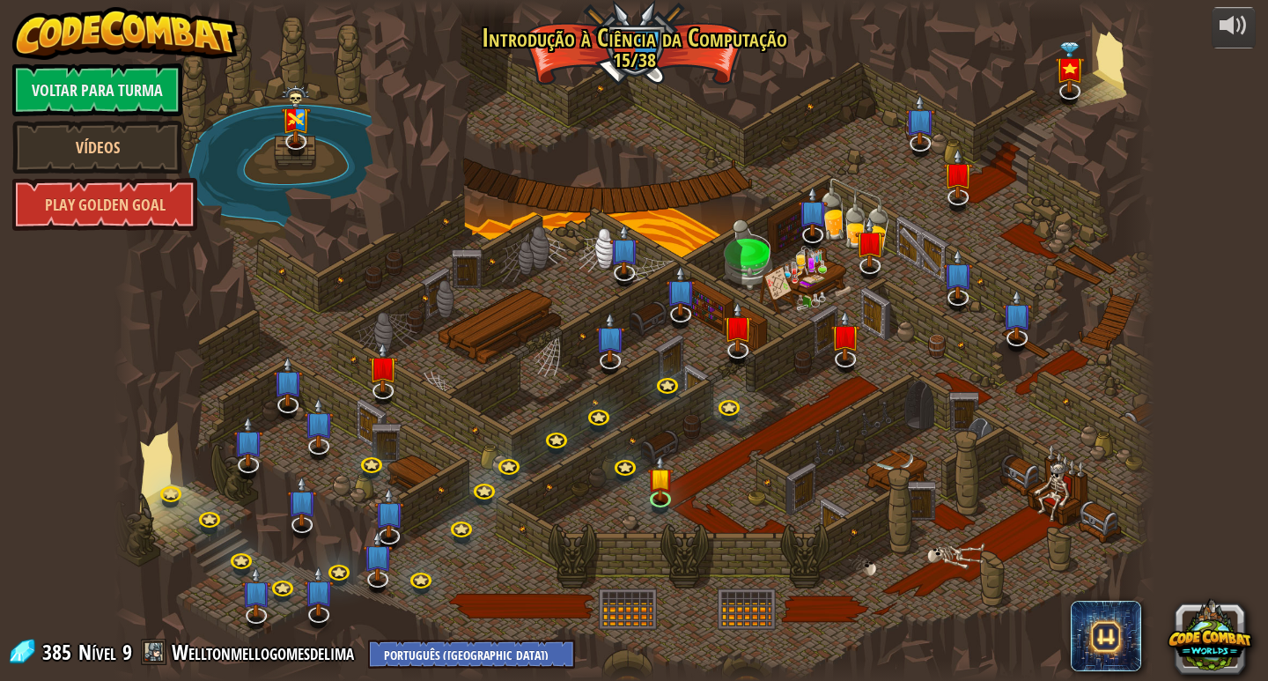
select select "pt-BR"
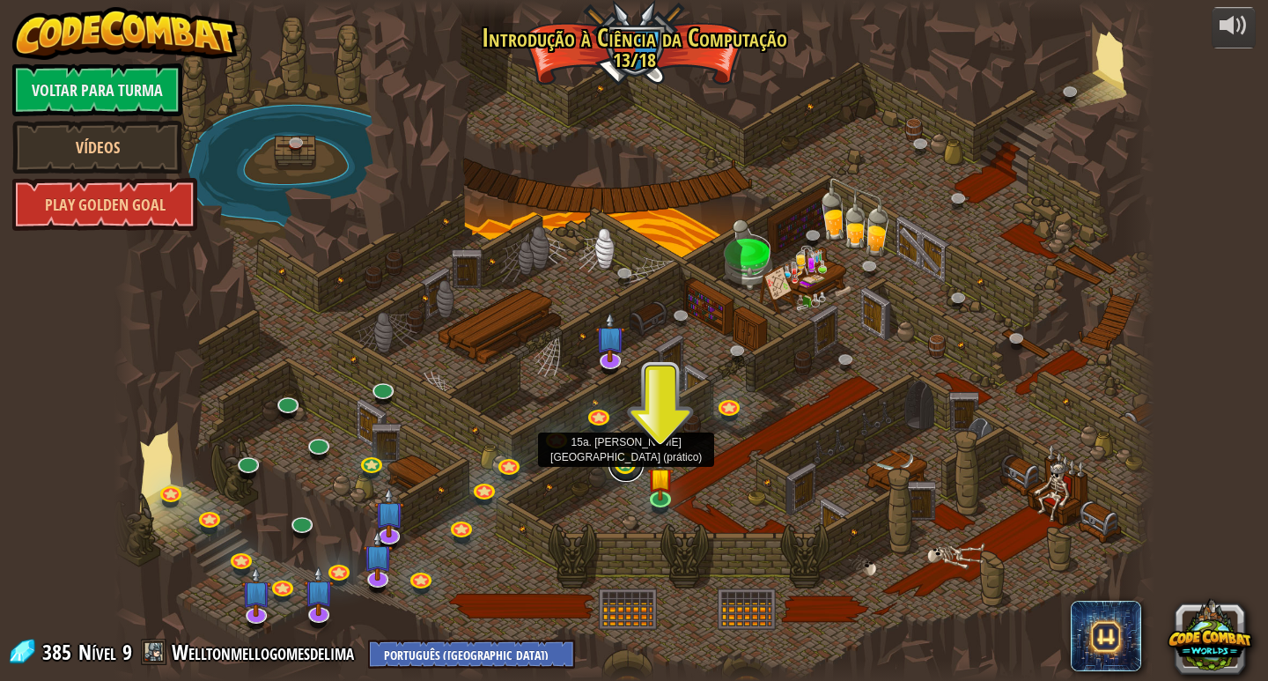
click at [625, 458] on link at bounding box center [626, 464] width 35 height 35
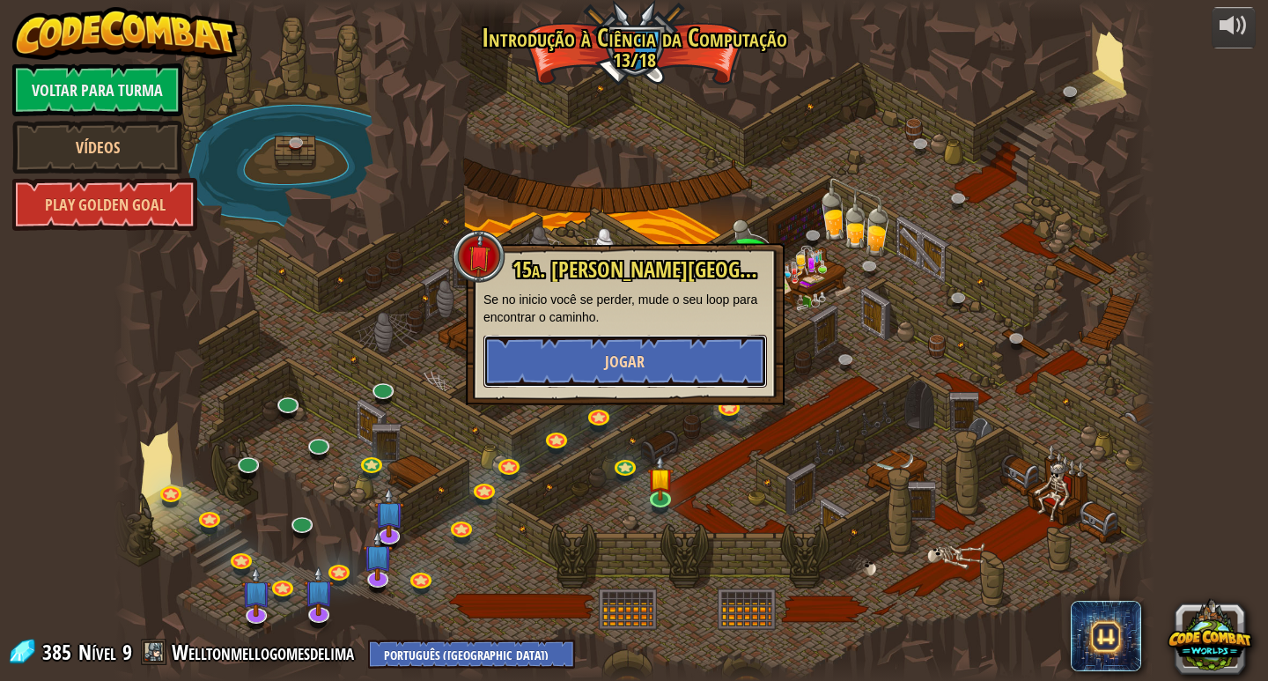
click at [660, 363] on button "Jogar" at bounding box center [626, 361] width 284 height 53
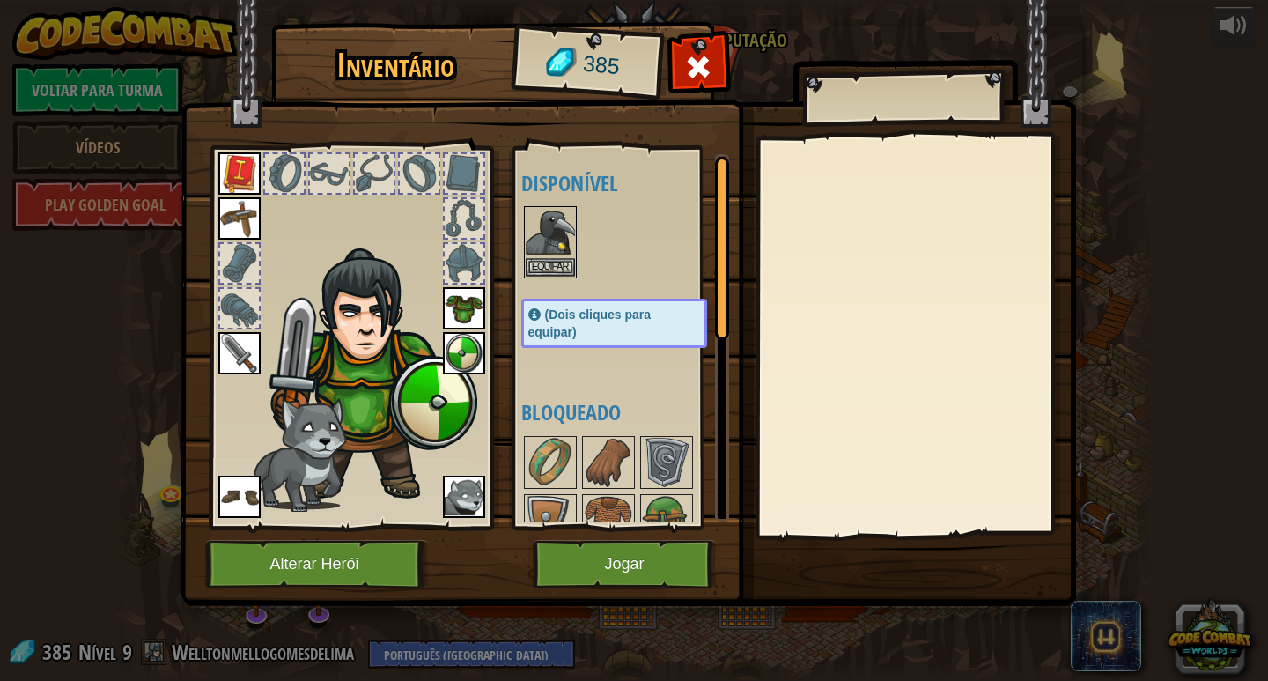
click at [578, 534] on img at bounding box center [629, 286] width 896 height 639
click at [583, 560] on button "Jogar" at bounding box center [625, 564] width 184 height 48
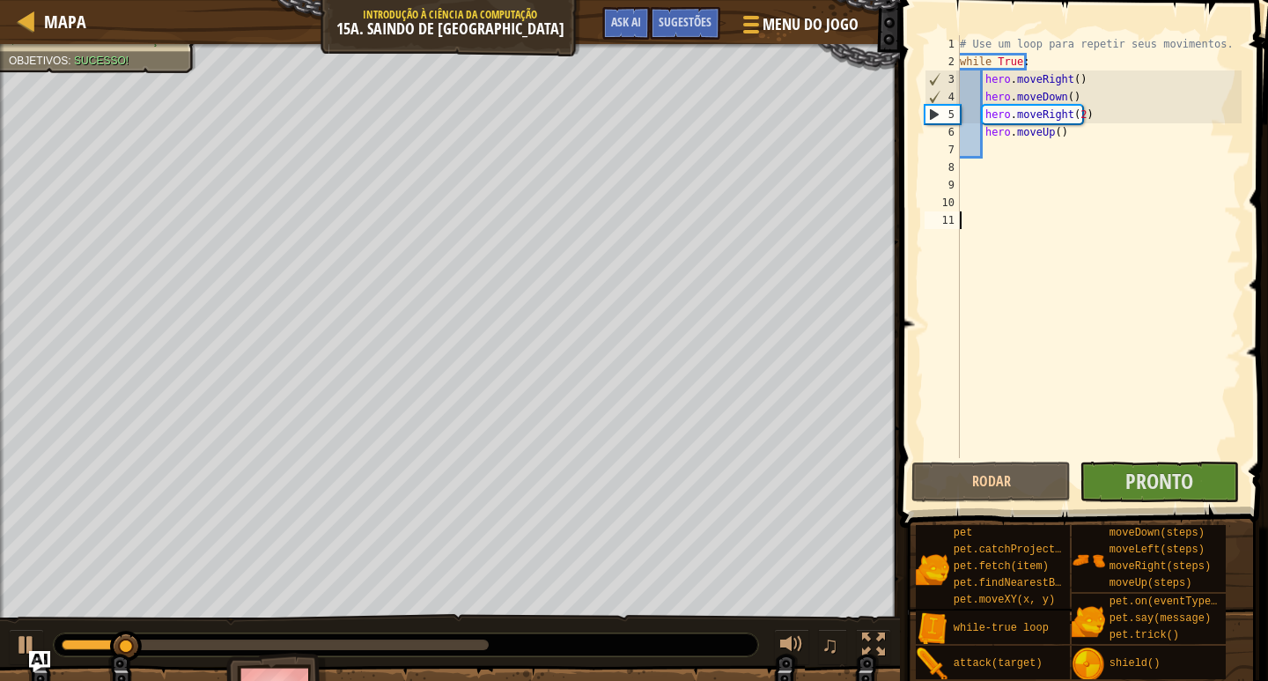
click at [1133, 454] on div "# Use um loop para repetir seus movimentos. while True : hero . moveRight ( ) h…" at bounding box center [1098, 264] width 285 height 458
click at [1145, 464] on div "1 2 3 4 5 6 7 8 9 10 11 # Use um loop para repetir seus movimentos. while True …" at bounding box center [1081, 299] width 373 height 580
click at [1158, 468] on span "Pronto" at bounding box center [1160, 481] width 68 height 28
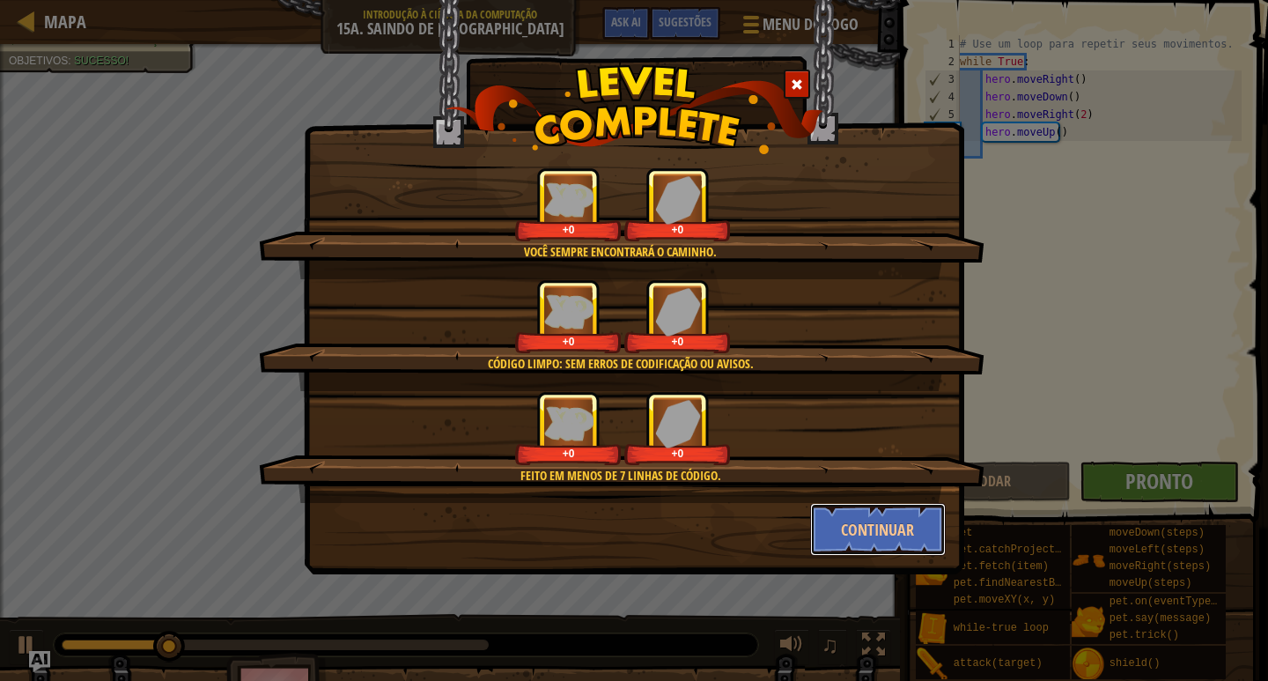
click at [897, 528] on button "Continuar" at bounding box center [878, 529] width 137 height 53
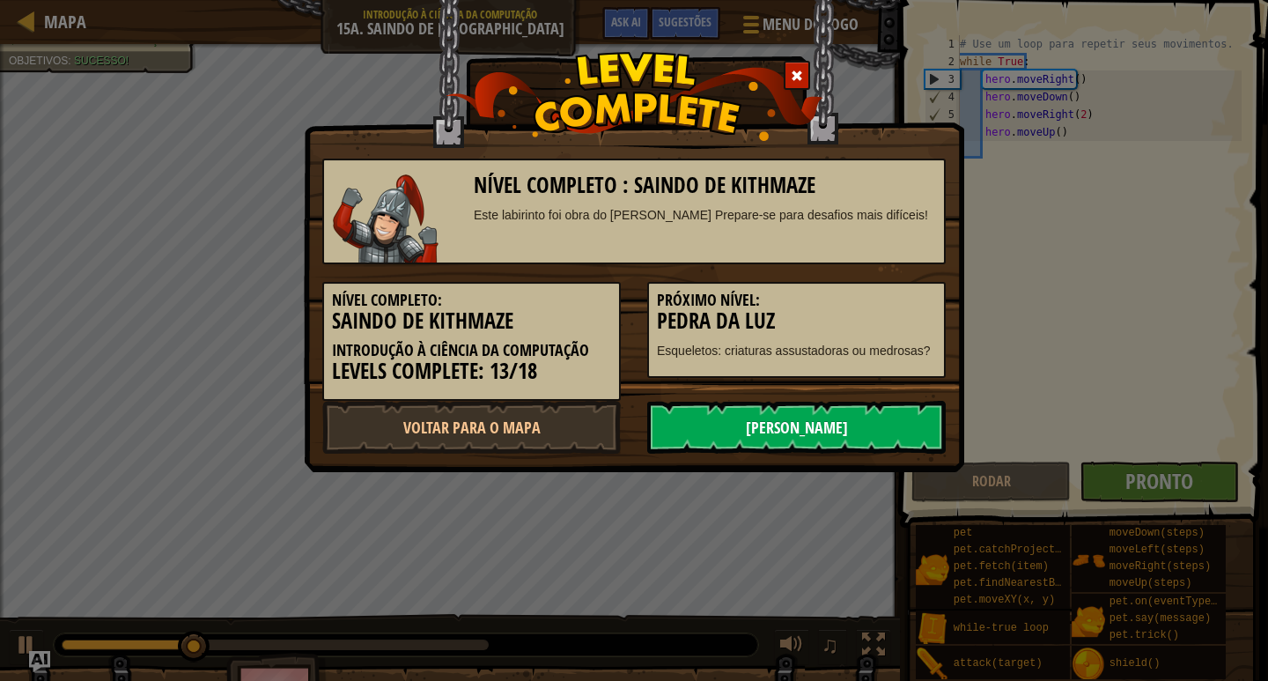
click at [842, 434] on link "[PERSON_NAME]" at bounding box center [796, 427] width 299 height 53
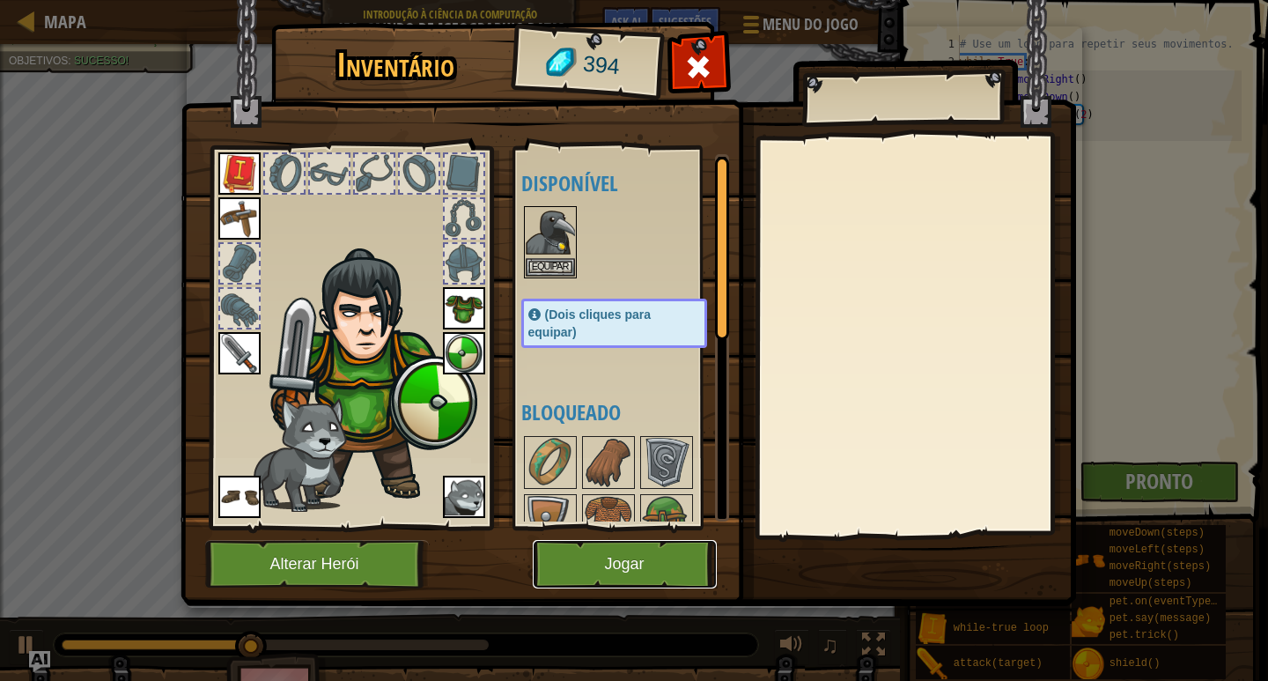
click at [680, 579] on button "Jogar" at bounding box center [625, 564] width 184 height 48
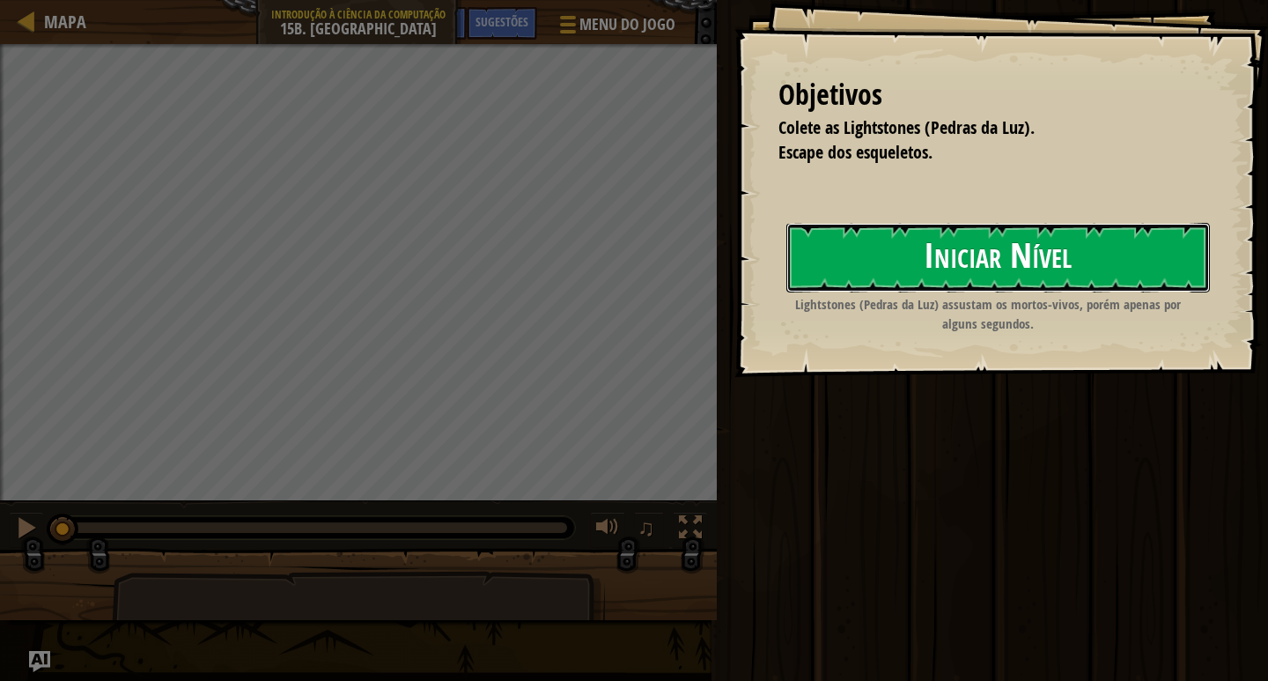
click at [889, 276] on button "Iniciar Nível" at bounding box center [998, 258] width 424 height 70
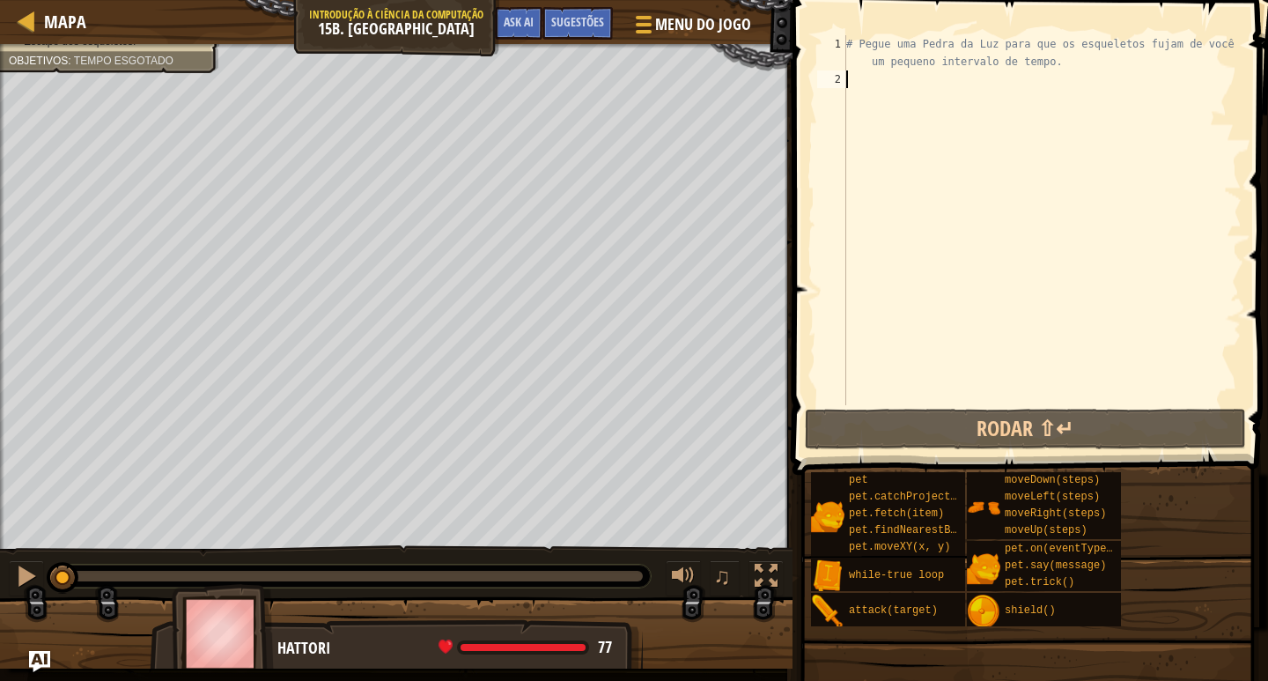
click at [907, 89] on div "# Pegue uma Pedra da Luz para que os esqueletos fujam de você por um pequeno in…" at bounding box center [1042, 246] width 399 height 423
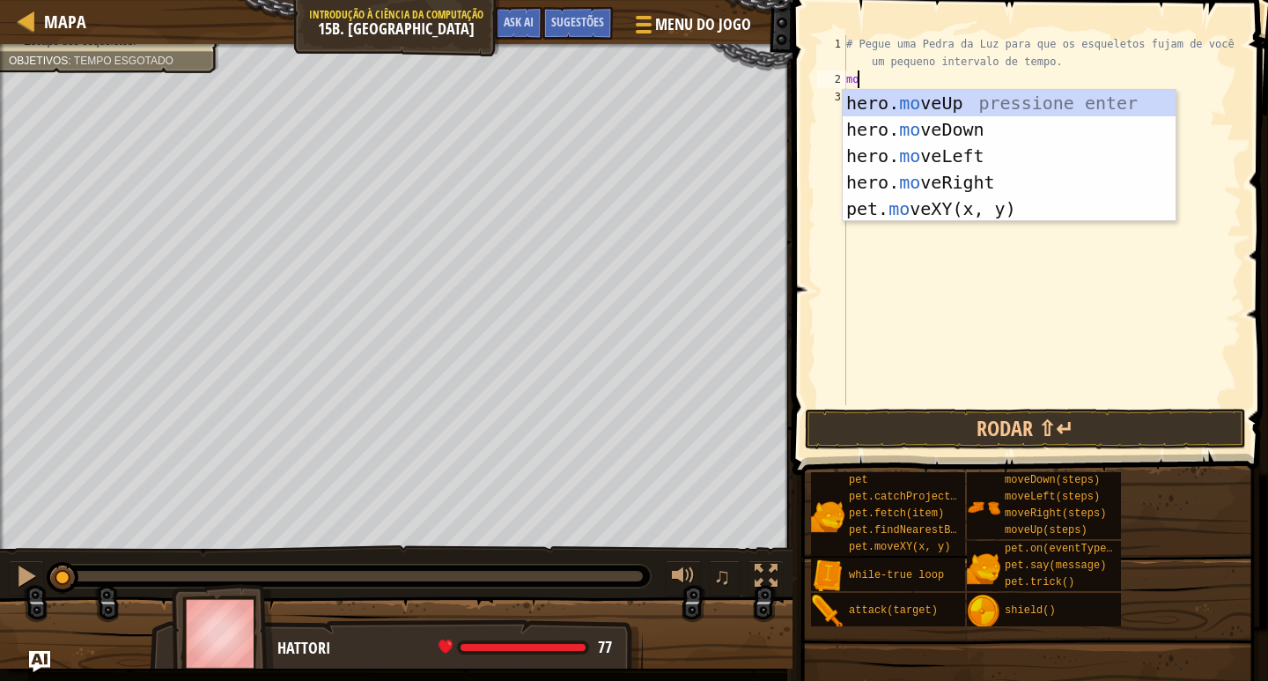
type textarea "m"
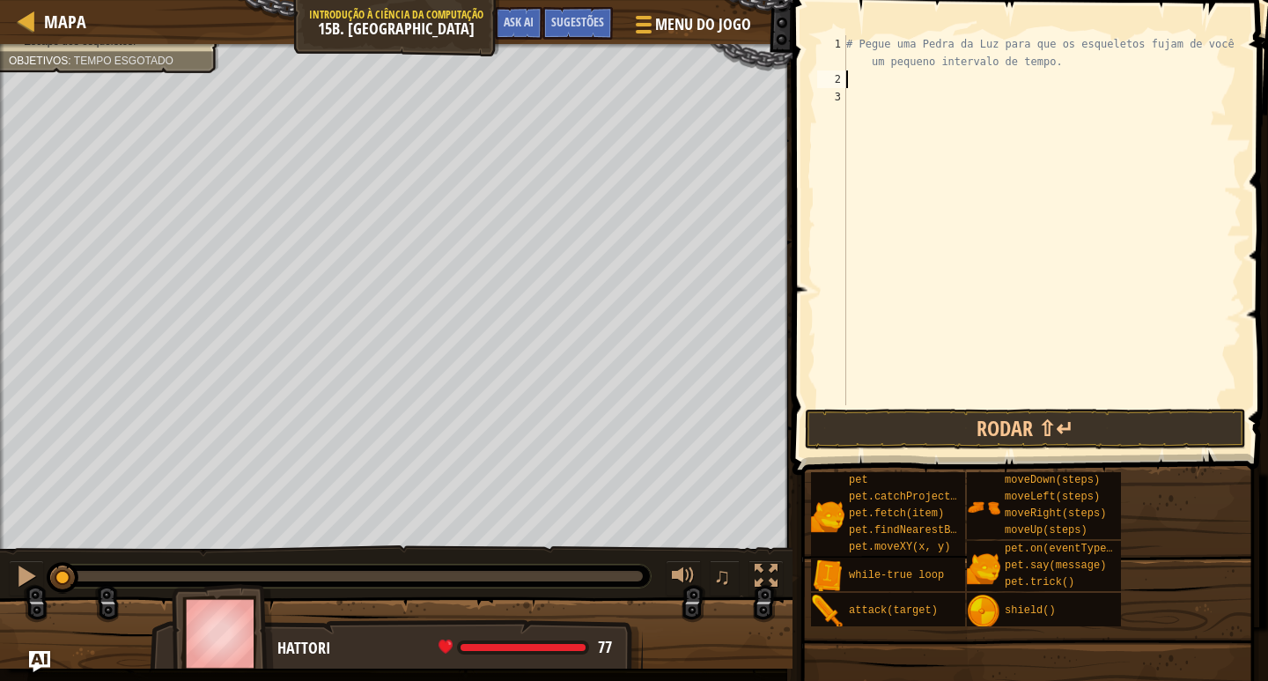
type textarea "h"
type textarea "w"
type textarea "h"
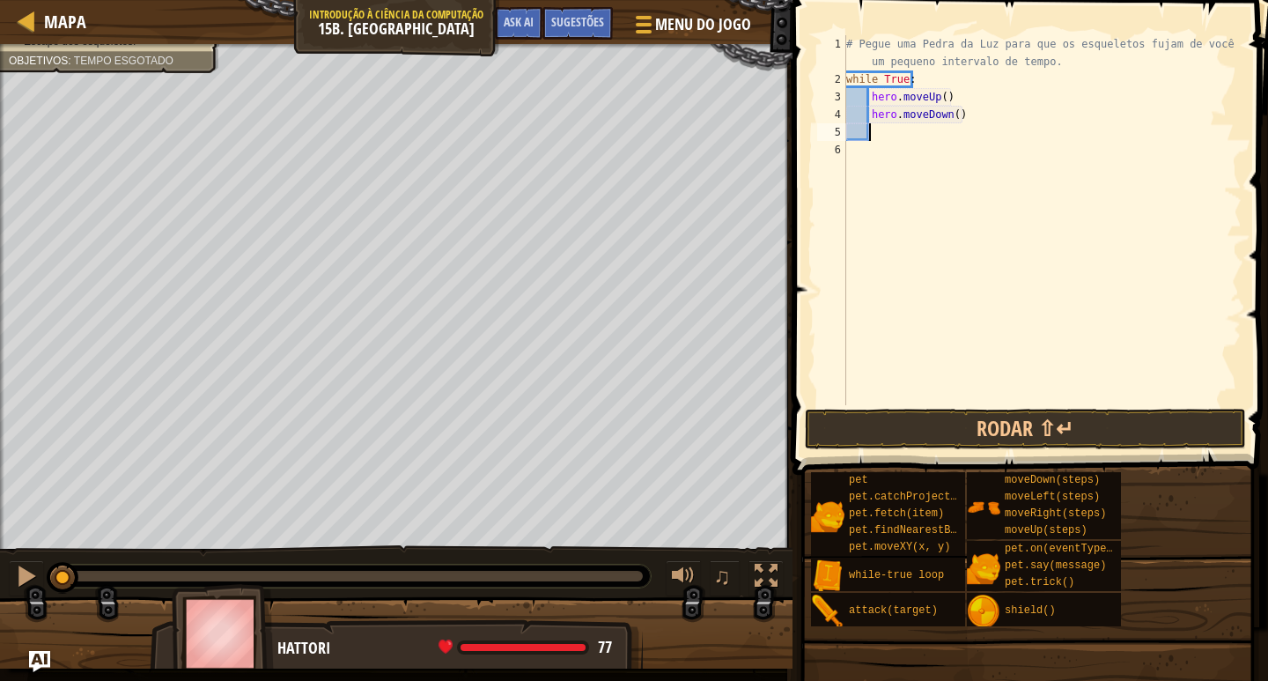
type textarea "h"
type textarea "hero.moveRight(2)"
click at [1188, 431] on button "Rodar ⇧↵" at bounding box center [1025, 429] width 441 height 41
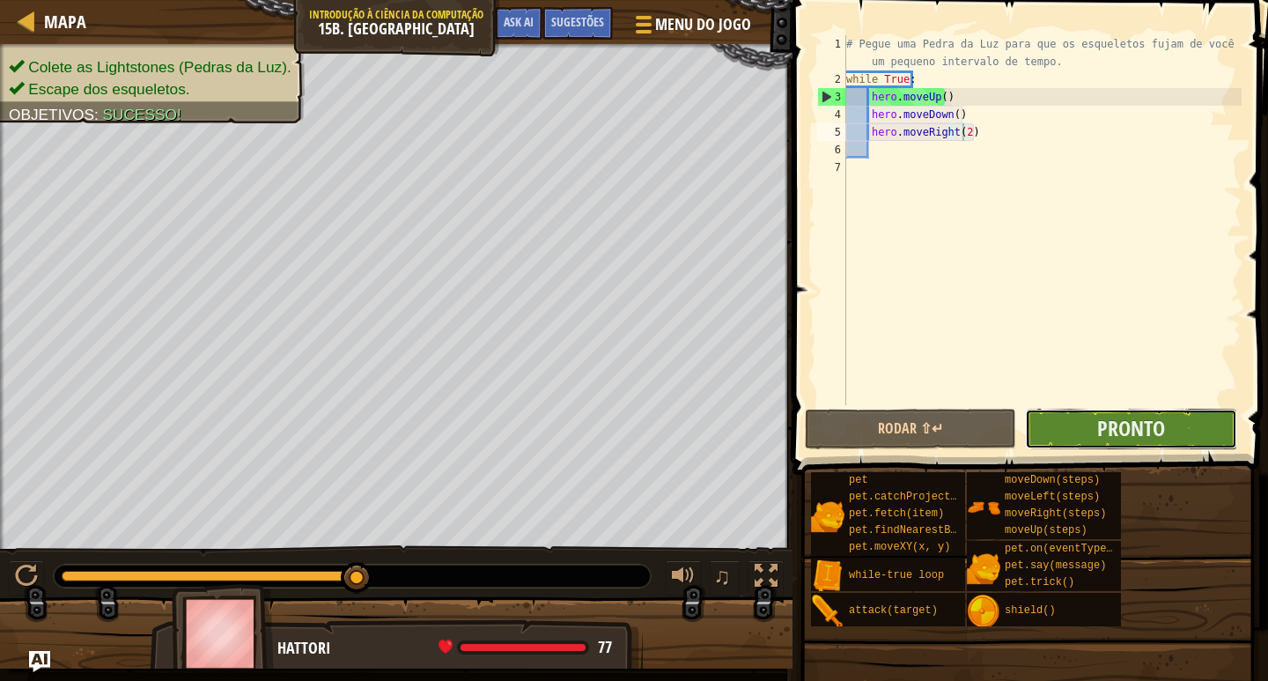
click at [1215, 432] on button "Pronto" at bounding box center [1130, 429] width 211 height 41
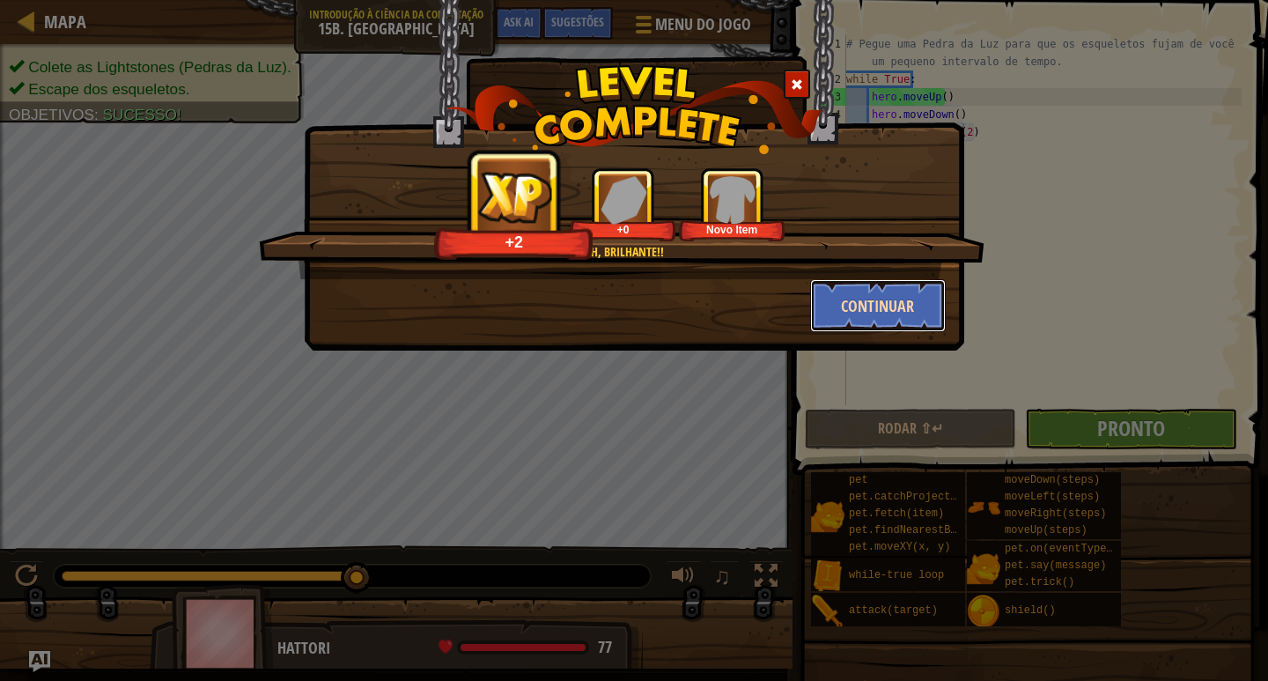
click at [839, 306] on button "Continuar" at bounding box center [878, 305] width 137 height 53
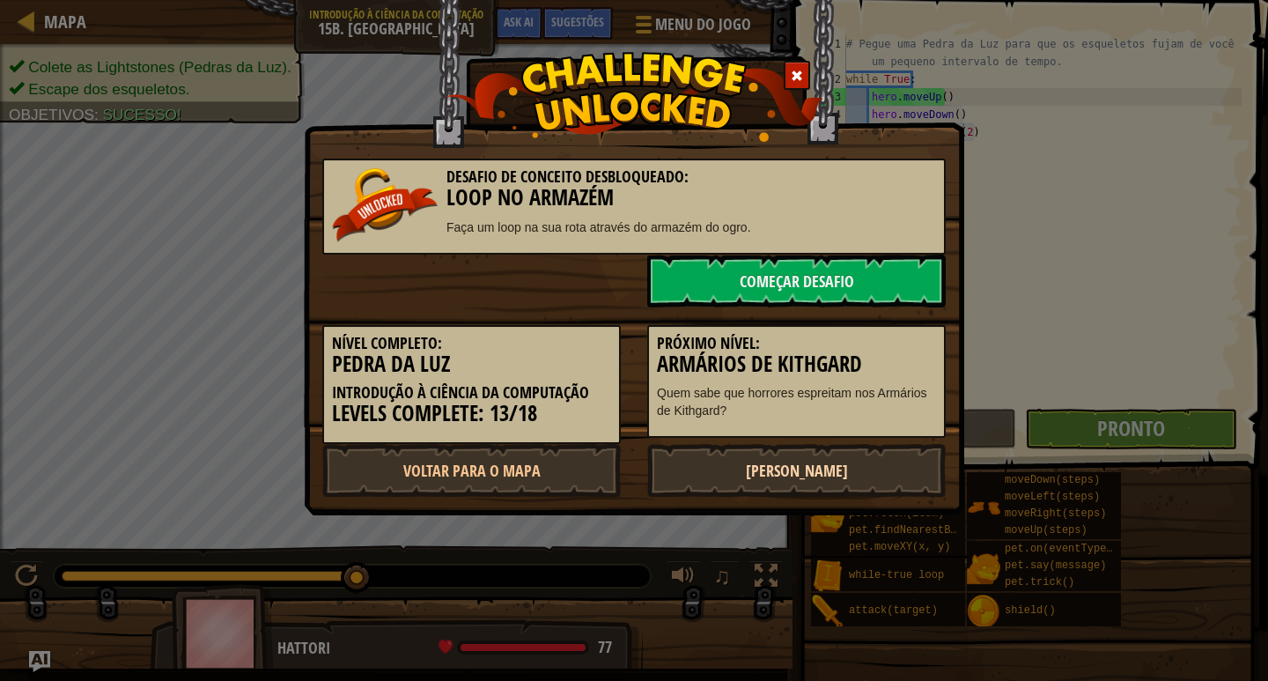
click at [819, 454] on link "[PERSON_NAME]" at bounding box center [796, 470] width 299 height 53
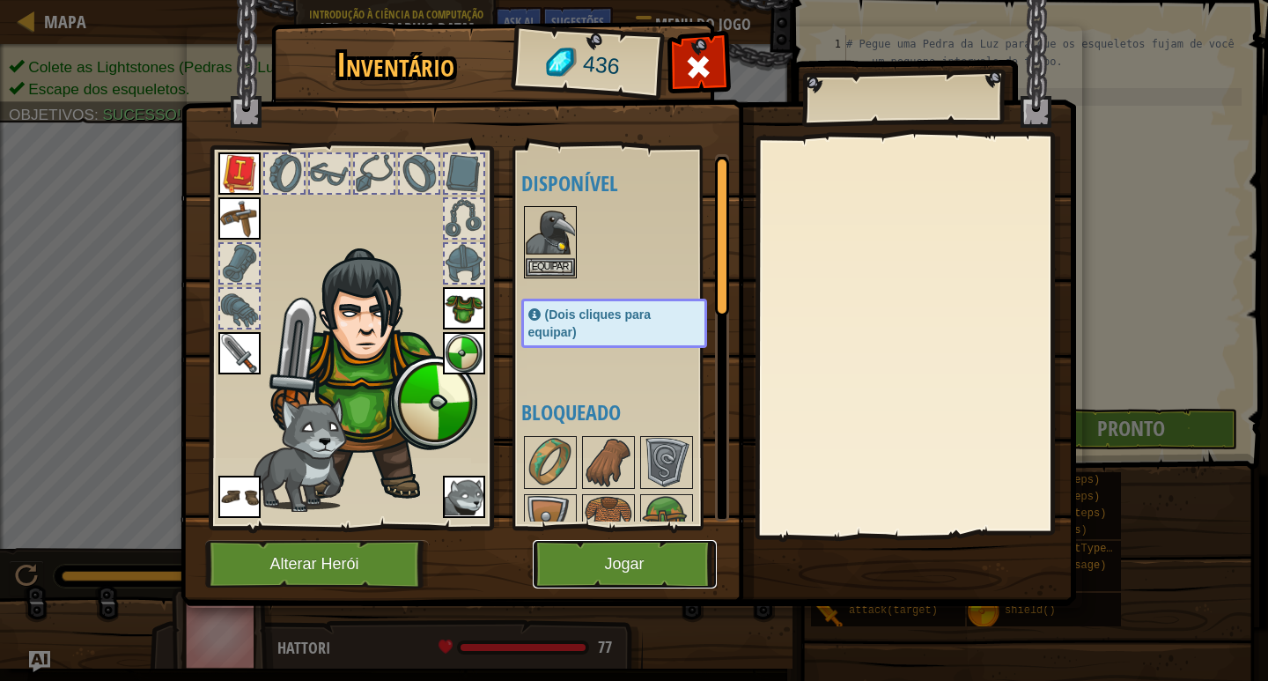
click at [670, 549] on button "Jogar" at bounding box center [625, 564] width 184 height 48
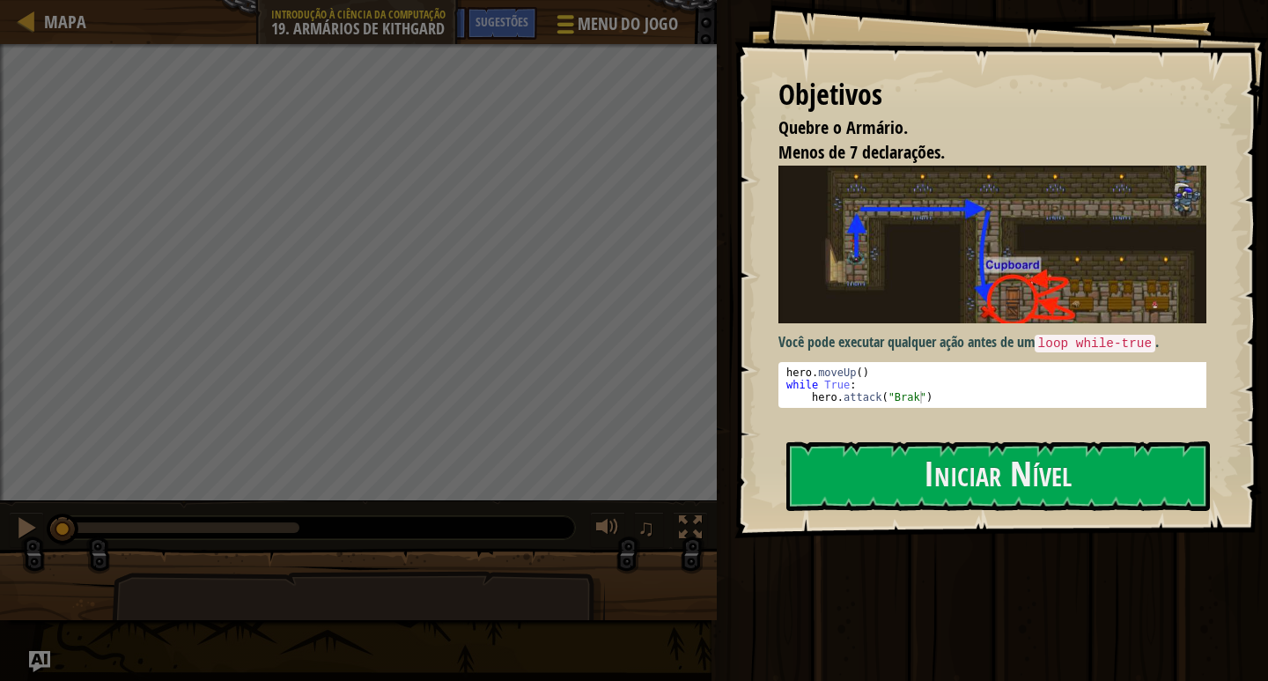
click at [555, 29] on div at bounding box center [565, 24] width 24 height 26
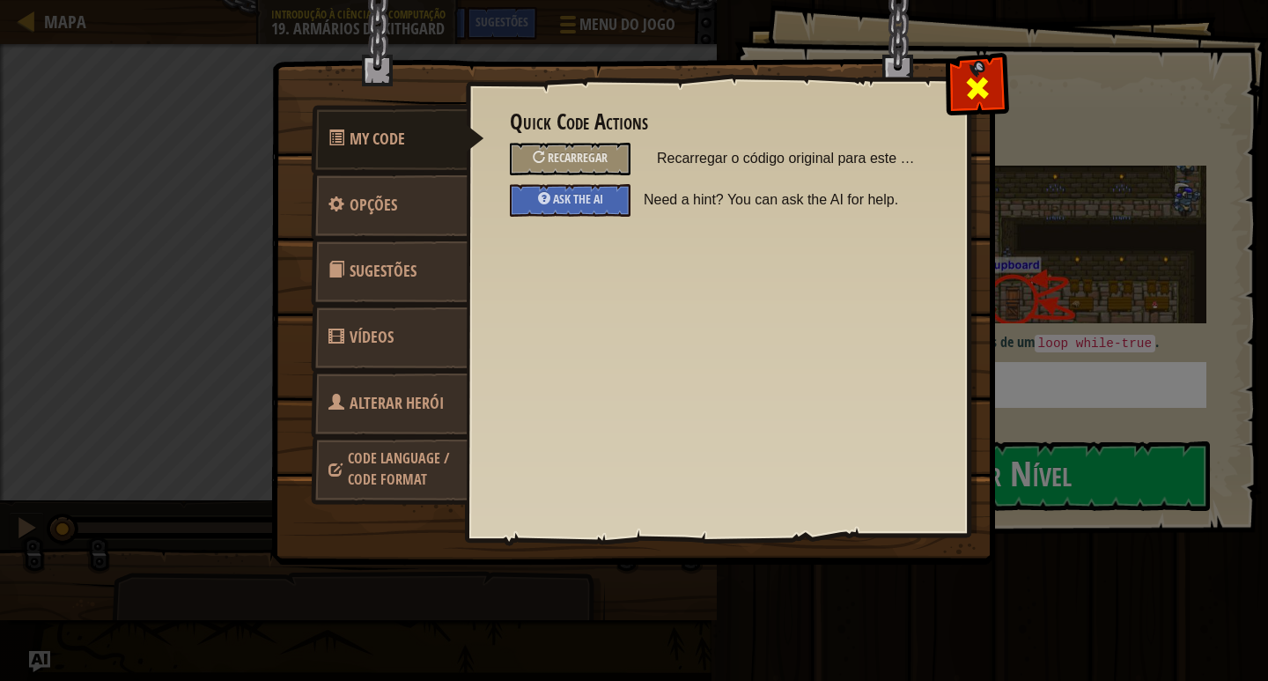
click at [954, 103] on div at bounding box center [976, 83] width 55 height 55
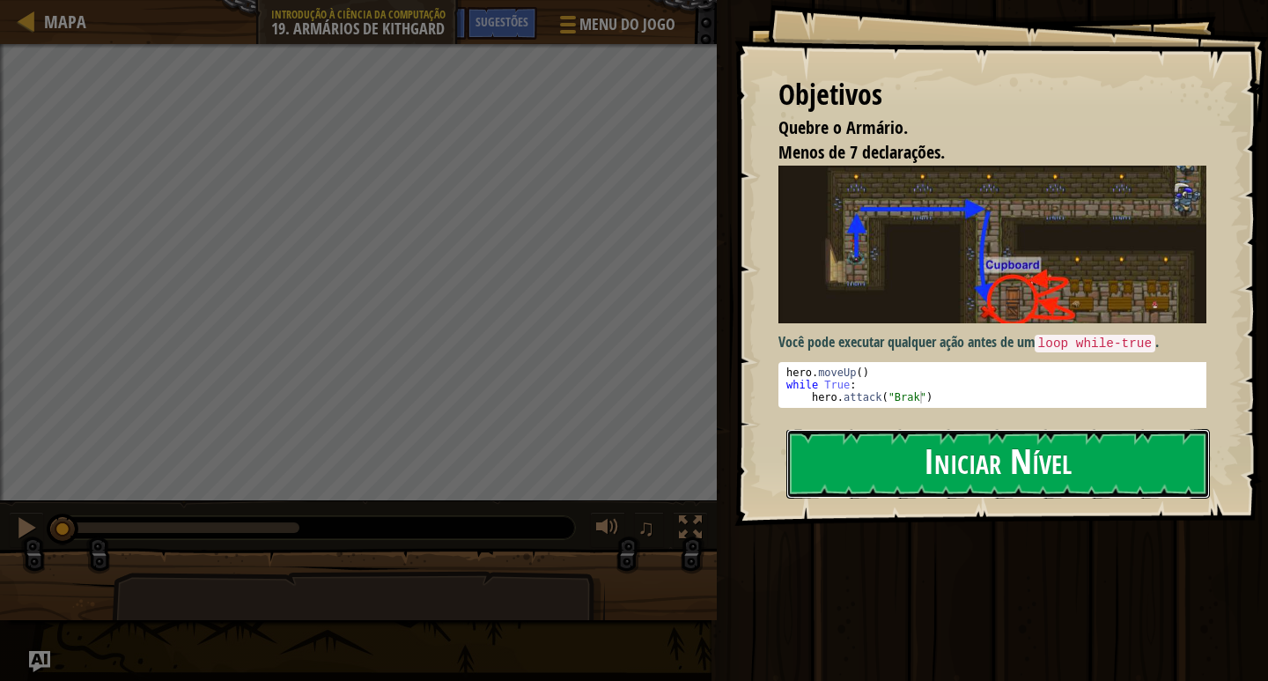
click at [987, 454] on button "Iniciar Nível" at bounding box center [998, 464] width 424 height 70
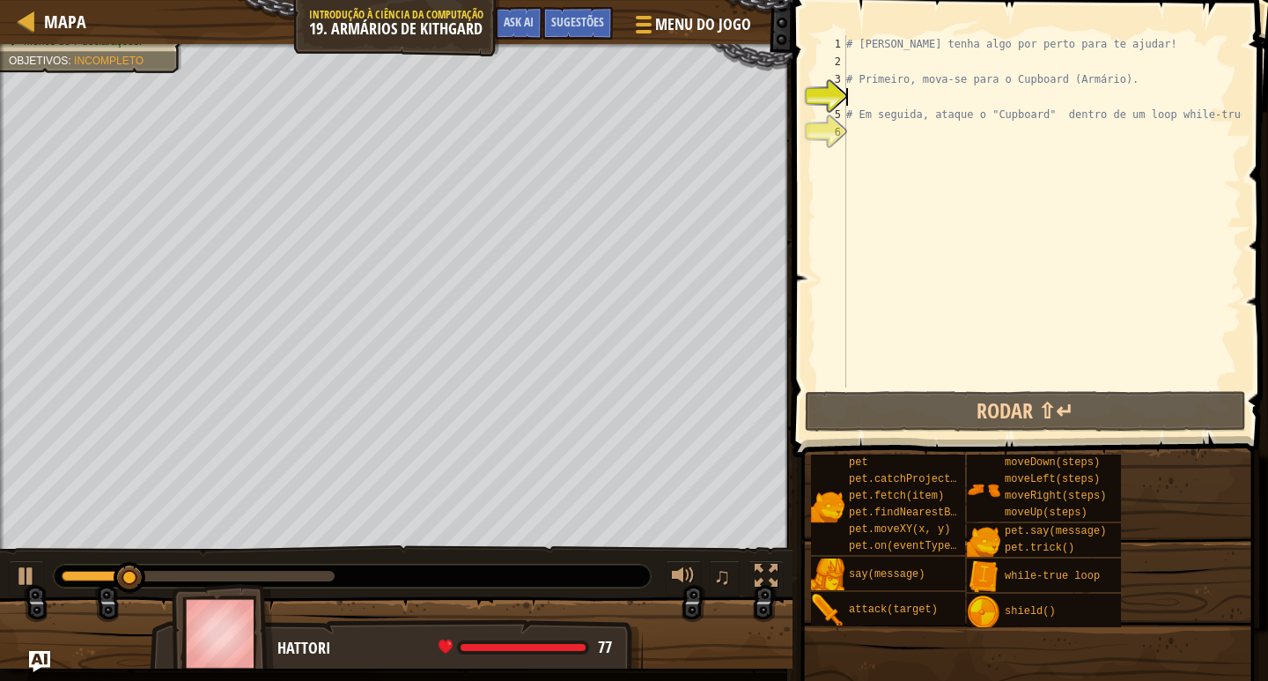
click at [832, 65] on div "2" at bounding box center [831, 62] width 29 height 18
type textarea "# Primeiro, mova-se para o Cupboard (Armário)."
click at [859, 63] on div "# [PERSON_NAME] tenha algo por perto para te ajudar! # Primeiro, mova-se para o…" at bounding box center [1042, 229] width 399 height 388
click at [27, 572] on div at bounding box center [26, 576] width 23 height 23
drag, startPoint x: 140, startPoint y: 575, endPoint x: 0, endPoint y: 569, distance: 140.2
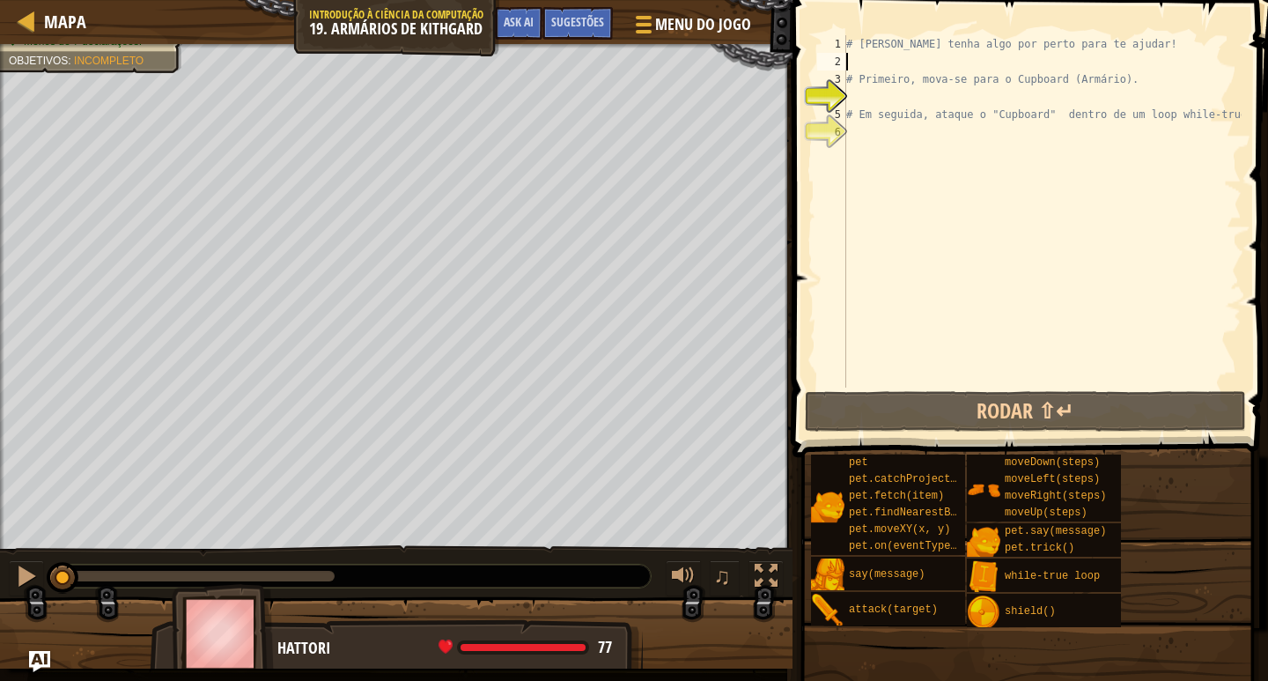
click at [0, 569] on div "♫" at bounding box center [396, 571] width 793 height 53
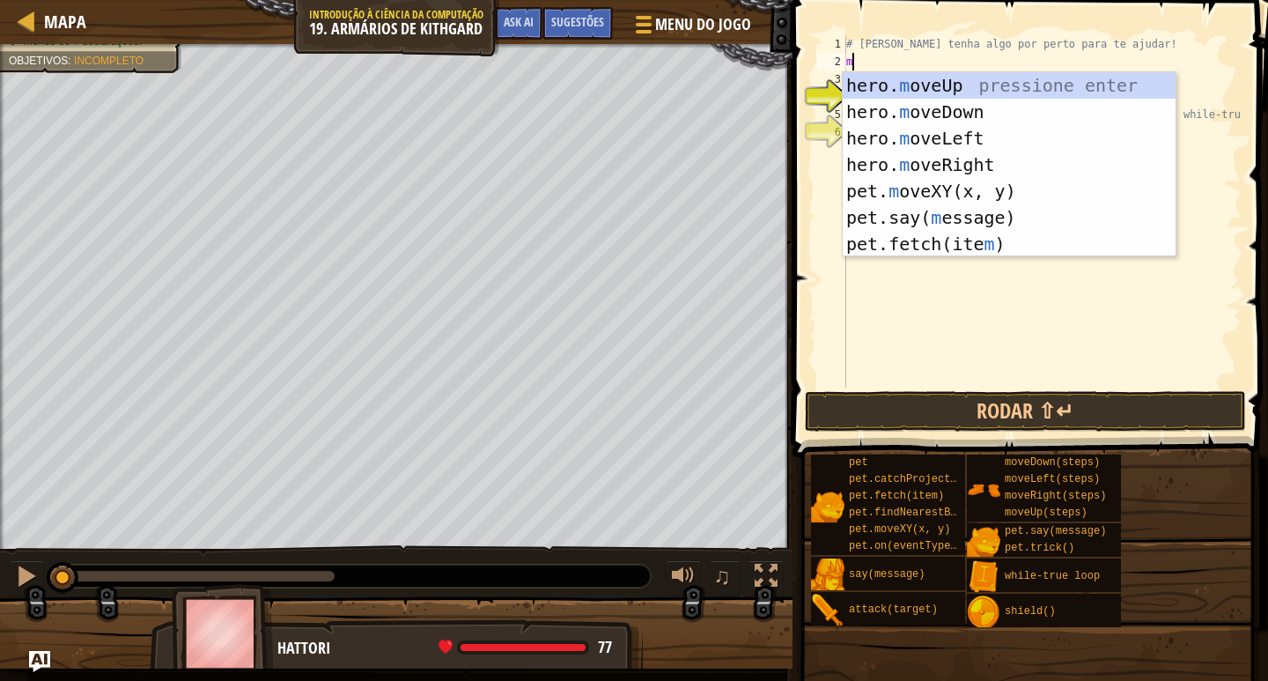
type textarea "mo"
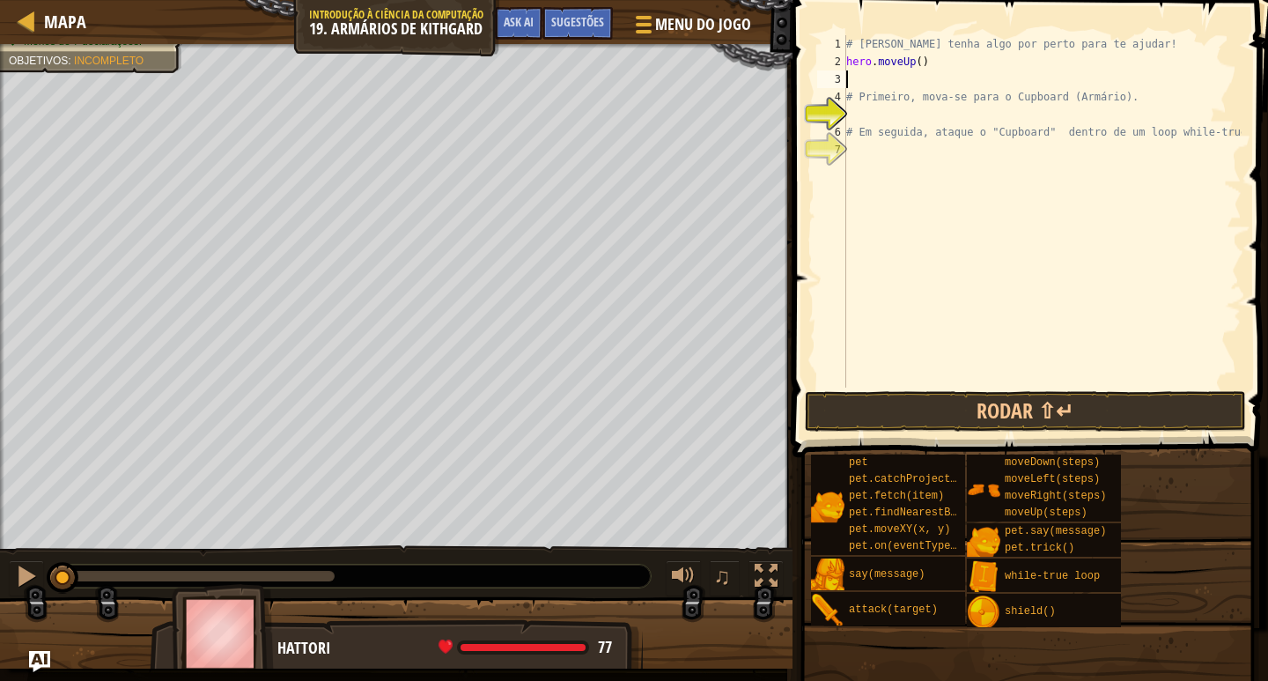
type textarea "h"
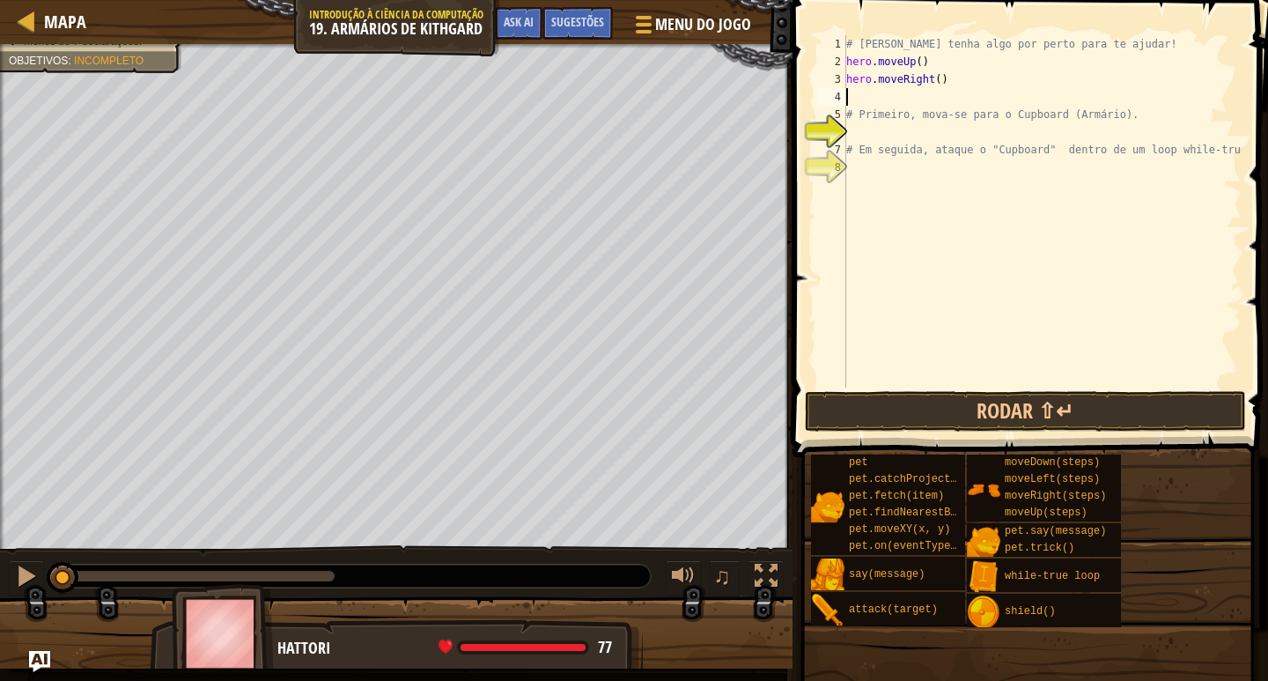
type textarea "hero.moveRight()"
type textarea "hero.moveRight(2)"
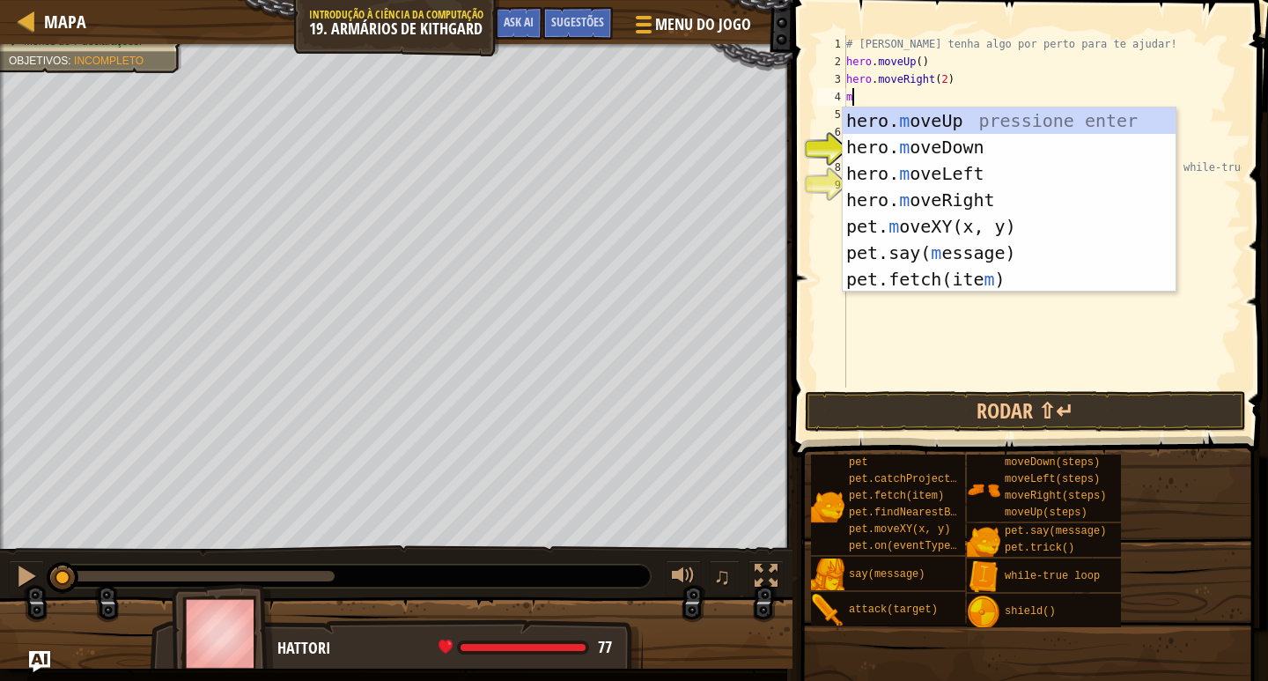
type textarea "mo"
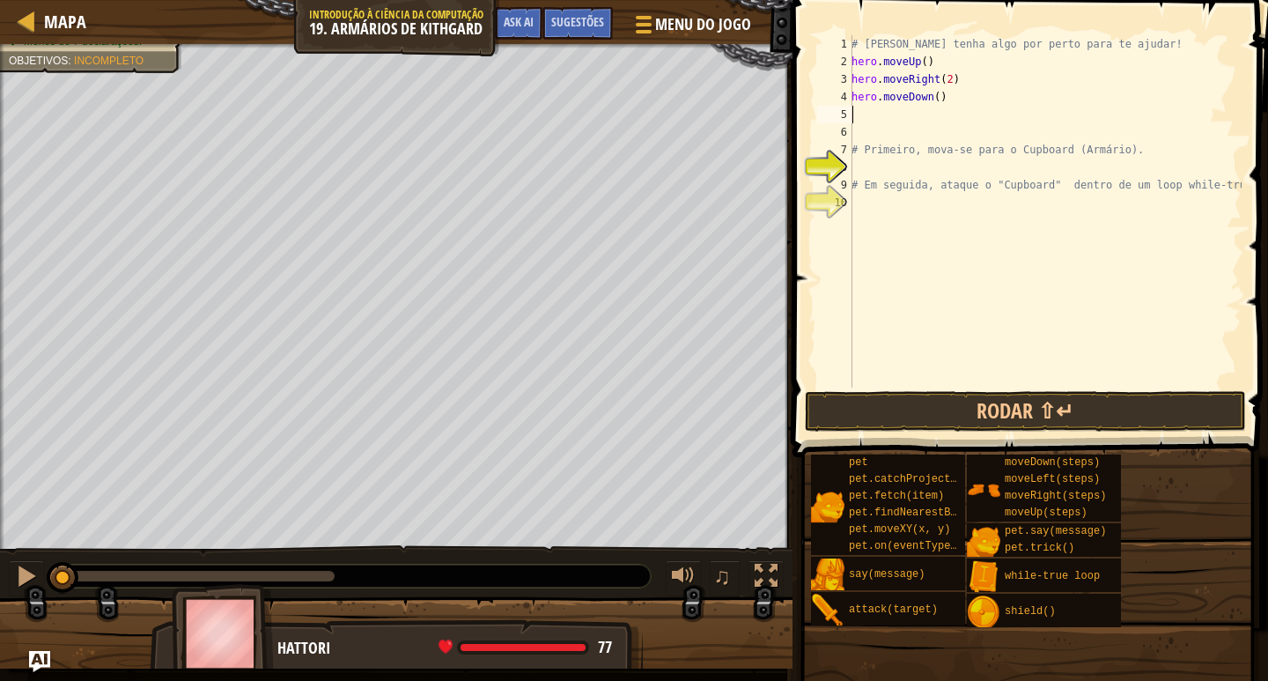
type textarea "T"
type textarea "W"
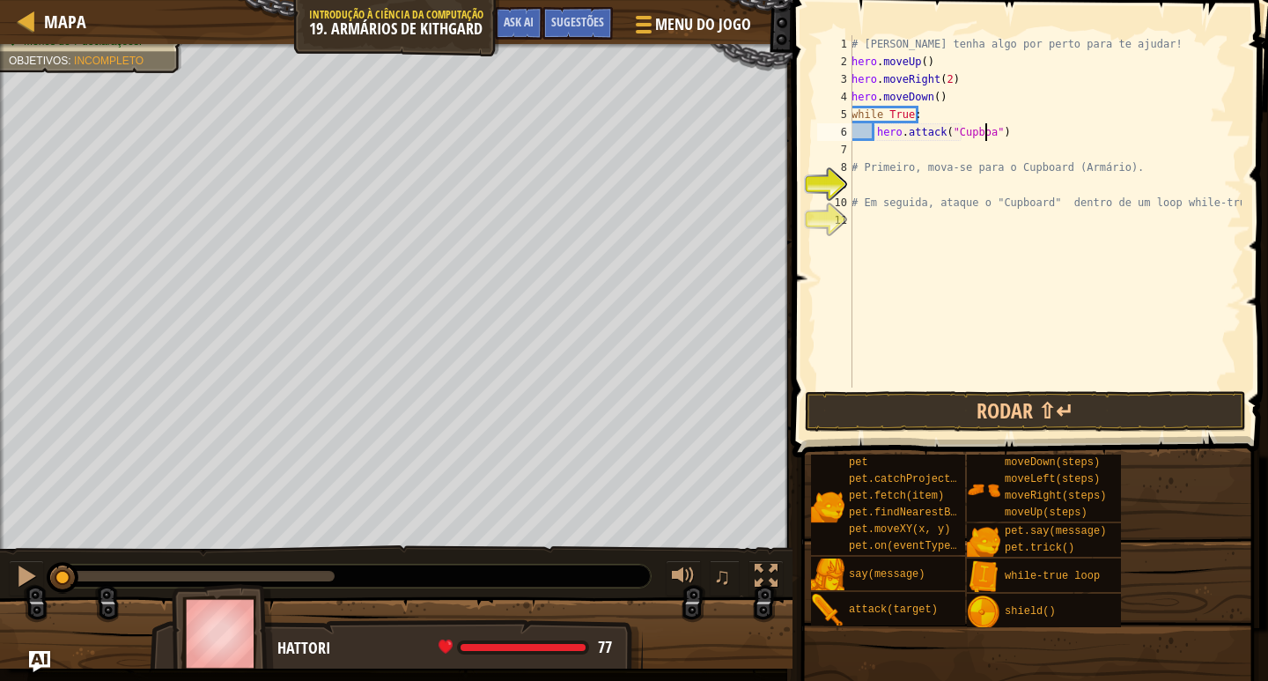
scroll to position [8, 11]
type textarea "hero.attack("Cupboard")"
click at [1119, 418] on button "Rodar ⇧↵" at bounding box center [1025, 411] width 441 height 41
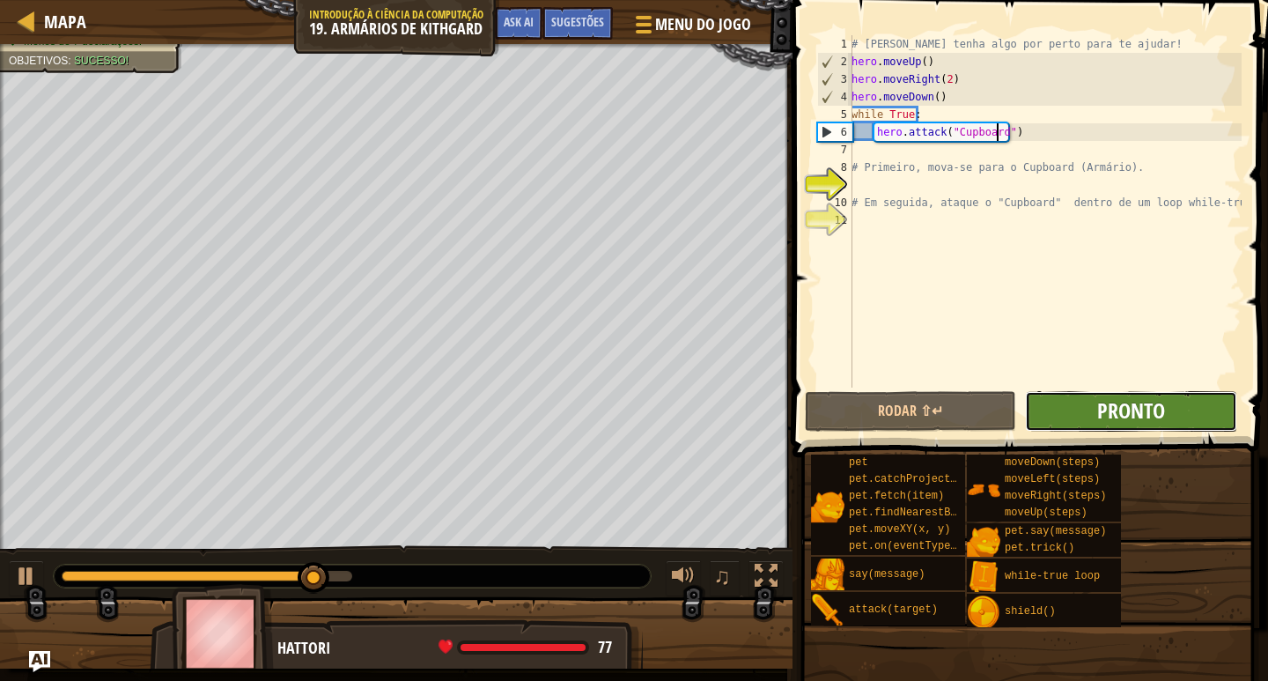
click at [1146, 422] on span "Pronto" at bounding box center [1131, 410] width 68 height 28
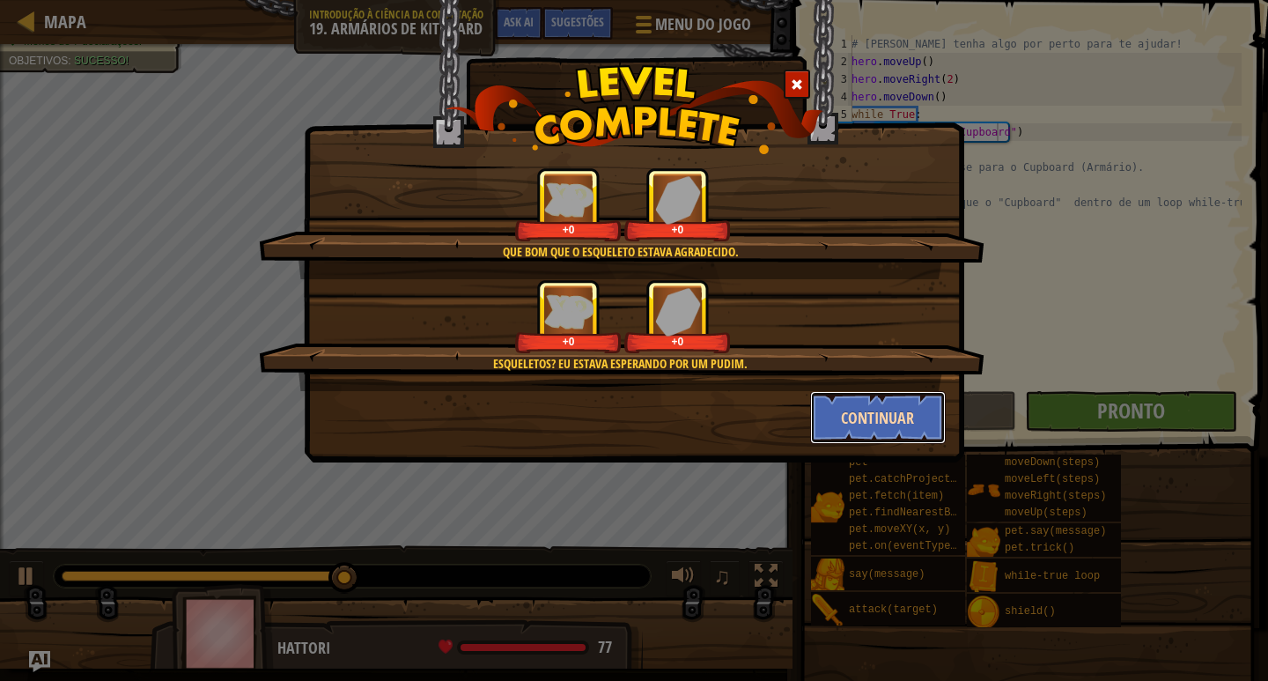
click at [898, 427] on button "Continuar" at bounding box center [878, 417] width 137 height 53
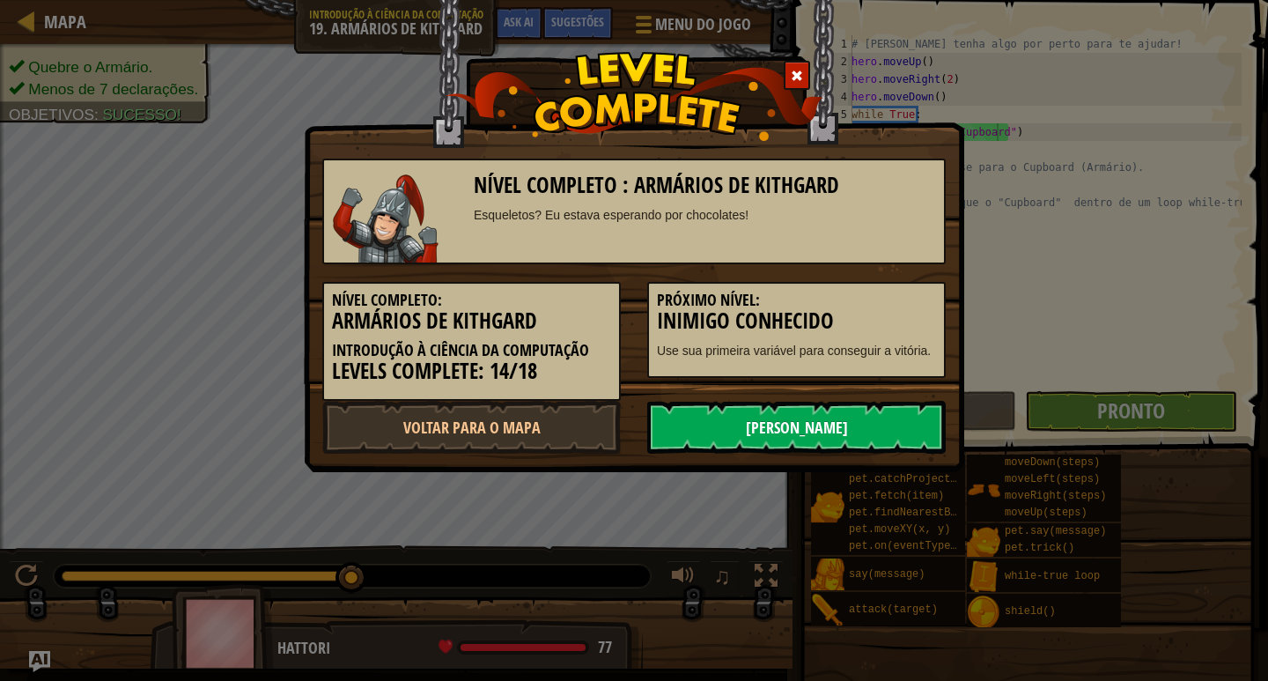
click at [887, 428] on link "[PERSON_NAME]" at bounding box center [796, 427] width 299 height 53
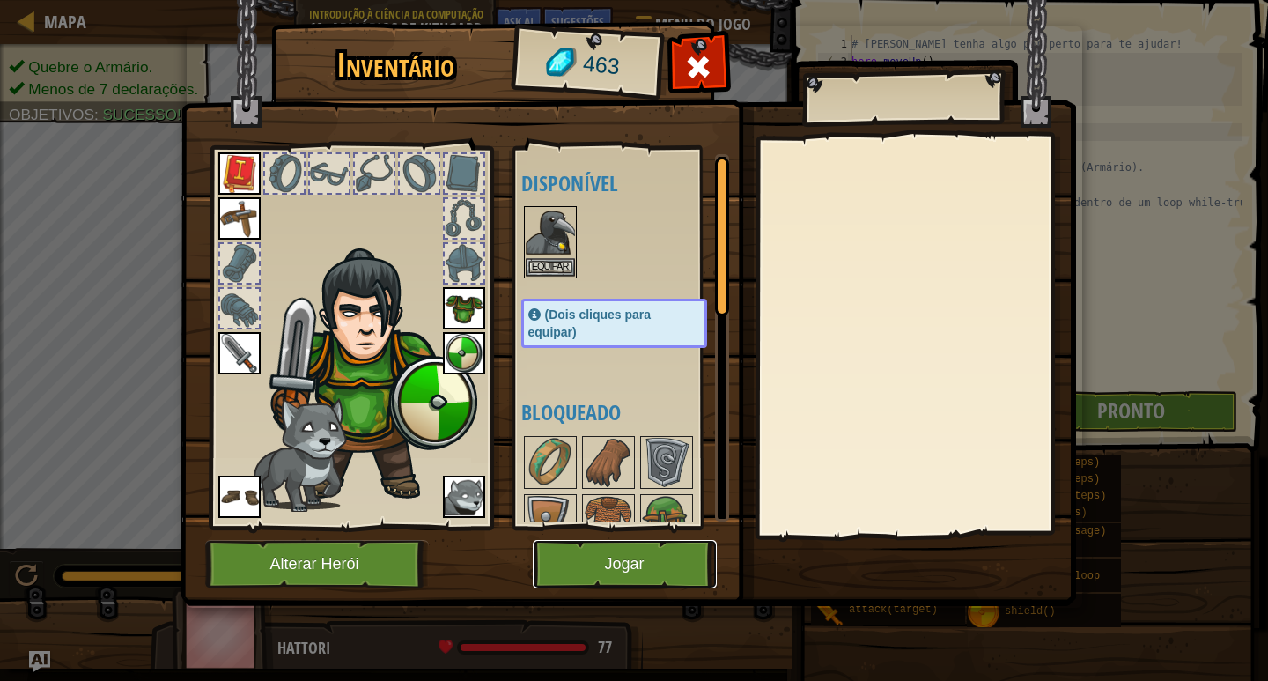
click at [669, 565] on button "Jogar" at bounding box center [625, 564] width 184 height 48
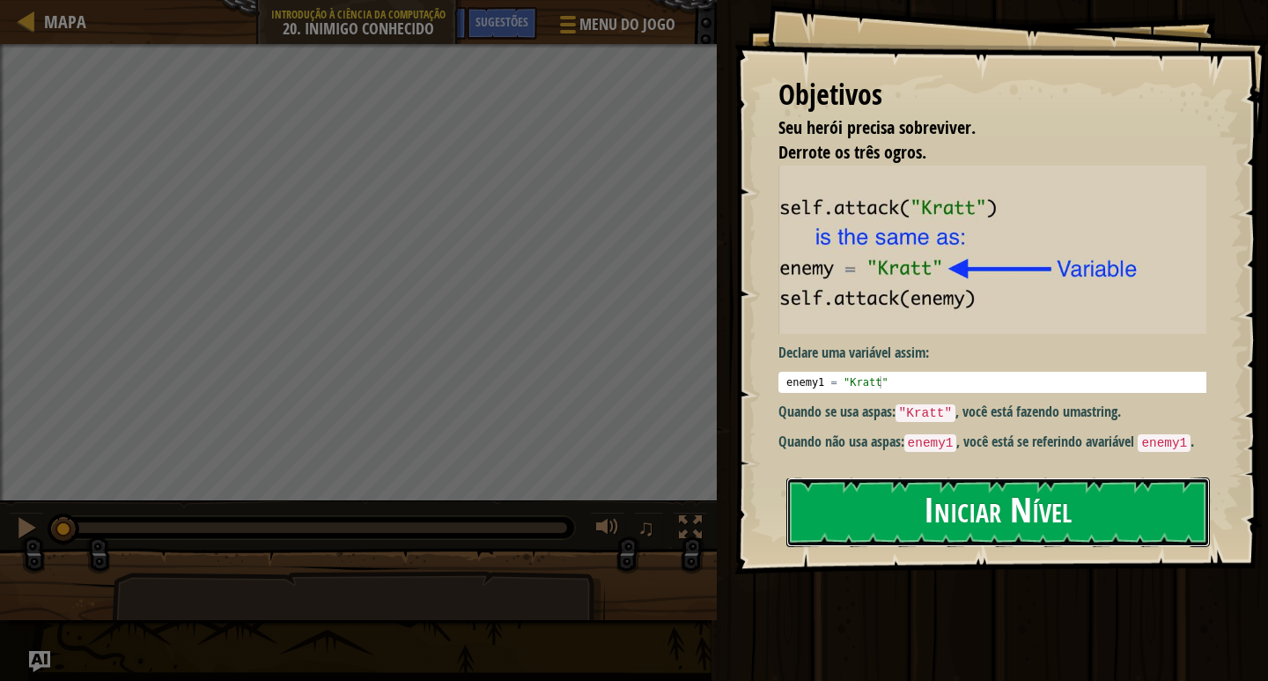
click at [850, 526] on button "Iniciar Nível" at bounding box center [998, 512] width 424 height 70
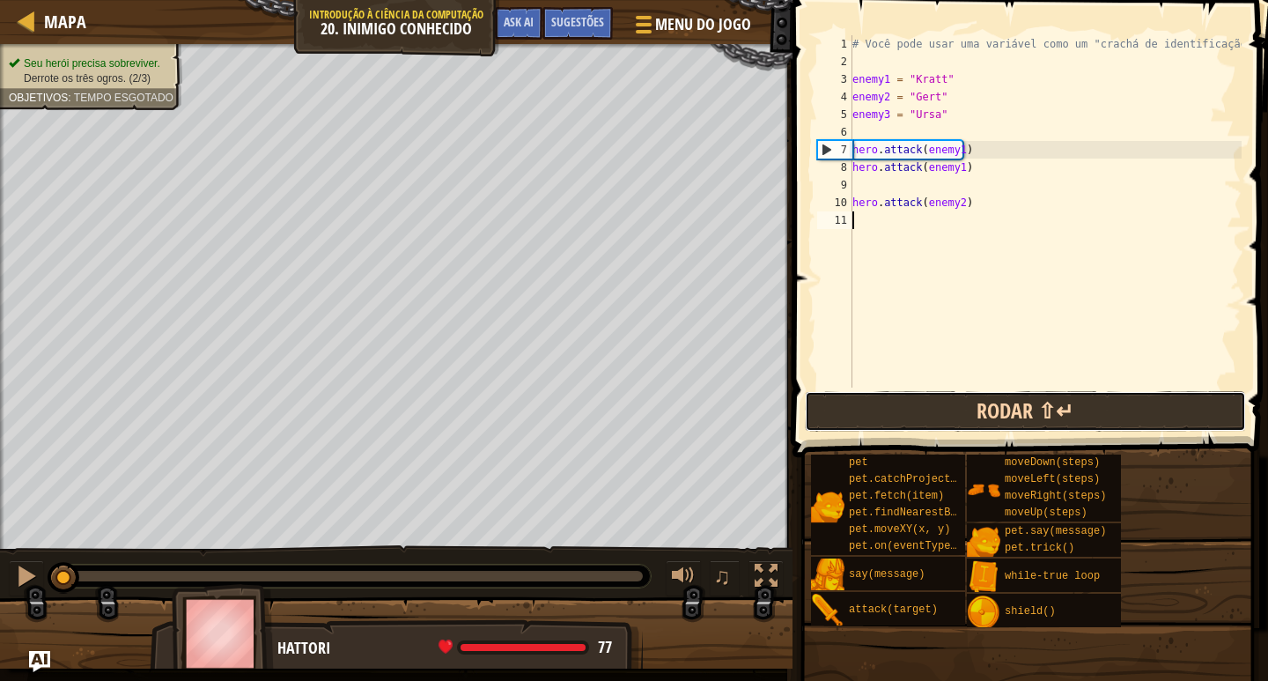
click at [1005, 418] on button "Rodar ⇧↵" at bounding box center [1025, 411] width 441 height 41
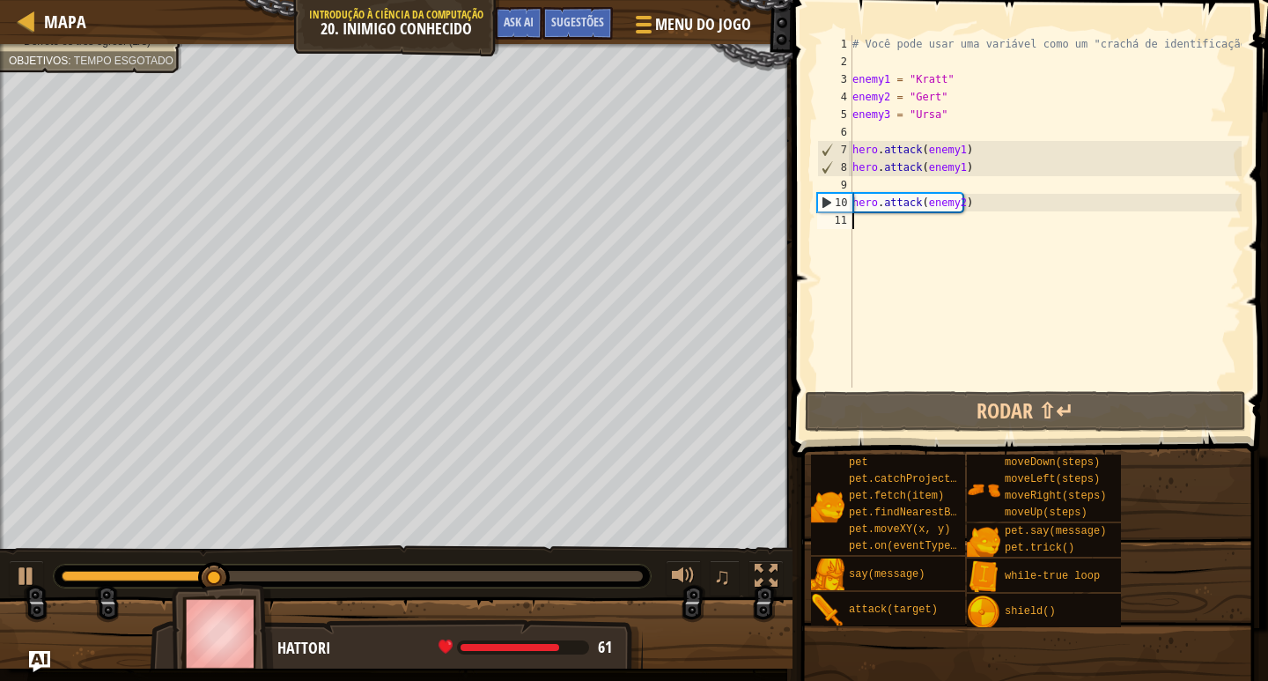
click at [954, 199] on div "# Você pode usar uma variável como um "crachá de identificação". enemy1 = "Krat…" at bounding box center [1045, 229] width 393 height 388
click at [956, 172] on div "# Você pode usar uma variável como um "crachá de identificação". enemy1 = "Krat…" at bounding box center [1045, 229] width 393 height 388
type textarea "hero.attack(enemy1)"
type textarea "hero.attack(enemy2)"
type textarea "hero.attack(enemy1)"
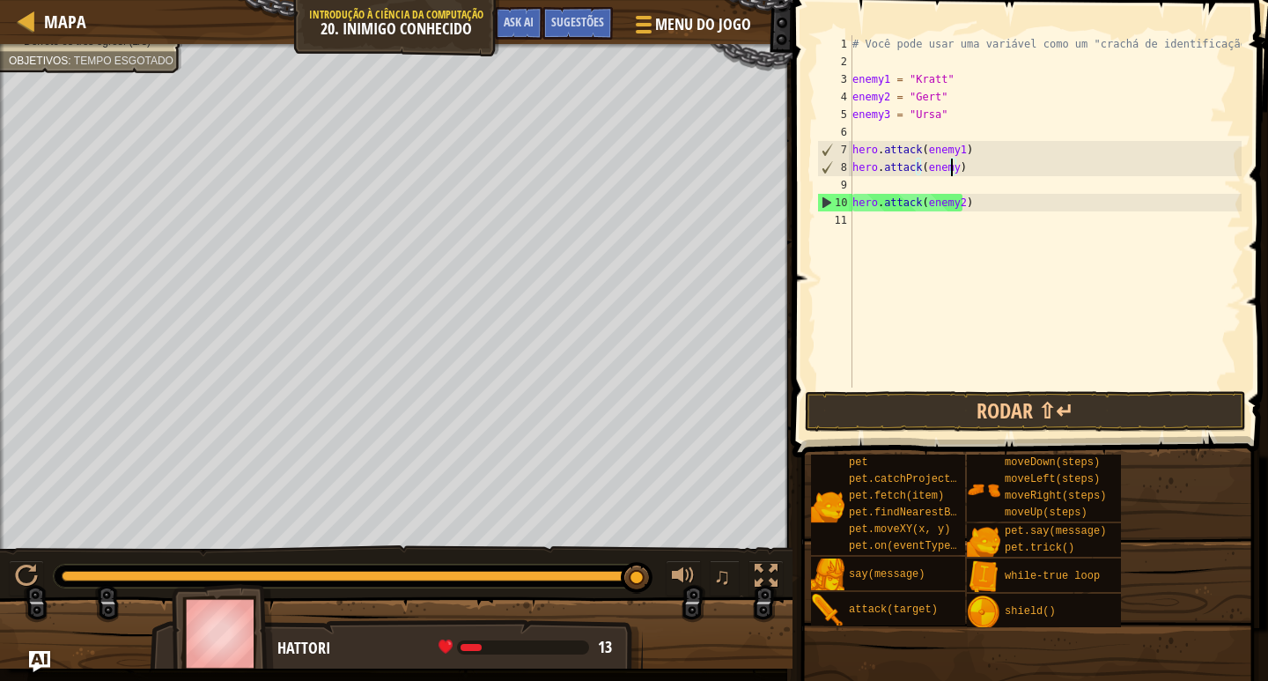
scroll to position [8, 8]
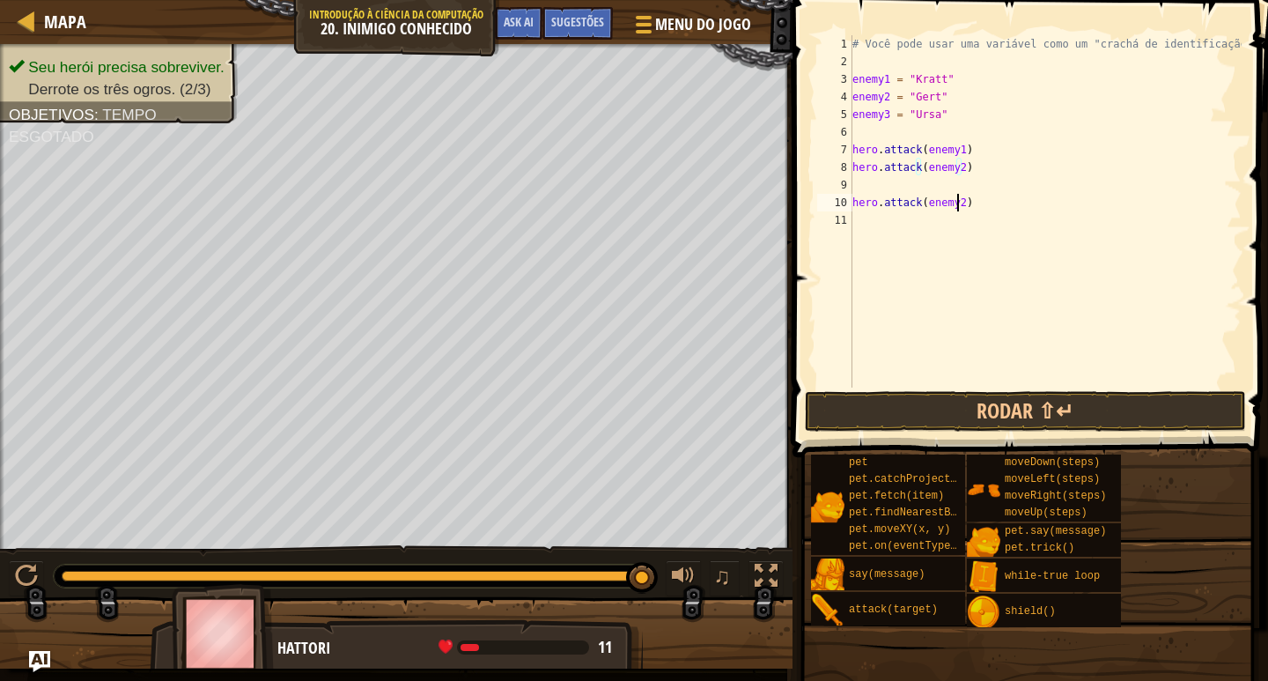
click at [956, 201] on div "# Você pode usar uma variável como um "crachá de identificação". enemy1 = "Krat…" at bounding box center [1045, 229] width 393 height 388
type textarea "hero.attack(enemy3)"
click at [980, 348] on div "# Você pode usar uma variável como um "crachá de identificação". enemy1 = "Krat…" at bounding box center [1045, 229] width 393 height 388
click at [992, 402] on button "Rodar ⇧↵" at bounding box center [1025, 411] width 441 height 41
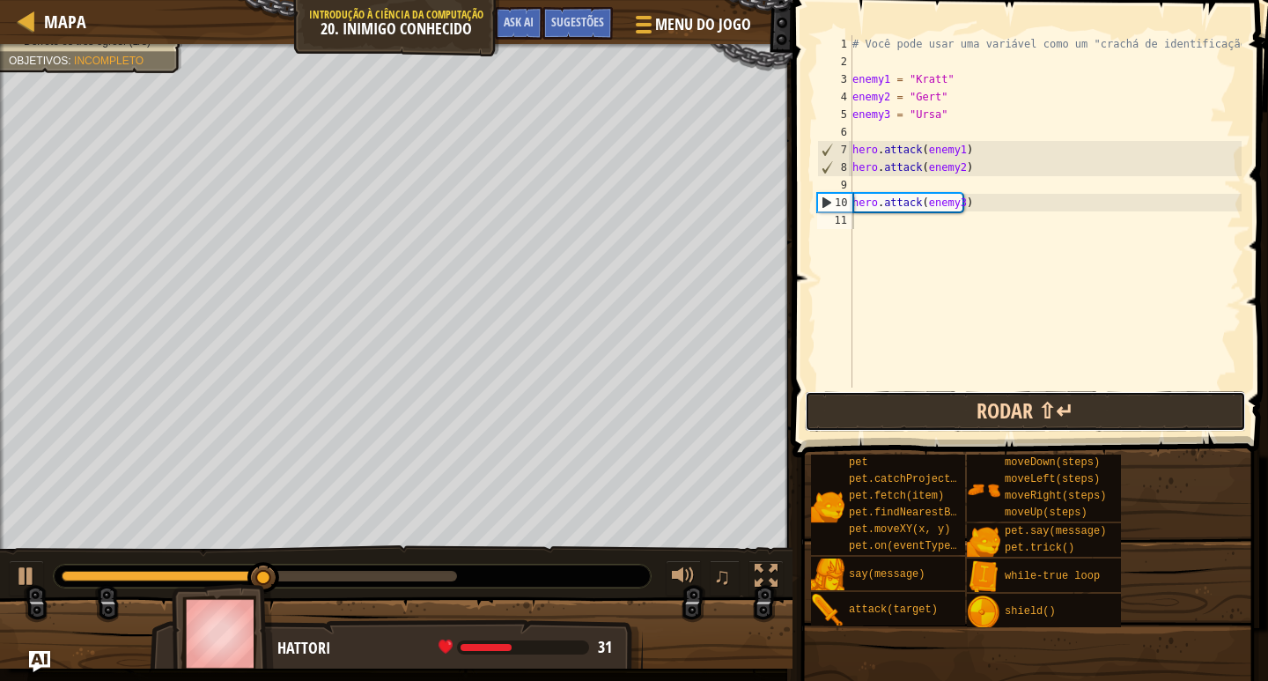
click at [906, 420] on button "Rodar ⇧↵" at bounding box center [1025, 411] width 441 height 41
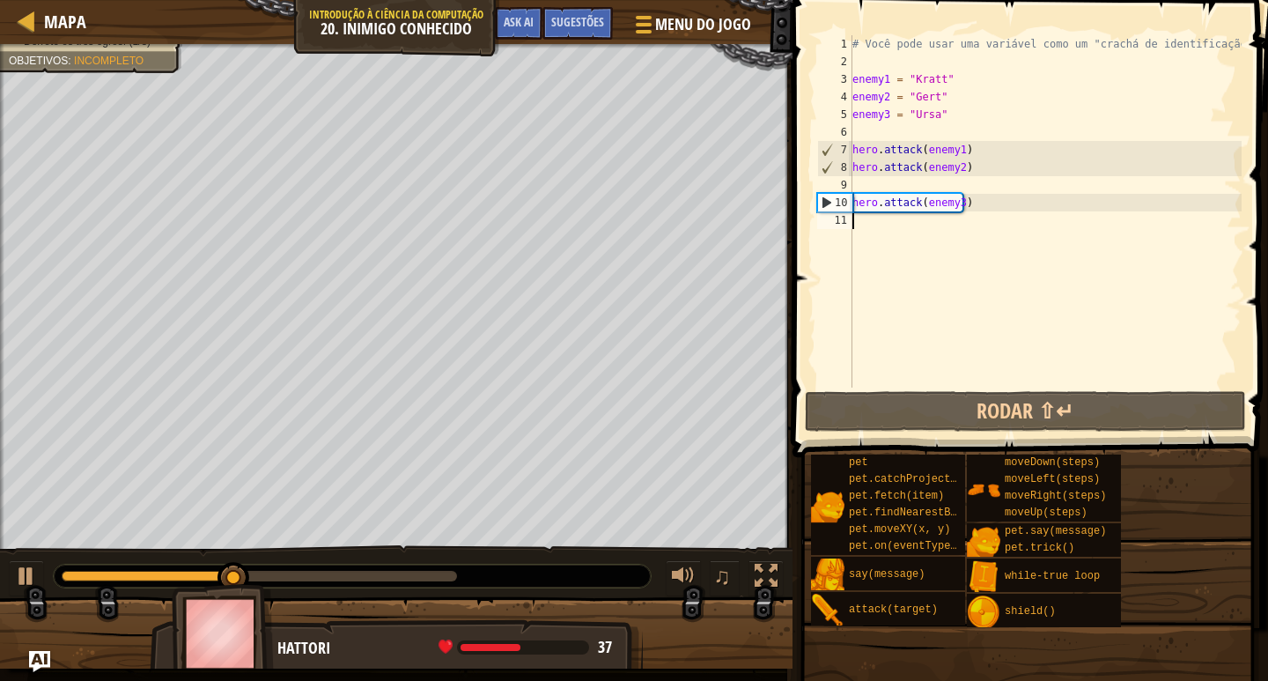
click at [941, 307] on div "# Você pode usar uma variável como um "crachá de identificação". enemy1 = "Krat…" at bounding box center [1045, 229] width 393 height 388
click at [919, 389] on span at bounding box center [1032, 203] width 490 height 509
click at [853, 143] on div "# Você pode usar uma variável como um "crachá de identificação". enemy1 = "Krat…" at bounding box center [1045, 229] width 393 height 388
type textarea "hero.attack(enemy1)"
click at [854, 136] on div "# Você pode usar uma variável como um "crachá de identificação". enemy1 = "Krat…" at bounding box center [1045, 229] width 393 height 388
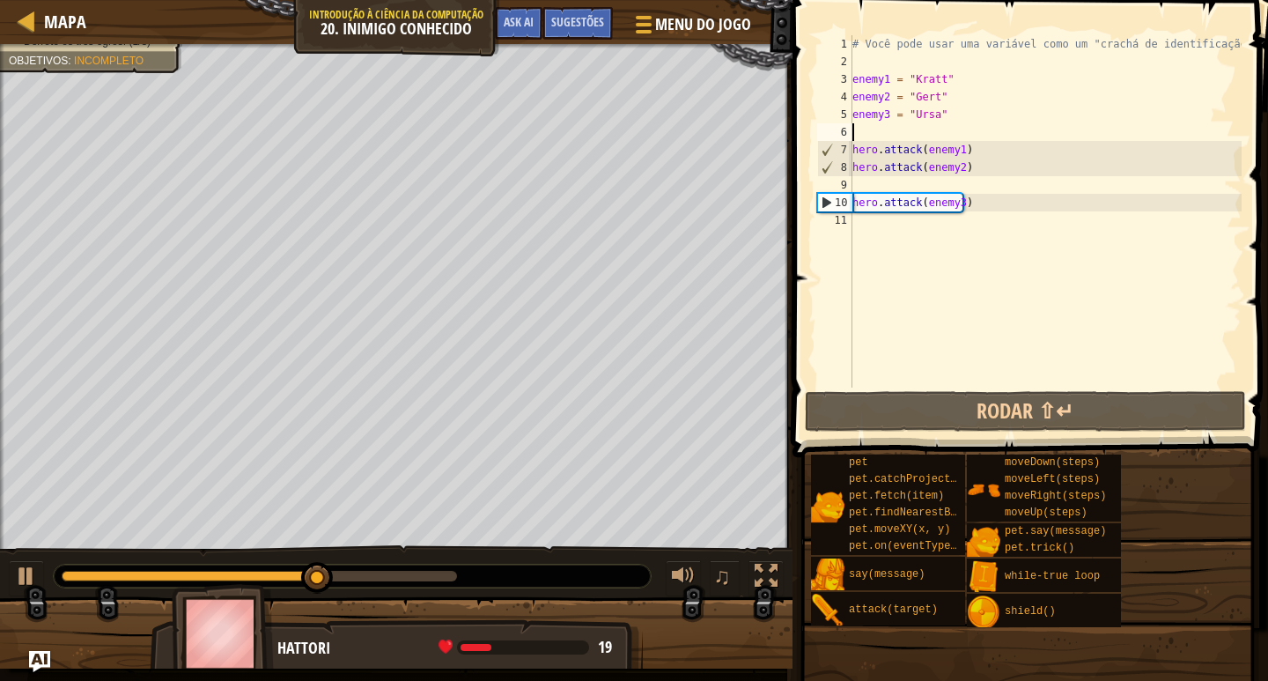
type textarea "w"
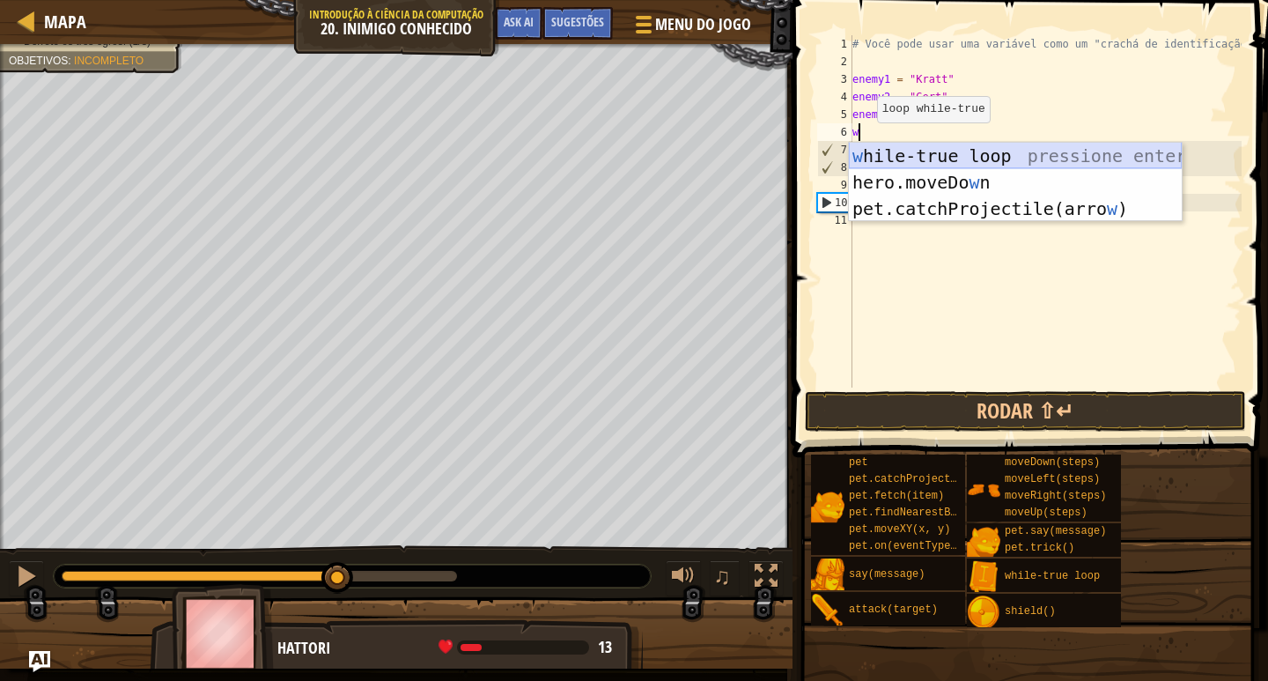
click at [924, 158] on div "w hile-true loop pressione enter hero.moveDo w n pressione enter pet.catchProje…" at bounding box center [1015, 209] width 333 height 132
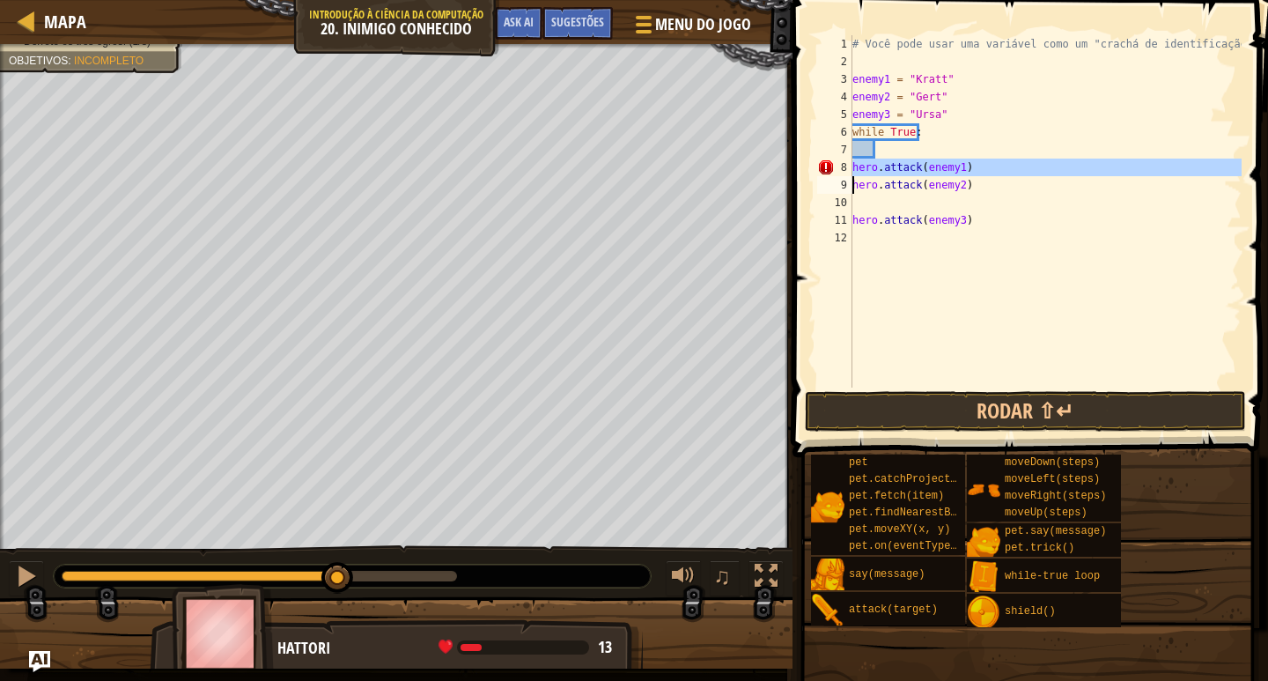
drag, startPoint x: 847, startPoint y: 163, endPoint x: 952, endPoint y: 174, distance: 105.4
click at [952, 174] on div "1 2 3 4 5 6 7 8 9 10 11 12 # Você pode usar uma variável como um "crachá de ide…" at bounding box center [1028, 211] width 428 height 352
click at [952, 174] on div "# Você pode usar uma variável como um "crachá de identificação". enemy1 = "Krat…" at bounding box center [1045, 211] width 393 height 352
drag, startPoint x: 850, startPoint y: 165, endPoint x: 974, endPoint y: 172, distance: 124.4
click at [974, 172] on div "hero.attack(enemy1) 1 2 3 4 5 6 7 8 9 10 11 12 # Você pode usar uma variável co…" at bounding box center [1028, 211] width 428 height 352
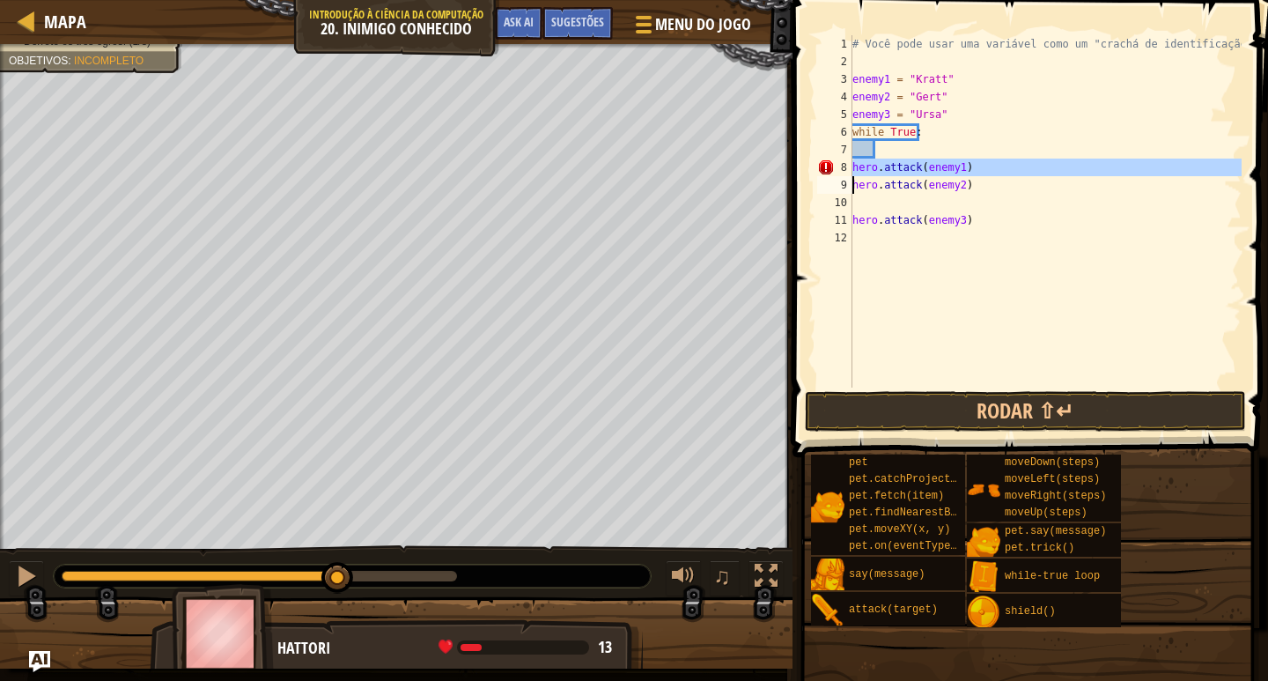
click at [946, 176] on div "# Você pode usar uma variável como um "crachá de identificação". enemy1 = "Krat…" at bounding box center [1045, 229] width 393 height 388
drag, startPoint x: 853, startPoint y: 168, endPoint x: 986, endPoint y: 167, distance: 132.1
click at [986, 167] on div "# Você pode usar uma variável como um "crachá de identificação". enemy1 = "Krat…" at bounding box center [1045, 229] width 393 height 388
type textarea "hero.attack(enemy1)"
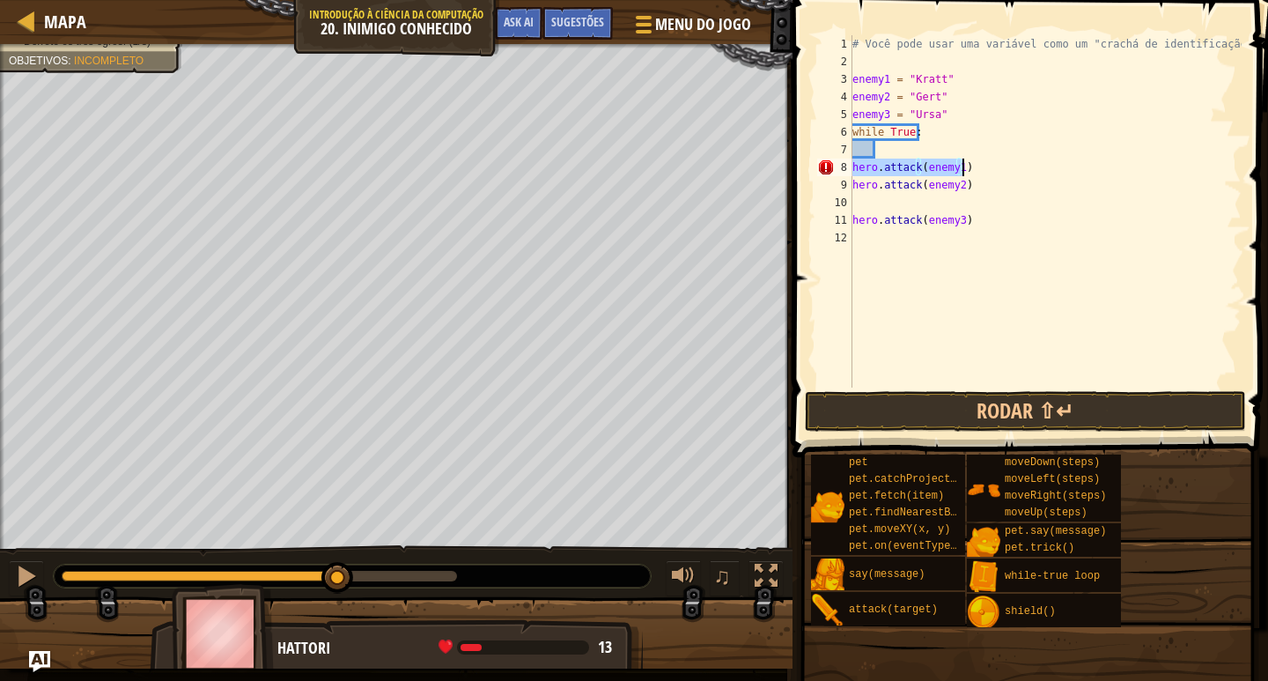
click at [895, 151] on div "# Você pode usar uma variável como um "crachá de identificação". enemy1 = "Krat…" at bounding box center [1045, 229] width 393 height 388
paste textarea "hero.attack(enemy1)"
type textarea "hero.attack(enemy1)"
paste textarea "hero.attack(enemy1)"
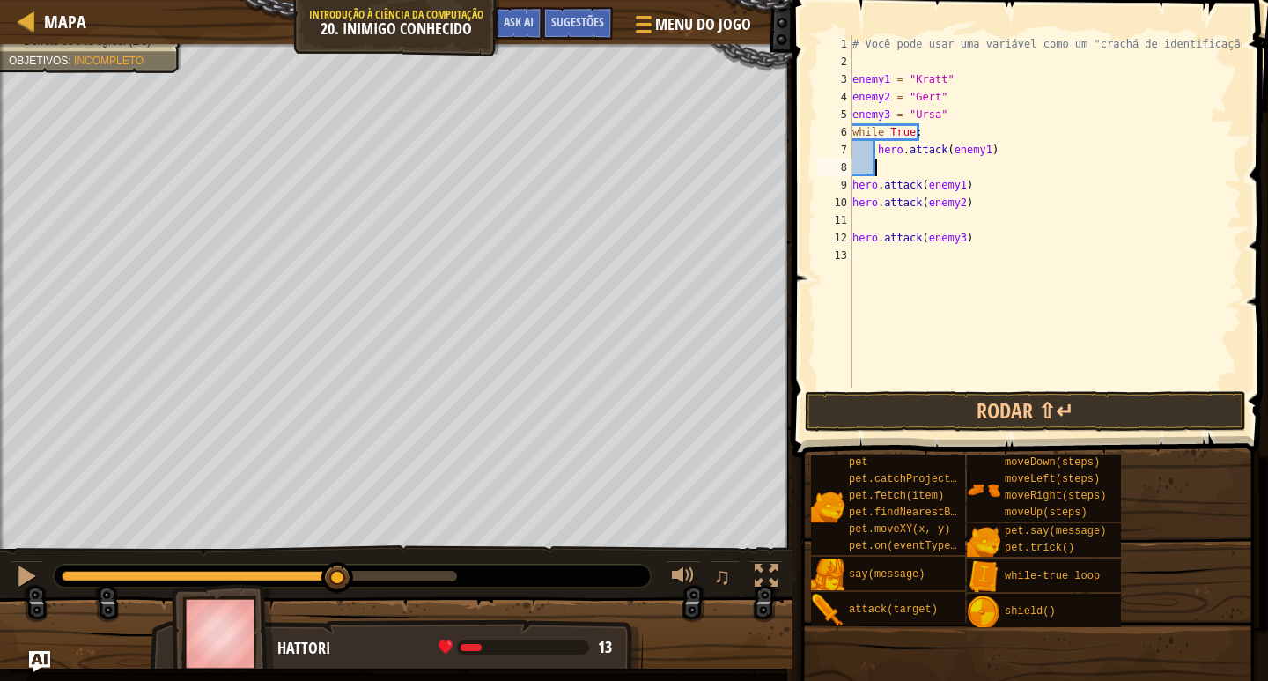
type textarea "hero.attack(enemy1)"
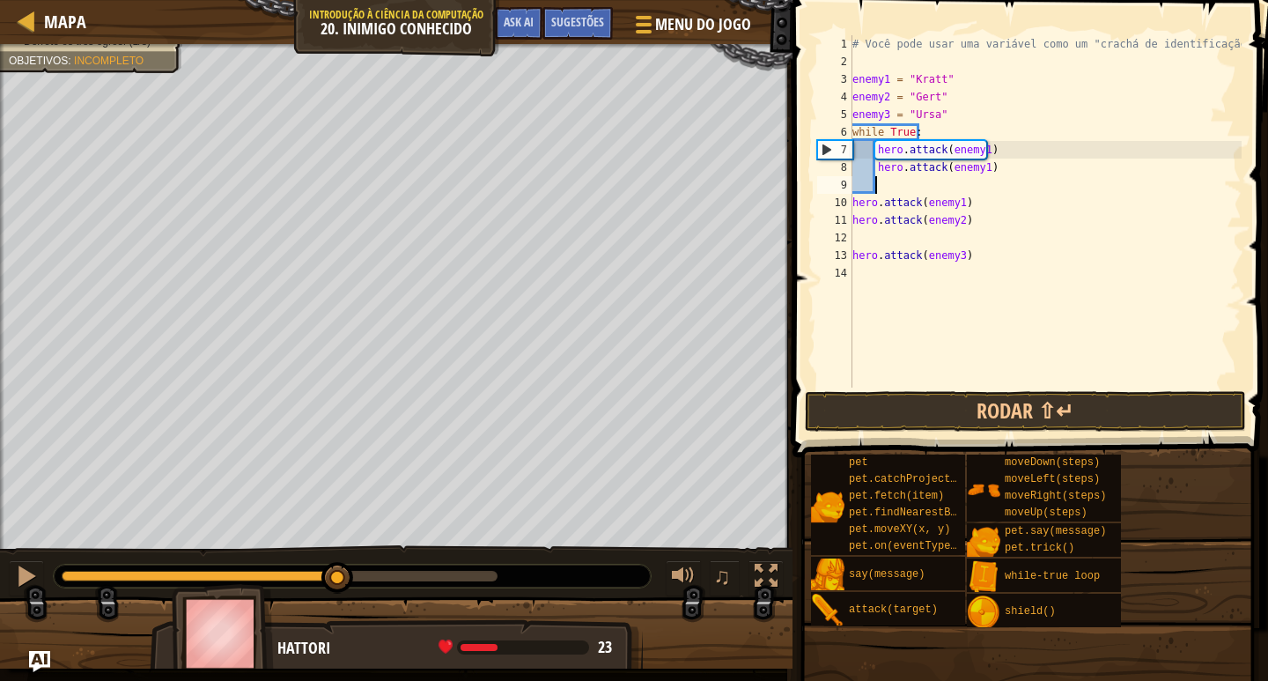
paste textarea "hero.attack(enemy1)"
type textarea "hero.attack(enemy1)"
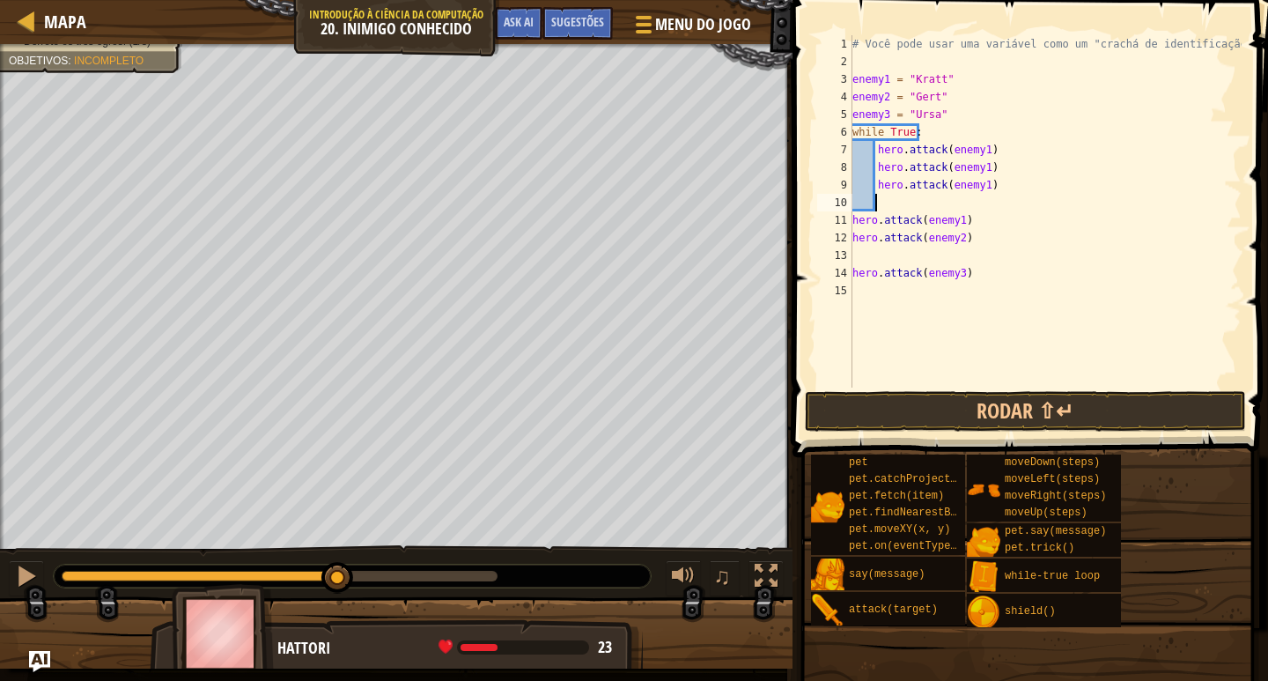
paste textarea "hero.attack(enemy1)"
click at [904, 402] on button "Rodar ⇧↵" at bounding box center [1025, 411] width 441 height 41
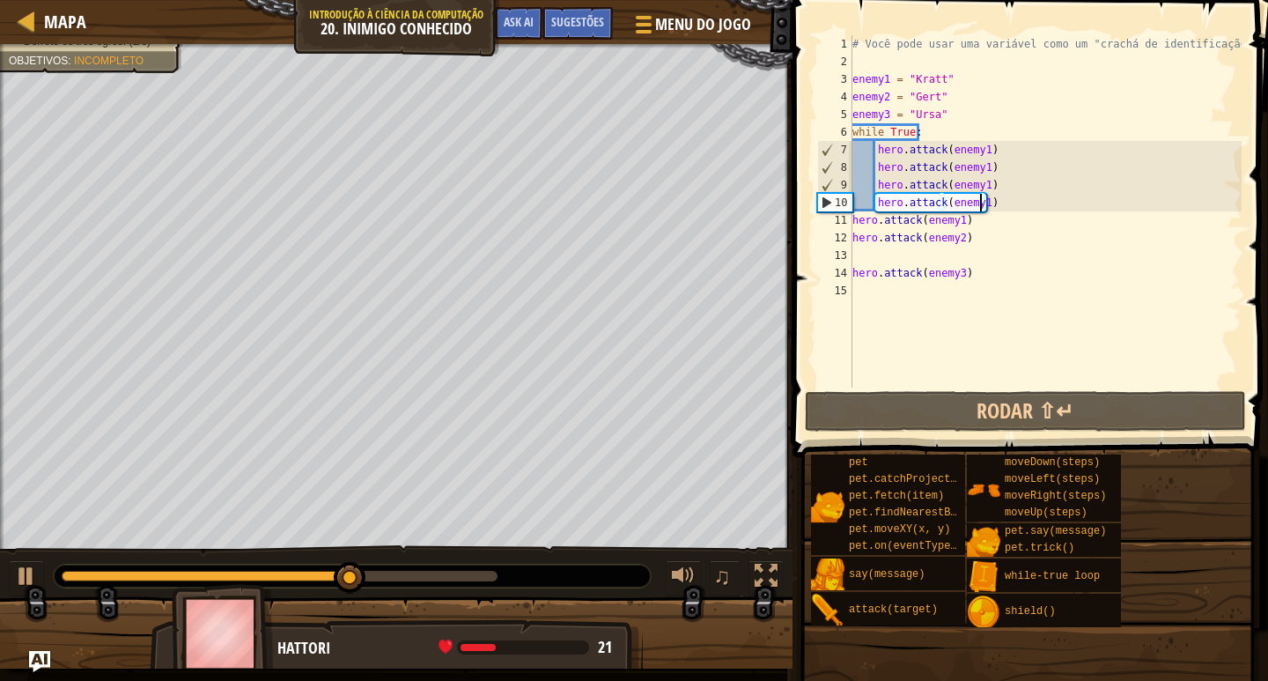
click at [978, 172] on div "# Você pode usar uma variável como um "crachá de identificação". enemy1 = "Krat…" at bounding box center [1045, 229] width 393 height 388
click at [978, 171] on div "# Você pode usar uma variável como um "crachá de identificação". enemy1 = "Krat…" at bounding box center [1045, 229] width 393 height 388
click at [972, 167] on div "# Você pode usar uma variável como um "crachá de identificação". enemy1 = "Krat…" at bounding box center [1045, 229] width 393 height 388
click at [975, 167] on div "# Você pode usar uma variável como um "crachá de identificação". enemy1 = "Krat…" at bounding box center [1045, 229] width 393 height 388
click at [977, 168] on div "# Você pode usar uma variável como um "crachá de identificação". enemy1 = "Krat…" at bounding box center [1045, 229] width 393 height 388
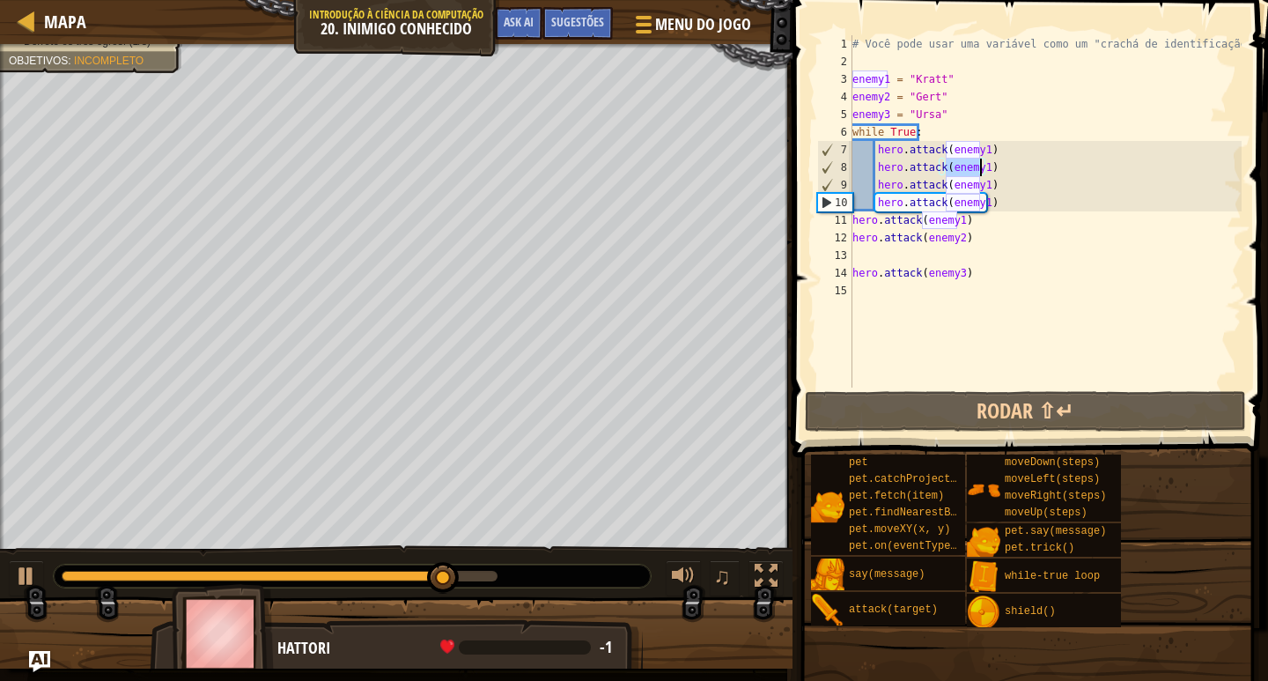
scroll to position [8, 7]
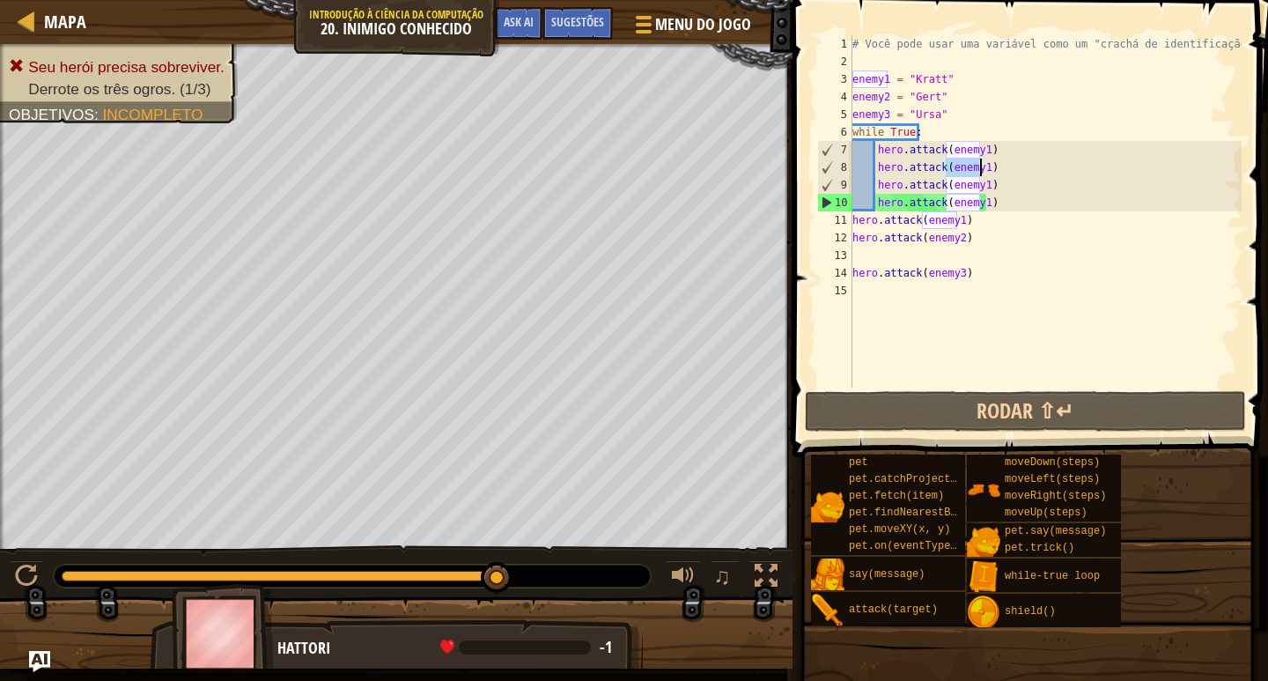
click at [977, 187] on div "# Você pode usar uma variável como um "crachá de identificação". enemy1 = "Krat…" at bounding box center [1045, 229] width 393 height 388
click at [983, 187] on div "# Você pode usar uma variável como um "crachá de identificação". enemy1 = "Krat…" at bounding box center [1045, 229] width 393 height 388
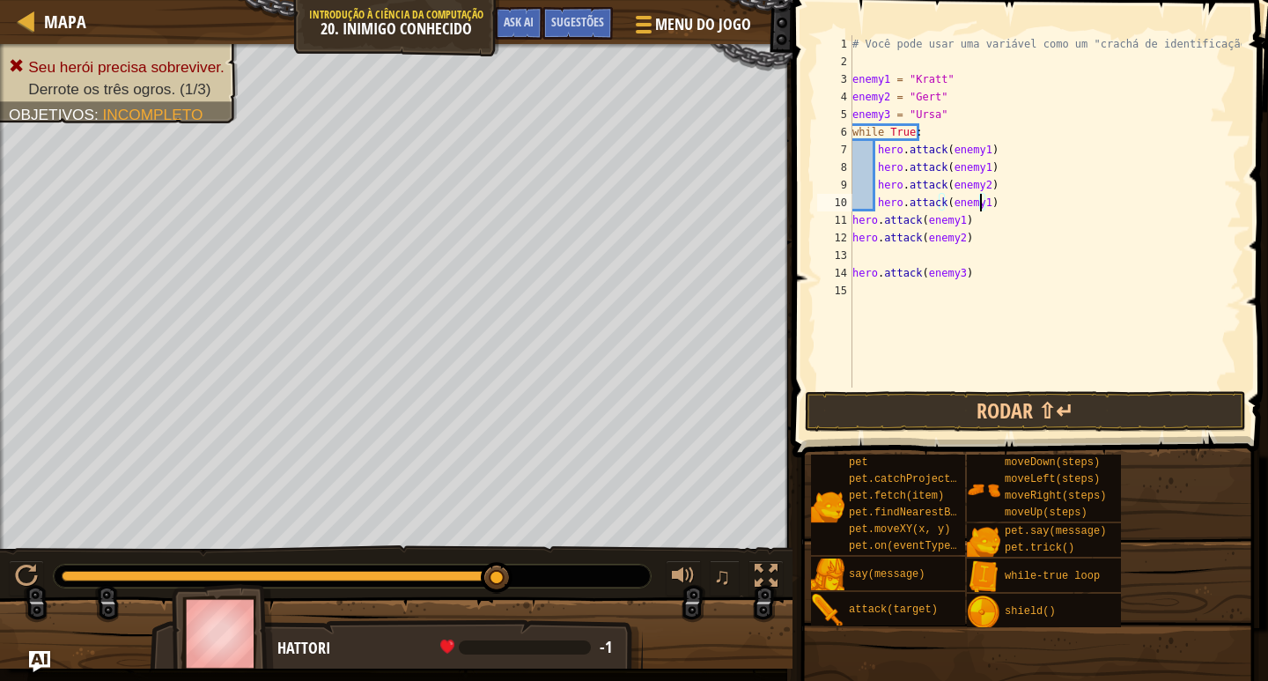
type textarea "hero.attack(enemy2)"
type textarea "h"
click at [927, 221] on div "# Você pode usar uma variável como um "crachá de identificação". enemy1 = "Krat…" at bounding box center [1045, 229] width 393 height 388
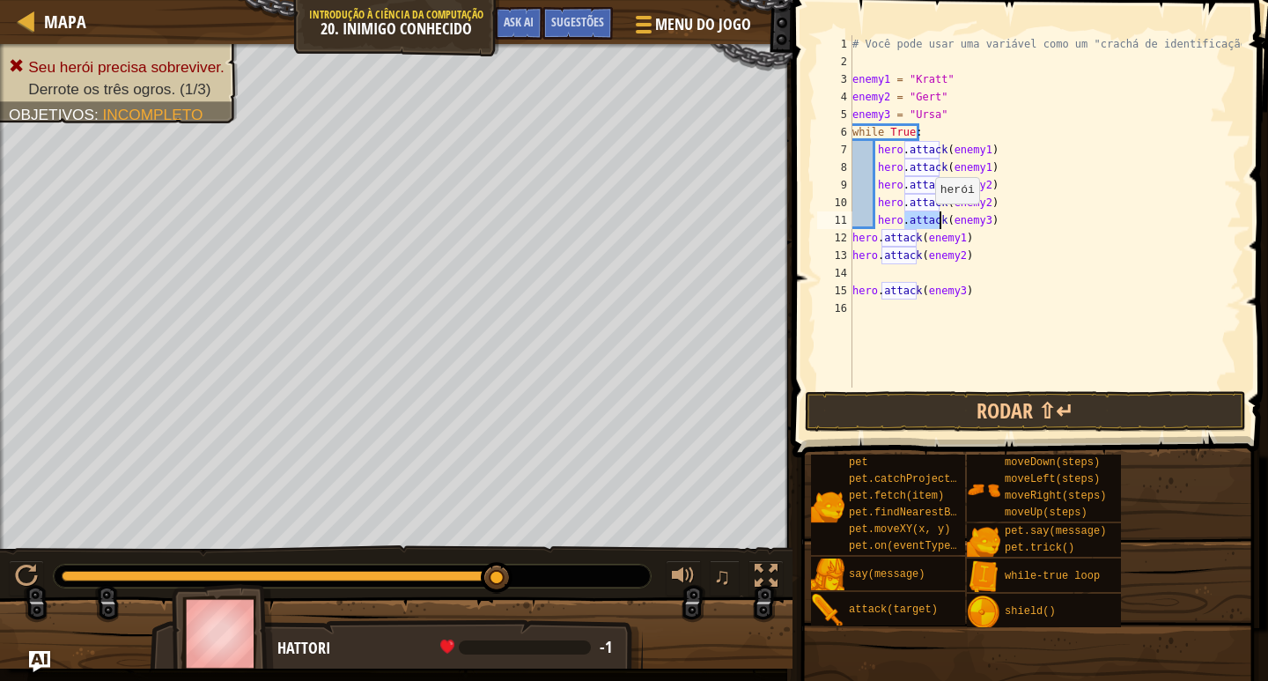
click at [927, 221] on div "# Você pode usar uma variável como um "crachá de identificação". enemy1 = "Krat…" at bounding box center [1045, 229] width 393 height 388
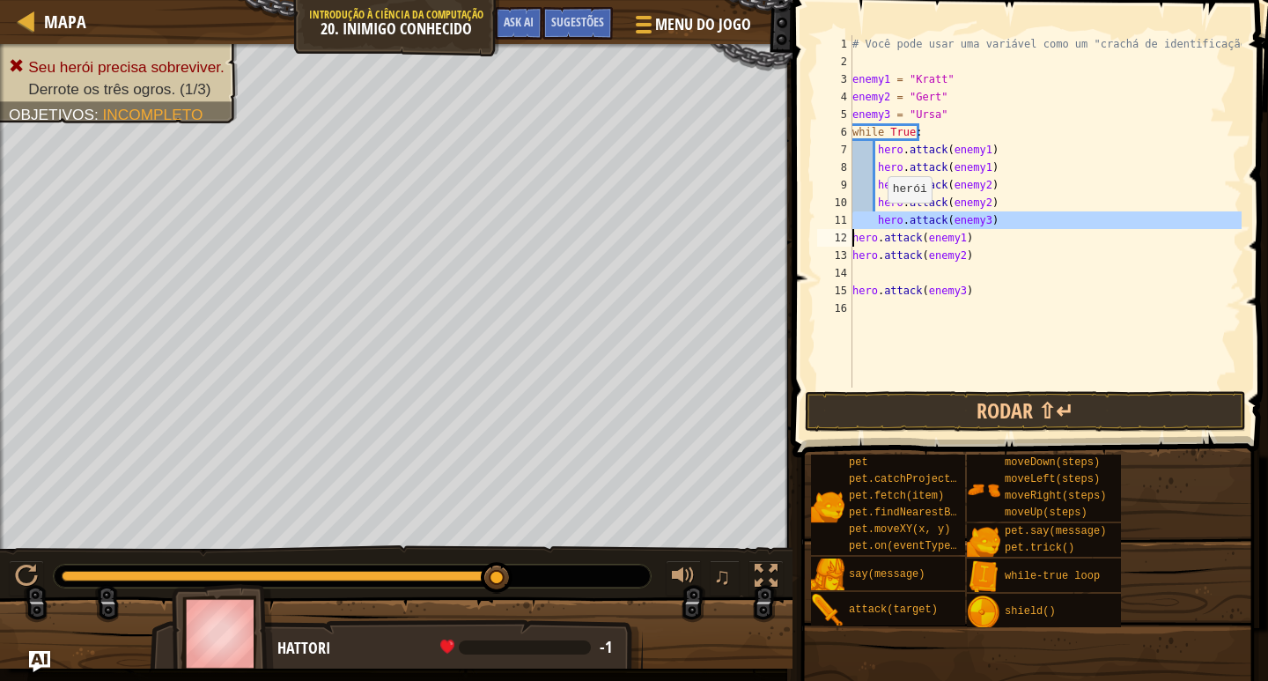
click at [879, 220] on div "# Você pode usar uma variável como um "crachá de identificação". enemy1 = "Krat…" at bounding box center [1045, 211] width 393 height 352
type textarea "hero.attack(enemy3)"
drag, startPoint x: 875, startPoint y: 219, endPoint x: 998, endPoint y: 217, distance: 123.3
click at [998, 217] on div "# Você pode usar uma variável como um "crachá de identificação". enemy1 = "Krat…" at bounding box center [1045, 229] width 393 height 388
click at [1004, 225] on div "# Você pode usar uma variável como um "crachá de identificação". enemy1 = "Krat…" at bounding box center [1045, 211] width 393 height 352
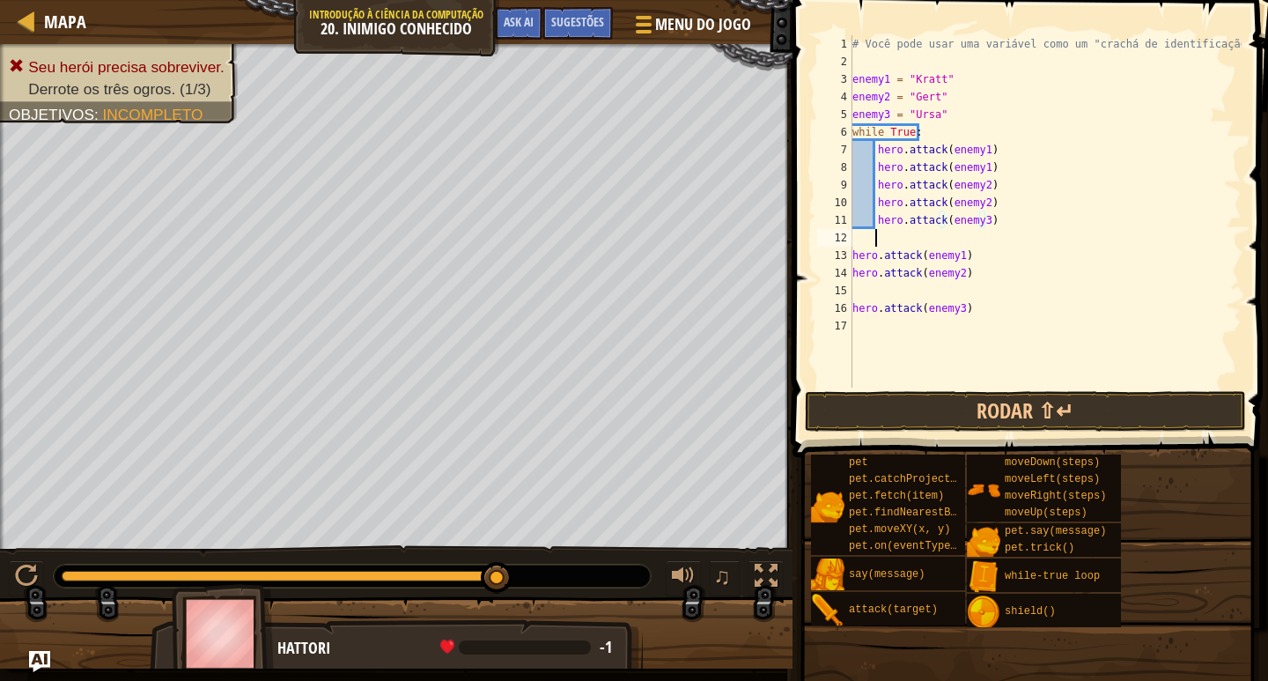
scroll to position [8, 1]
paste textarea "hero.attack(enemy3)"
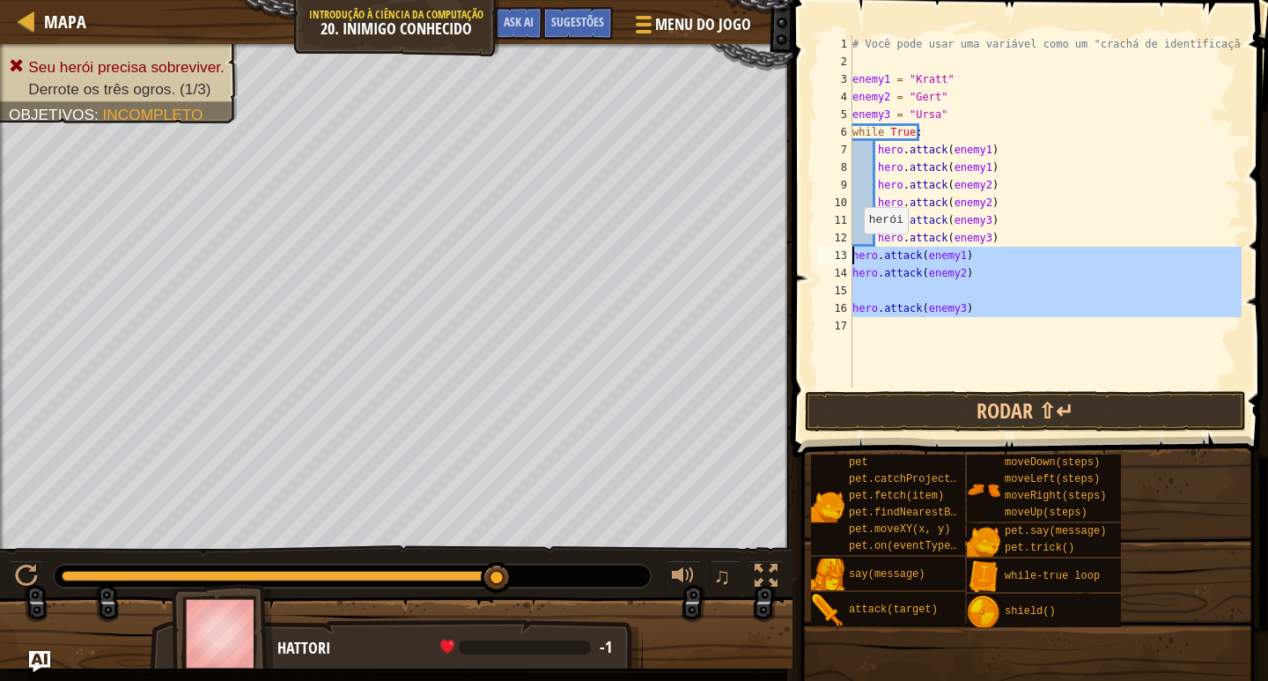
drag, startPoint x: 927, startPoint y: 320, endPoint x: 854, endPoint y: 243, distance: 105.3
click at [851, 247] on div "hero.attack(enemy3) 1 2 3 4 5 6 7 8 9 10 11 12 13 14 15 16 17 # Você pode usar …" at bounding box center [1028, 211] width 428 height 352
type textarea "hero.attack(enemy1) hero.attack(enemy2)"
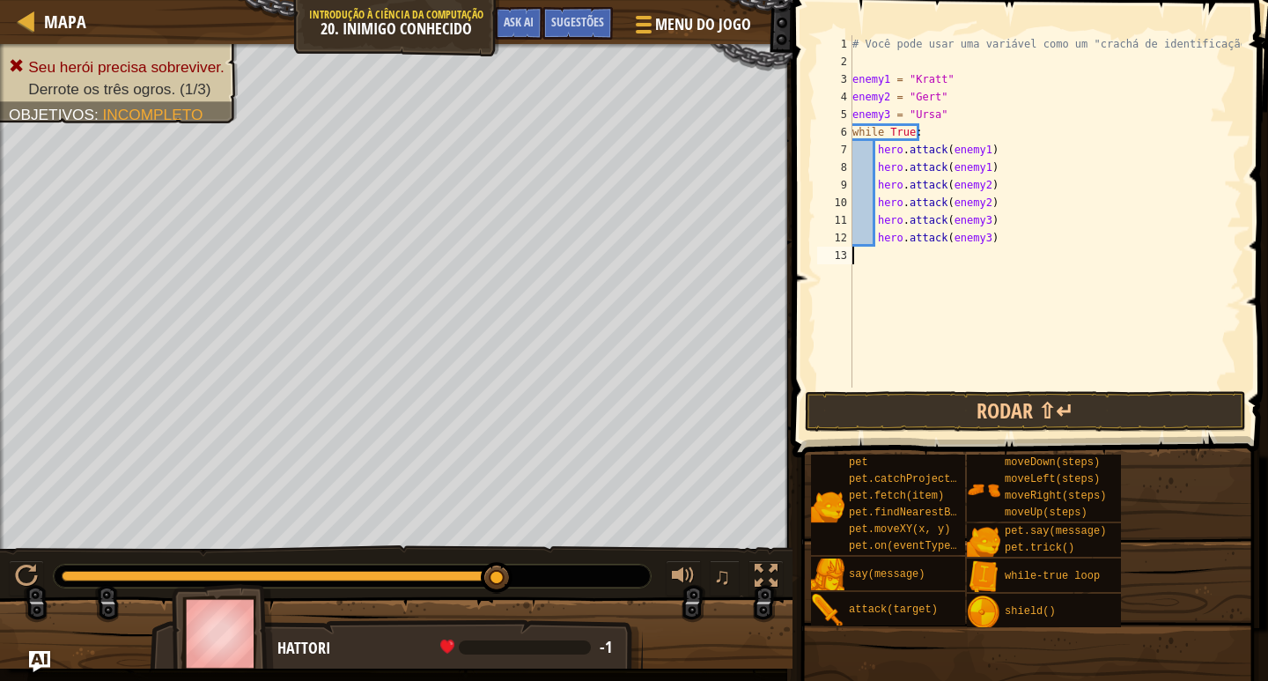
scroll to position [8, 0]
click at [1097, 416] on button "Rodar ⇧↵" at bounding box center [1025, 411] width 441 height 41
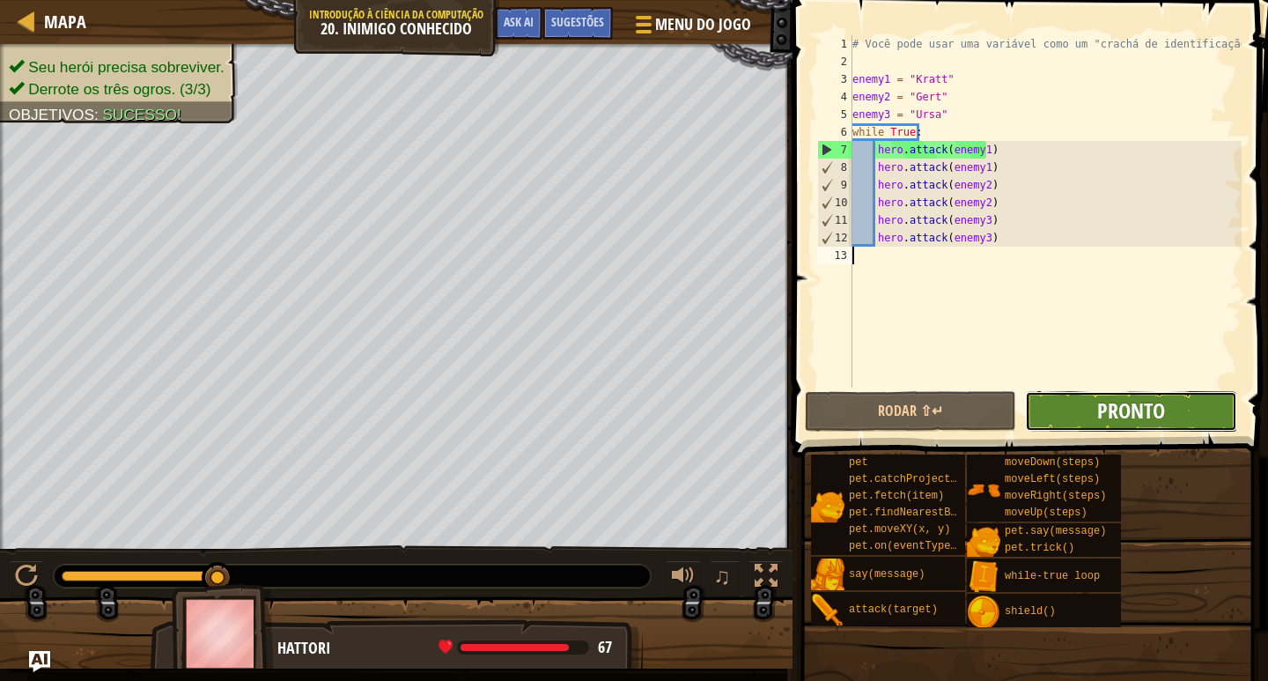
click at [1121, 405] on span "Pronto" at bounding box center [1131, 410] width 68 height 28
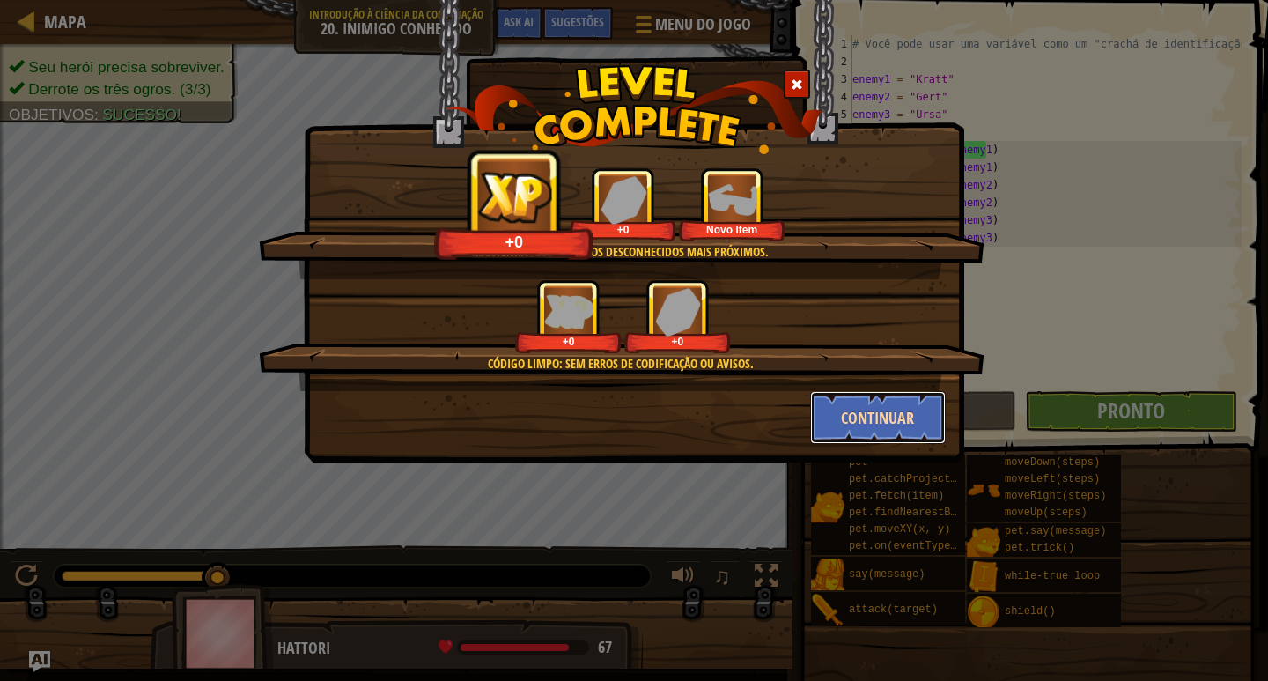
click at [810, 407] on button "Continuar" at bounding box center [878, 417] width 137 height 53
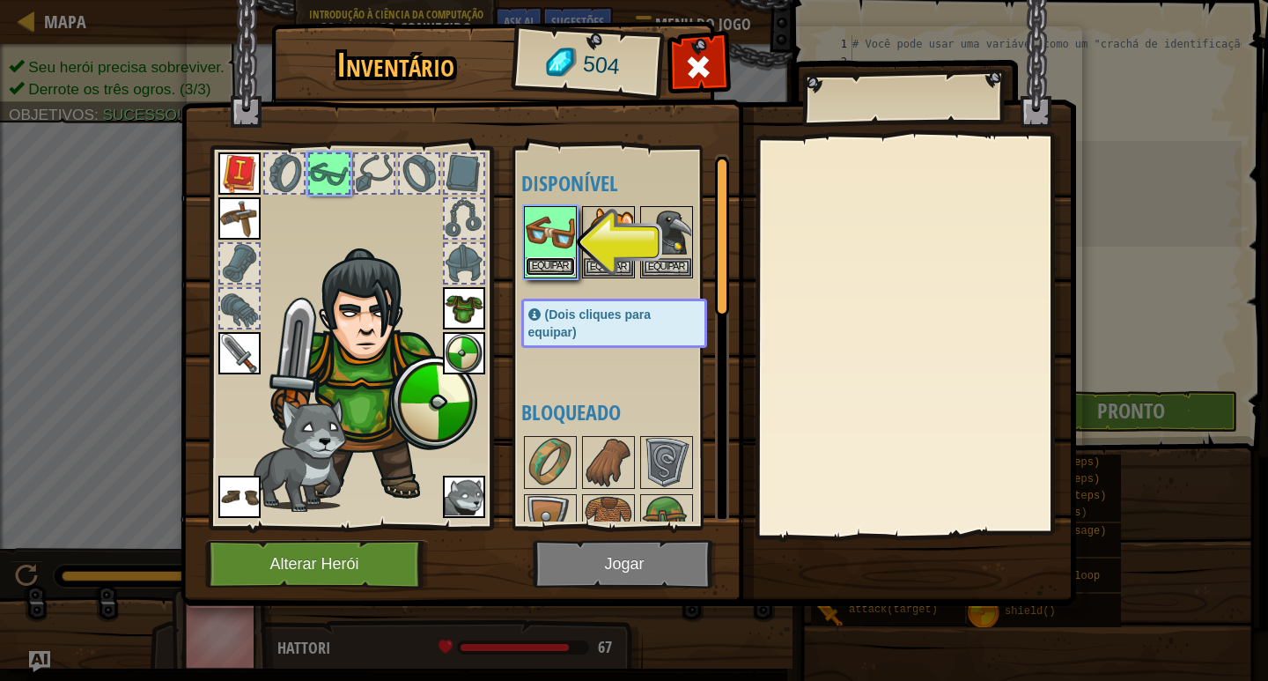
click at [544, 267] on button "Equipar" at bounding box center [550, 266] width 49 height 18
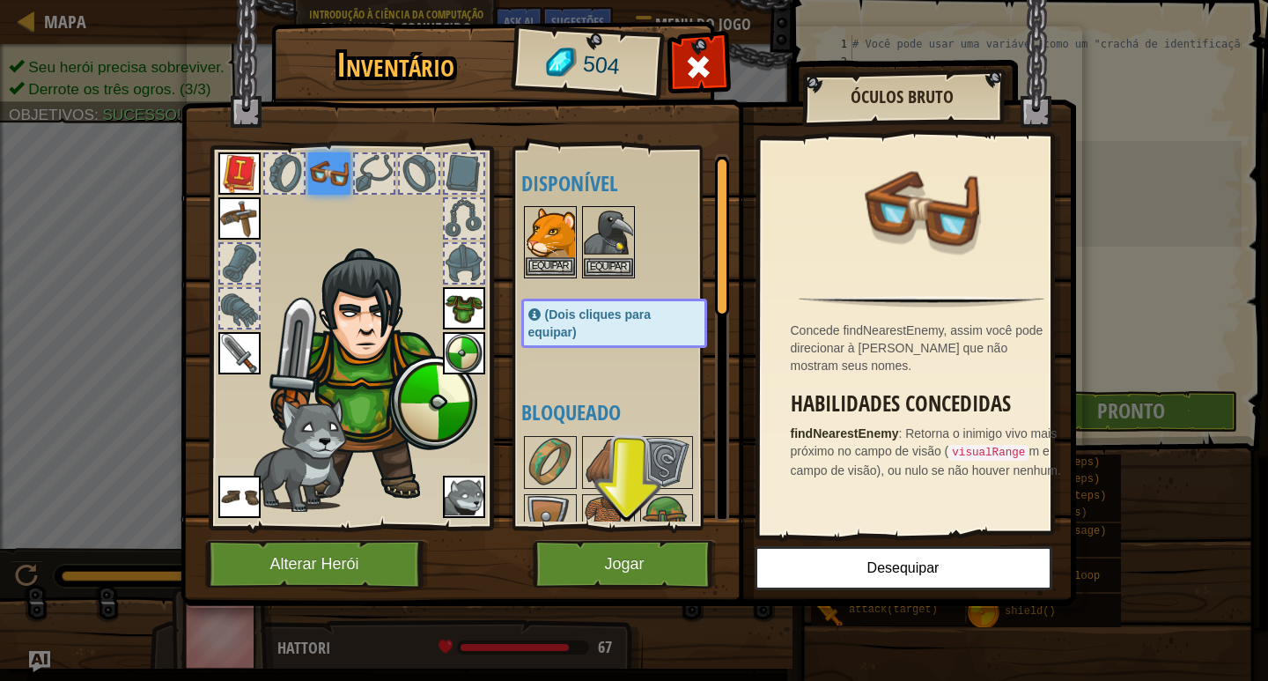
click at [547, 226] on img at bounding box center [550, 232] width 49 height 49
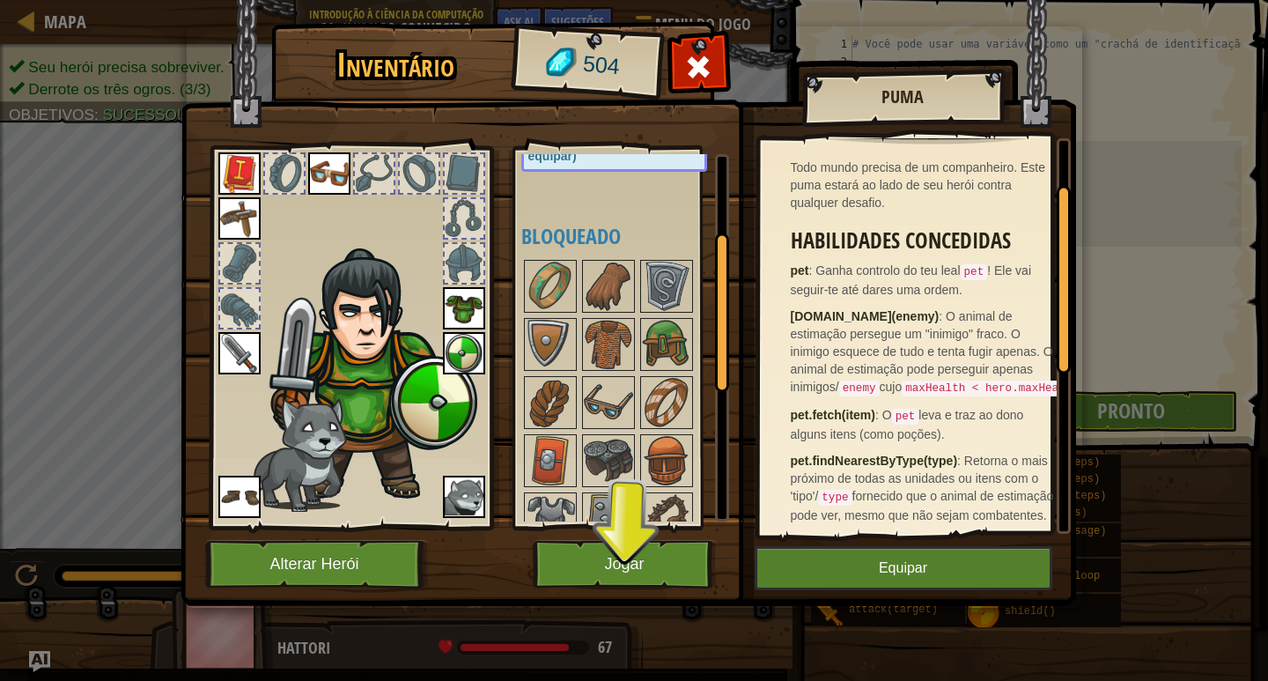
scroll to position [176, 0]
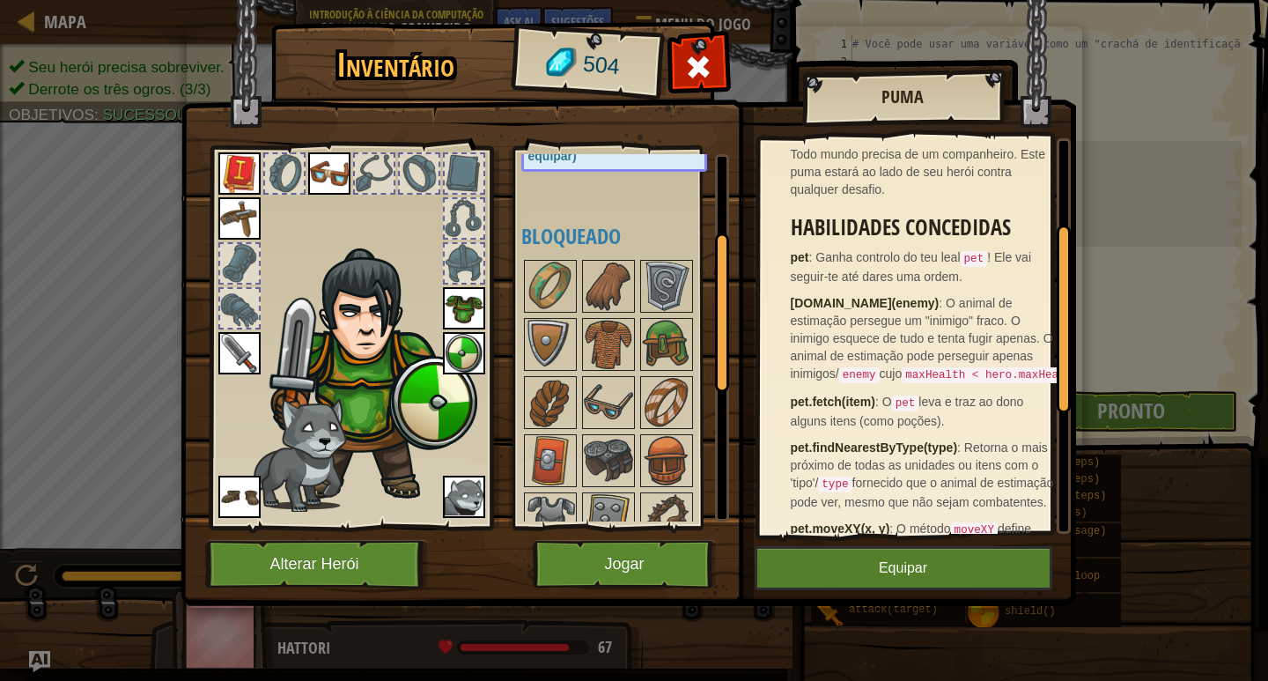
click at [447, 495] on img at bounding box center [464, 497] width 42 height 42
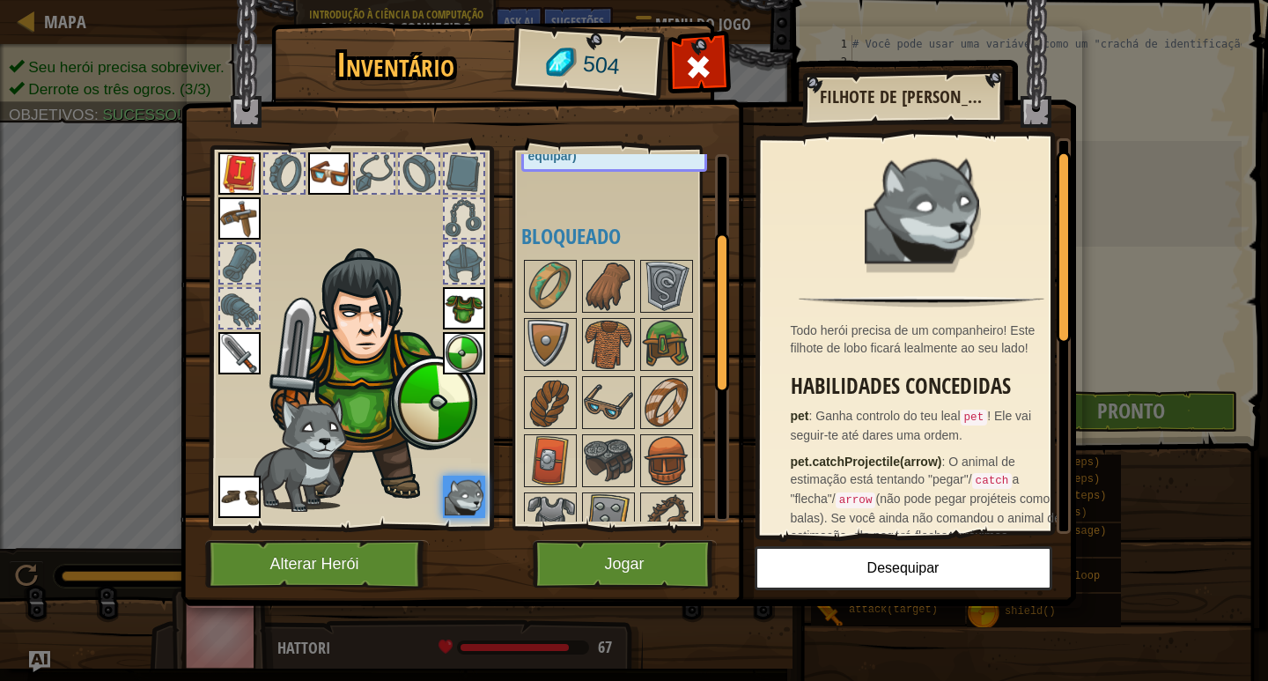
scroll to position [88, 0]
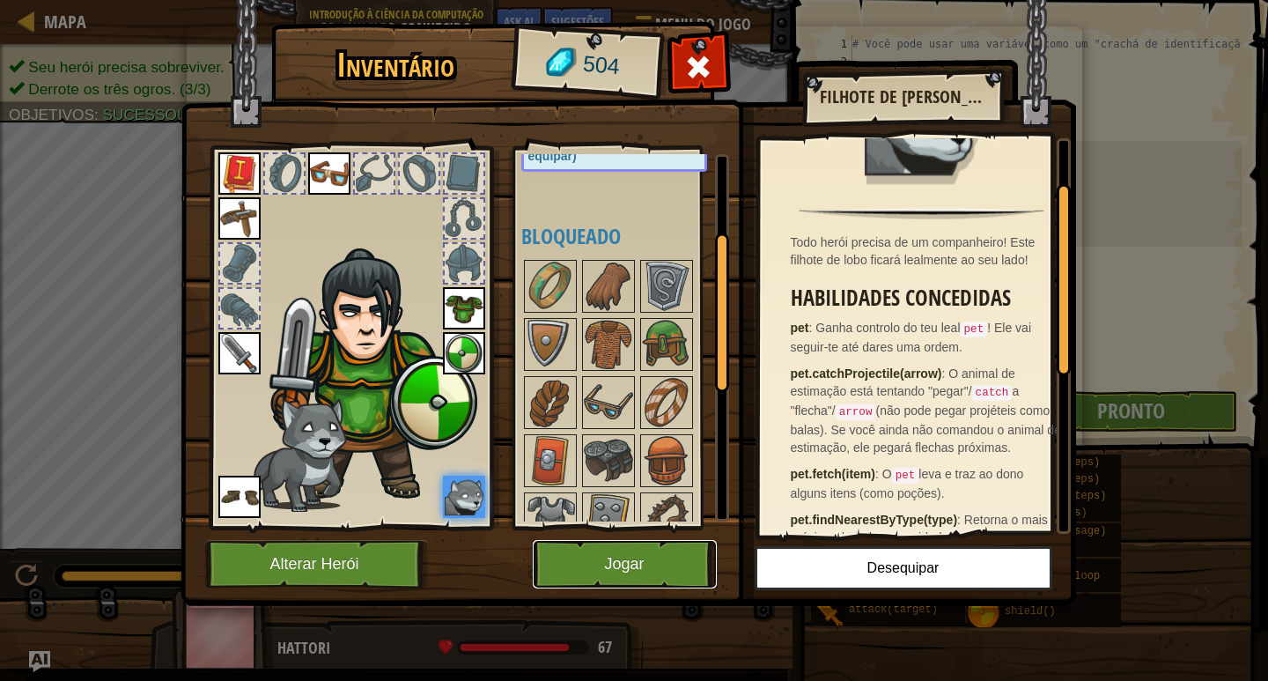
click at [620, 554] on button "Jogar" at bounding box center [625, 564] width 184 height 48
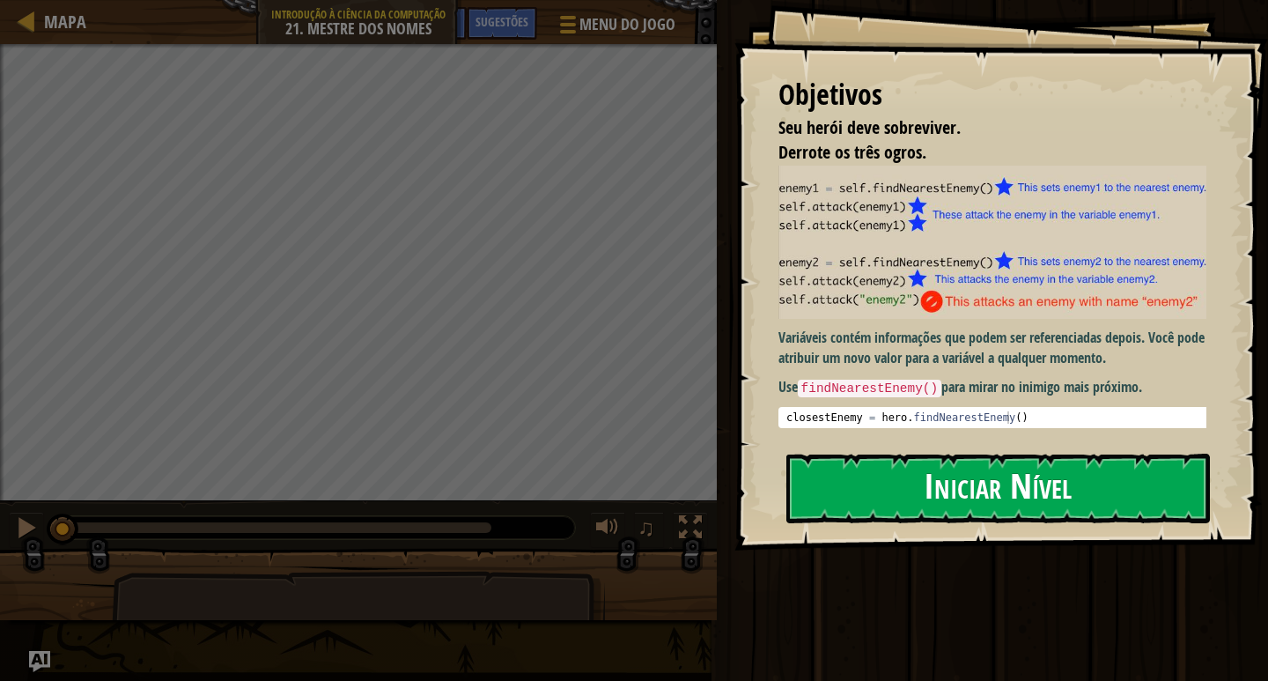
click at [945, 473] on button "Iniciar Nível" at bounding box center [998, 489] width 424 height 70
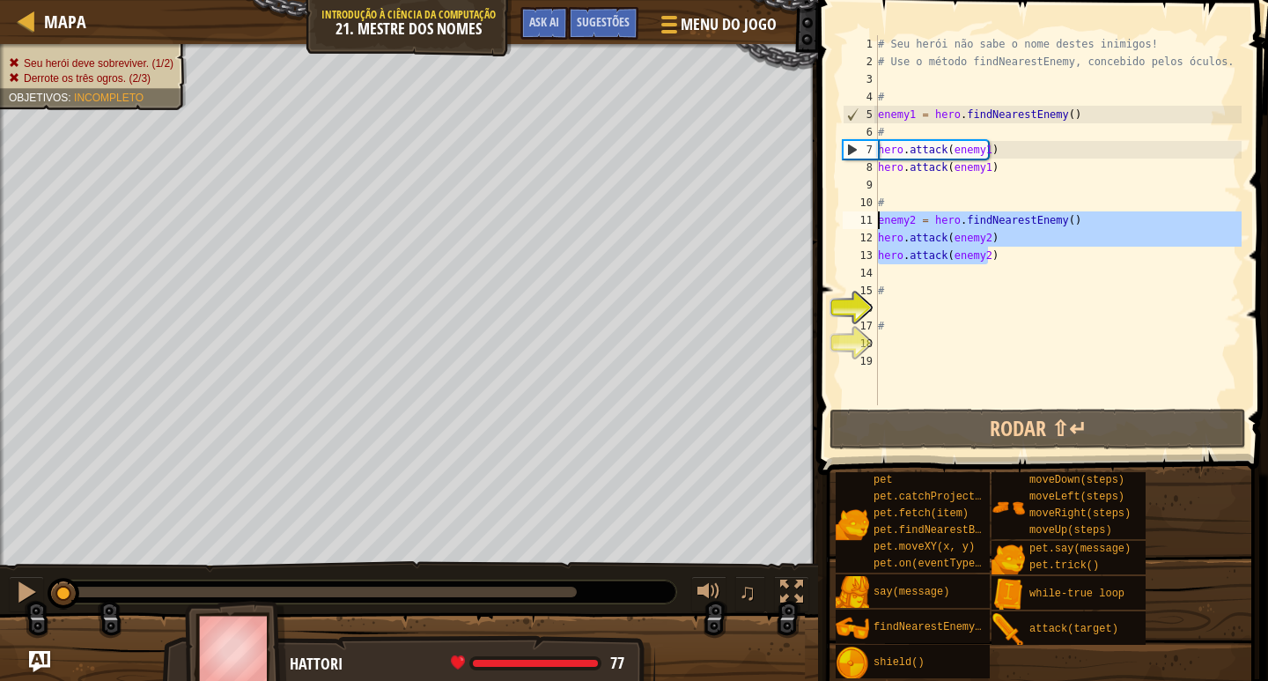
drag, startPoint x: 999, startPoint y: 251, endPoint x: 871, endPoint y: 215, distance: 132.7
click at [871, 215] on div "1 2 3 4 5 6 7 8 9 10 11 12 13 14 15 16 17 18 19 # Seu herói não sabe o nome des…" at bounding box center [1040, 220] width 402 height 370
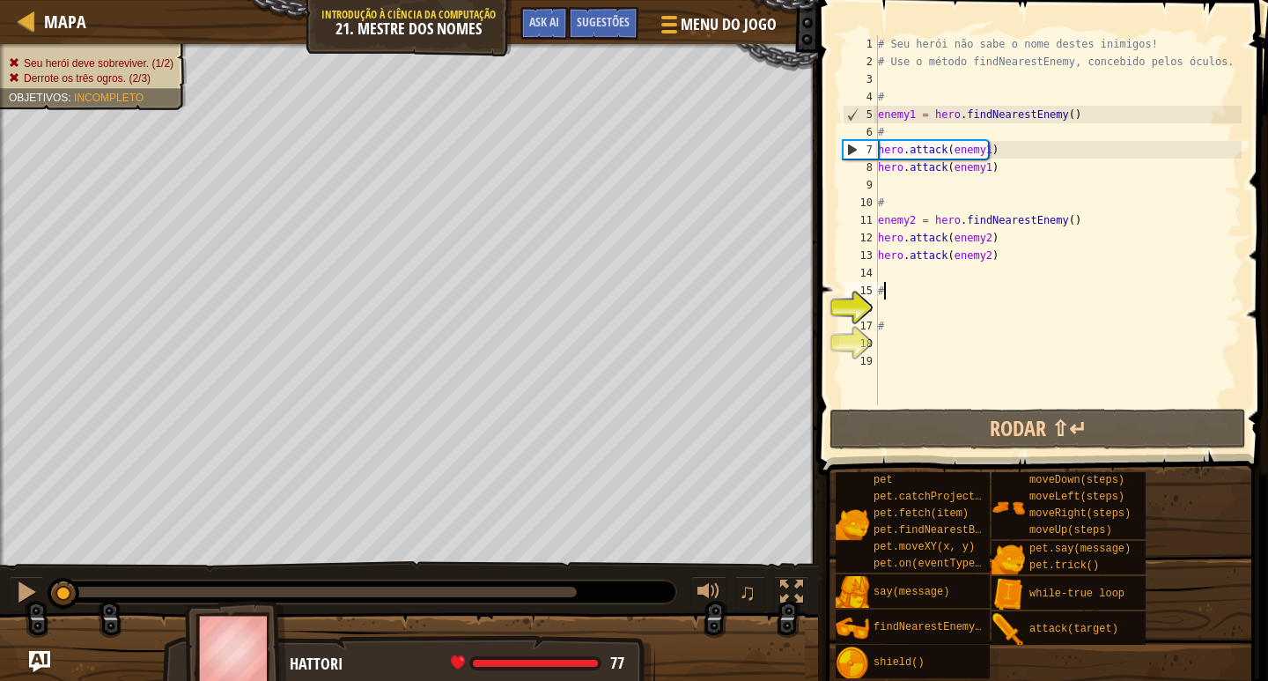
click at [883, 293] on div "# Seu herói não sabe o nome destes inimigos! # Use o método findNearestEnemy, c…" at bounding box center [1058, 237] width 367 height 405
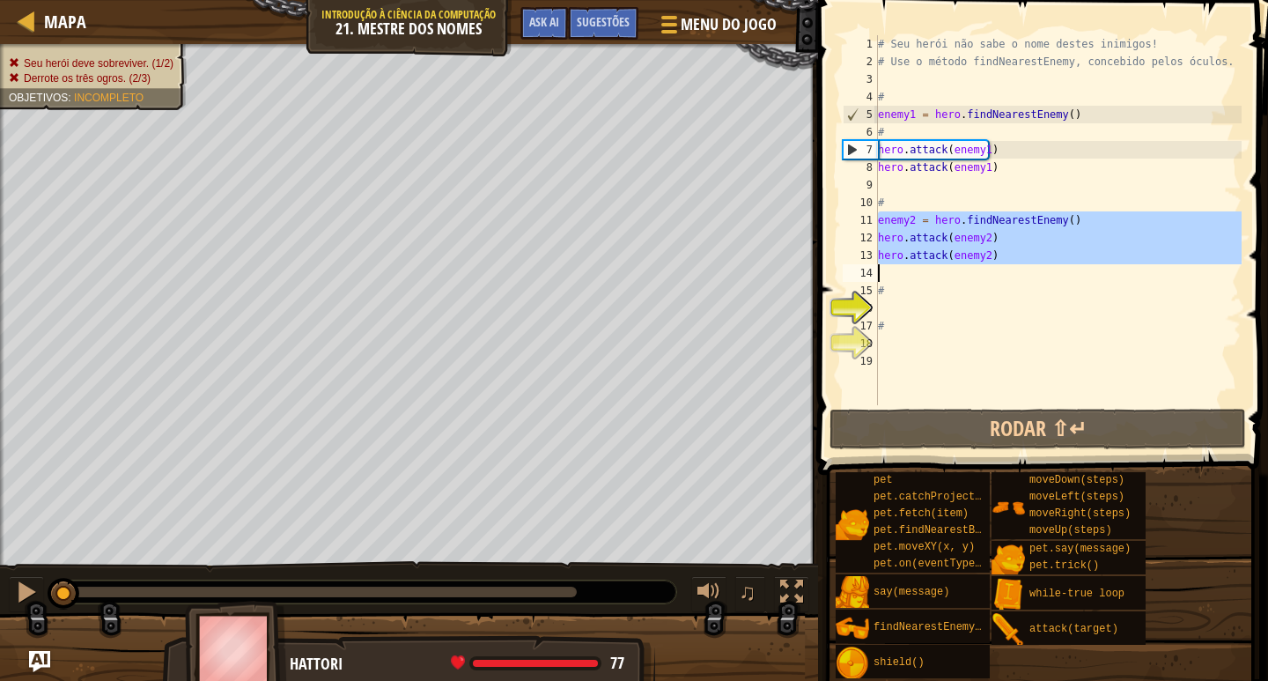
drag, startPoint x: 877, startPoint y: 219, endPoint x: 1048, endPoint y: 255, distance: 174.5
click at [1048, 255] on div "# 1 2 3 4 5 6 7 8 9 10 11 12 13 14 15 16 17 18 19 # Seu herói não sabe o nome d…" at bounding box center [1040, 220] width 402 height 370
type textarea "hero.attack(enemy2)"
click at [891, 306] on div "# Seu herói não sabe o nome destes inimigos! # Use o método findNearestEnemy, c…" at bounding box center [1058, 237] width 367 height 405
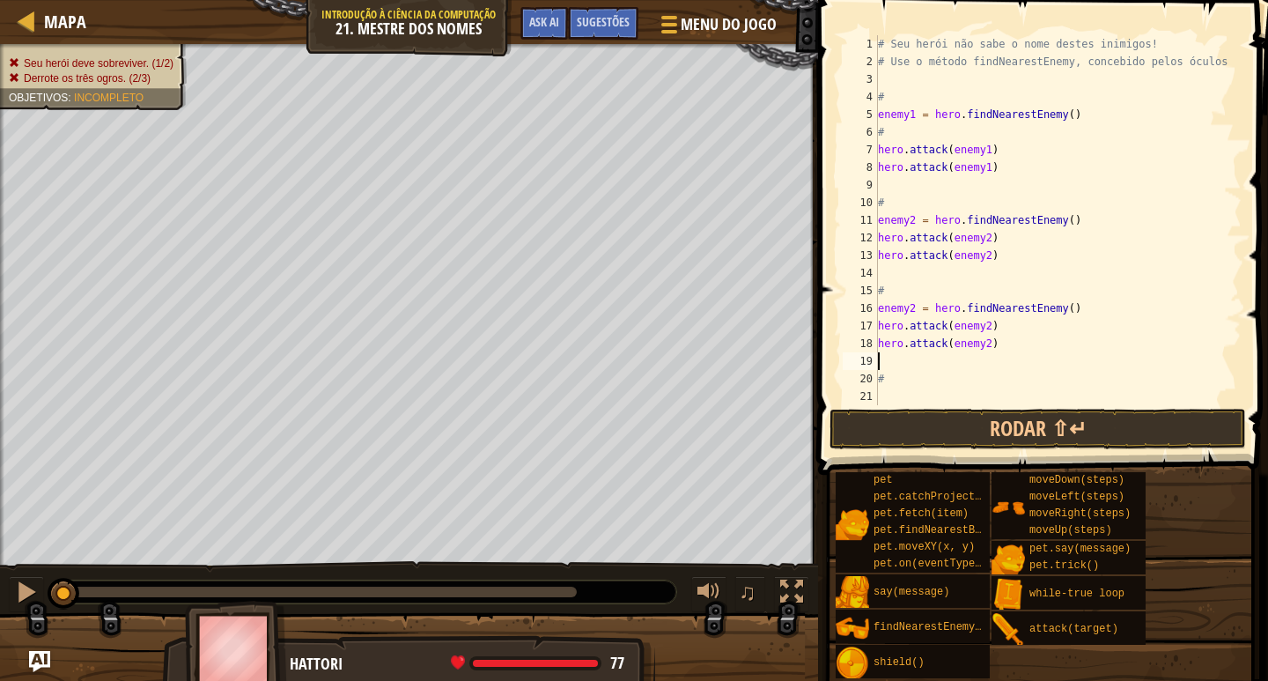
click at [906, 308] on div "# Seu herói não sabe o nome destes inimigos! # Use o método findNearestEnemy, c…" at bounding box center [1052, 237] width 354 height 405
click at [912, 309] on div "# Seu herói não sabe o nome destes inimigos! # Use o método findNearestEnemy, c…" at bounding box center [1052, 237] width 354 height 405
type textarea "hero.attack(enemy3)"
click at [1077, 411] on button "Rodar ⇧↵" at bounding box center [1038, 429] width 417 height 41
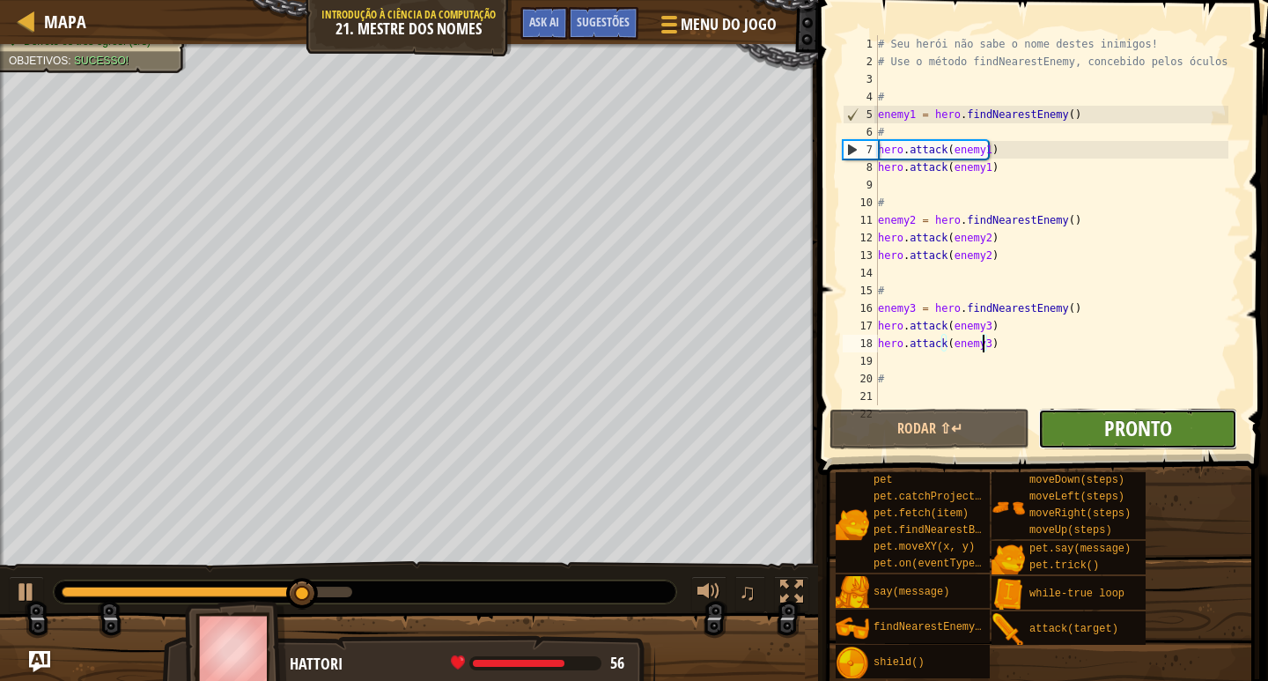
click at [1165, 431] on span "Pronto" at bounding box center [1138, 428] width 68 height 28
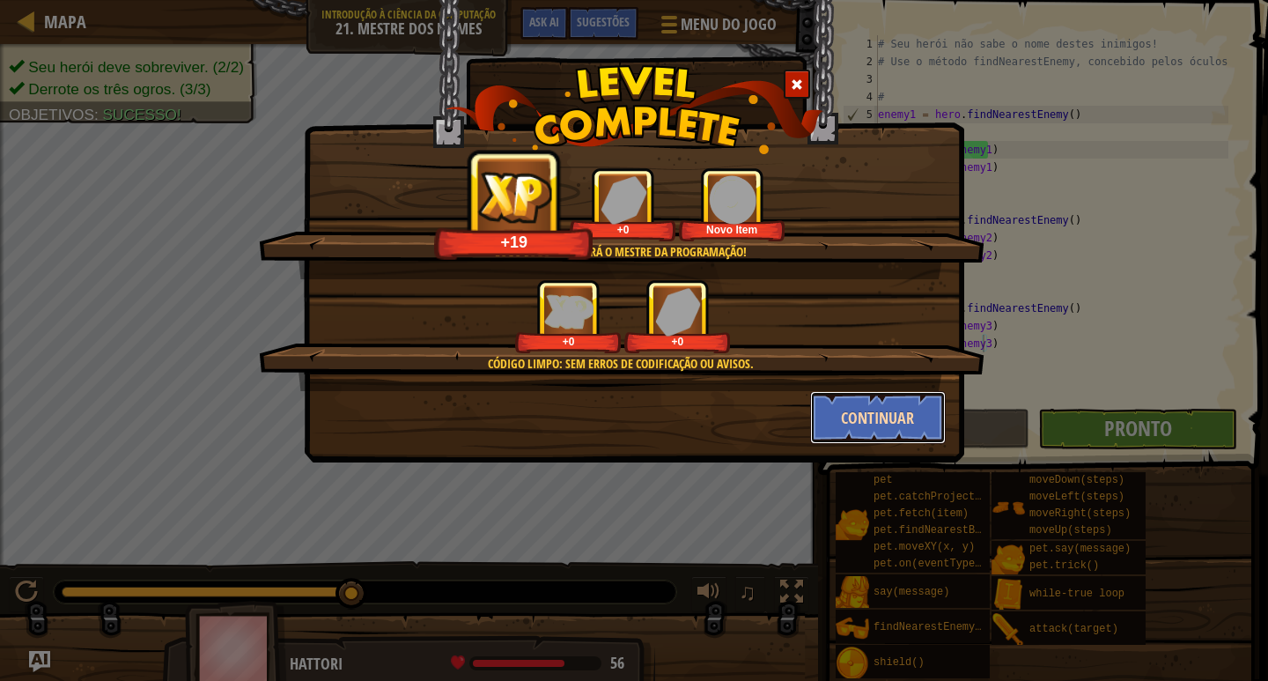
click at [860, 411] on button "Continuar" at bounding box center [878, 417] width 137 height 53
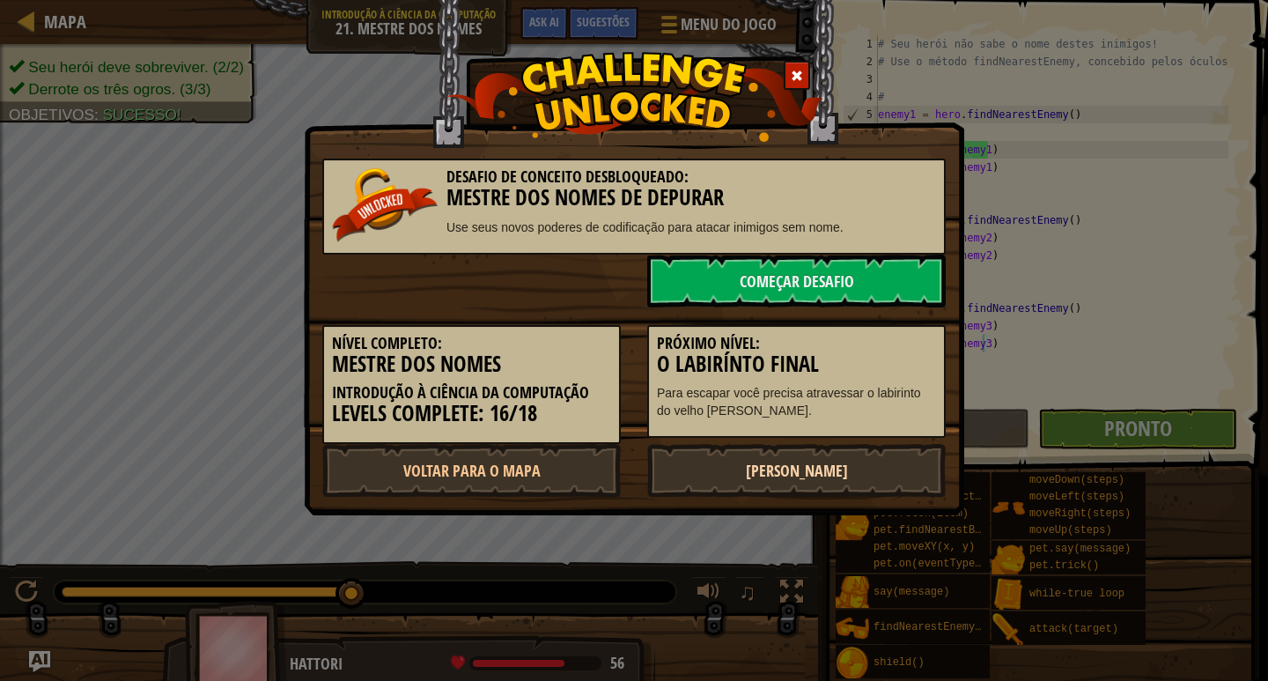
click at [778, 467] on link "[PERSON_NAME]" at bounding box center [796, 470] width 299 height 53
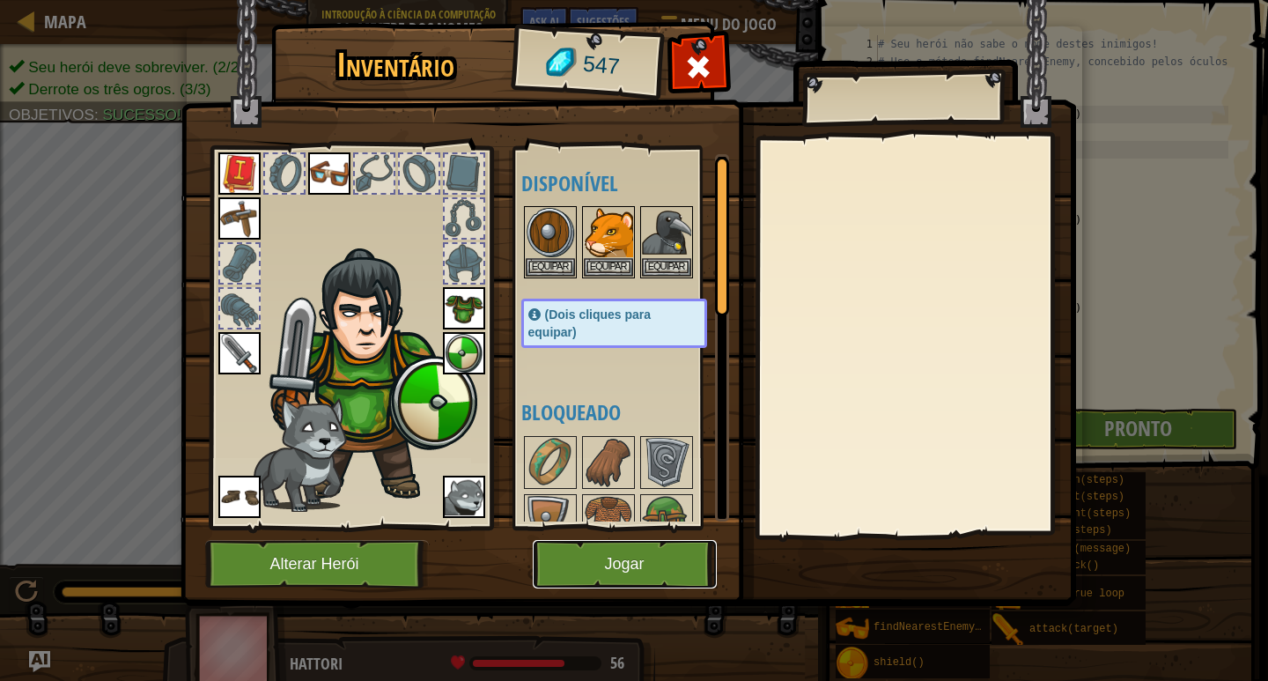
click at [627, 564] on button "Jogar" at bounding box center [625, 564] width 184 height 48
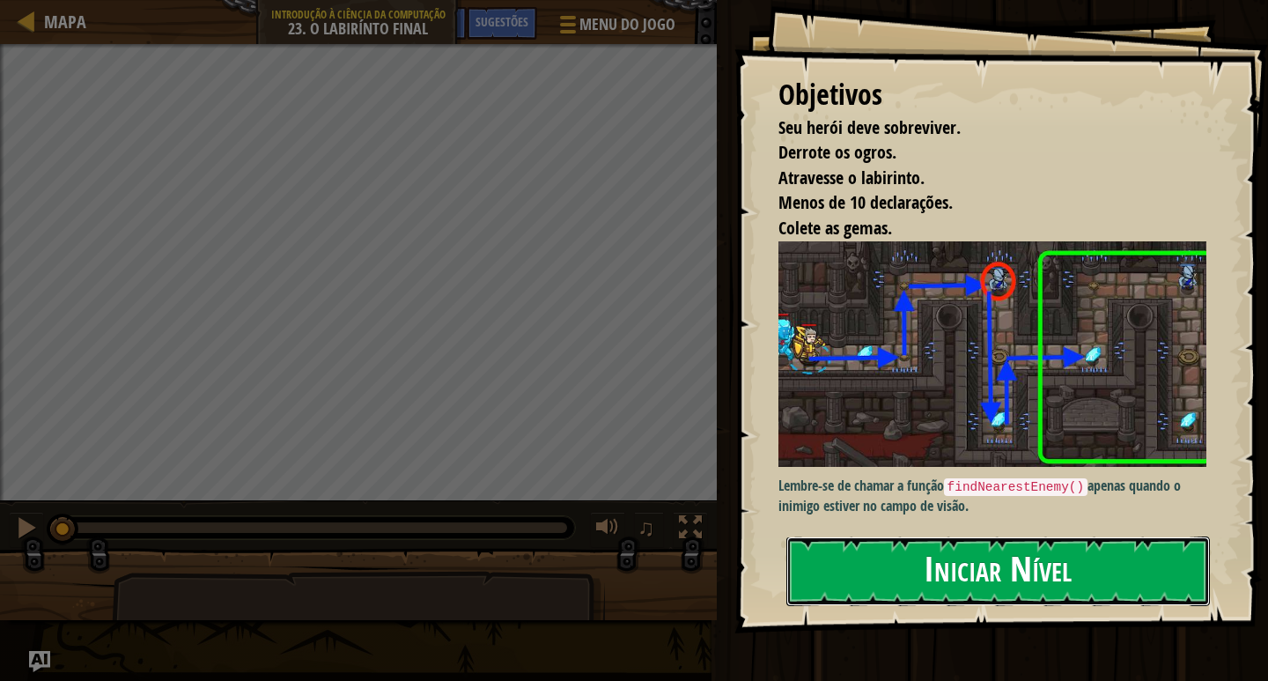
click at [980, 585] on button "Iniciar Nível" at bounding box center [998, 571] width 424 height 70
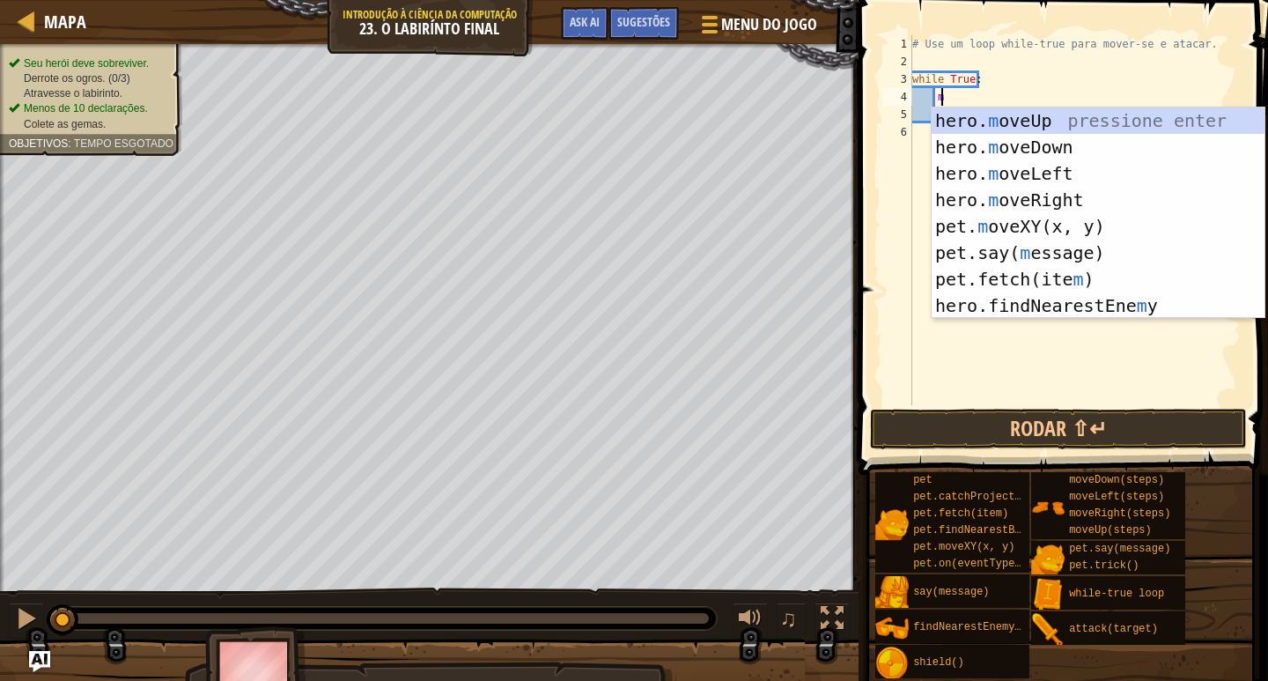
scroll to position [8, 2]
type textarea "mo"
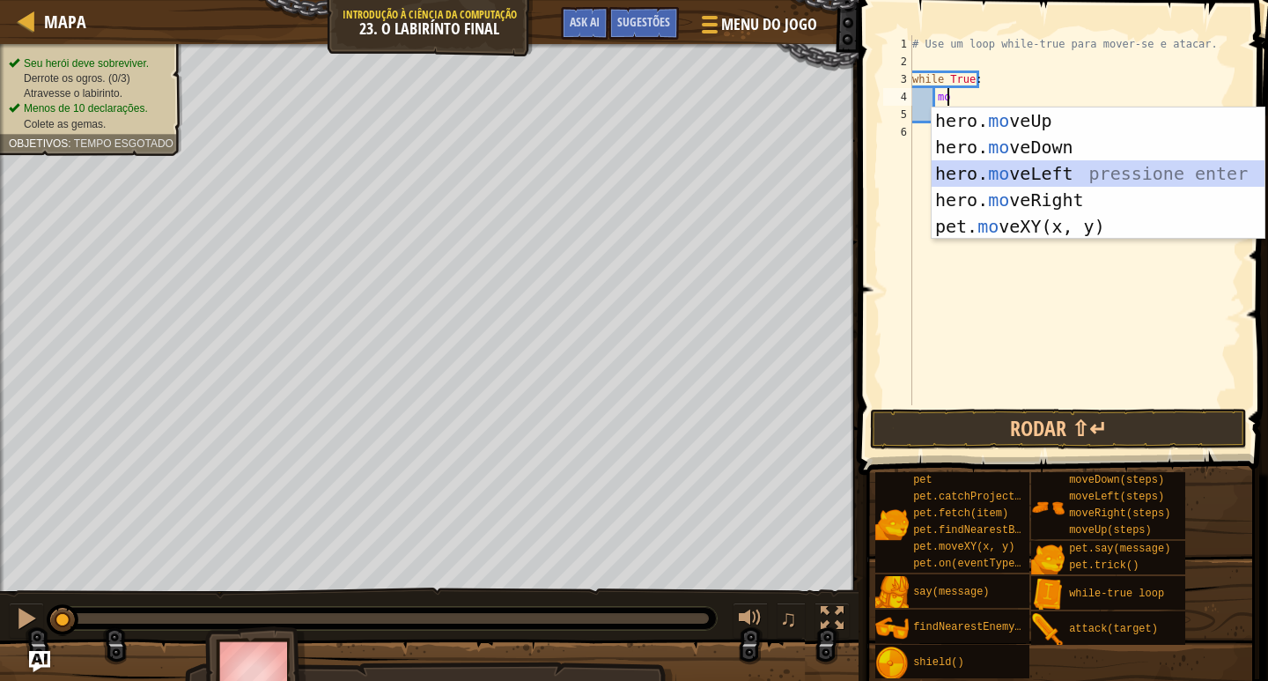
scroll to position [8, 1]
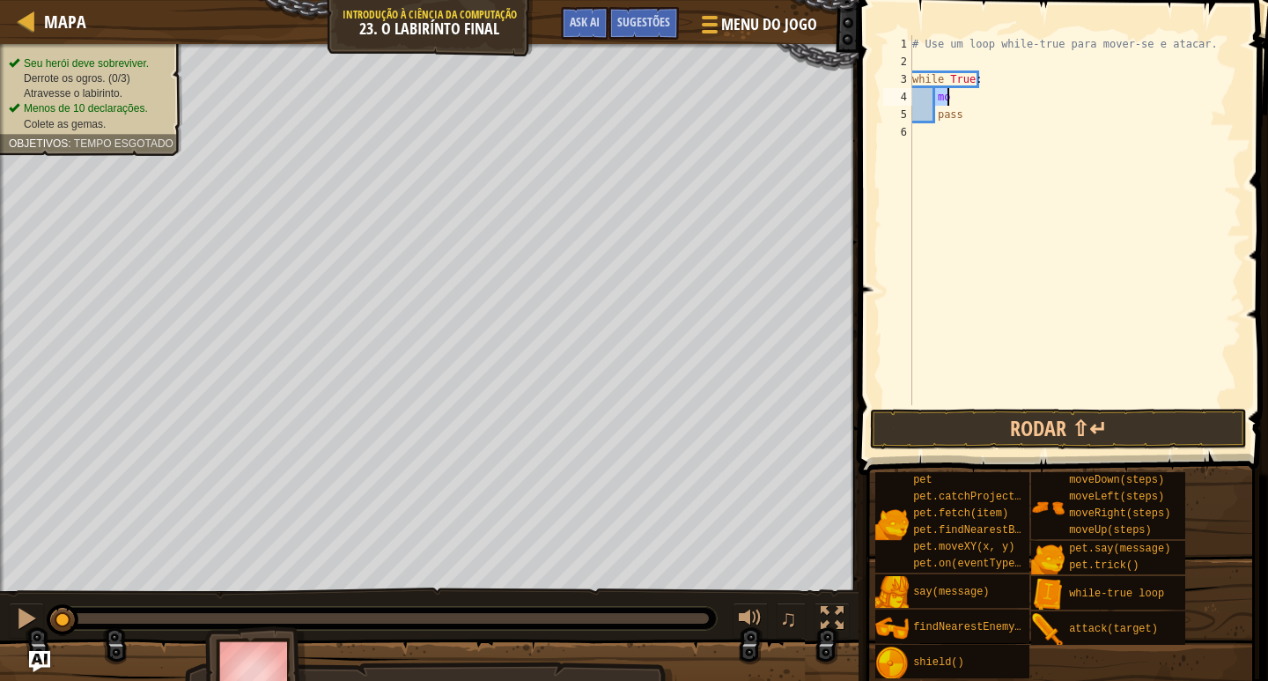
type textarea "v"
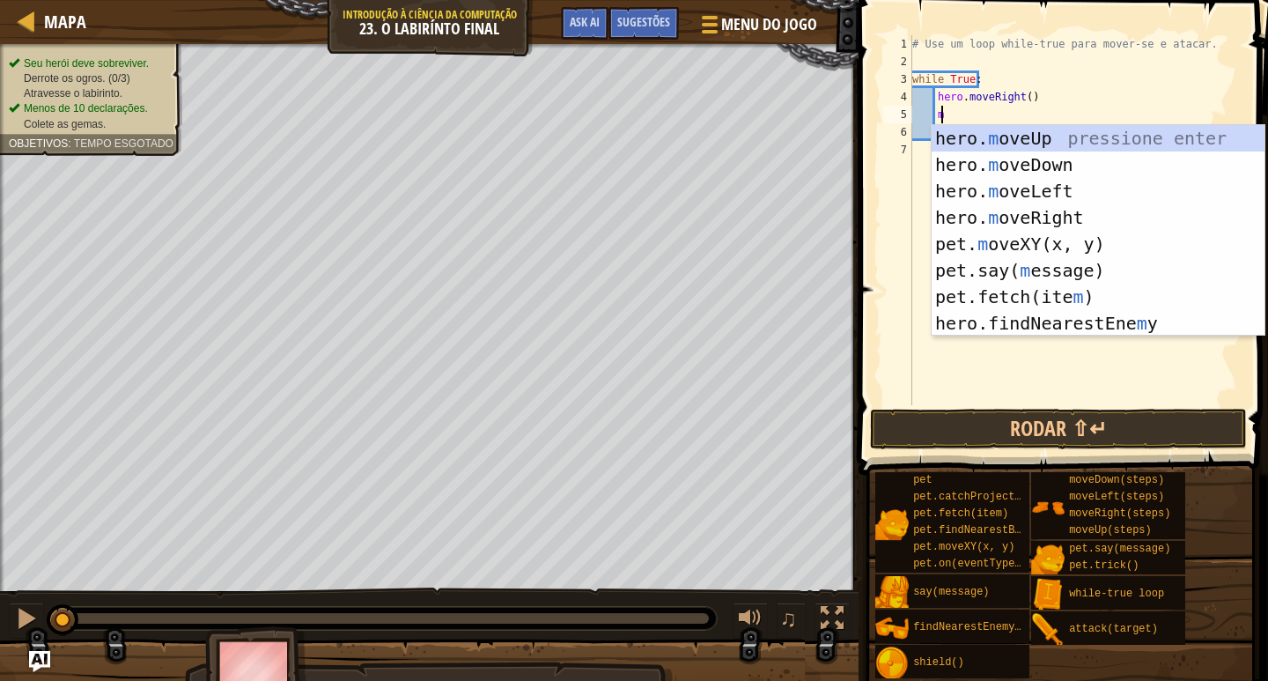
type textarea "mo"
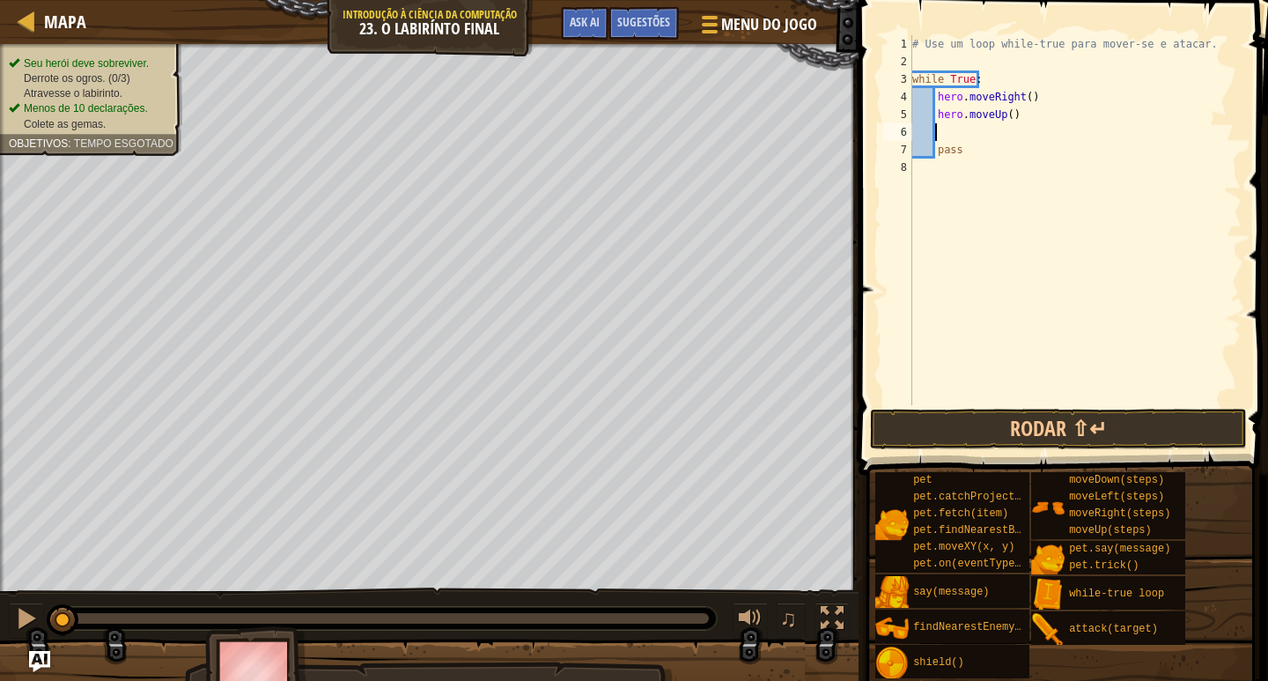
type textarea "c"
type textarea "v"
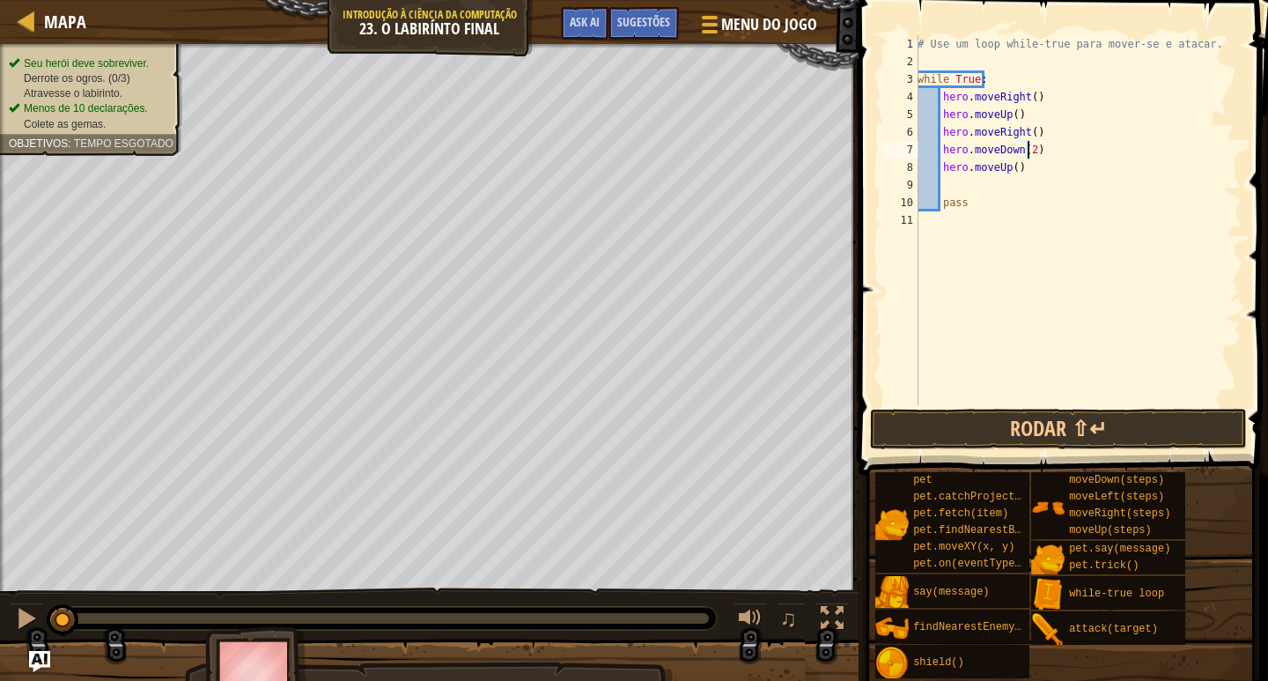
scroll to position [8, 9]
click at [1108, 436] on button "Rodar ⇧↵" at bounding box center [1058, 429] width 377 height 41
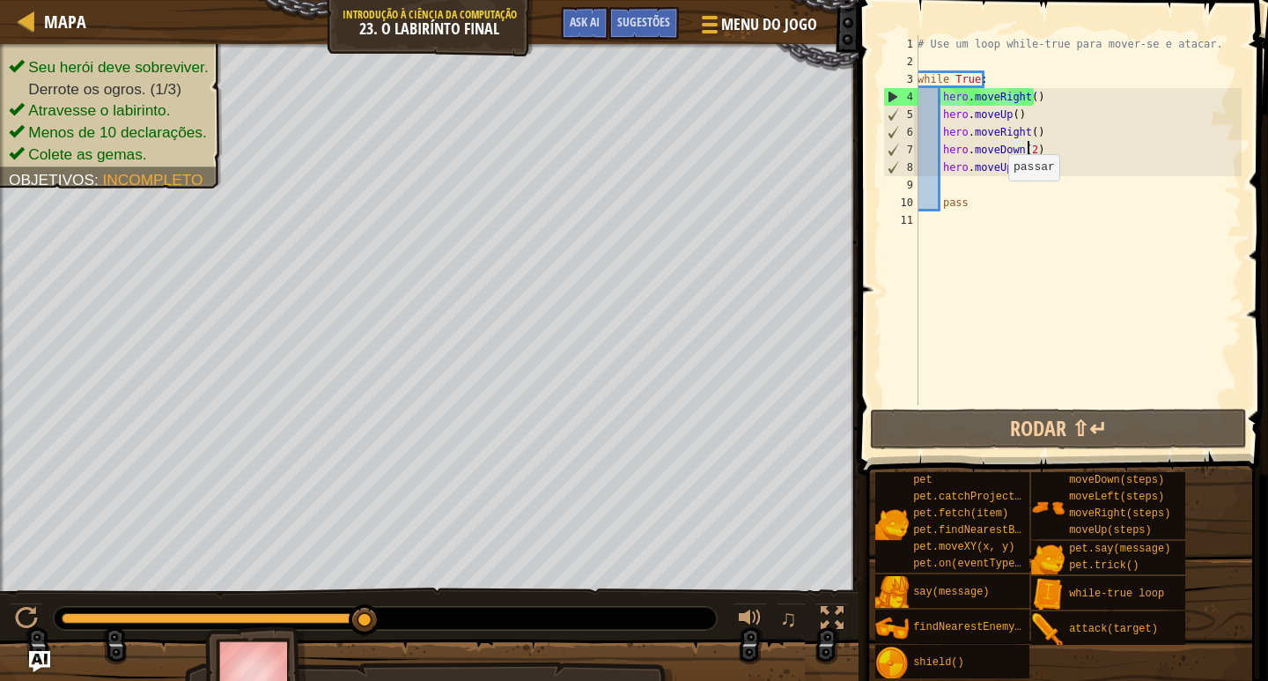
click at [1000, 198] on div "# Use um loop while-true para mover-se e atacar. while True : hero . moveRight …" at bounding box center [1078, 237] width 328 height 405
type textarea "pass"
click at [986, 192] on div "# Use um loop while-true para mover-se e atacar. while True : hero . moveRight …" at bounding box center [1078, 237] width 328 height 405
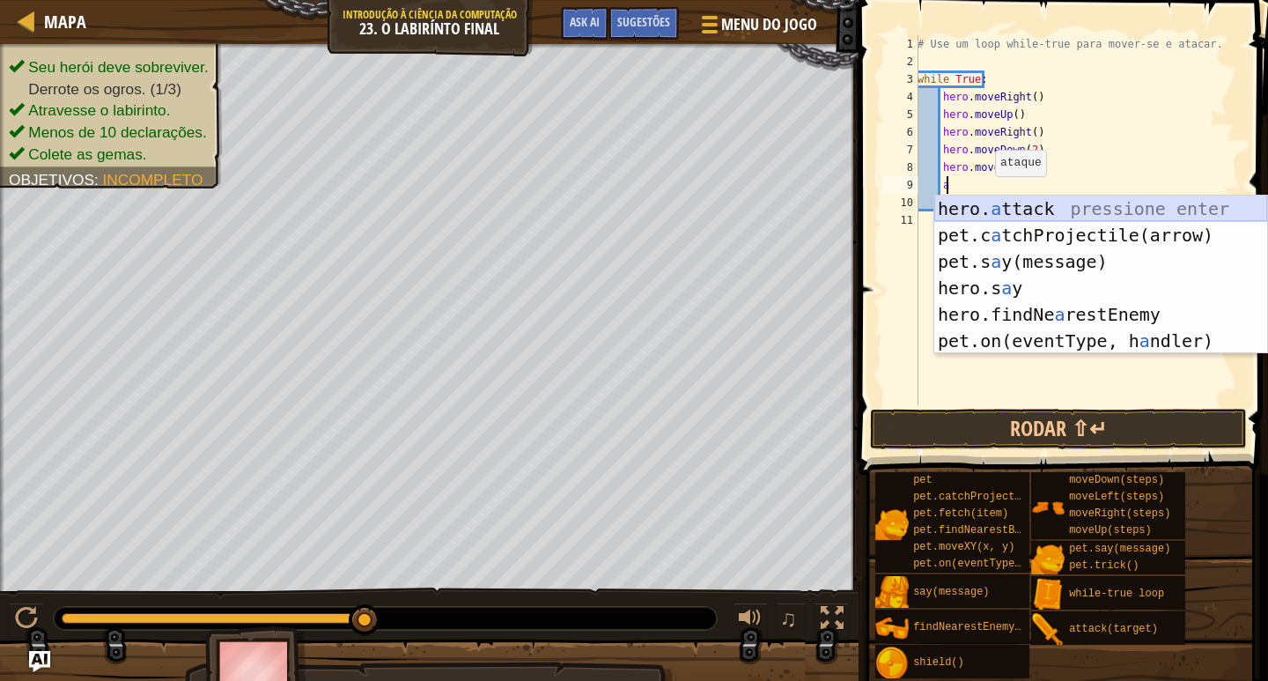
click at [993, 205] on div "hero. a ttack pressione enter pet.c a tchProjectile(arrow) pressione enter pet.…" at bounding box center [1100, 301] width 333 height 211
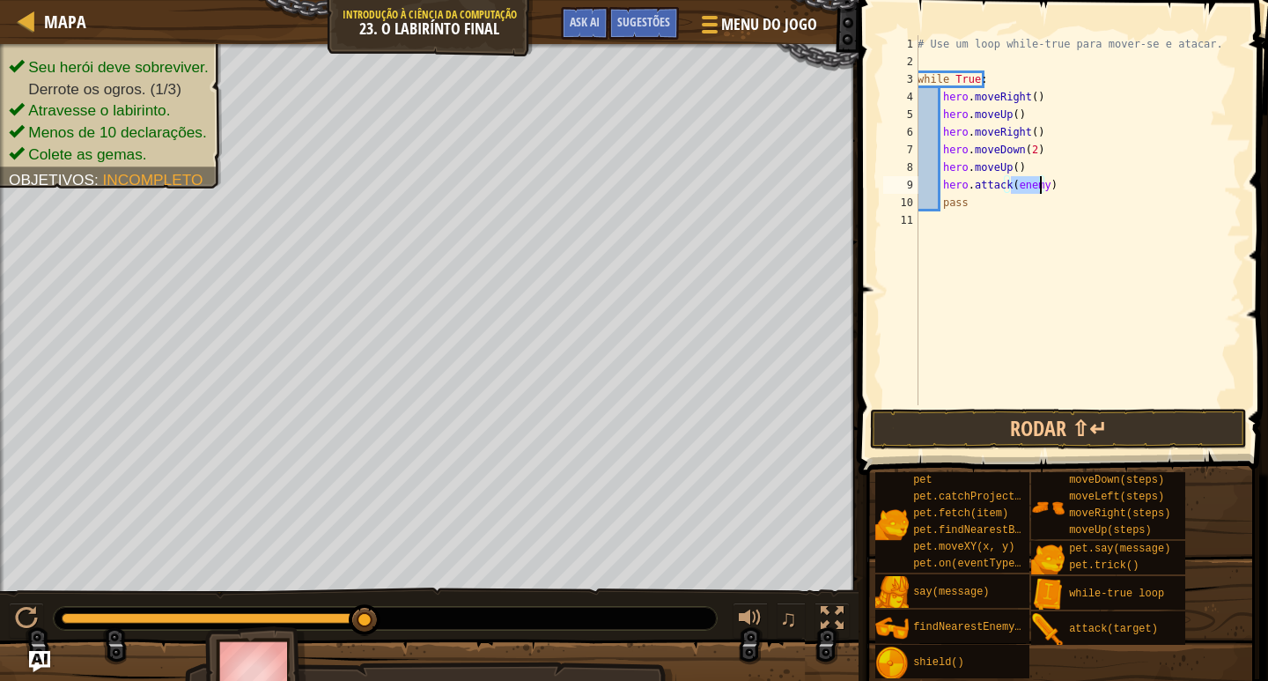
type textarea "hero.attack(enemy)"
click at [1037, 185] on div "# Use um loop while-true para mover-se e atacar. while True : hero . moveRight …" at bounding box center [1078, 220] width 328 height 370
click at [1059, 188] on div "# Use um loop while-true para mover-se e atacar. while True : hero . moveRight …" at bounding box center [1078, 237] width 328 height 405
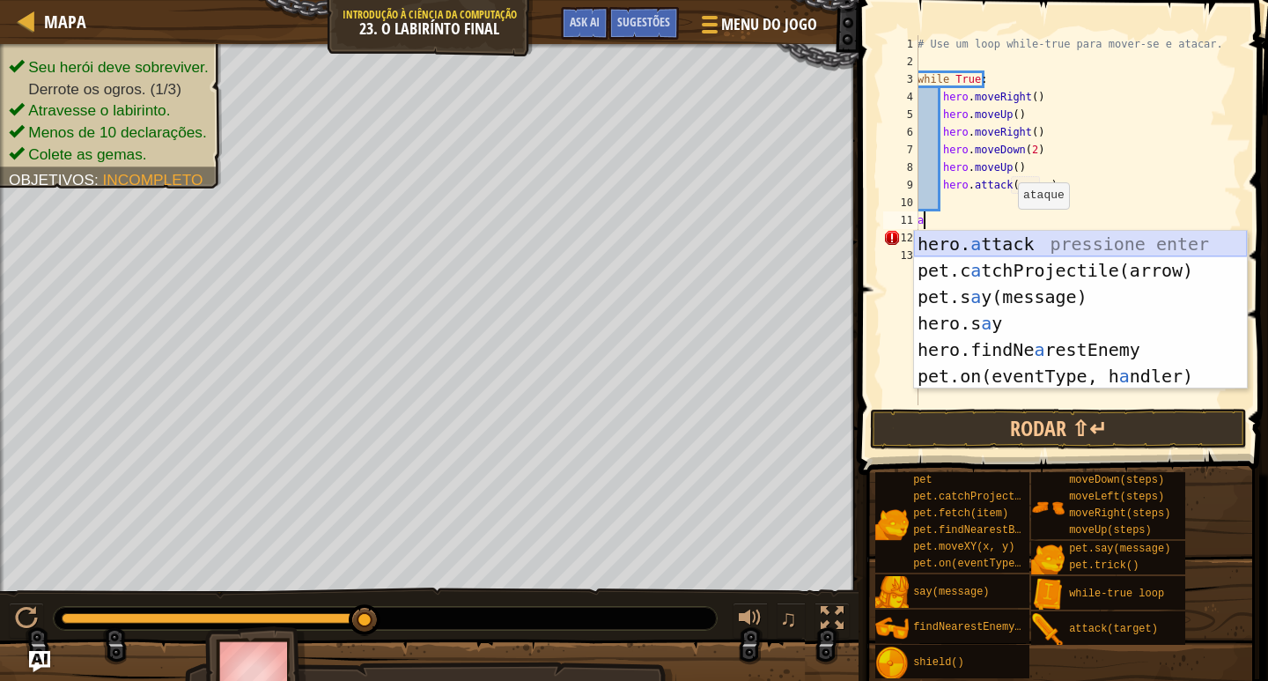
click at [1012, 242] on div "hero. a ttack pressione enter pet.c a tchProjectile(arrow) pressione enter pet.…" at bounding box center [1080, 336] width 333 height 211
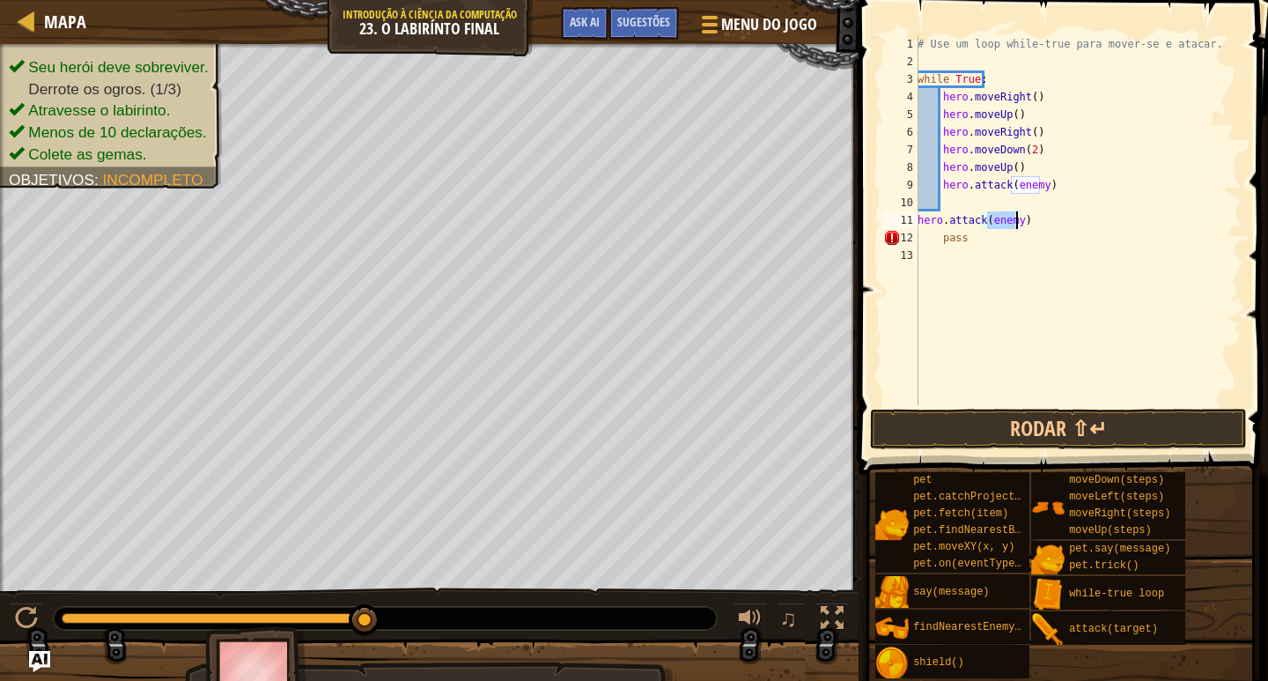
type textarea "a"
click at [1001, 205] on div "# Use um loop while-true para mover-se e atacar. while True : hero . moveRight …" at bounding box center [1078, 237] width 328 height 405
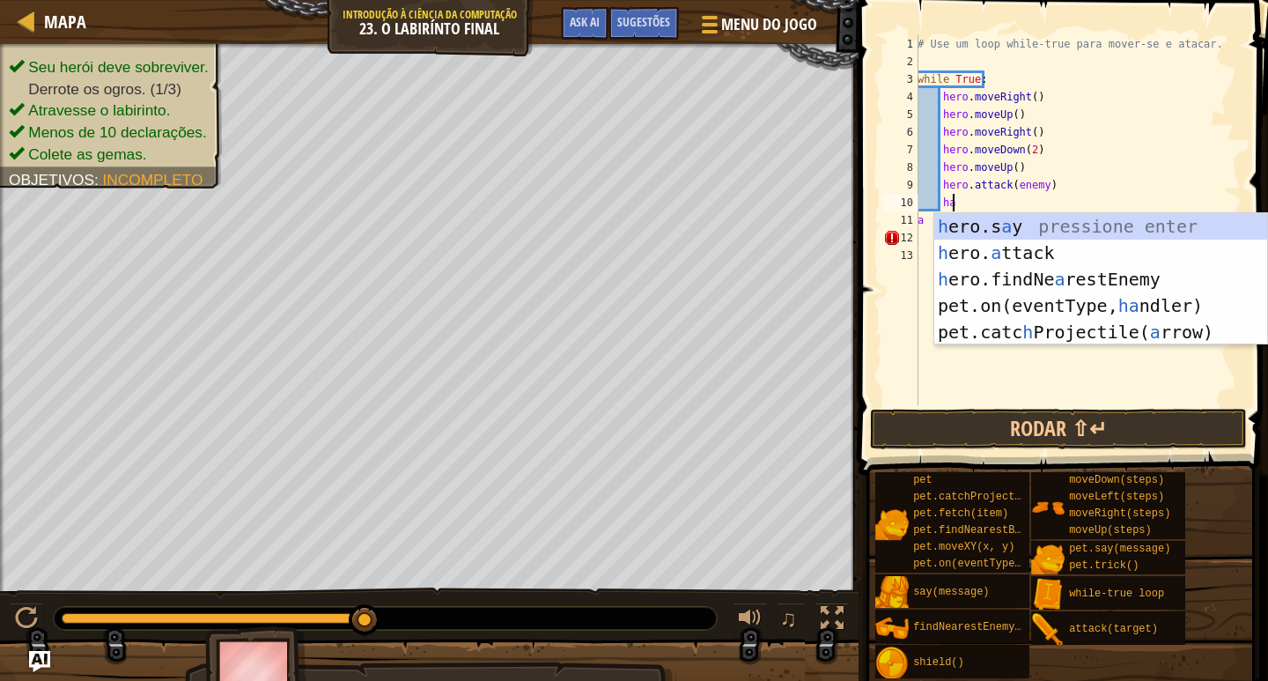
scroll to position [8, 2]
click at [1005, 248] on div "h ero.s a y pressione enter h ero. a ttack pressione enter h ero.findNe a restE…" at bounding box center [1100, 305] width 333 height 185
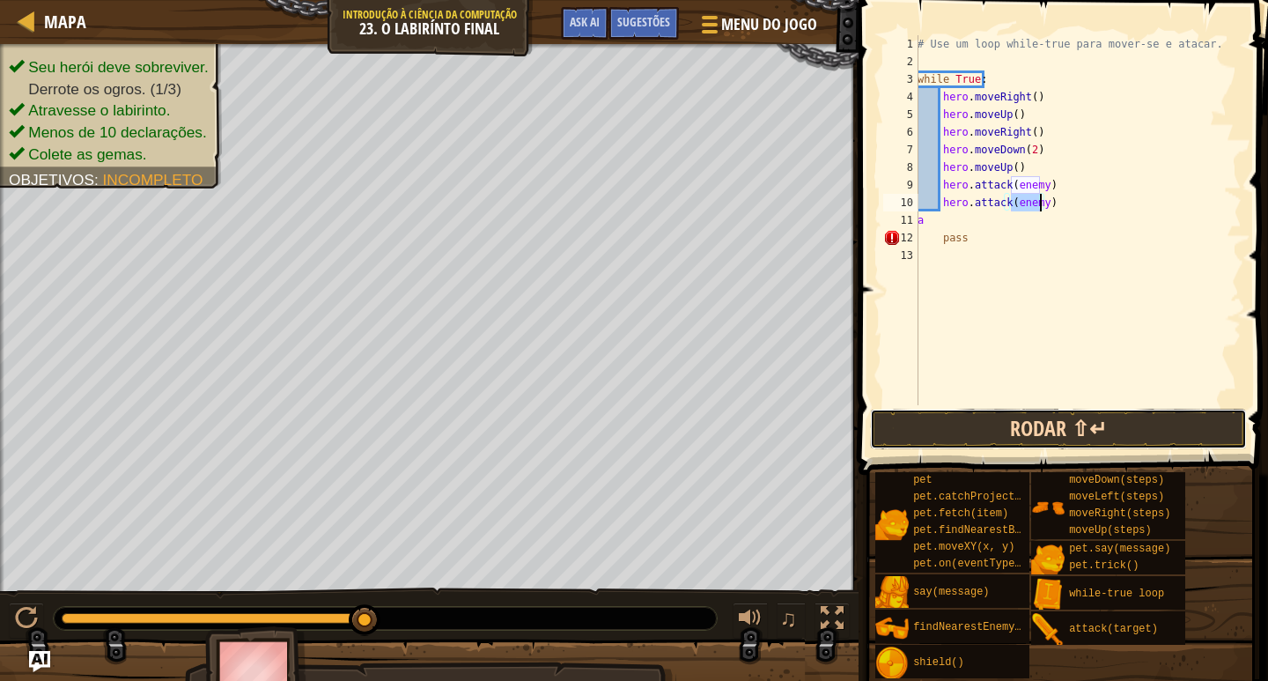
click at [1033, 421] on button "Rodar ⇧↵" at bounding box center [1058, 429] width 377 height 41
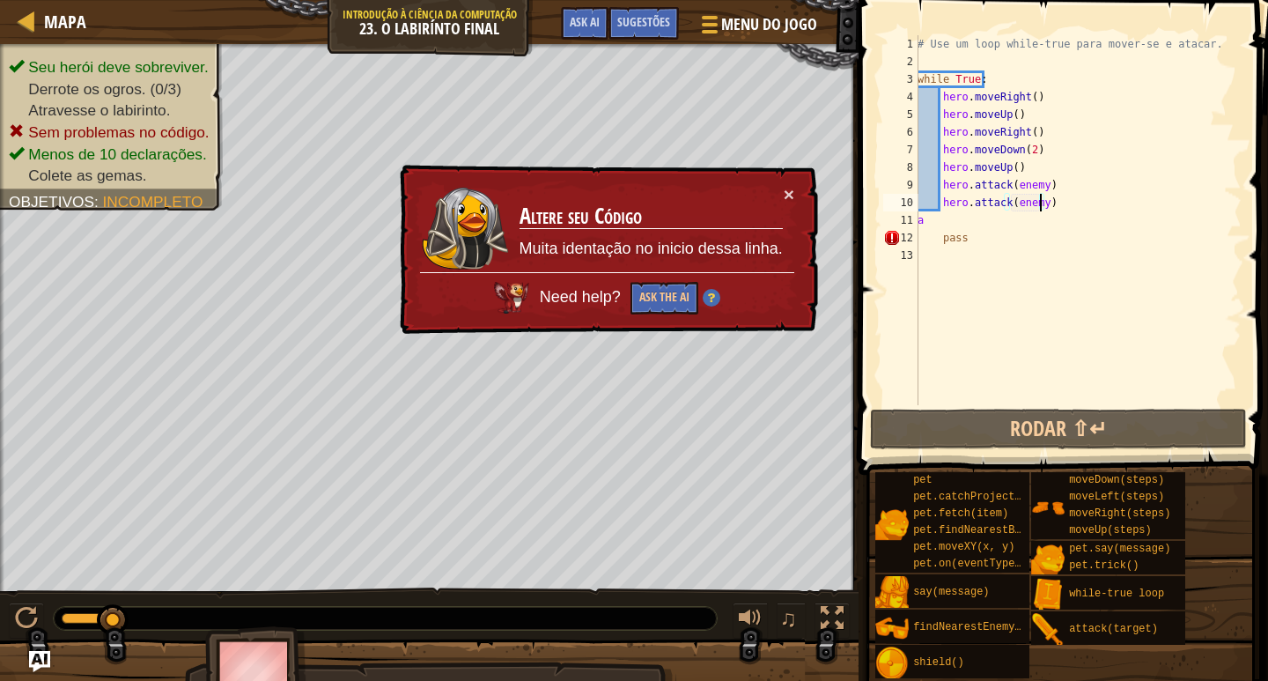
click at [986, 240] on div "# Use um loop while-true para mover-se e atacar. while True : hero . moveRight …" at bounding box center [1078, 237] width 328 height 405
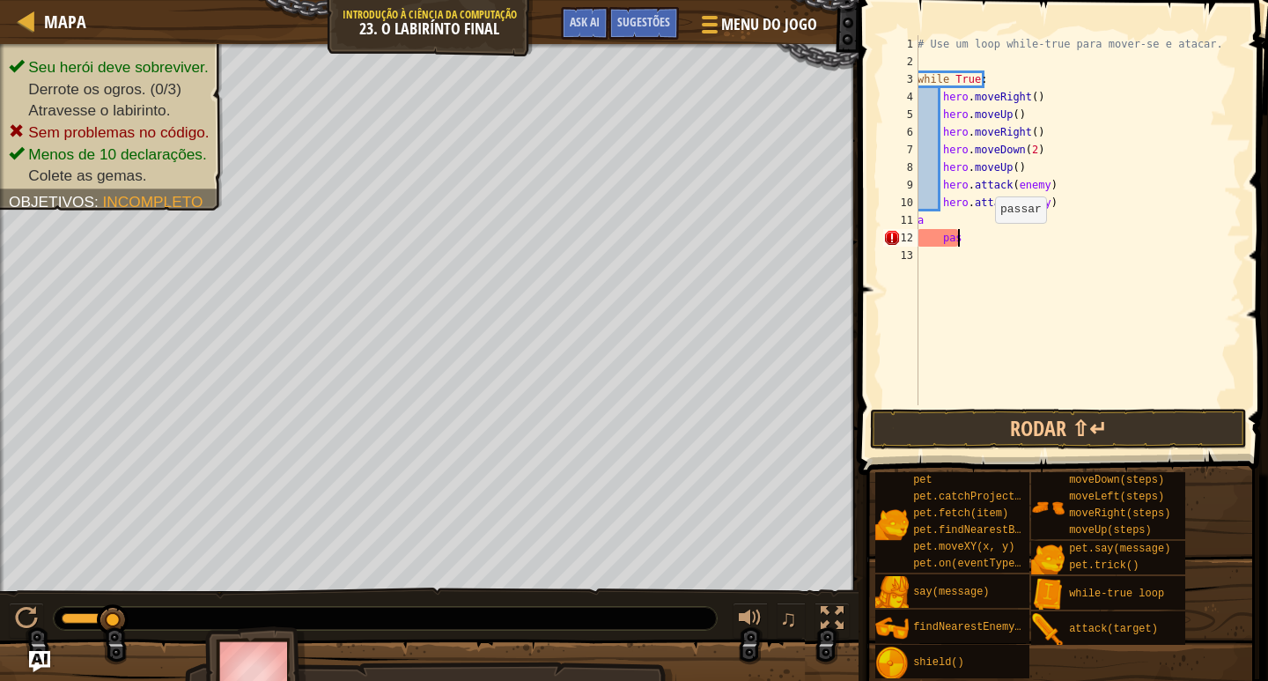
type textarea "p"
click at [1015, 419] on button "Rodar ⇧↵" at bounding box center [1058, 429] width 377 height 41
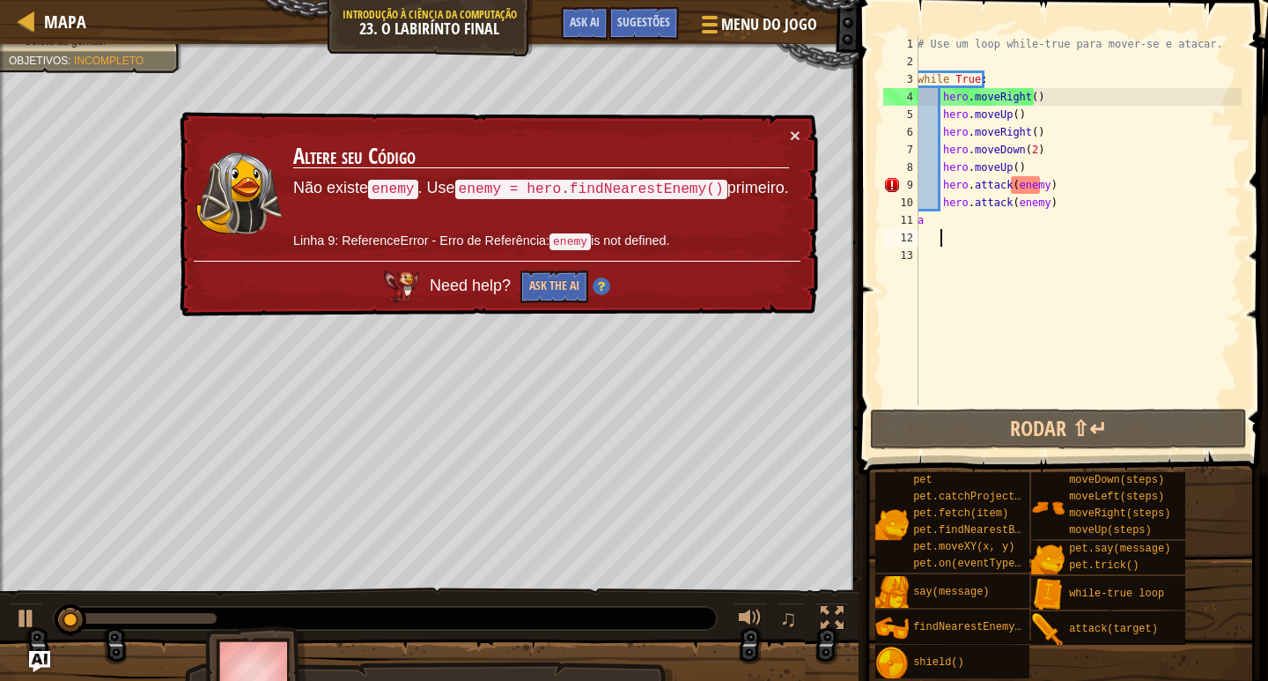
click at [969, 223] on div "# Use um loop while-true para mover-se e atacar. while True : hero . moveRight …" at bounding box center [1078, 237] width 328 height 405
type textarea "a"
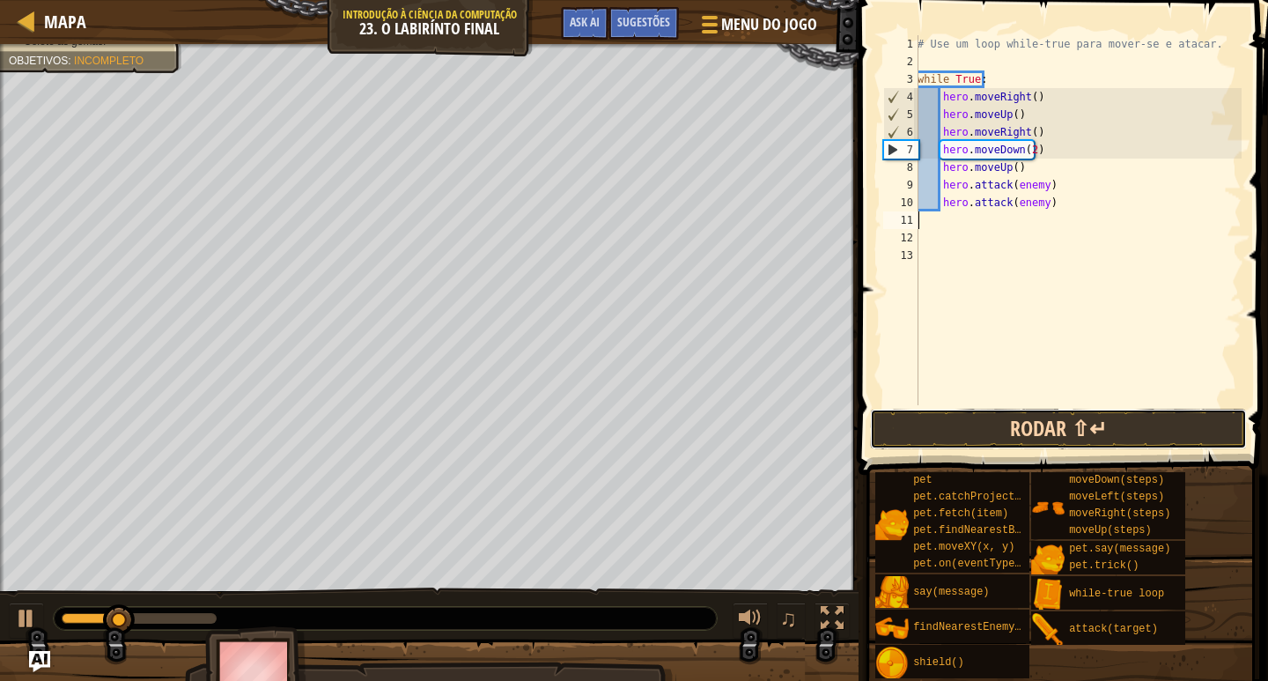
click at [958, 412] on button "Rodar ⇧↵" at bounding box center [1058, 429] width 377 height 41
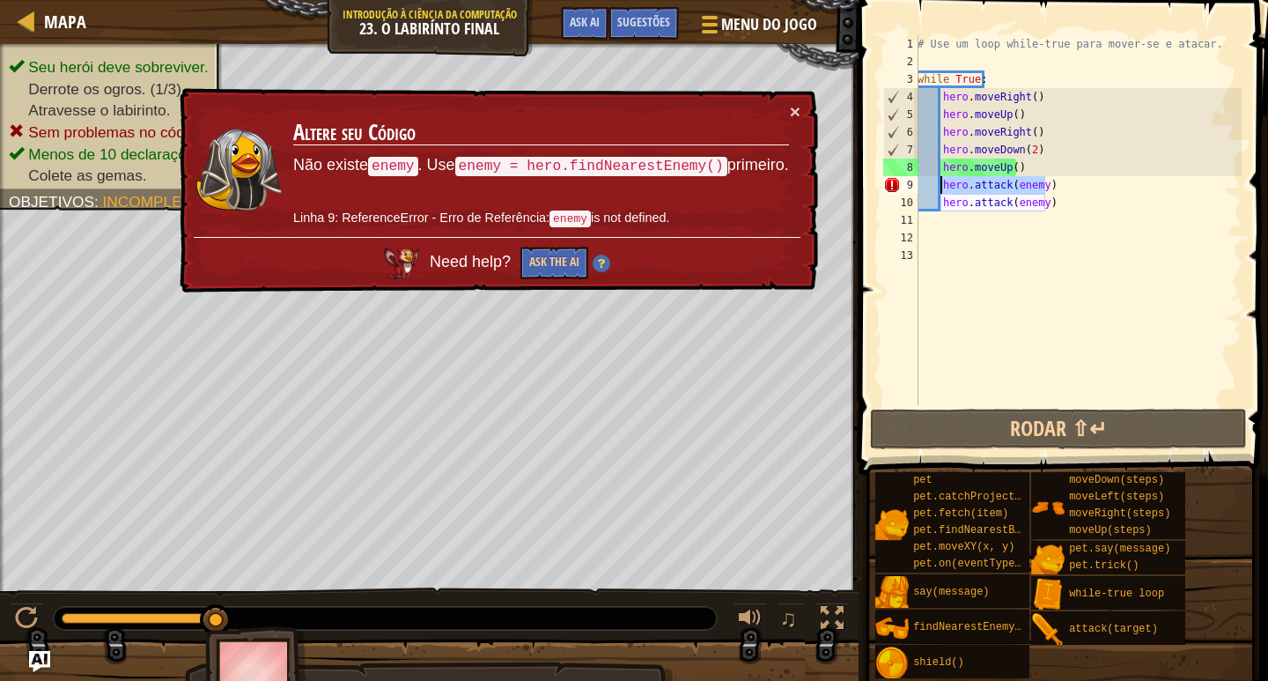
drag, startPoint x: 1048, startPoint y: 193, endPoint x: 924, endPoint y: 178, distance: 125.1
click at [924, 178] on div "# Use um loop while-true para mover-se e atacar. while True : hero . moveRight …" at bounding box center [1078, 237] width 328 height 405
click at [959, 196] on div "# Use um loop while-true para mover-se e atacar. while True : hero . moveRight …" at bounding box center [1078, 237] width 328 height 405
click at [1036, 202] on div "# Use um loop while-true para mover-se e atacar. while True : hero . moveRight …" at bounding box center [1078, 237] width 328 height 405
drag, startPoint x: 1055, startPoint y: 207, endPoint x: 1010, endPoint y: 196, distance: 46.4
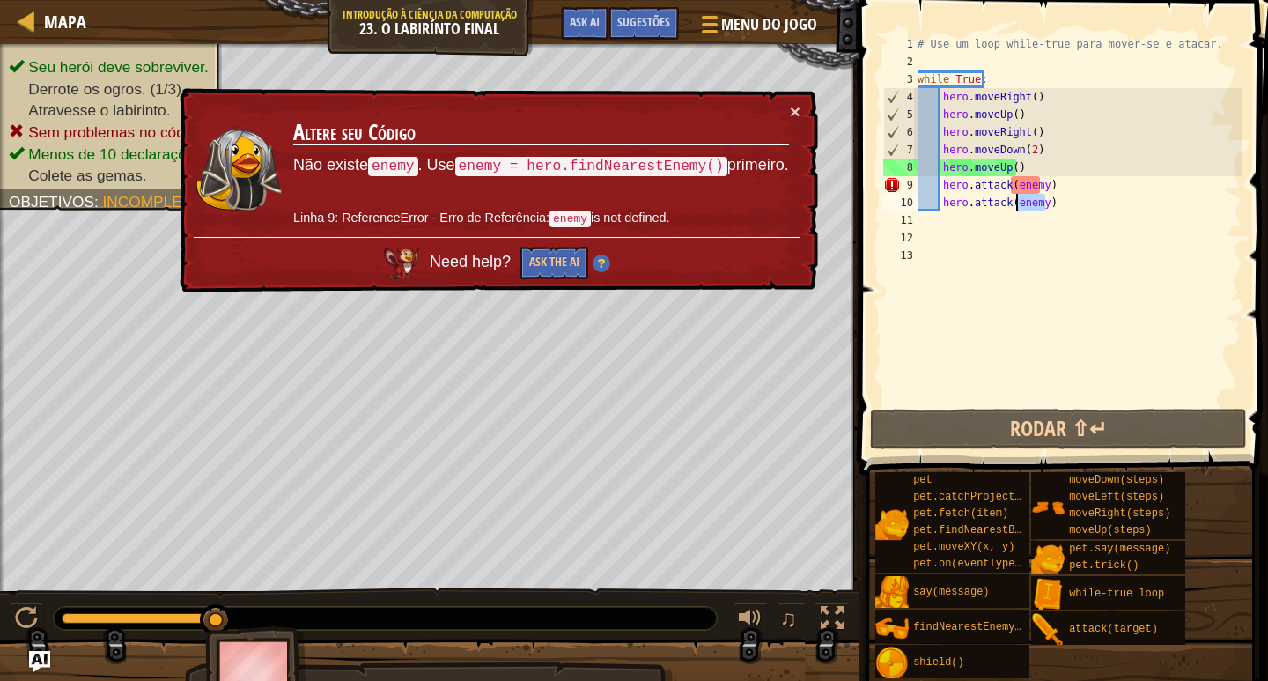
click at [1010, 196] on div "# Use um loop while-true para mover-se e atacar. while True : hero . moveRight …" at bounding box center [1078, 237] width 328 height 405
click at [1066, 209] on div "# Use um loop while-true para mover-se e atacar. while True : hero . moveRight …" at bounding box center [1078, 220] width 328 height 370
drag, startPoint x: 1066, startPoint y: 209, endPoint x: 944, endPoint y: 190, distance: 122.9
click at [944, 190] on div "# Use um loop while-true para mover-se e atacar. while True : hero . moveRight …" at bounding box center [1078, 237] width 328 height 405
type textarea "h"
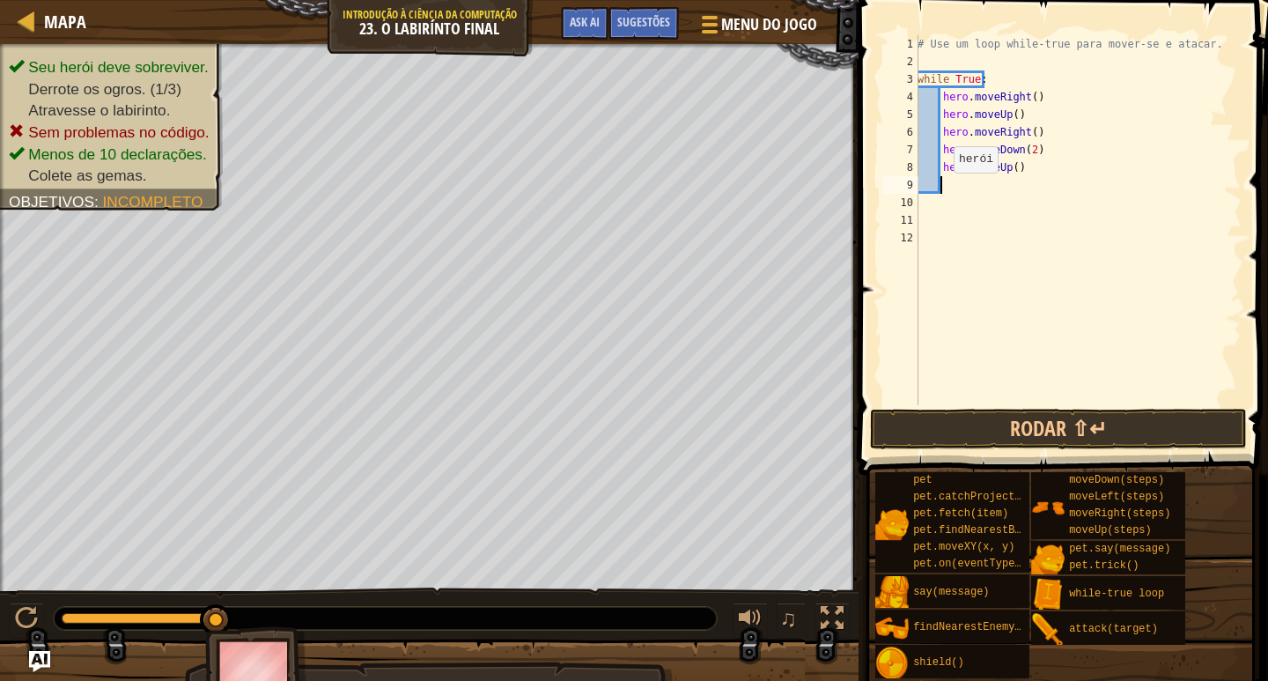
type textarea "n"
type textarea "e"
type textarea "a"
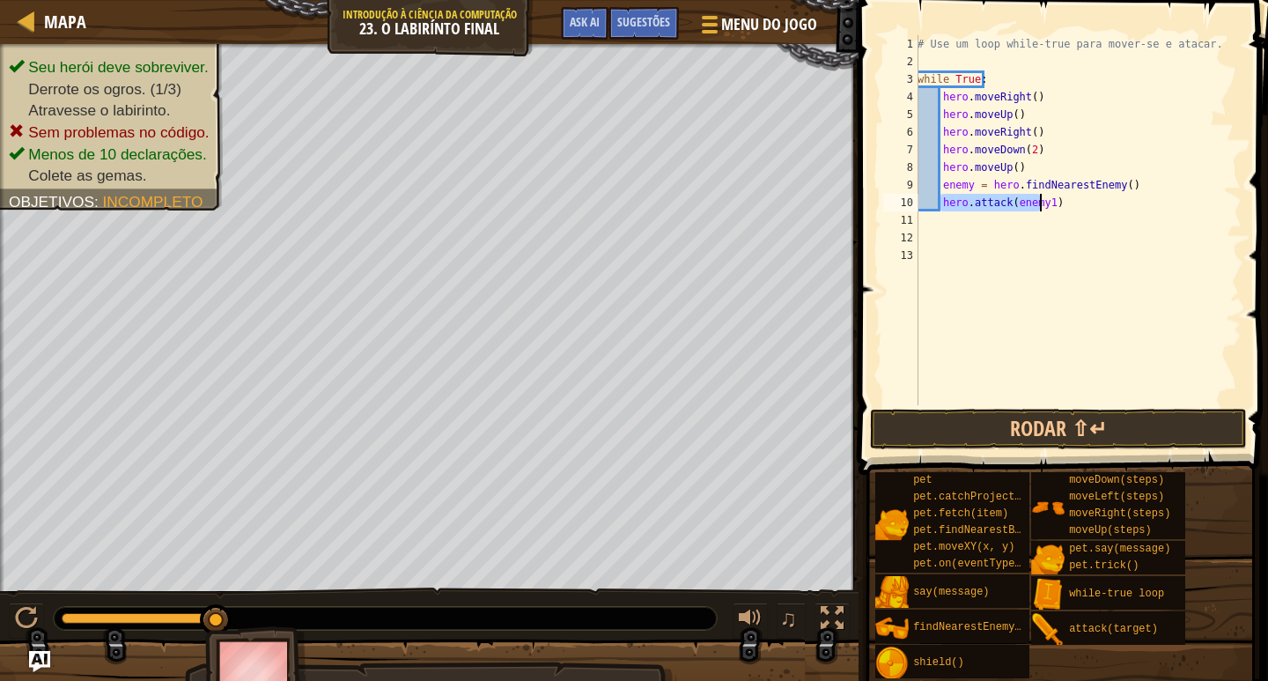
drag, startPoint x: 941, startPoint y: 208, endPoint x: 1099, endPoint y: 205, distance: 158.6
click at [1099, 205] on div "# Use um loop while-true para mover-se e atacar. while True : hero . moveRight …" at bounding box center [1078, 237] width 328 height 405
type textarea "hero.attack(enemy1)"
click at [1060, 204] on div "# Use um loop while-true para mover-se e atacar. while True : hero . moveRight …" at bounding box center [1078, 220] width 328 height 370
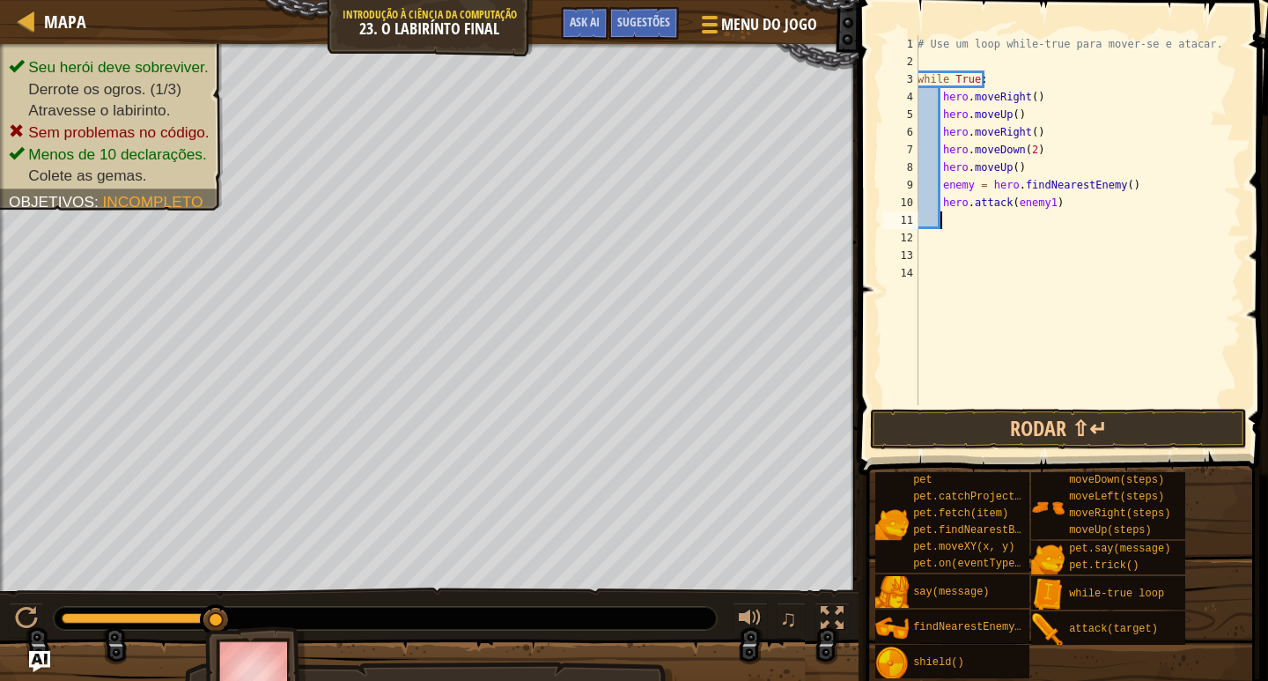
paste textarea "hero.attack(enemy1)"
type textarea "hero.attack(enemy1)"
paste textarea "hero.attack(enemy1)"
type textarea "hero.attack(enemy2)"
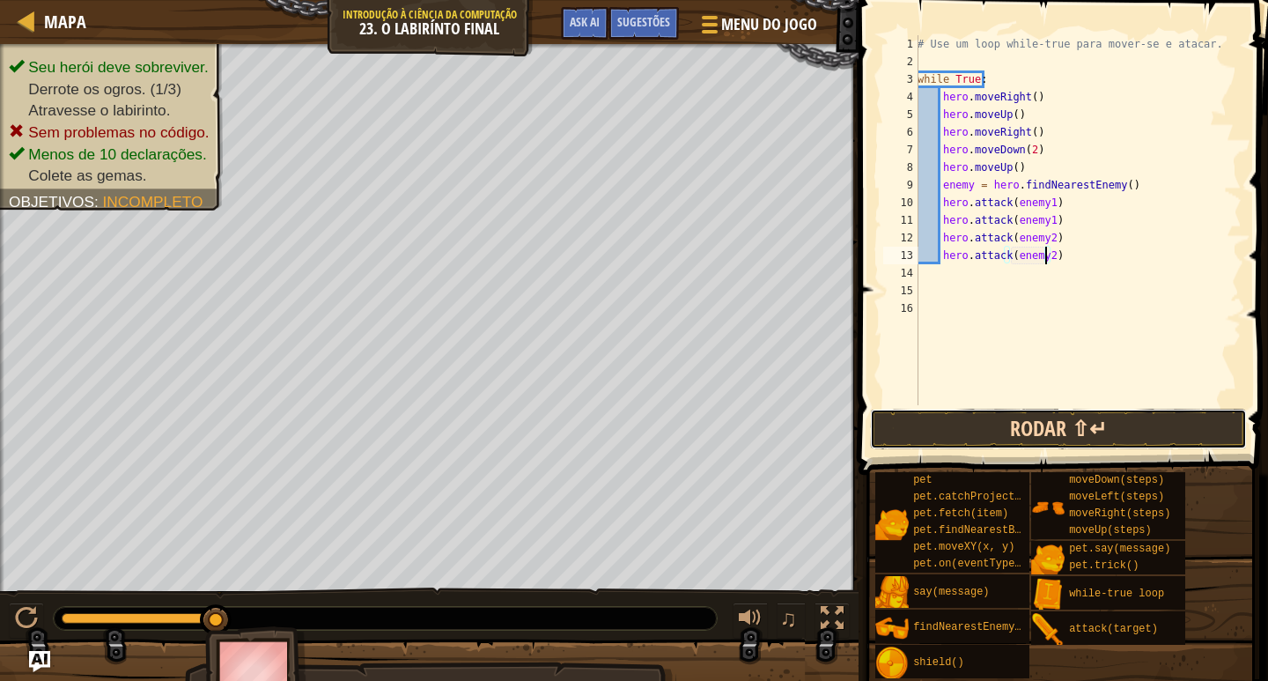
click at [1045, 448] on button "Rodar ⇧↵" at bounding box center [1058, 429] width 377 height 41
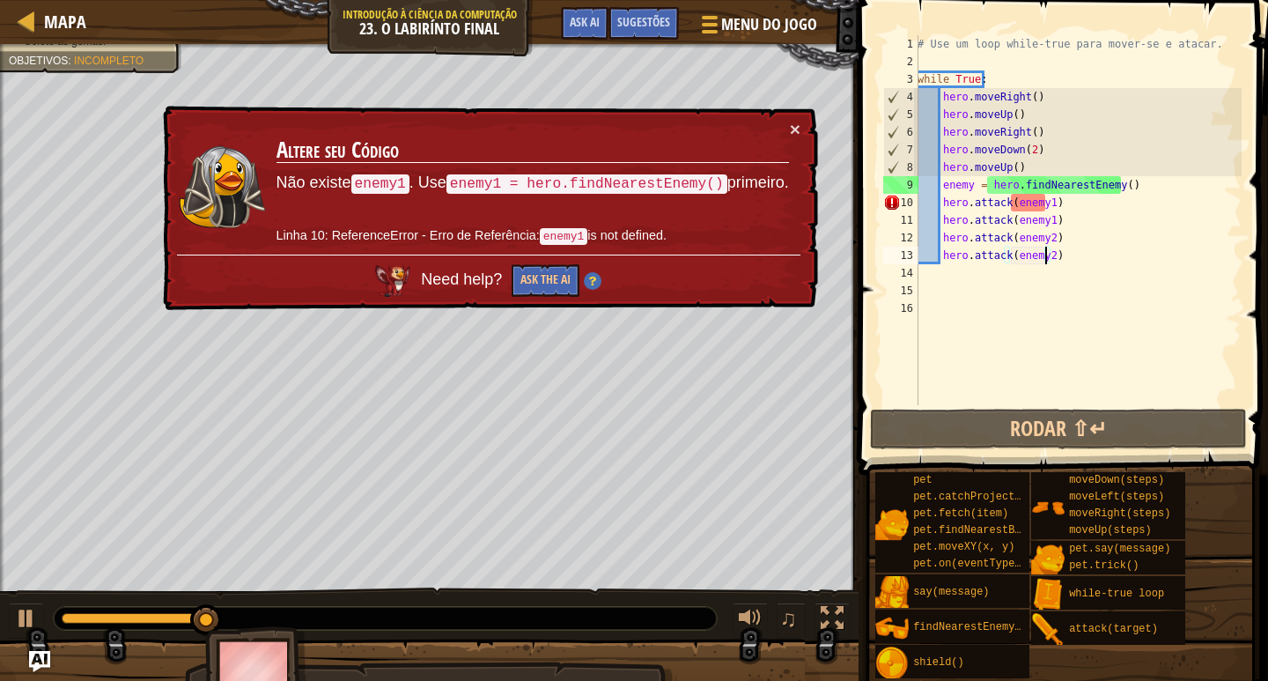
click at [1045, 206] on div "# Use um loop while-true para mover-se e atacar. while True : hero . moveRight …" at bounding box center [1078, 237] width 328 height 405
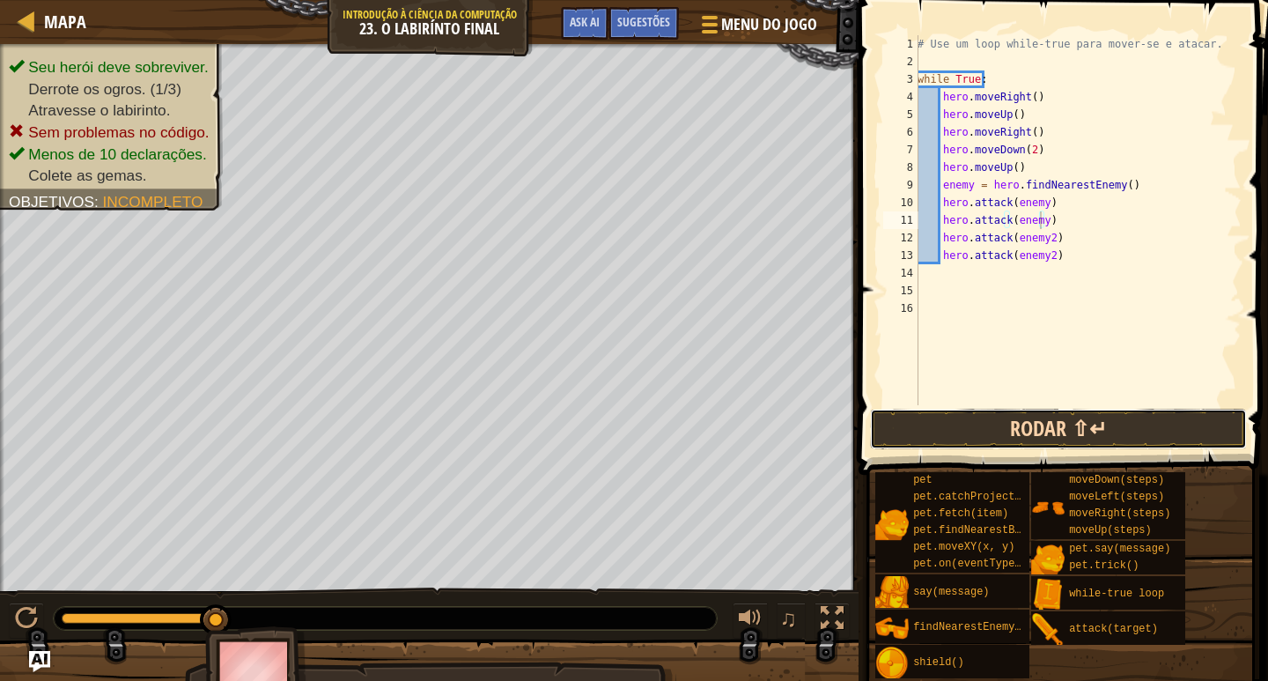
click at [1026, 425] on button "Rodar ⇧↵" at bounding box center [1058, 429] width 377 height 41
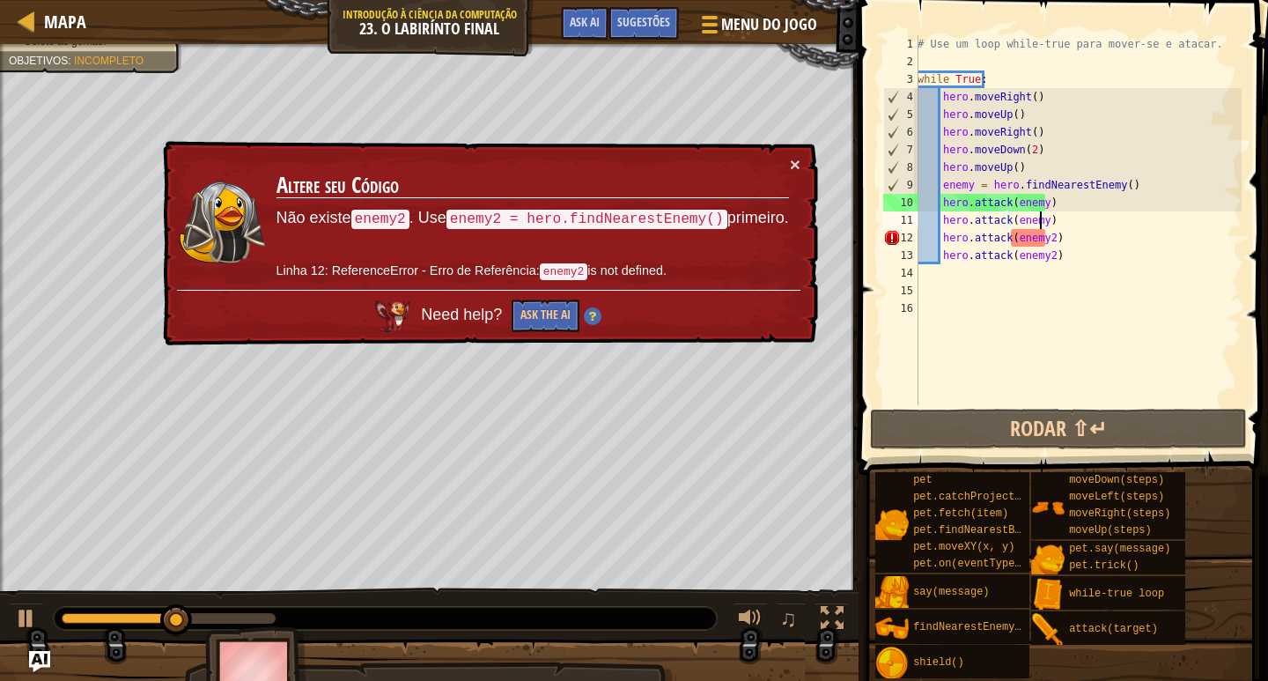
click at [1047, 235] on div "# Use um loop while-true para mover-se e atacar. while True : hero . moveRight …" at bounding box center [1078, 237] width 328 height 405
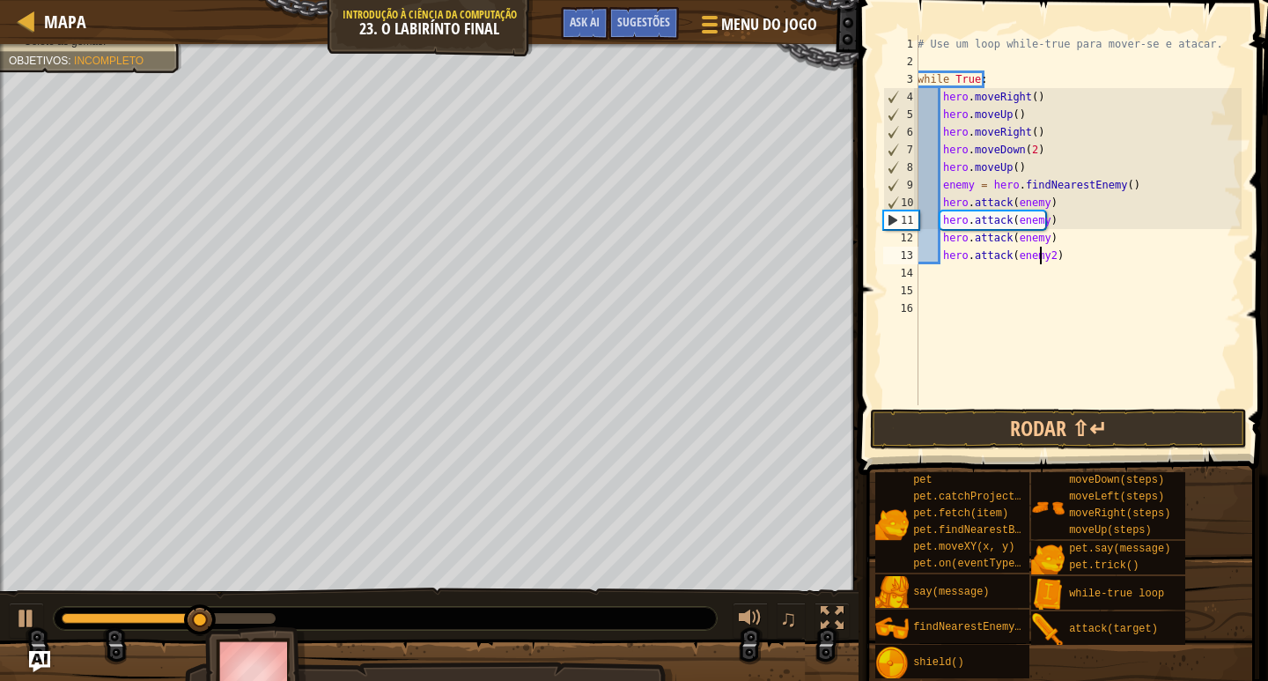
click at [1043, 252] on div "# Use um loop while-true para mover-se e atacar. while True : hero . moveRight …" at bounding box center [1078, 237] width 328 height 405
click at [1046, 252] on div "# Use um loop while-true para mover-se e atacar. while True : hero . moveRight …" at bounding box center [1078, 237] width 328 height 405
click at [1096, 417] on button "Rodar ⇧↵" at bounding box center [1058, 429] width 377 height 41
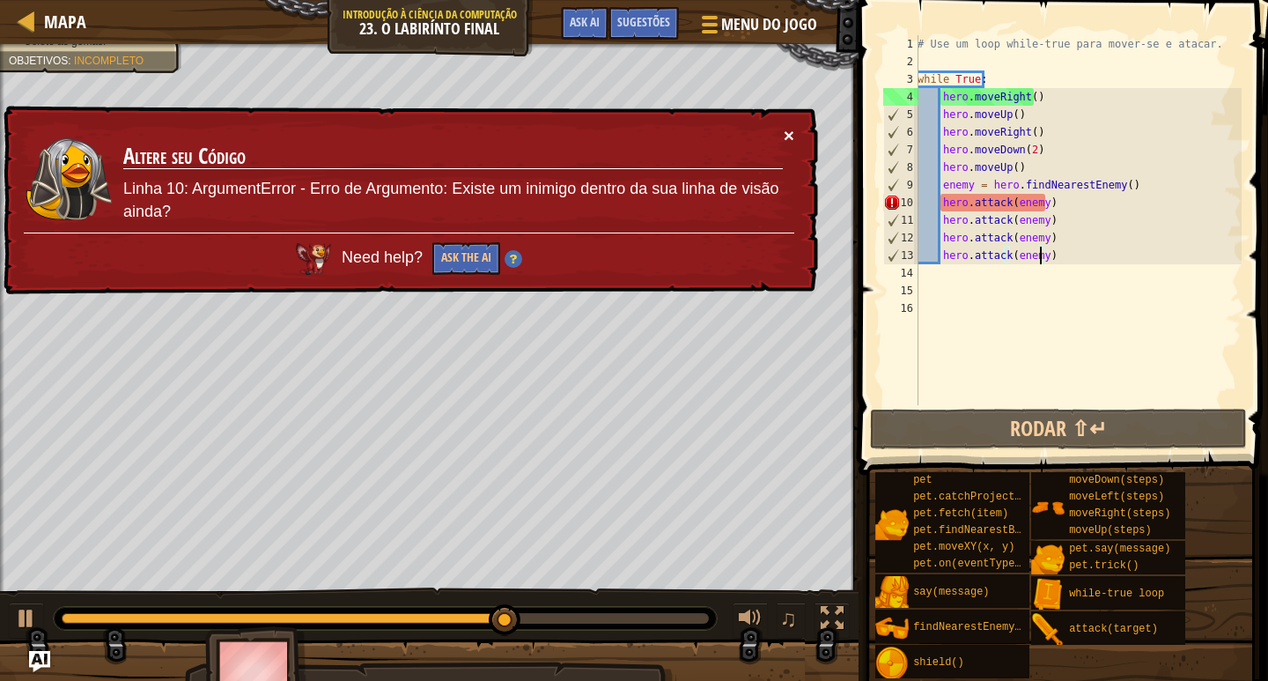
click at [784, 131] on button "×" at bounding box center [787, 129] width 11 height 18
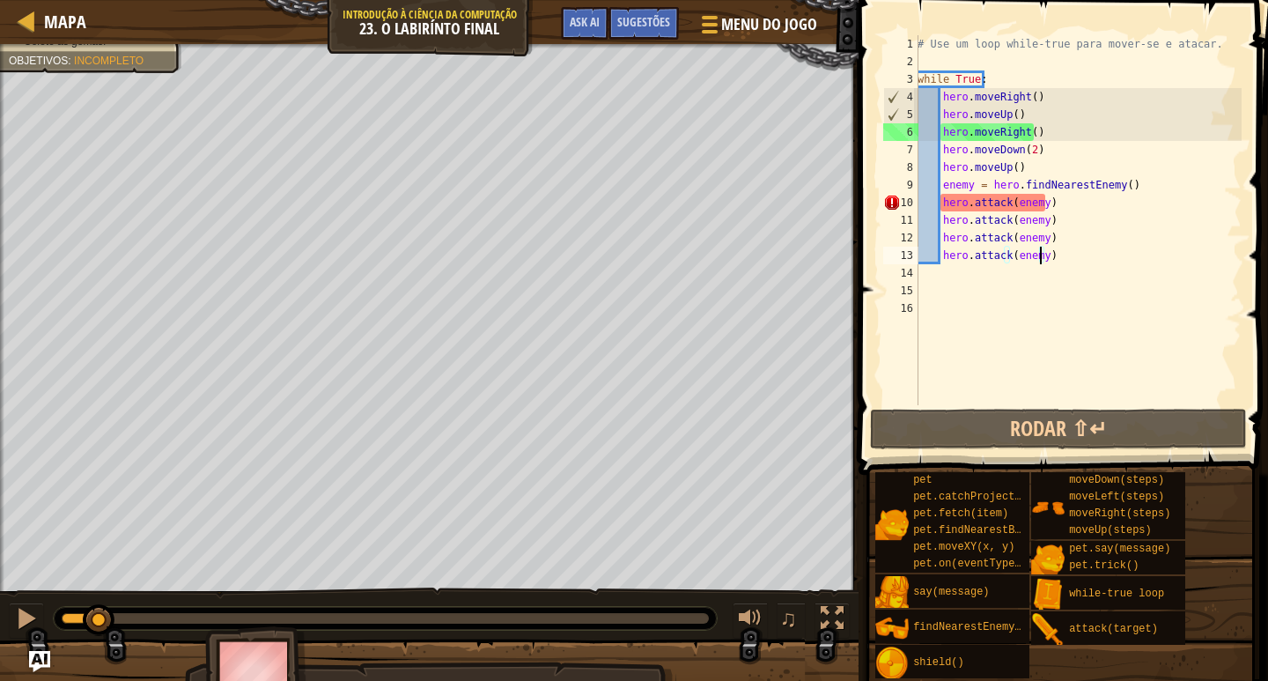
drag, startPoint x: 525, startPoint y: 612, endPoint x: 18, endPoint y: 587, distance: 507.9
click at [21, 589] on div "♫" at bounding box center [429, 613] width 859 height 53
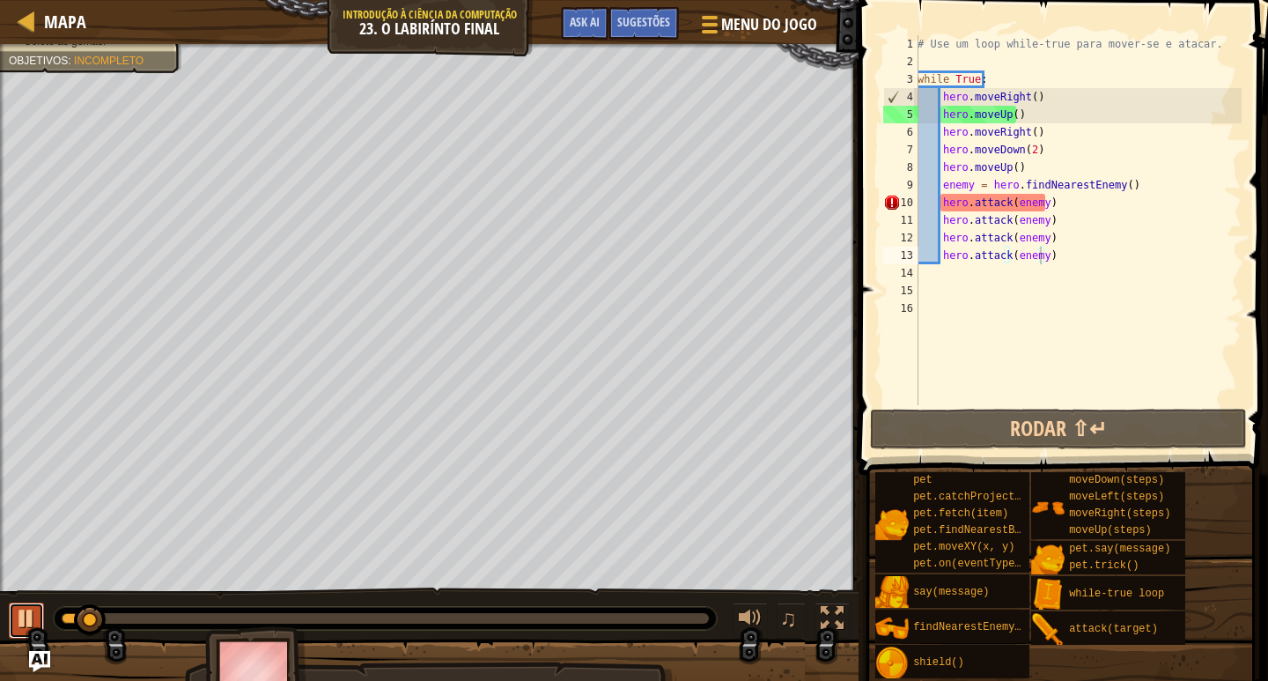
click at [39, 609] on button at bounding box center [26, 620] width 35 height 36
click at [1048, 128] on div "# Use um loop while-true para mover-se e atacar. while True : hero . moveRight …" at bounding box center [1078, 237] width 328 height 405
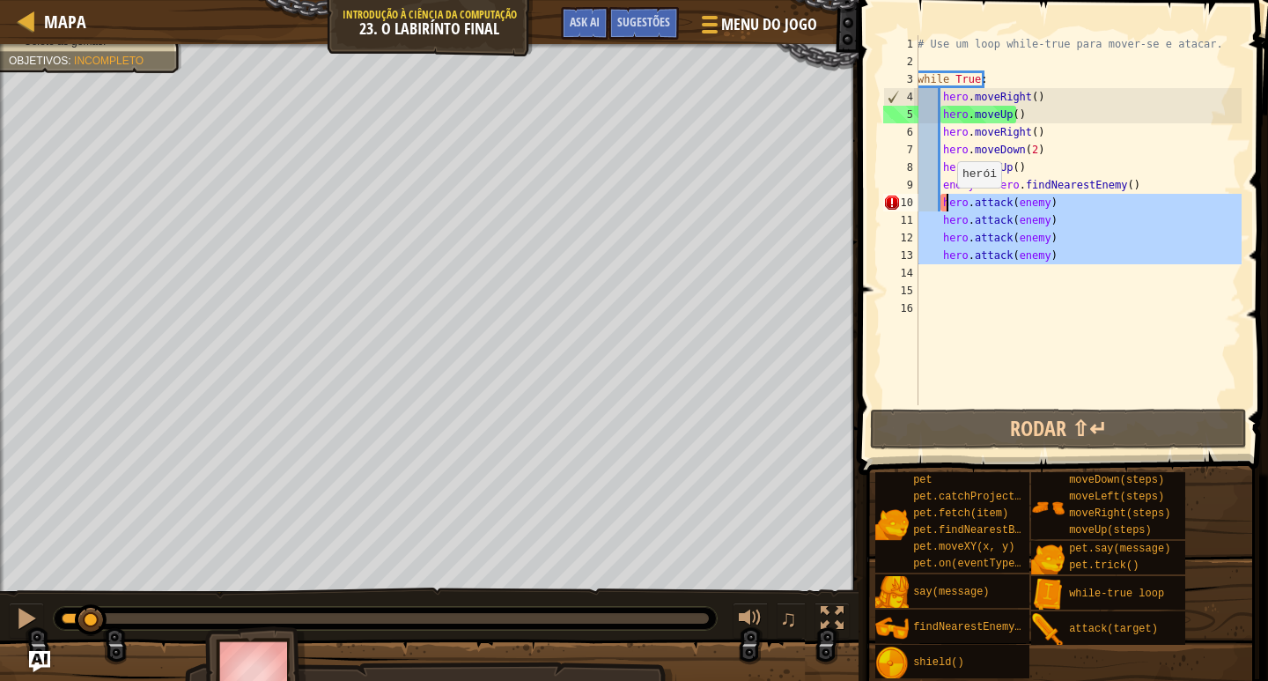
drag, startPoint x: 1061, startPoint y: 281, endPoint x: 948, endPoint y: 205, distance: 136.5
click at [948, 205] on div "# Use um loop while-true para mover-se e atacar. while True : hero . moveRight …" at bounding box center [1078, 237] width 328 height 405
type textarea "h"
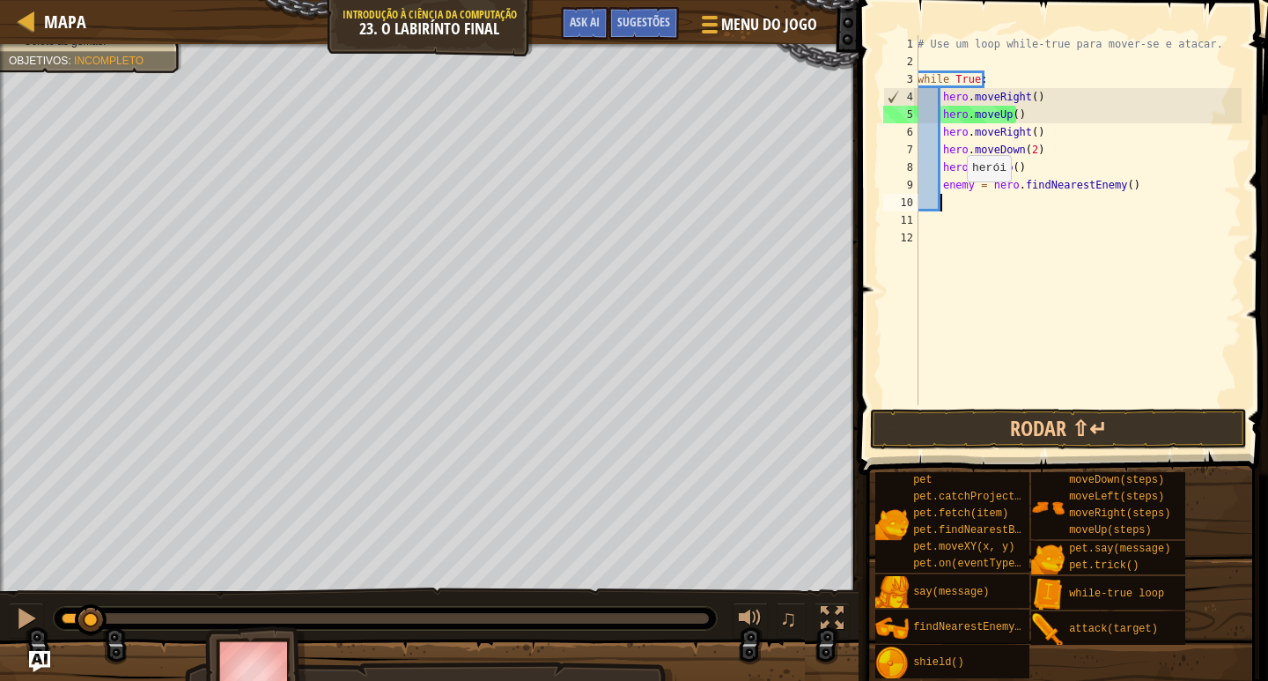
scroll to position [8, 1]
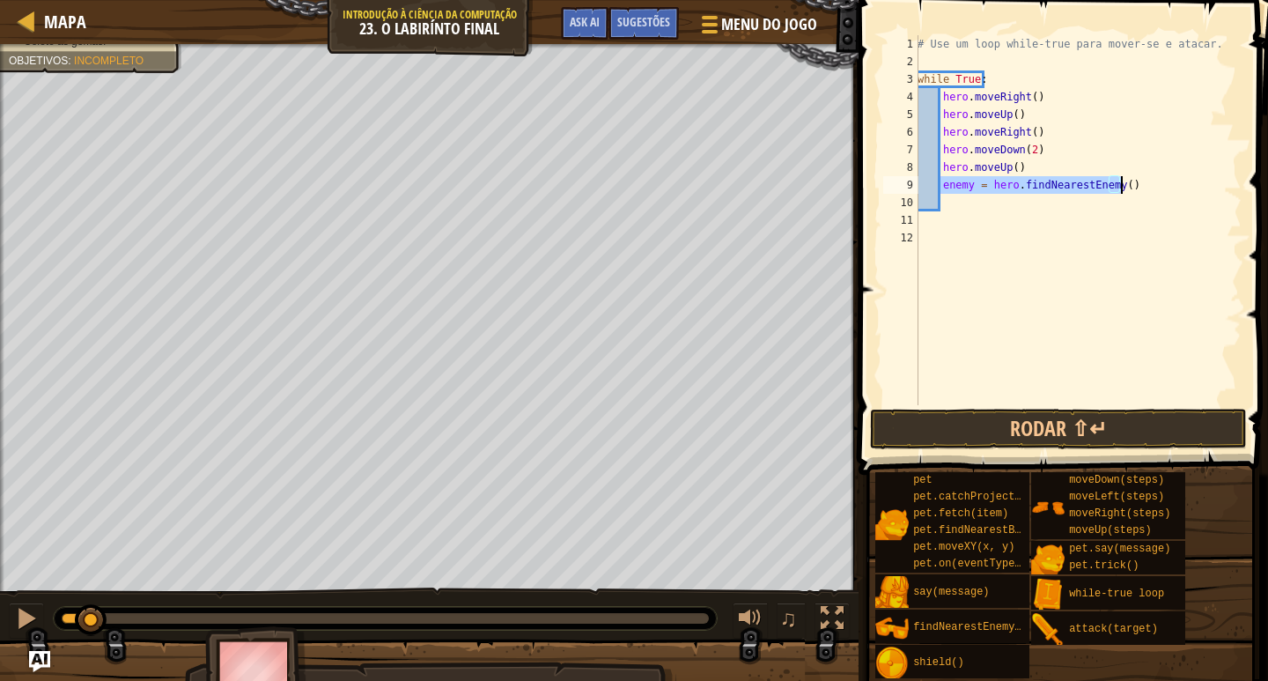
drag, startPoint x: 939, startPoint y: 183, endPoint x: 1145, endPoint y: 190, distance: 206.2
click at [1145, 190] on div "# Use um loop while-true para mover-se e atacar. while True : hero . moveRight …" at bounding box center [1078, 237] width 328 height 405
type textarea "enemy = hero.findNearestEnemy()"
click at [1013, 116] on div "# Use um loop while-true para mover-se e atacar. while True : hero . moveRight …" at bounding box center [1078, 237] width 328 height 405
type textarea "hero.moveUp()"
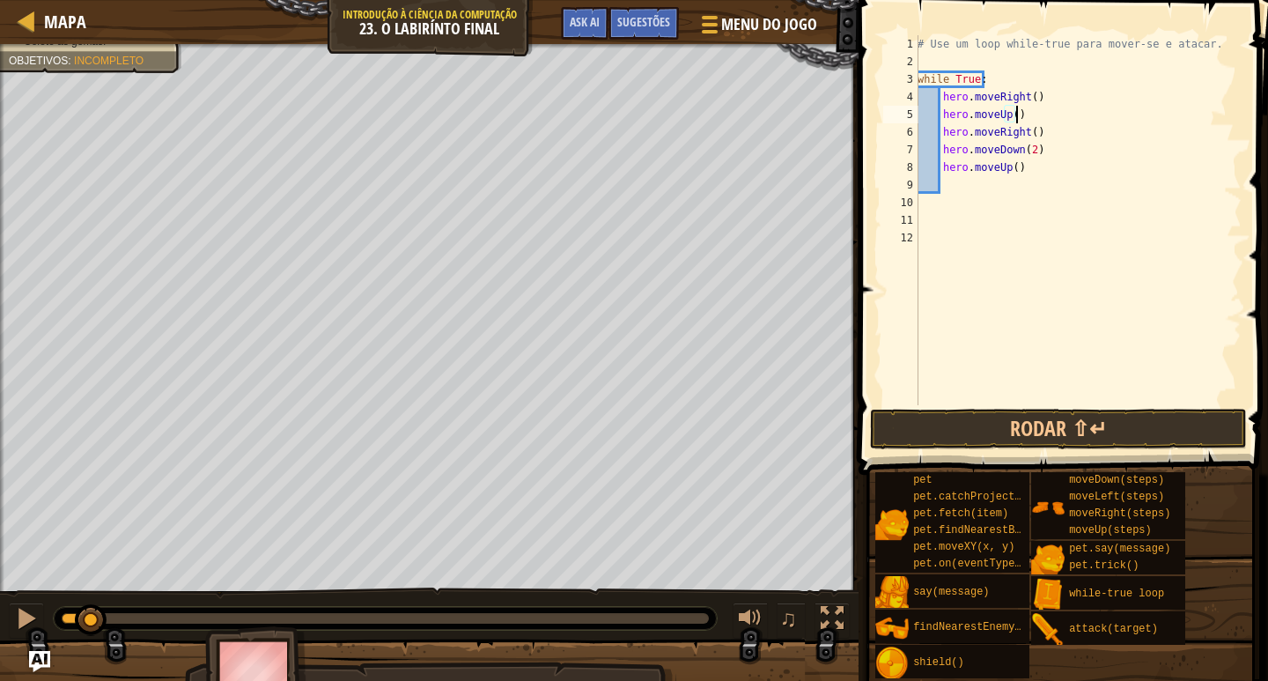
click at [1037, 114] on div "# Use um loop while-true para mover-se e atacar. while True : hero . moveRight …" at bounding box center [1078, 237] width 328 height 405
paste textarea "enemy = hero.findNearestEnemy()"
type textarea "enemy = hero.findNearestEnemy()"
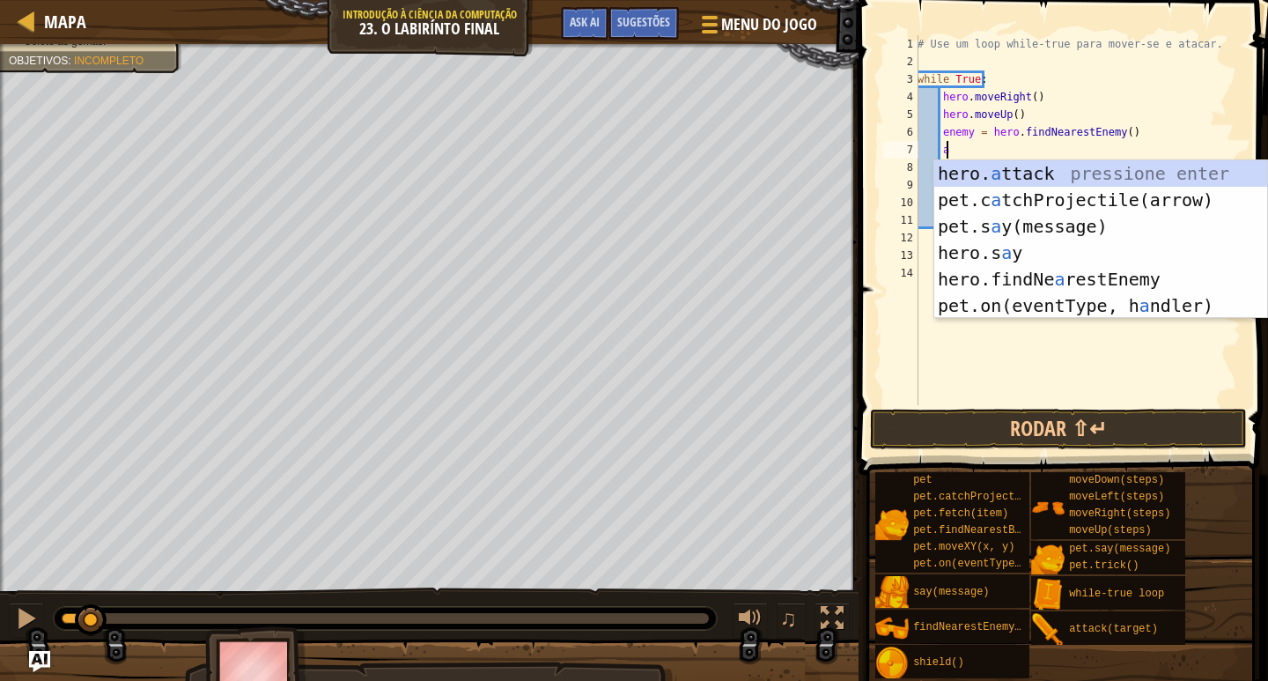
type textarea "hero.attack(enemy)"
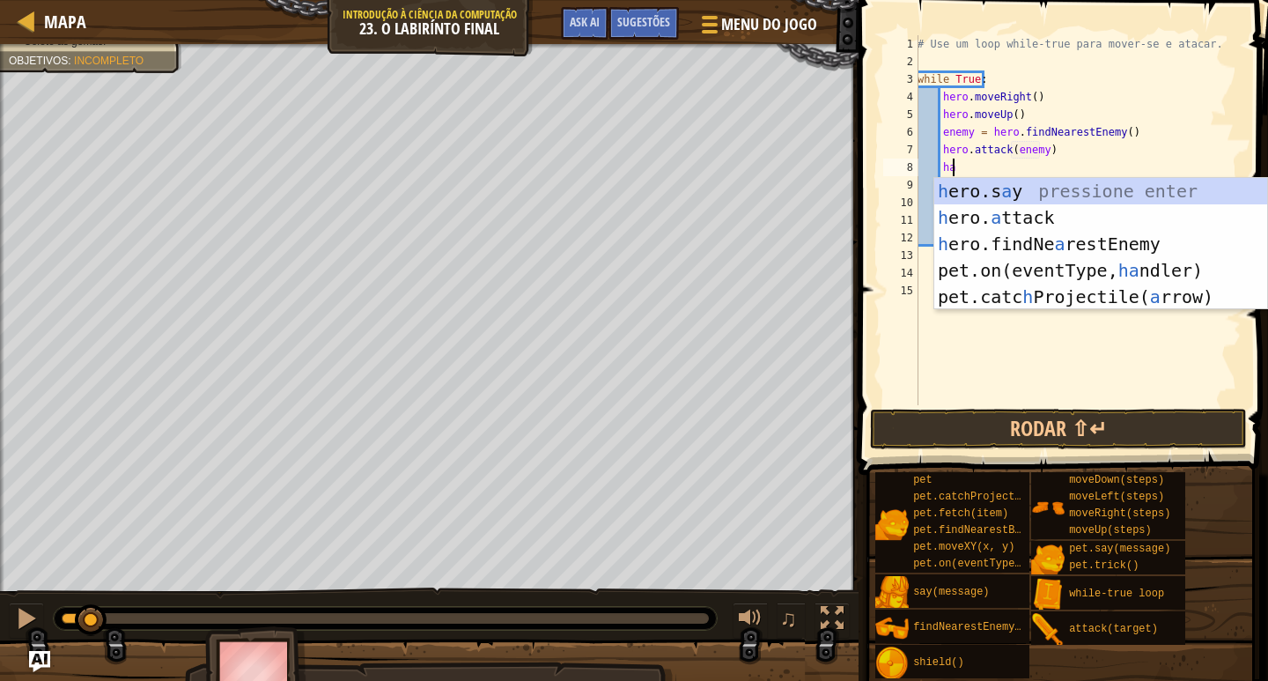
scroll to position [8, 2]
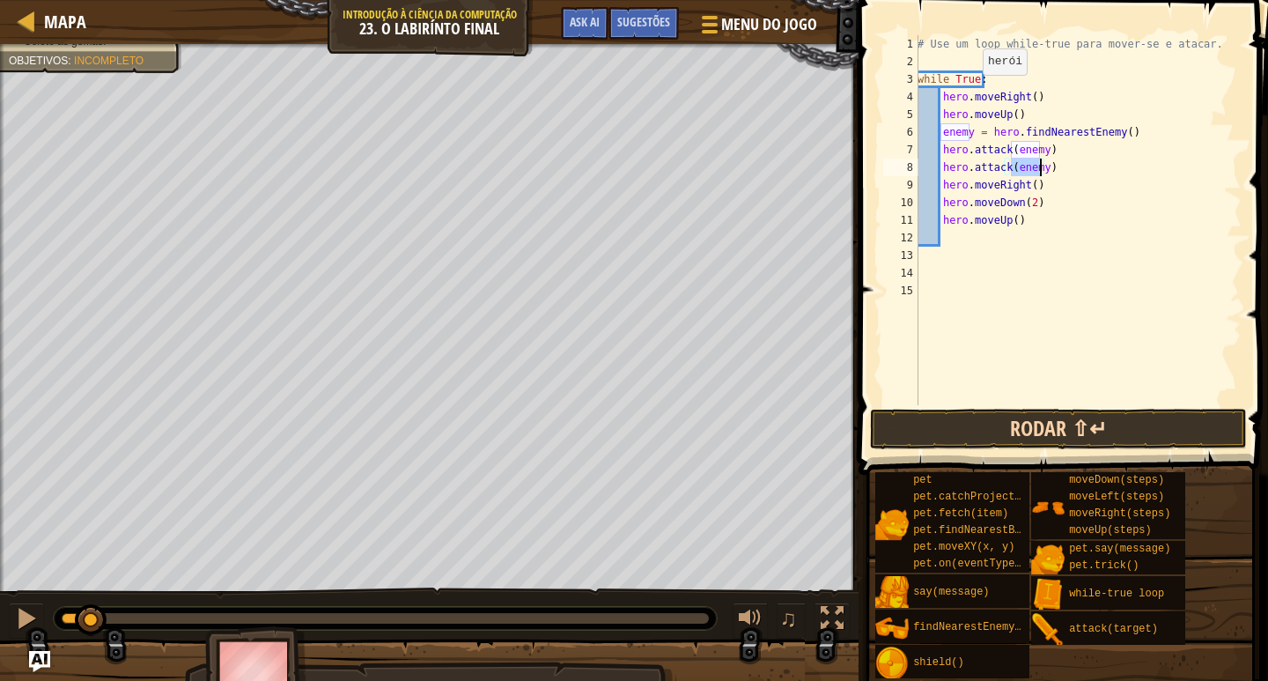
type textarea "hero.attack(enemy)"
click at [963, 425] on button "Rodar ⇧↵" at bounding box center [1058, 429] width 377 height 41
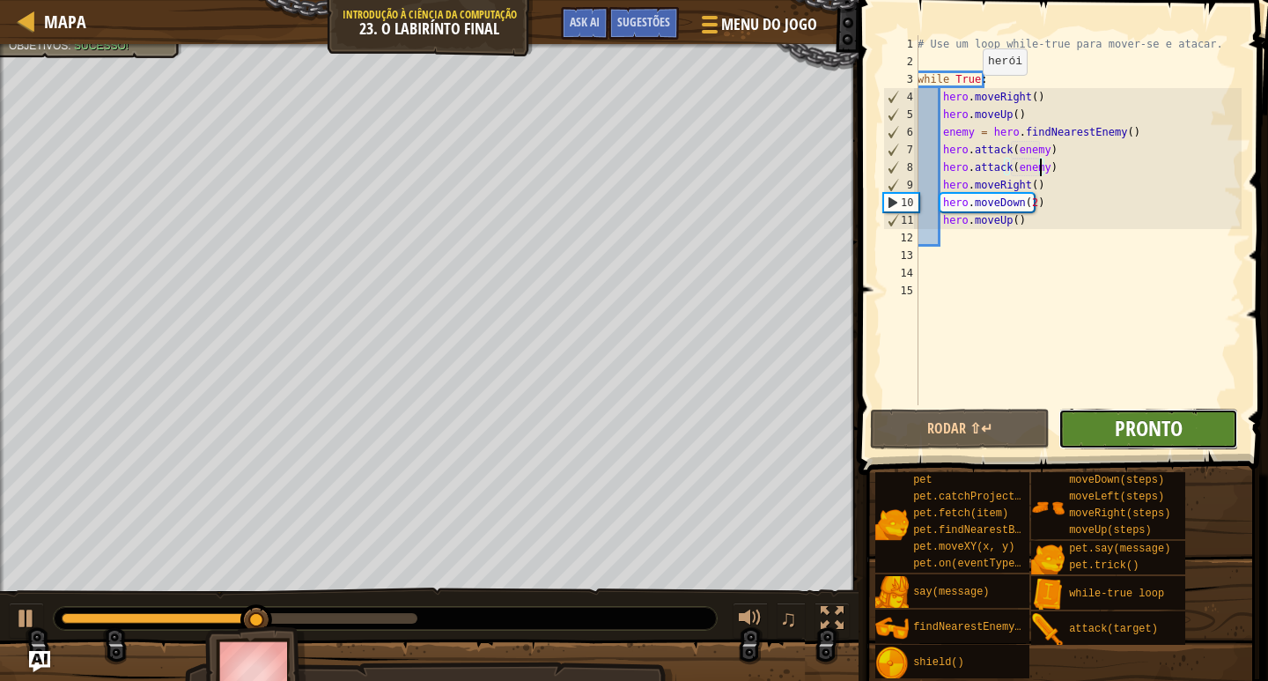
click at [1135, 428] on span "Pronto" at bounding box center [1149, 428] width 68 height 28
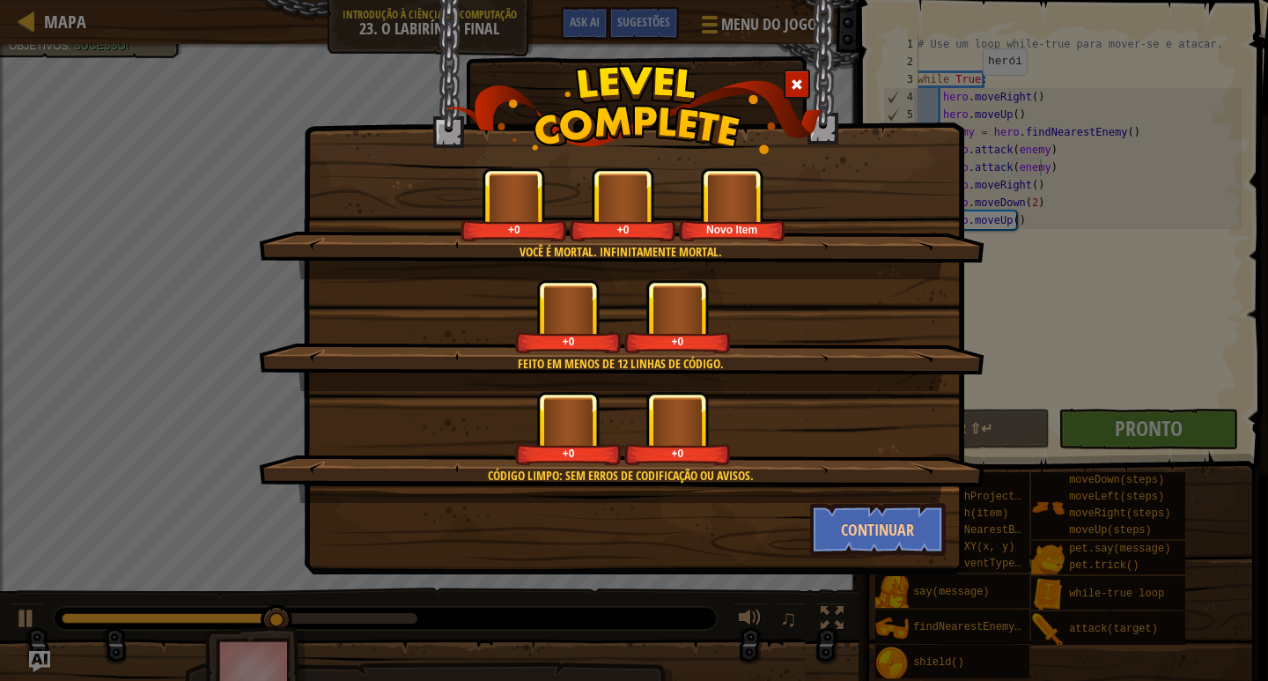
click at [106, 49] on div "Você é mortal. Infinitamente mortal. +0 +0 Novo Item Feito em menos de 12 linha…" at bounding box center [634, 340] width 1268 height 681
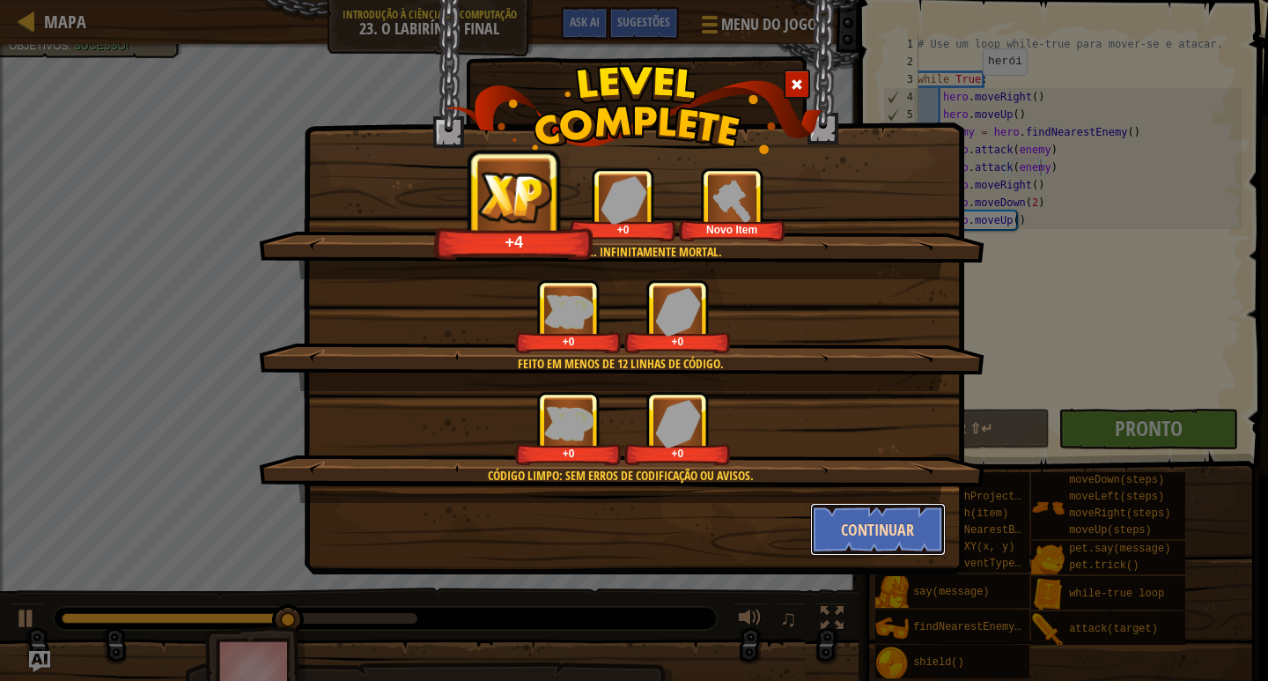
click at [869, 506] on button "Continuar" at bounding box center [878, 529] width 137 height 53
click at [880, 520] on div "Você é mortal. Infinitamente mortal. +4 +0 Novo Item Feito em menos de 12 linha…" at bounding box center [634, 340] width 1268 height 681
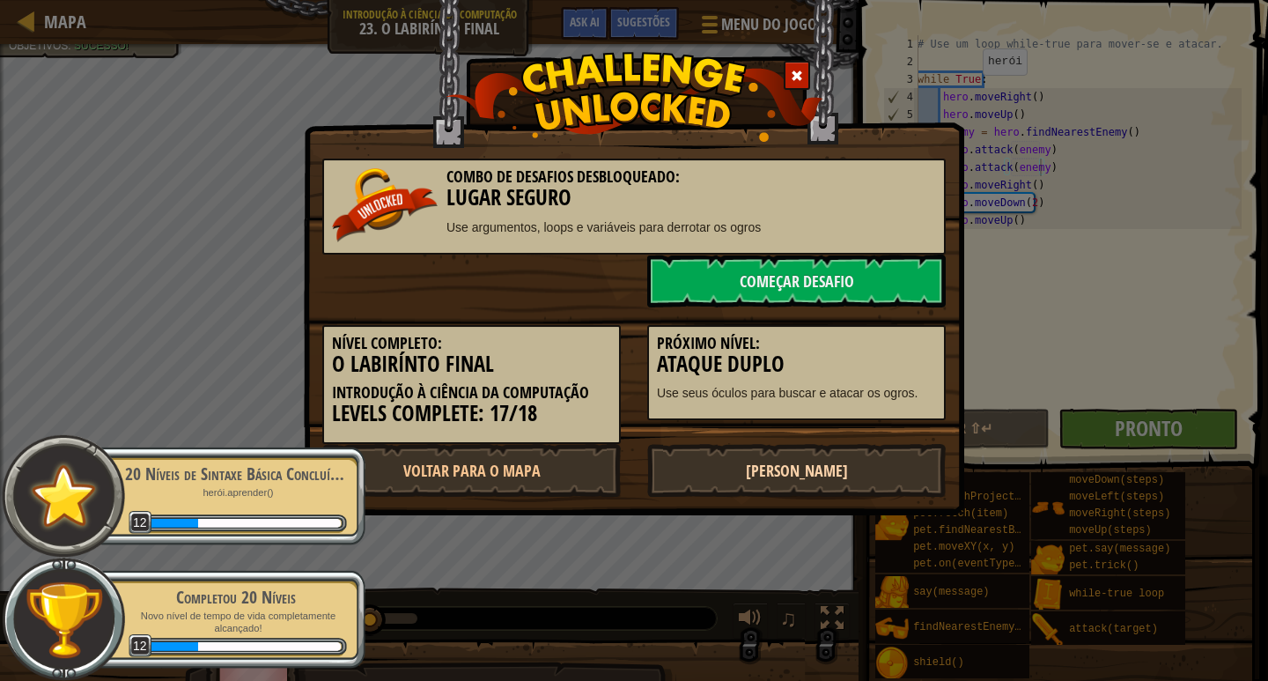
click at [793, 462] on link "[PERSON_NAME]" at bounding box center [796, 470] width 299 height 53
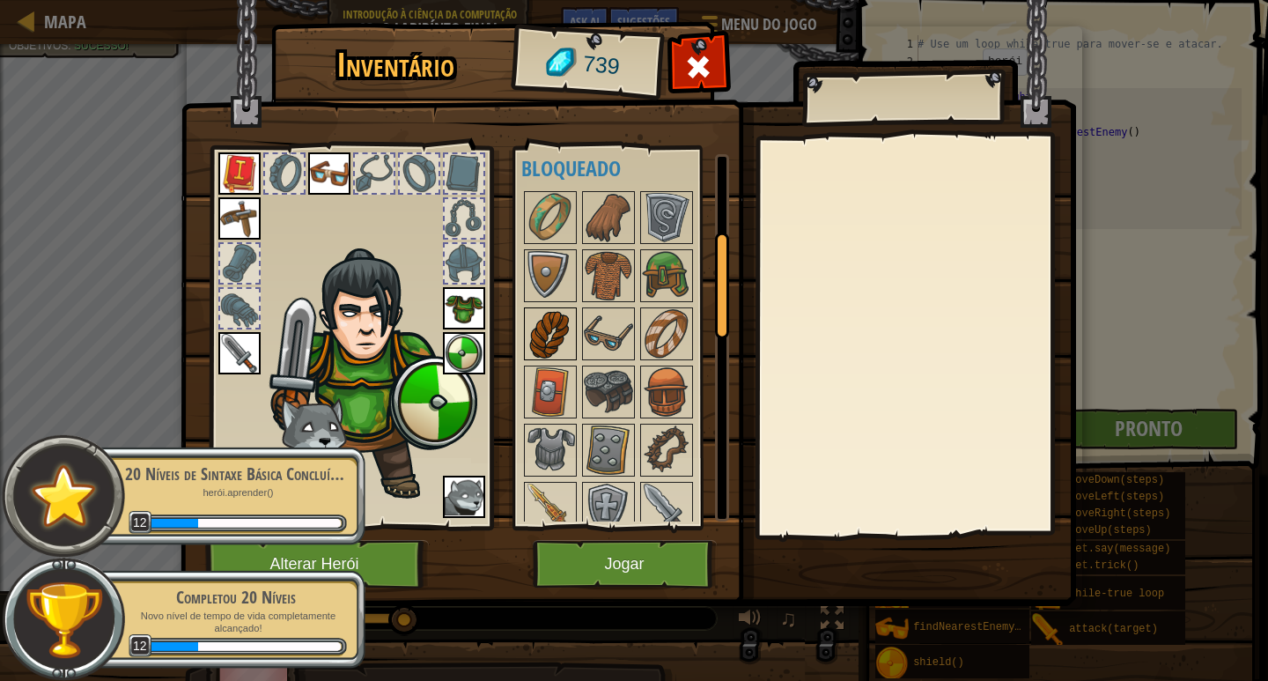
scroll to position [88, 0]
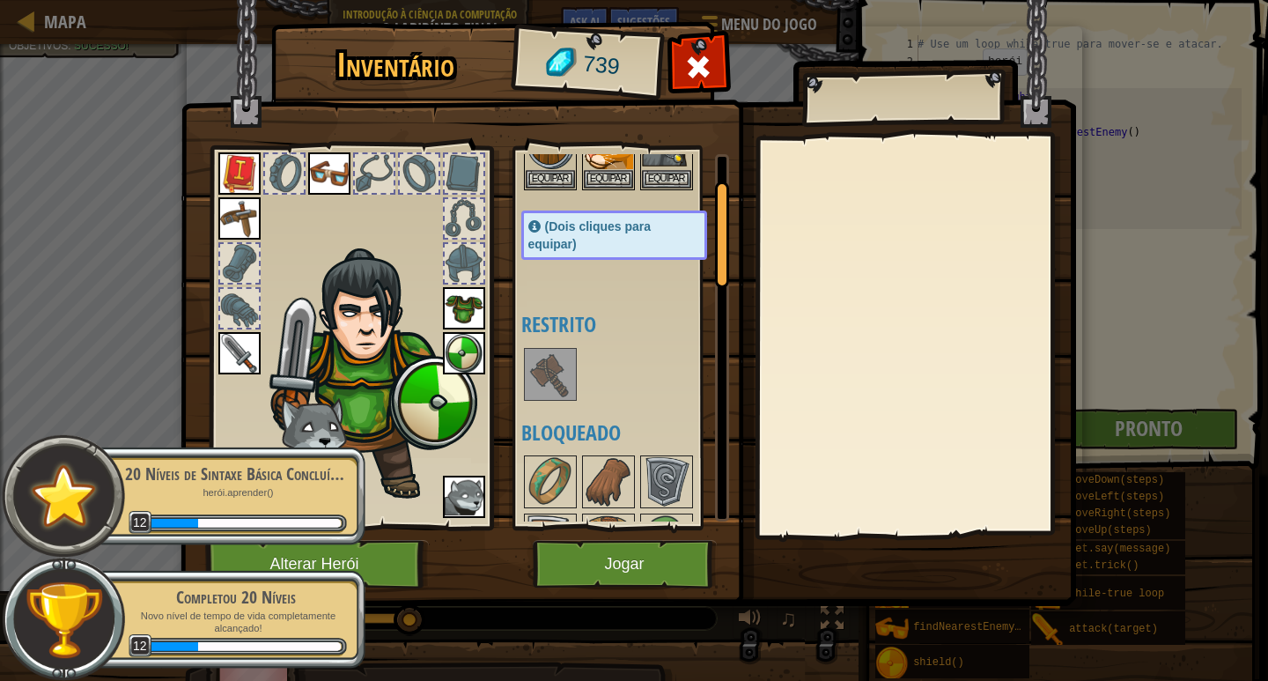
click at [565, 349] on div "Disponível Equipar Equipar Equipar Equipar Equipar Equipar Equipar Equipar Equi…" at bounding box center [631, 337] width 221 height 367
click at [562, 361] on img at bounding box center [550, 374] width 49 height 49
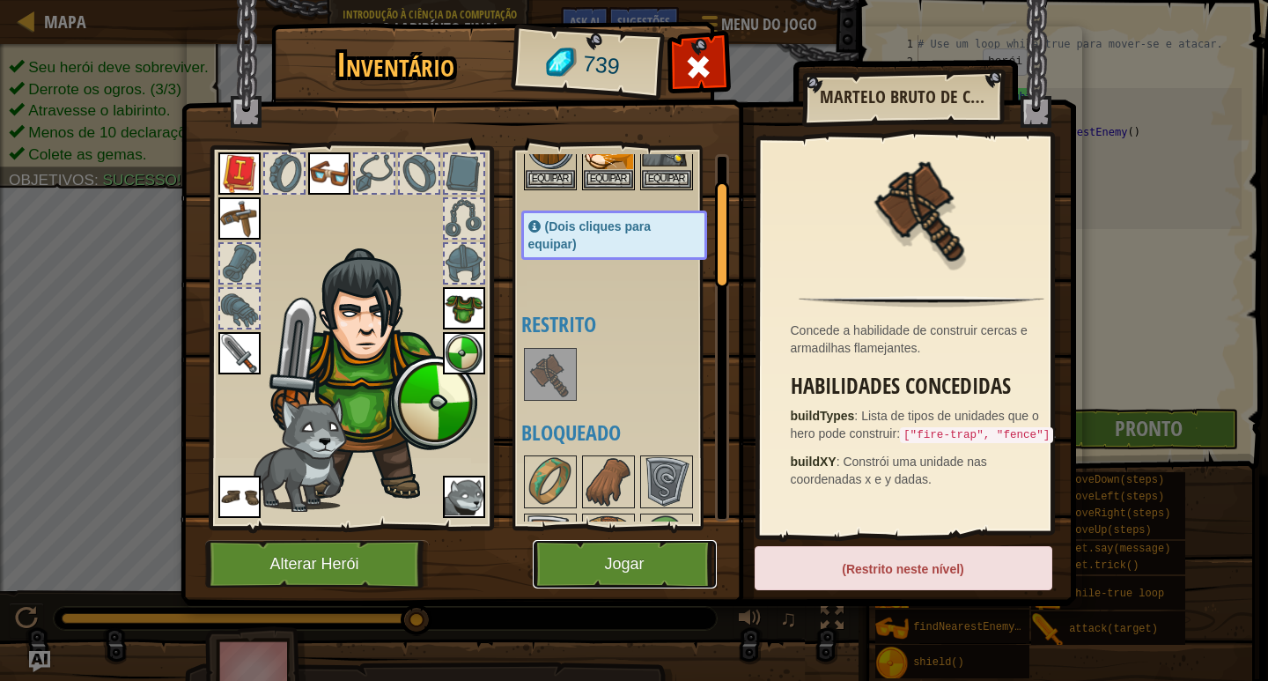
click at [658, 556] on button "Jogar" at bounding box center [625, 564] width 184 height 48
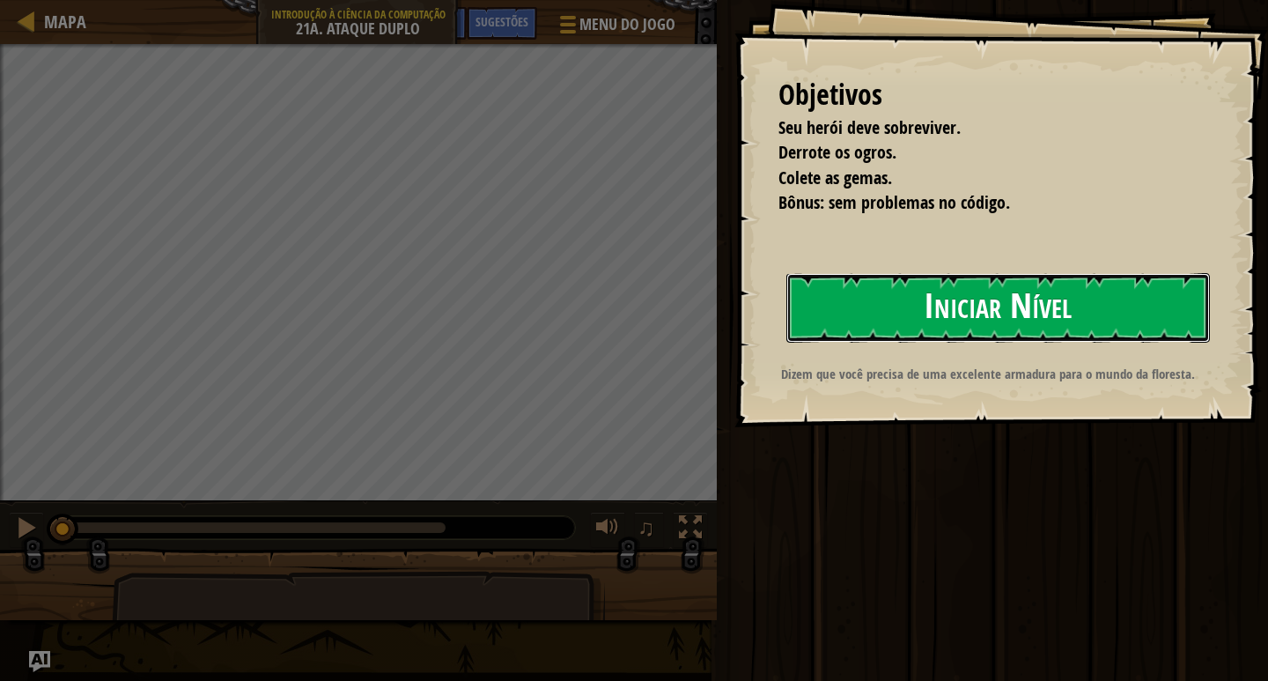
click at [892, 284] on button "Iniciar Nível" at bounding box center [998, 308] width 424 height 70
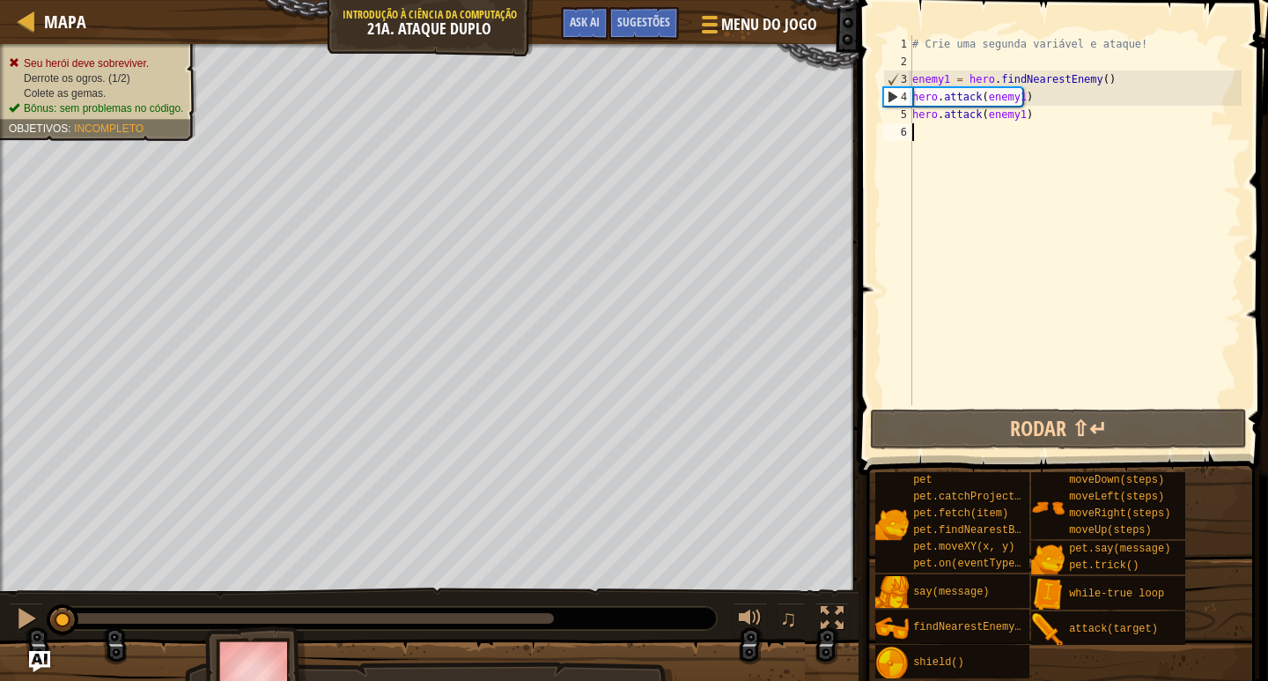
type textarea "e"
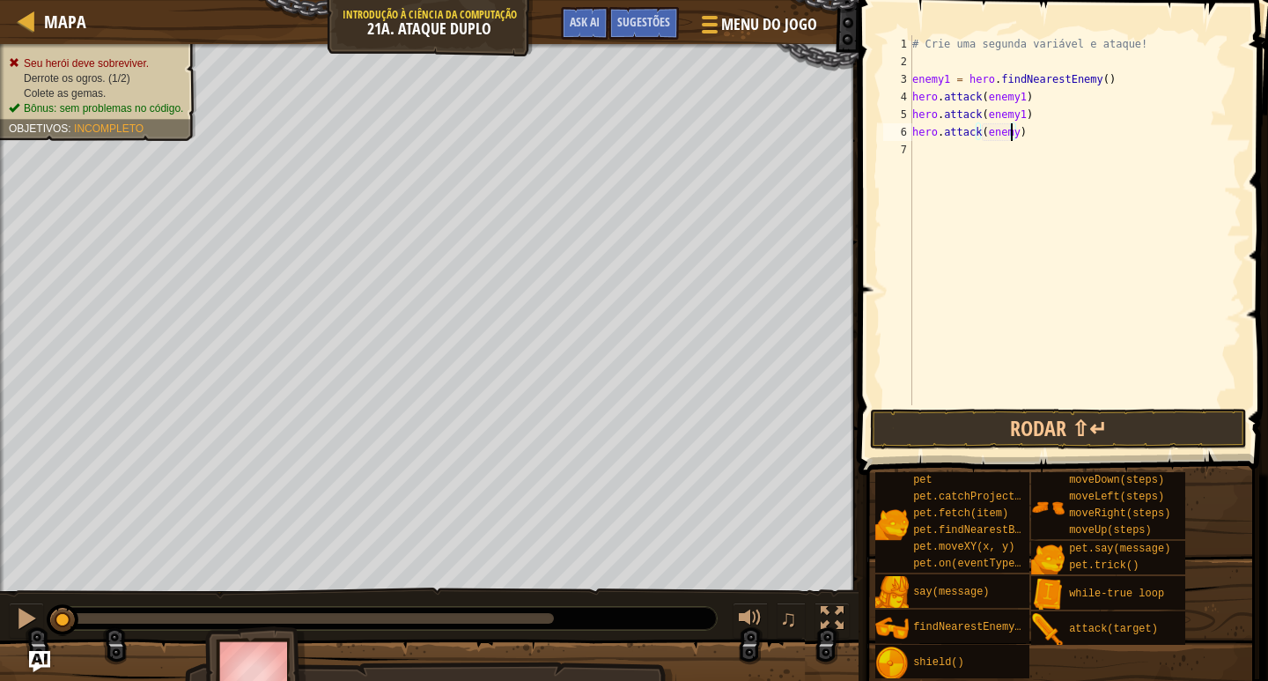
type textarea "hero.attack(enemy2)"
click at [1008, 147] on div "# Crie uma segunda variável e ataque! enemy1 = hero . findNearestEnemy ( ) hero…" at bounding box center [1075, 220] width 333 height 370
click at [1058, 449] on span at bounding box center [1065, 212] width 424 height 527
click at [1056, 431] on button "Rodar ⇧↵" at bounding box center [1058, 429] width 377 height 41
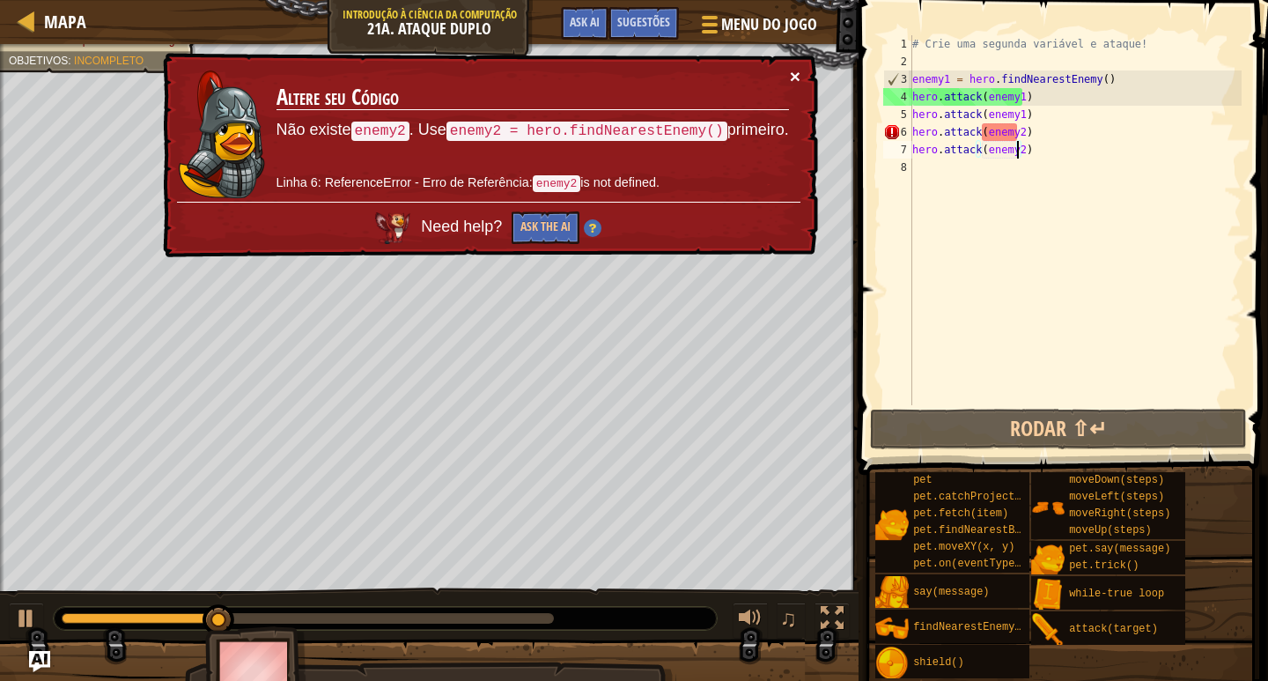
click at [791, 72] on button "×" at bounding box center [795, 76] width 11 height 18
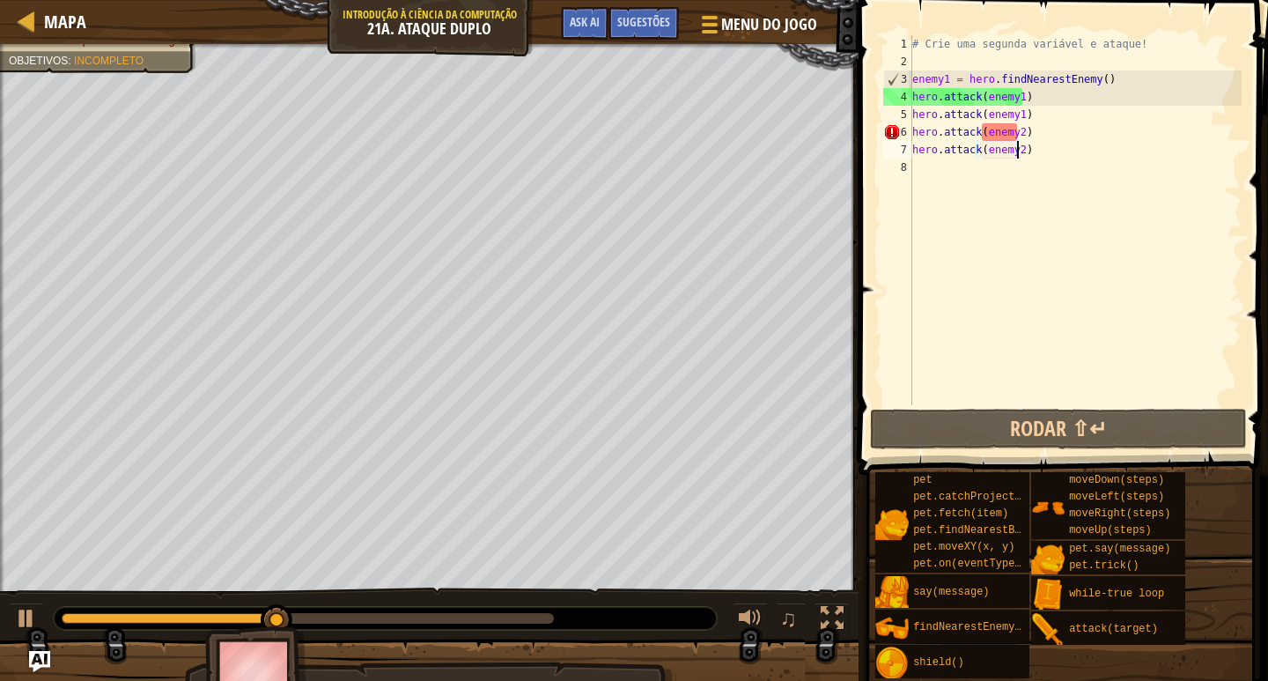
click at [1030, 126] on div "# Crie uma segunda variável e ataque! enemy1 = hero . findNearestEnemy ( ) hero…" at bounding box center [1075, 237] width 333 height 405
click at [1030, 108] on div "# Crie uma segunda variável e ataque! enemy1 = hero . findNearestEnemy ( ) hero…" at bounding box center [1075, 237] width 333 height 405
type textarea "hero.attack(enemy1)"
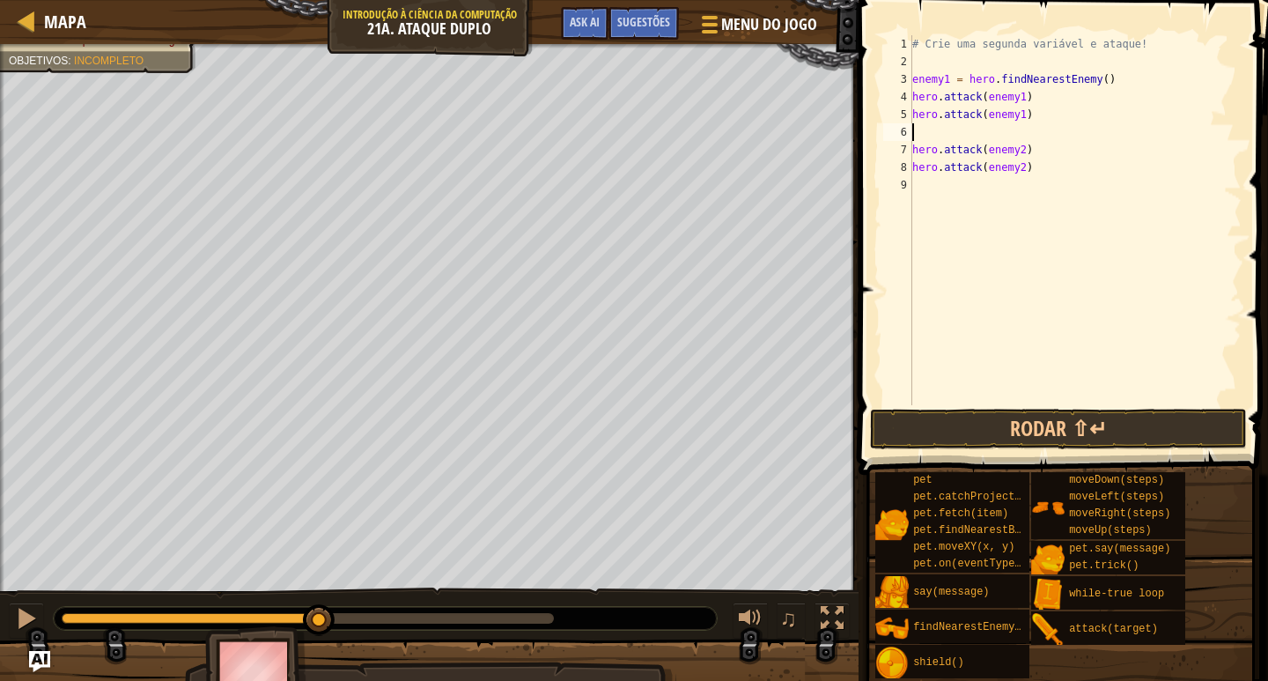
type textarea "f"
click at [1038, 414] on button "Rodar ⇧↵" at bounding box center [1058, 429] width 377 height 41
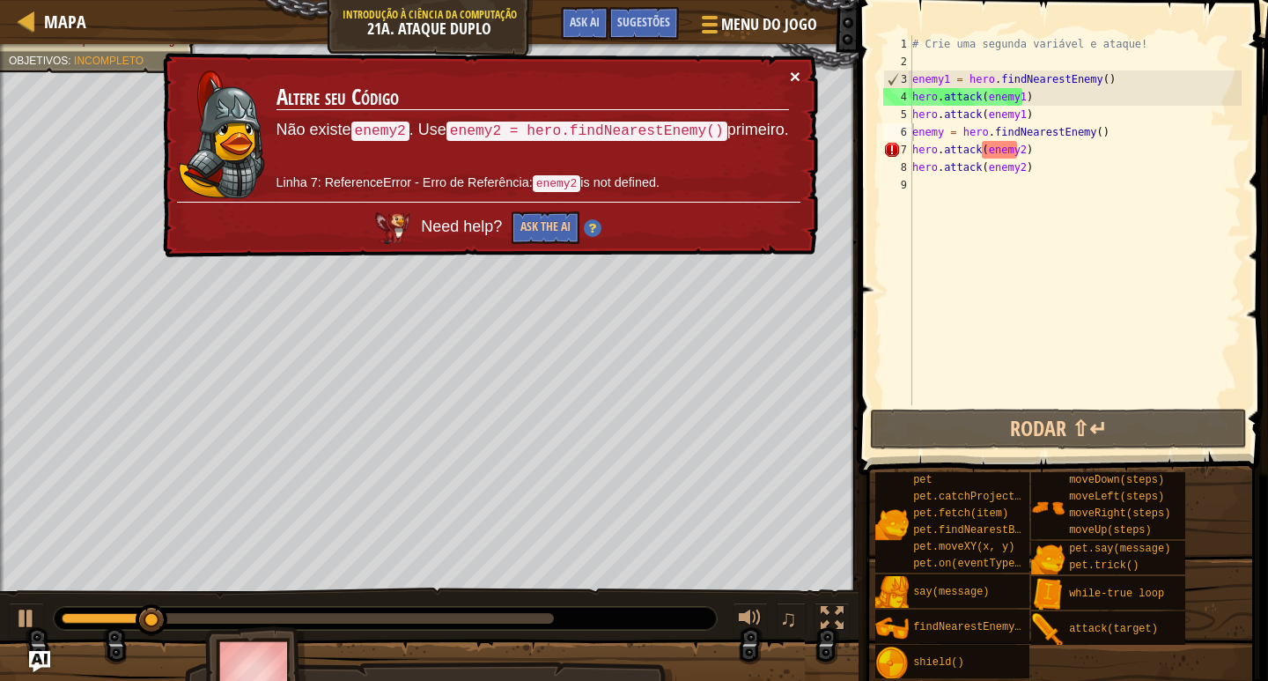
click at [795, 72] on button "×" at bounding box center [795, 76] width 11 height 18
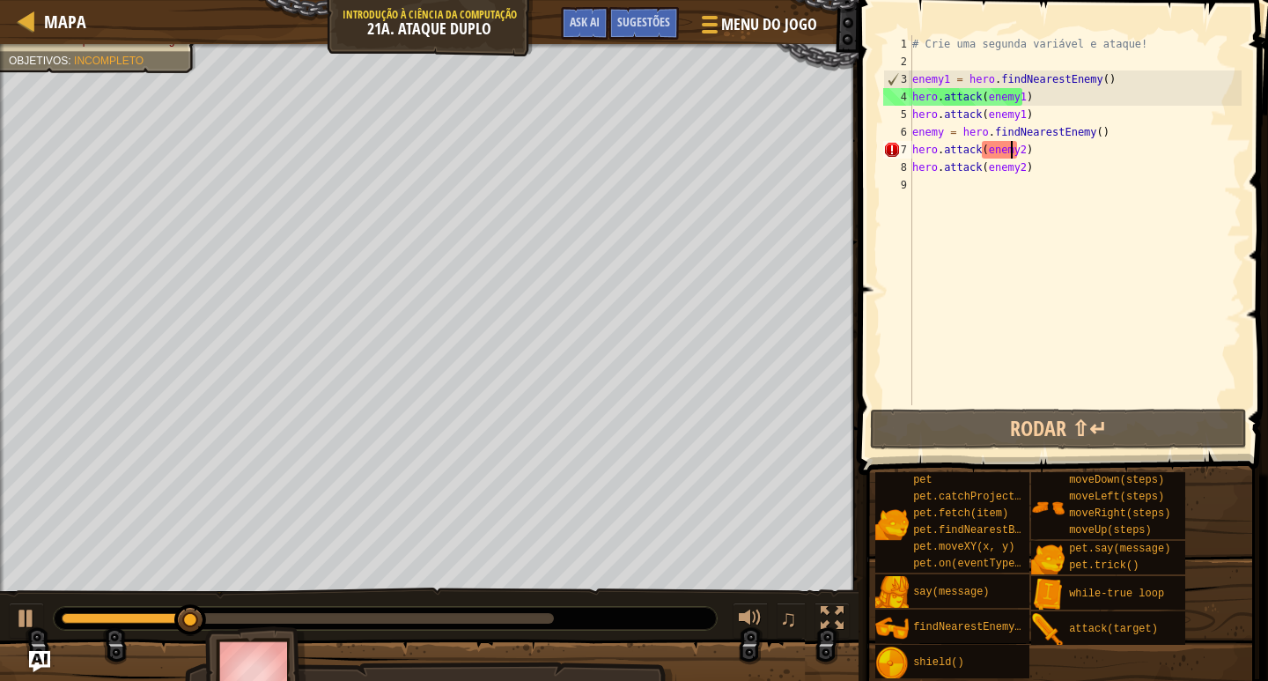
click at [1009, 158] on div "# Crie uma segunda variável e ataque! enemy1 = hero . findNearestEnemy ( ) hero…" at bounding box center [1075, 237] width 333 height 405
click at [1014, 151] on div "# Crie uma segunda variável e ataque! enemy1 = hero . findNearestEnemy ( ) hero…" at bounding box center [1075, 237] width 333 height 405
click at [1010, 151] on div "# Crie uma segunda variável e ataque! enemy1 = hero . findNearestEnemy ( ) hero…" at bounding box center [1075, 220] width 333 height 370
click at [1012, 150] on div "# Crie uma segunda variável e ataque! enemy1 = hero . findNearestEnemy ( ) hero…" at bounding box center [1075, 237] width 333 height 405
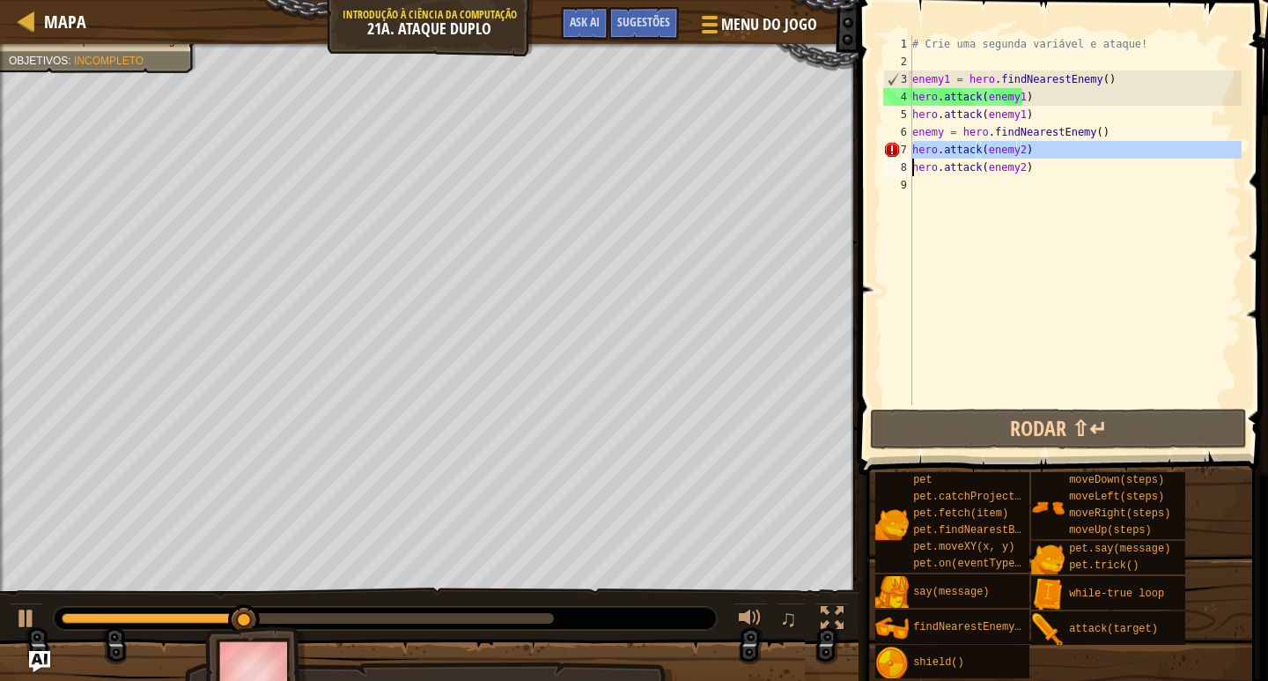
click at [1012, 150] on div "# Crie uma segunda variável e ataque! enemy1 = hero . findNearestEnemy ( ) hero…" at bounding box center [1075, 237] width 333 height 405
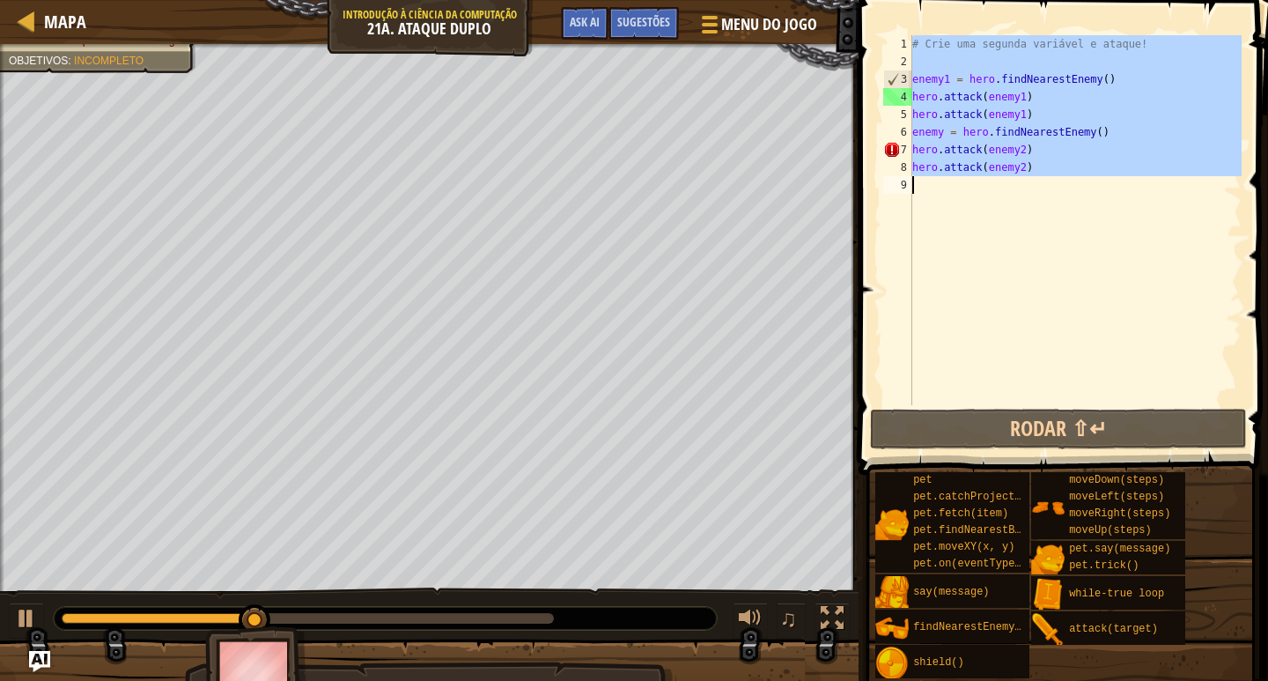
click at [1012, 151] on div "# Crie uma segunda variável e ataque! enemy1 = hero . findNearestEnemy ( ) hero…" at bounding box center [1075, 237] width 333 height 405
click at [1017, 151] on div "# Crie uma segunda variável e ataque! enemy1 = hero . findNearestEnemy ( ) hero…" at bounding box center [1075, 220] width 333 height 370
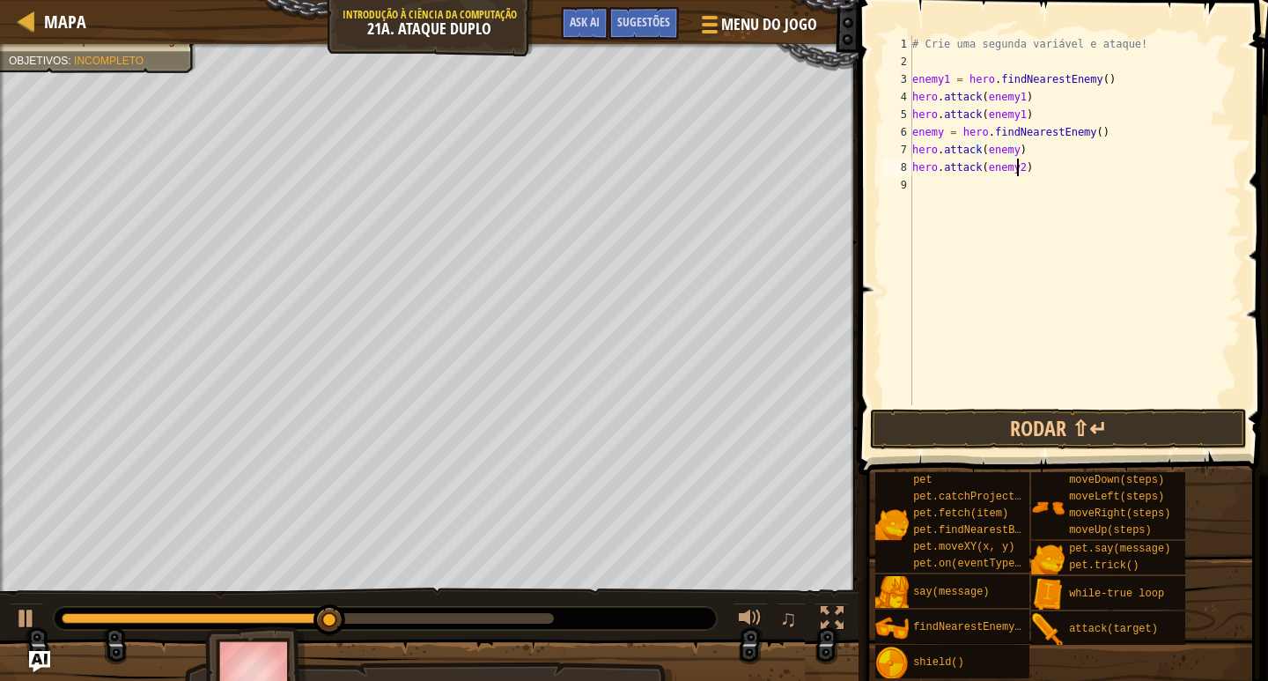
click at [1015, 170] on div "# Crie uma segunda variável e ataque! enemy1 = hero . findNearestEnemy ( ) hero…" at bounding box center [1075, 237] width 333 height 405
type textarea "hero.attack(enemy)"
click at [1128, 410] on div "hero.attack(enemy) 1 2 3 4 5 6 7 8 9 # Crie uma segunda variável e ataque! enem…" at bounding box center [1060, 272] width 415 height 527
click at [1127, 416] on button "Rodar ⇧↵" at bounding box center [1058, 429] width 377 height 41
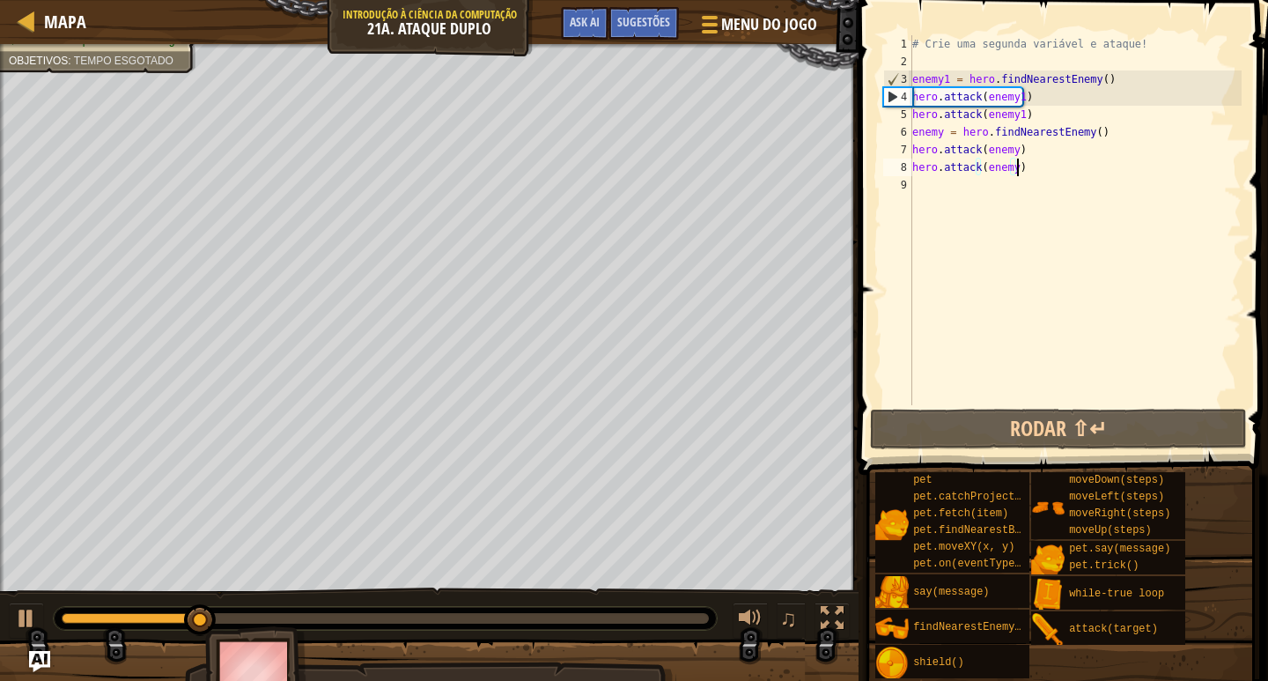
click at [1040, 173] on div "# Crie uma segunda variável e ataque! enemy1 = hero . findNearestEnemy ( ) hero…" at bounding box center [1075, 237] width 333 height 405
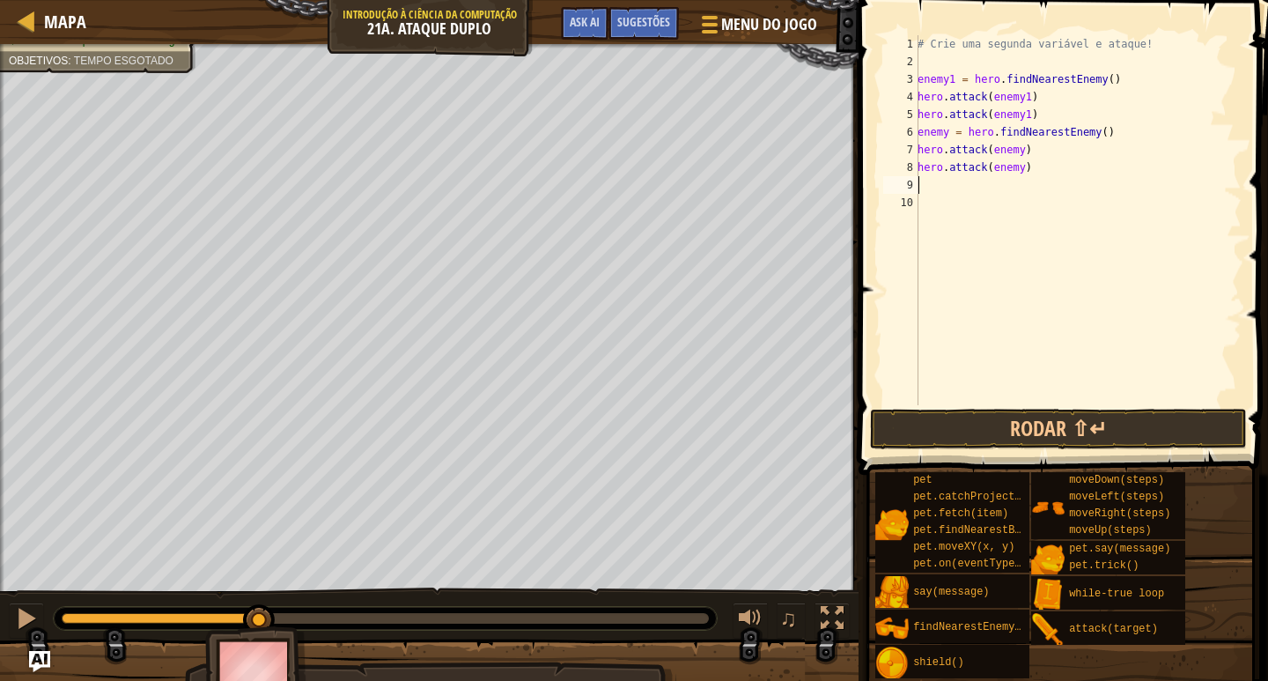
type textarea "mo"
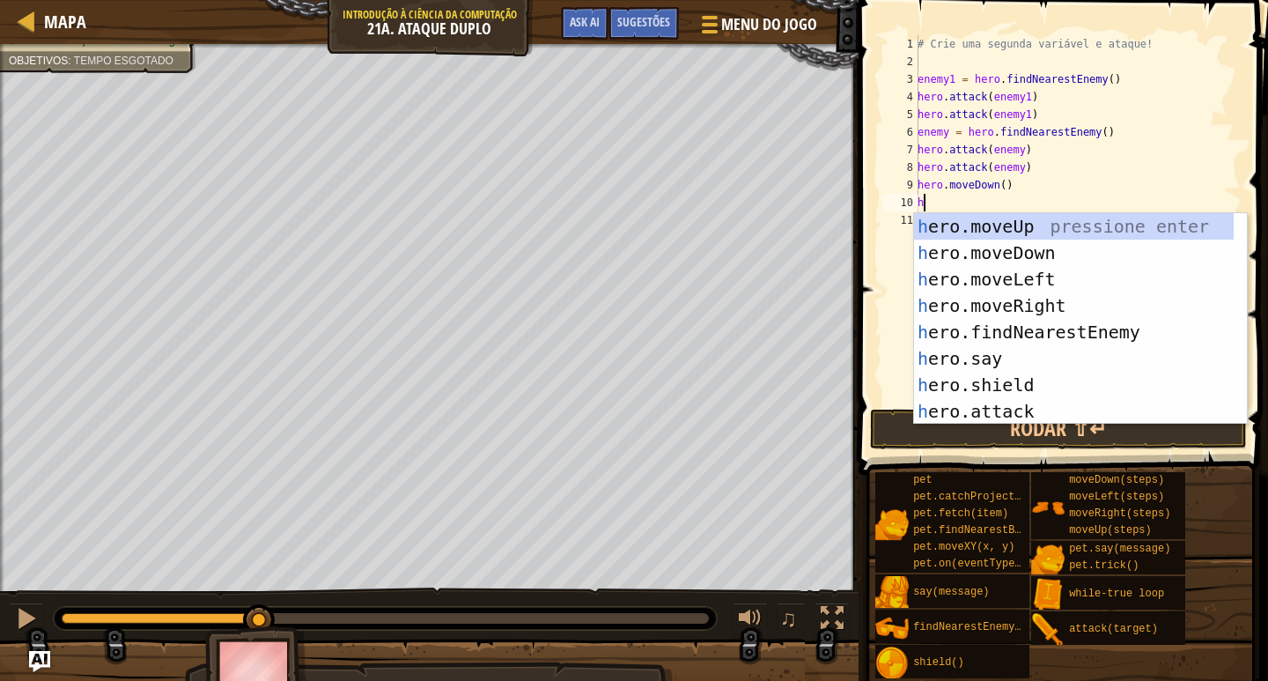
type textarea "he"
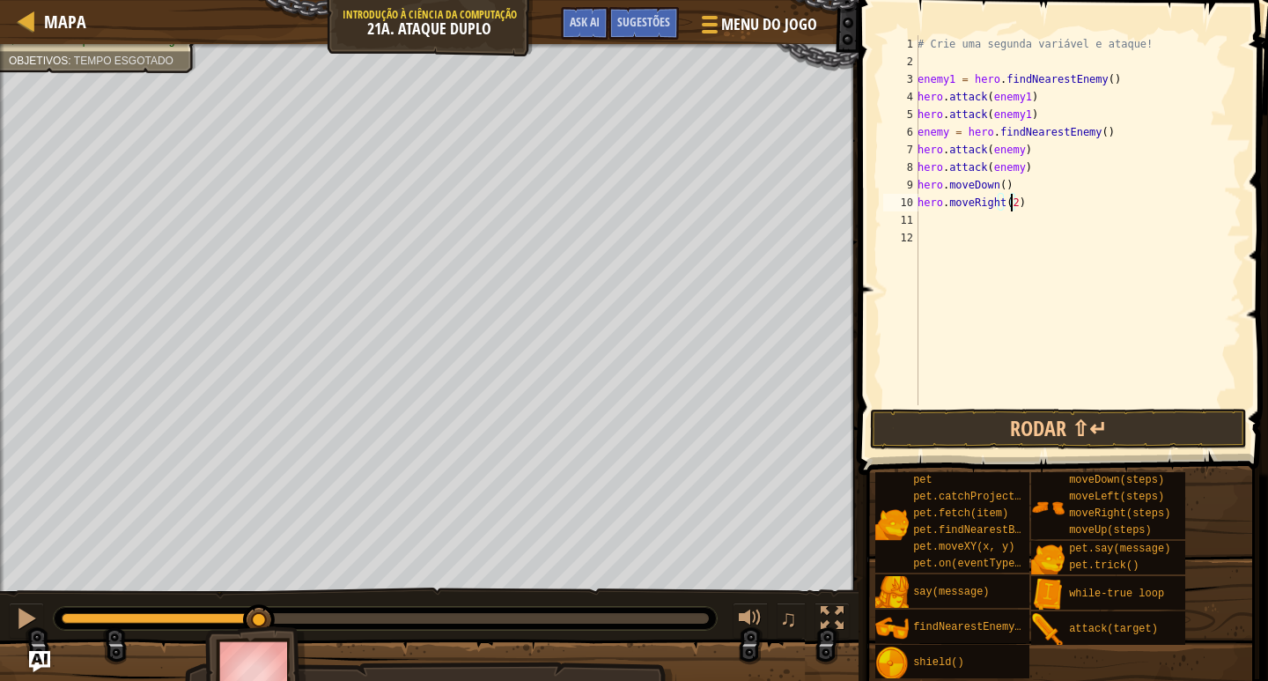
scroll to position [8, 7]
type textarea "hero.moveRight(2)"
click at [942, 415] on button "Rodar ⇧↵" at bounding box center [1058, 429] width 377 height 41
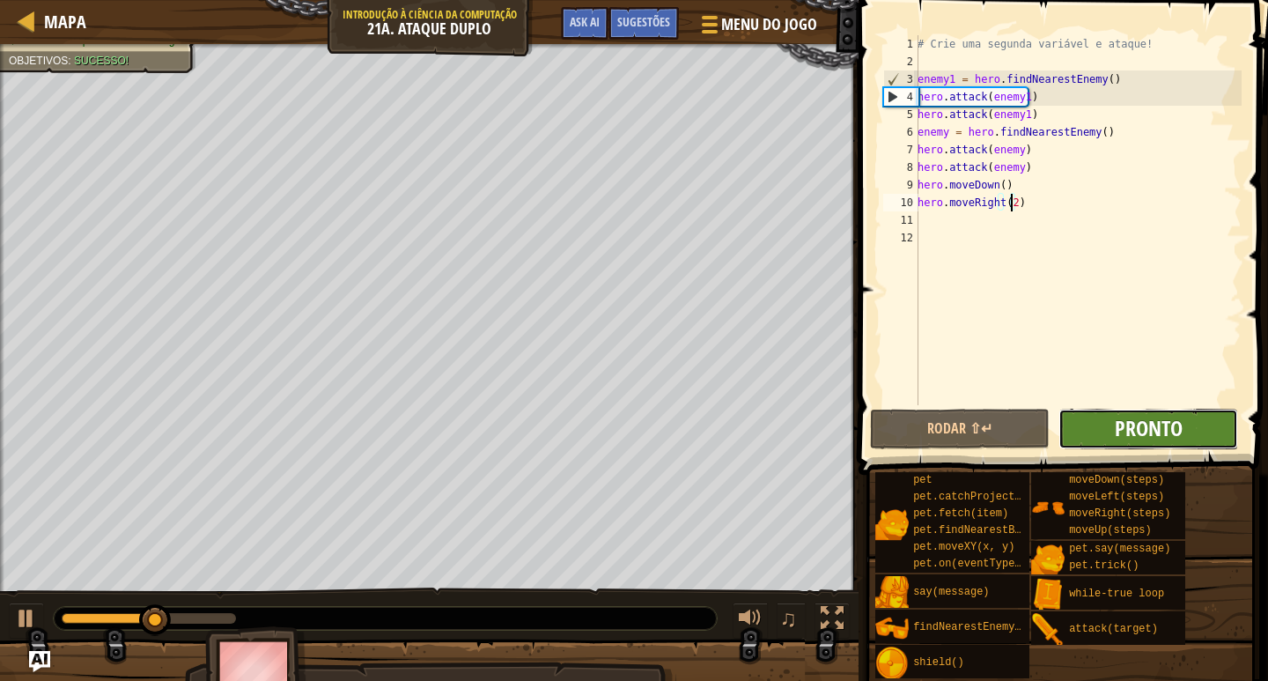
click at [1140, 435] on span "Pronto" at bounding box center [1149, 428] width 68 height 28
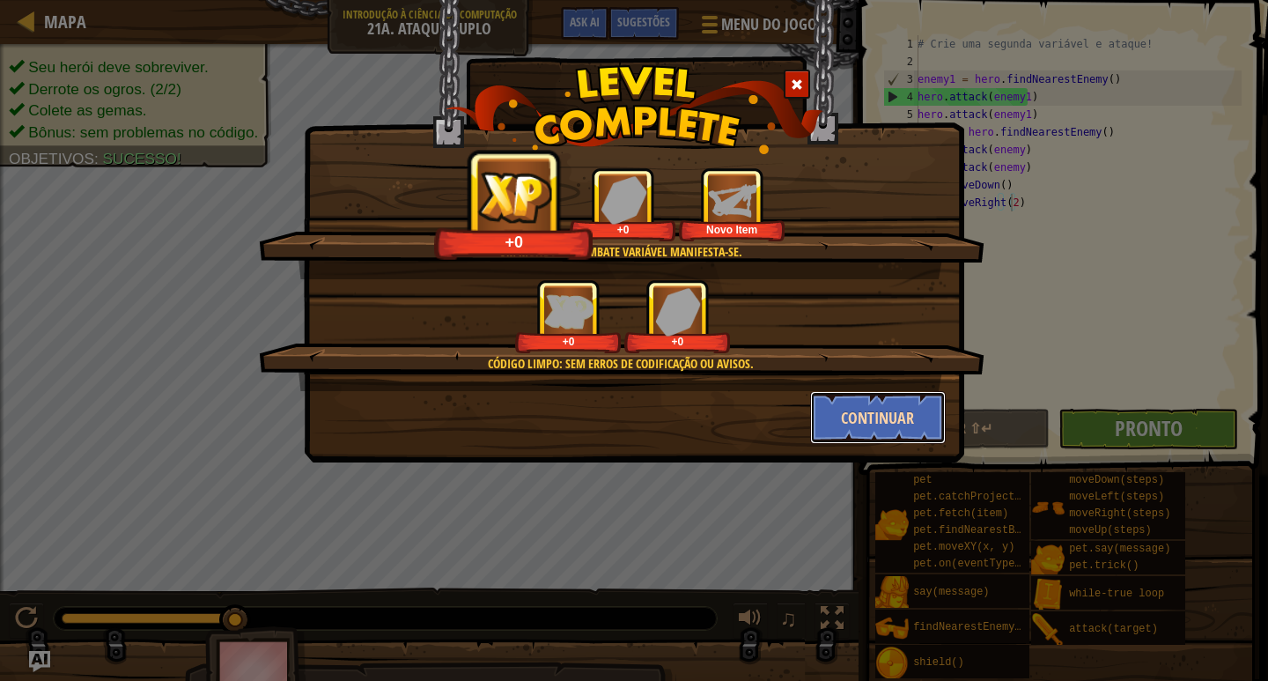
click at [862, 425] on button "Continuar" at bounding box center [878, 417] width 137 height 53
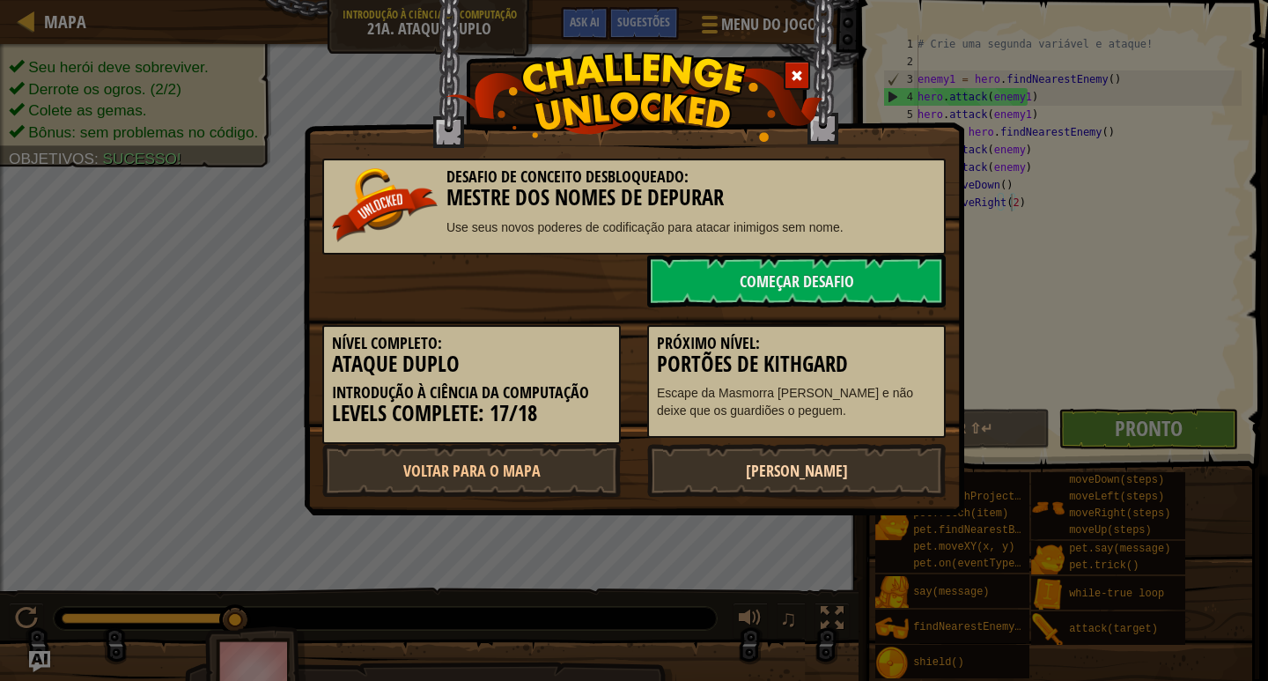
click at [782, 467] on link "[PERSON_NAME]" at bounding box center [796, 470] width 299 height 53
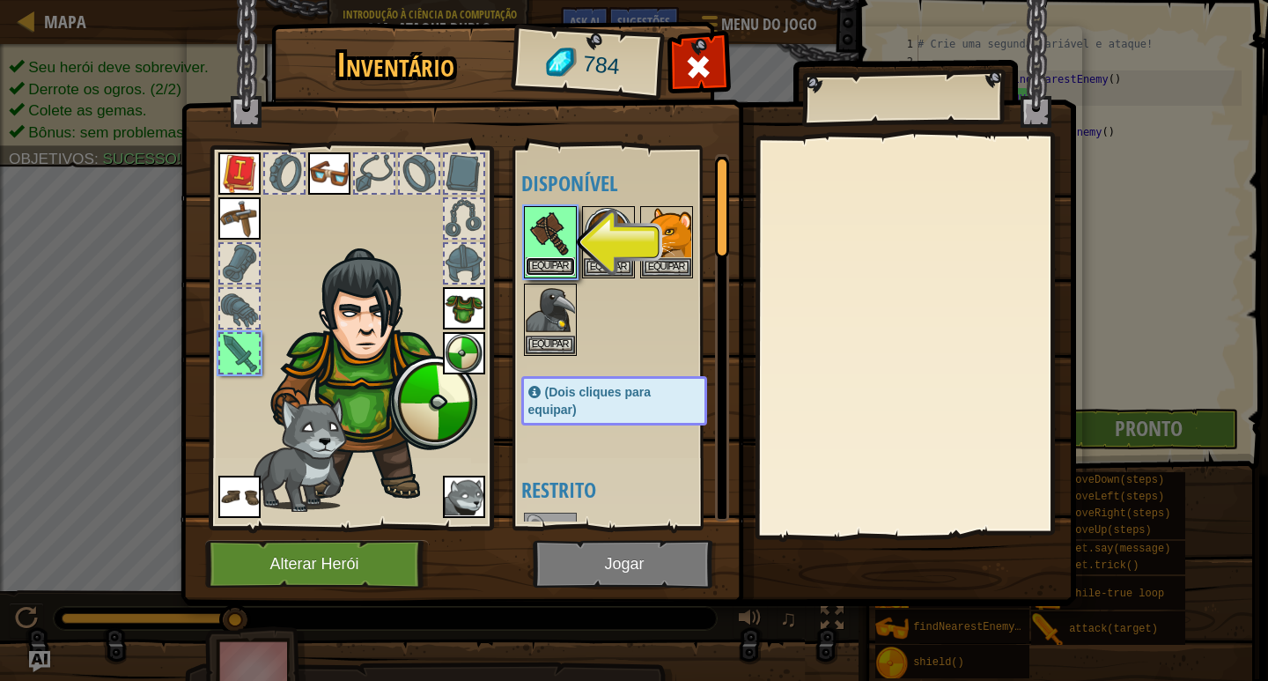
click at [569, 257] on button "Equipar" at bounding box center [550, 266] width 49 height 18
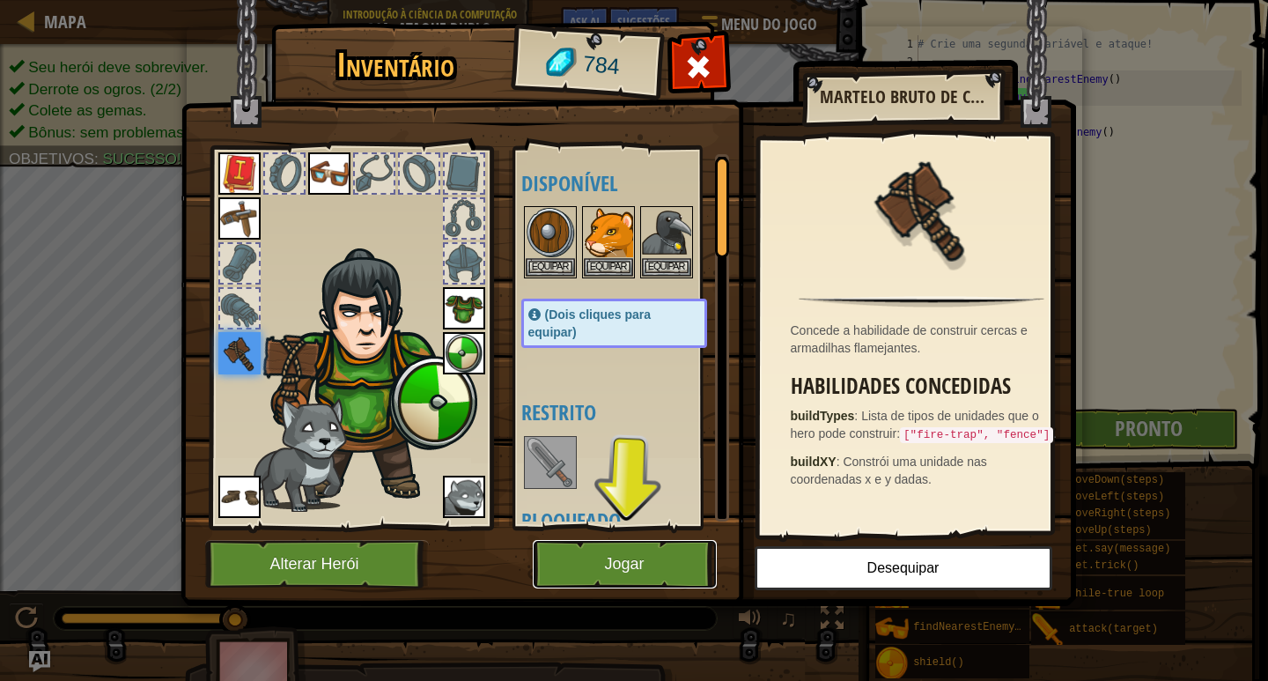
click at [675, 584] on button "Jogar" at bounding box center [625, 564] width 184 height 48
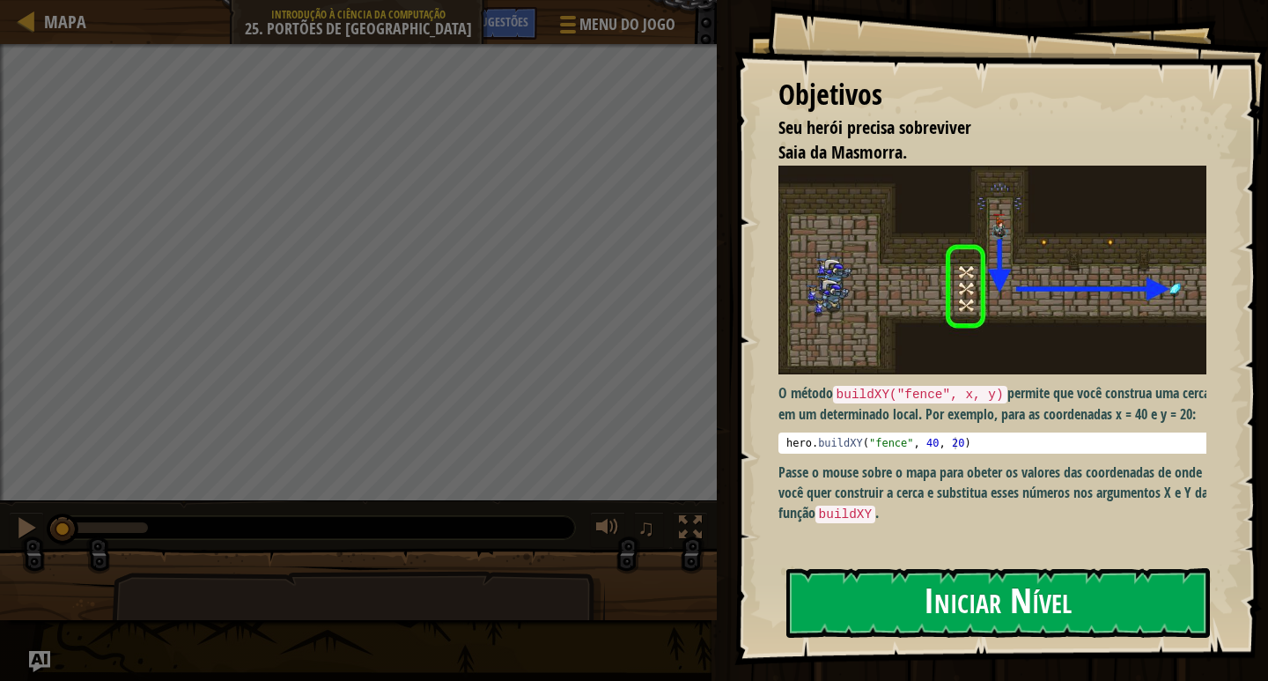
click at [1068, 594] on button "Iniciar Nível" at bounding box center [998, 603] width 424 height 70
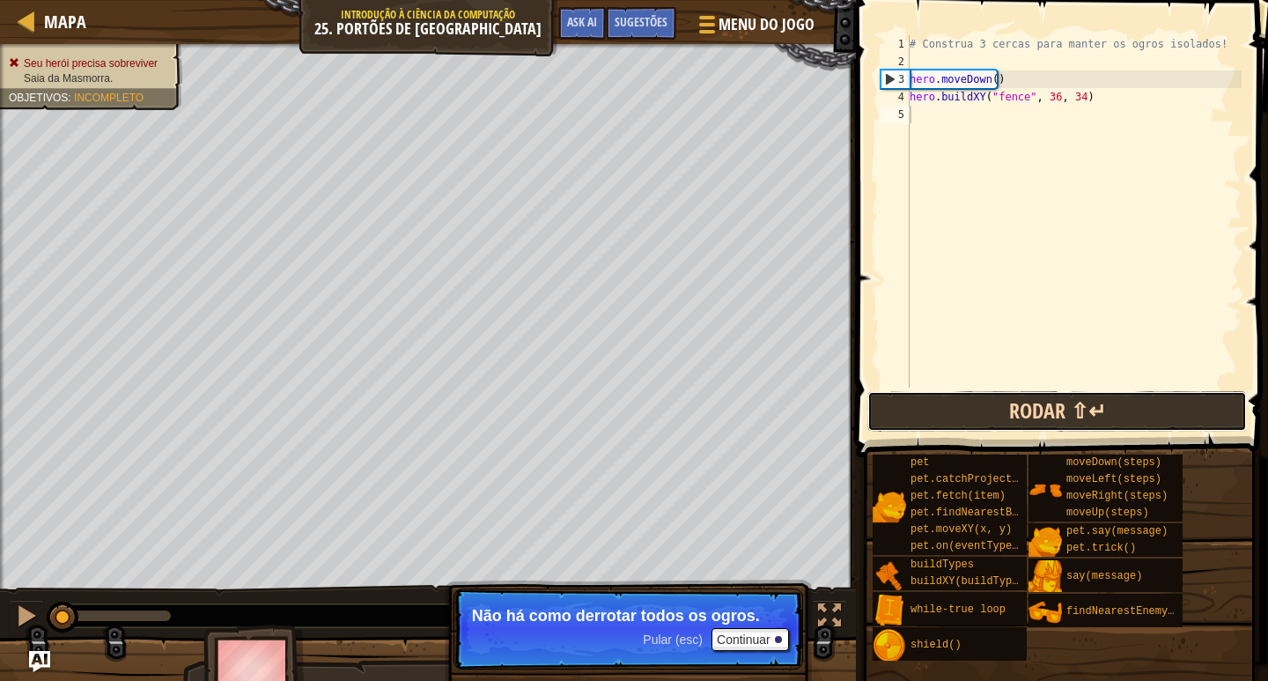
click at [1018, 402] on button "Rodar ⇧↵" at bounding box center [1058, 411] width 380 height 41
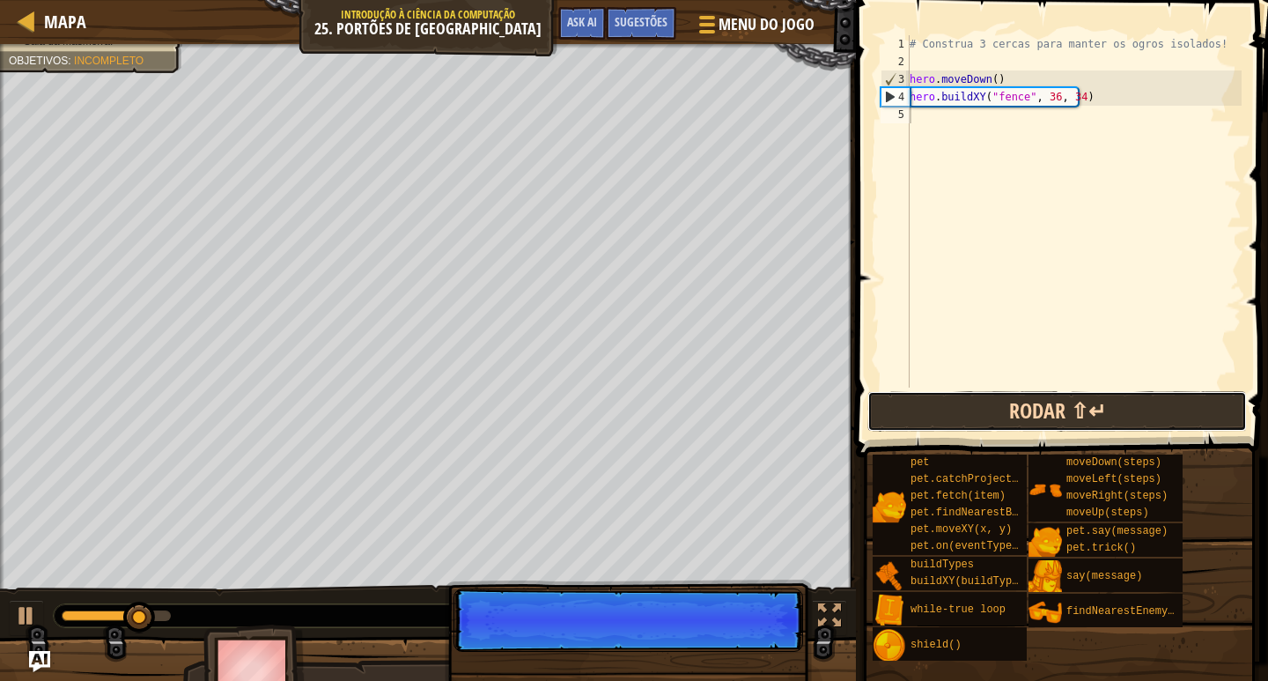
click at [1018, 402] on button "Rodar ⇧↵" at bounding box center [1058, 411] width 380 height 41
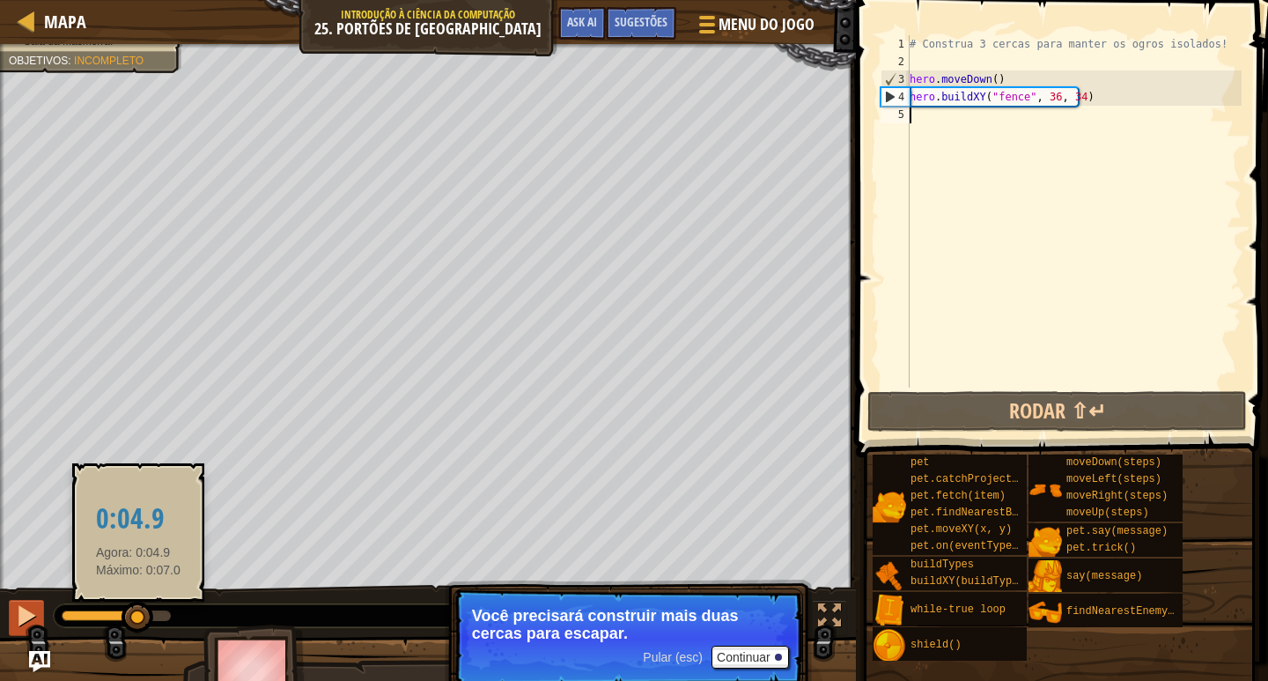
drag, startPoint x: 141, startPoint y: 619, endPoint x: 29, endPoint y: 619, distance: 111.9
click at [29, 619] on div "♫" at bounding box center [428, 611] width 856 height 53
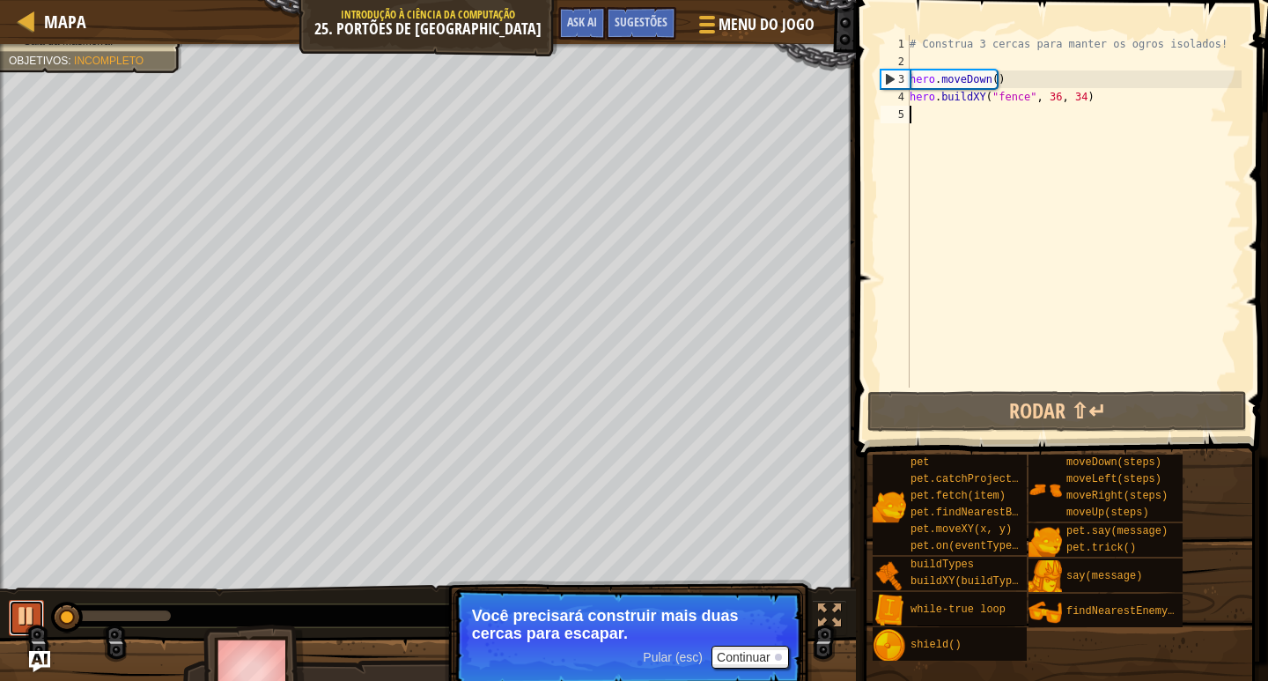
click at [29, 619] on div at bounding box center [26, 615] width 23 height 23
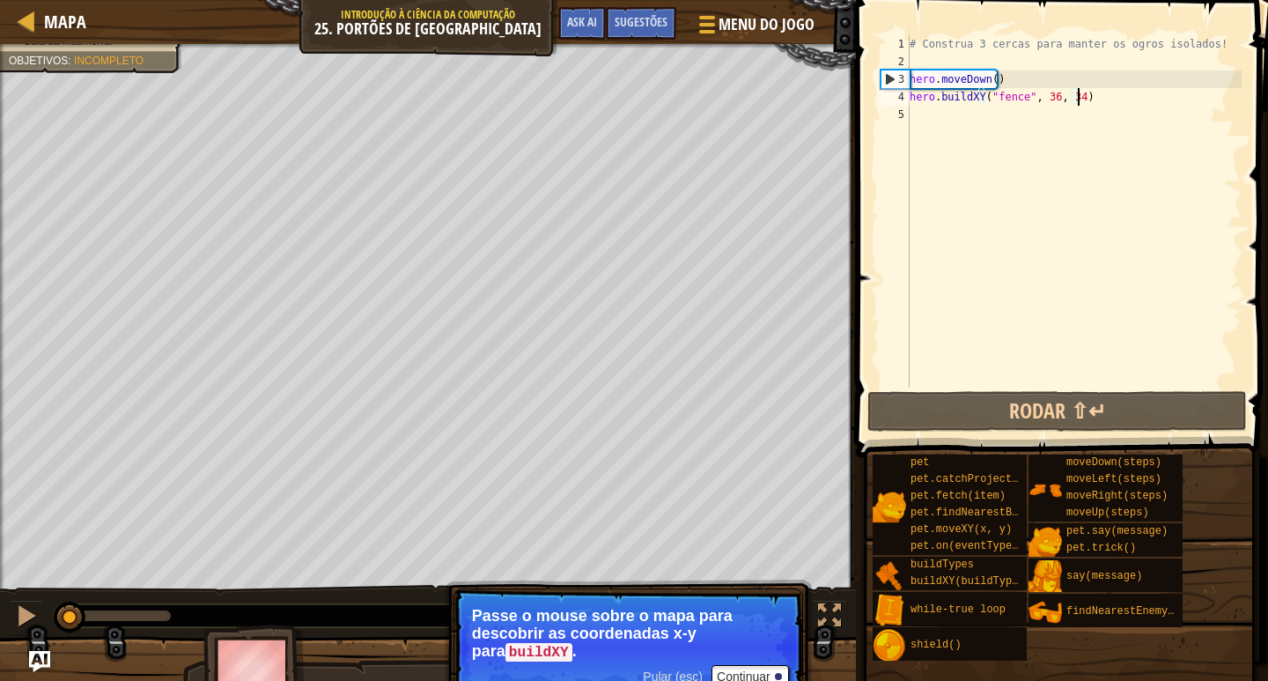
click at [1106, 97] on div "# Construa 3 cercas para manter os ogros isolados! hero . moveDown ( ) hero . b…" at bounding box center [1074, 229] width 336 height 388
type textarea "hero.buildXY("fence", 36, 34)"
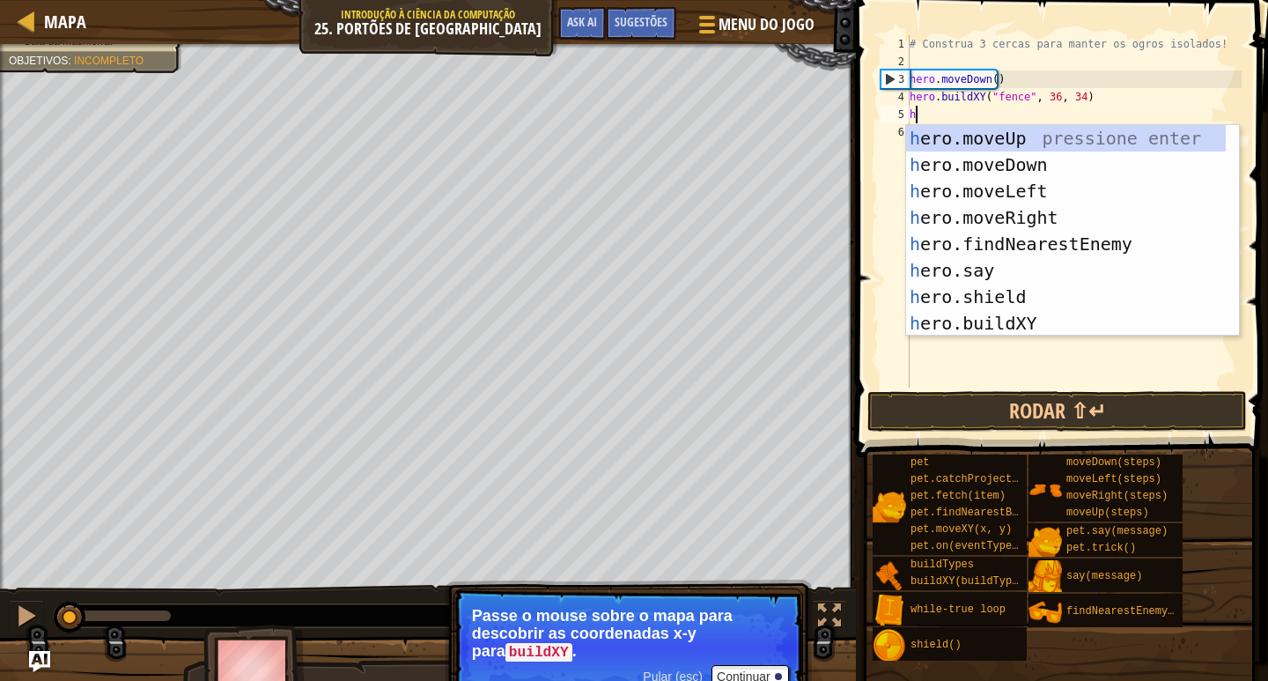
scroll to position [8, 0]
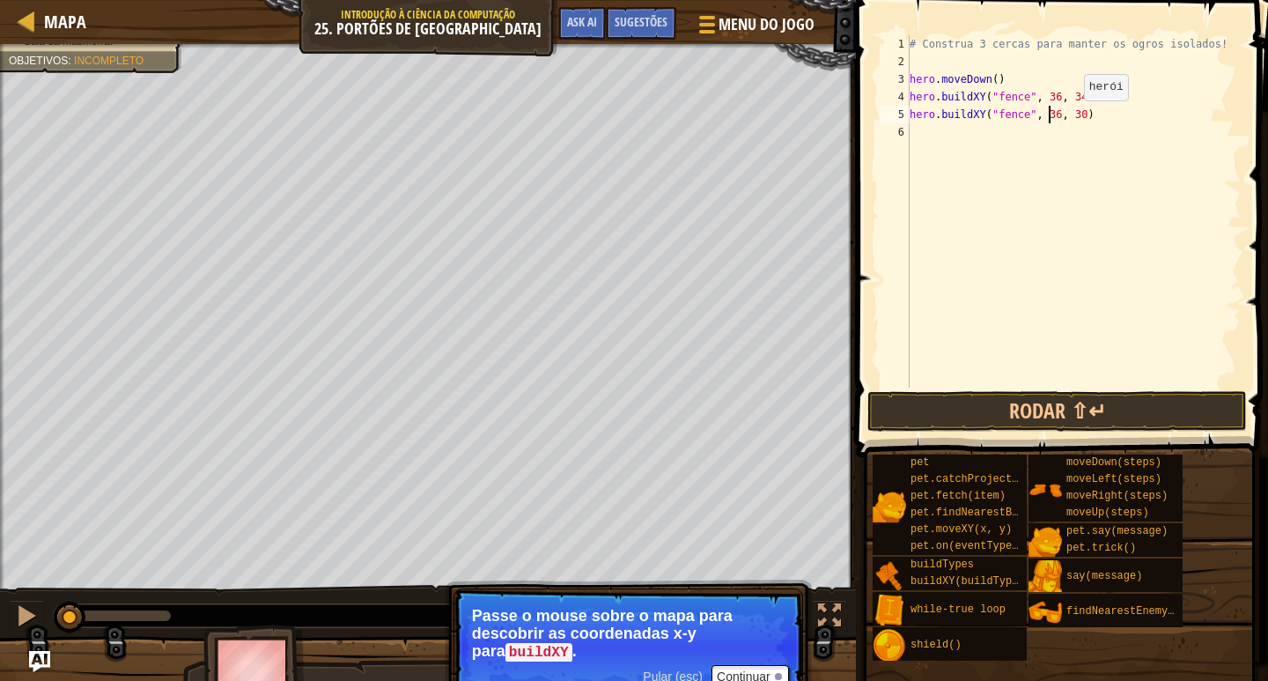
click at [1069, 118] on div "# Construa 3 cercas para manter os ogros isolados! hero . moveDown ( ) hero . b…" at bounding box center [1074, 229] width 336 height 388
click at [1074, 118] on div "# Construa 3 cercas para manter os ogros isolados! hero . moveDown ( ) hero . b…" at bounding box center [1074, 229] width 336 height 388
click at [756, 114] on div "Mapa Introdução à Ciência da Computação 25. Portões de Kithgard Menu do Jogo Pr…" at bounding box center [634, 340] width 1268 height 681
type textarea "hero.buildXY("fence", 36, 31)"
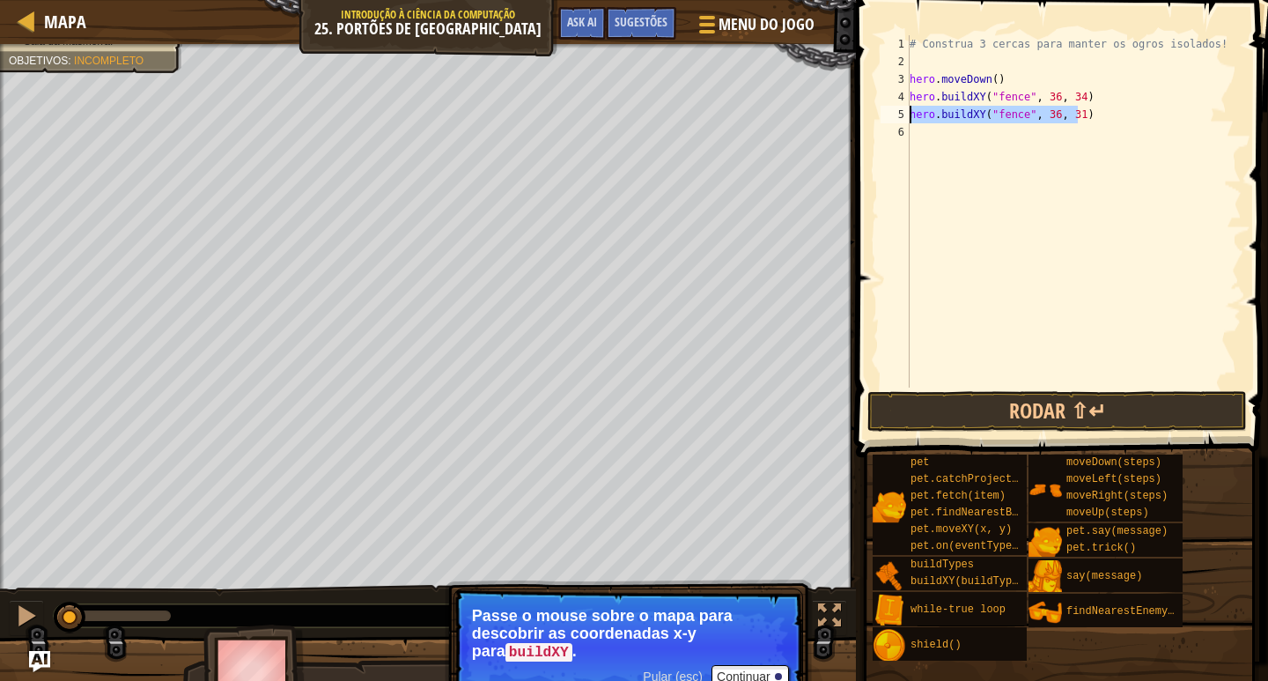
click at [1089, 110] on div "# Construa 3 cercas para manter os ogros isolados! hero . moveDown ( ) hero . b…" at bounding box center [1074, 211] width 336 height 352
paste textarea "hero.buildXY("fence", 36, 31)"
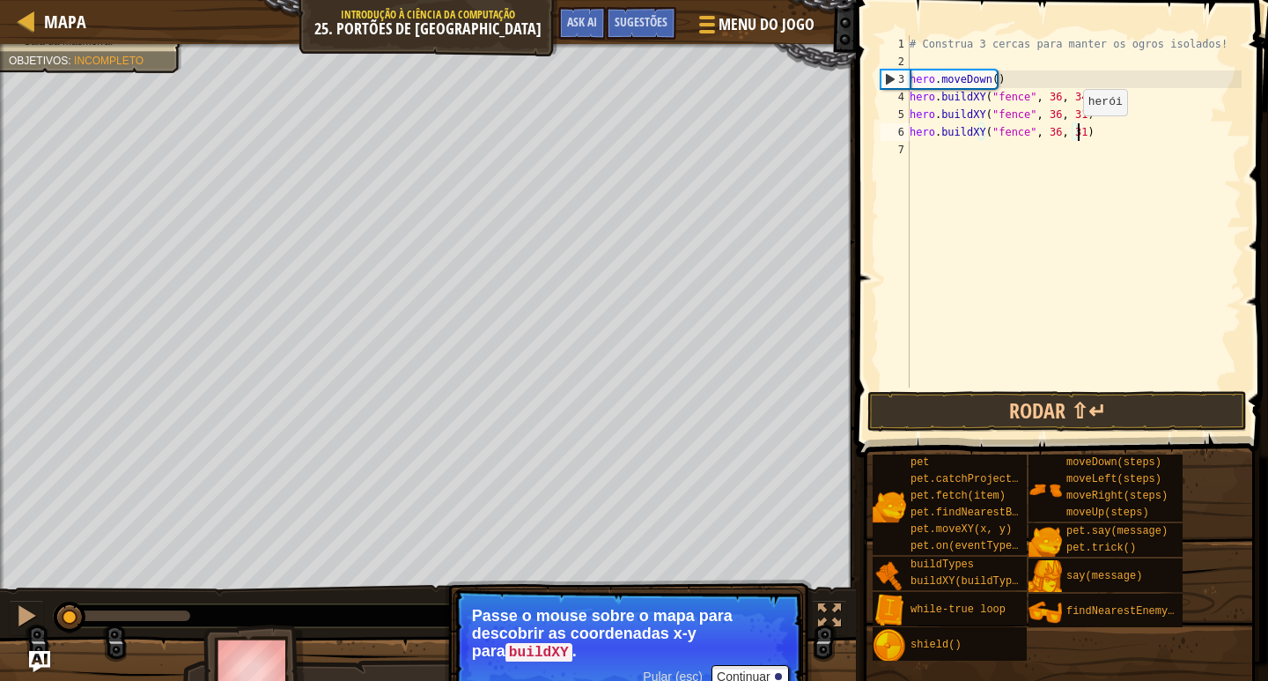
click at [1068, 133] on div "# Construa 3 cercas para manter os ogros isolados! hero . moveDown ( ) hero . b…" at bounding box center [1074, 229] width 336 height 388
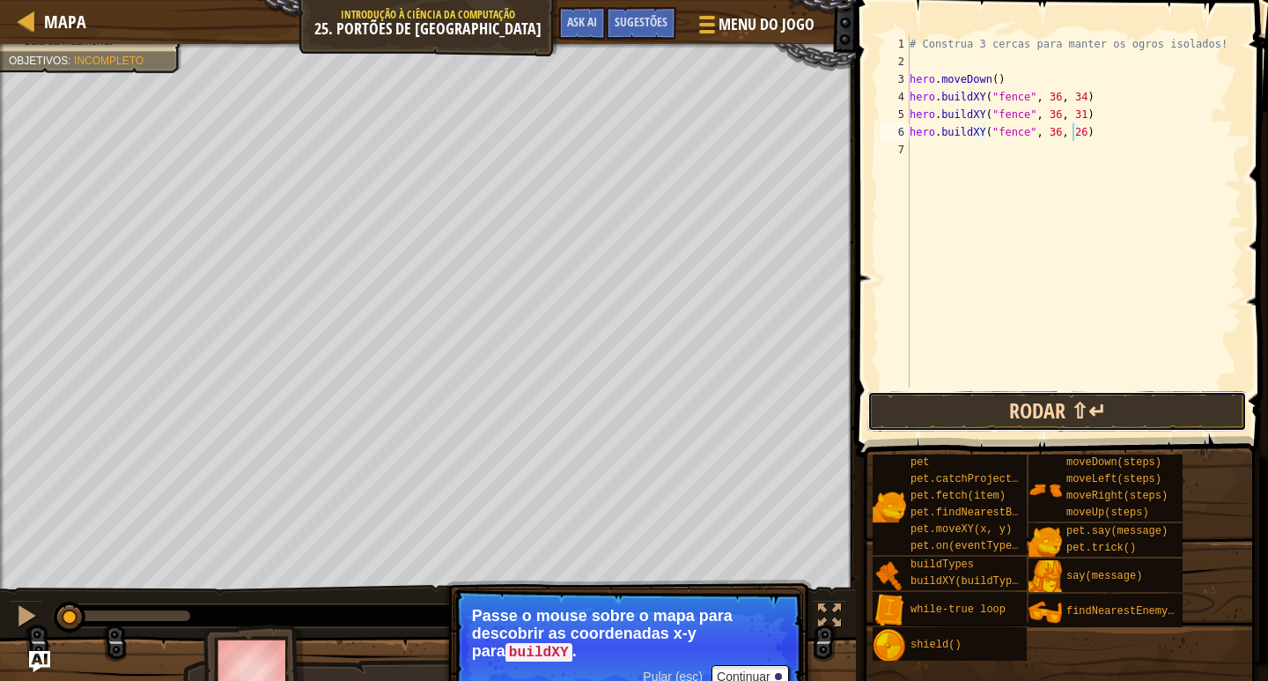
click at [1107, 420] on button "Rodar ⇧↵" at bounding box center [1058, 411] width 380 height 41
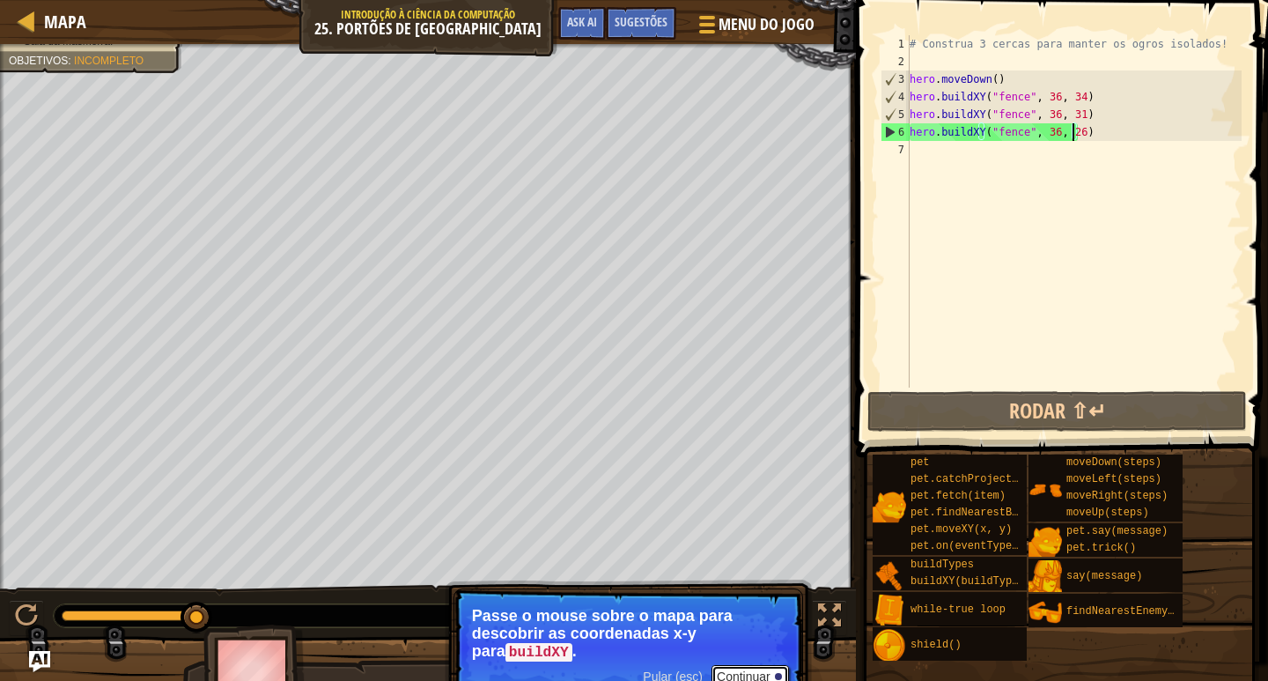
click at [764, 675] on button "Continuar" at bounding box center [751, 676] width 78 height 23
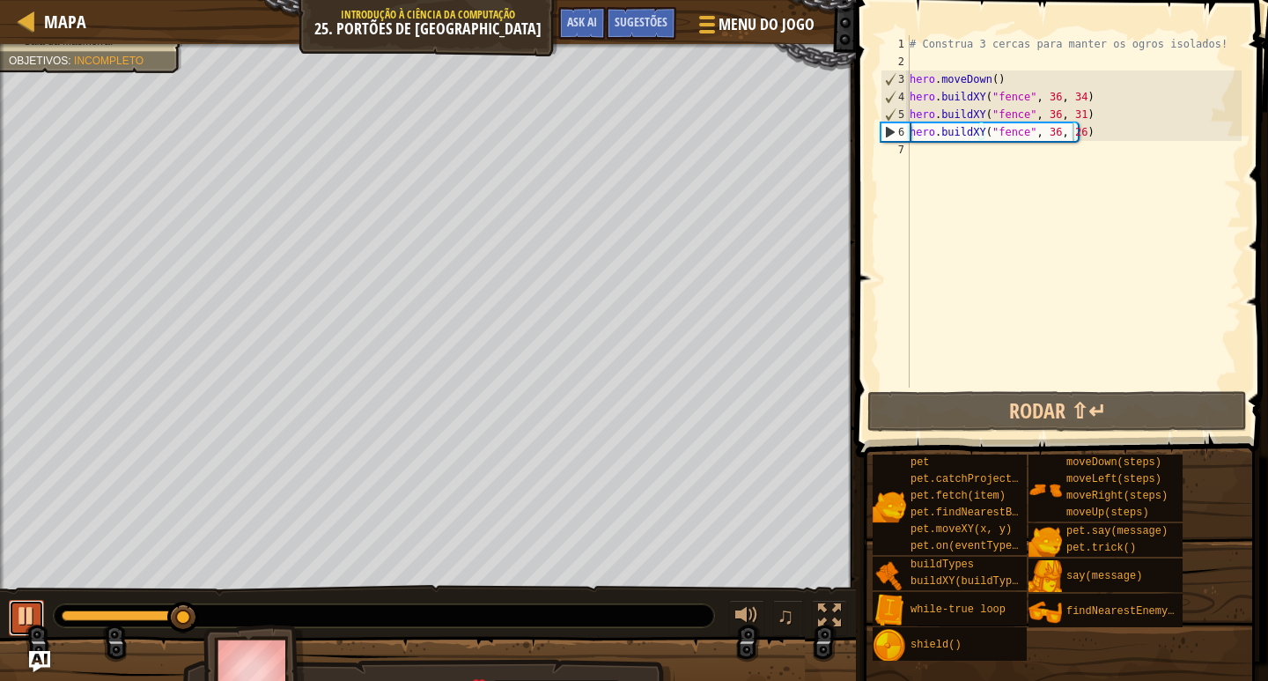
click at [12, 621] on button at bounding box center [26, 618] width 35 height 36
click at [1069, 116] on div "# Construa 3 cercas para manter os ogros isolados! hero . moveDown ( ) hero . b…" at bounding box center [1074, 229] width 336 height 388
click at [1070, 122] on div "# Construa 3 cercas para manter os ogros isolados! hero . moveDown ( ) hero . b…" at bounding box center [1074, 229] width 336 height 388
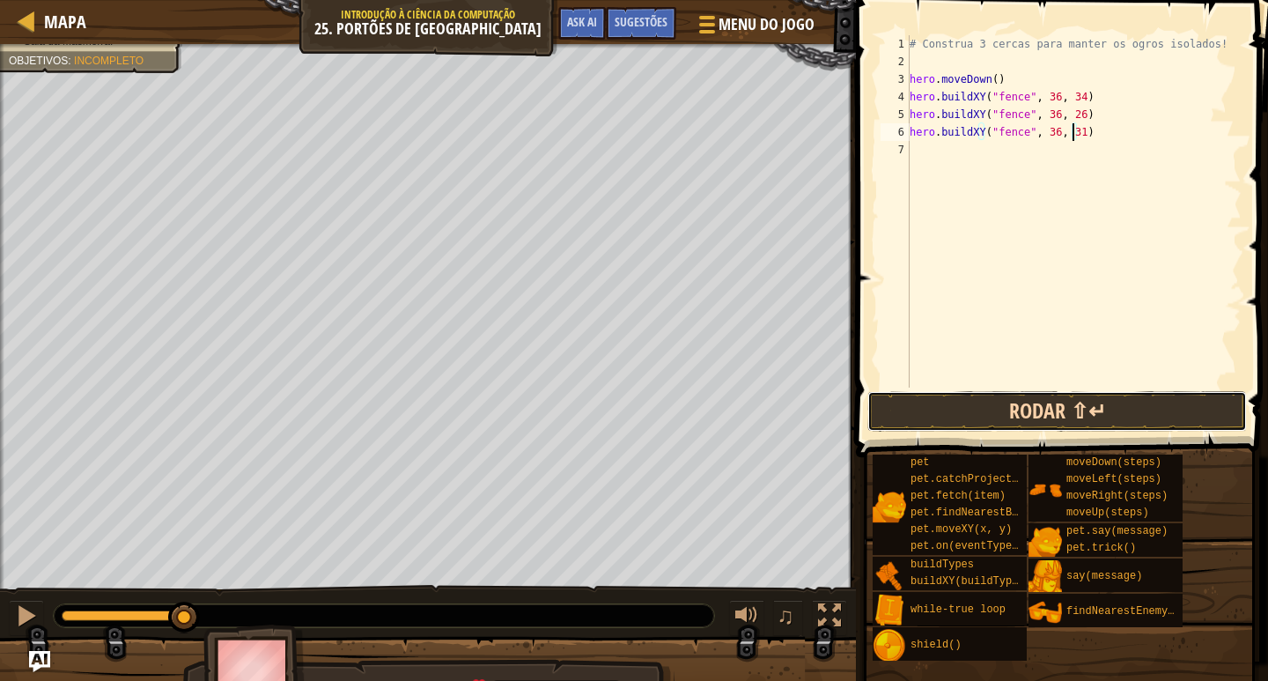
click at [1141, 419] on button "Rodar ⇧↵" at bounding box center [1058, 411] width 380 height 41
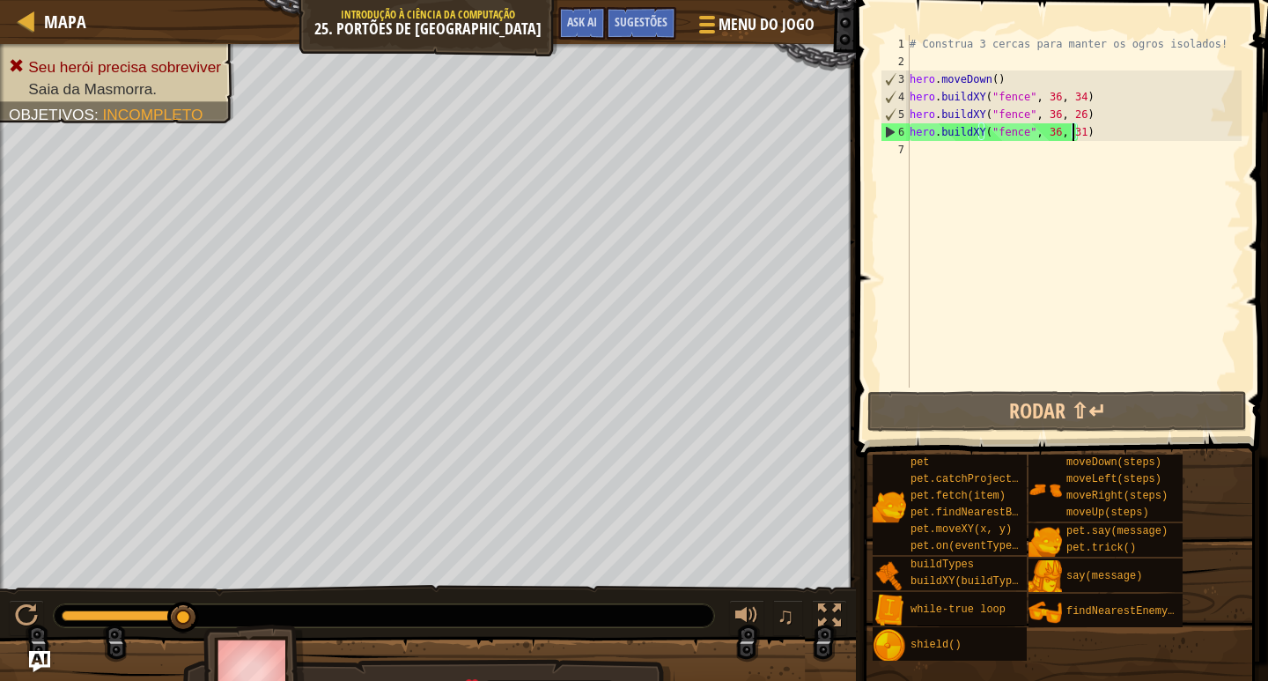
click at [996, 79] on div "# Construa 3 cercas para manter os ogros isolados! hero . moveDown ( ) hero . b…" at bounding box center [1074, 229] width 336 height 388
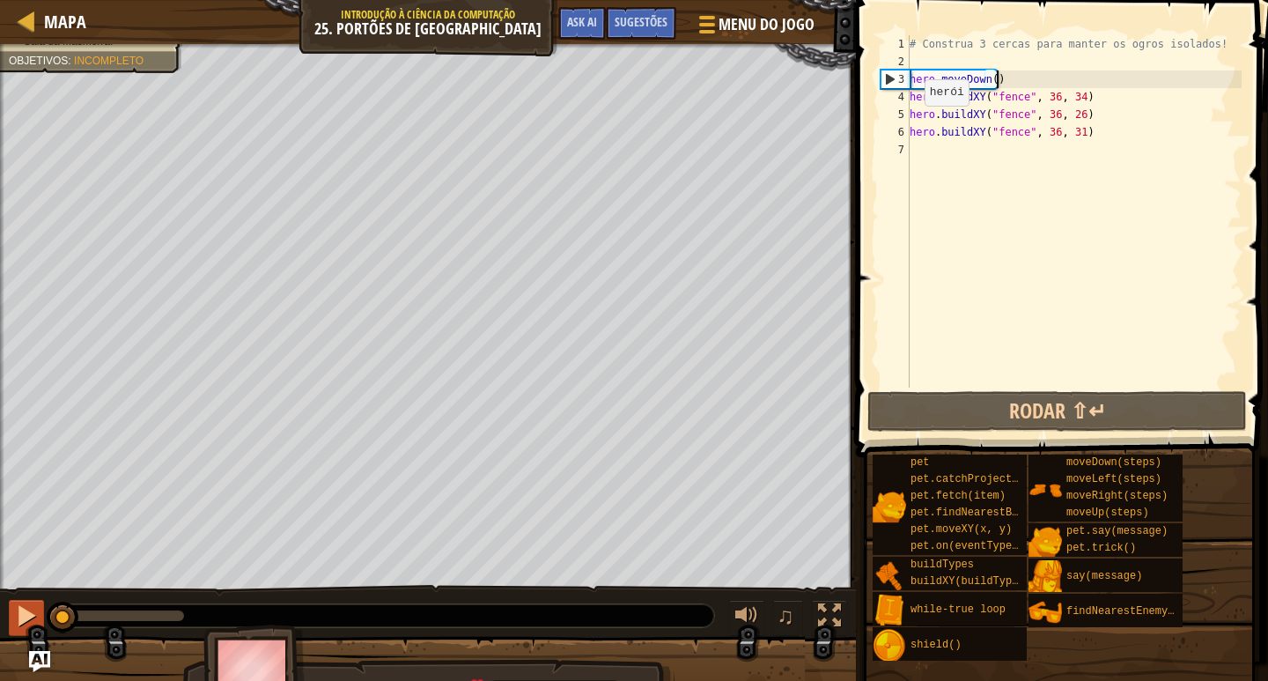
drag, startPoint x: 152, startPoint y: 617, endPoint x: 40, endPoint y: 624, distance: 112.9
click at [40, 624] on div "♫" at bounding box center [428, 611] width 856 height 53
click at [986, 77] on div "# Construa 3 cercas para manter os ogros isolados! hero . moveDown ( ) hero . b…" at bounding box center [1074, 229] width 336 height 388
click at [988, 78] on div "# Construa 3 cercas para manter os ogros isolados! hero . moveDown ( ) hero . b…" at bounding box center [1074, 229] width 336 height 388
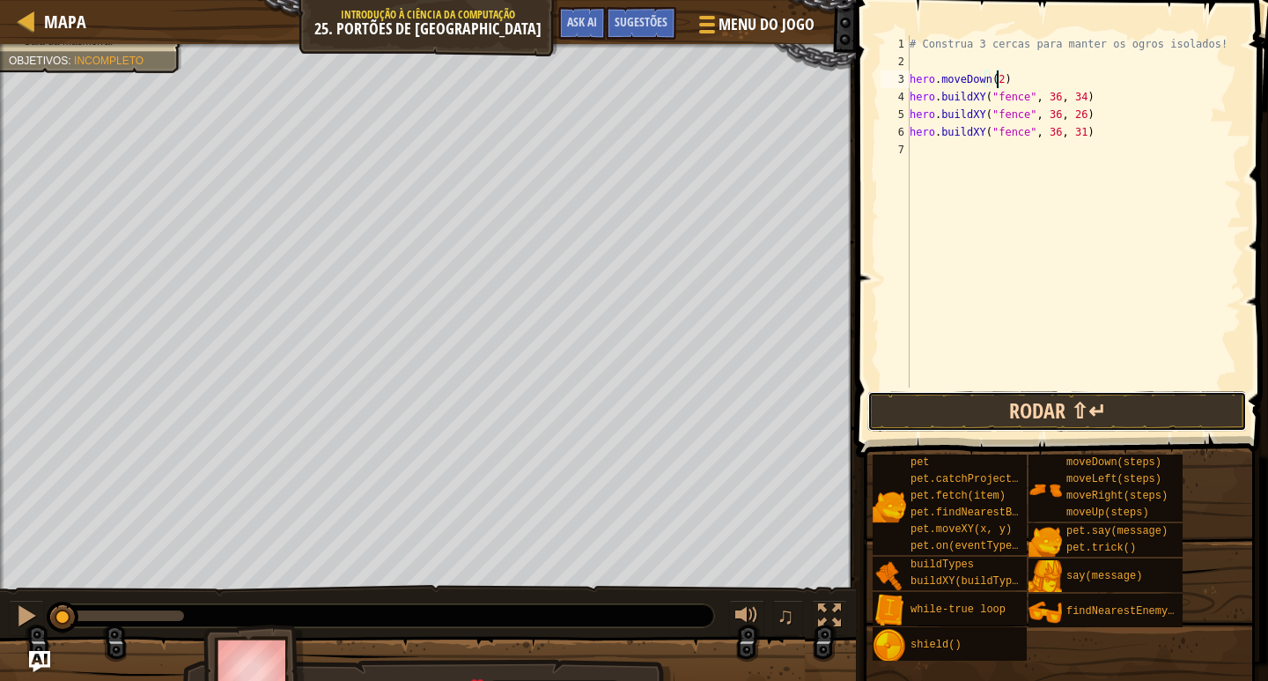
click at [1036, 401] on button "Rodar ⇧↵" at bounding box center [1058, 411] width 380 height 41
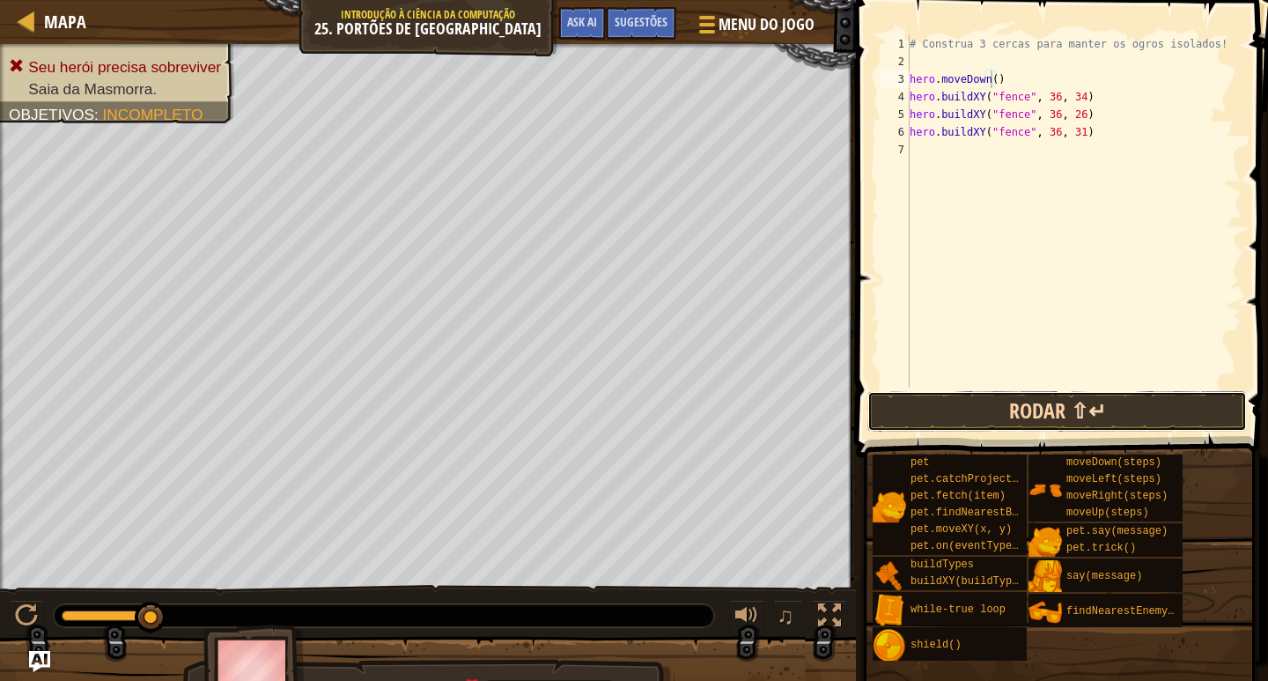
click at [1021, 399] on button "Rodar ⇧↵" at bounding box center [1058, 411] width 380 height 41
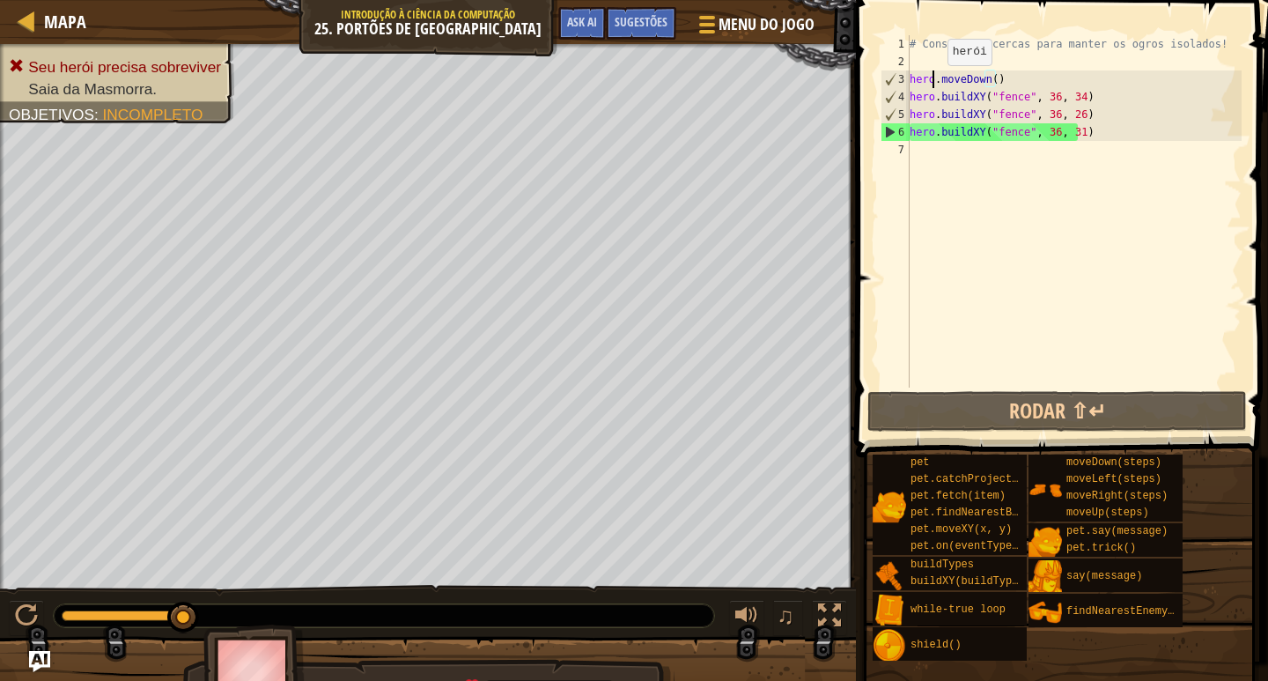
click at [933, 83] on div "# Construa 3 cercas para manter os ogros isolados! hero . moveDown ( ) hero . b…" at bounding box center [1074, 229] width 336 height 388
click at [938, 105] on div "# Construa 3 cercas para manter os ogros isolados! hero . moveDown ( ) hero . b…" at bounding box center [1074, 229] width 336 height 388
type textarea "hero.buildXY("fence", 36, 34)"
drag, startPoint x: 1063, startPoint y: 145, endPoint x: 1101, endPoint y: 137, distance: 38.9
click at [1065, 145] on div "# Construa 3 cercas para manter os ogros isolados! hero . moveDown ( ) hero . b…" at bounding box center [1074, 229] width 336 height 388
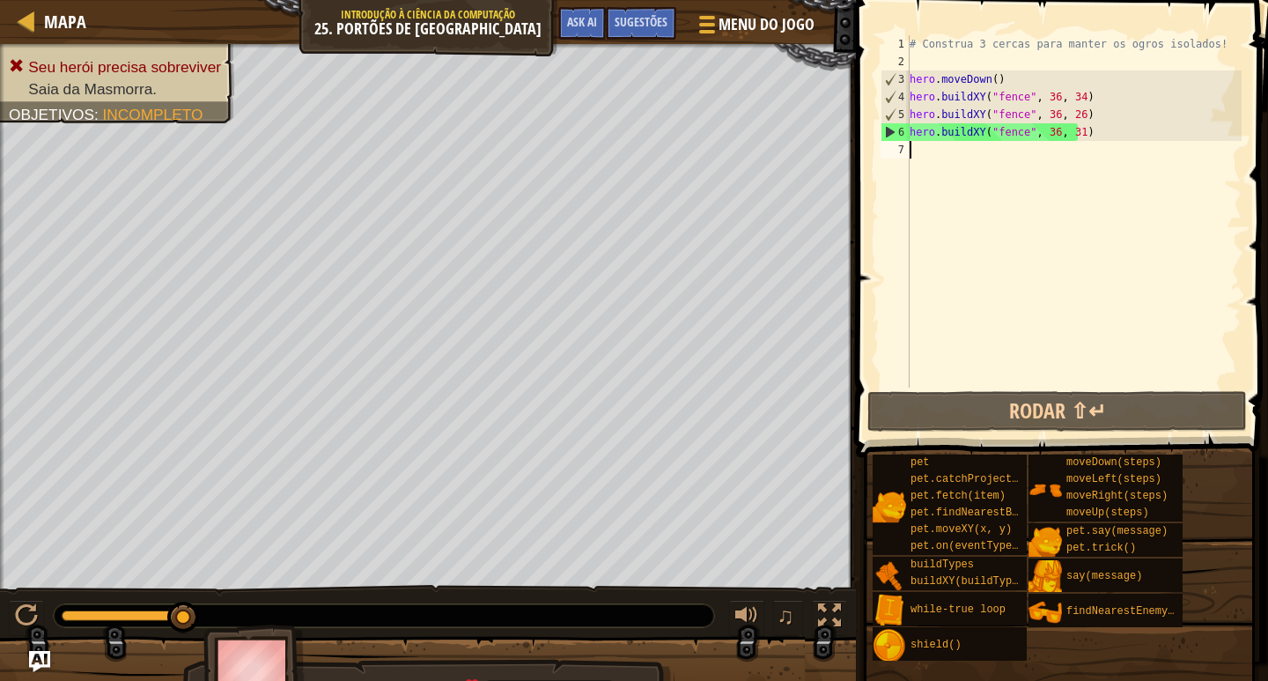
scroll to position [8, 0]
click at [1103, 137] on div "# Construa 3 cercas para manter os ogros isolados! hero . moveDown ( ) hero . b…" at bounding box center [1074, 229] width 336 height 388
type textarea "hero.buildXY("fence", 36, 31)"
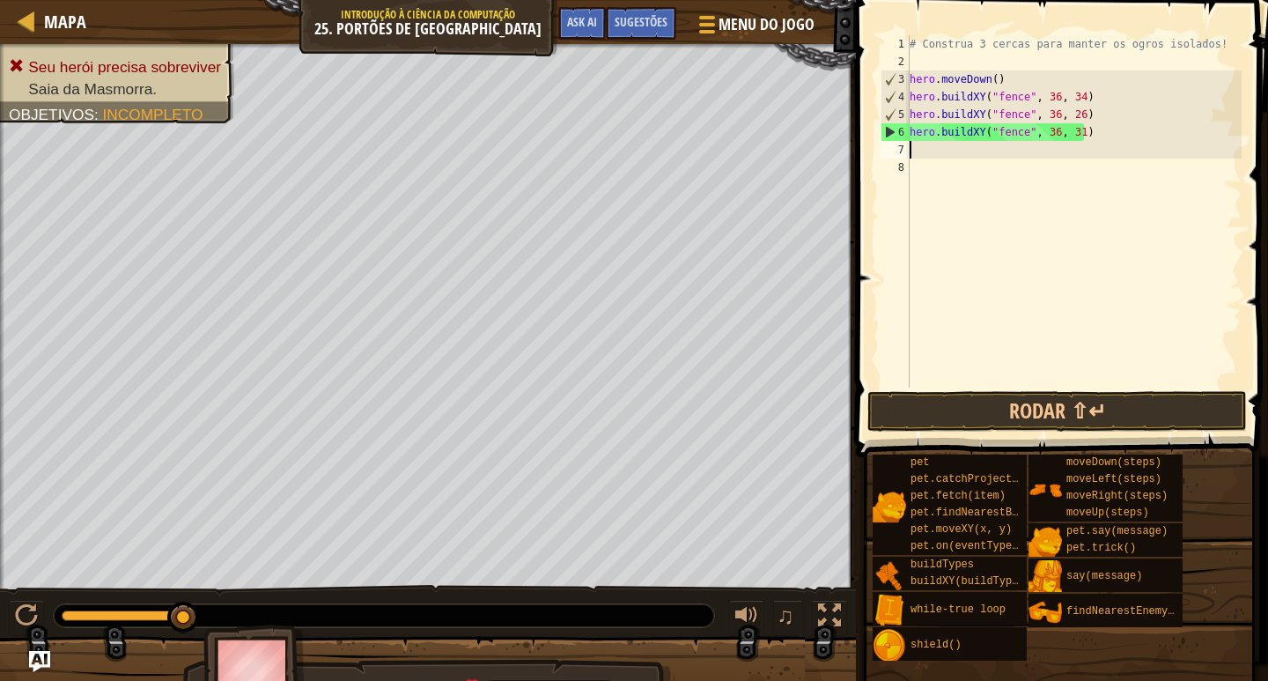
type textarea "w"
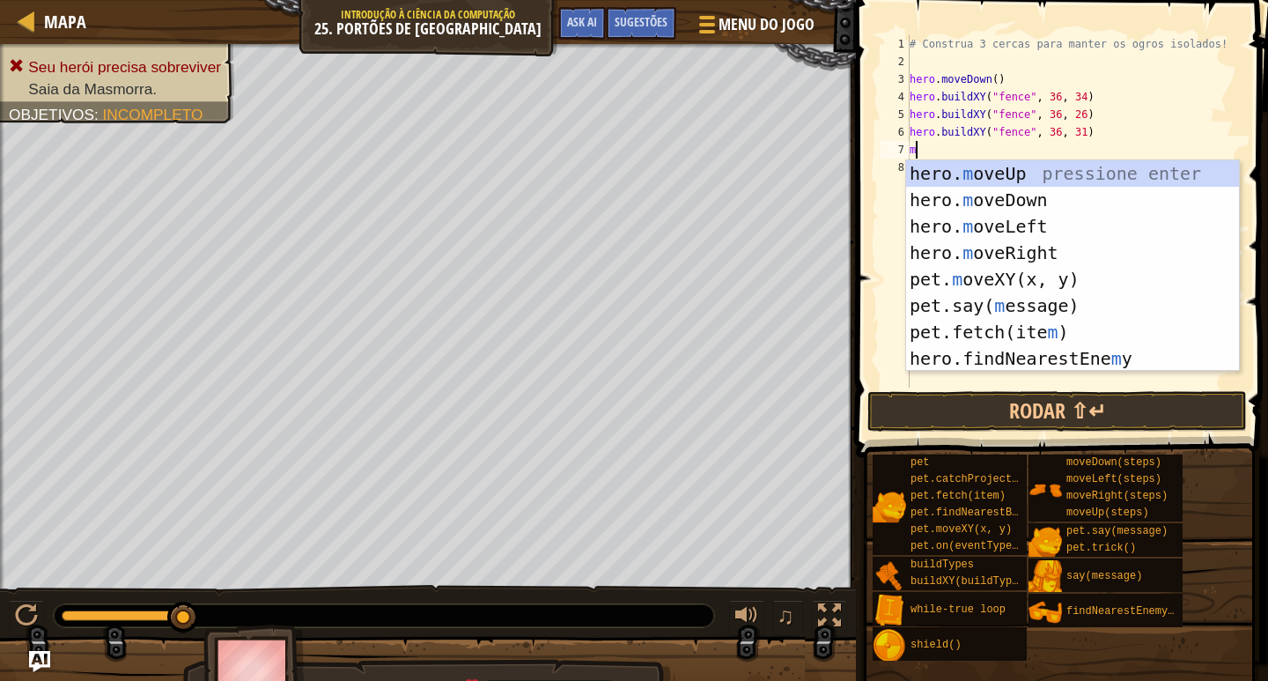
type textarea "mo"
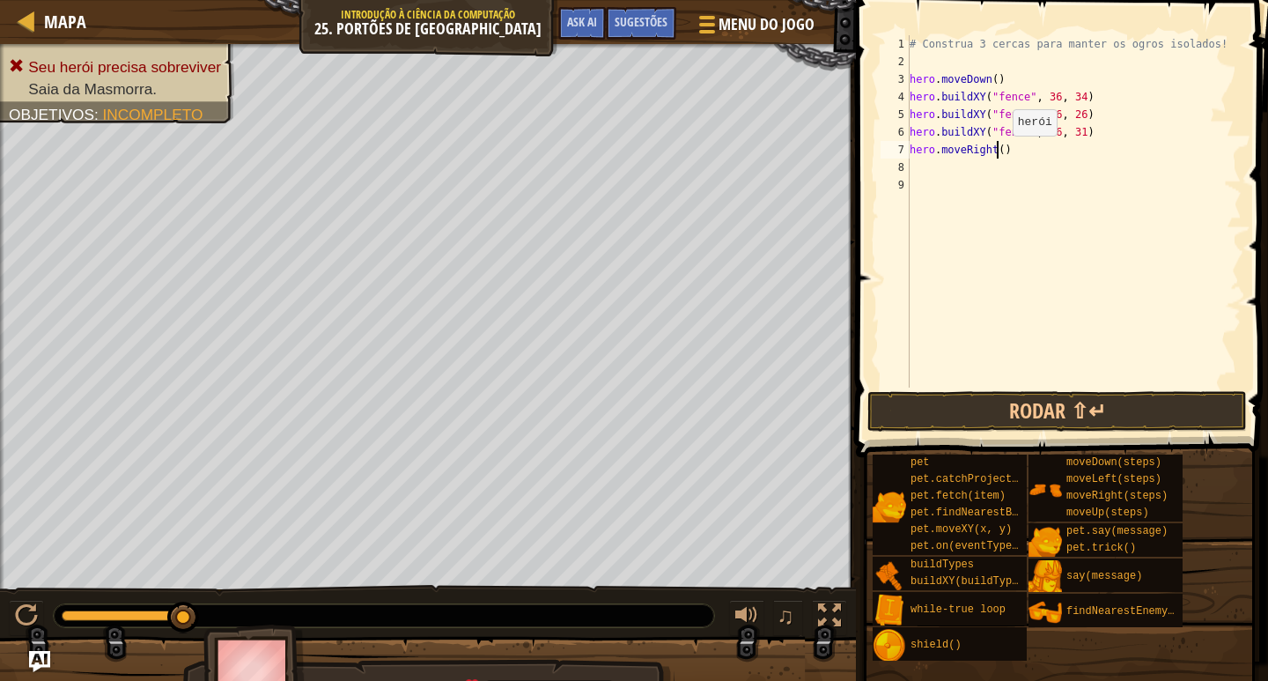
click at [998, 153] on div "# Construa 3 cercas para manter os ogros isolados! hero . moveDown ( ) hero . b…" at bounding box center [1074, 229] width 336 height 388
type textarea "hero.moveRight(99)"
click at [1059, 395] on button "Rodar ⇧↵" at bounding box center [1058, 411] width 380 height 41
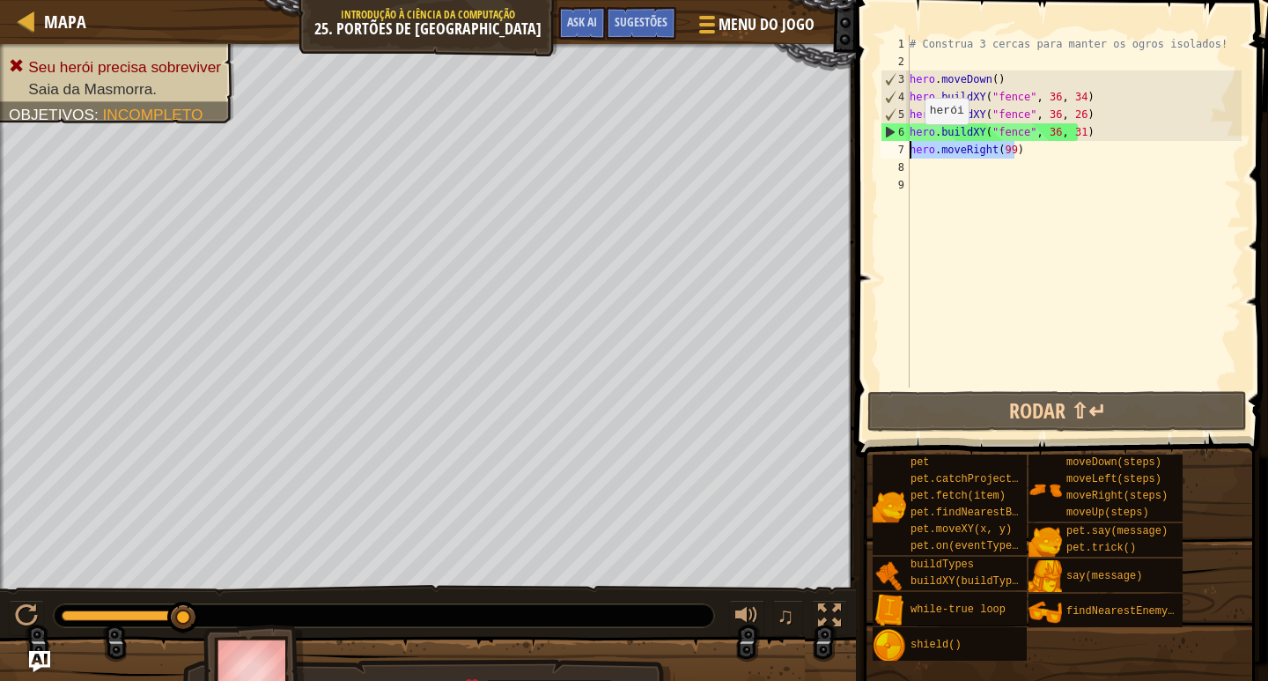
drag, startPoint x: 1024, startPoint y: 144, endPoint x: 904, endPoint y: 142, distance: 120.7
click at [904, 142] on div "hero.moveRight(99) 1 2 3 4 5 6 7 8 9 # Construa 3 cercas para manter os ogros i…" at bounding box center [1059, 211] width 365 height 352
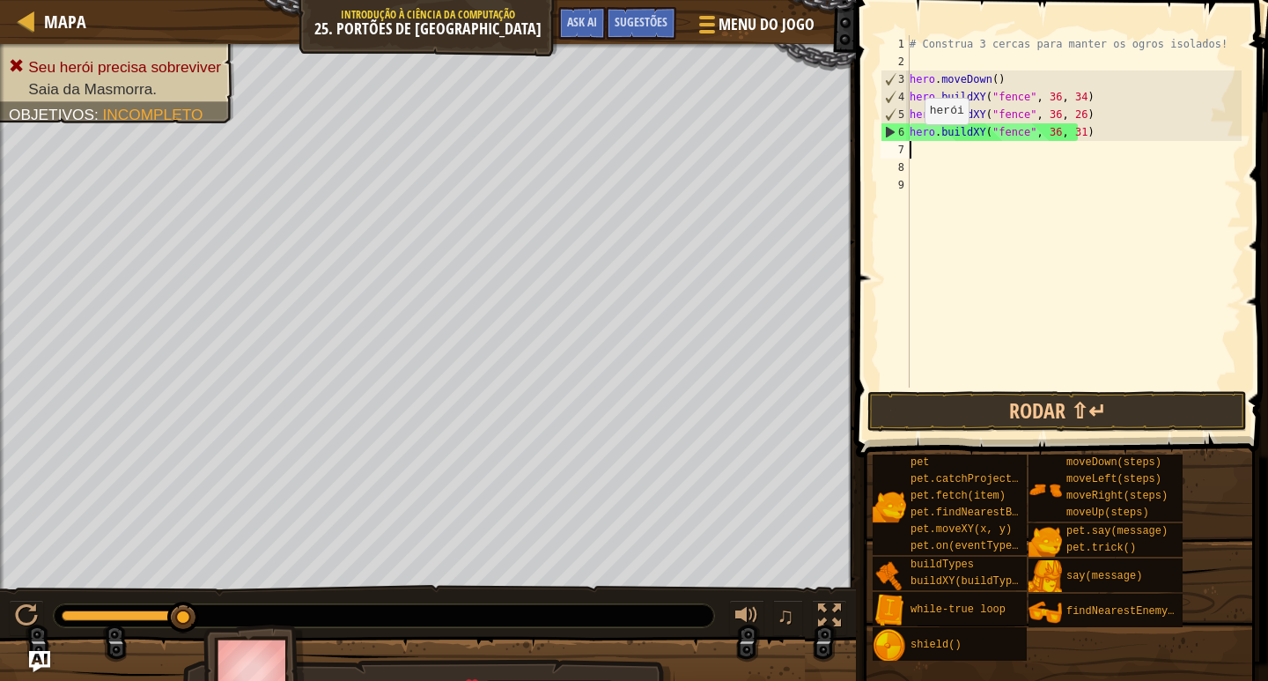
scroll to position [8, 0]
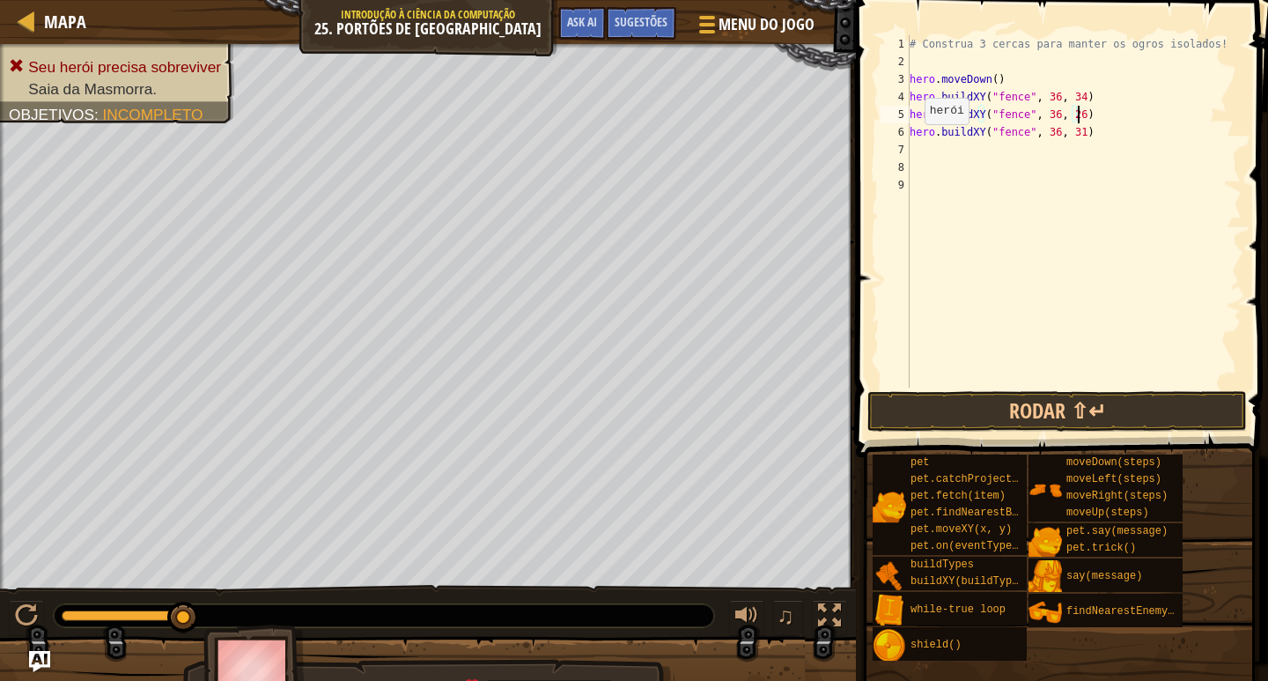
type textarea "hero.buildXY("fence", 36, 26)]"
type textarea "s"
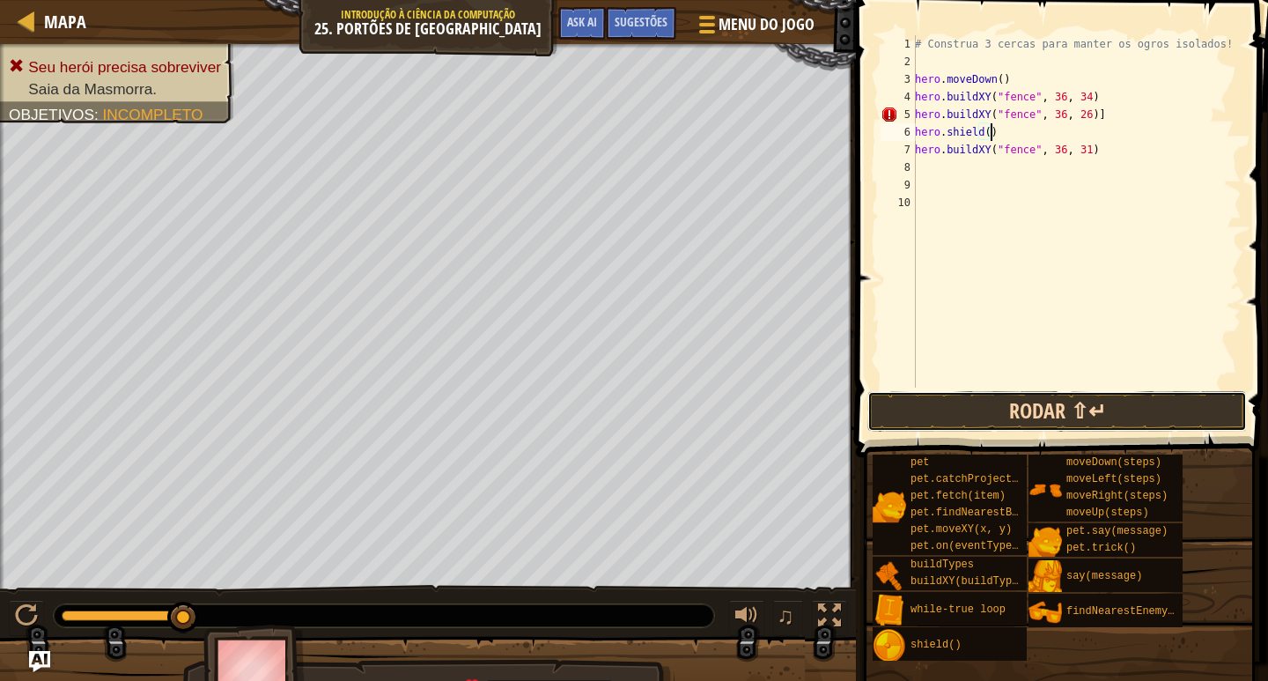
click at [1043, 408] on button "Rodar ⇧↵" at bounding box center [1058, 411] width 380 height 41
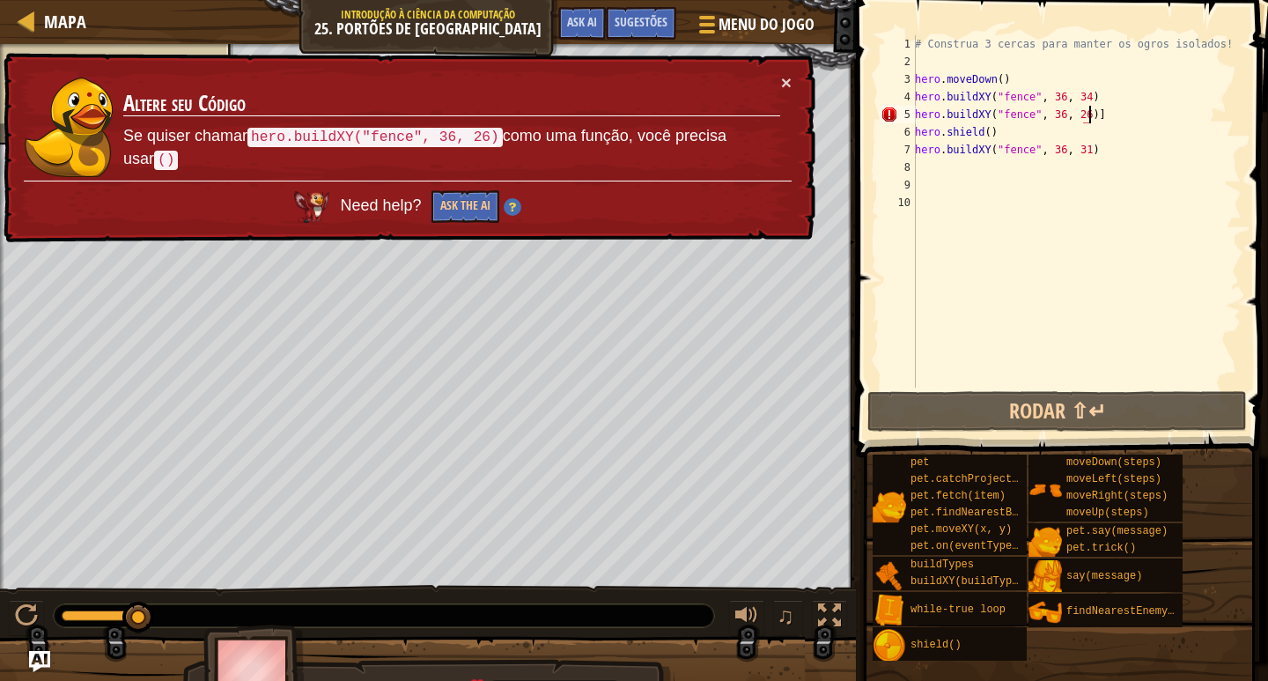
click at [1103, 115] on div "# Construa 3 cercas para manter os ogros isolados! hero . moveDown ( ) hero . b…" at bounding box center [1077, 229] width 330 height 388
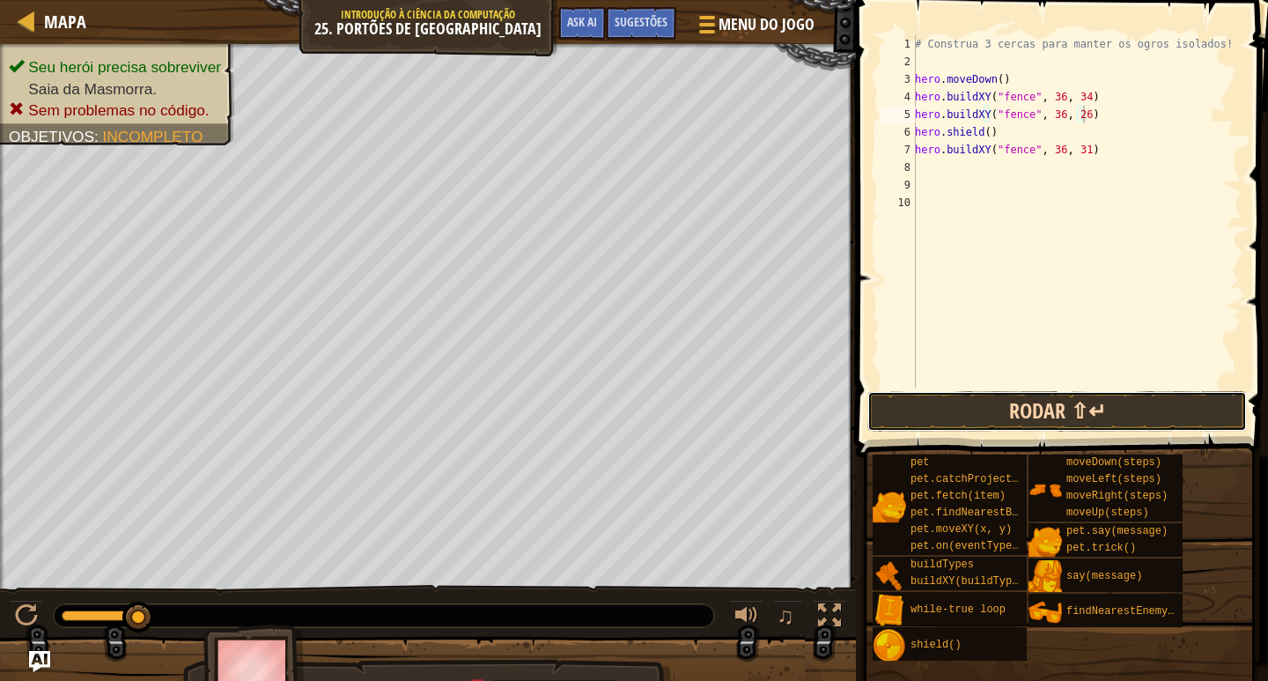
click at [1104, 414] on button "Rodar ⇧↵" at bounding box center [1058, 411] width 380 height 41
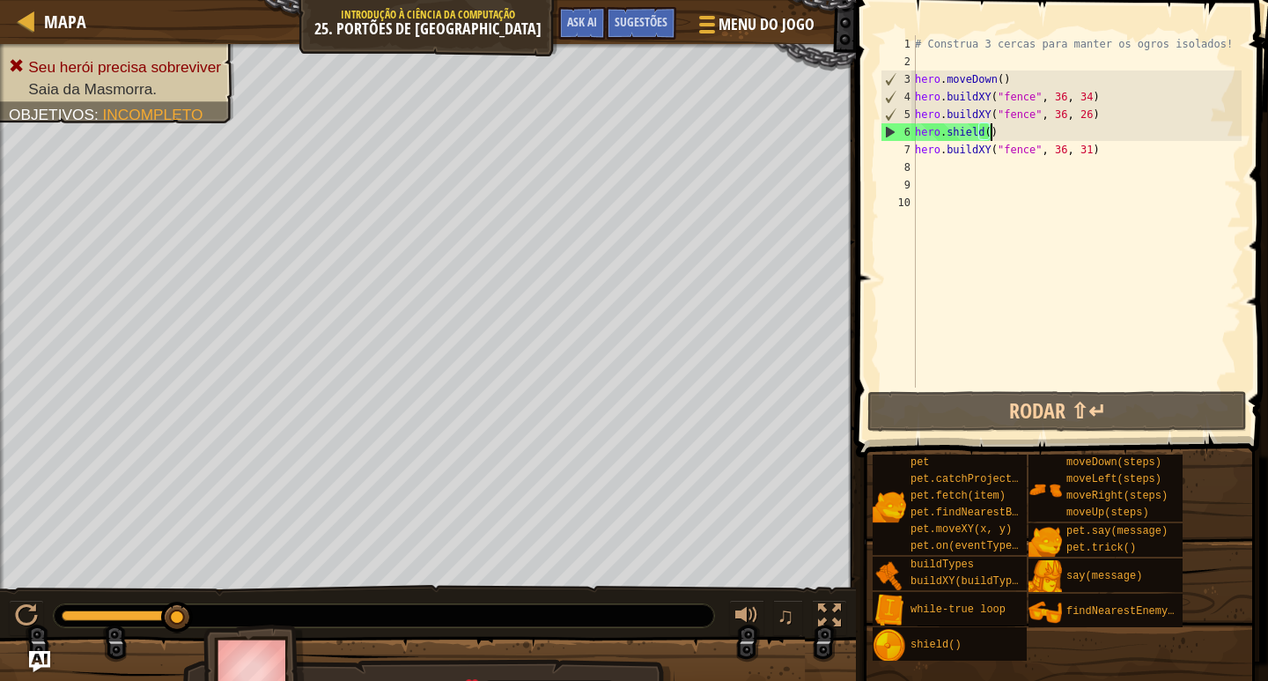
click at [730, 125] on div "Mapa Introdução à Ciência da Computação 25. Portões de Kithgard Menu do Jogo Pr…" at bounding box center [634, 340] width 1268 height 681
type textarea "hero.shield()"
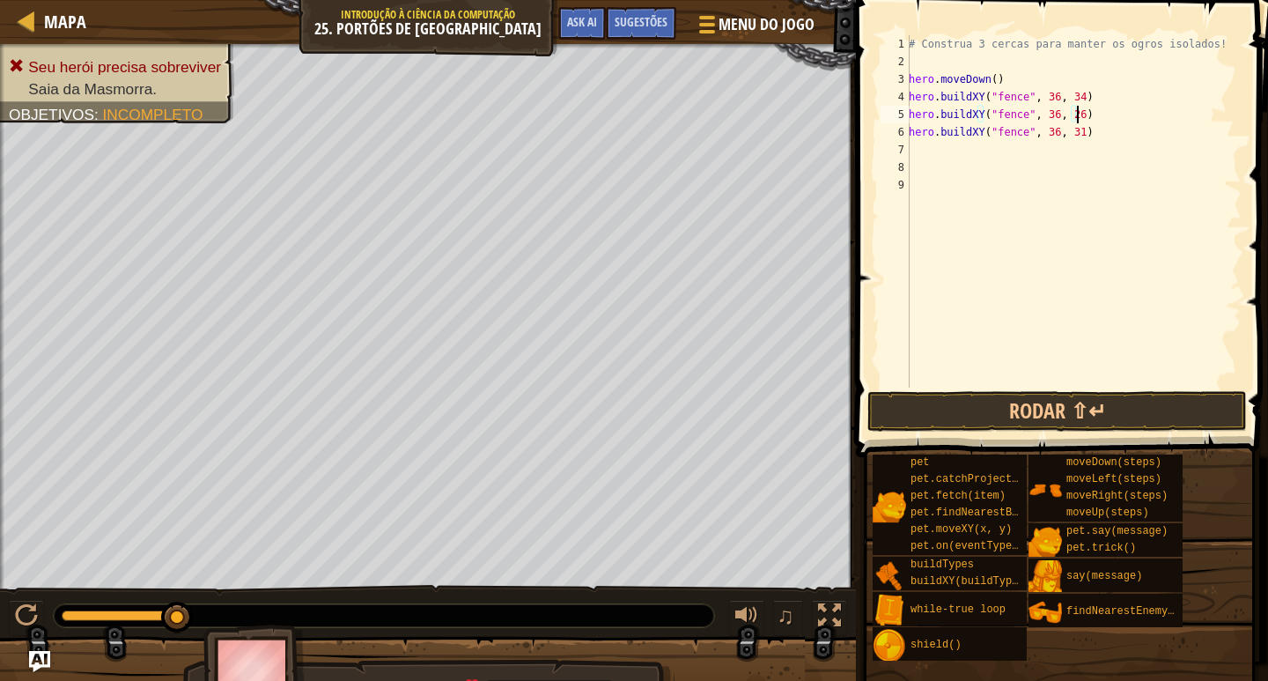
click at [1003, 83] on div "# Construa 3 cercas para manter os ogros isolados! hero . moveDown ( ) hero . b…" at bounding box center [1073, 229] width 336 height 388
type textarea "hero.moveDown()"
click at [1019, 404] on button "Rodar ⇧↵" at bounding box center [1058, 411] width 380 height 41
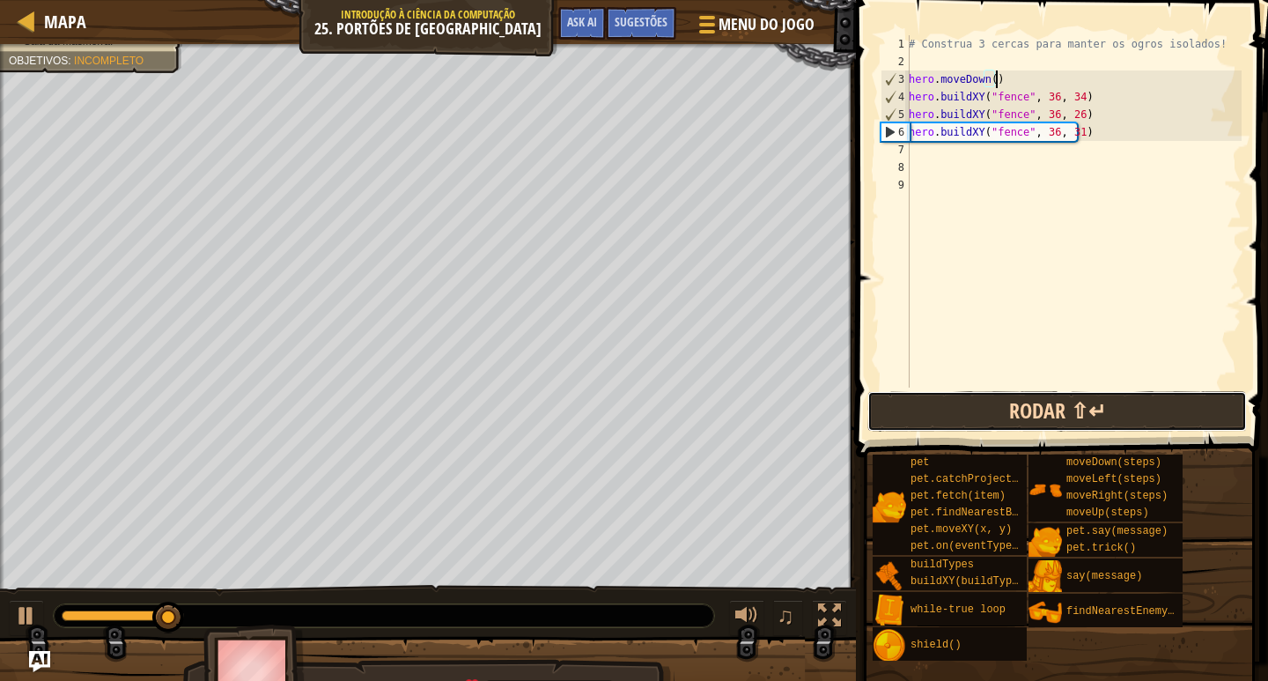
click at [1019, 404] on button "Rodar ⇧↵" at bounding box center [1058, 411] width 380 height 41
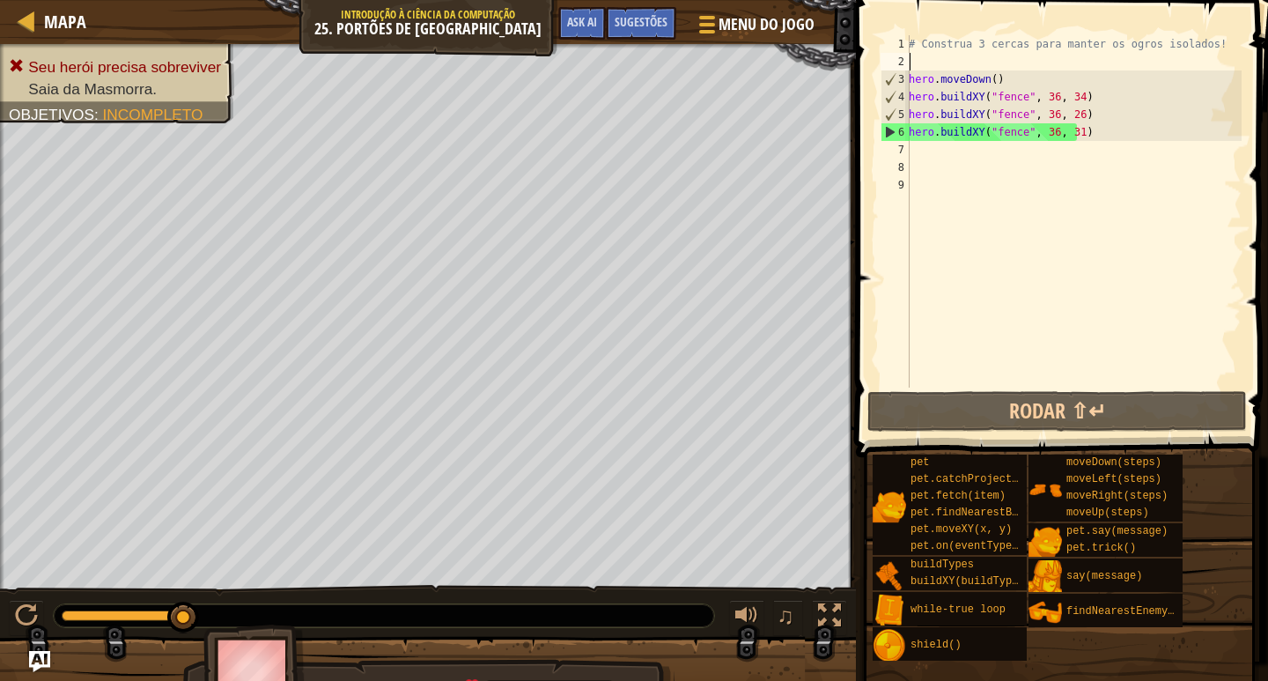
click at [1049, 69] on div "# Construa 3 cercas para manter os ogros isolados! hero . moveDown ( ) hero . b…" at bounding box center [1073, 229] width 336 height 388
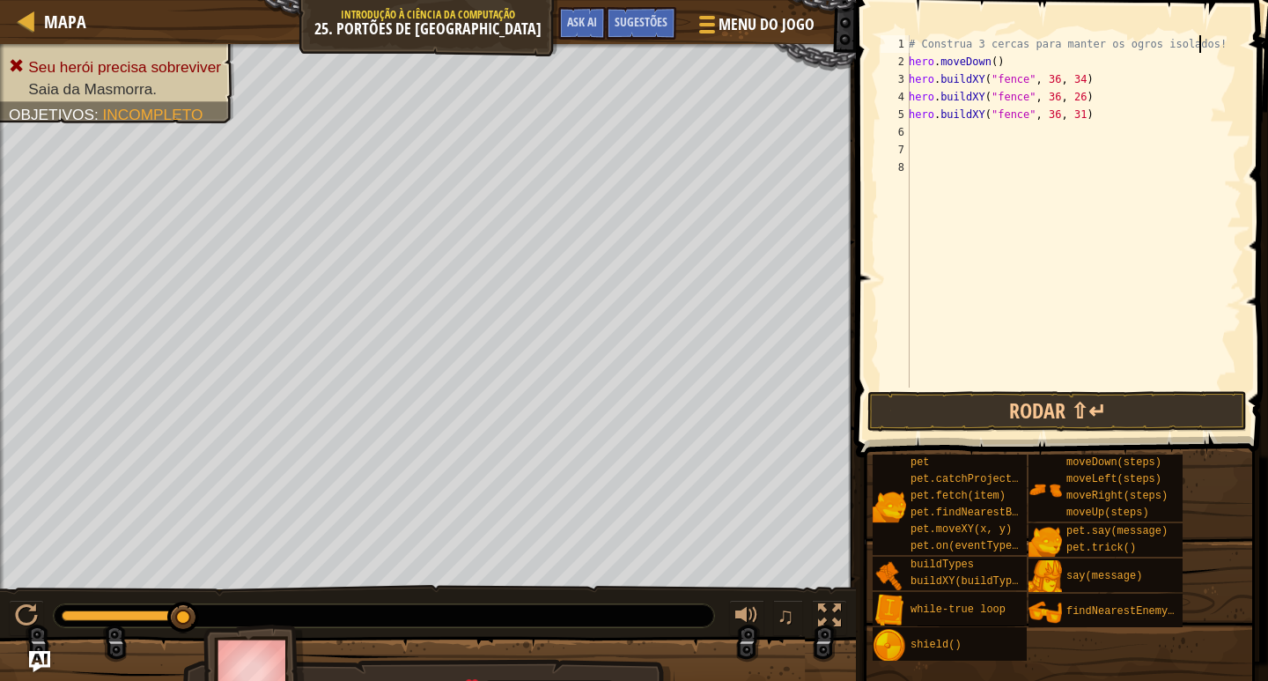
scroll to position [8, 24]
type textarea "# Construa 3 cercas para manter os ogros isolados!"
click at [1049, 69] on div "# Construa 3 cercas para manter os ogros isolados! hero . moveDown ( ) hero . b…" at bounding box center [1073, 211] width 336 height 352
type textarea "s"
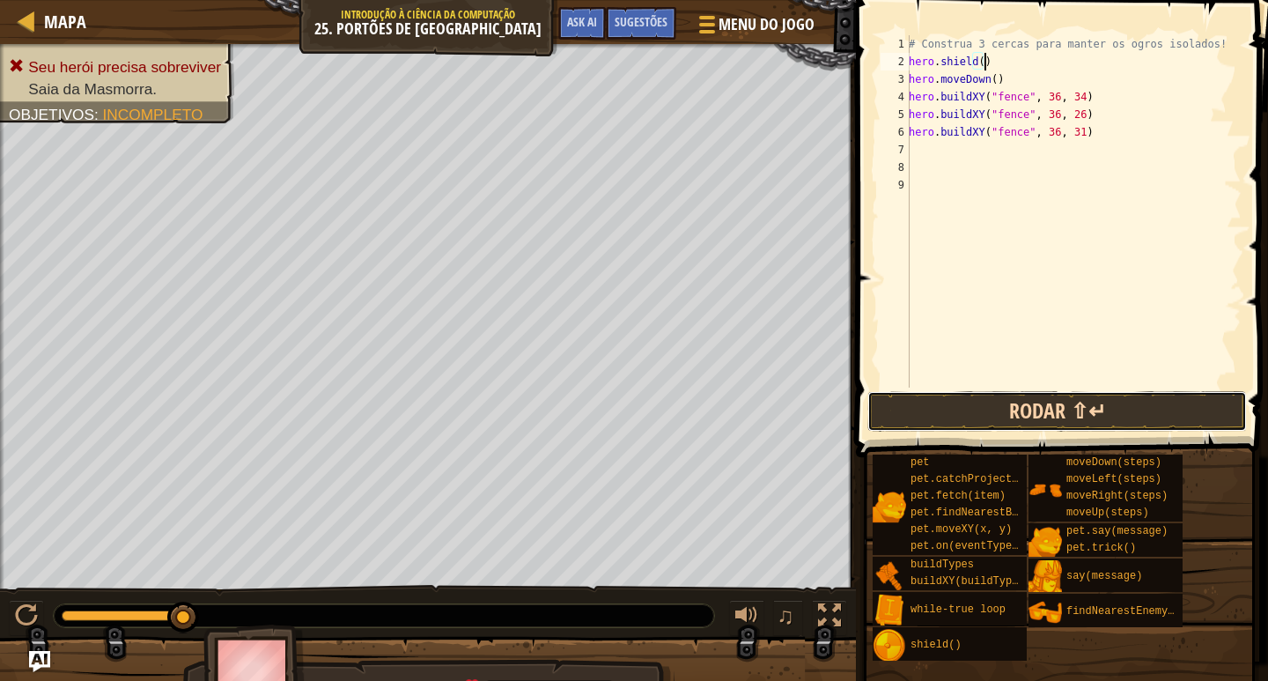
click at [1041, 430] on button "Rodar ⇧↵" at bounding box center [1058, 411] width 380 height 41
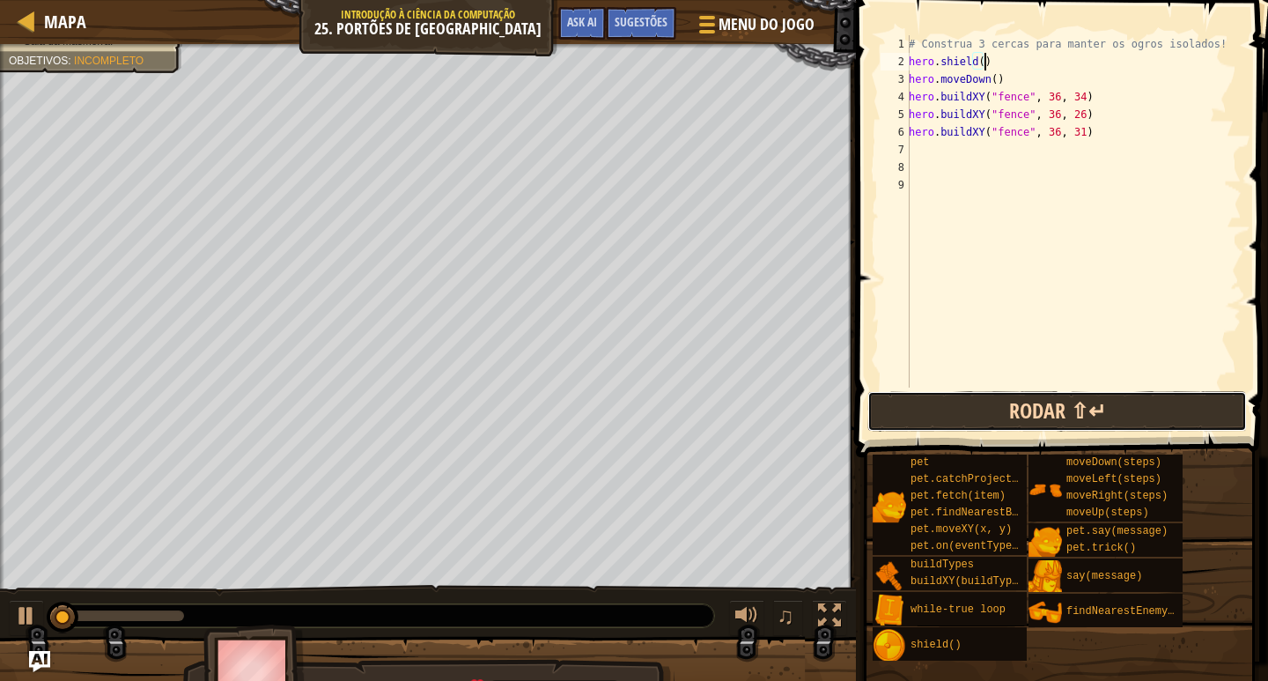
click at [1042, 415] on button "Rodar ⇧↵" at bounding box center [1058, 411] width 380 height 41
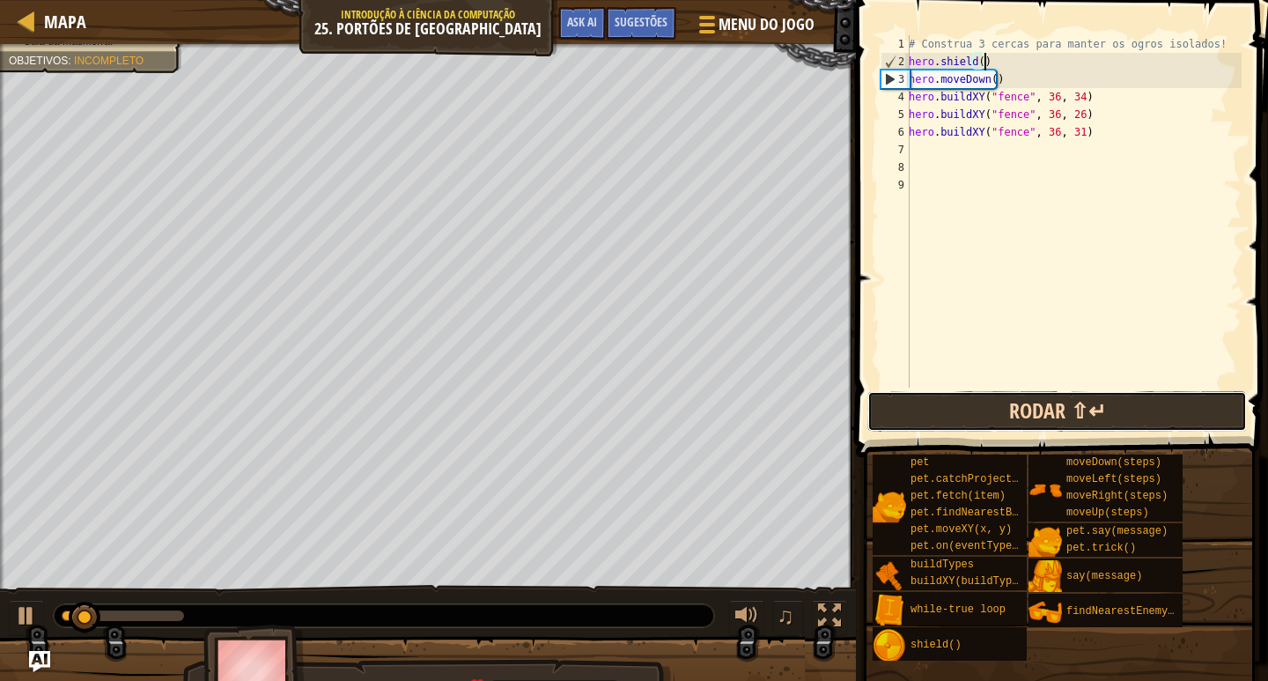
click at [1036, 392] on button "Rodar ⇧↵" at bounding box center [1058, 411] width 380 height 41
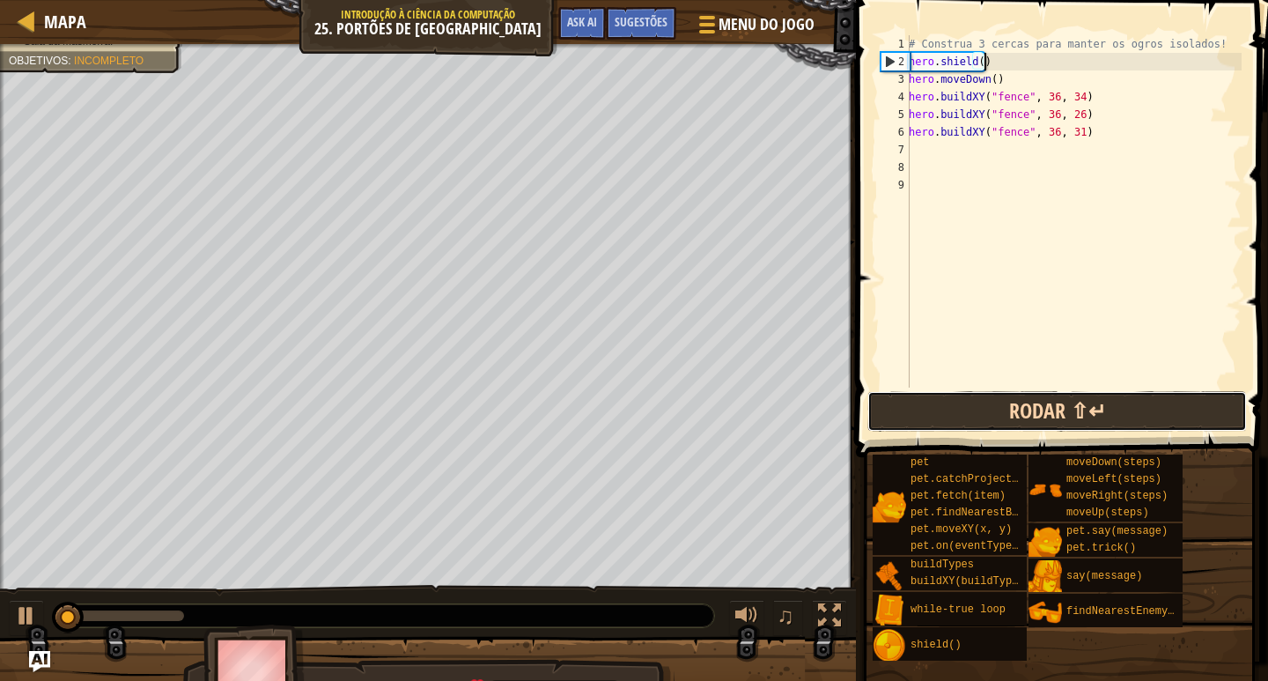
click at [1036, 392] on button "Rodar ⇧↵" at bounding box center [1058, 411] width 380 height 41
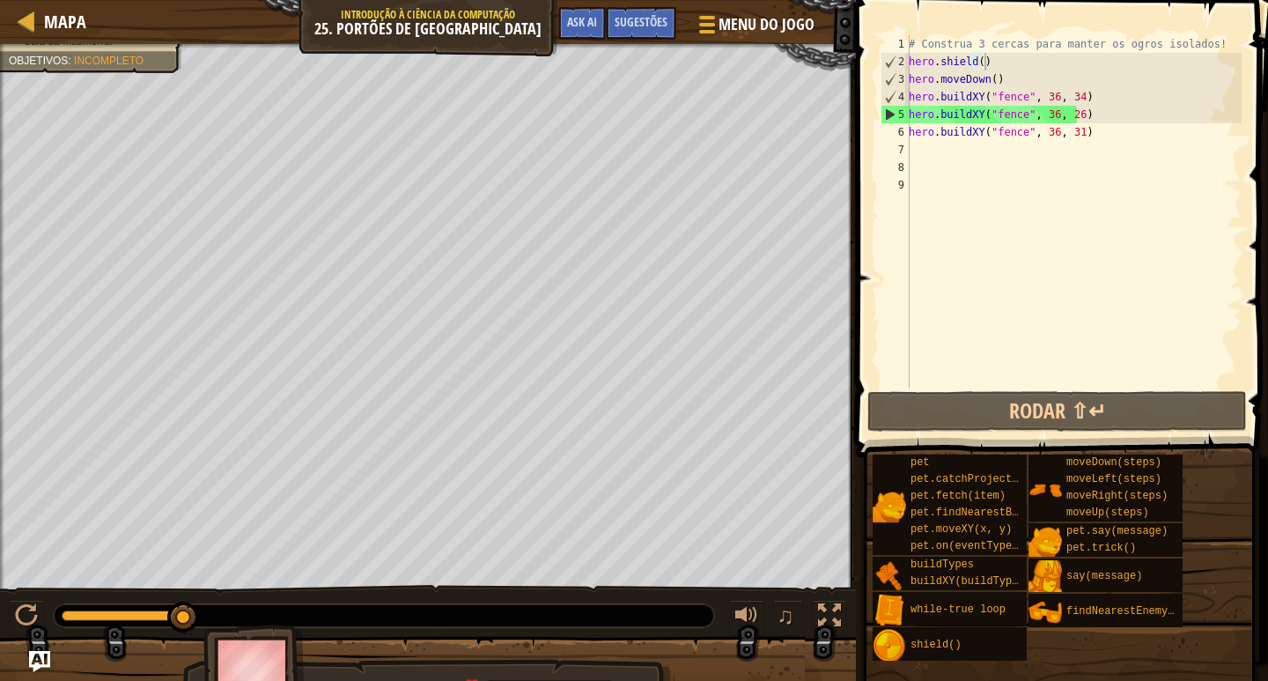
click at [121, 90] on div "Seu herói precisa sobreviver Saia da Masmorra. Objetivos : Incompleto" at bounding box center [428, 316] width 856 height 545
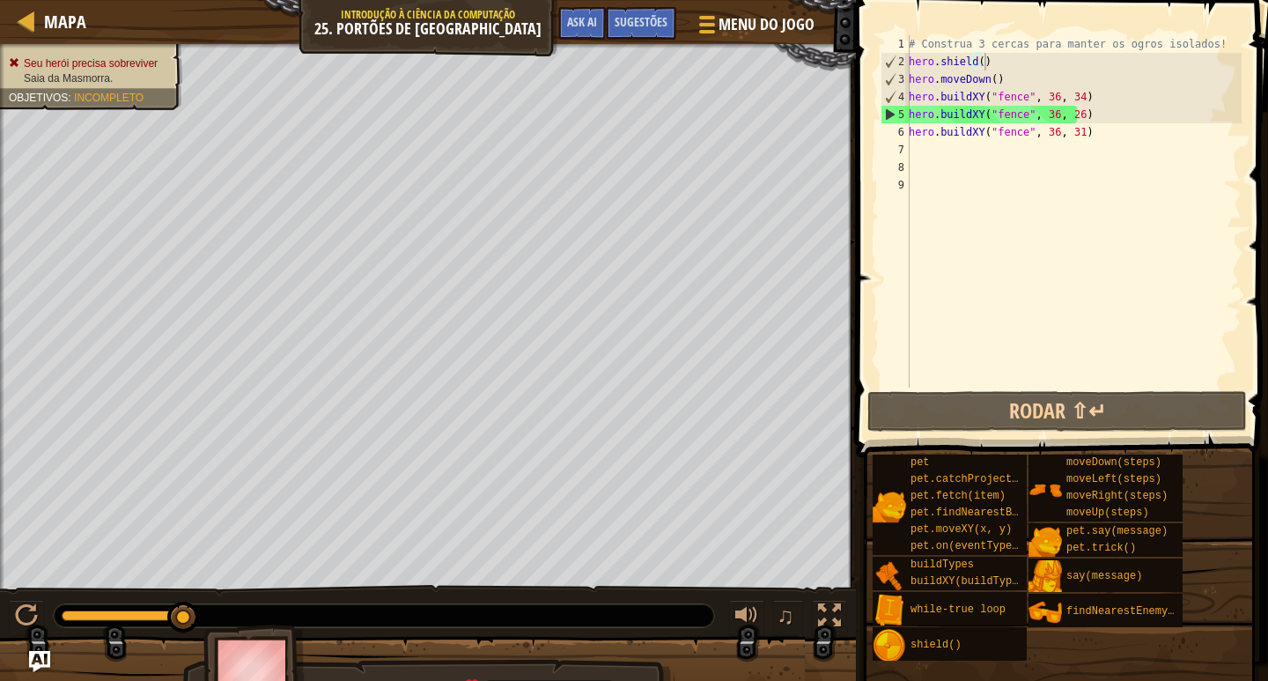
click at [151, 62] on span "Seu herói precisa sobreviver" at bounding box center [91, 63] width 134 height 12
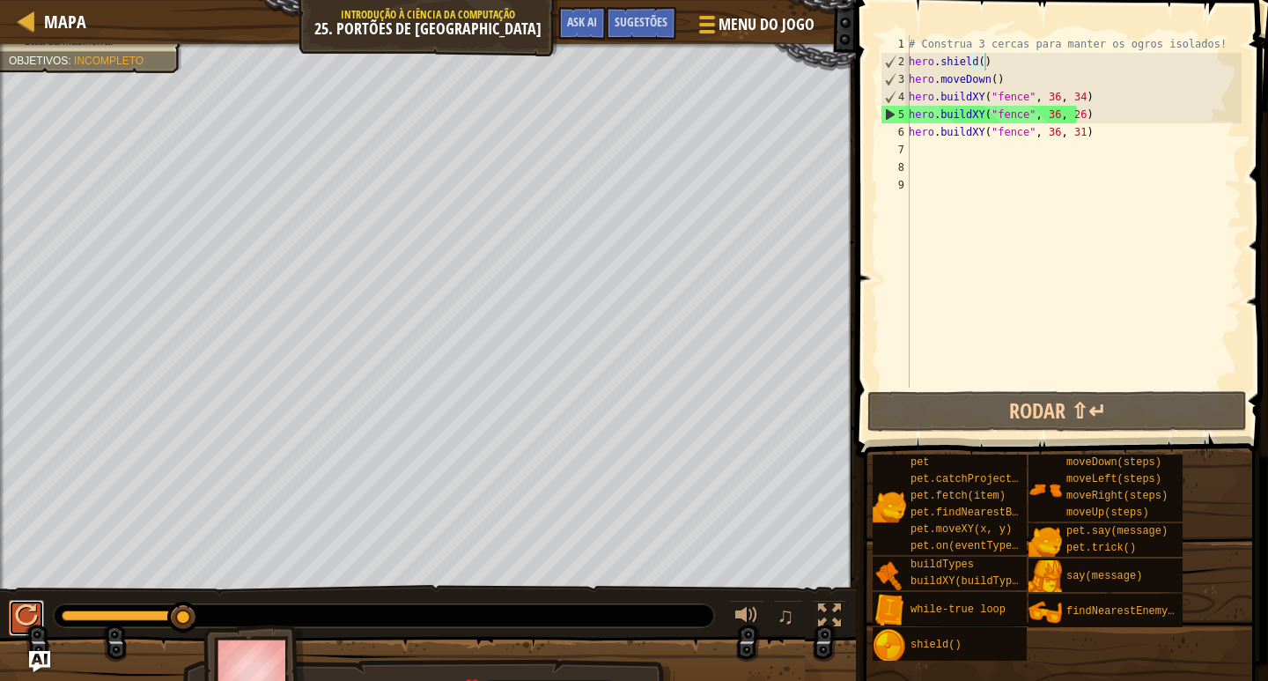
click at [19, 614] on div at bounding box center [26, 615] width 23 height 23
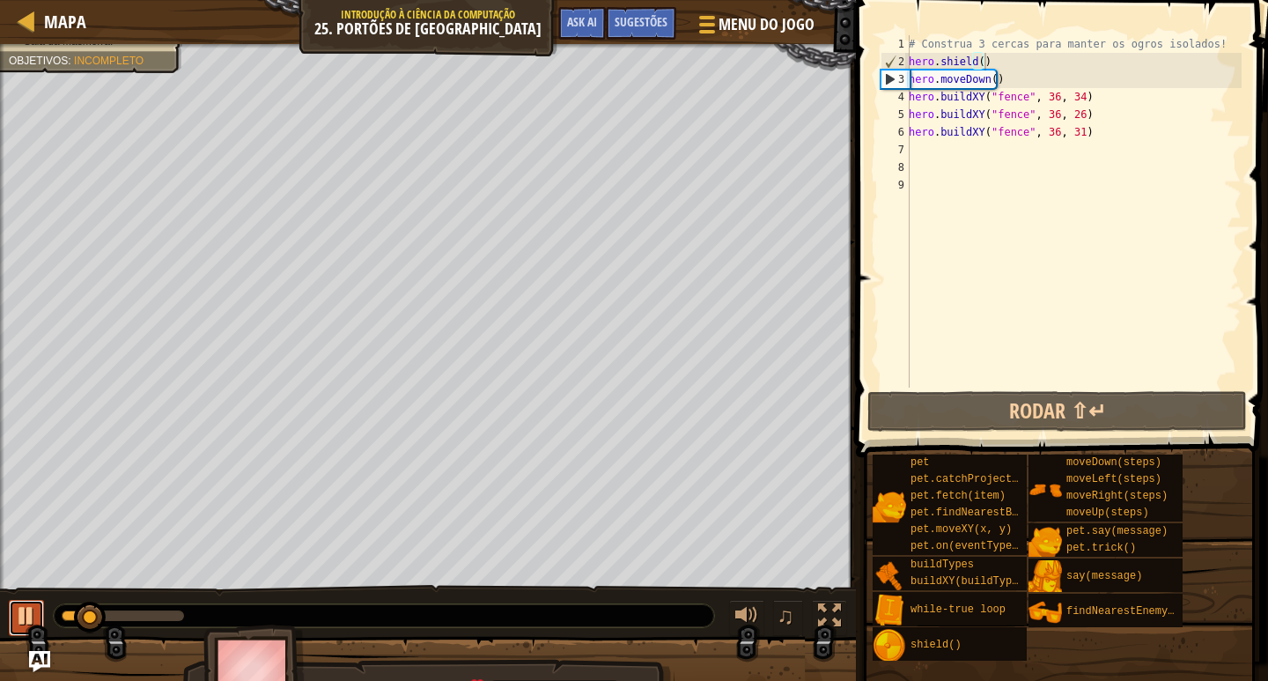
click at [34, 608] on div at bounding box center [26, 615] width 23 height 23
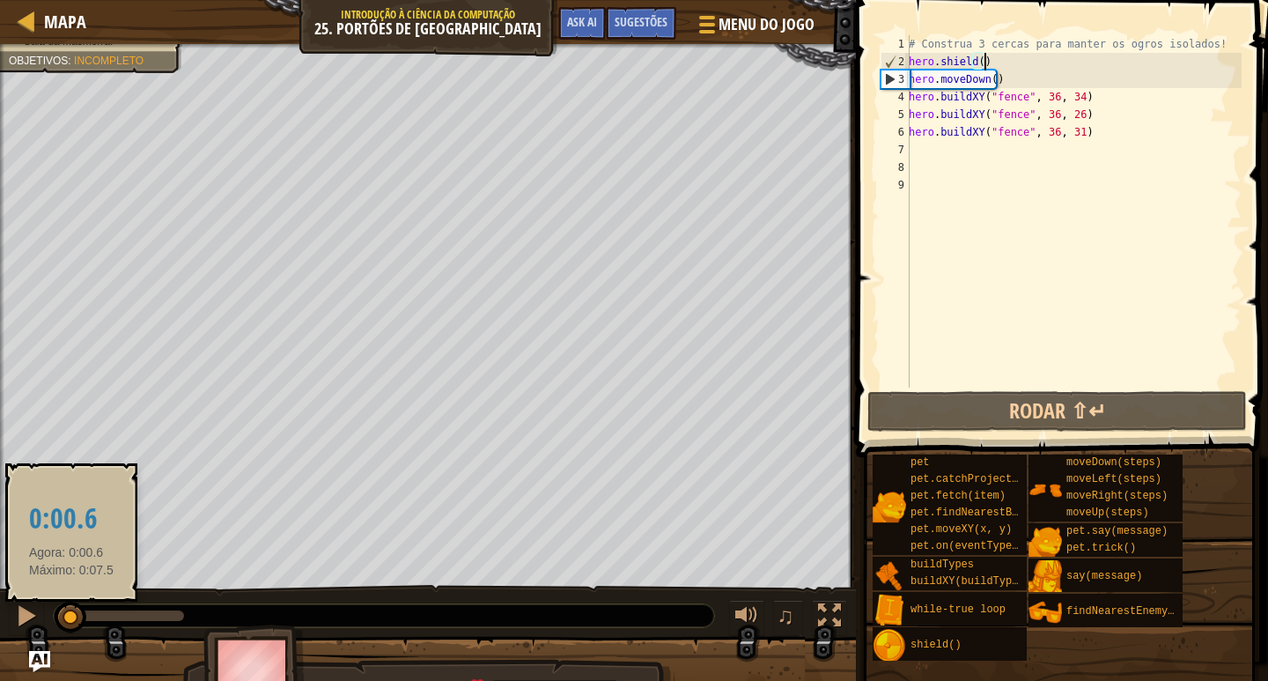
drag, startPoint x: 81, startPoint y: 616, endPoint x: 65, endPoint y: 594, distance: 27.1
click at [41, 607] on div "♫" at bounding box center [428, 611] width 856 height 53
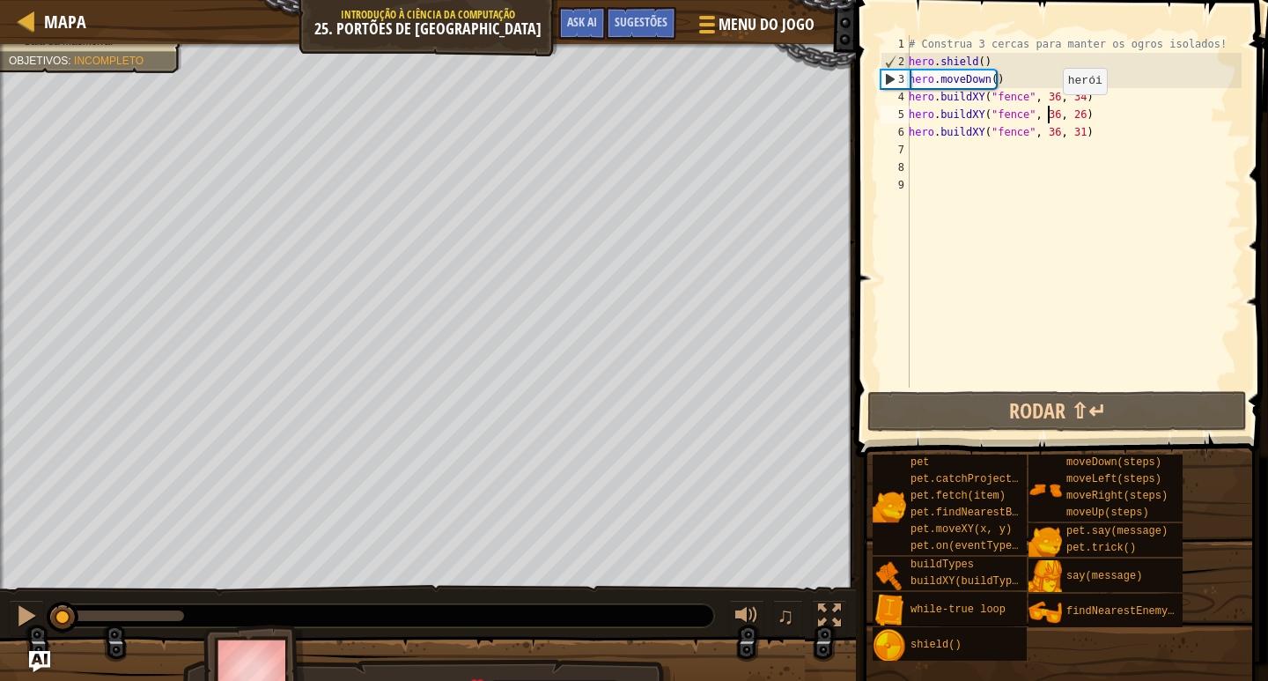
click at [1047, 112] on div "# Construa 3 cercas para manter os ogros isolados! hero . shield ( ) hero . mov…" at bounding box center [1073, 229] width 336 height 388
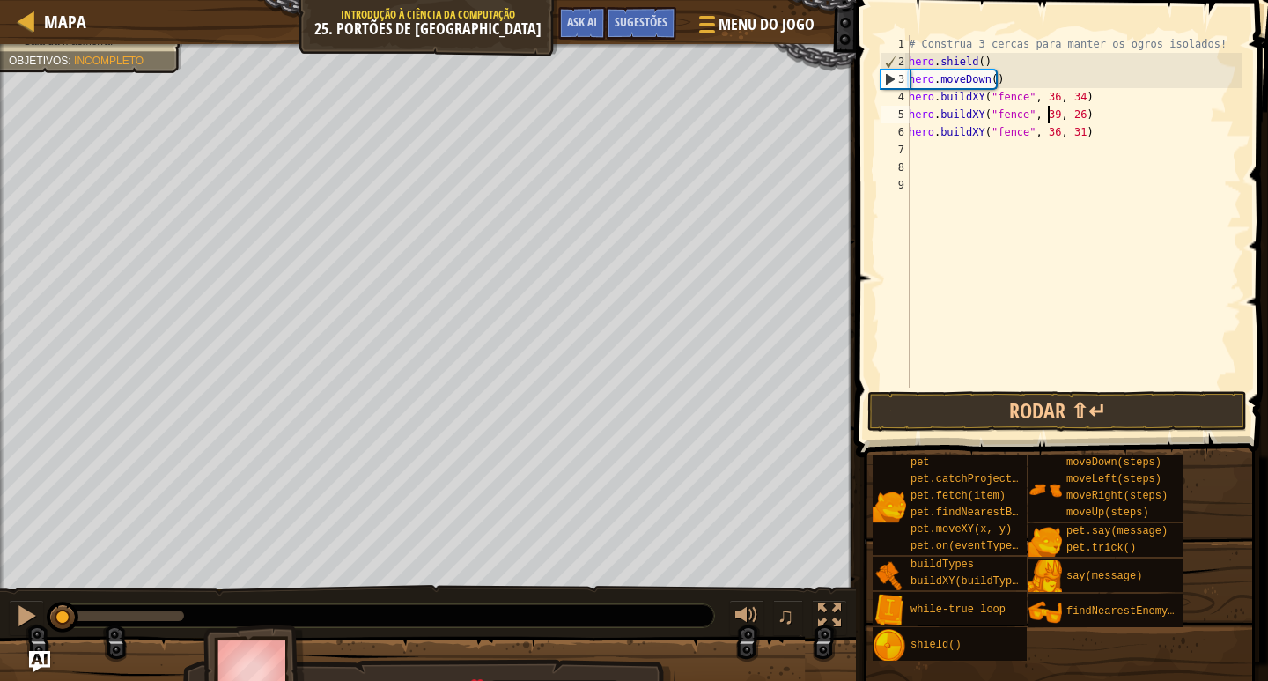
scroll to position [8, 11]
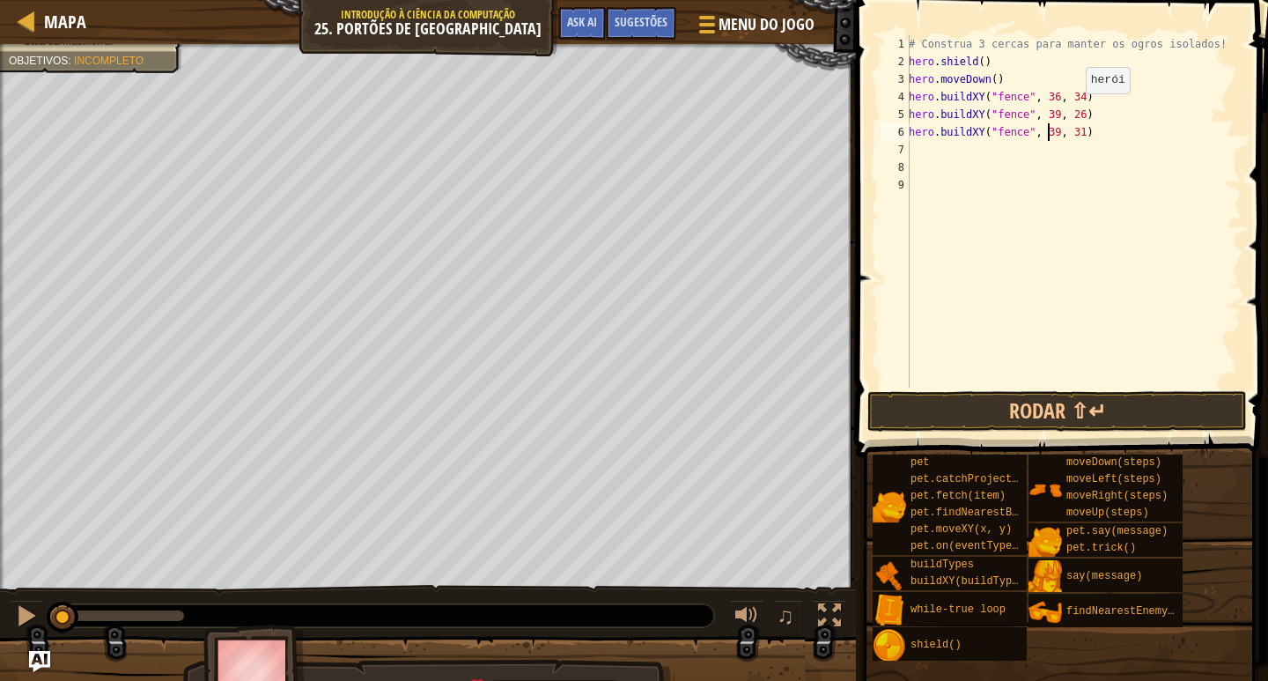
click at [1070, 111] on div "# Construa 3 cercas para manter os ogros isolados! hero . shield ( ) hero . mov…" at bounding box center [1073, 229] width 336 height 388
type textarea "hero.buildXY("fence", 39, 27)"
click at [1076, 410] on button "Rodar ⇧↵" at bounding box center [1058, 411] width 380 height 41
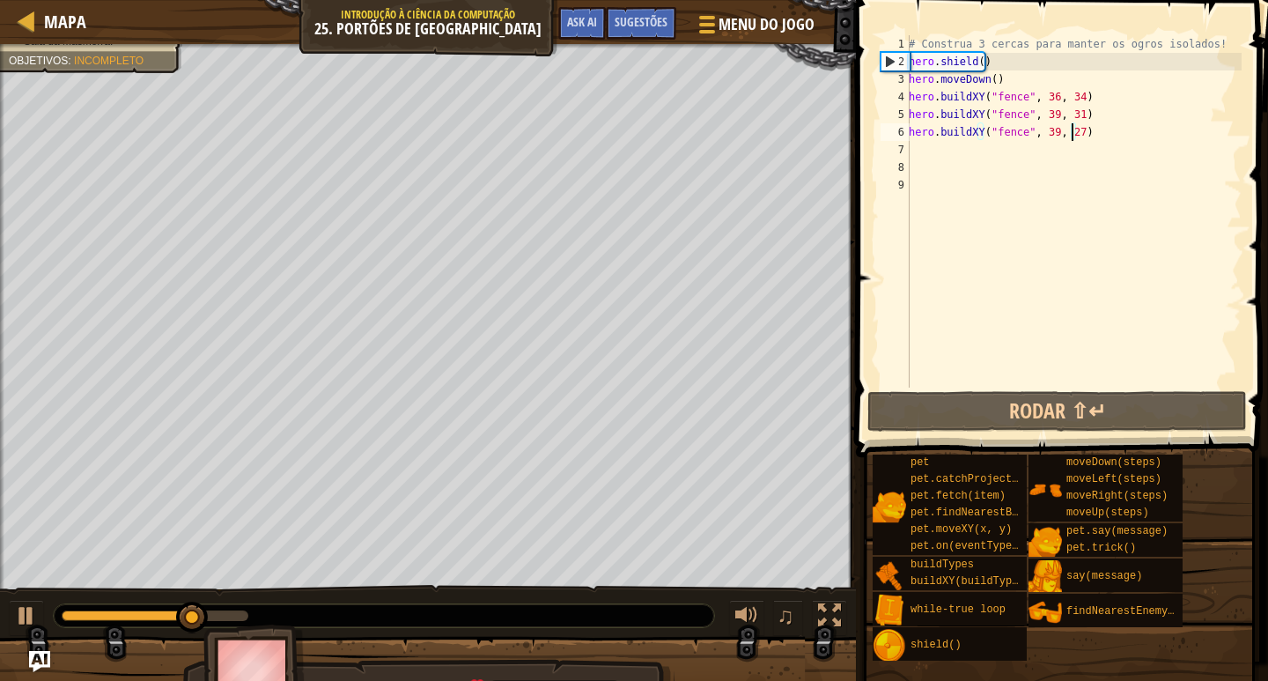
click at [1003, 155] on div "# Construa 3 cercas para manter os ogros isolados! hero . shield ( ) hero . mov…" at bounding box center [1073, 229] width 336 height 388
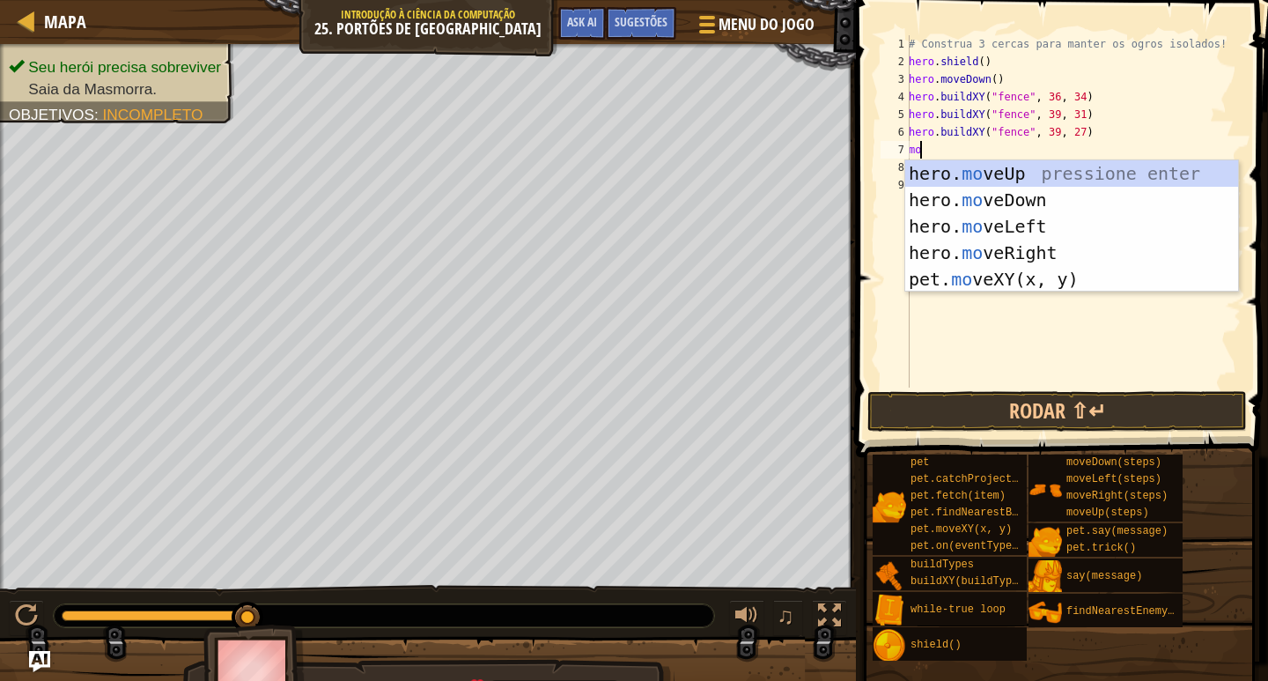
drag, startPoint x: 247, startPoint y: 624, endPoint x: 529, endPoint y: 614, distance: 282.0
drag, startPoint x: 248, startPoint y: 616, endPoint x: 656, endPoint y: 594, distance: 408.3
drag, startPoint x: 307, startPoint y: 615, endPoint x: 325, endPoint y: 612, distance: 17.8
click at [335, 615] on div at bounding box center [384, 615] width 661 height 23
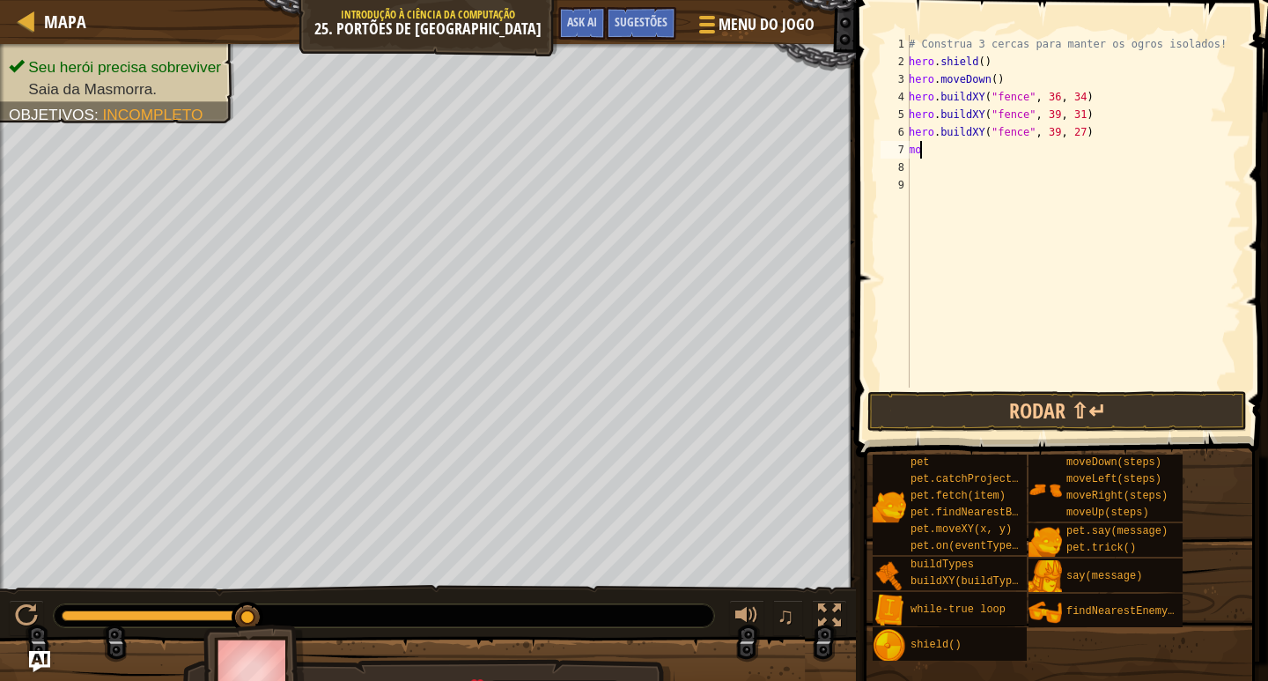
drag, startPoint x: 250, startPoint y: 615, endPoint x: 441, endPoint y: 587, distance: 193.1
type textarea "m"
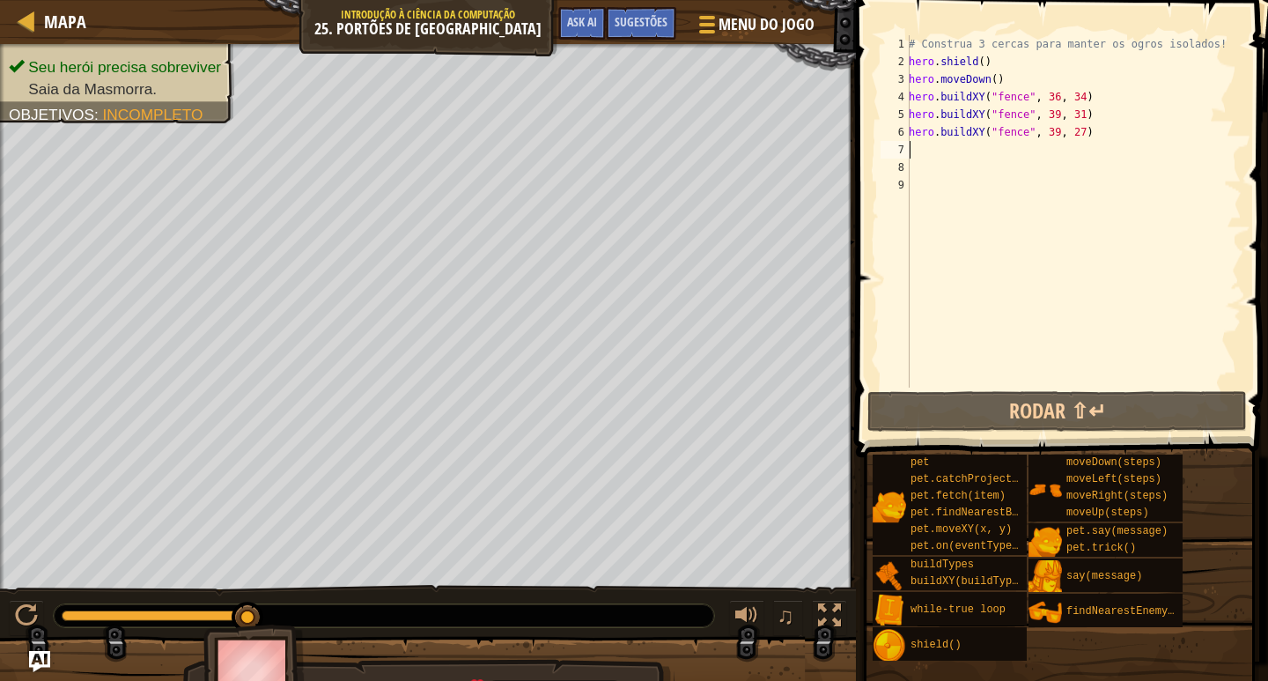
type textarea "h"
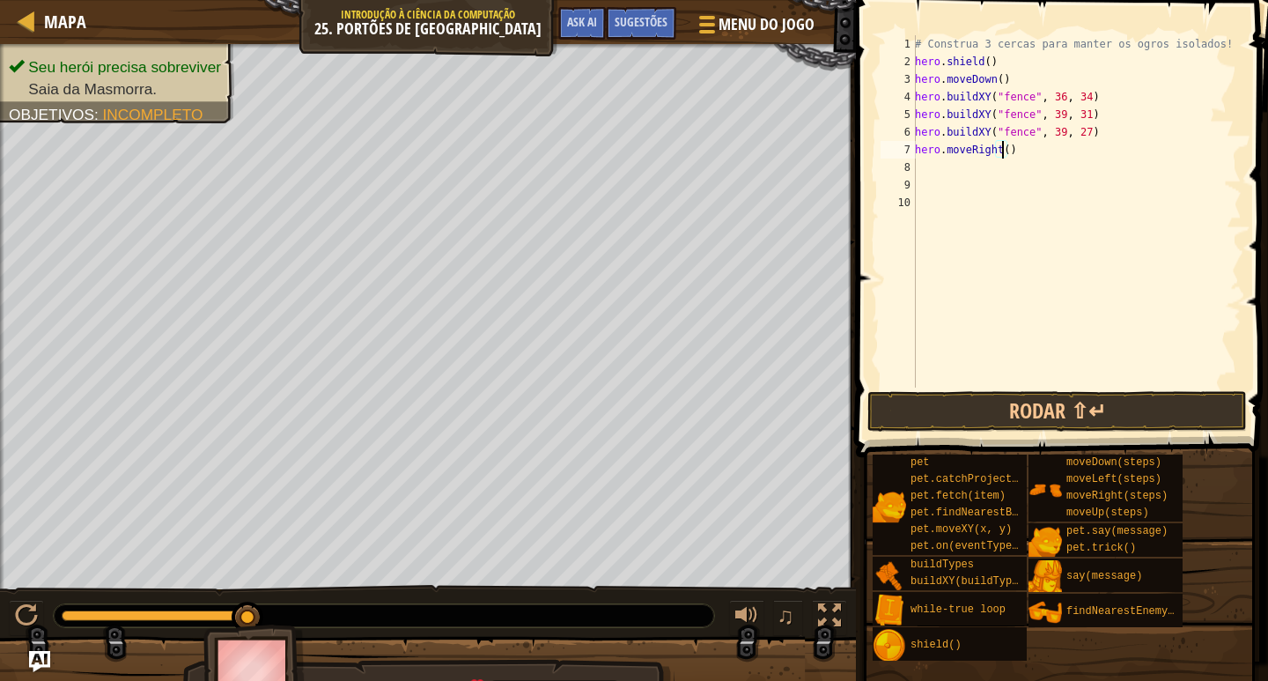
scroll to position [8, 7]
type textarea "hero.moveRight(99)"
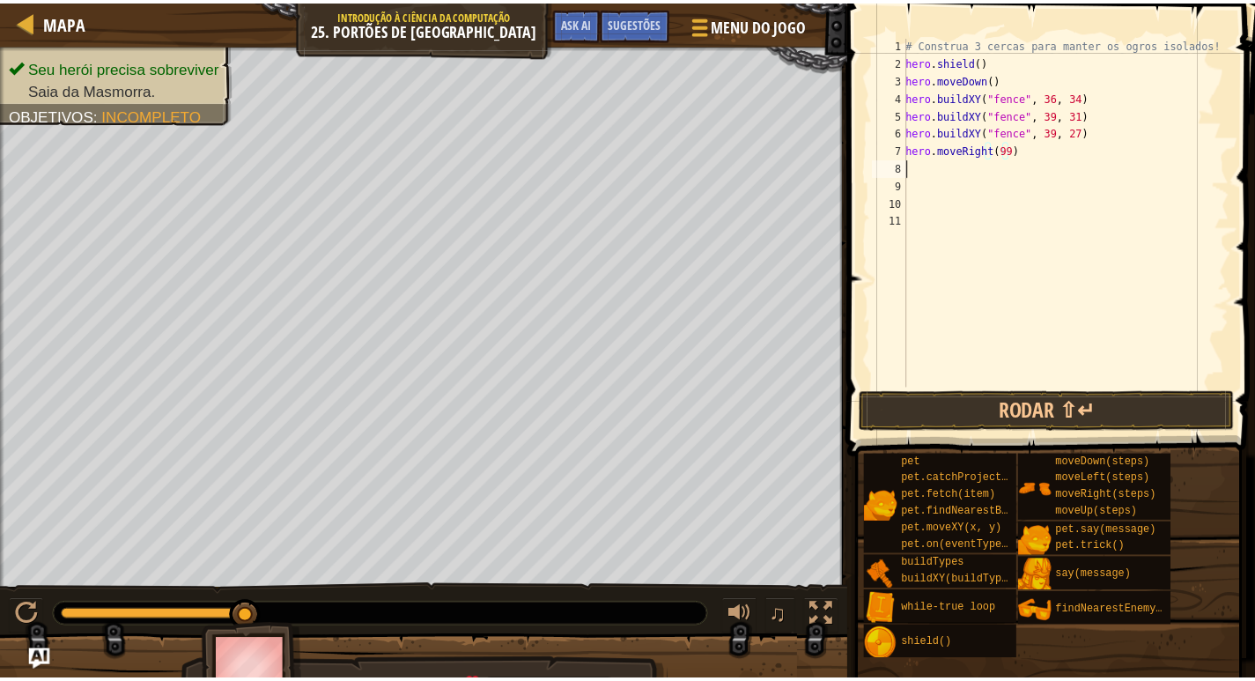
scroll to position [8, 0]
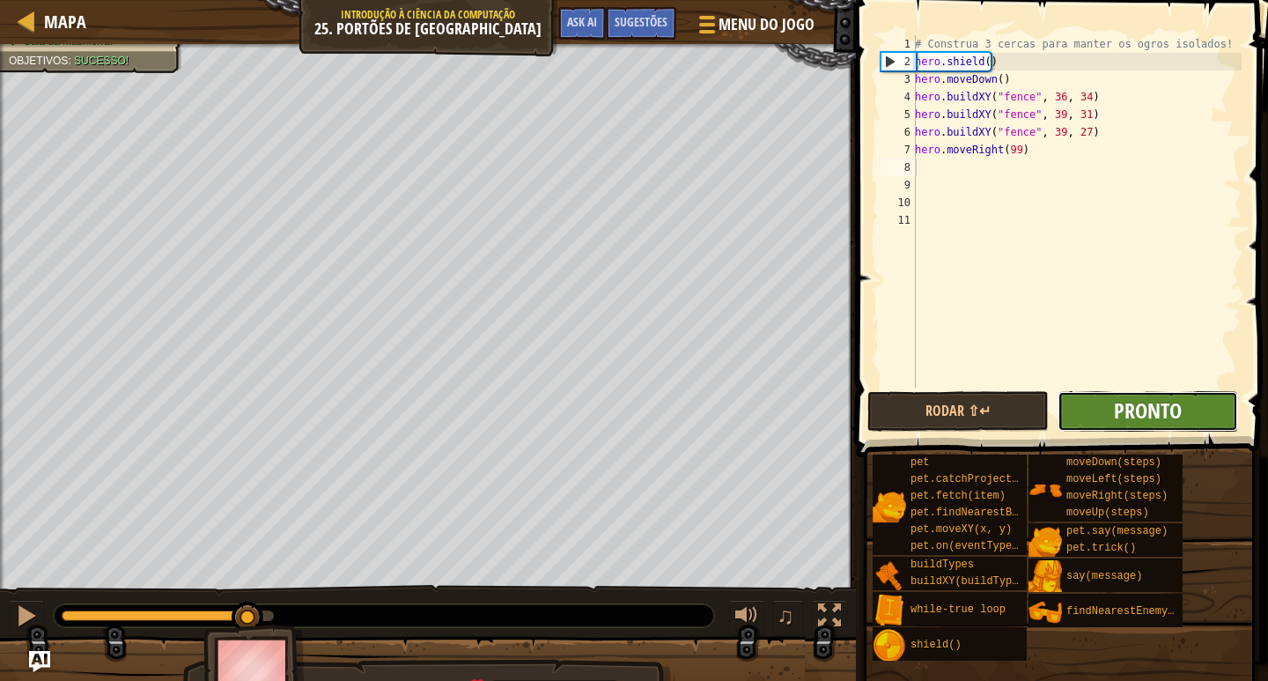
click at [1141, 408] on span "Pronto" at bounding box center [1148, 410] width 68 height 28
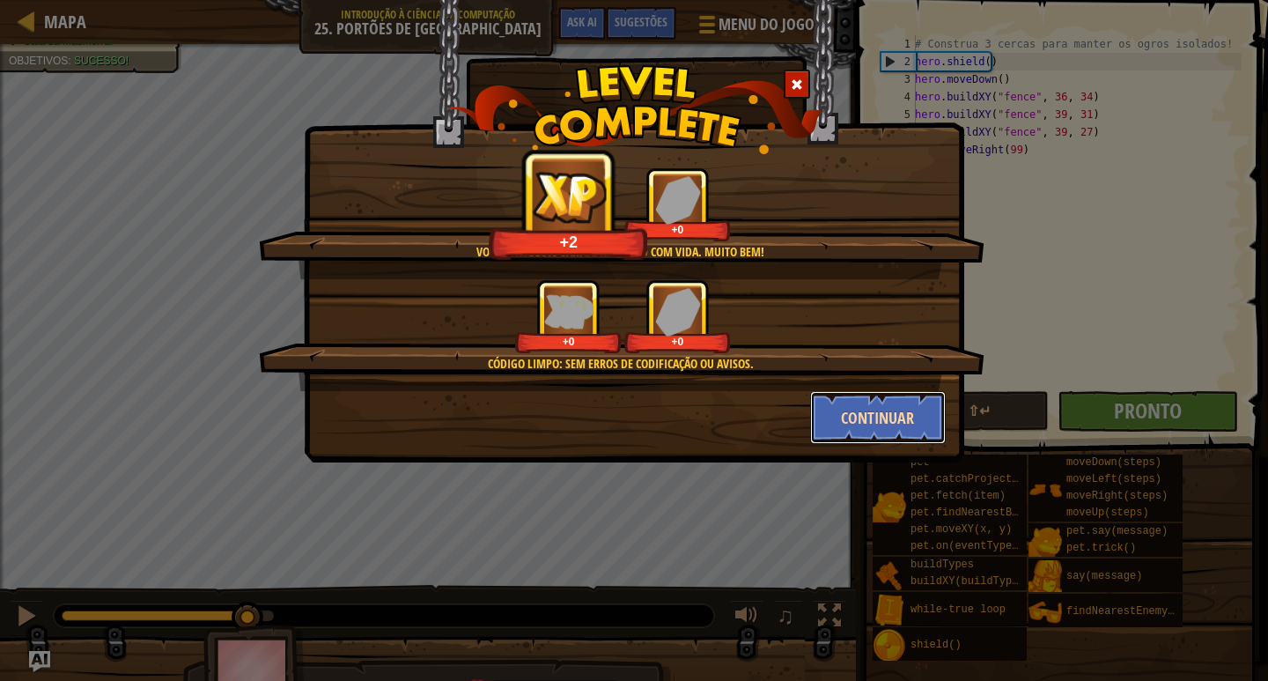
click at [861, 410] on button "Continuar" at bounding box center [878, 417] width 137 height 53
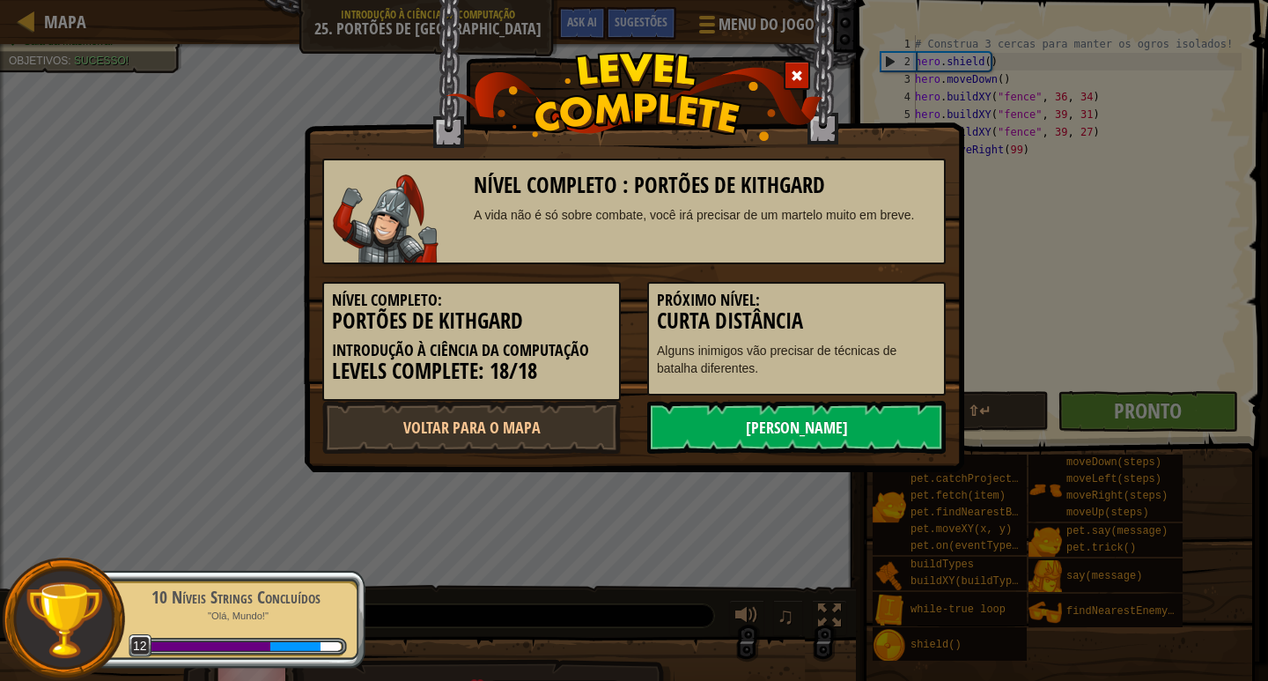
click at [723, 422] on link "[PERSON_NAME]" at bounding box center [796, 427] width 299 height 53
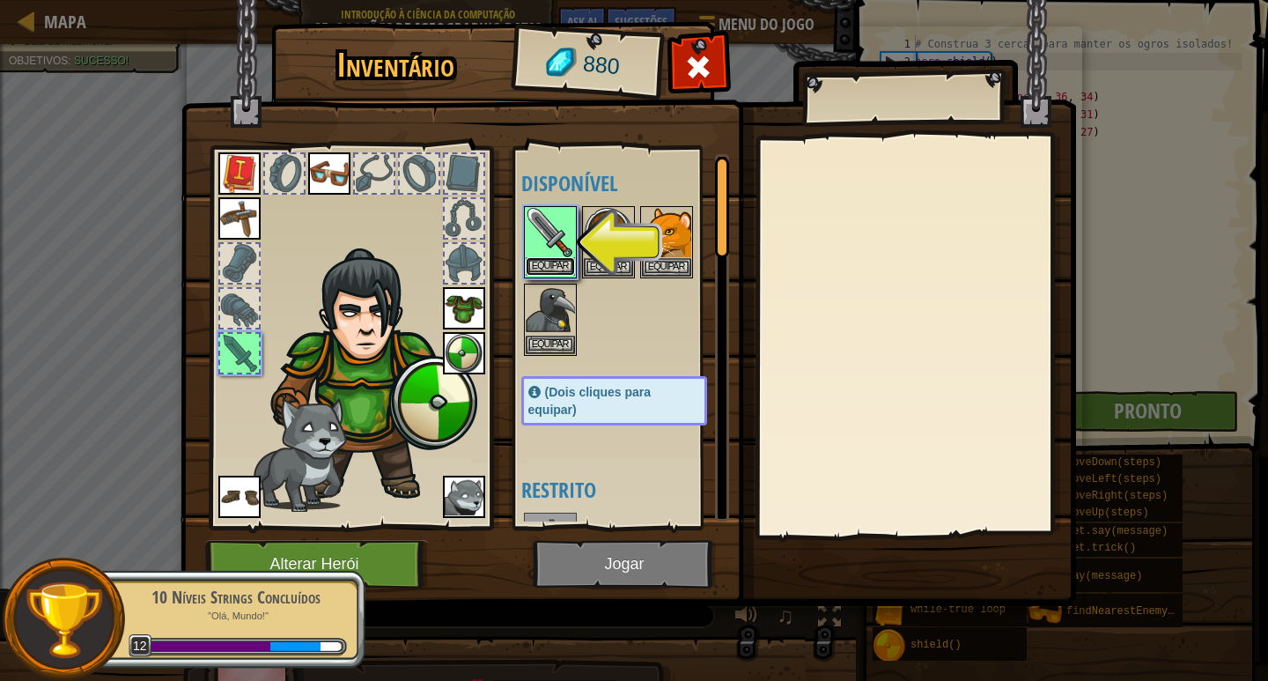
click at [572, 270] on button "Equipar" at bounding box center [550, 266] width 49 height 18
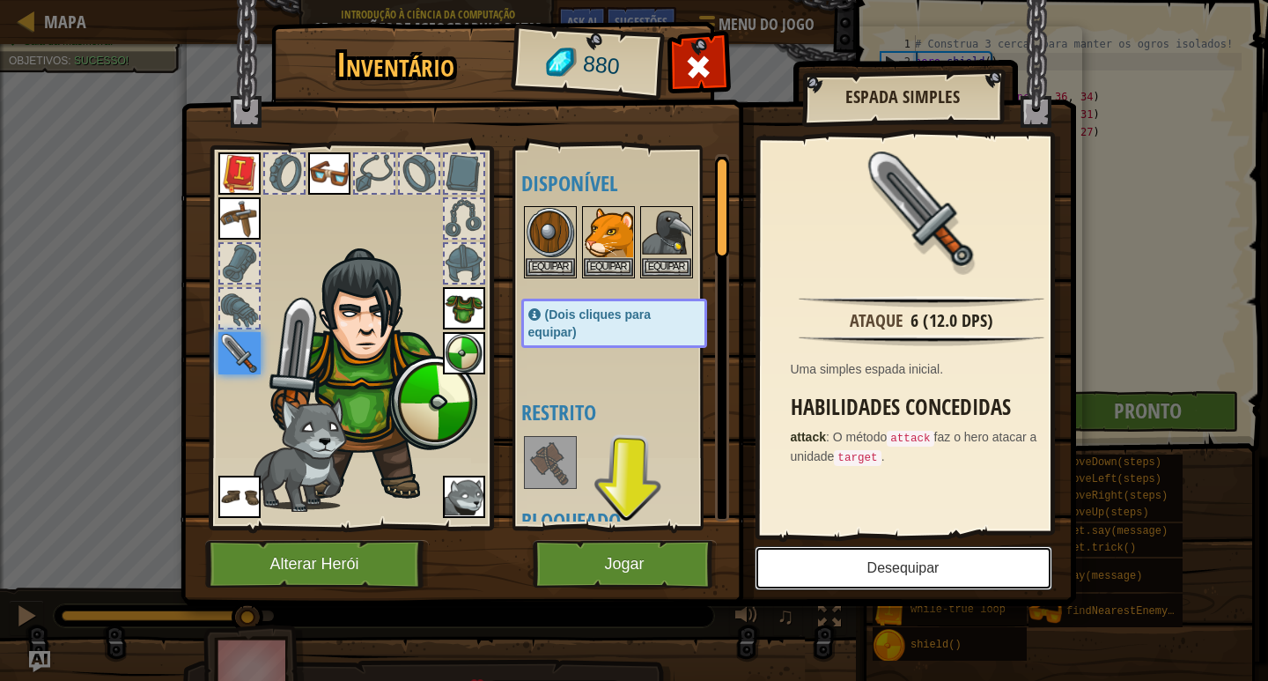
click at [905, 575] on button "Desequipar" at bounding box center [904, 568] width 298 height 44
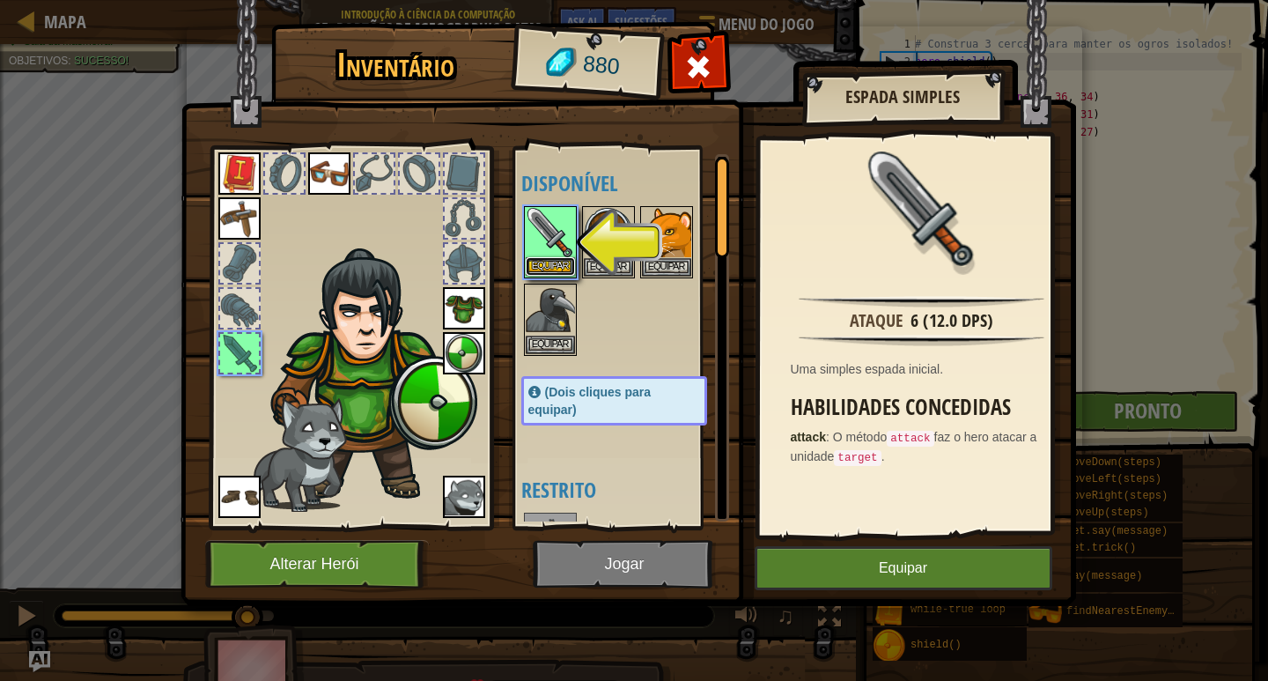
click at [570, 268] on button "Equipar" at bounding box center [550, 266] width 49 height 18
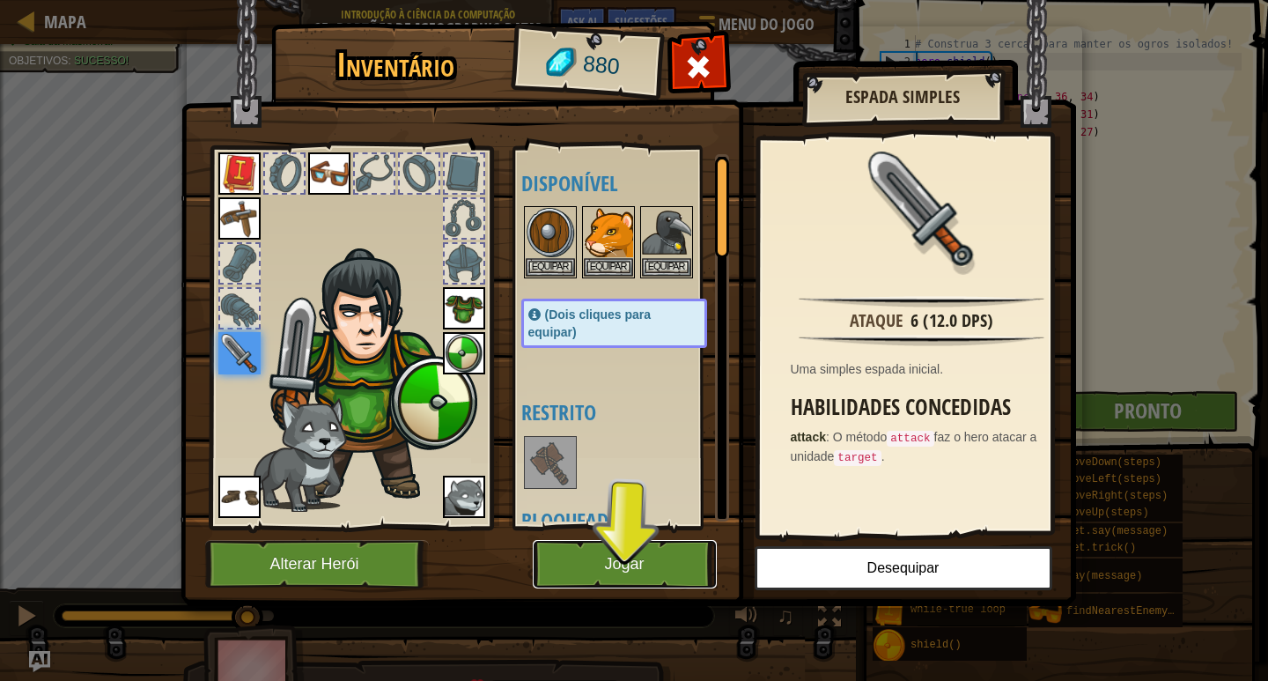
click at [587, 550] on button "Jogar" at bounding box center [625, 564] width 184 height 48
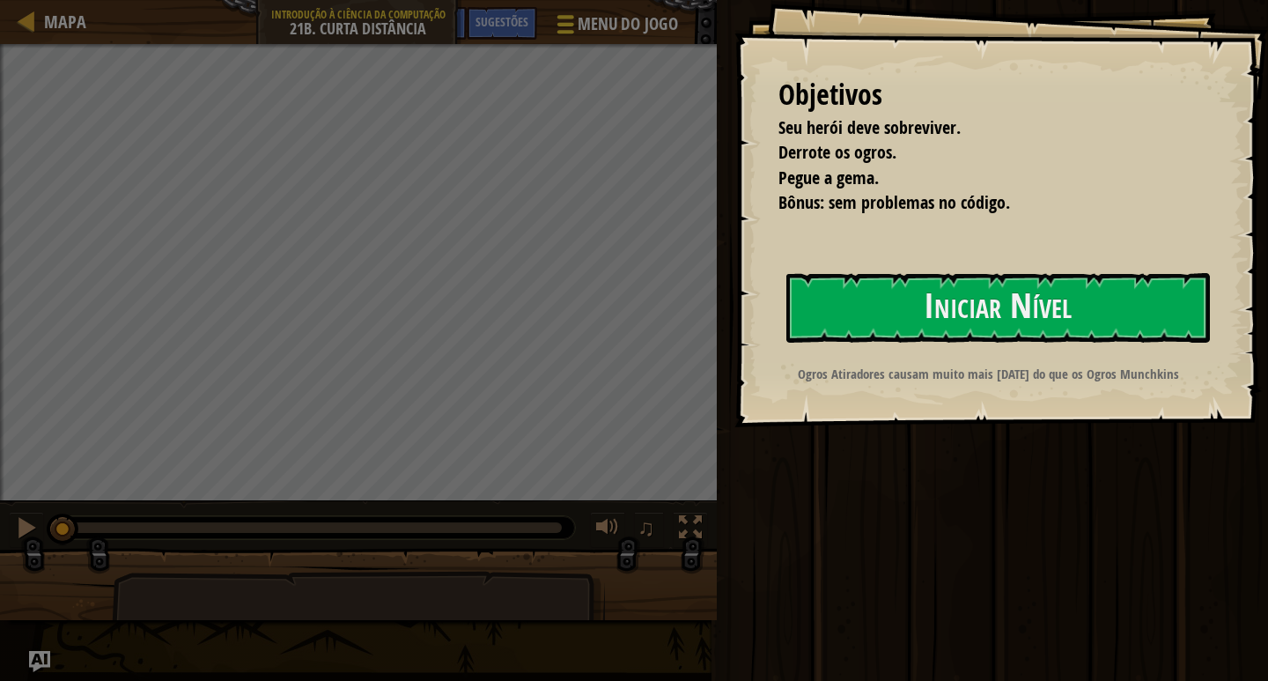
click at [567, 40] on button "Menu do Jogo" at bounding box center [616, 27] width 147 height 43
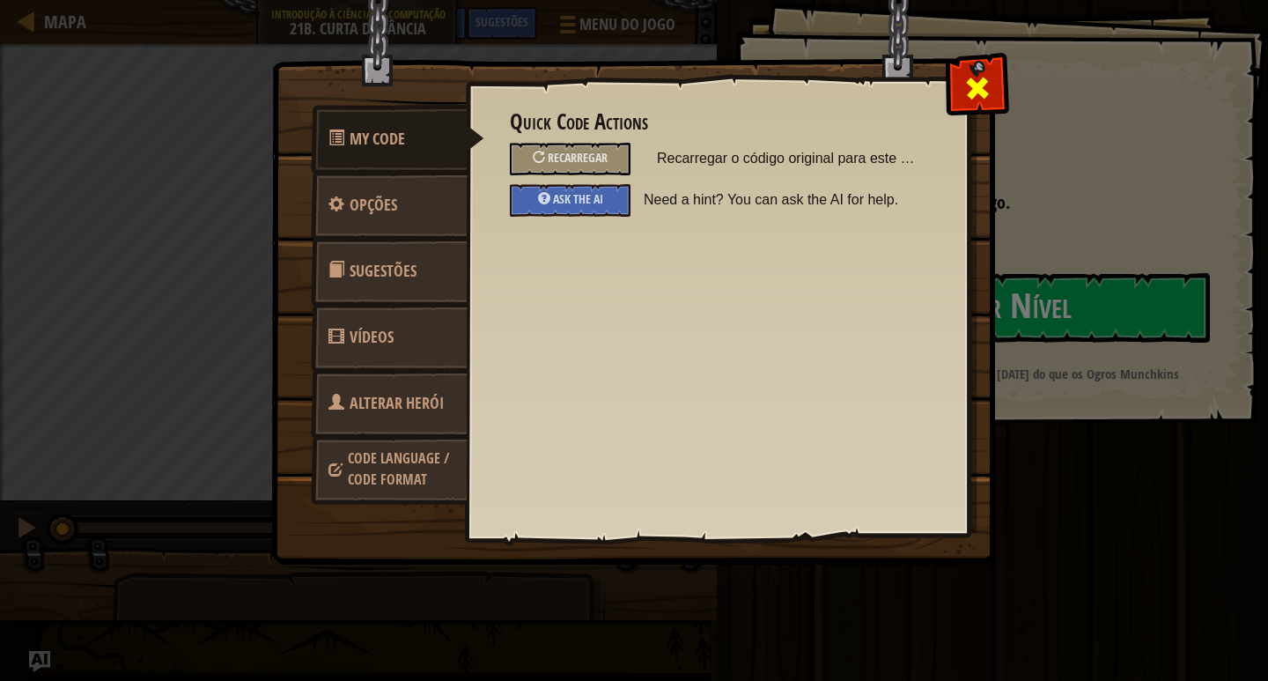
click at [960, 101] on div at bounding box center [976, 83] width 55 height 55
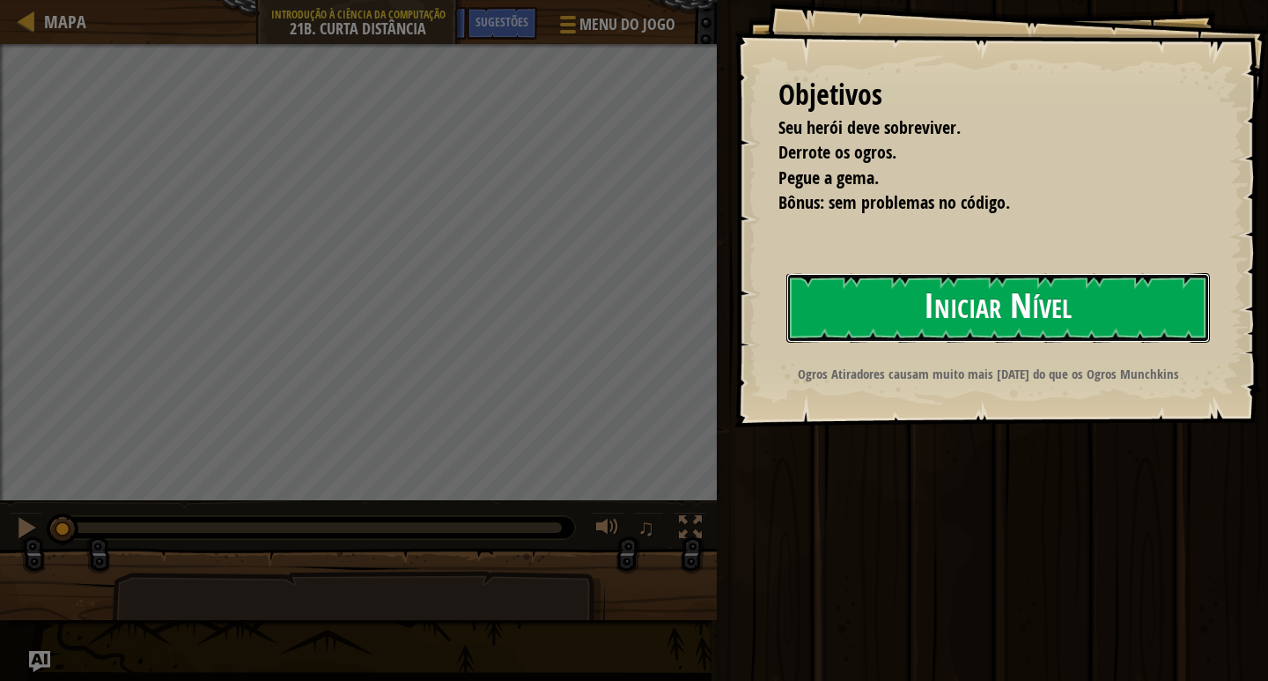
click at [989, 315] on button "Iniciar Nível" at bounding box center [998, 308] width 424 height 70
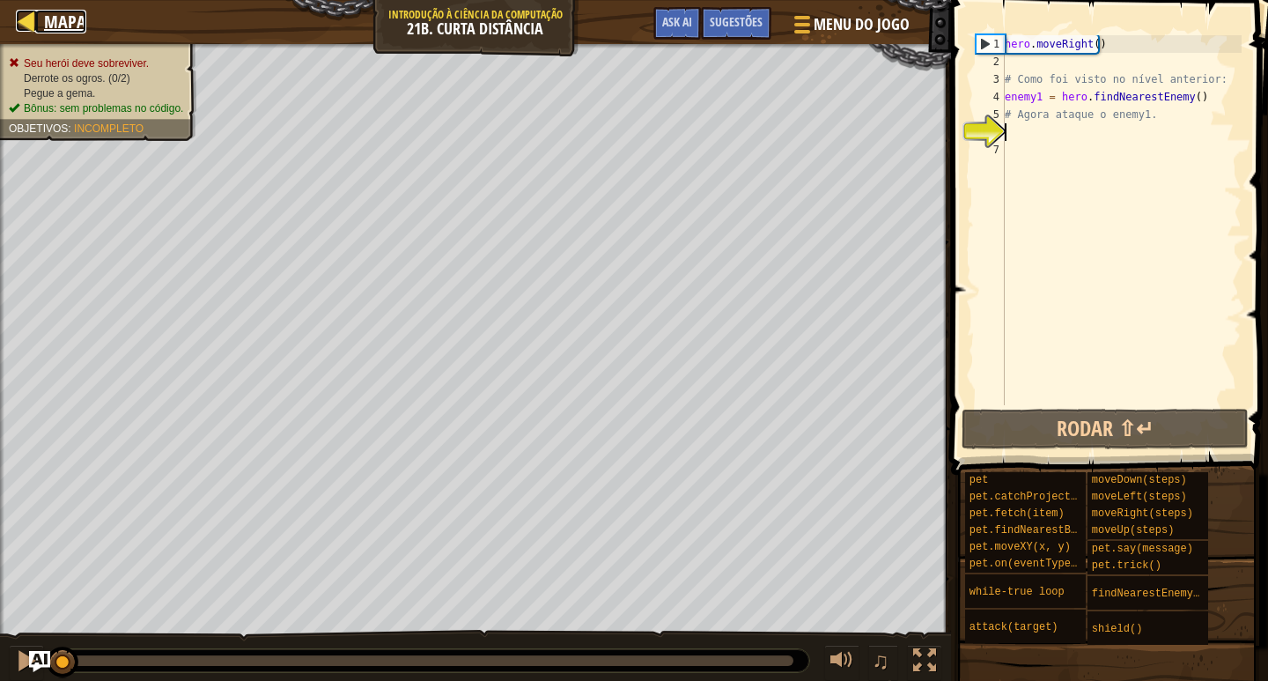
click at [68, 15] on span "Mapa" at bounding box center [65, 22] width 42 height 24
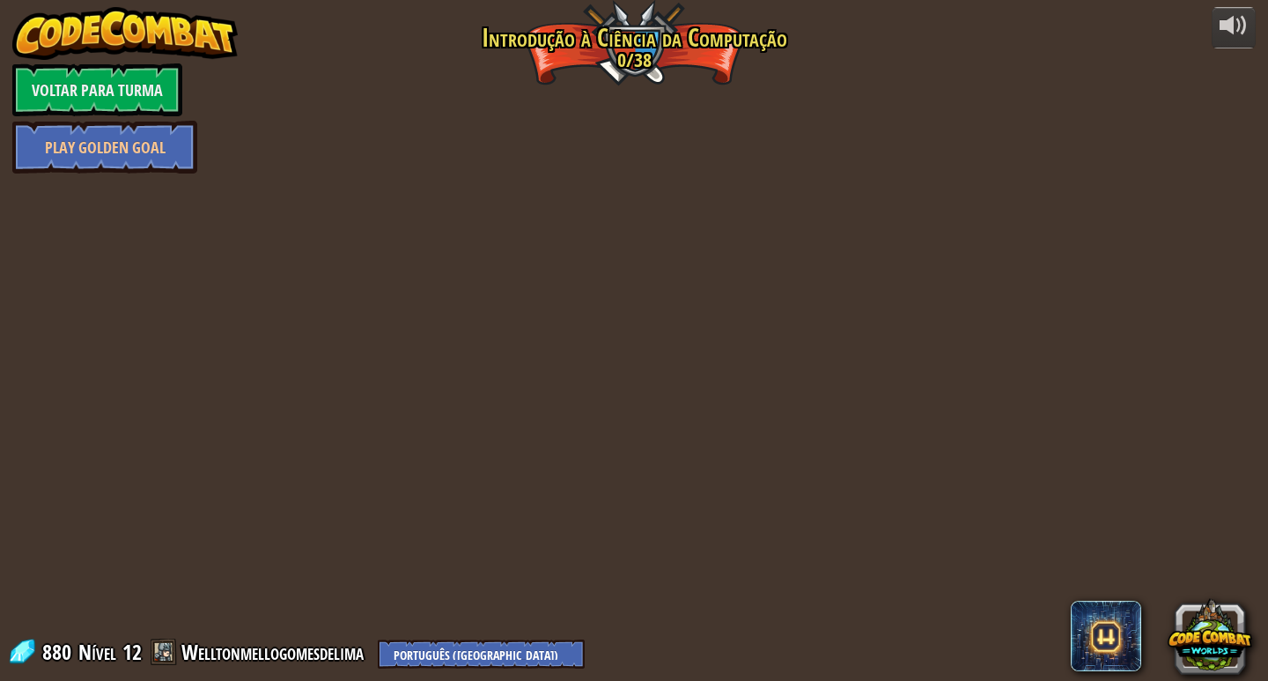
select select "pt-BR"
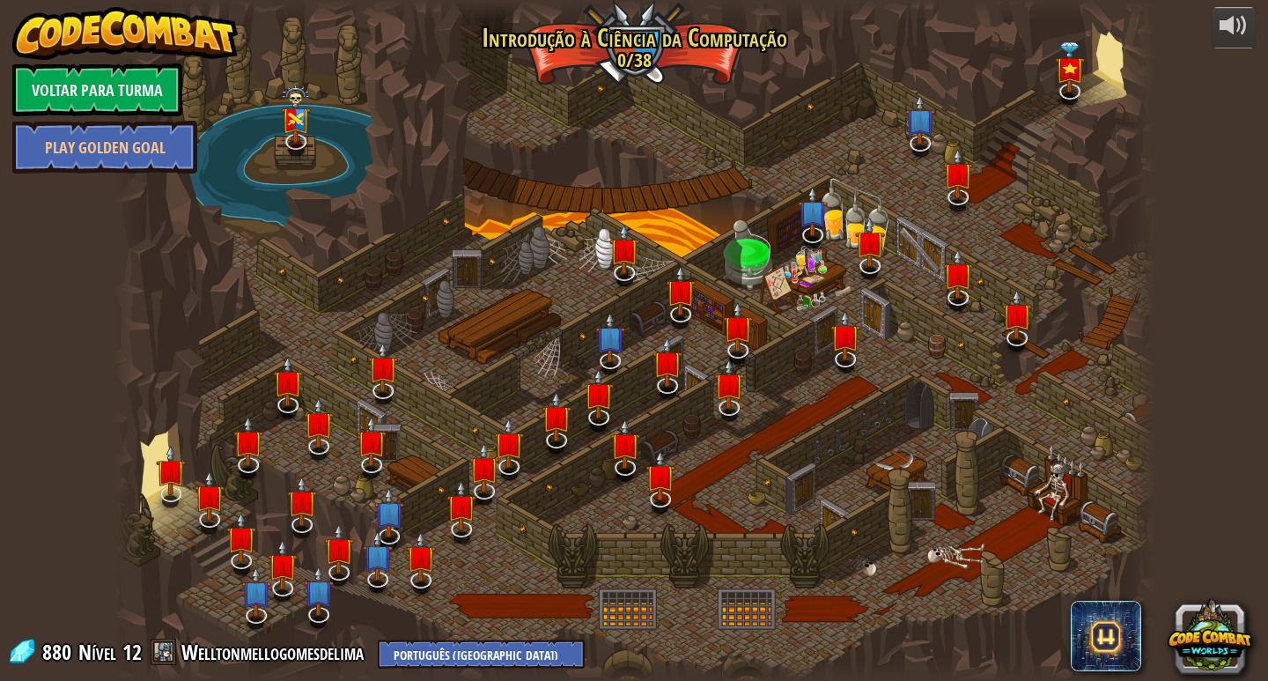
select select "pt-BR"
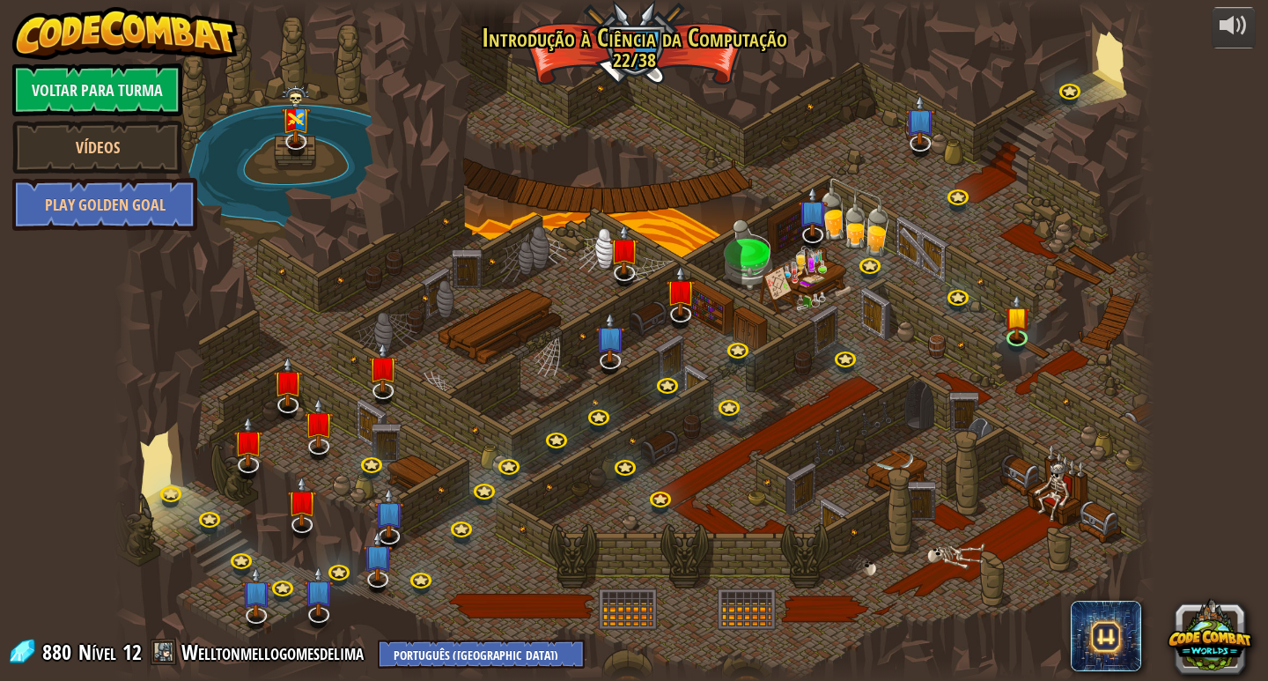
select select "pt-BR"
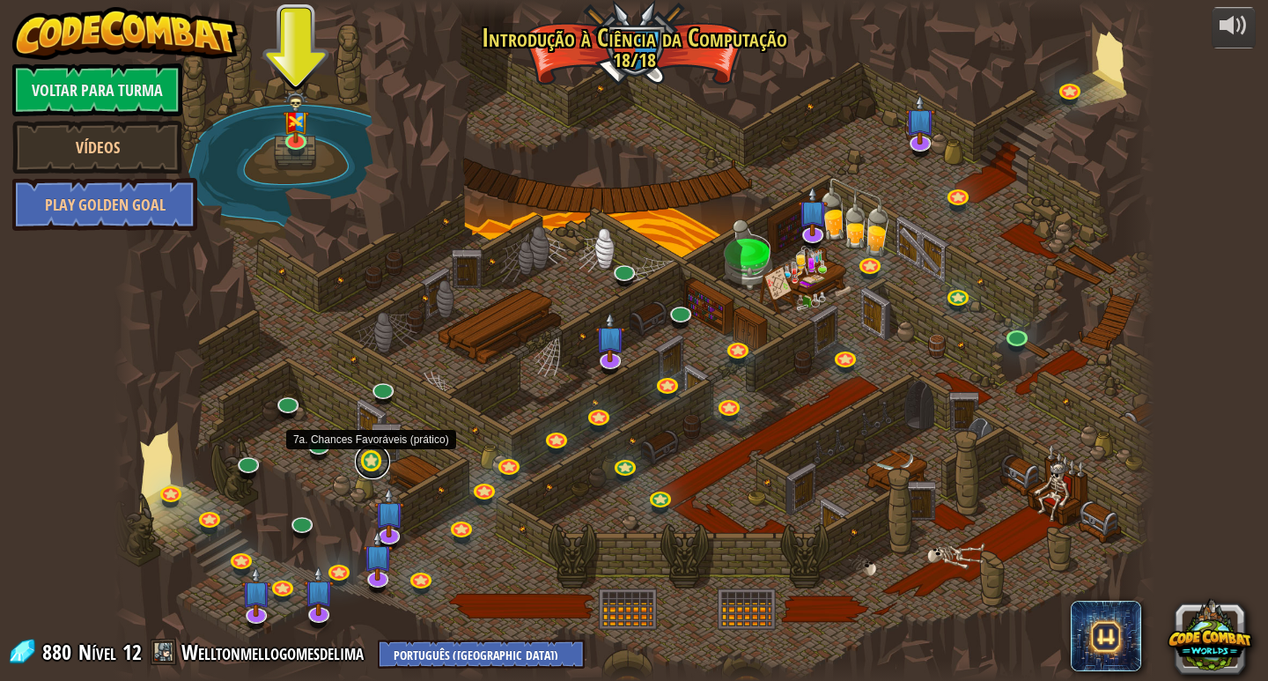
click at [358, 462] on link at bounding box center [372, 461] width 35 height 35
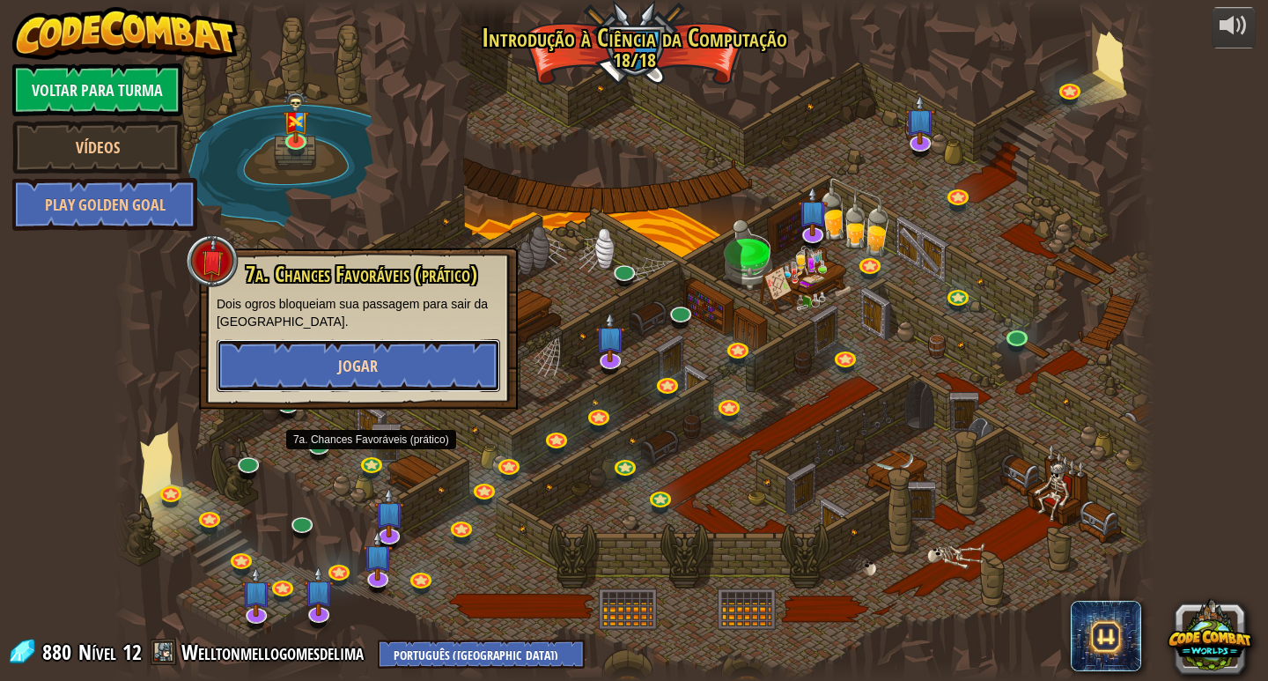
click at [366, 379] on button "Jogar" at bounding box center [359, 365] width 284 height 53
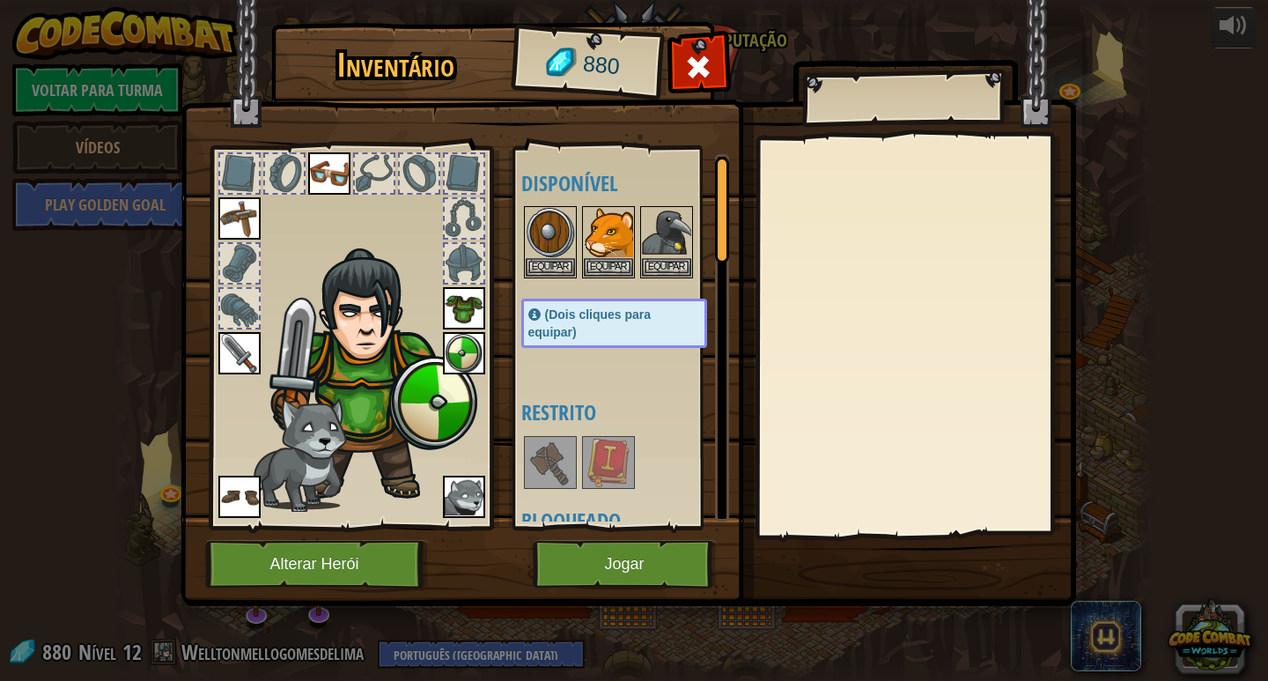
click at [606, 533] on img at bounding box center [629, 286] width 896 height 639
click at [604, 550] on button "Jogar" at bounding box center [625, 564] width 184 height 48
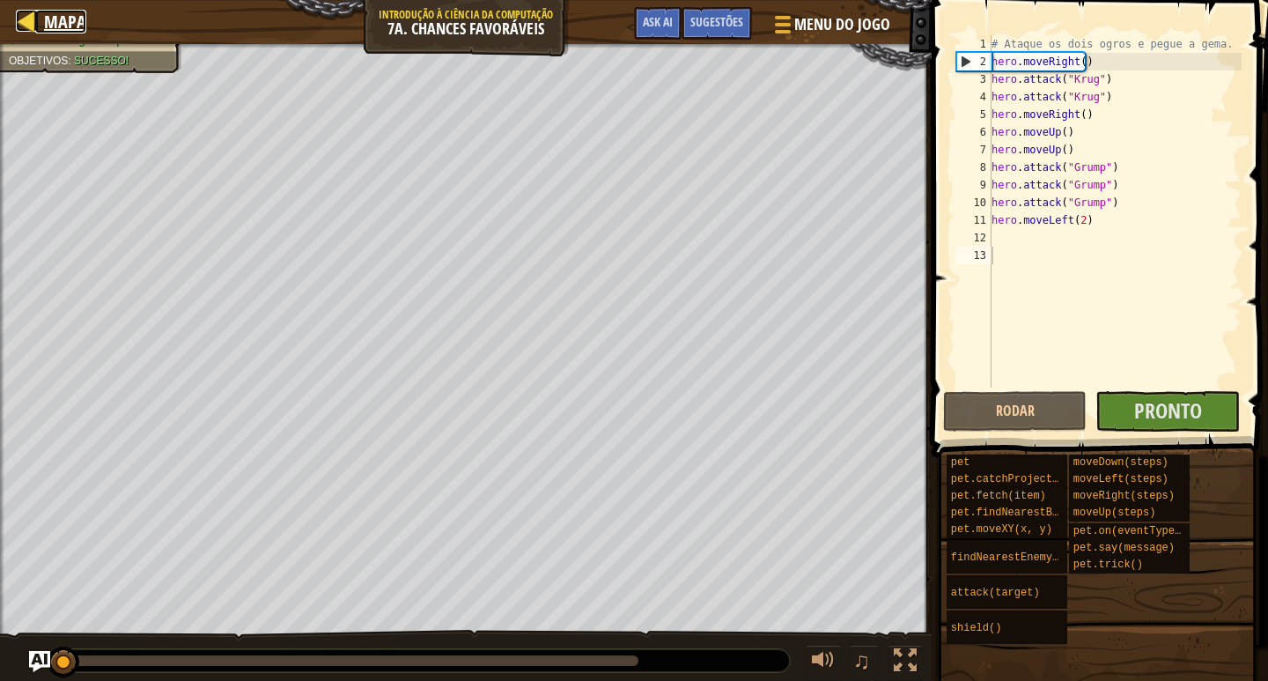
click at [53, 23] on span "Mapa" at bounding box center [65, 22] width 42 height 24
select select "pt-BR"
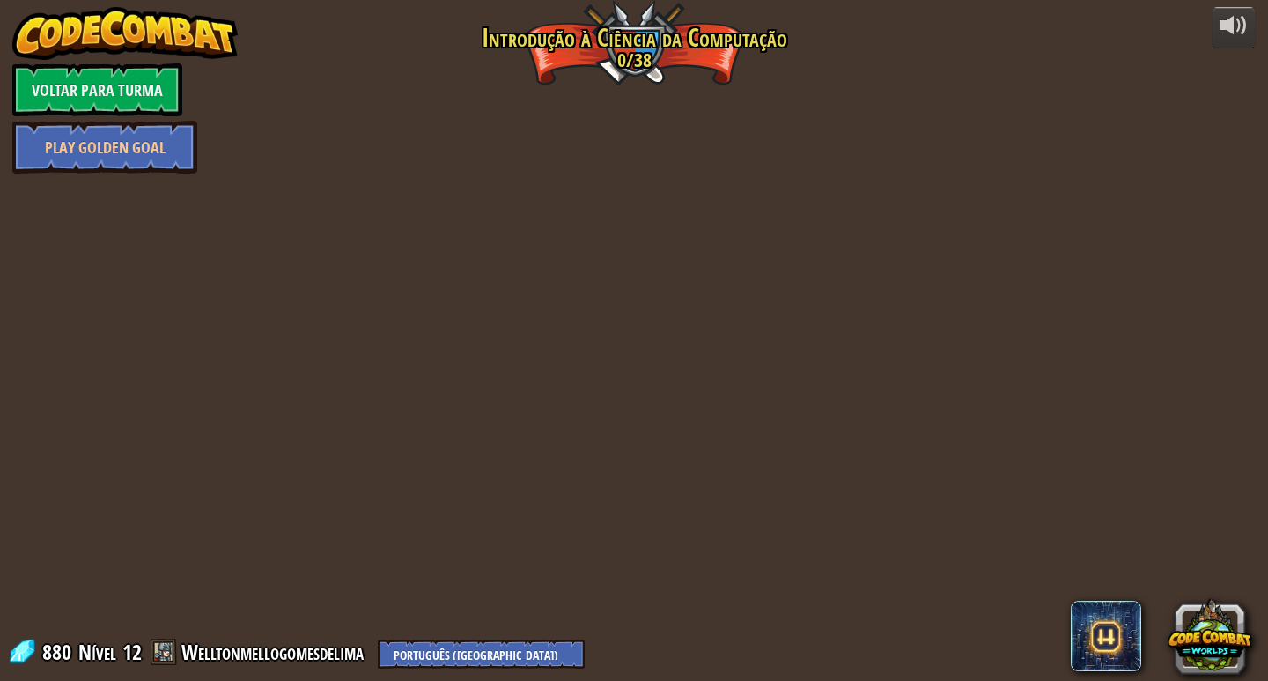
select select "pt-BR"
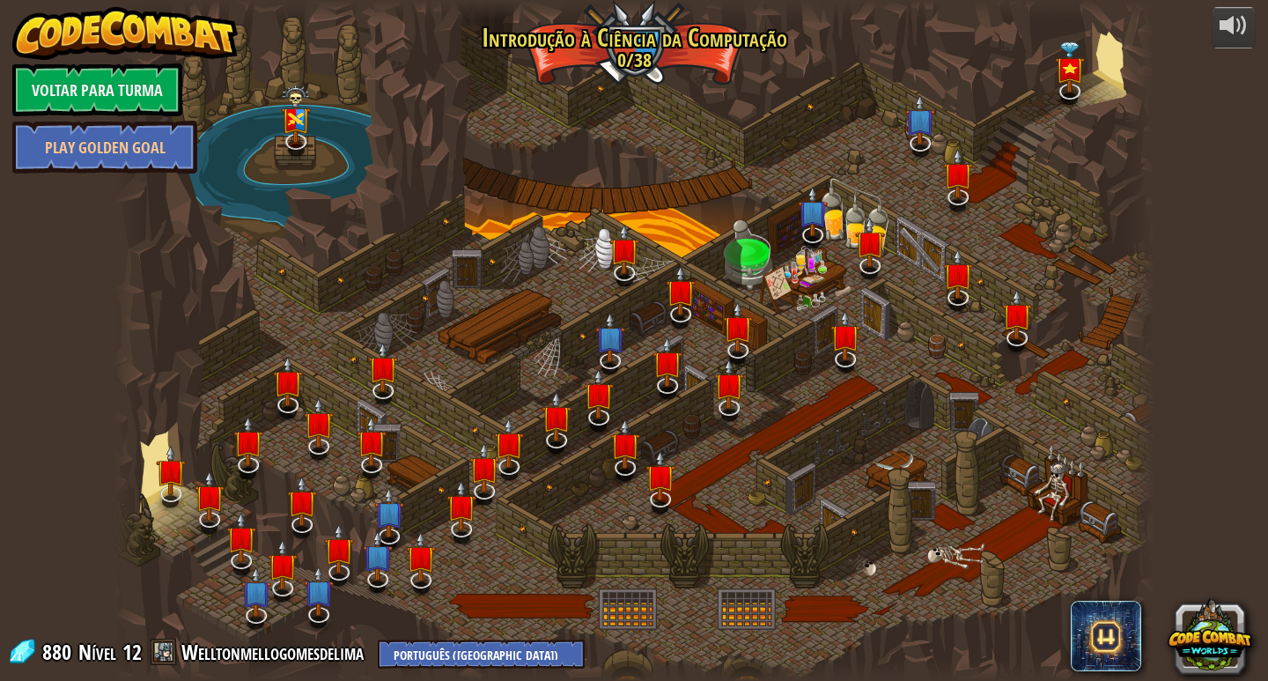
select select "pt-BR"
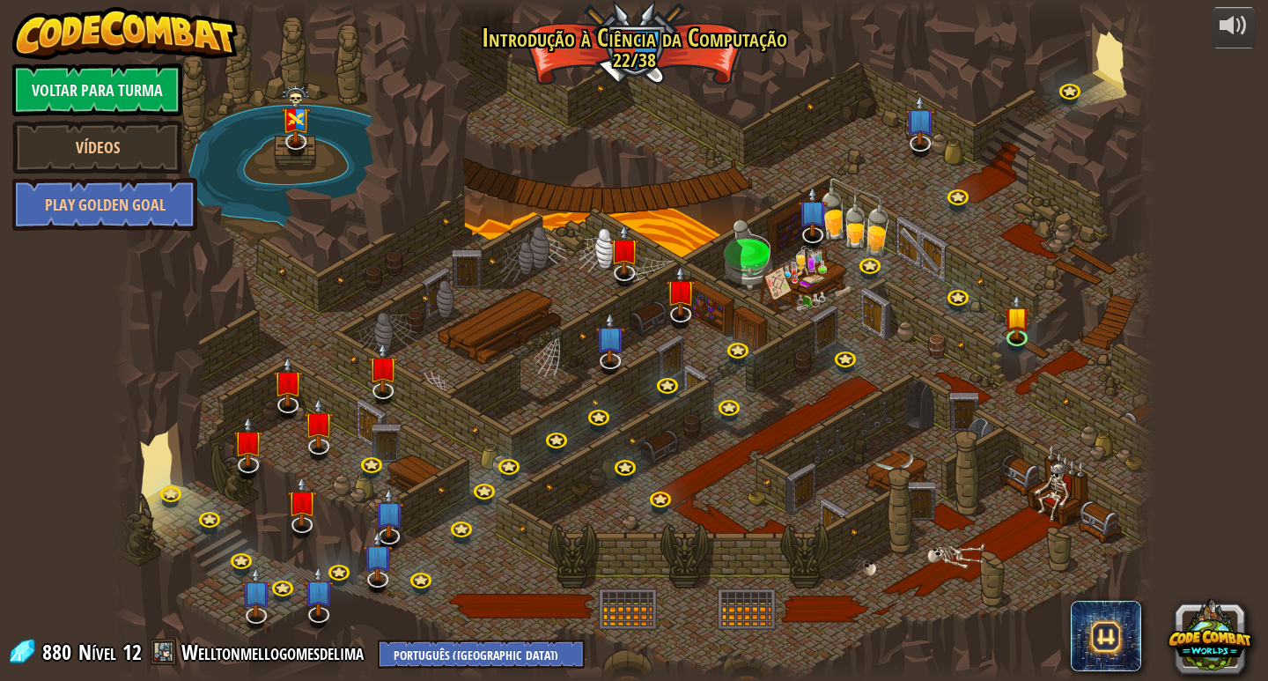
select select "pt-BR"
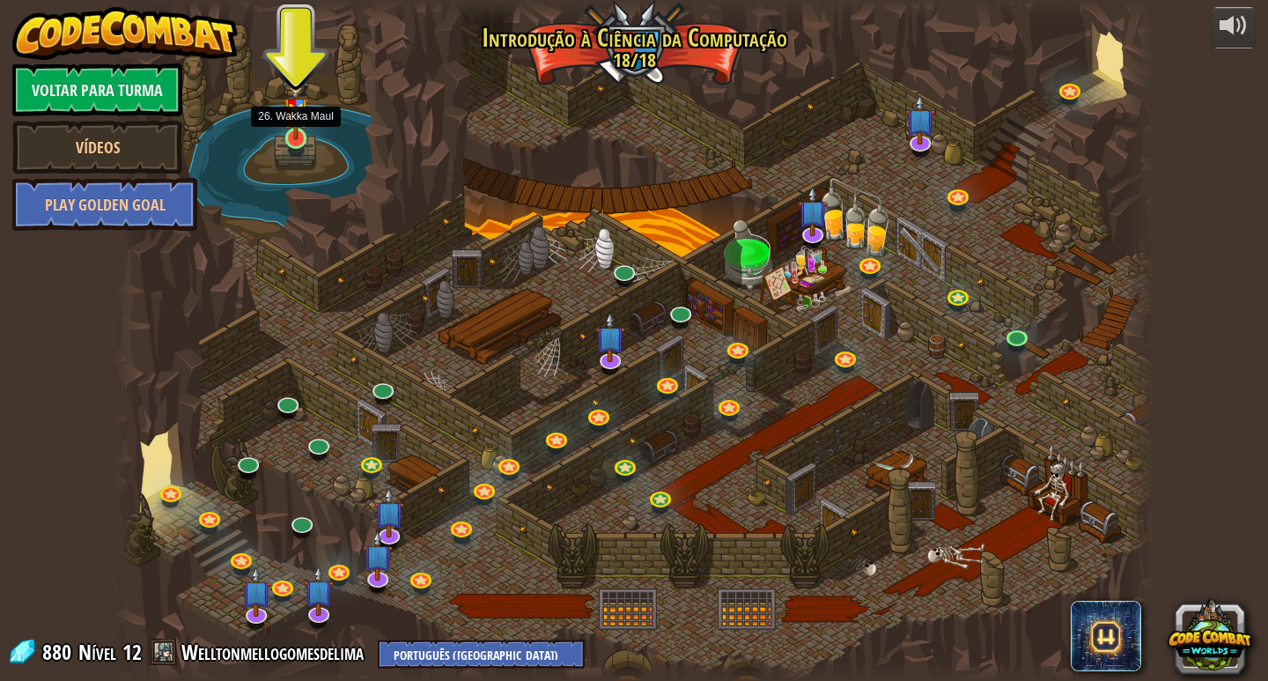
click at [301, 139] on img at bounding box center [296, 105] width 26 height 70
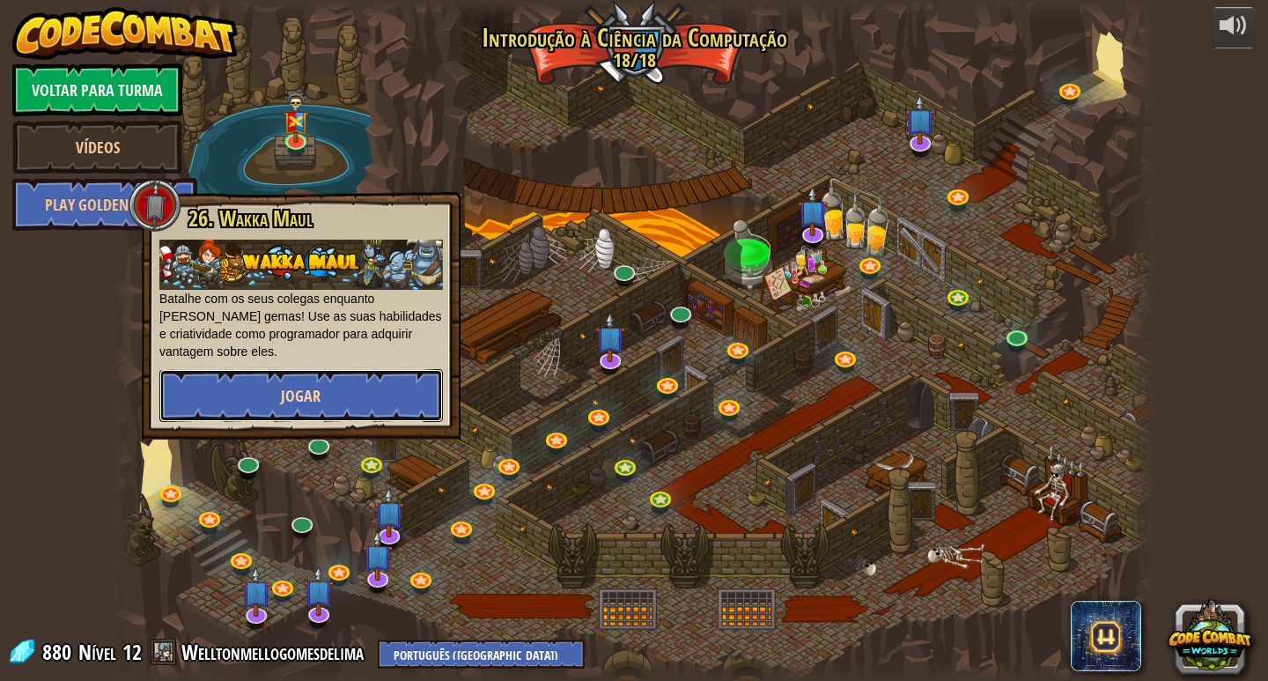
click at [371, 381] on button "Jogar" at bounding box center [301, 395] width 284 height 53
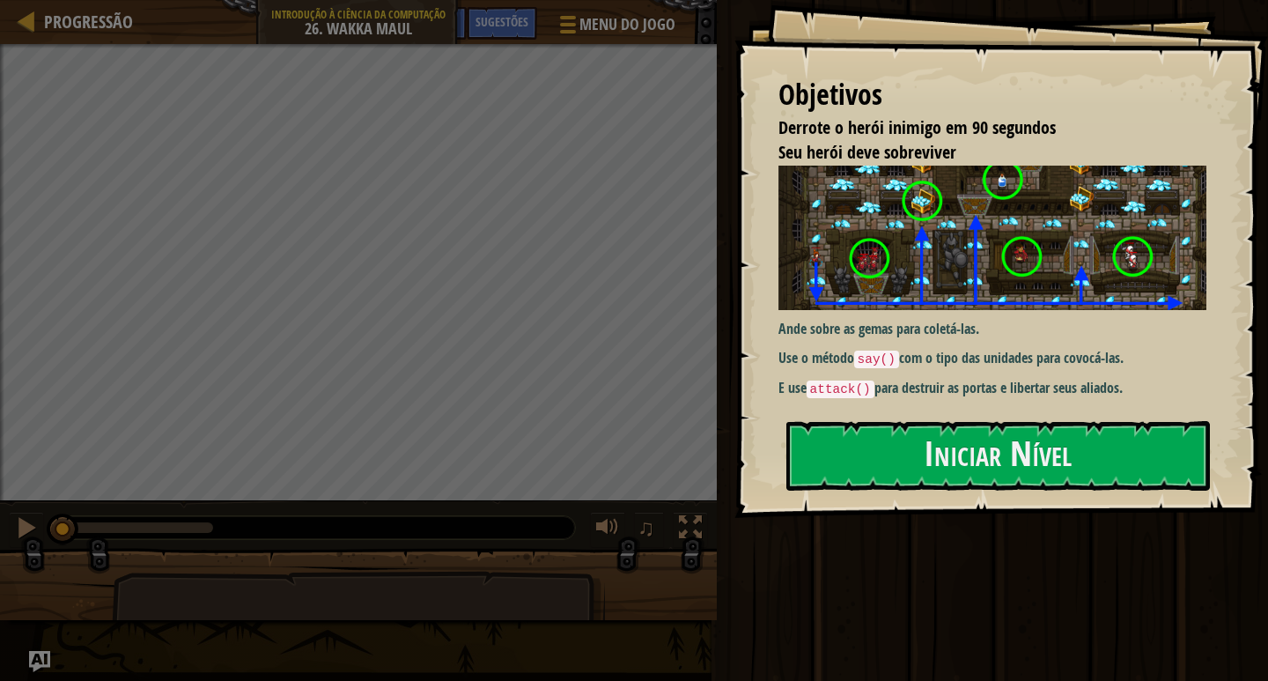
click at [956, 410] on div "Objetivos Derrote o herói inimigo em 90 segundos Seu herói deve sobreviver Ande…" at bounding box center [1002, 259] width 534 height 518
click at [950, 431] on button "Iniciar Nível" at bounding box center [998, 456] width 424 height 70
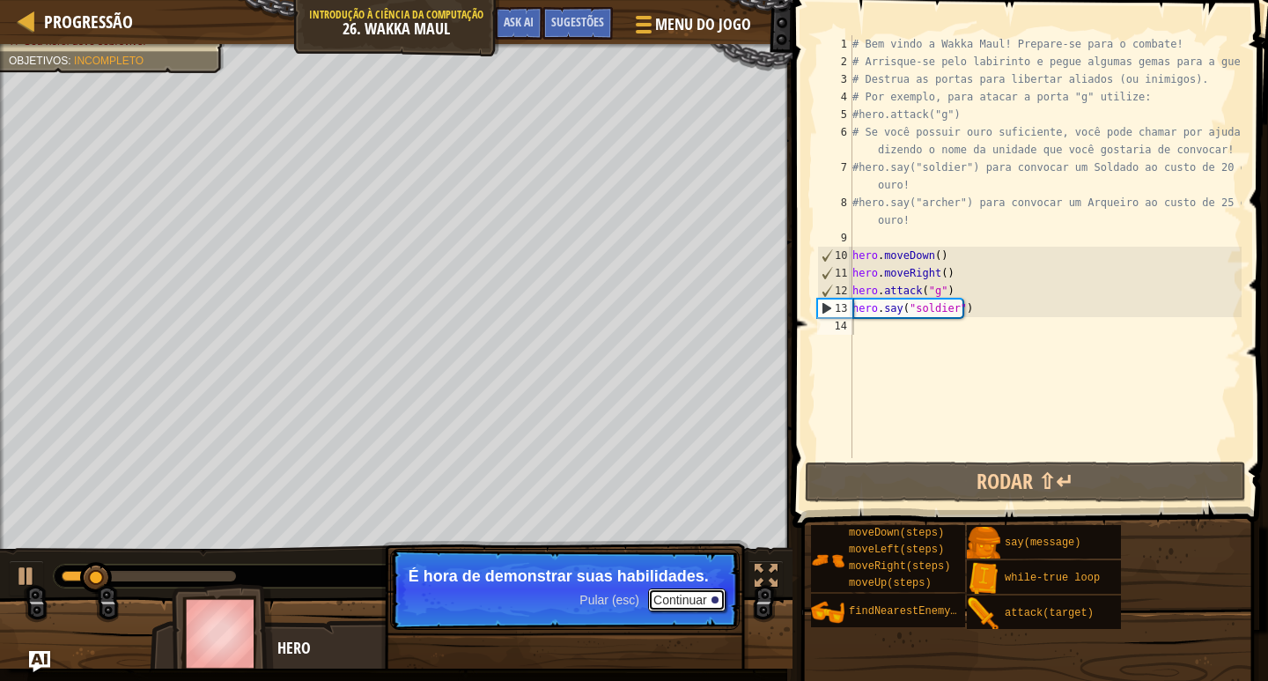
click at [684, 591] on button "Continuar" at bounding box center [687, 599] width 78 height 23
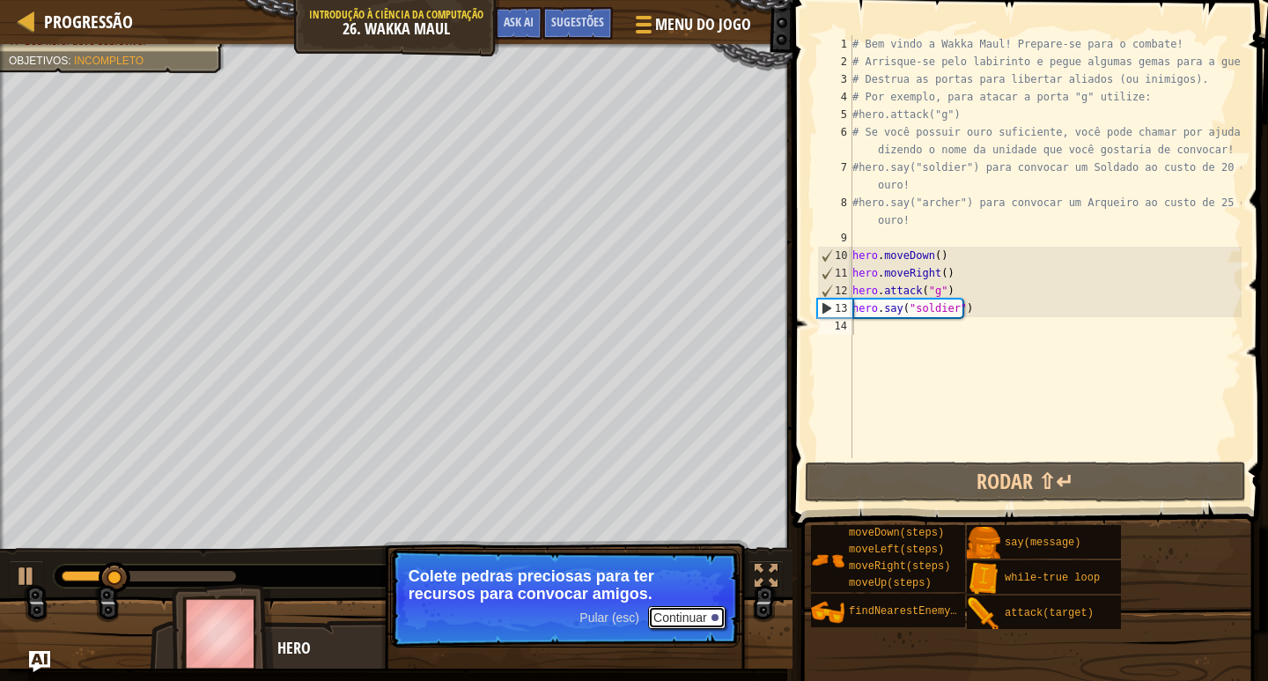
click at [690, 609] on button "Continuar" at bounding box center [687, 617] width 78 height 23
click at [690, 609] on p "Pular (esc) Continuar Quebre as portas abertas para libertar amigos ou a" at bounding box center [565, 598] width 350 height 99
click at [690, 609] on p "Pular (esc) Continuar Quebre as portas abertas para libertar amigos ou abrir ro…" at bounding box center [565, 598] width 350 height 99
click at [690, 611] on button "Continuar" at bounding box center [687, 617] width 78 height 23
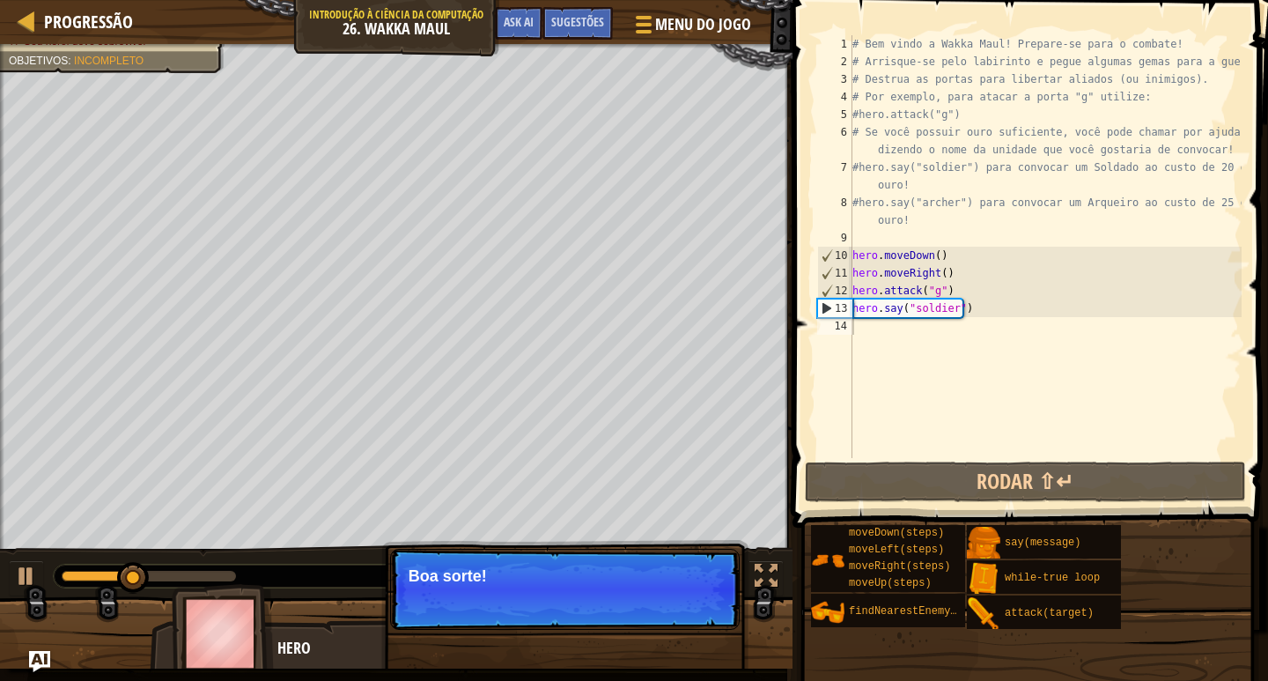
click at [690, 609] on button "Continuar" at bounding box center [687, 599] width 78 height 23
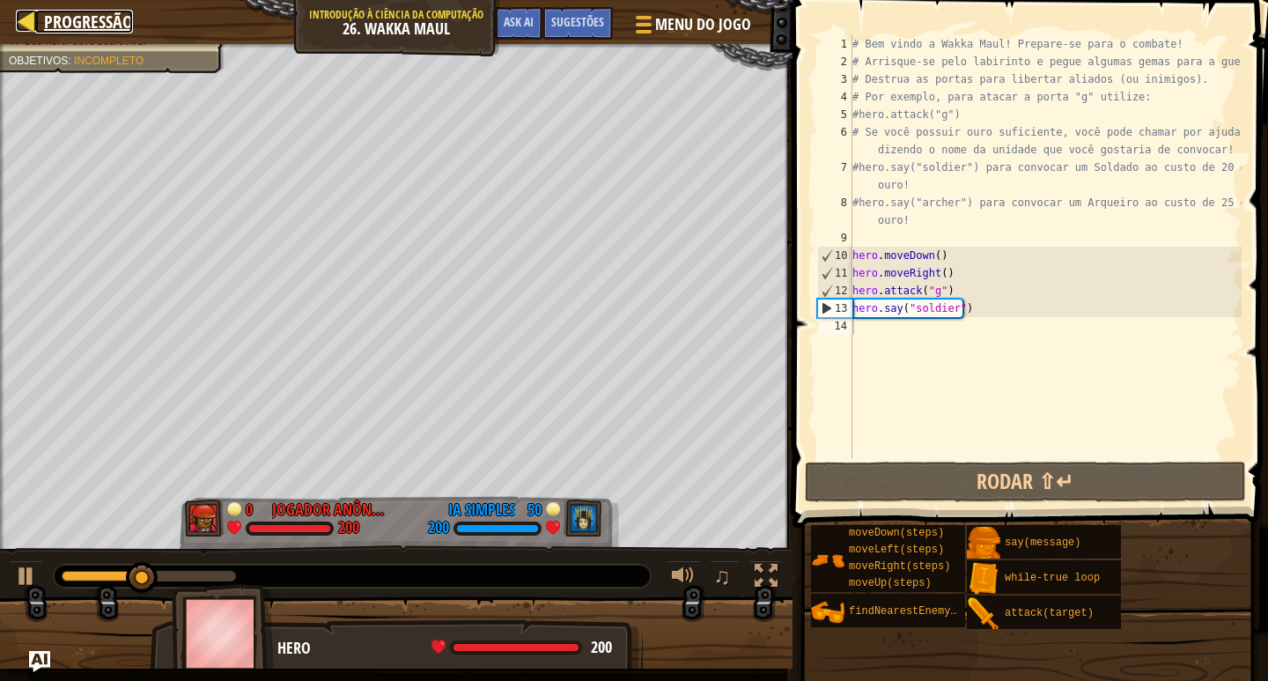
click at [33, 30] on div at bounding box center [27, 21] width 22 height 22
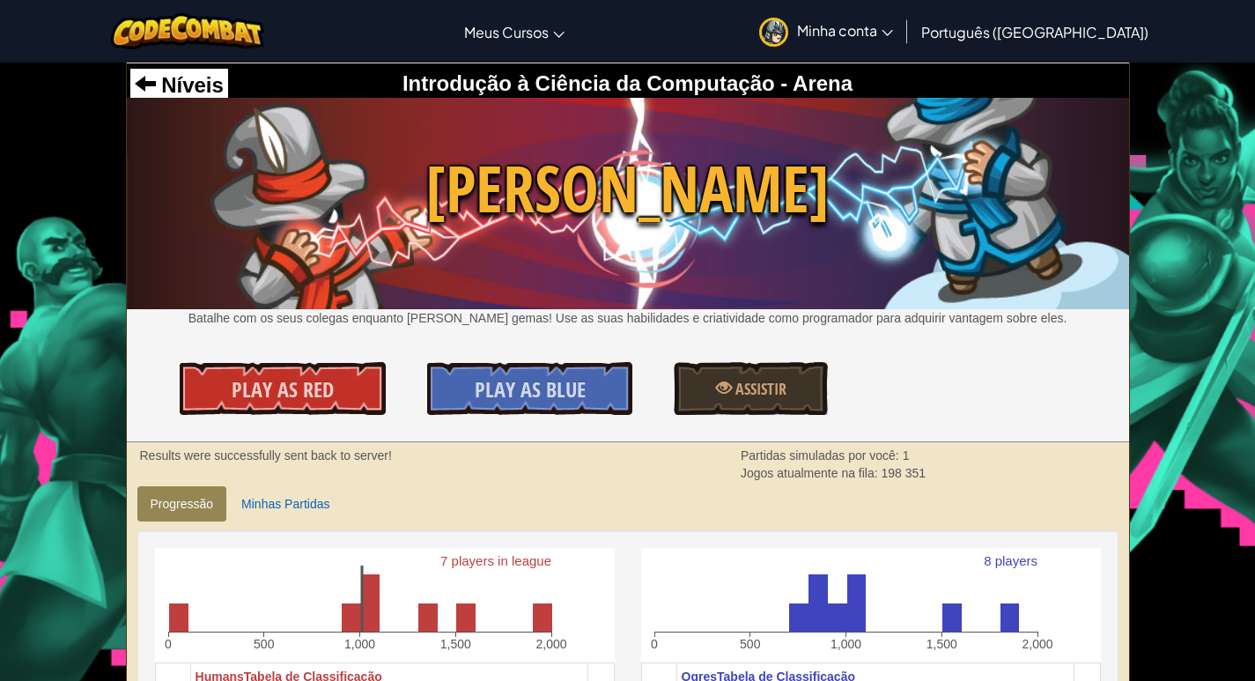
click at [159, 70] on div "Níveis" at bounding box center [179, 85] width 98 height 33
click at [164, 77] on span "Níveis" at bounding box center [190, 85] width 68 height 24
select select "pt-BR"
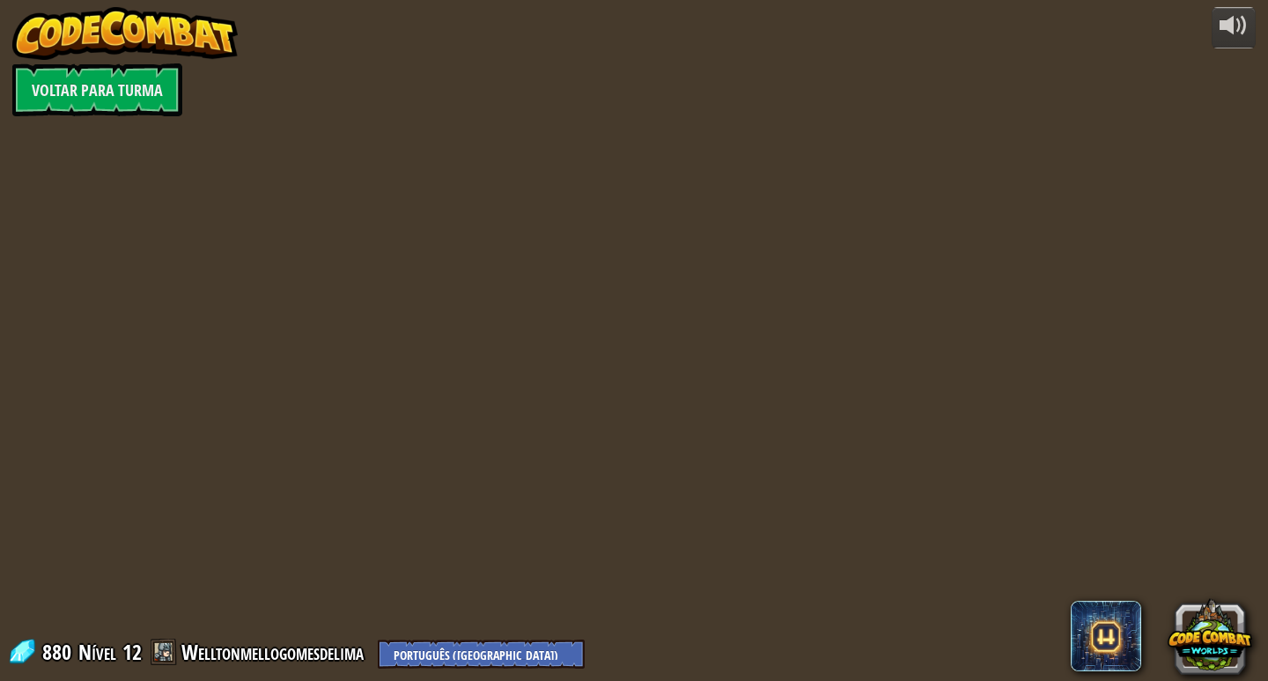
select select "pt-BR"
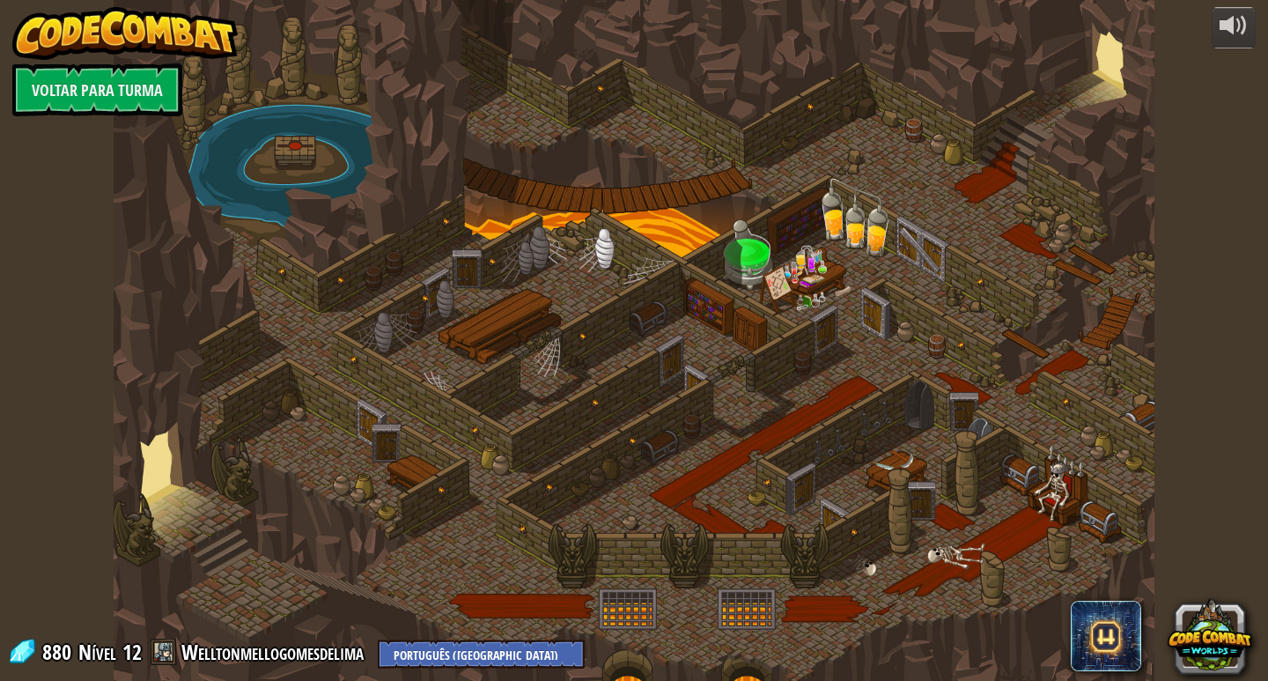
select select "pt-BR"
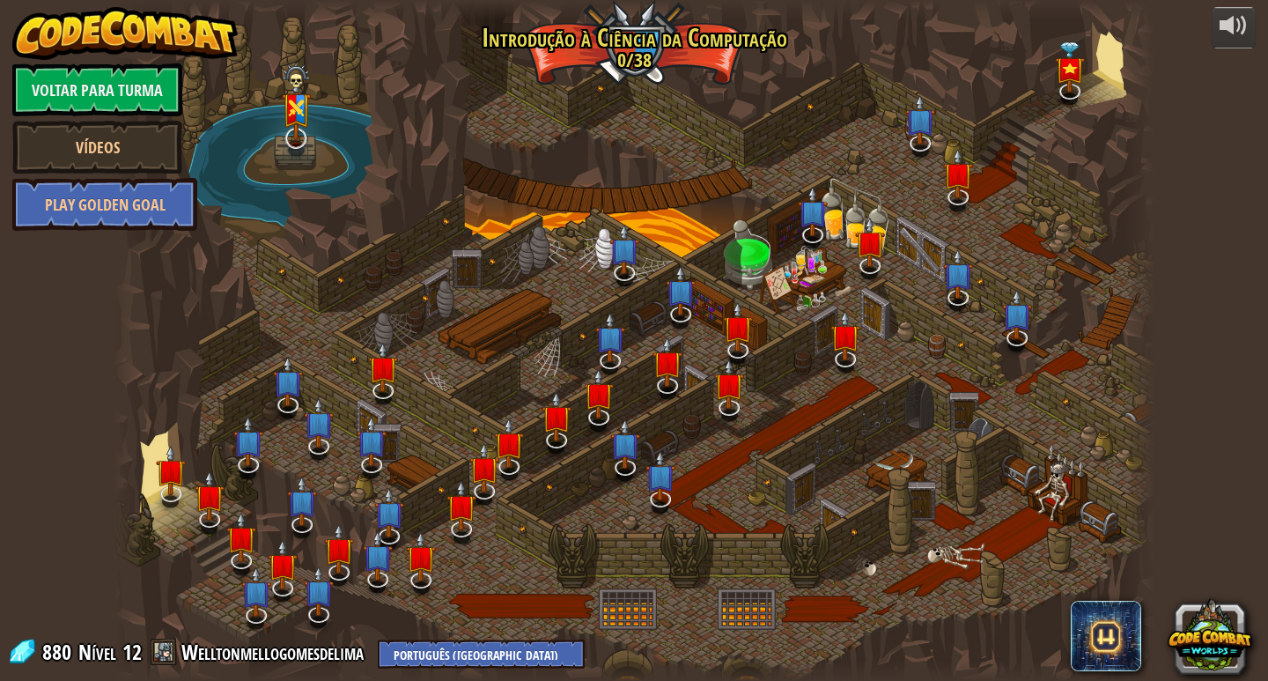
select select "pt-BR"
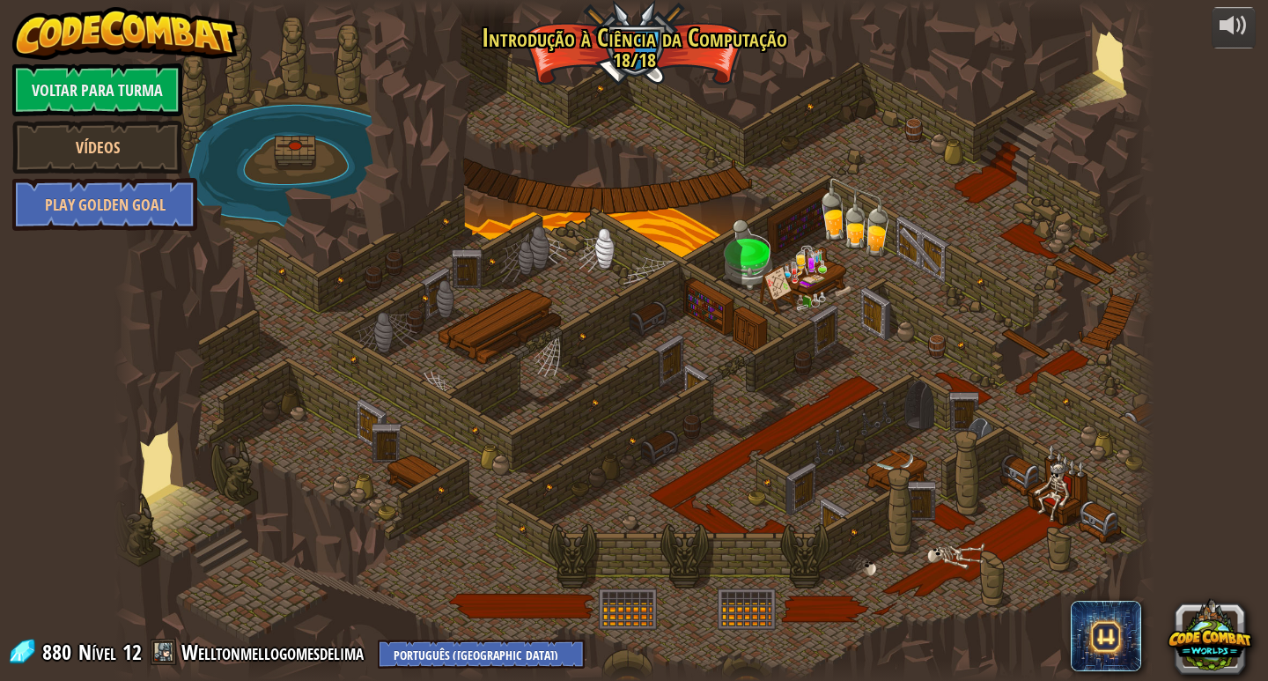
select select "pt-BR"
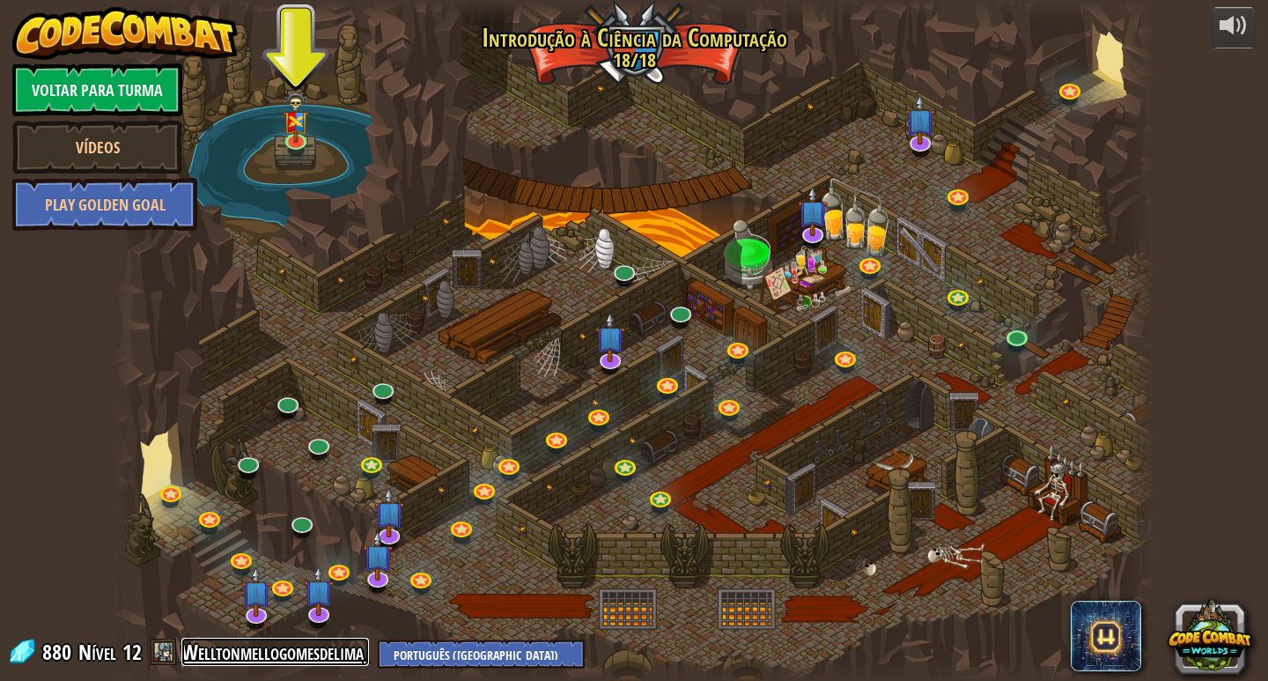
click at [203, 642] on link "Welltonmellogomesdelima" at bounding box center [275, 652] width 188 height 28
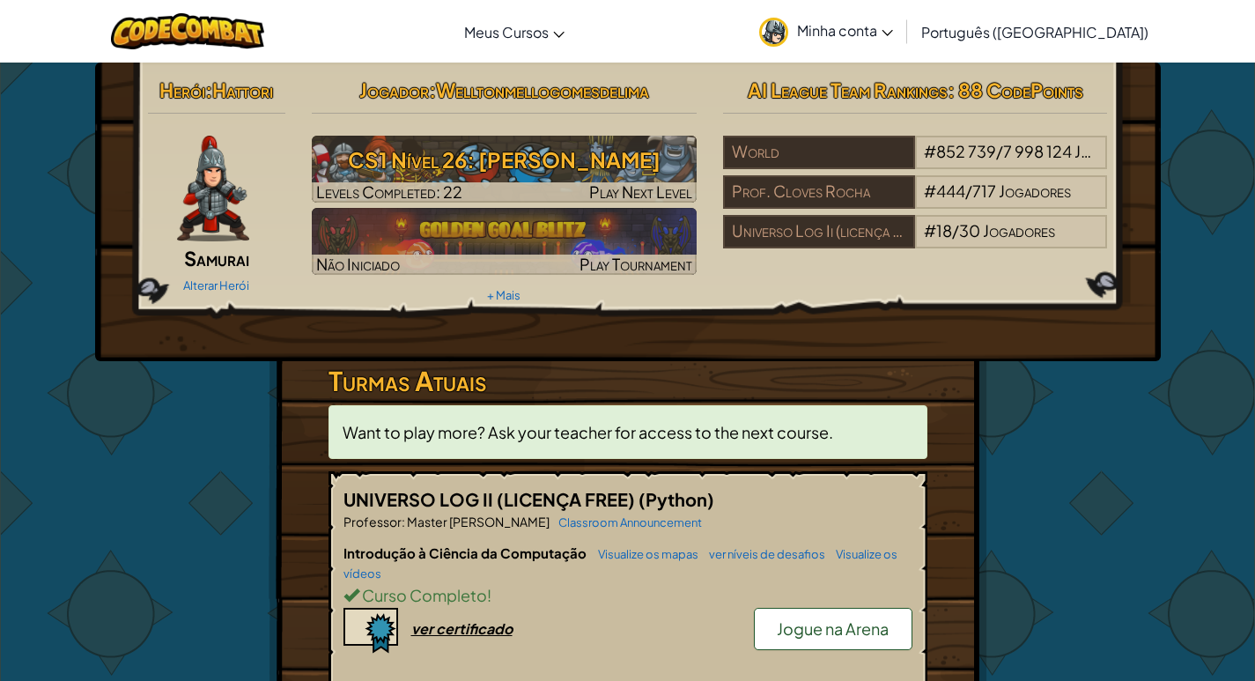
click at [902, 41] on link "Minha conta" at bounding box center [825, 31] width 151 height 55
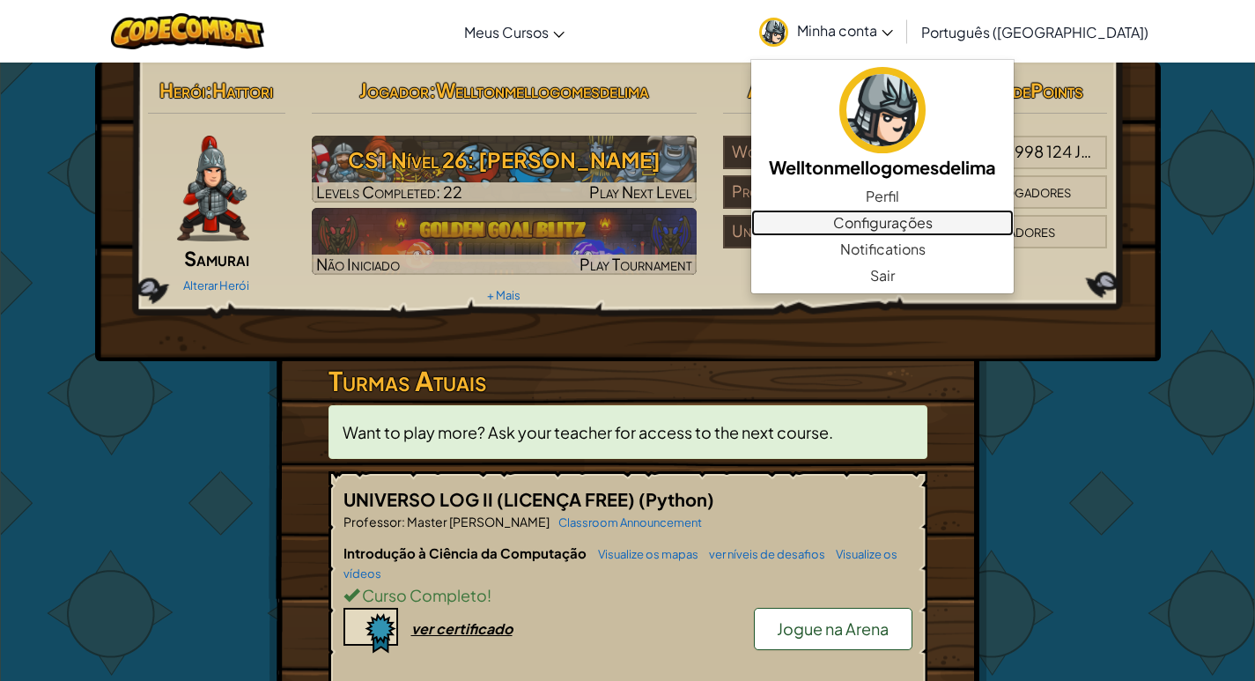
click at [971, 230] on link "Configurações" at bounding box center [882, 223] width 262 height 26
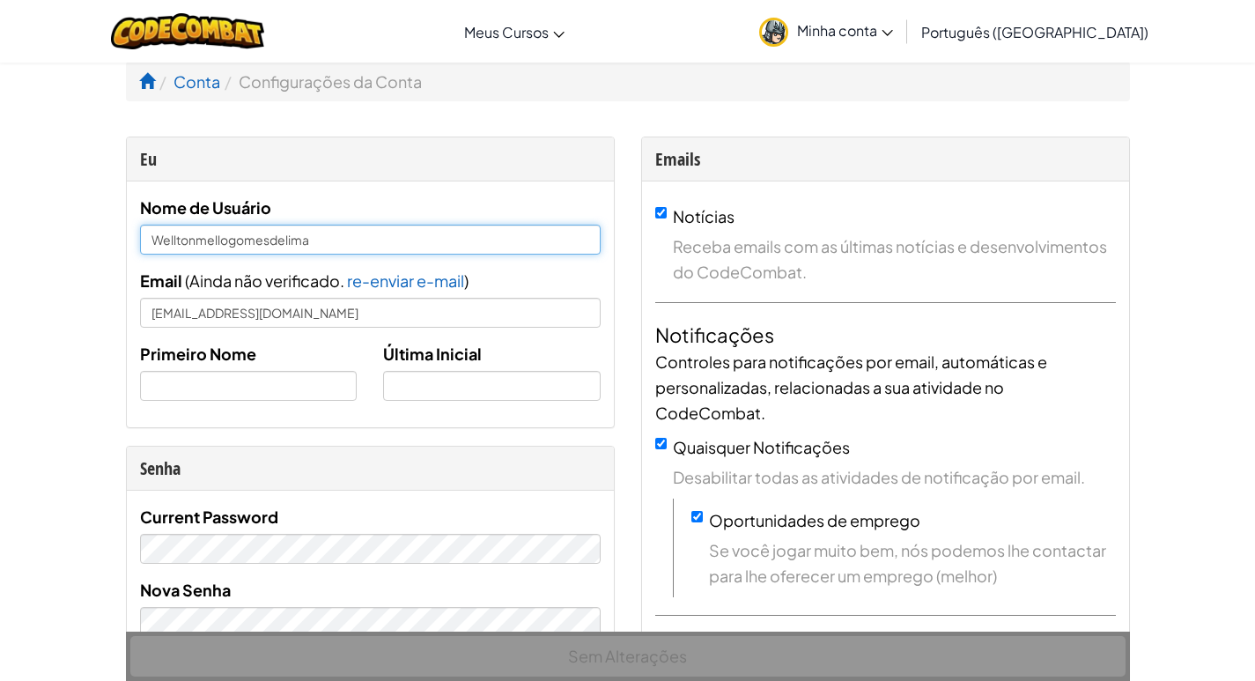
click at [193, 241] on input "Welltonmellogomesdelima" at bounding box center [370, 240] width 461 height 30
click at [206, 242] on input "Wellton mellogomesdelima" at bounding box center [370, 240] width 461 height 30
click at [375, 241] on input "Wellton Mello Gomes de Lima" at bounding box center [370, 240] width 461 height 30
type input "Wellton Mello Gomes de Lima"
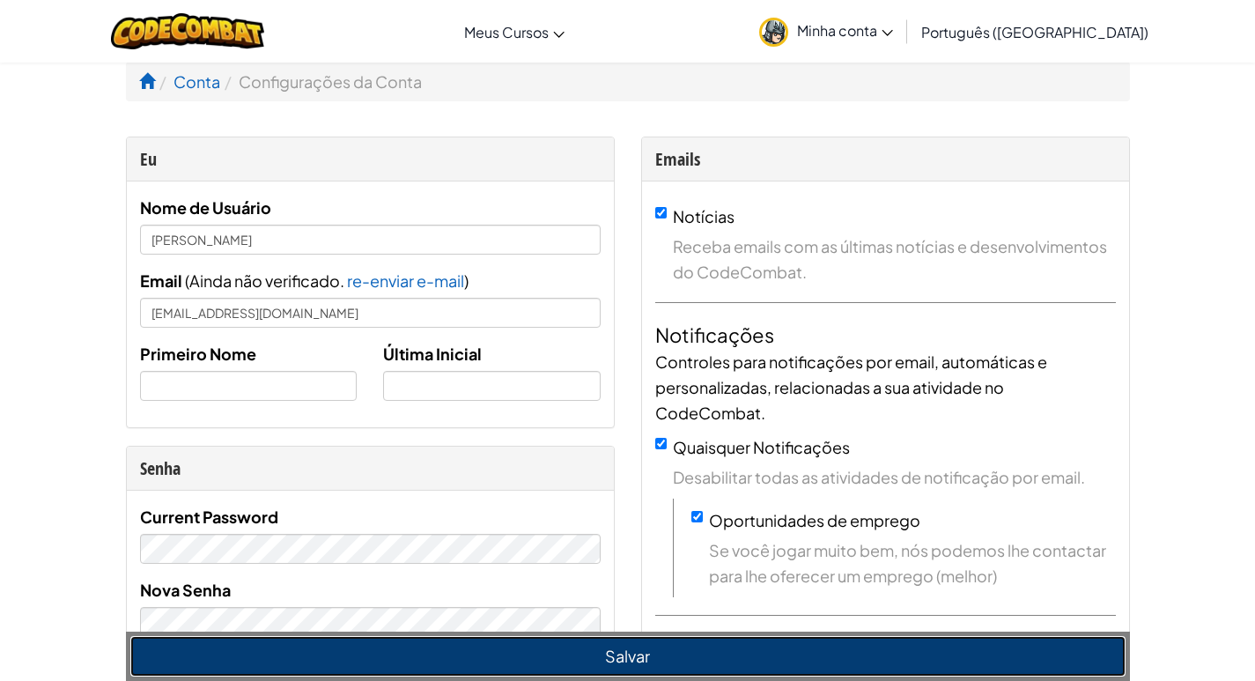
click at [590, 644] on button "Salvar" at bounding box center [627, 656] width 995 height 41
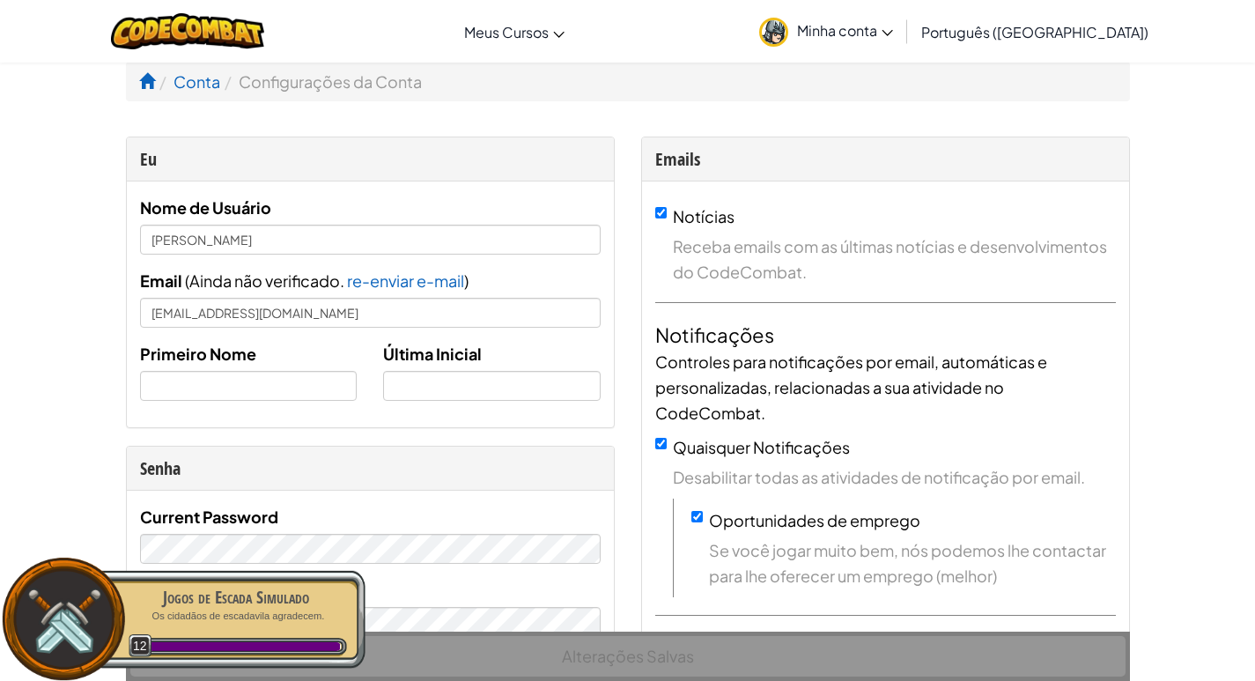
click at [180, 614] on p "Os cidadãos de escadavila agradecem." at bounding box center [236, 615] width 222 height 13
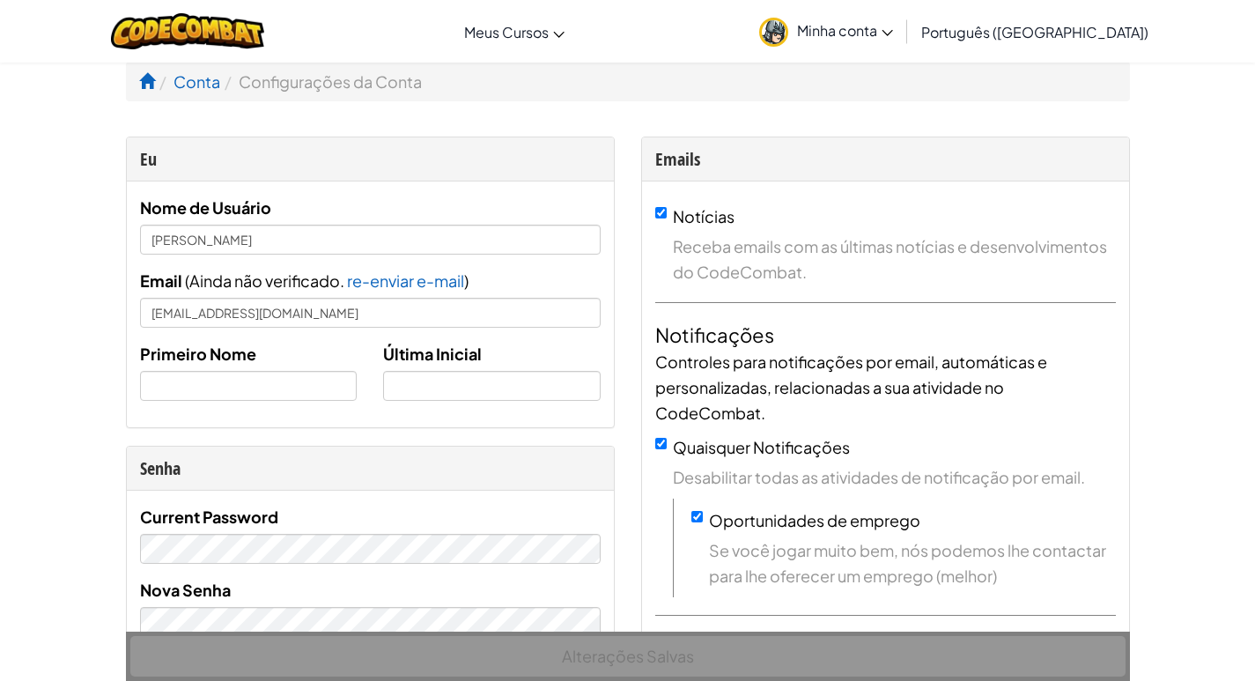
click at [155, 80] on li "Conta" at bounding box center [187, 82] width 65 height 26
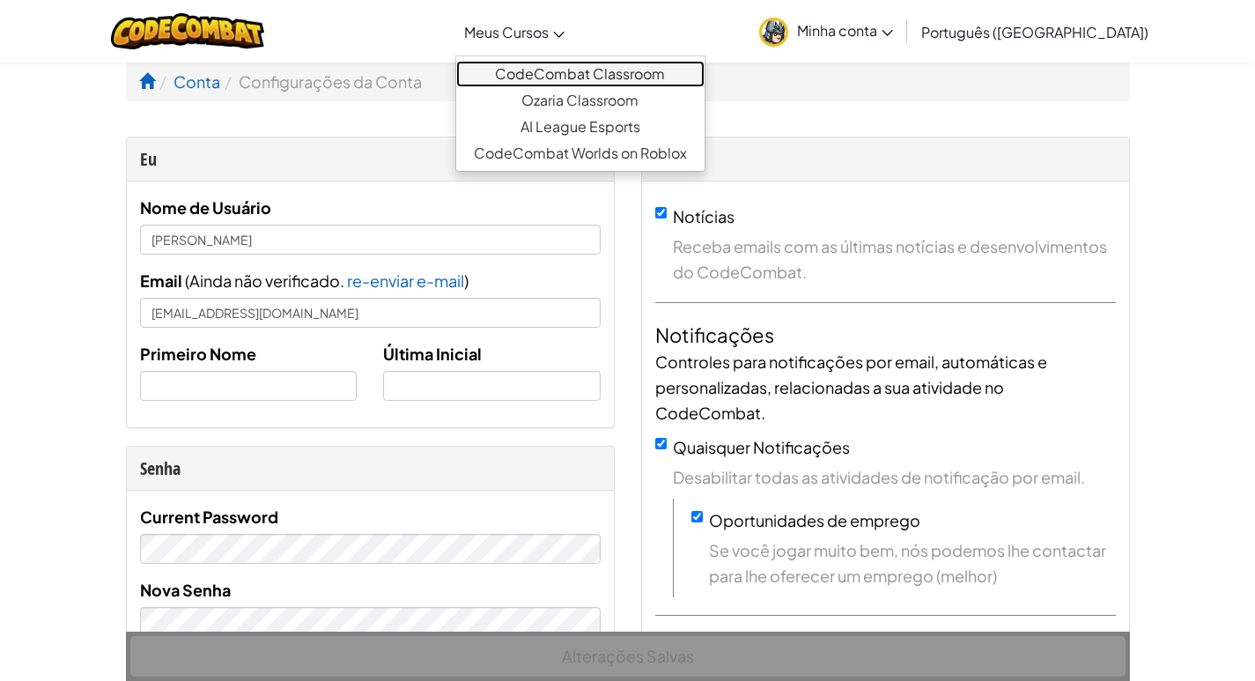
click at [602, 62] on link "CodeCombat Classroom" at bounding box center [580, 74] width 248 height 26
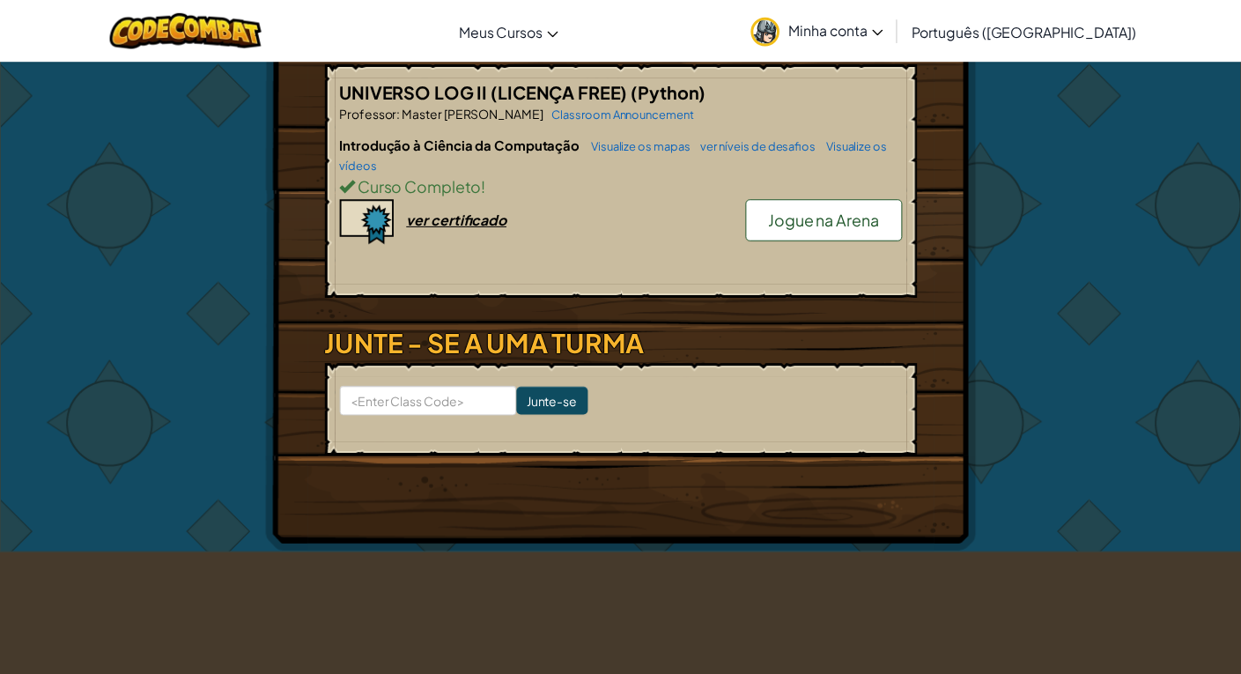
scroll to position [264, 0]
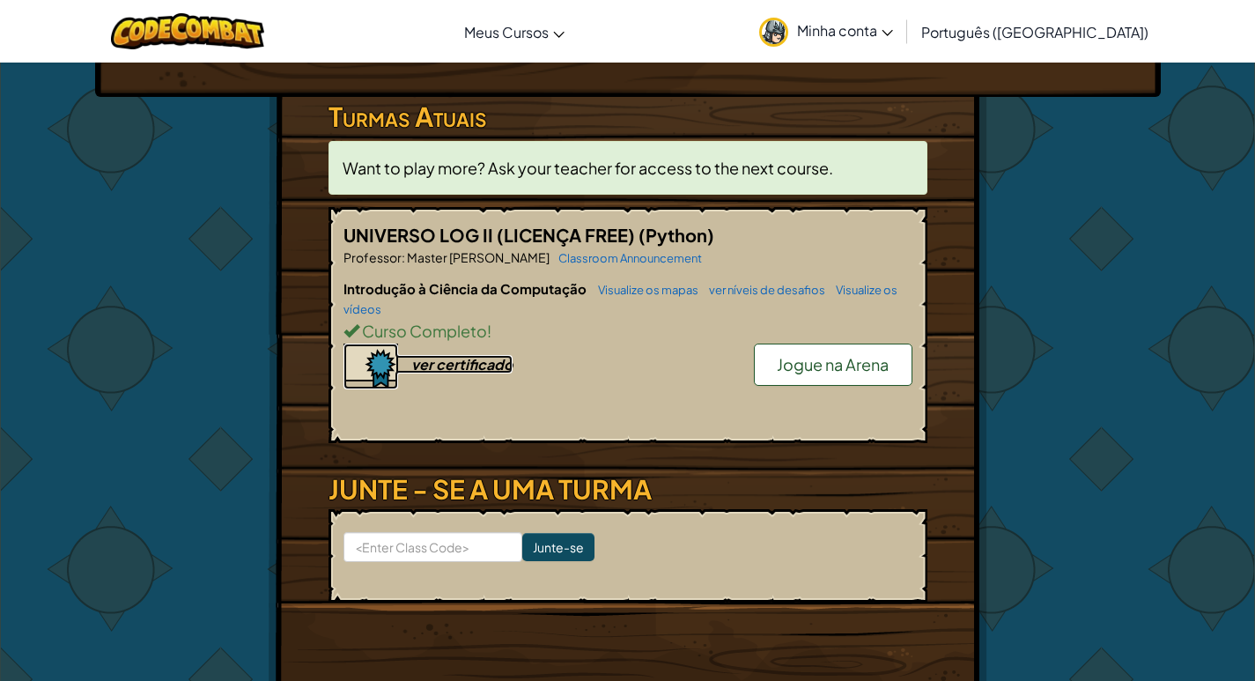
click at [450, 365] on div "ver certificado" at bounding box center [461, 364] width 101 height 18
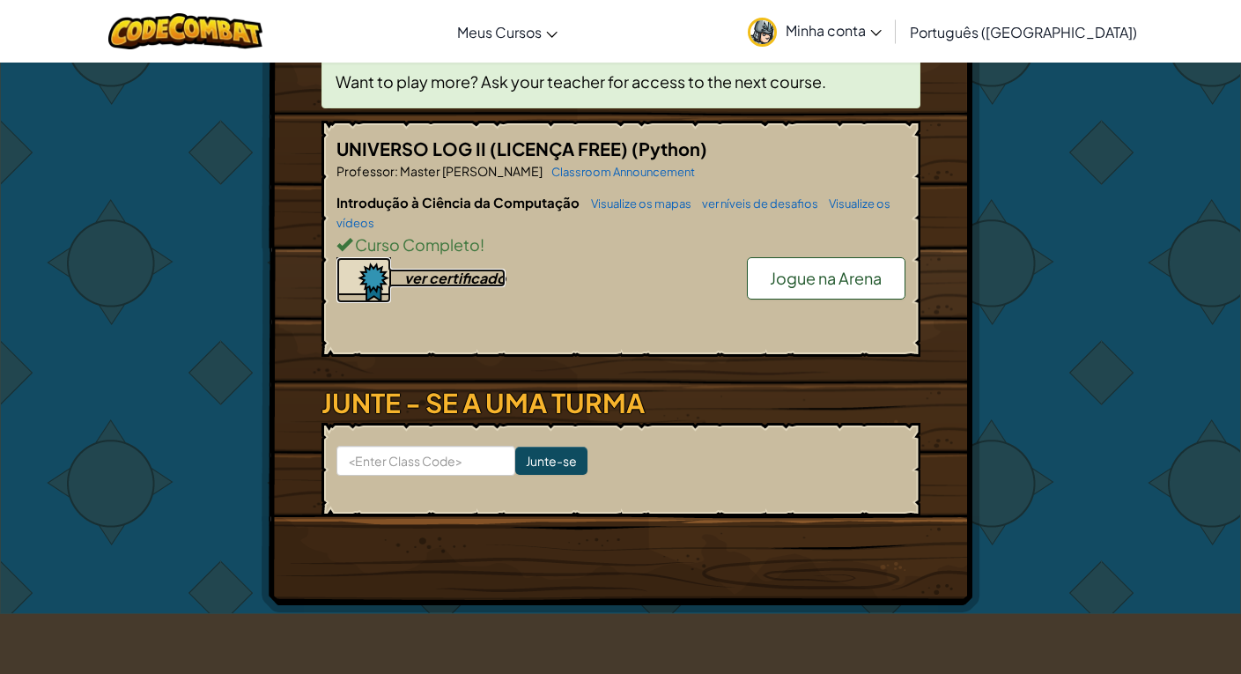
scroll to position [352, 0]
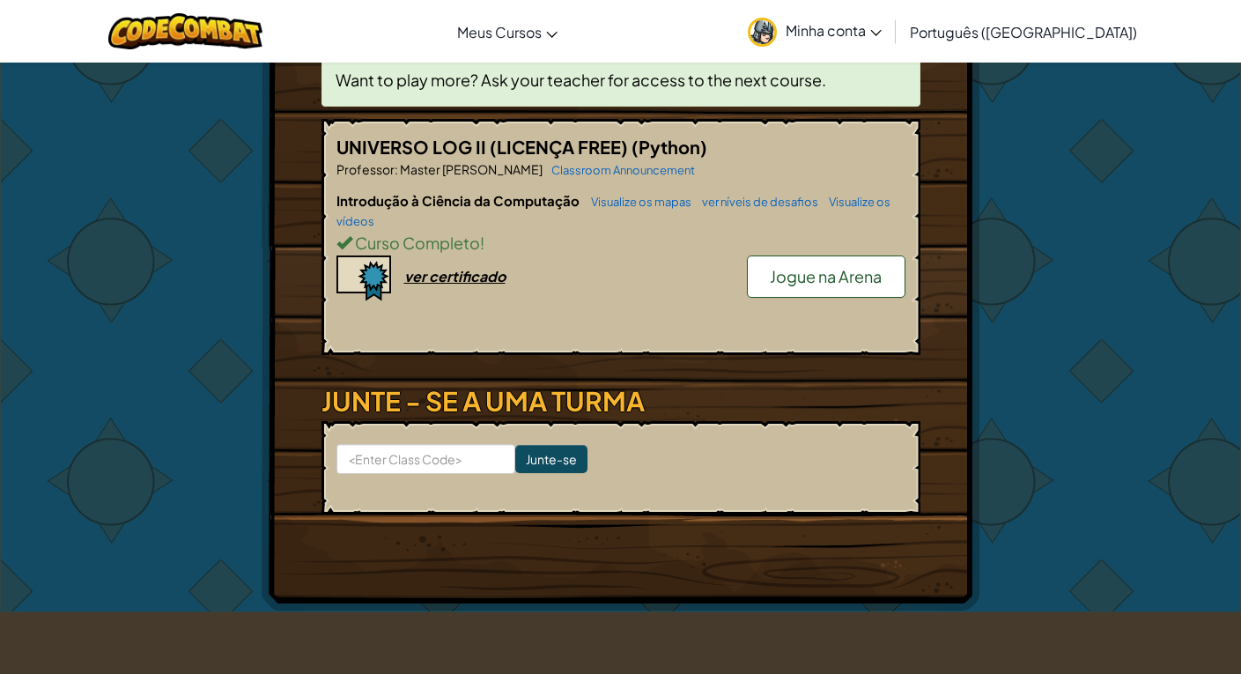
click at [851, 269] on span "Jogue na Arena" at bounding box center [826, 276] width 112 height 20
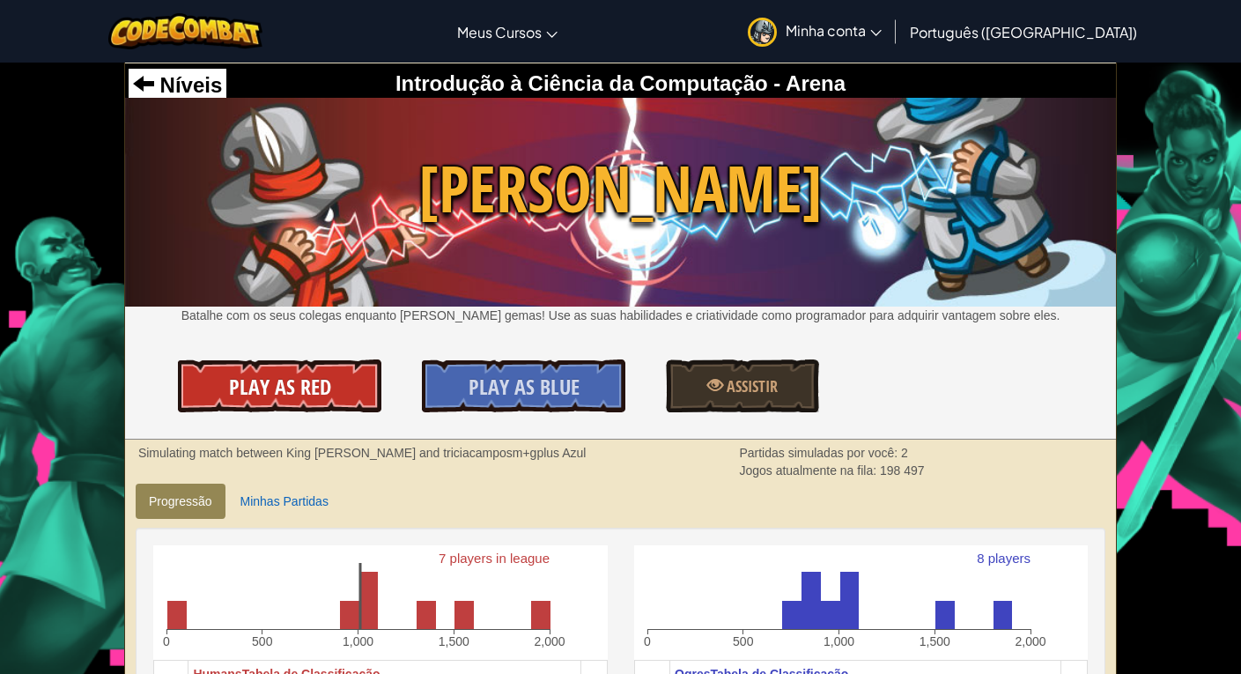
click at [327, 395] on link "Play As Red" at bounding box center [279, 385] width 203 height 53
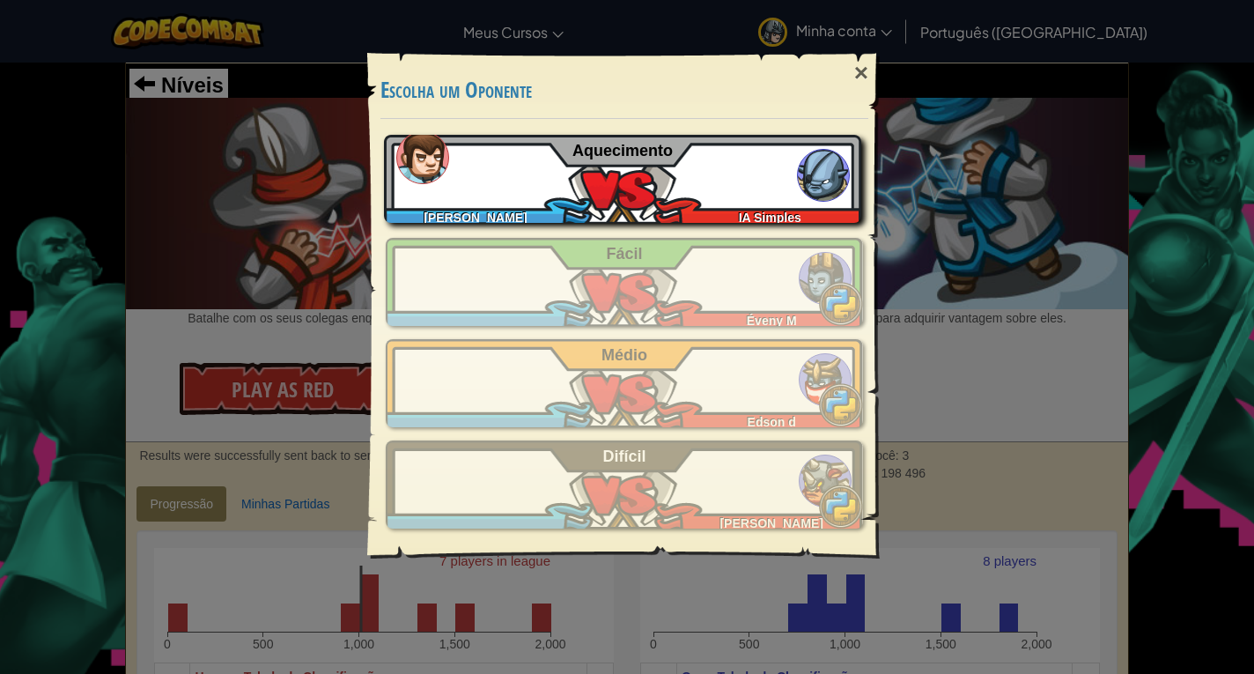
click at [552, 169] on div "Wellton Mello Gomes de Lima IA Simples Aquecimento" at bounding box center [622, 179] width 477 height 88
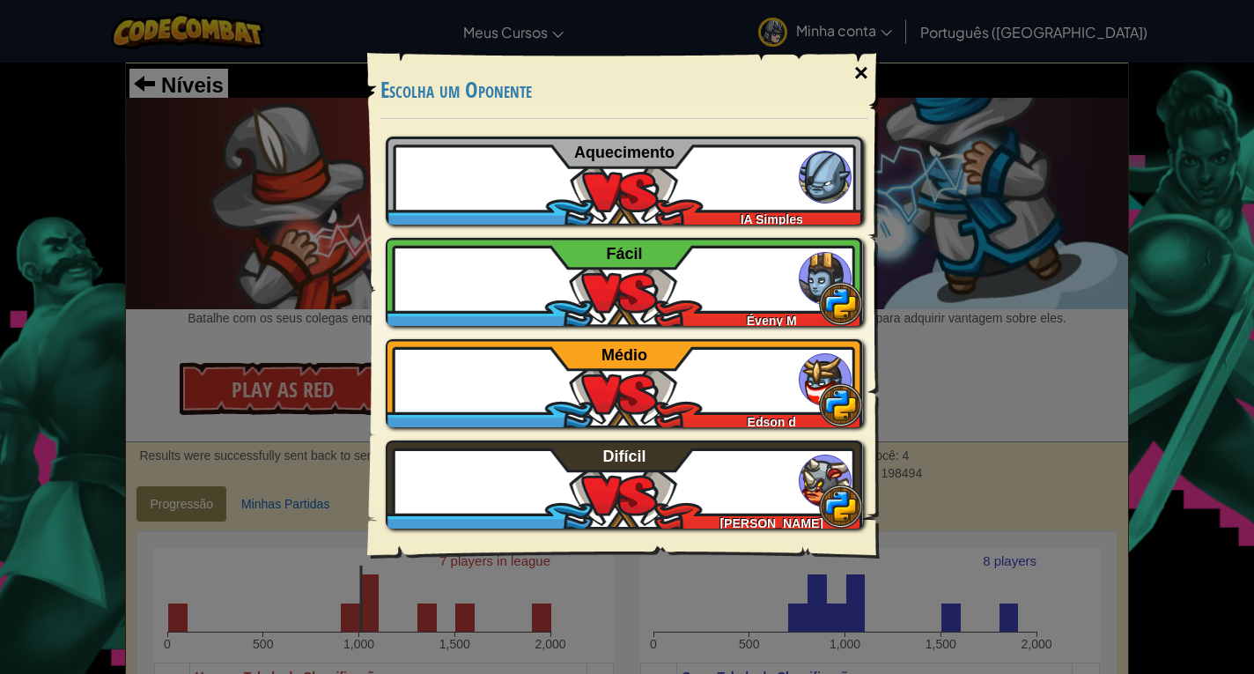
click at [859, 72] on div "×" at bounding box center [861, 73] width 41 height 51
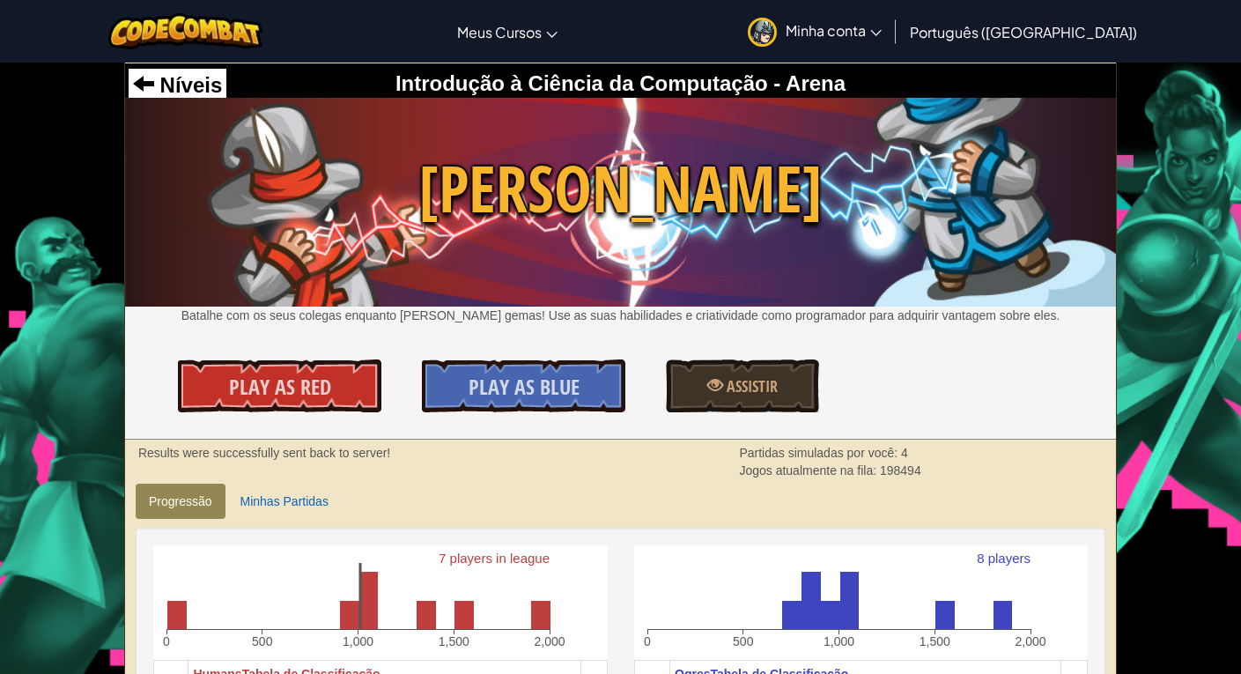
click at [890, 43] on link "Minha conta" at bounding box center [814, 31] width 151 height 55
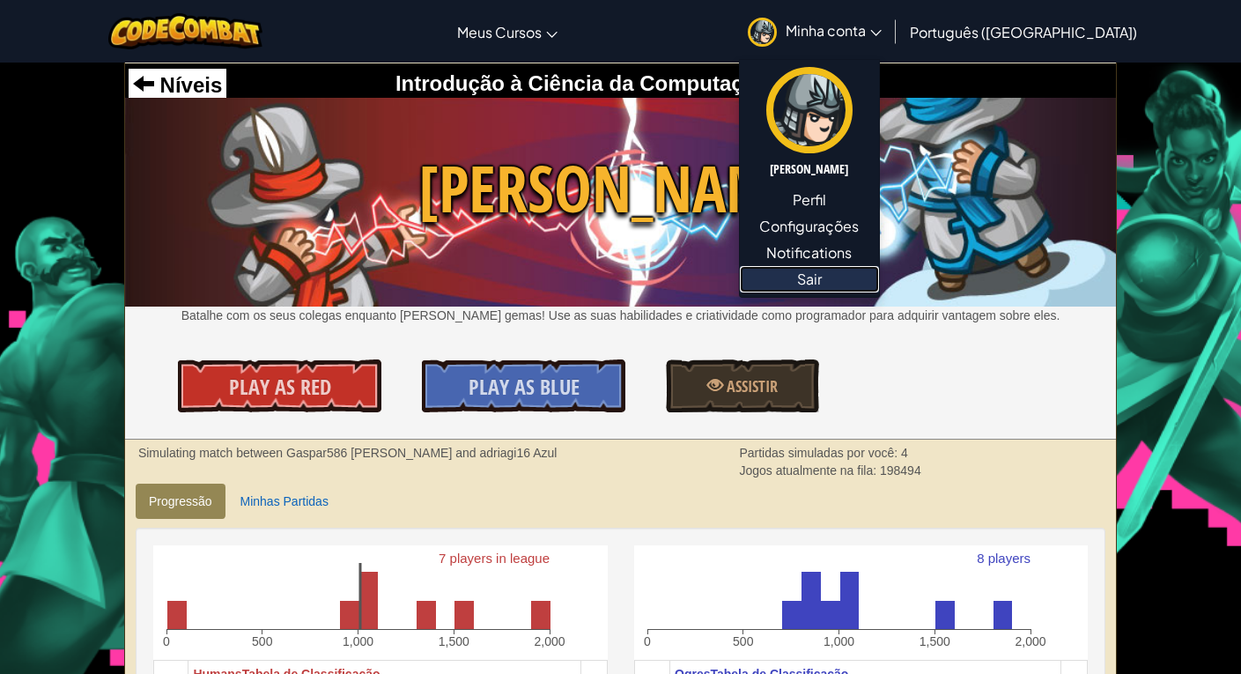
click at [879, 275] on link "Sair" at bounding box center [809, 279] width 139 height 26
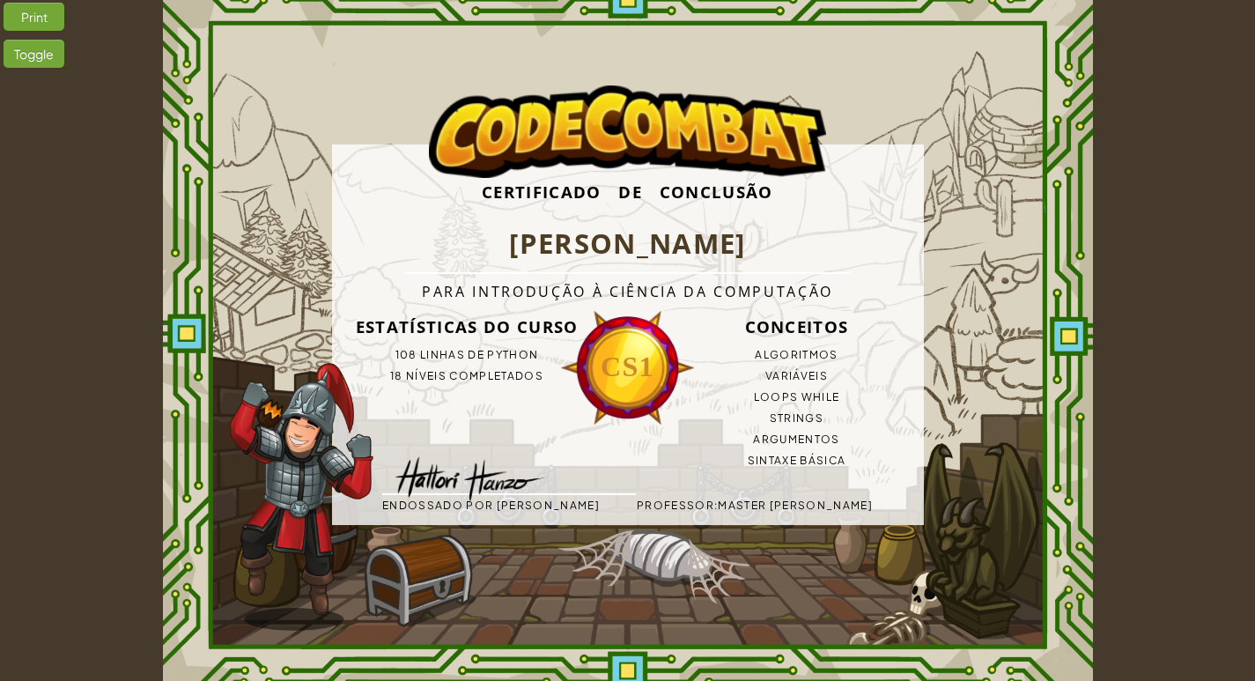
scroll to position [38, 0]
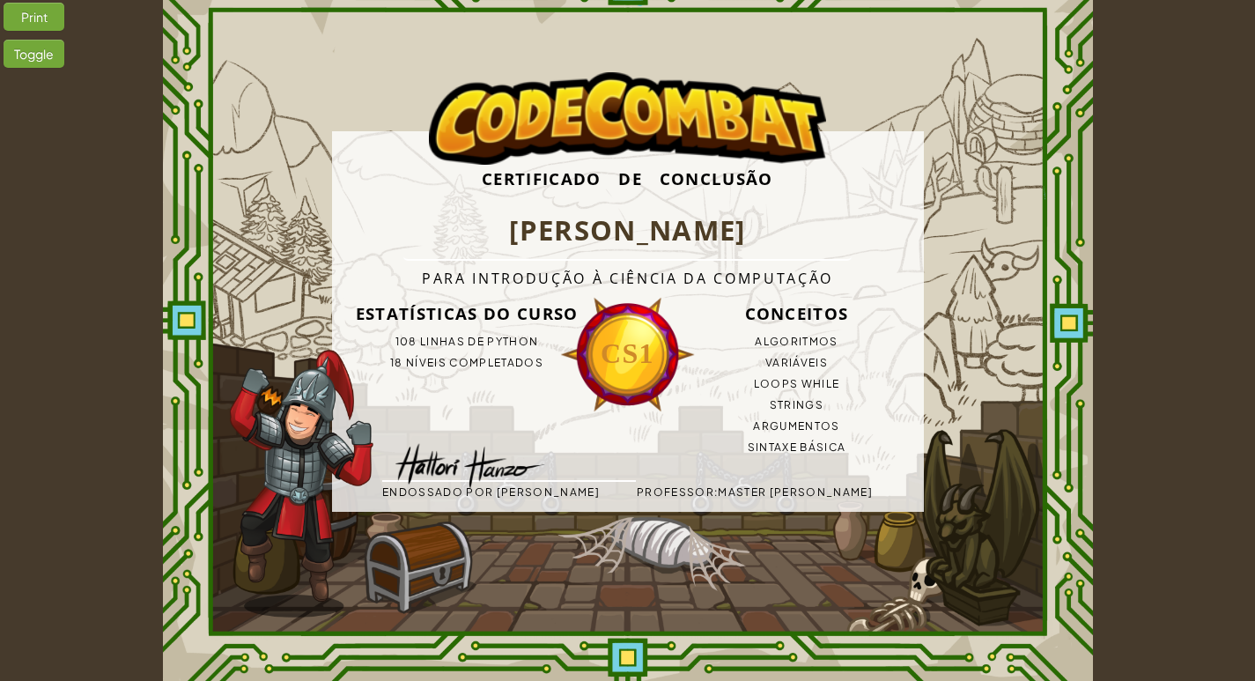
drag, startPoint x: 366, startPoint y: 166, endPoint x: 849, endPoint y: 451, distance: 560.2
click at [849, 451] on div "Certificado de Conclusão [PERSON_NAME] Para Introdução à Ciência da Computação …" at bounding box center [628, 321] width 592 height 380
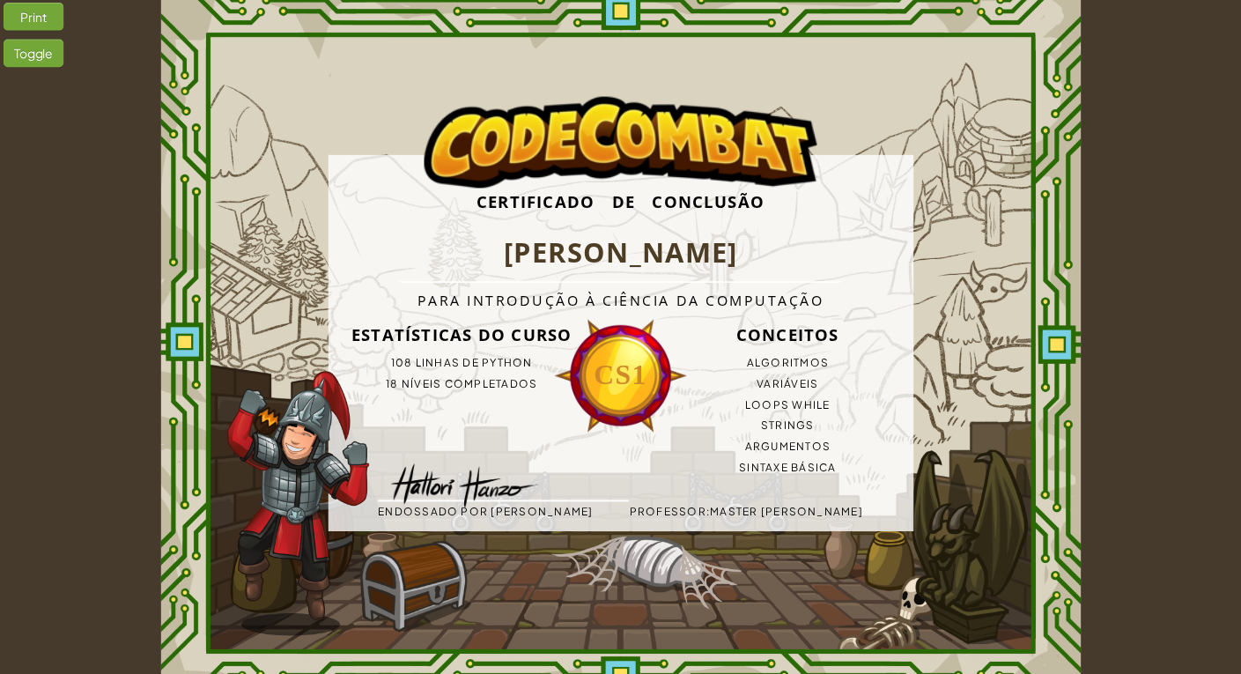
scroll to position [0, 0]
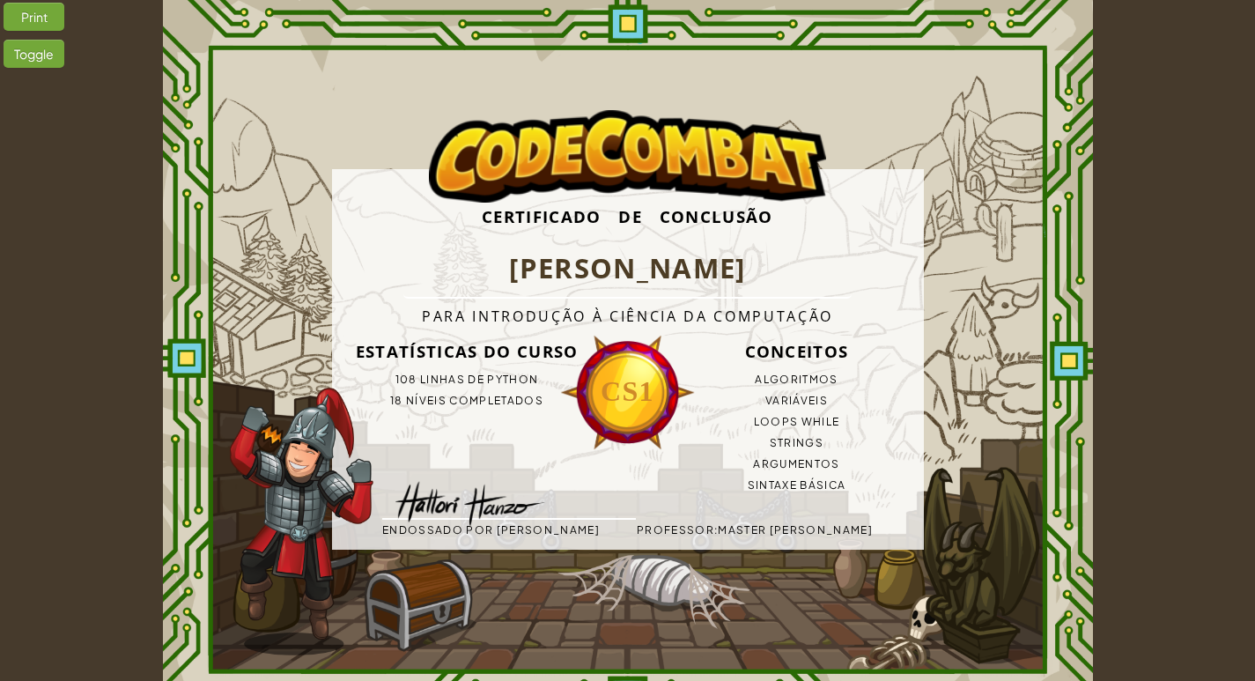
click at [47, 57] on div "Toggle" at bounding box center [34, 54] width 61 height 28
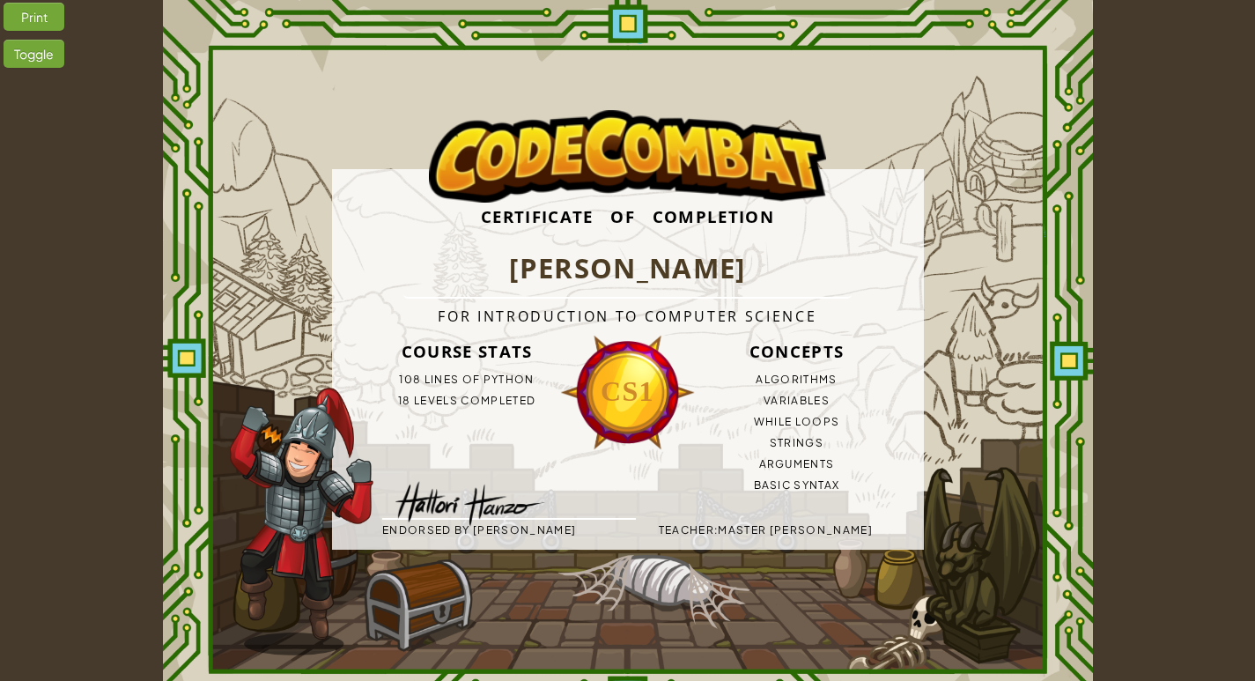
click at [47, 57] on div "Toggle" at bounding box center [34, 54] width 61 height 28
click at [42, 23] on div "Print" at bounding box center [34, 17] width 61 height 28
drag, startPoint x: 873, startPoint y: 200, endPoint x: 901, endPoint y: 182, distance: 33.2
click at [952, 182] on div "Certificado de Conclusão Wellton Mello Gomes de Lima Para Introdução à Ciência …" at bounding box center [628, 359] width 930 height 719
click at [757, 228] on h3 "Certificado de Conclusão" at bounding box center [628, 216] width 592 height 47
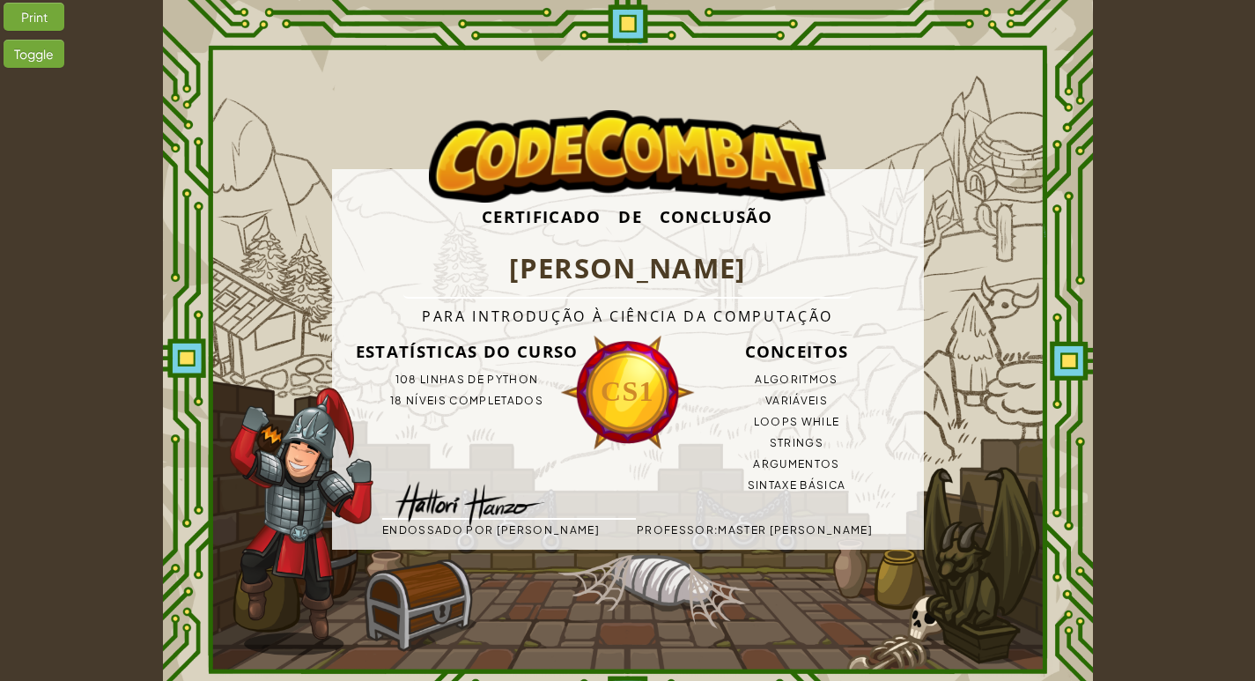
drag, startPoint x: 18, startPoint y: 18, endPoint x: 130, endPoint y: 37, distance: 113.4
click at [130, 37] on div "Print Toggle Certificado de Conclusão Wellton Mello Gomes de Lima Para Introduç…" at bounding box center [627, 359] width 1255 height 719
click at [55, 18] on div "Print" at bounding box center [34, 17] width 61 height 28
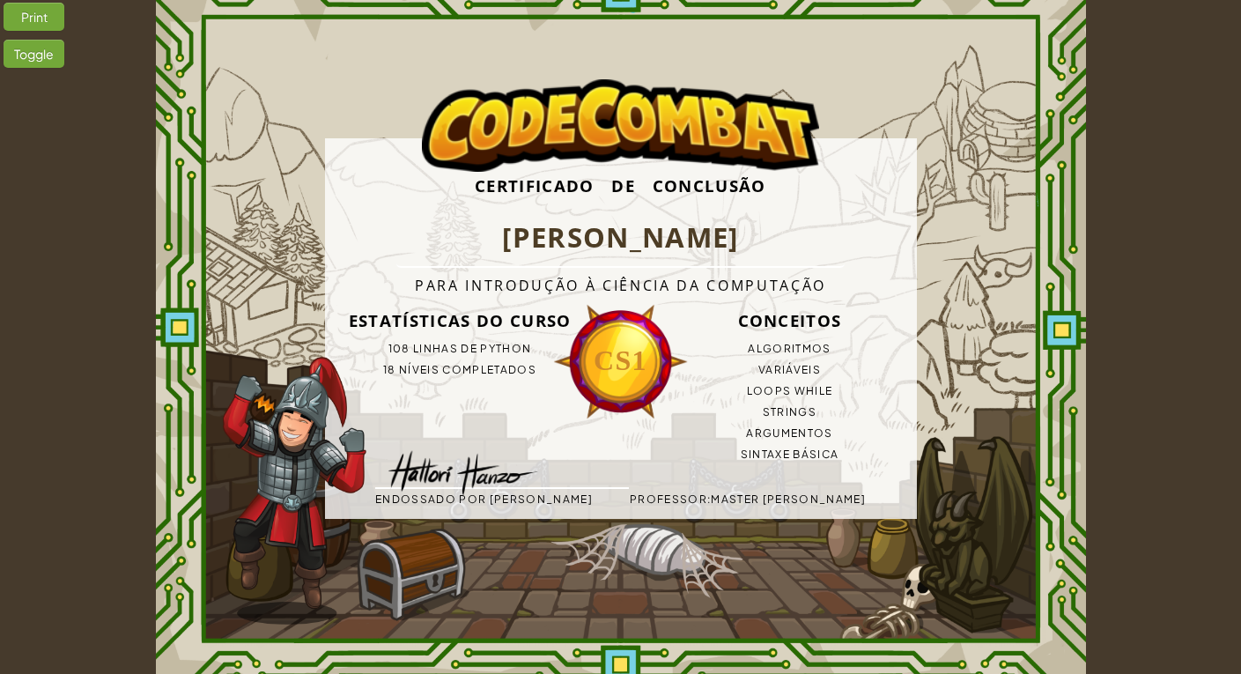
scroll to position [45, 0]
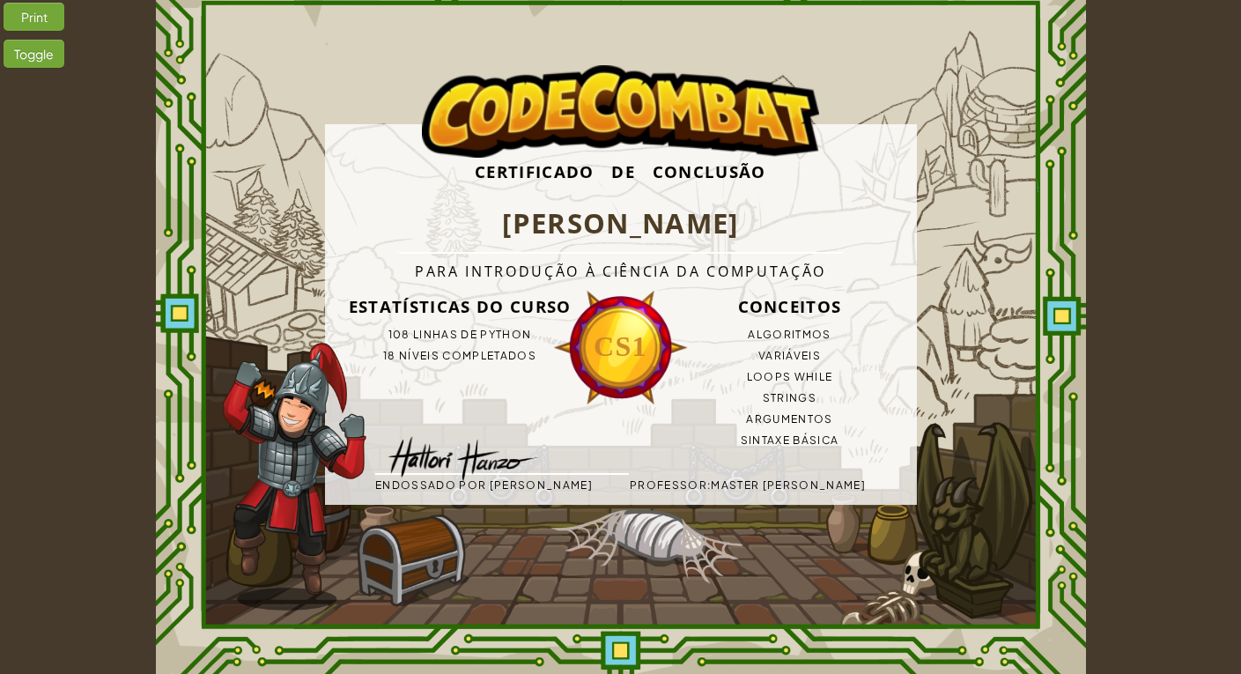
drag, startPoint x: 779, startPoint y: 353, endPoint x: 764, endPoint y: 333, distance: 25.2
click at [746, 306] on div "Conceitos Algoritmos Variáveis Loops while Strings Argumentos Sintaxe Básica" at bounding box center [790, 374] width 254 height 171
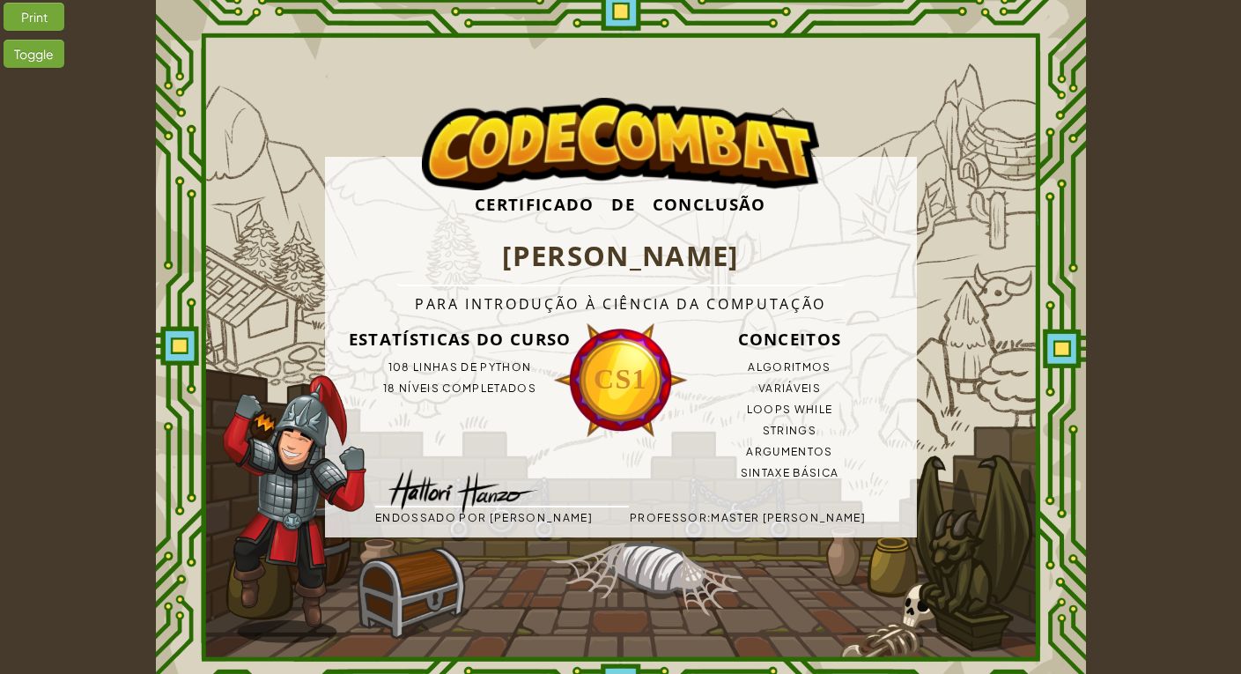
scroll to position [0, 0]
